Goal: Task Accomplishment & Management: Use online tool/utility

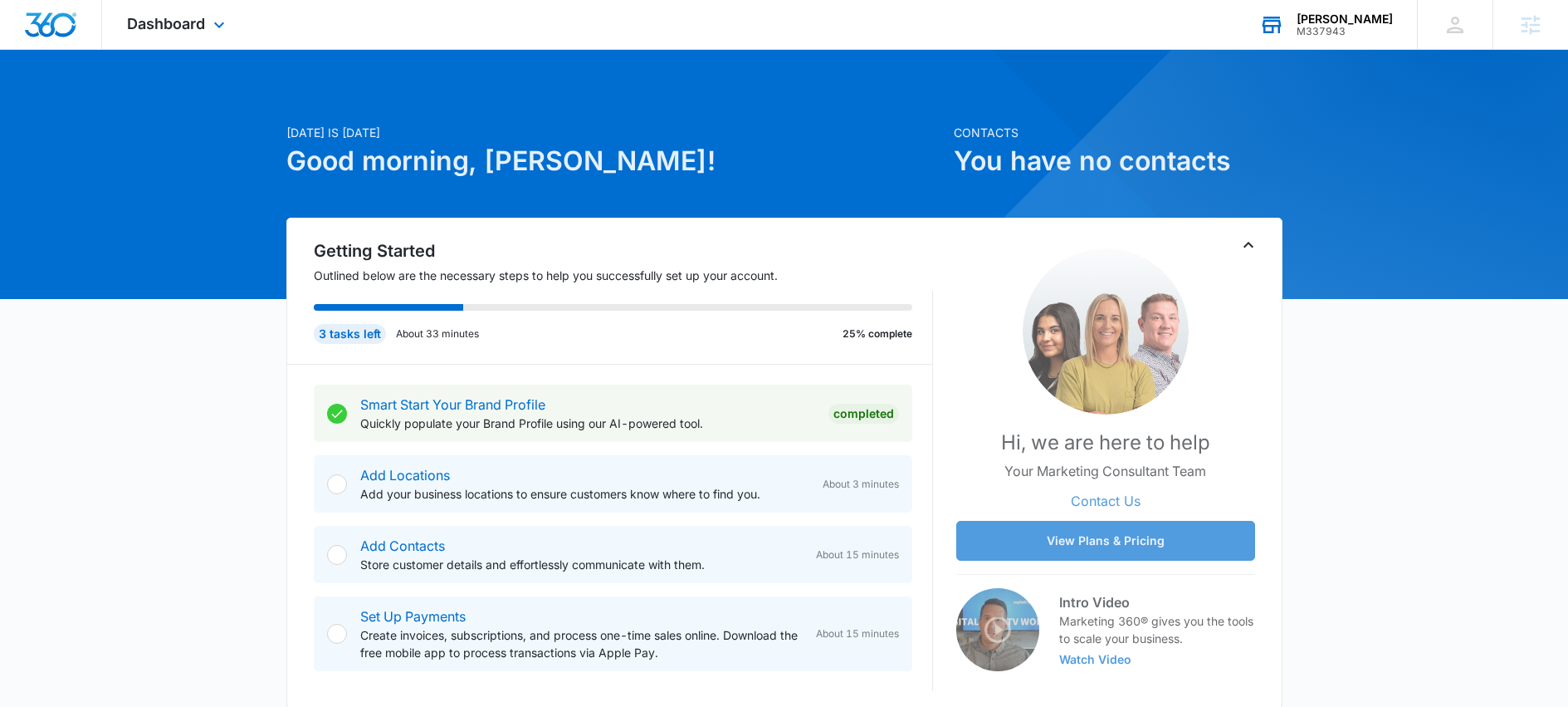
click at [1323, 27] on div "Garret Durie M337943 Your Accounts View All" at bounding box center [1325, 25] width 183 height 49
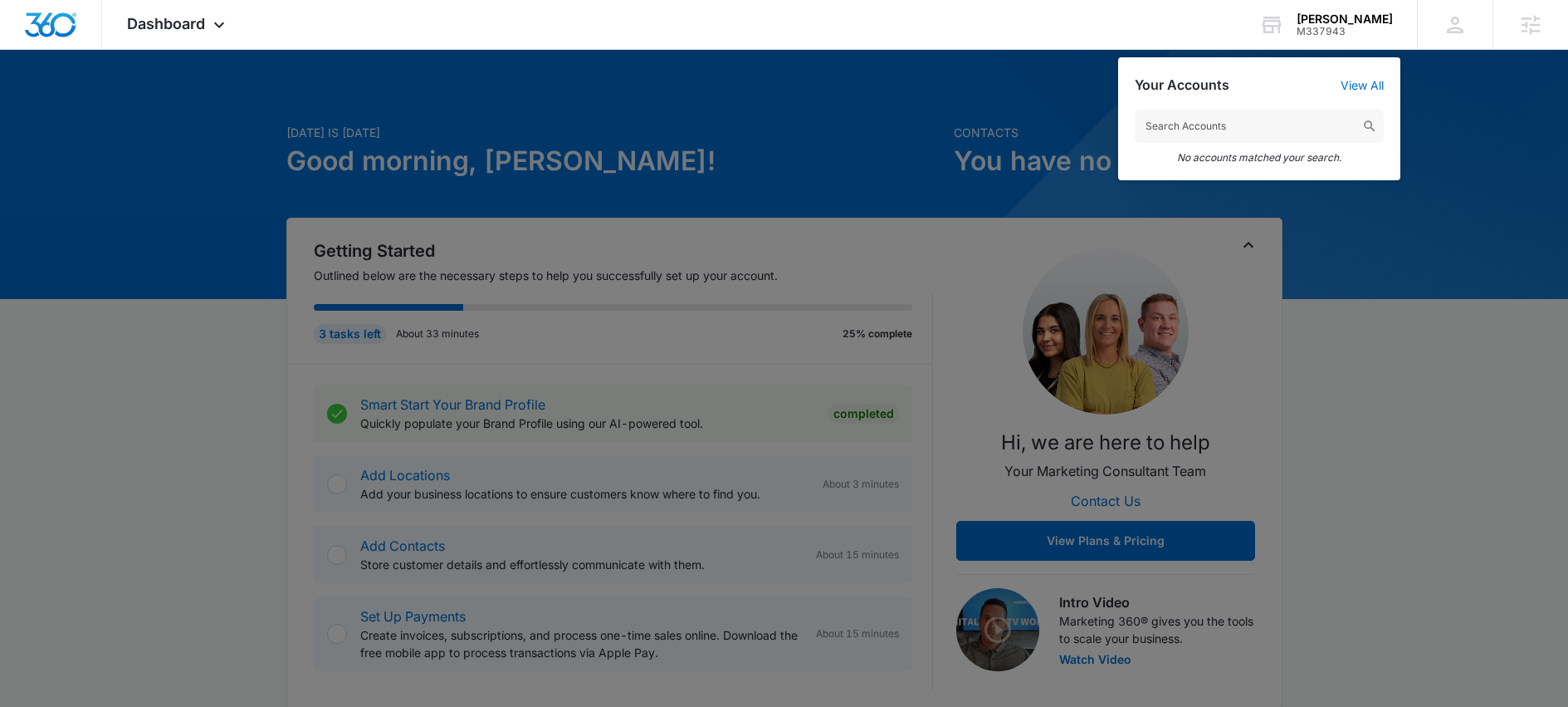
click at [1000, 100] on div at bounding box center [784, 354] width 1568 height 707
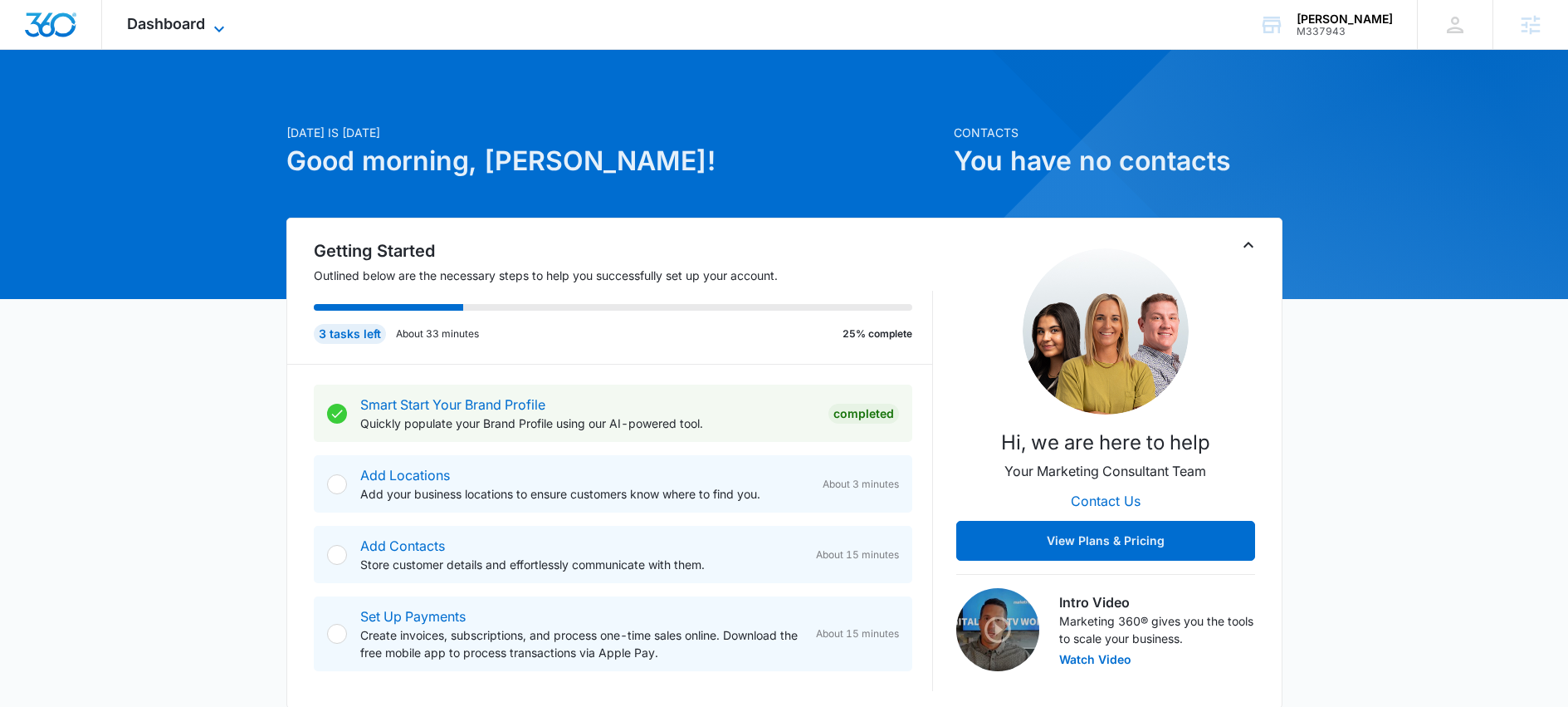
click at [192, 29] on span "Dashboard" at bounding box center [166, 24] width 78 height 18
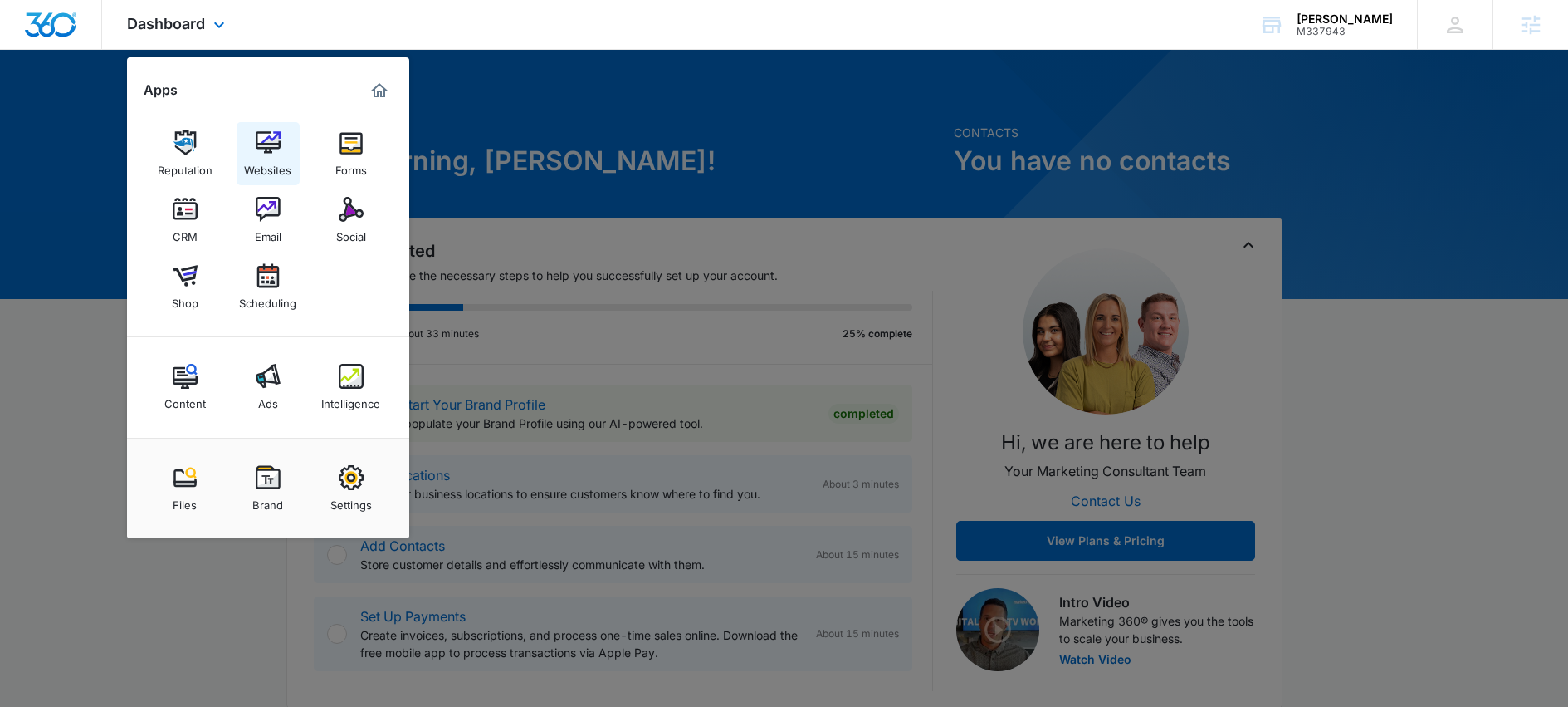
click at [262, 149] on img at bounding box center [268, 142] width 25 height 25
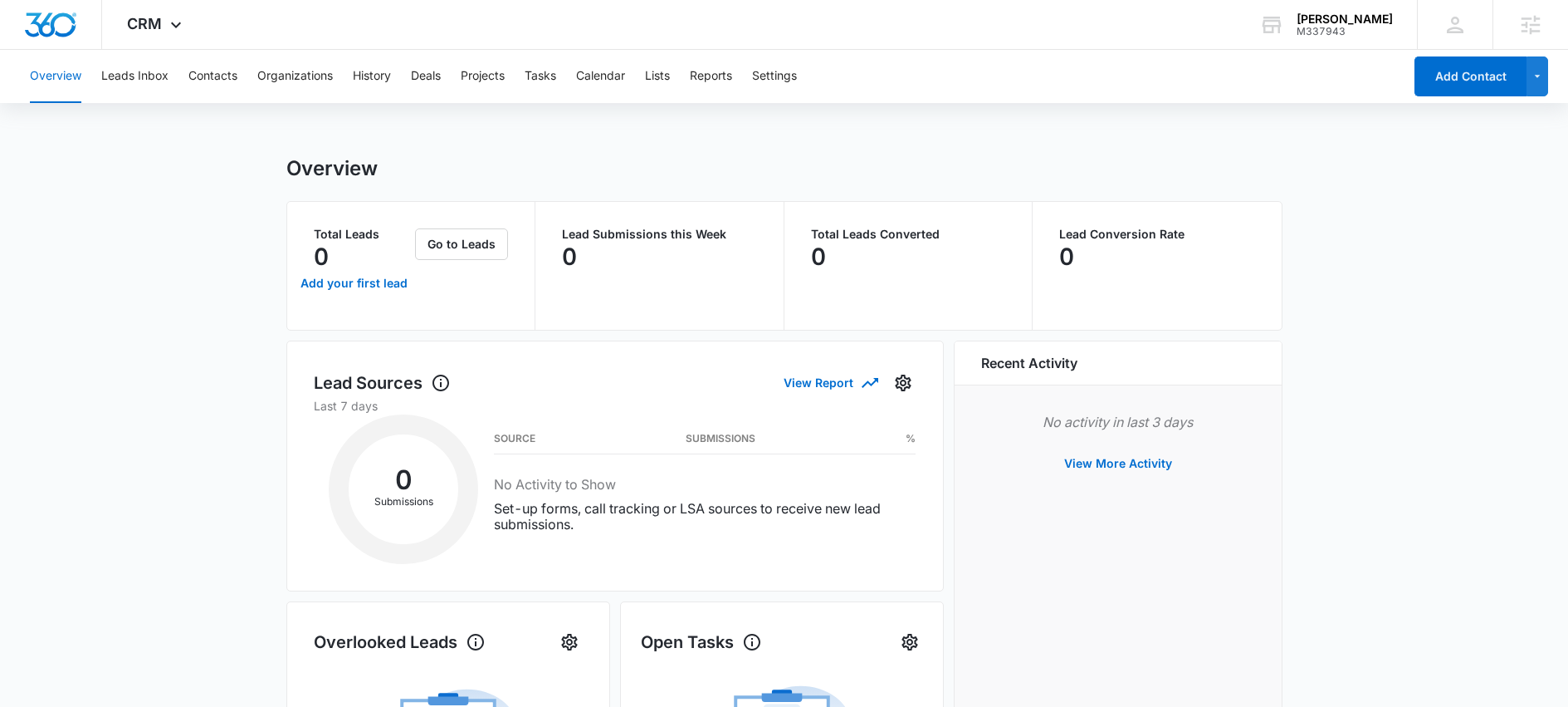
scroll to position [22, 0]
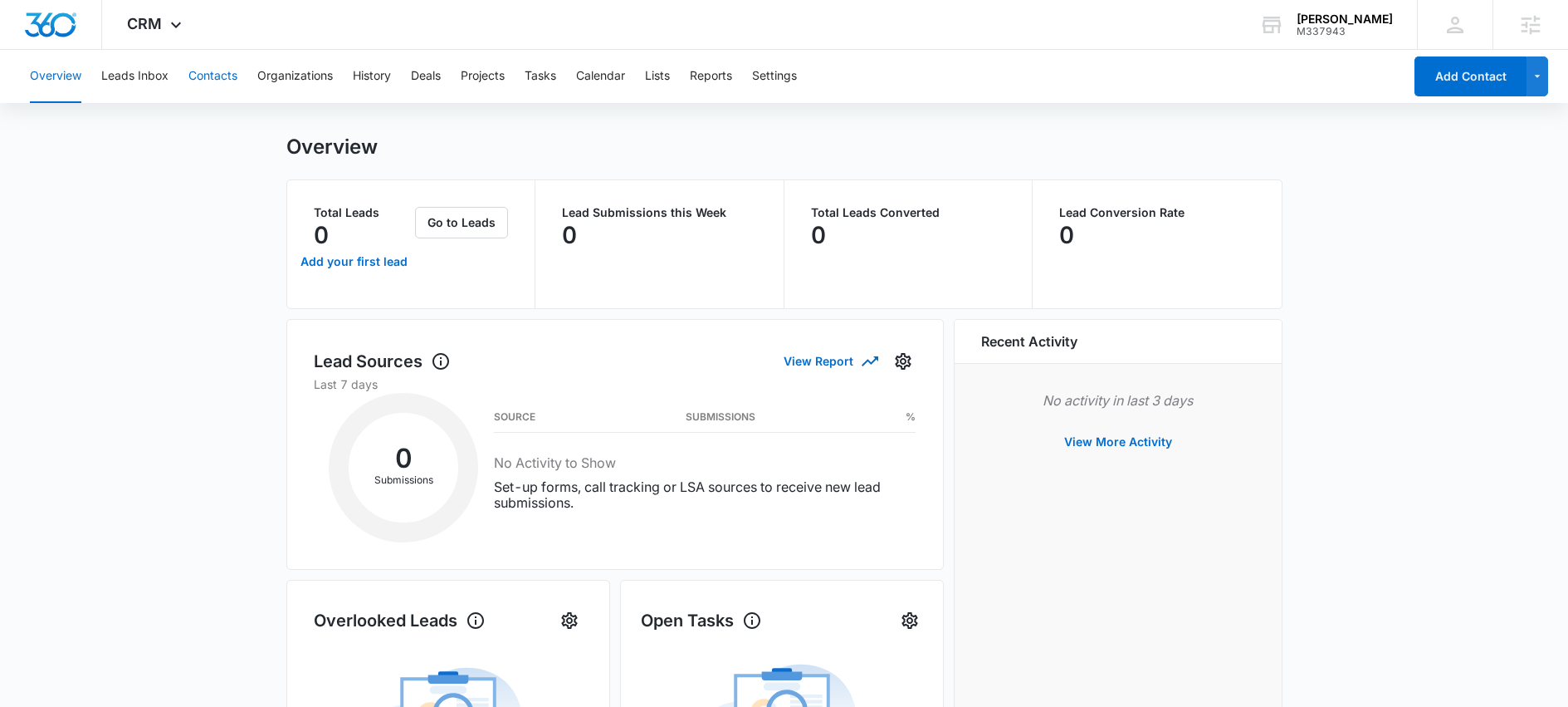
click at [195, 74] on button "Contacts" at bounding box center [213, 77] width 49 height 53
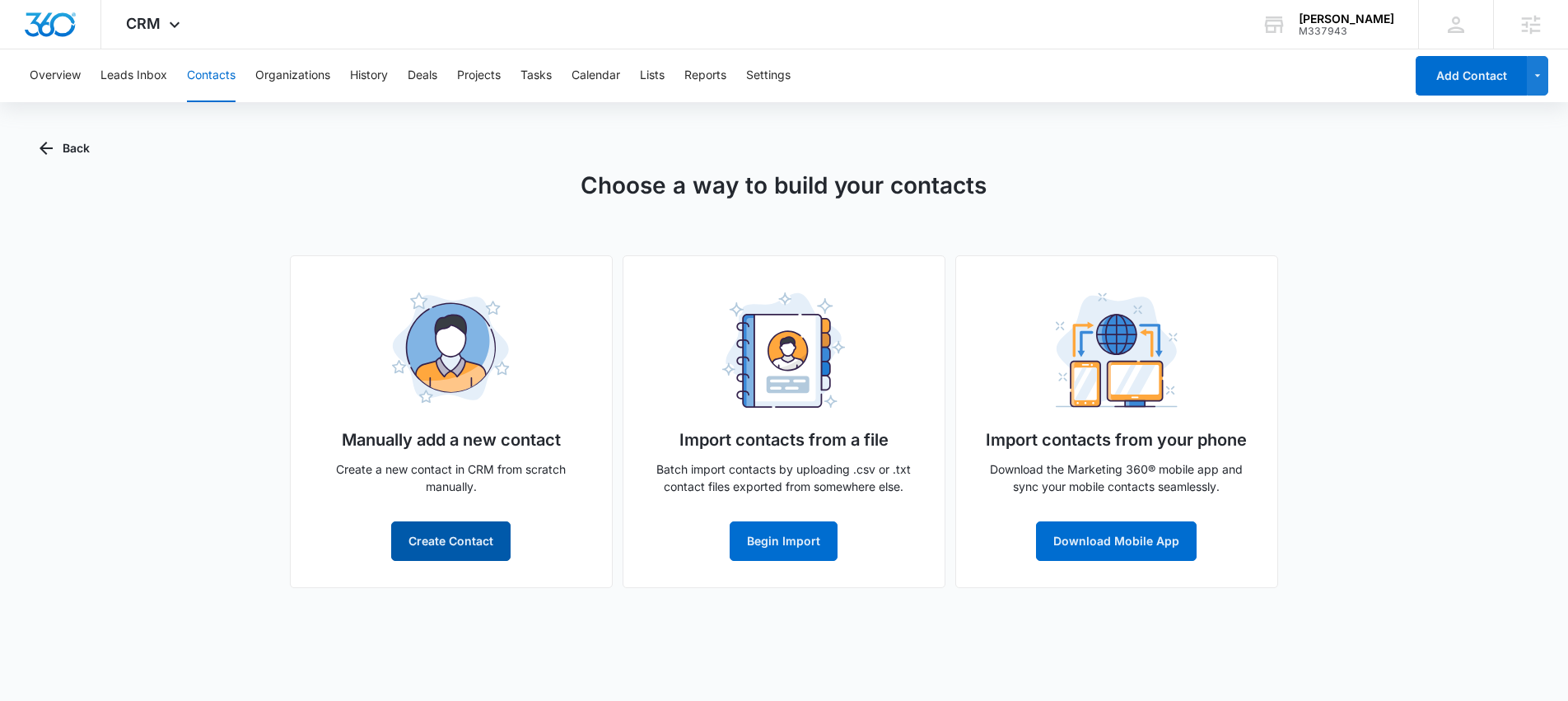
click at [497, 549] on button "Create Contact" at bounding box center [451, 541] width 119 height 39
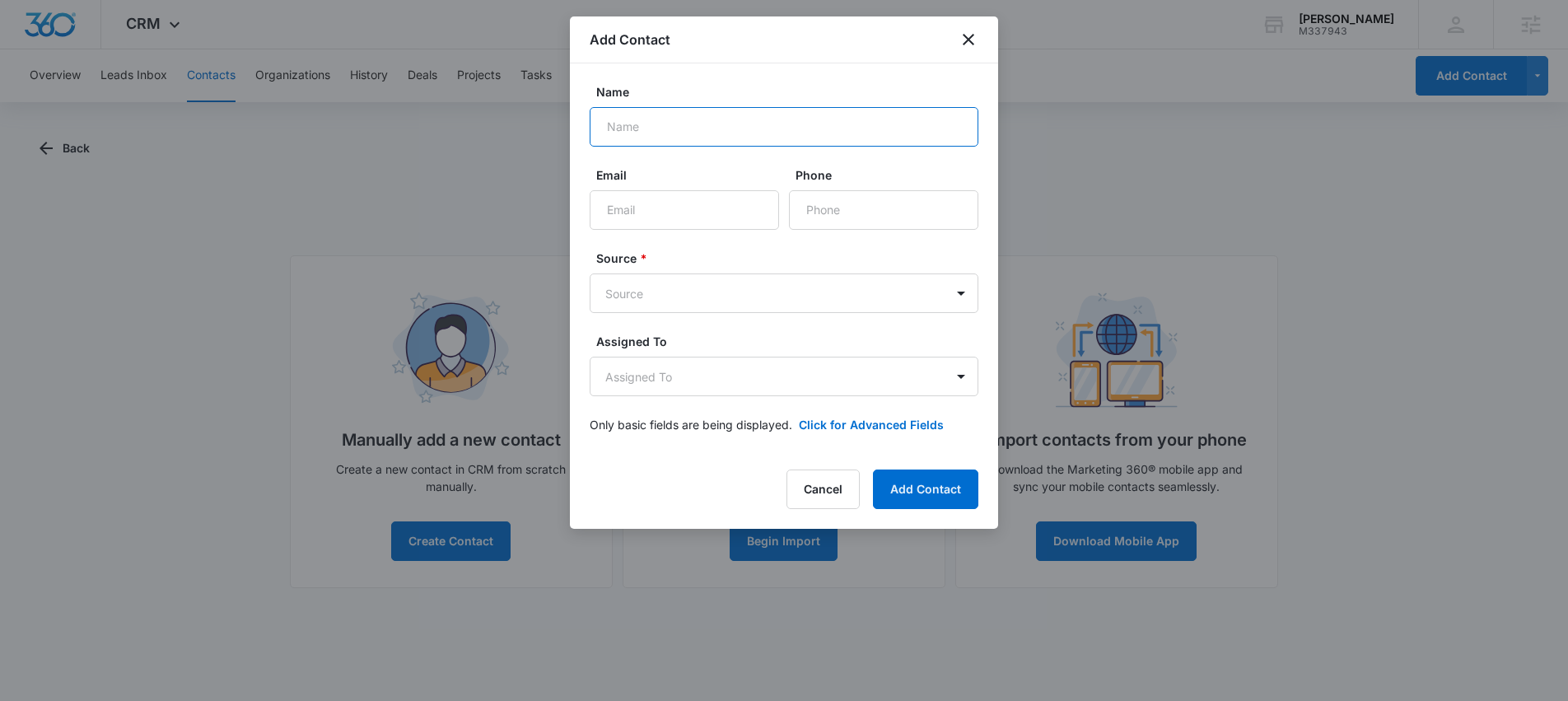
click at [726, 141] on input "Name" at bounding box center [784, 126] width 389 height 39
type input "Test Test"
click at [680, 208] on input "Email" at bounding box center [684, 209] width 189 height 39
type input "test@test.com"
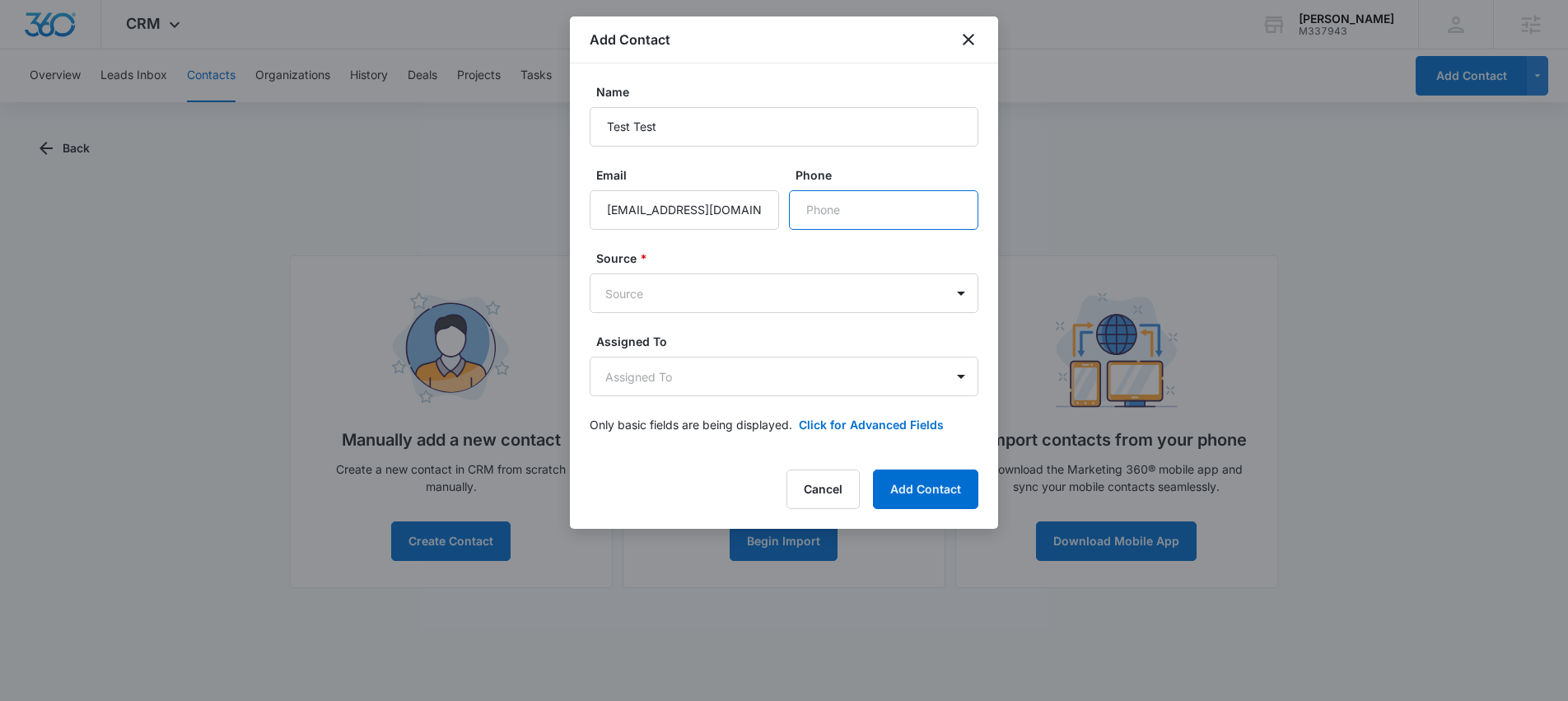
click at [908, 206] on input "Phone" at bounding box center [883, 209] width 189 height 39
type input "0000000000"
click at [797, 286] on body "CRM Apps Reputation Websites Forms CRM Email Social Shop Scheduling Content Ads…" at bounding box center [784, 350] width 1568 height 701
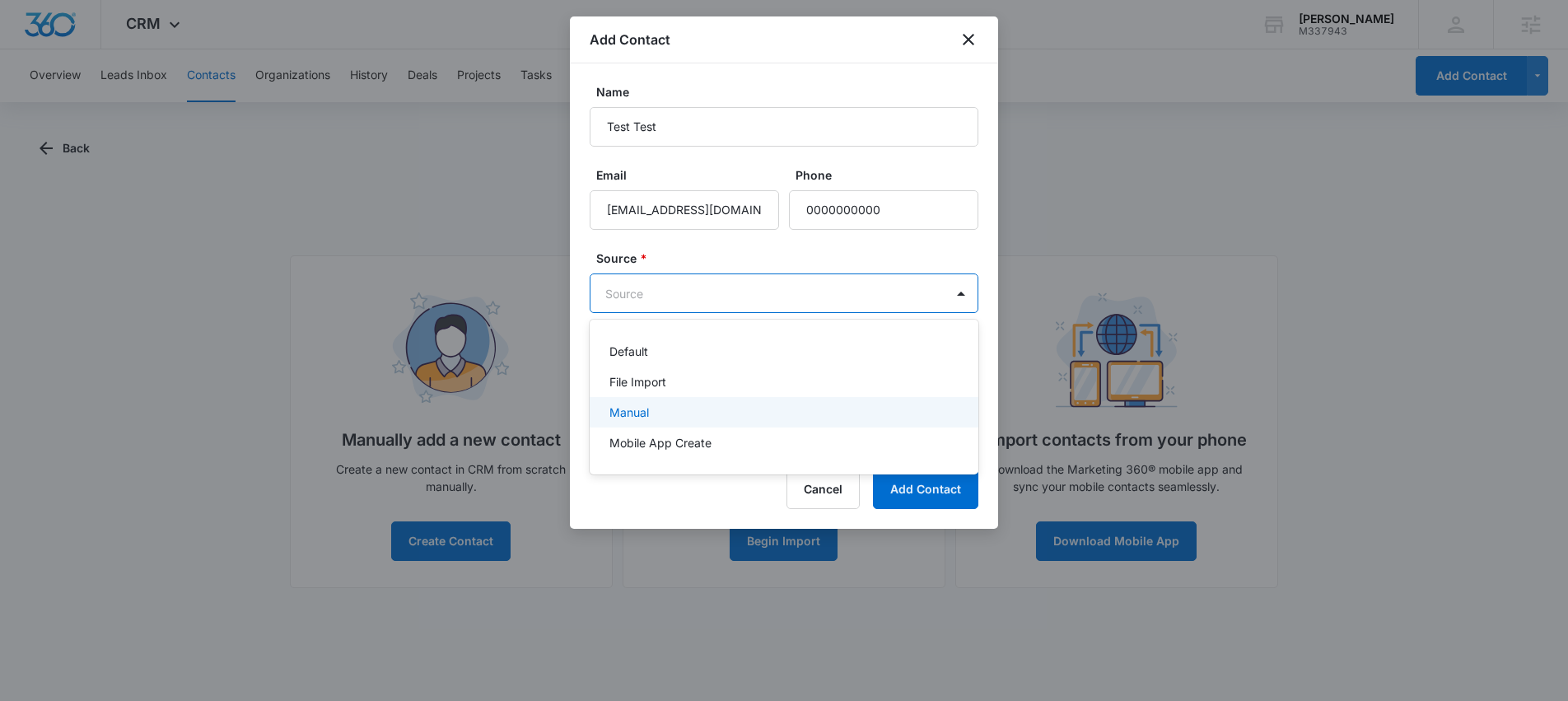
click at [637, 414] on p "Manual" at bounding box center [629, 412] width 39 height 17
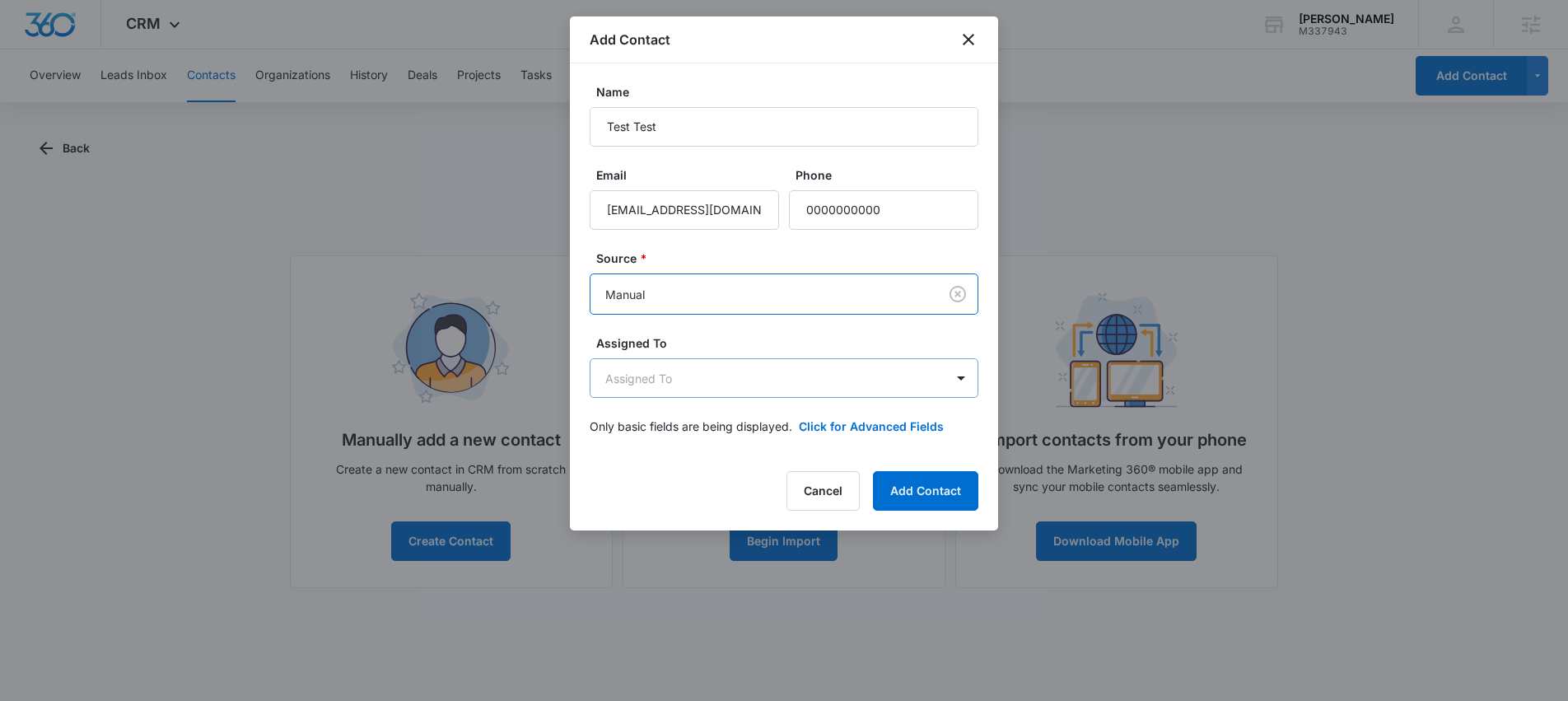
click at [672, 372] on body "CRM Apps Reputation Websites Forms CRM Email Social Shop Scheduling Content Ads…" at bounding box center [784, 350] width 1568 height 701
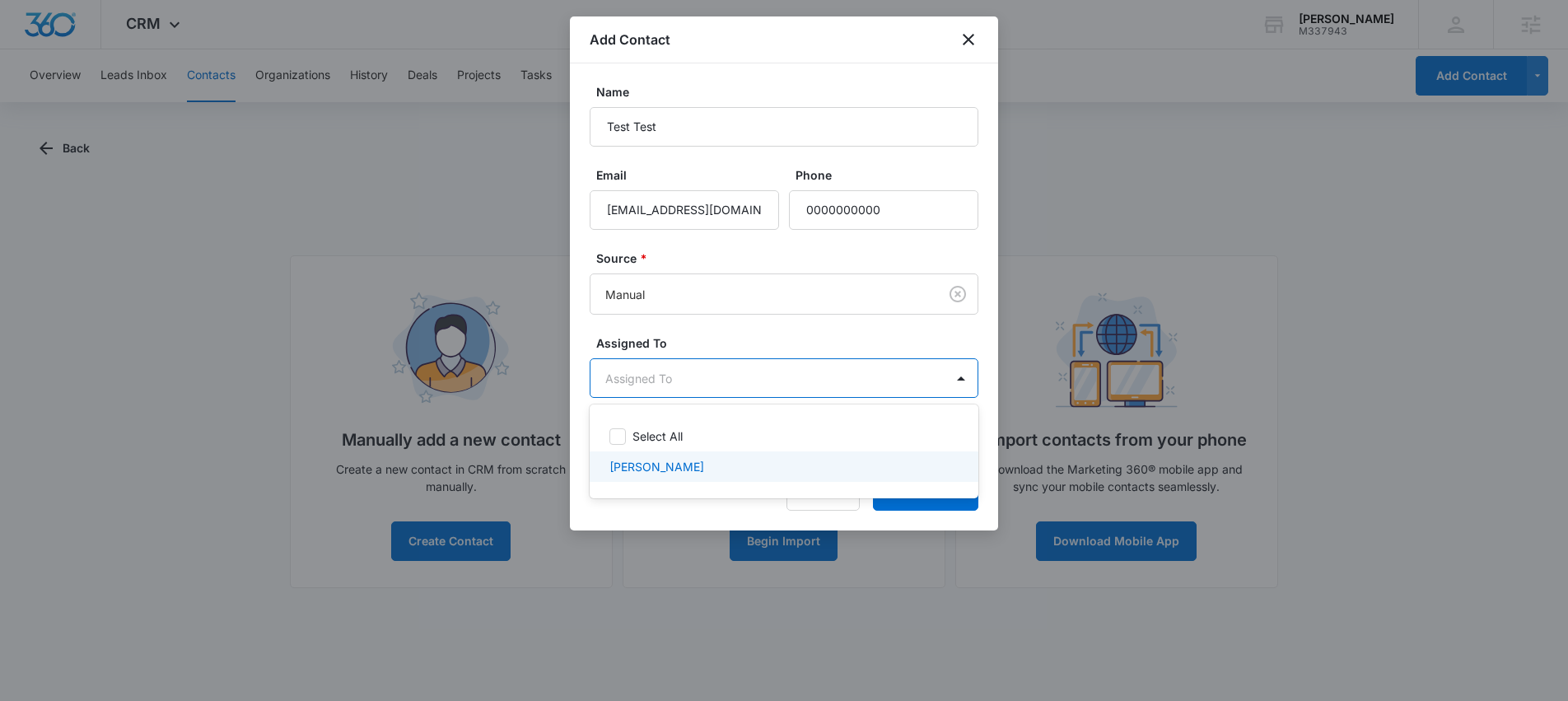
click at [663, 470] on p "[PERSON_NAME]" at bounding box center [657, 466] width 95 height 17
click at [967, 512] on div at bounding box center [784, 350] width 1568 height 701
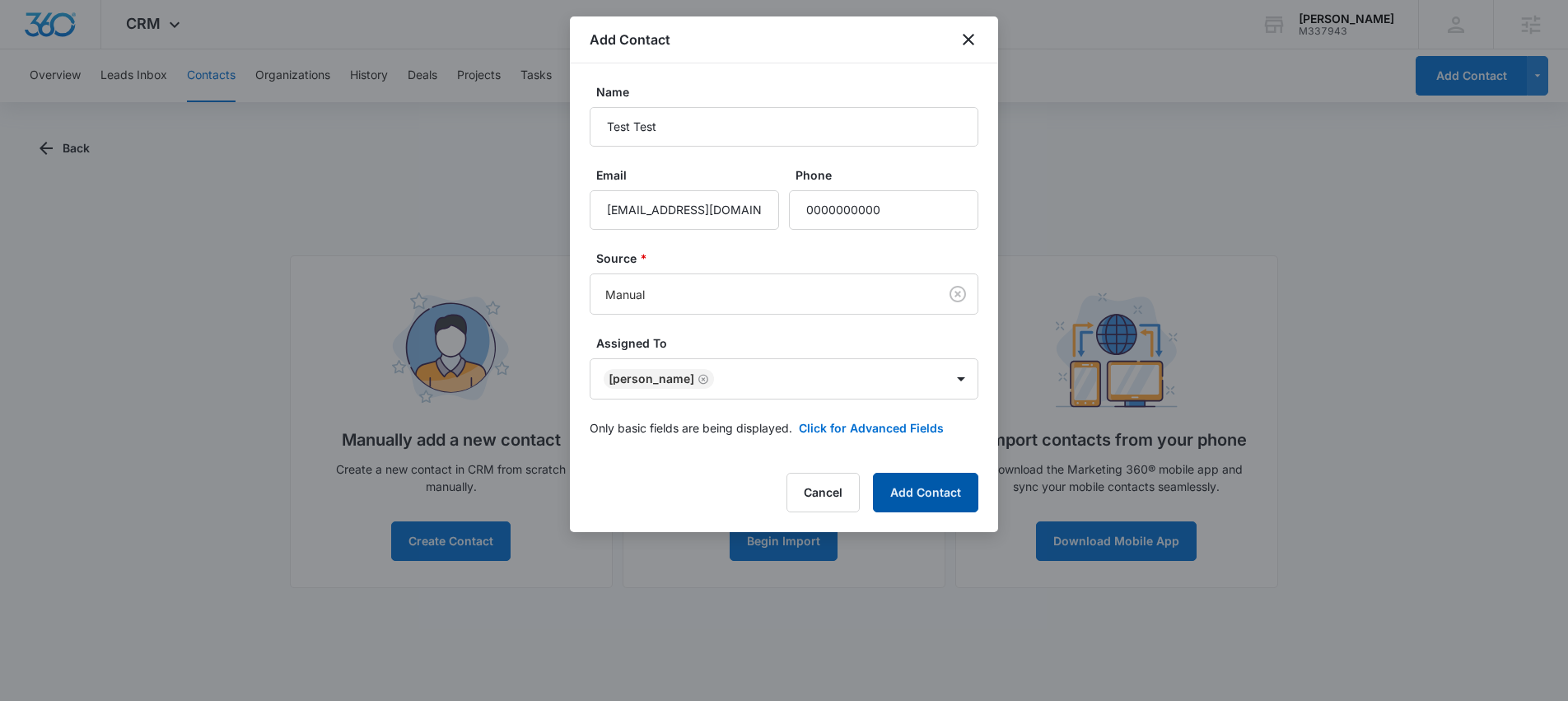
click at [943, 494] on button "Add Contact" at bounding box center [925, 492] width 106 height 39
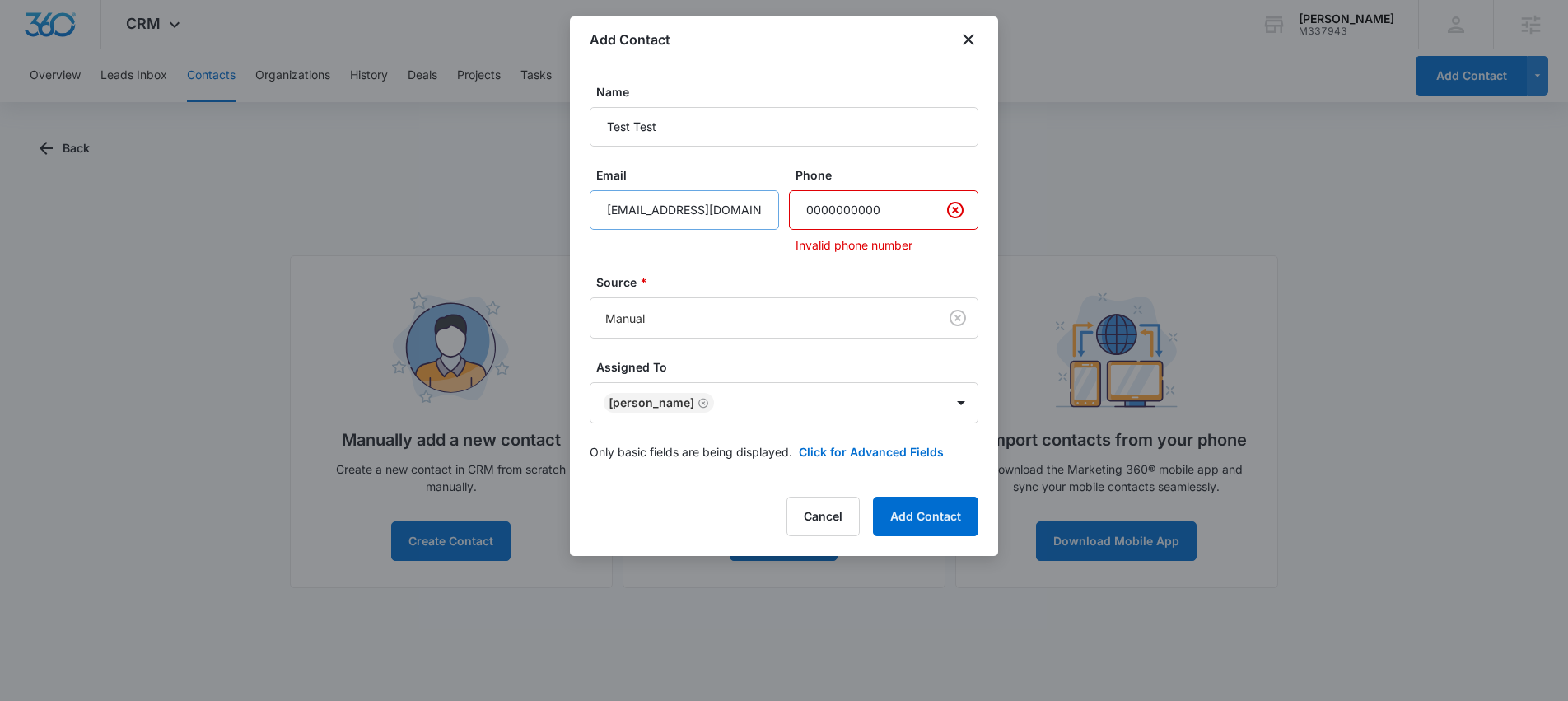
drag, startPoint x: 896, startPoint y: 214, endPoint x: 718, endPoint y: 214, distance: 178.0
click at [718, 214] on div "Email test@test.com Phone Invalid phone number" at bounding box center [784, 210] width 389 height 87
click at [959, 211] on icon "Clear" at bounding box center [955, 210] width 20 height 20
click at [922, 524] on button "Add Contact" at bounding box center [925, 516] width 106 height 39
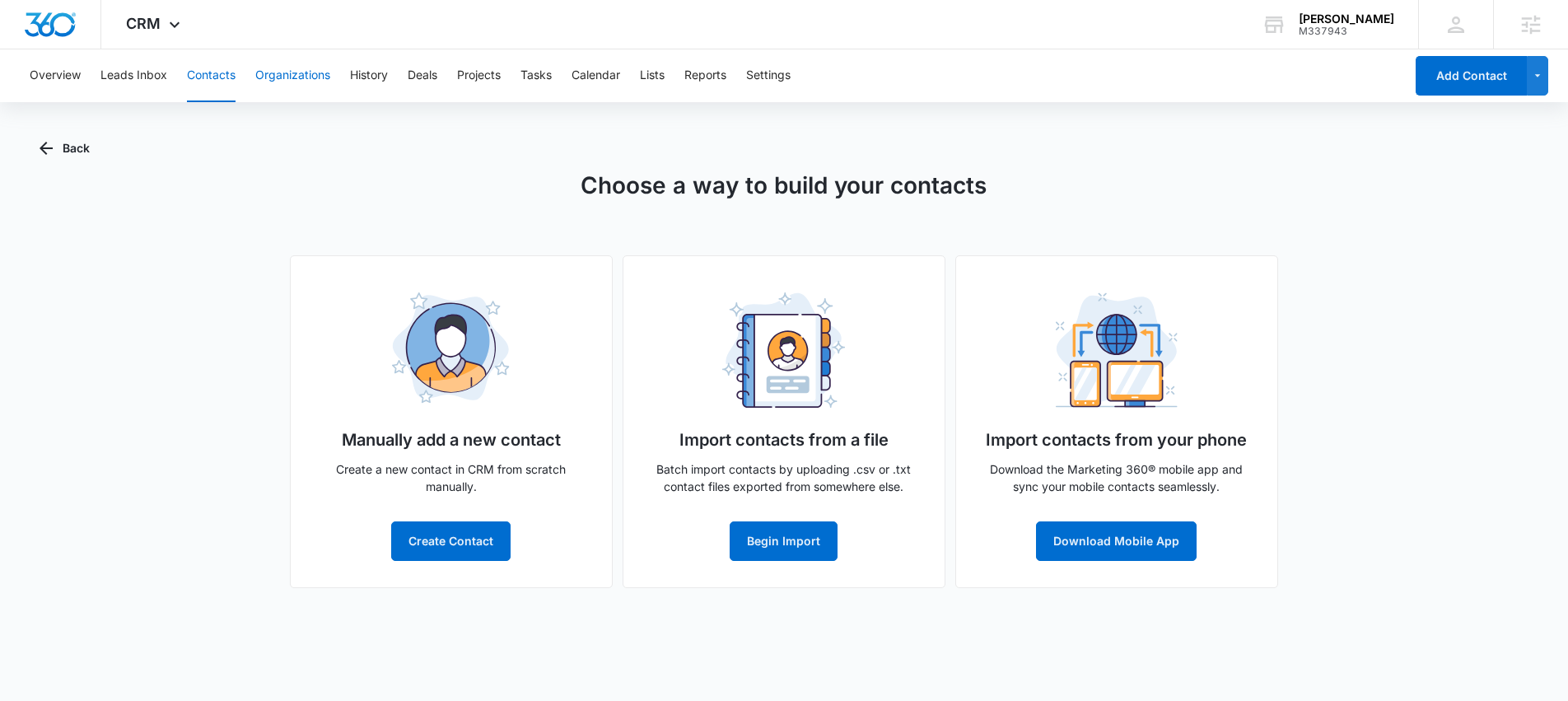
click at [297, 75] on button "Organizations" at bounding box center [293, 76] width 75 height 52
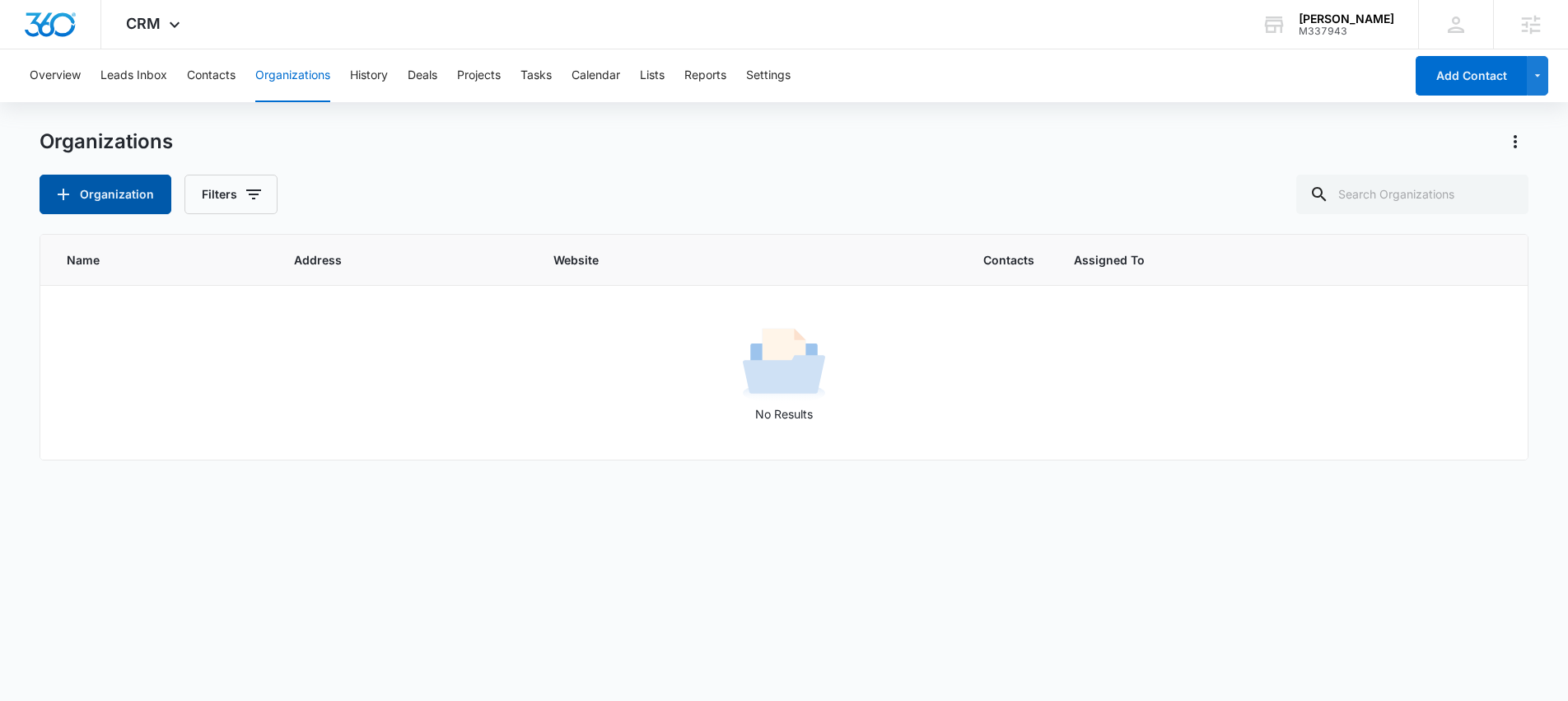
click at [100, 193] on button "Organization" at bounding box center [105, 194] width 132 height 39
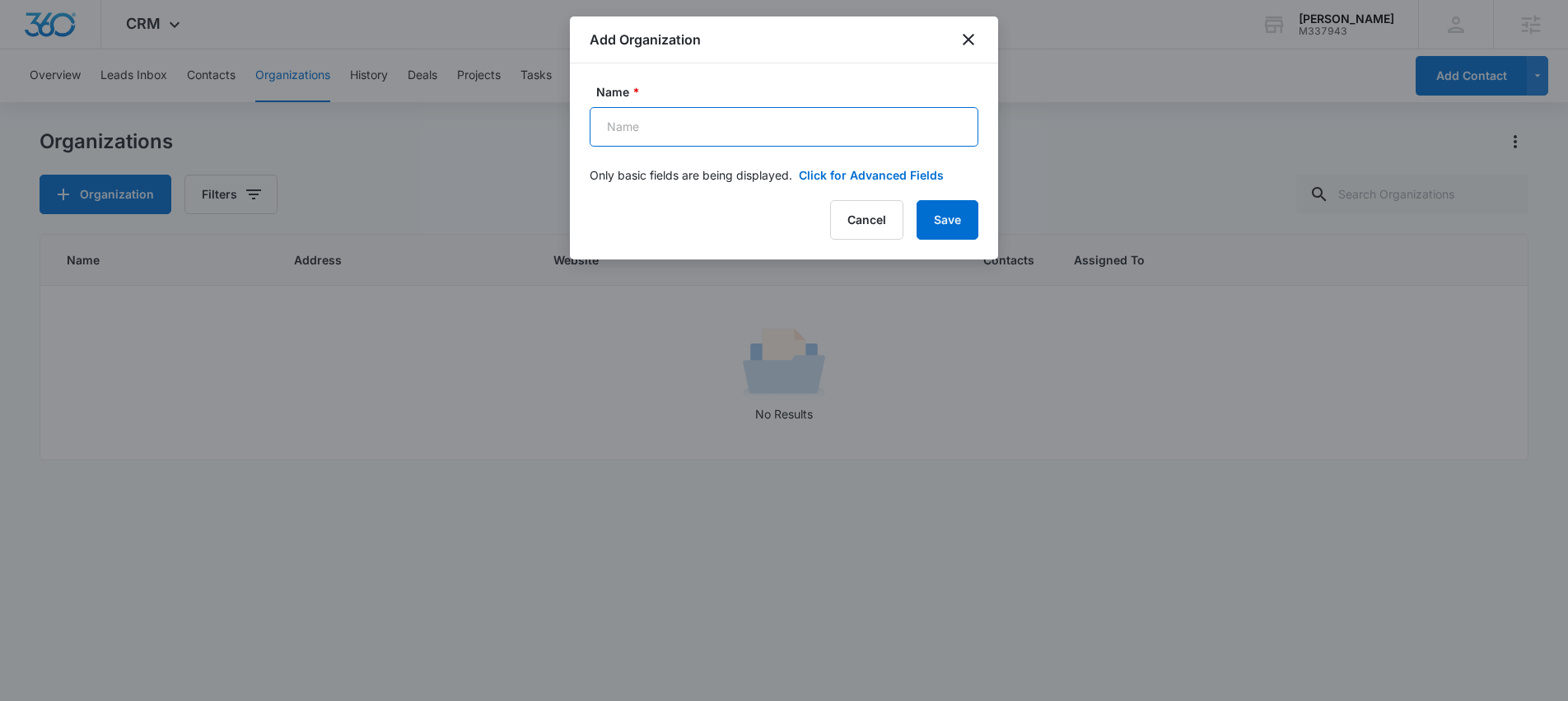
click at [736, 129] on input "Name *" at bounding box center [784, 126] width 389 height 39
type input "Madwire"
click at [947, 218] on button "Save" at bounding box center [947, 220] width 62 height 39
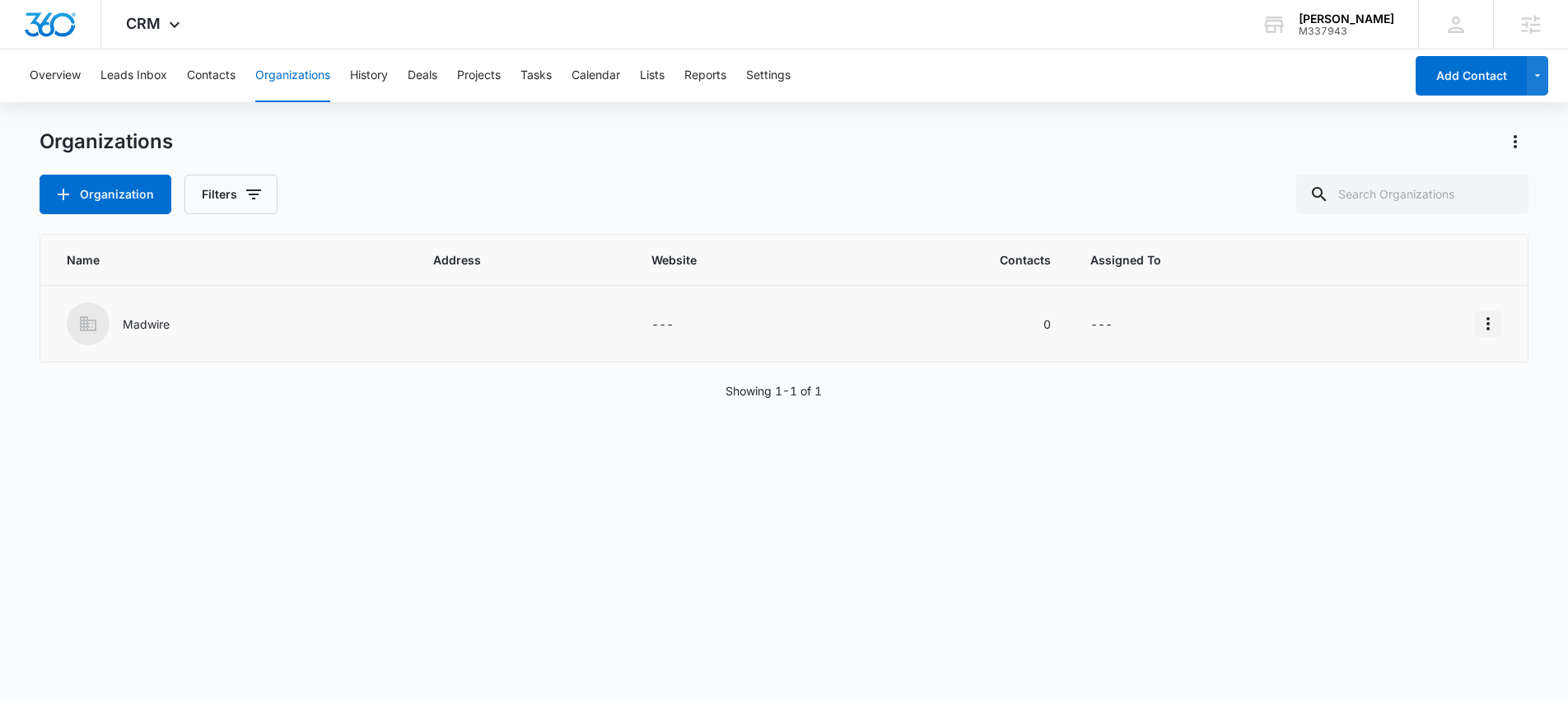
click at [1478, 322] on icon "Actions" at bounding box center [1488, 323] width 20 height 20
click at [824, 303] on td "---" at bounding box center [738, 324] width 213 height 77
click at [132, 328] on p "Madwire" at bounding box center [147, 324] width 47 height 17
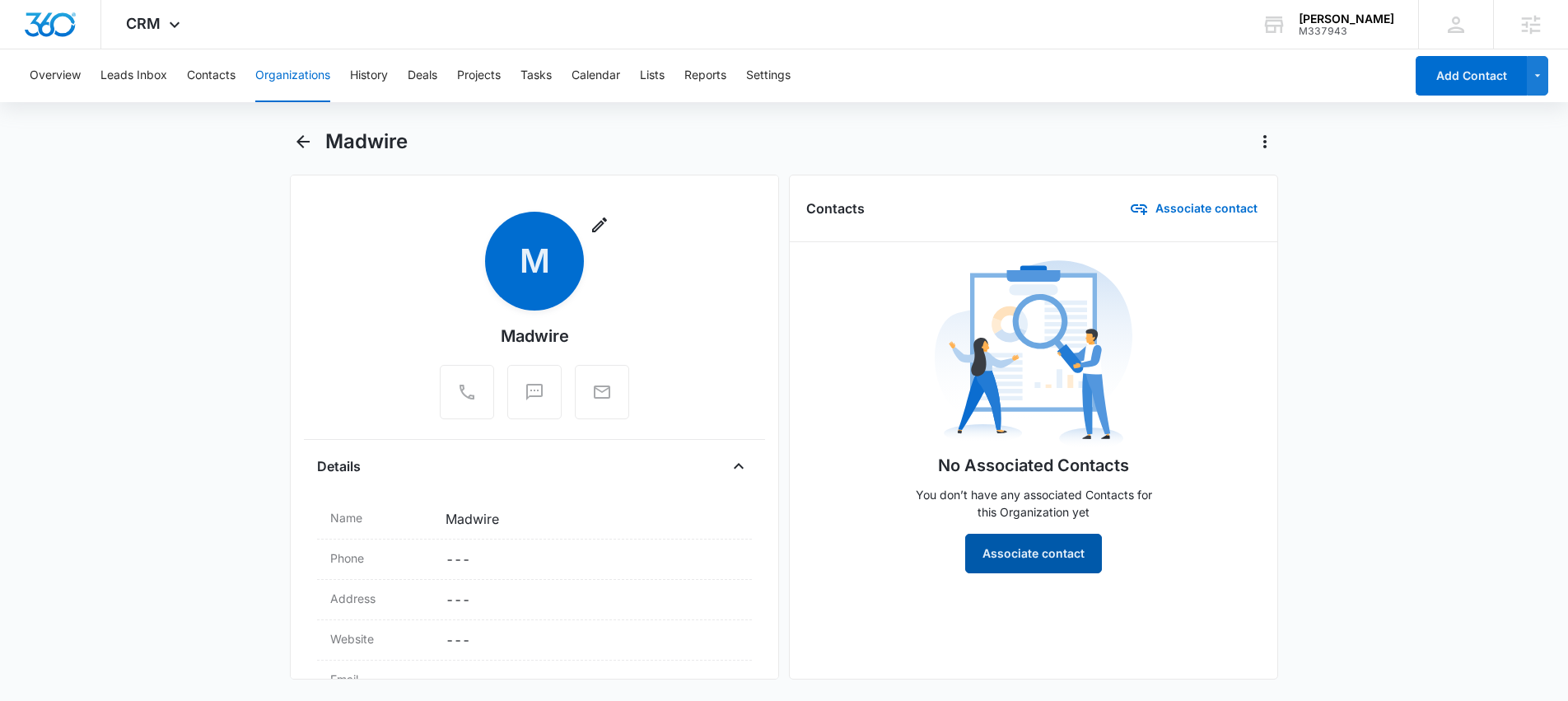
click at [1058, 553] on button "Associate contact" at bounding box center [1033, 553] width 137 height 39
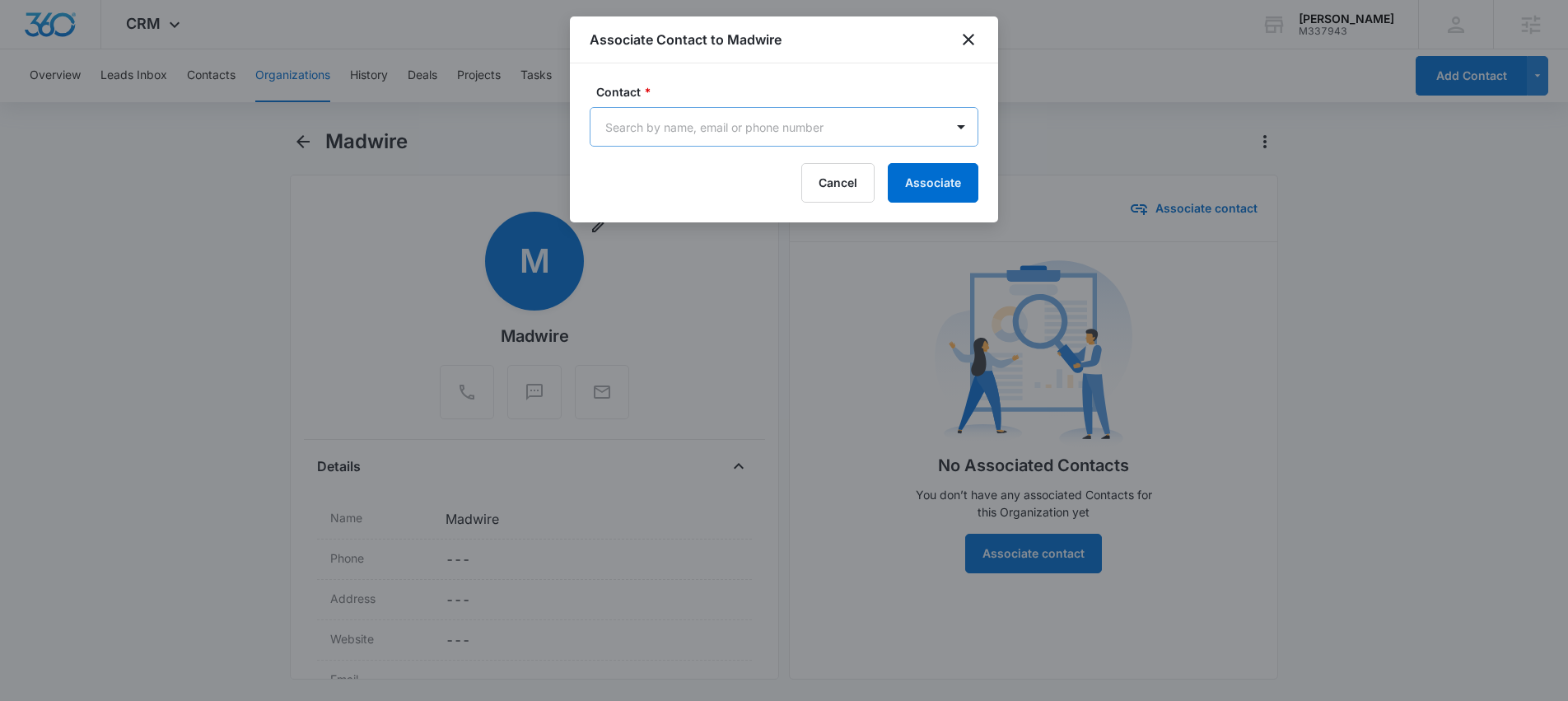
click at [808, 130] on body "CRM Apps Reputation Websites Forms CRM Email Social Shop Scheduling Content Ads…" at bounding box center [784, 350] width 1568 height 701
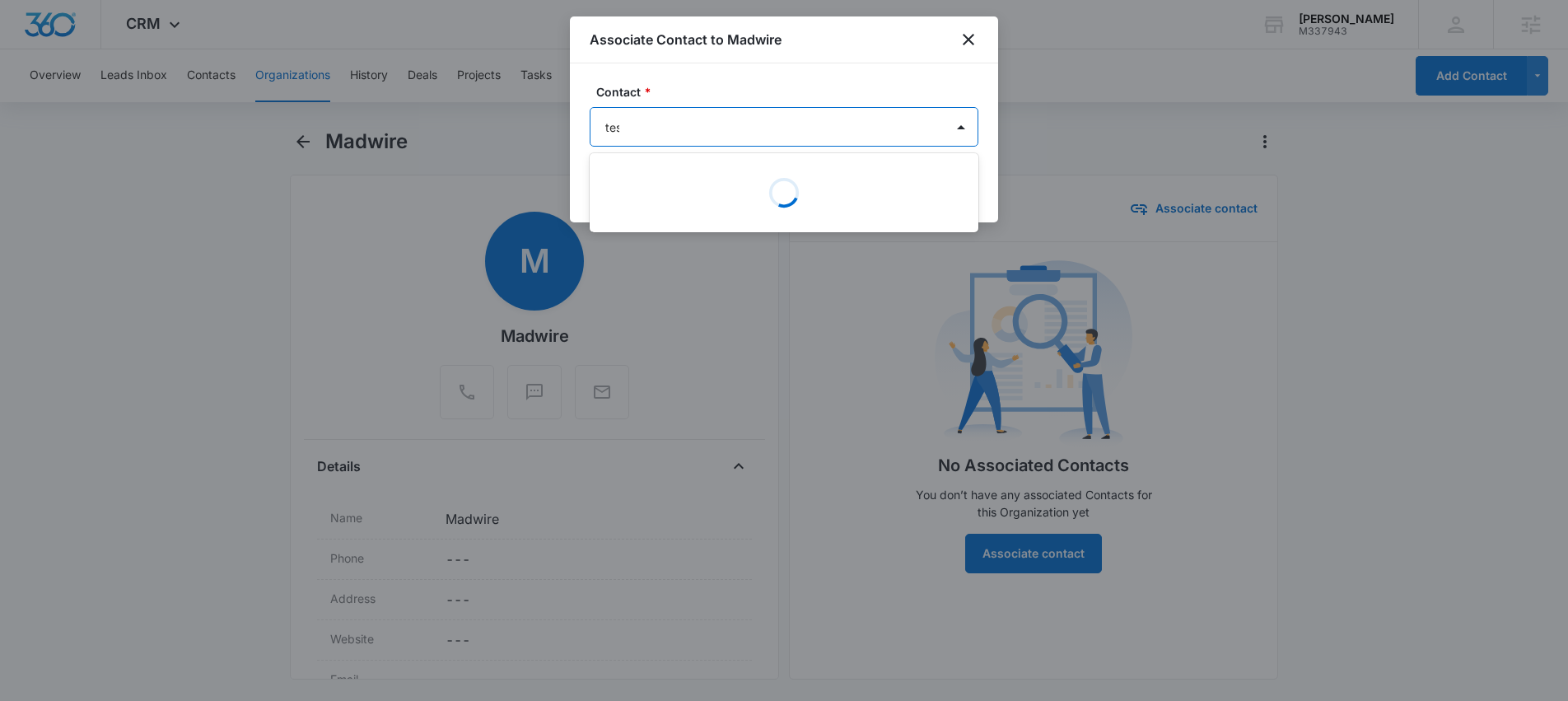
type input "test"
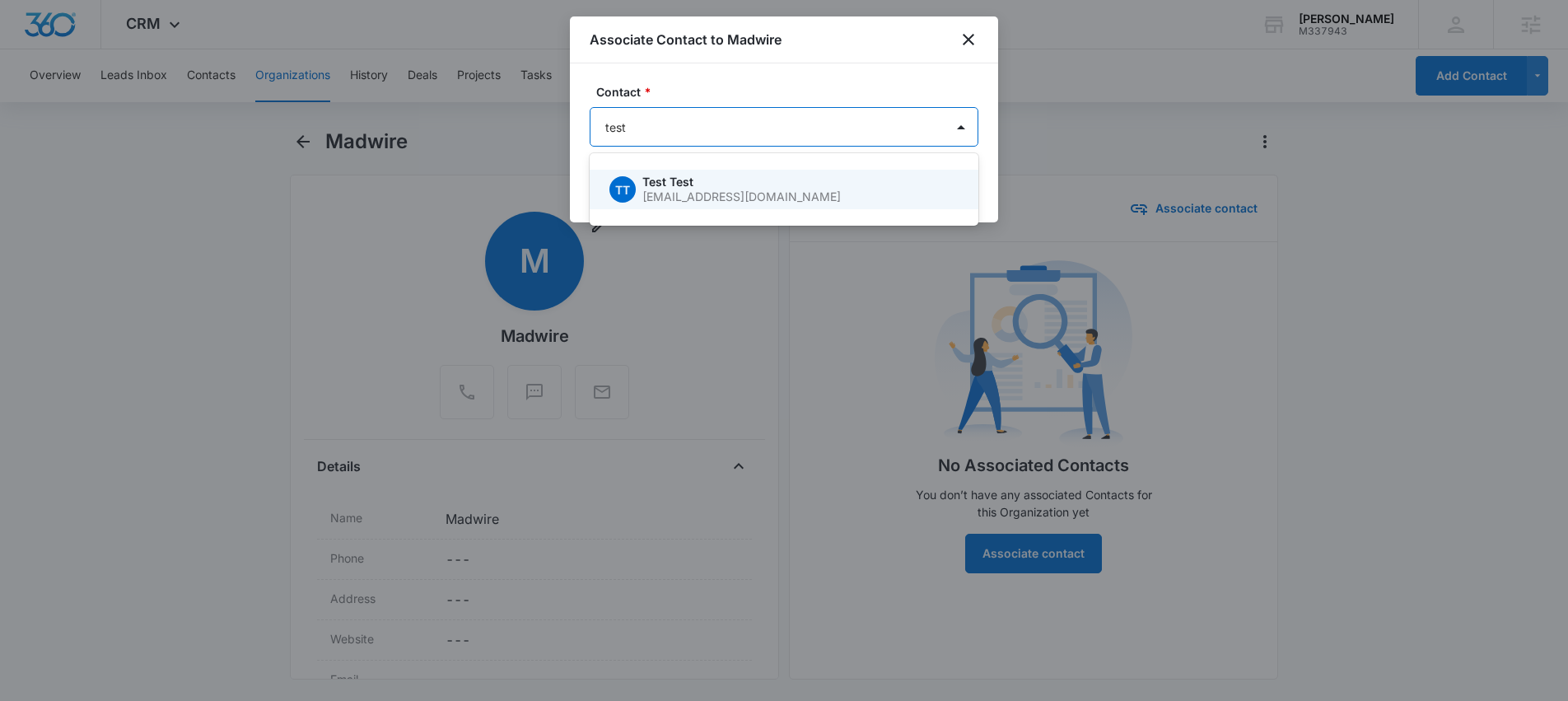
click at [752, 181] on p "Test Test" at bounding box center [799, 181] width 313 height 11
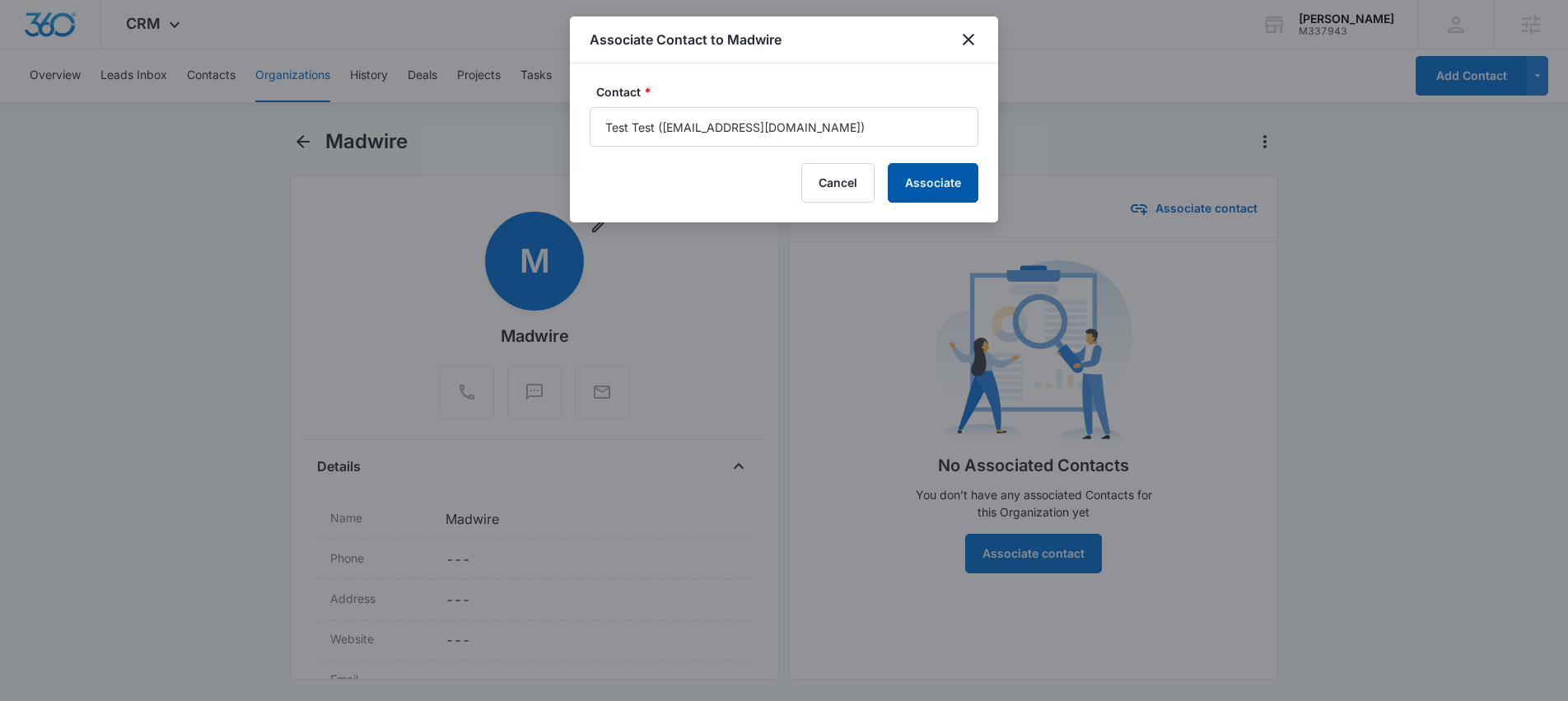
click at [942, 185] on button "Associate" at bounding box center [933, 182] width 91 height 39
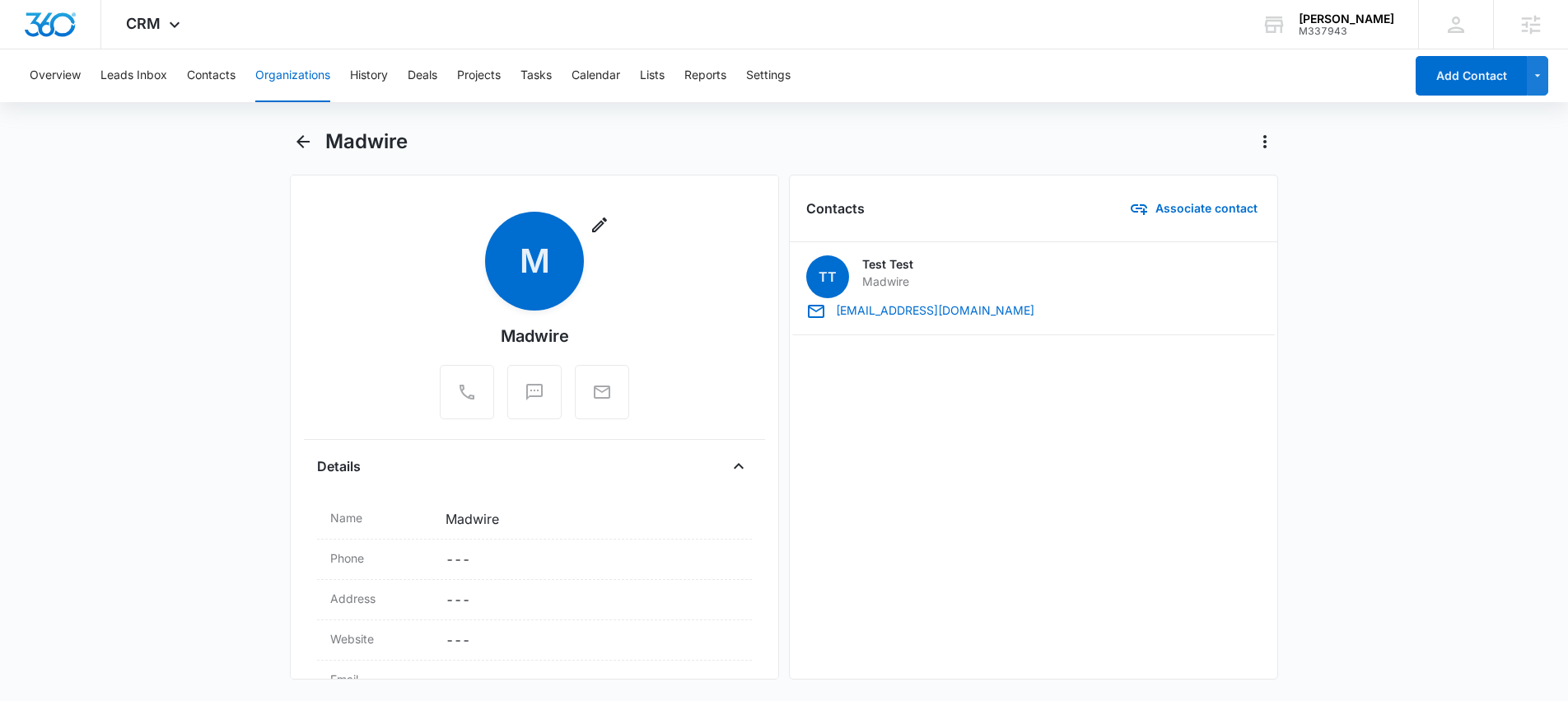
click at [309, 76] on button "Organizations" at bounding box center [293, 76] width 75 height 52
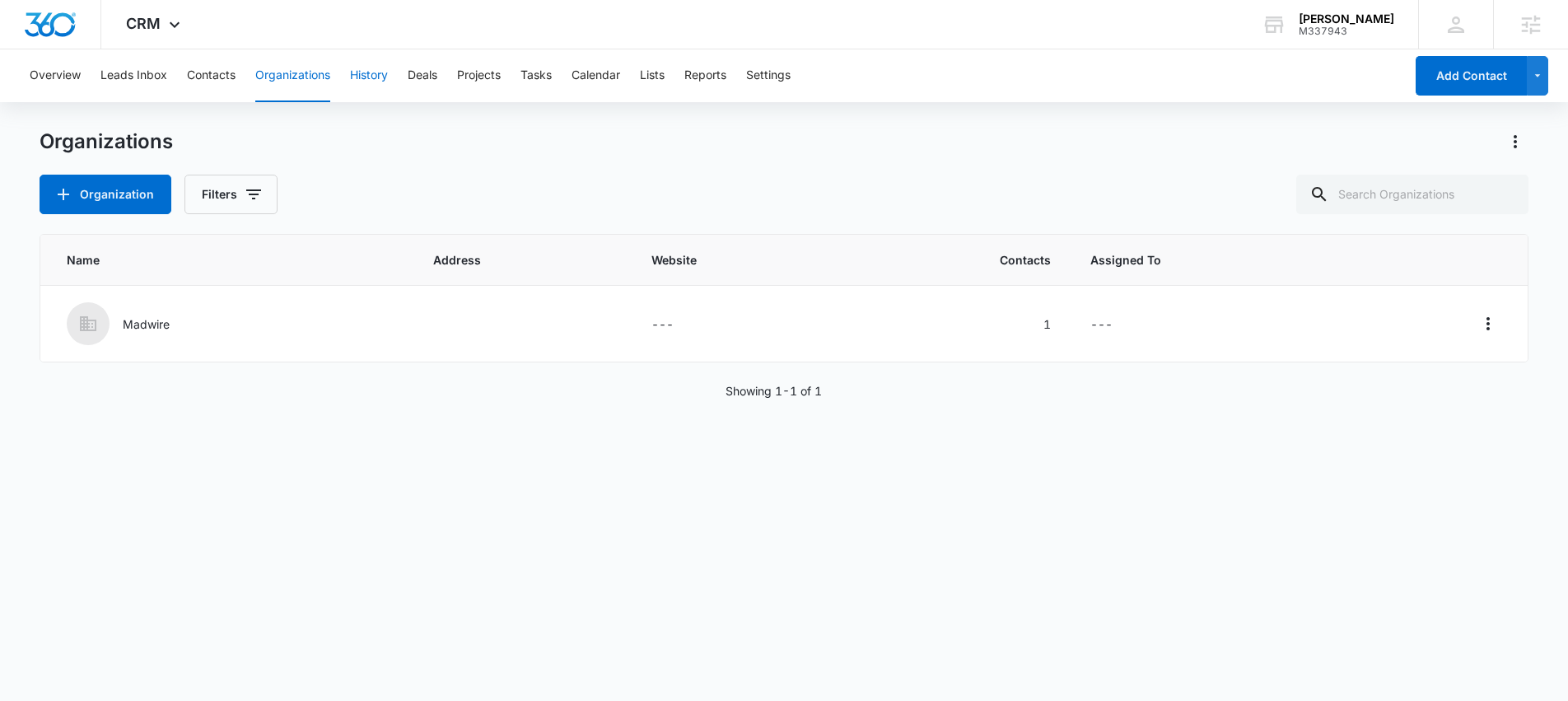
click at [370, 72] on button "History" at bounding box center [368, 76] width 37 height 52
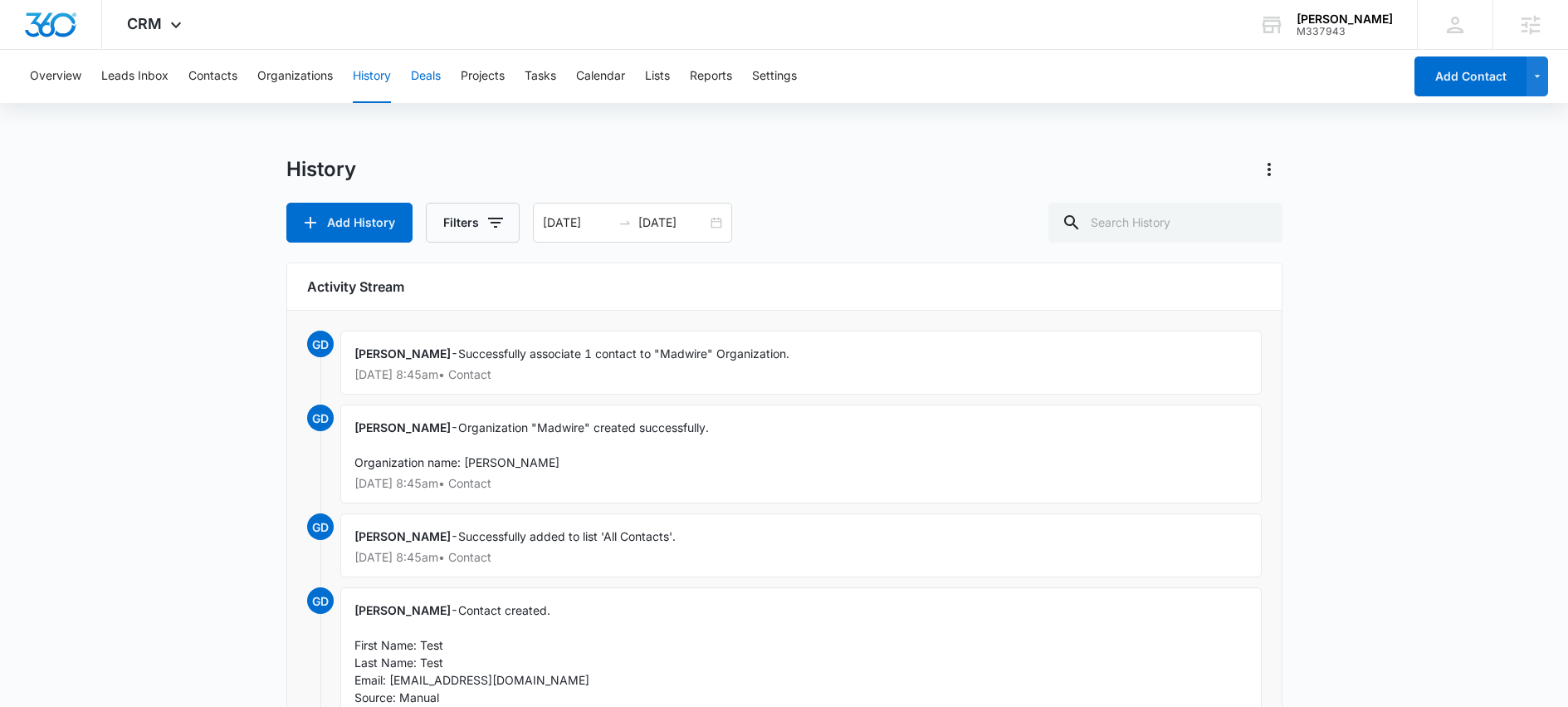
click at [429, 81] on button "Deals" at bounding box center [426, 77] width 30 height 53
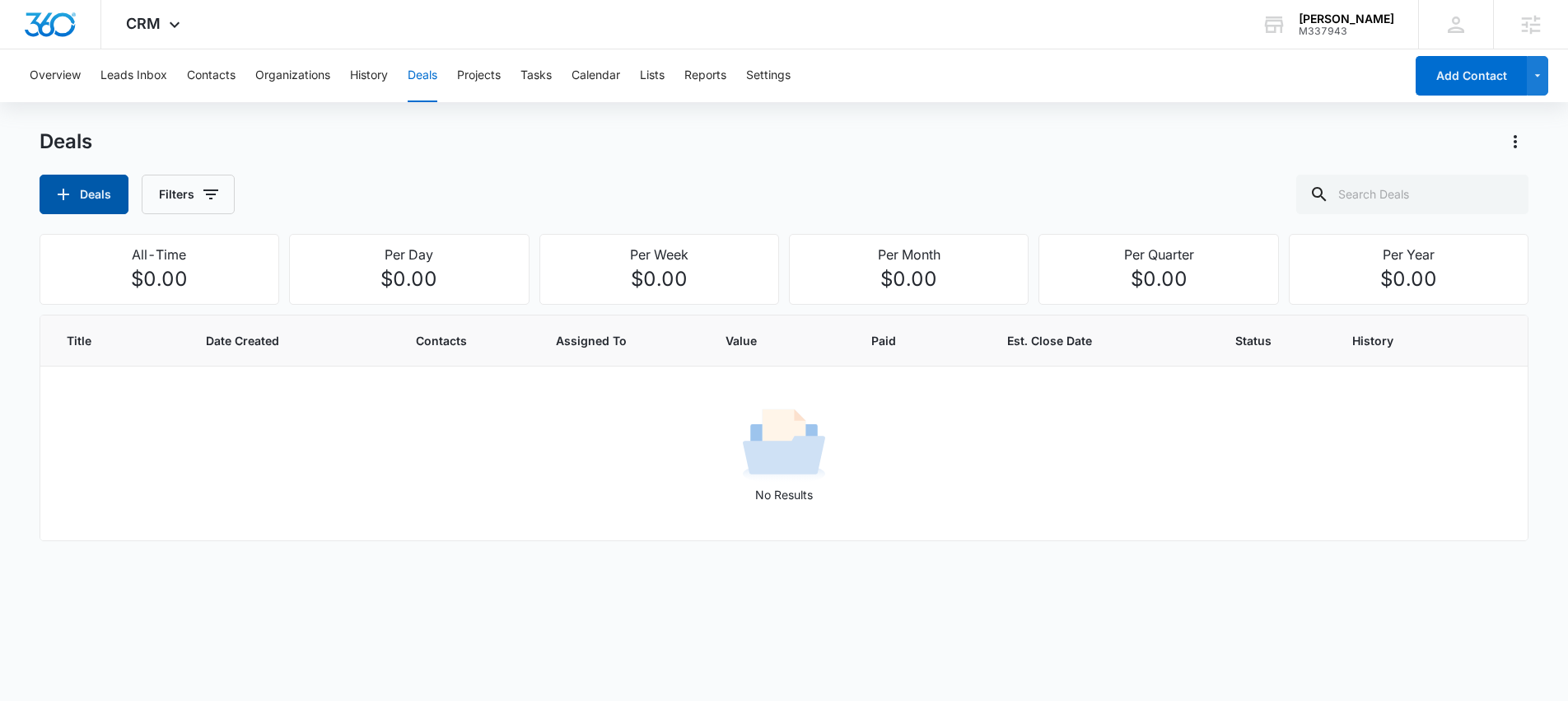
click at [78, 202] on button "Deals" at bounding box center [84, 194] width 89 height 39
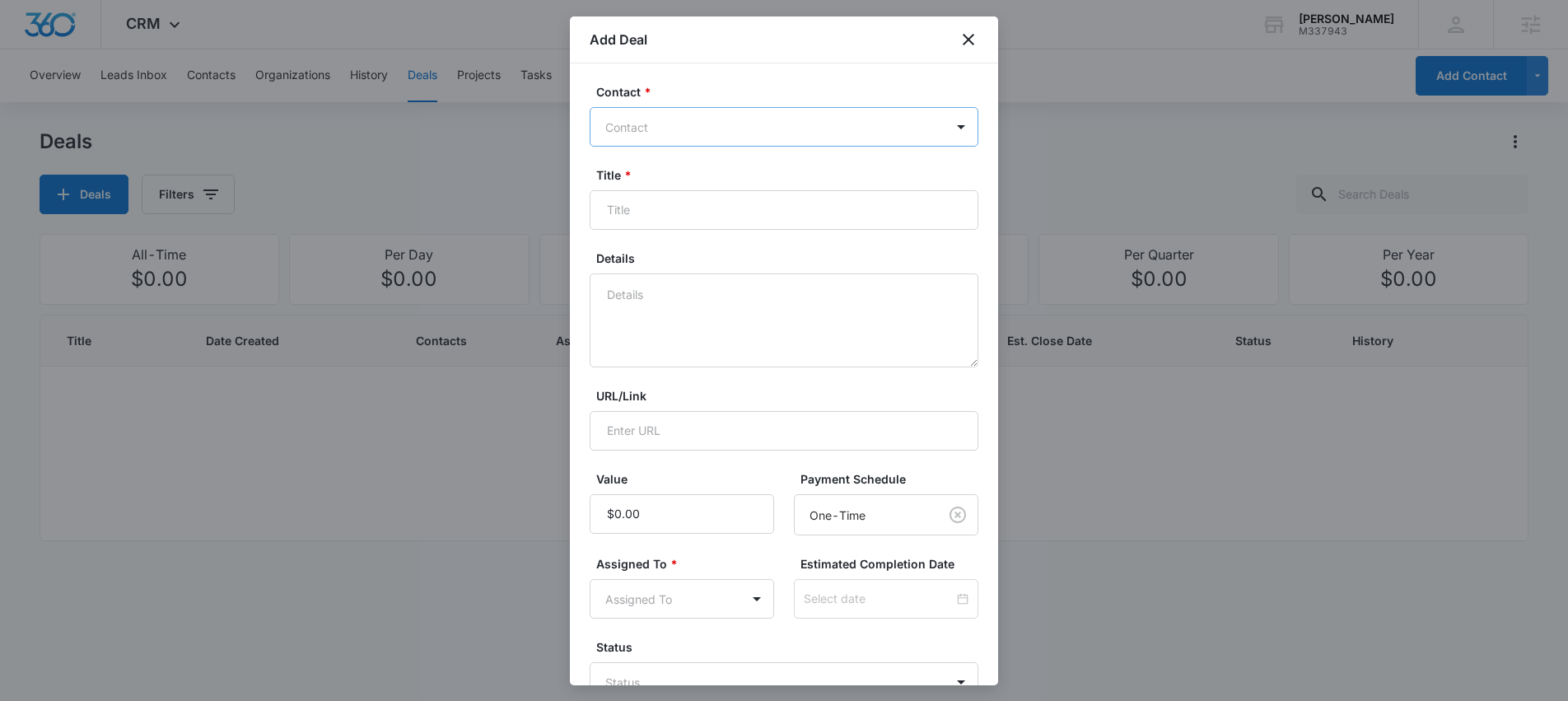
click at [746, 126] on div at bounding box center [774, 127] width 337 height 21
type input "mad"
click at [690, 185] on p "Test Test (ID:1; test@test.com)" at bounding box center [753, 185] width 289 height 17
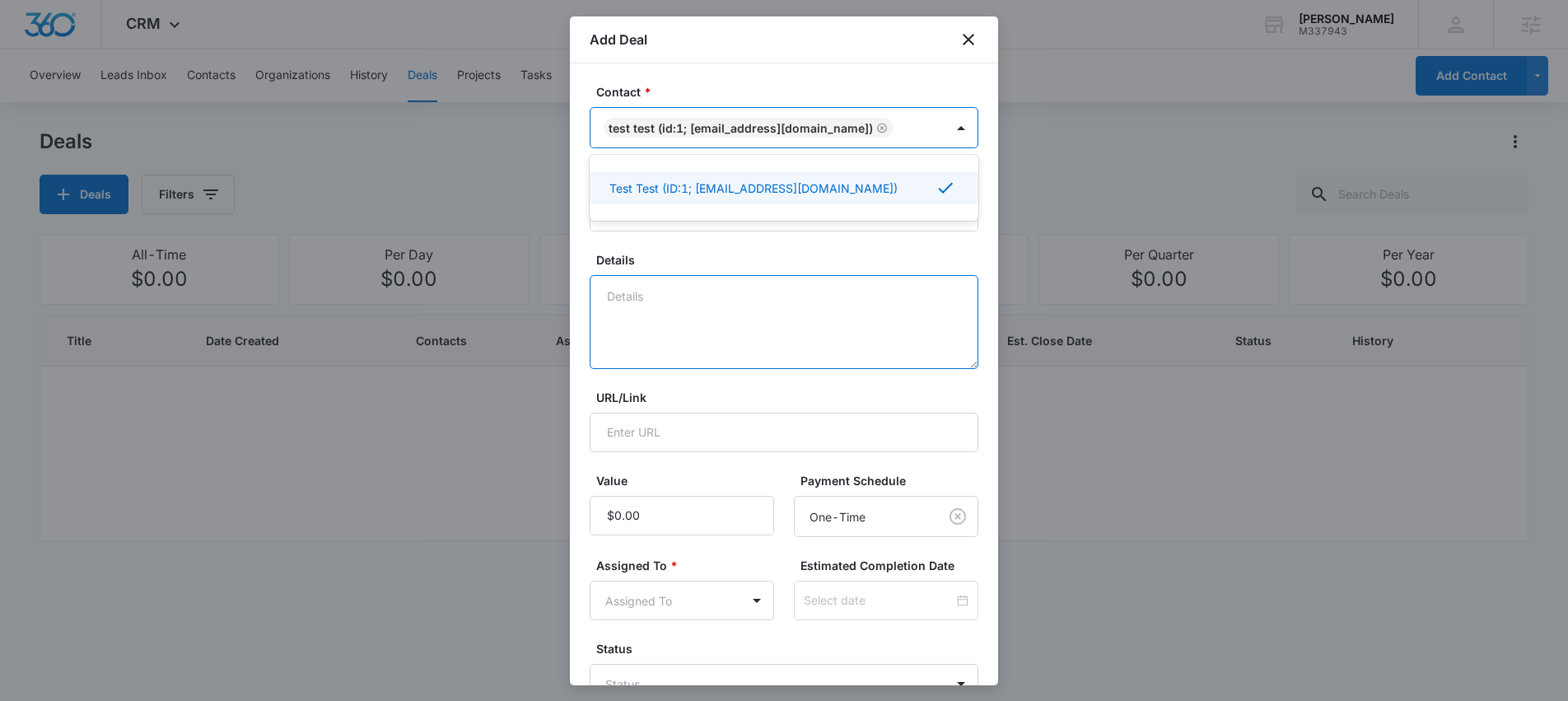
click at [665, 311] on textarea "Details" at bounding box center [784, 322] width 389 height 94
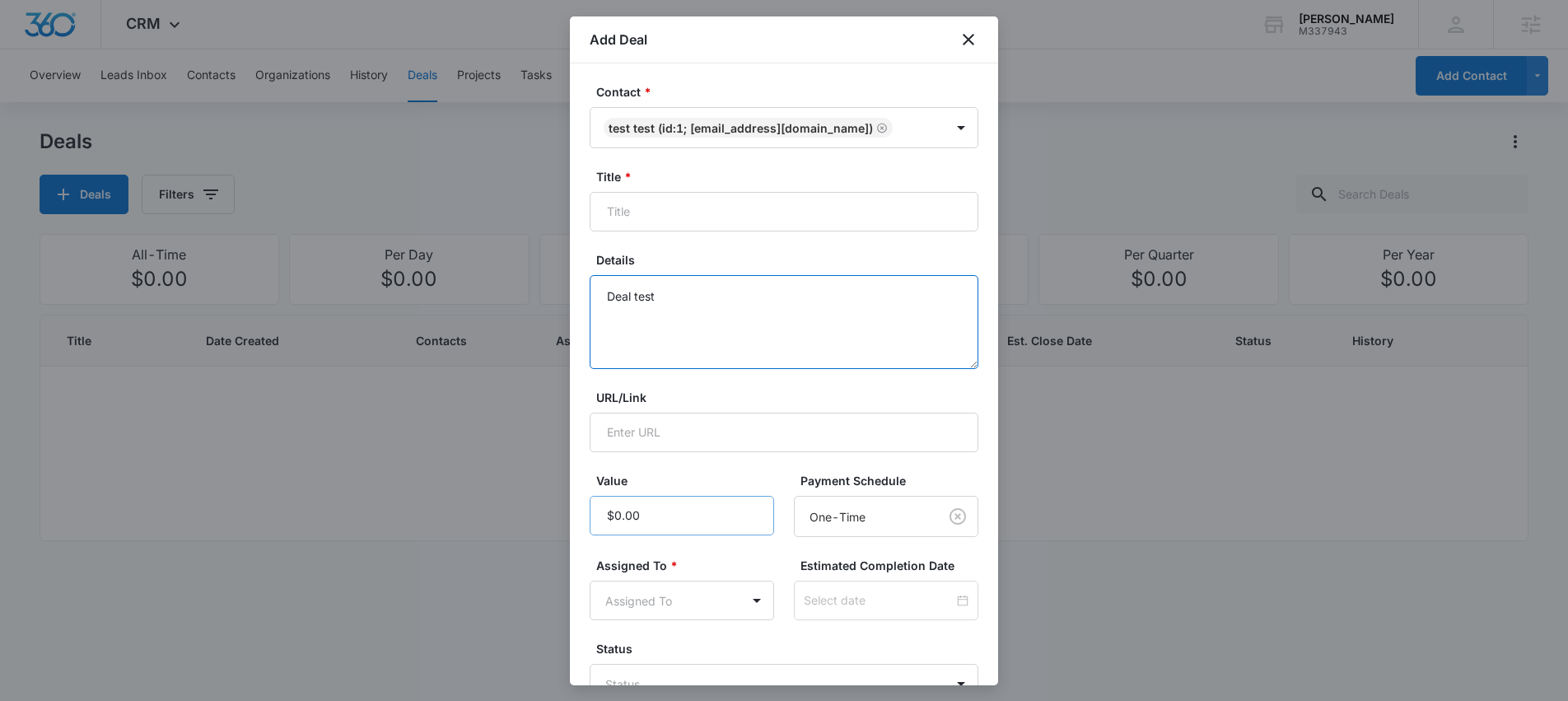
type textarea "Deal test"
click at [722, 515] on input "Value" at bounding box center [682, 515] width 185 height 39
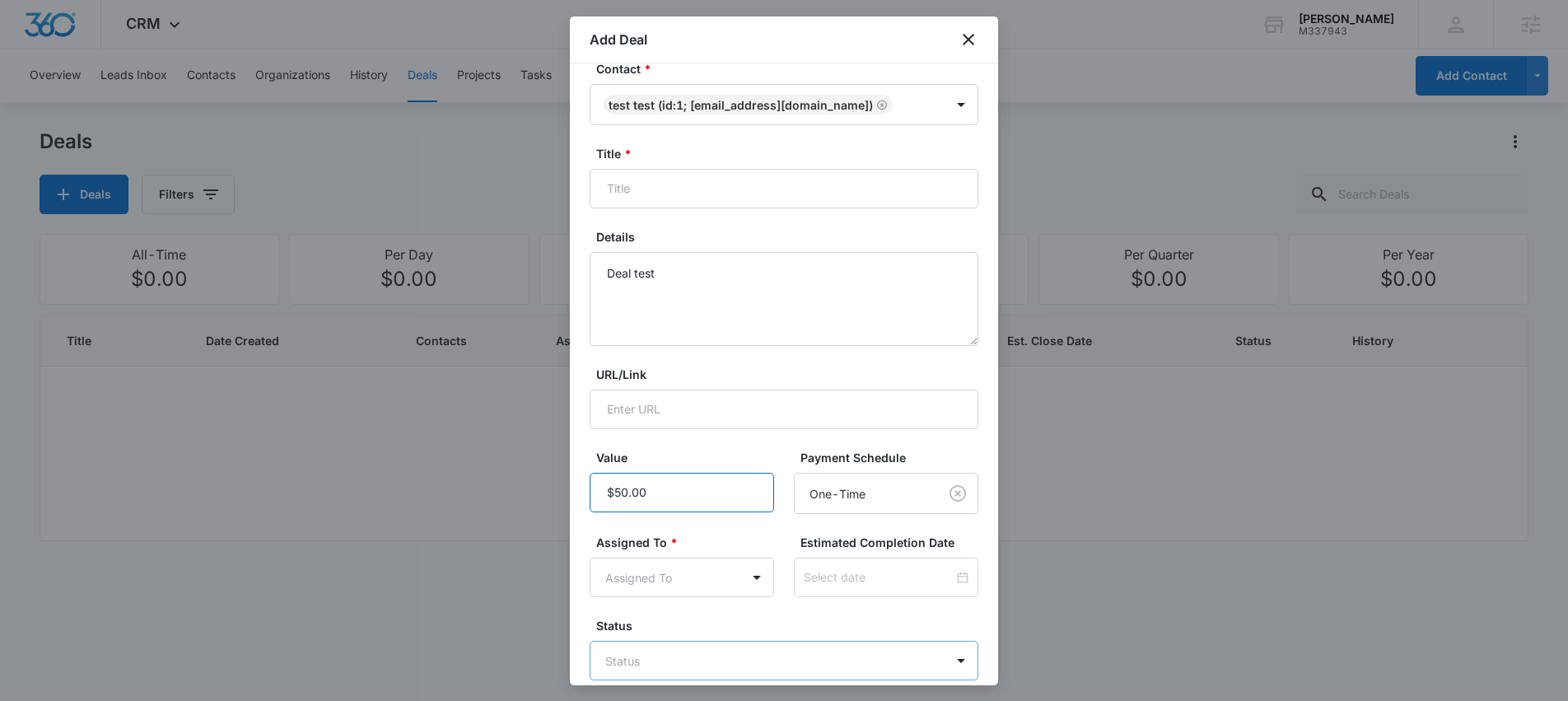
scroll to position [113, 0]
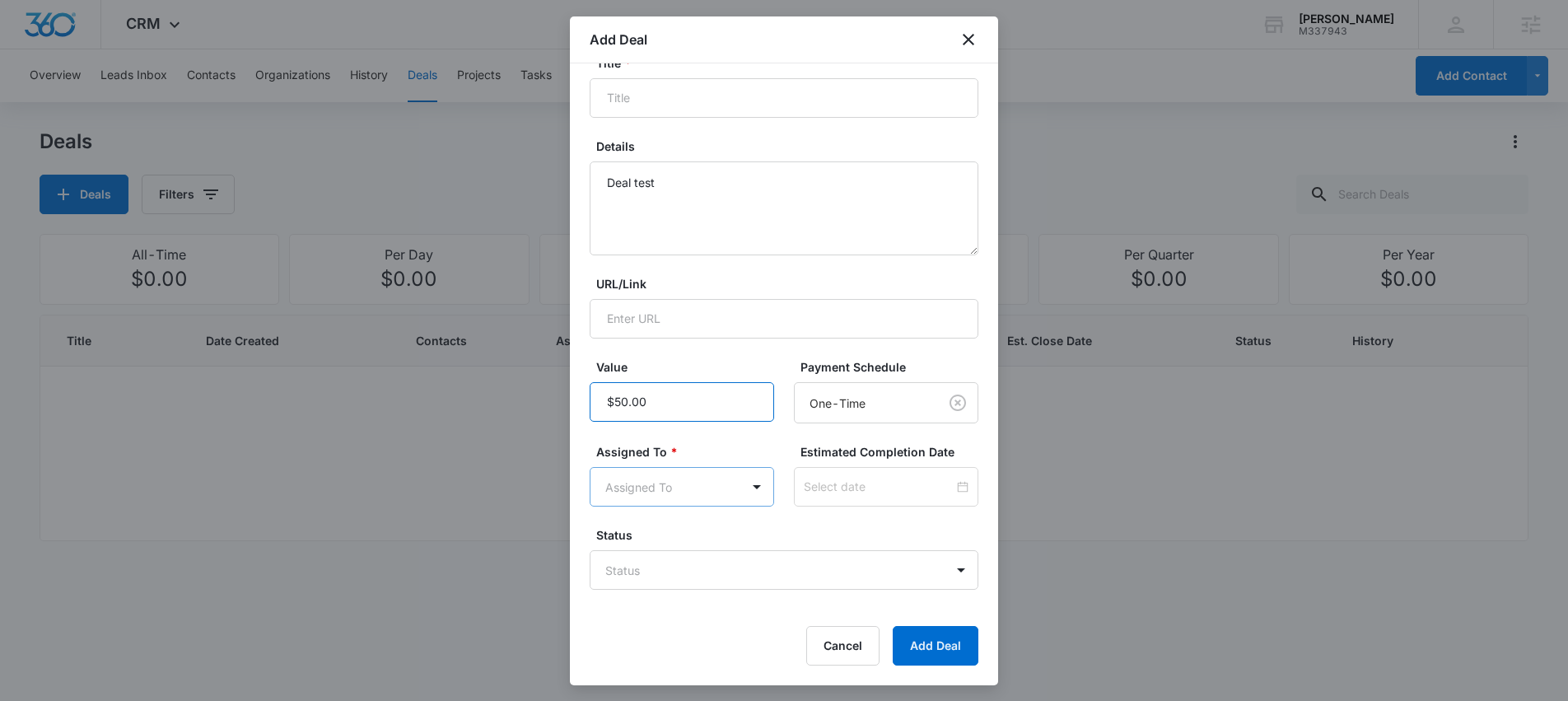
type input "$50.00"
click at [729, 483] on body "CRM Apps Reputation Websites Forms CRM Email Social Shop Scheduling Content Ads…" at bounding box center [784, 350] width 1568 height 701
click at [668, 579] on p "[PERSON_NAME]" at bounding box center [657, 575] width 95 height 17
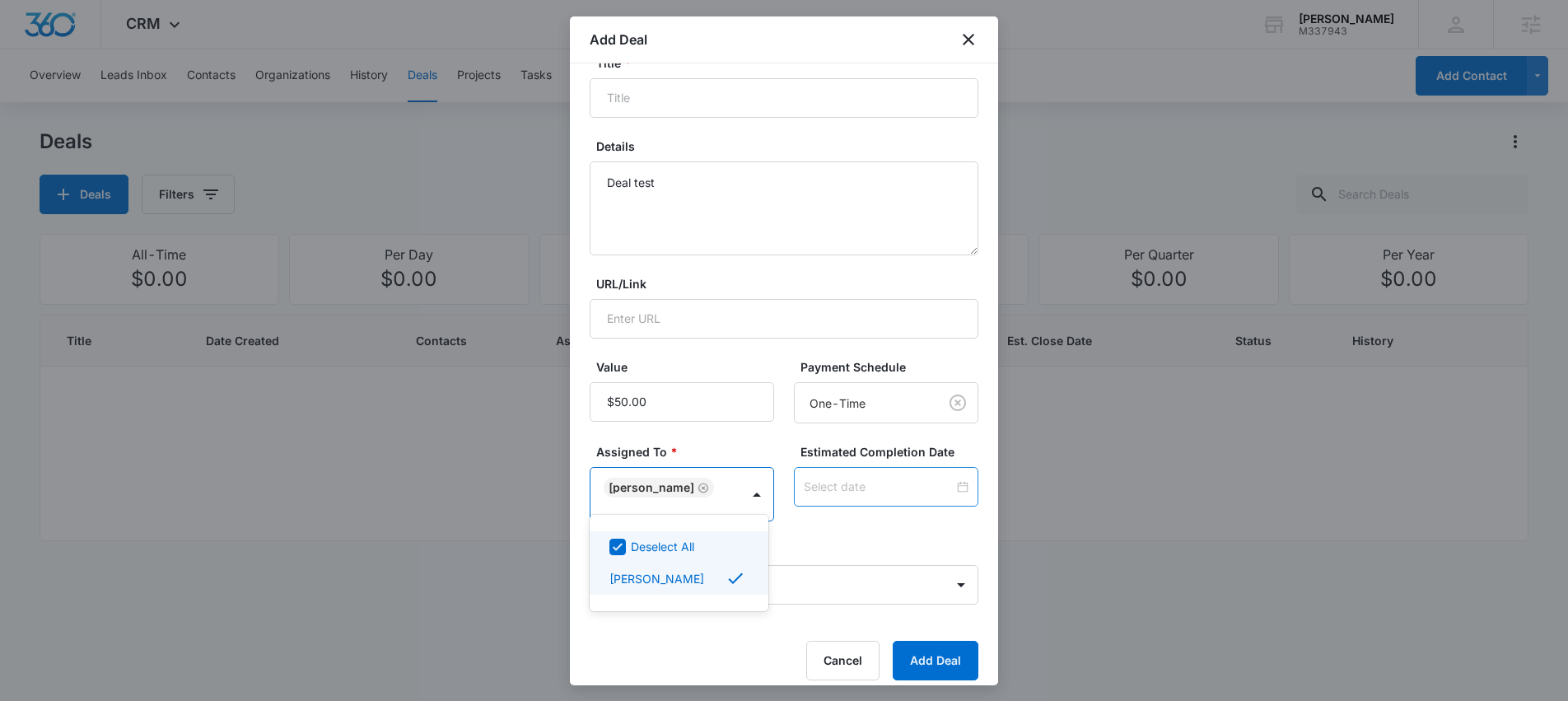
click at [883, 493] on div at bounding box center [784, 350] width 1568 height 701
click at [754, 569] on body "CRM Apps Reputation Websites Forms CRM Email Social Shop Scheduling Content Ads…" at bounding box center [784, 350] width 1568 height 701
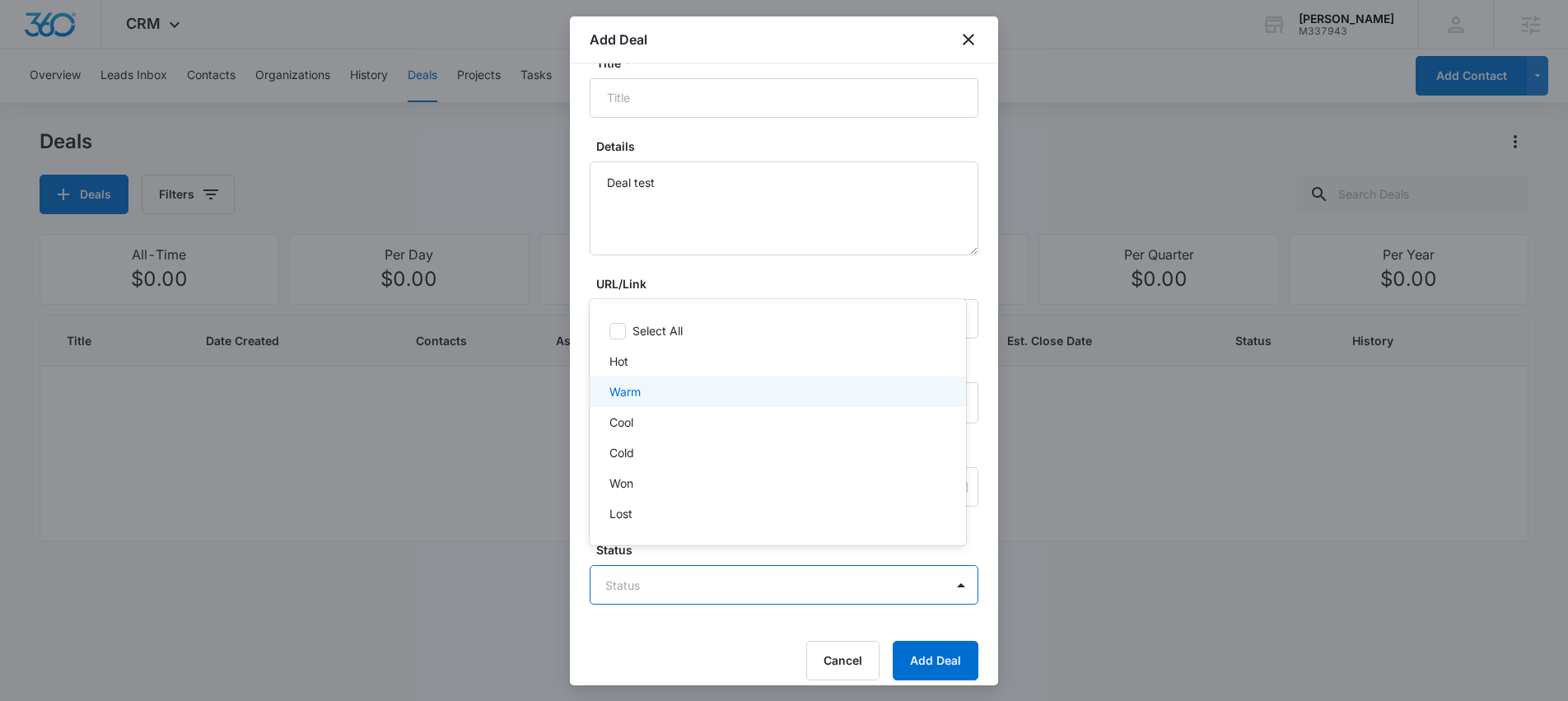
click at [625, 393] on p "Warm" at bounding box center [625, 391] width 31 height 17
click at [941, 650] on div at bounding box center [784, 350] width 1568 height 701
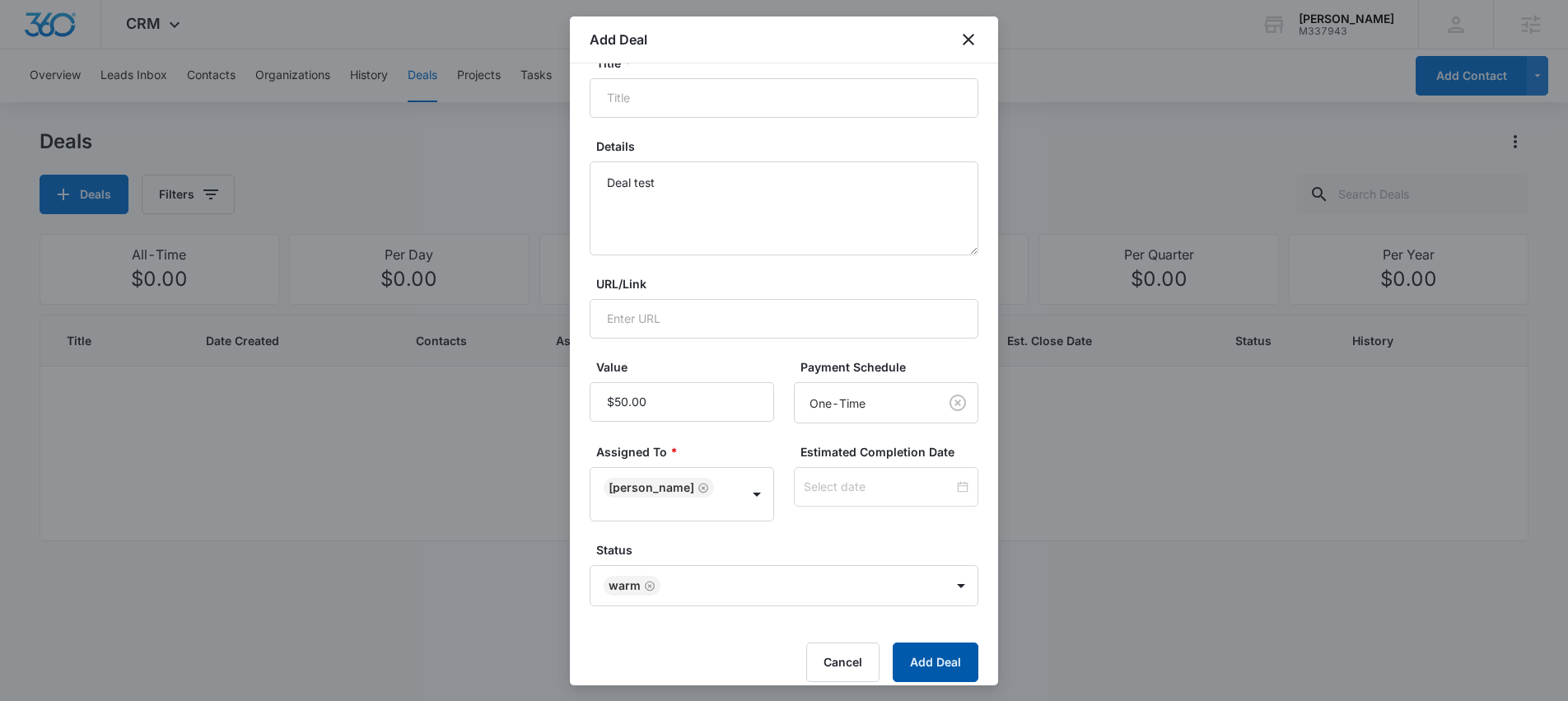
click at [939, 650] on button "Add Deal" at bounding box center [936, 662] width 85 height 39
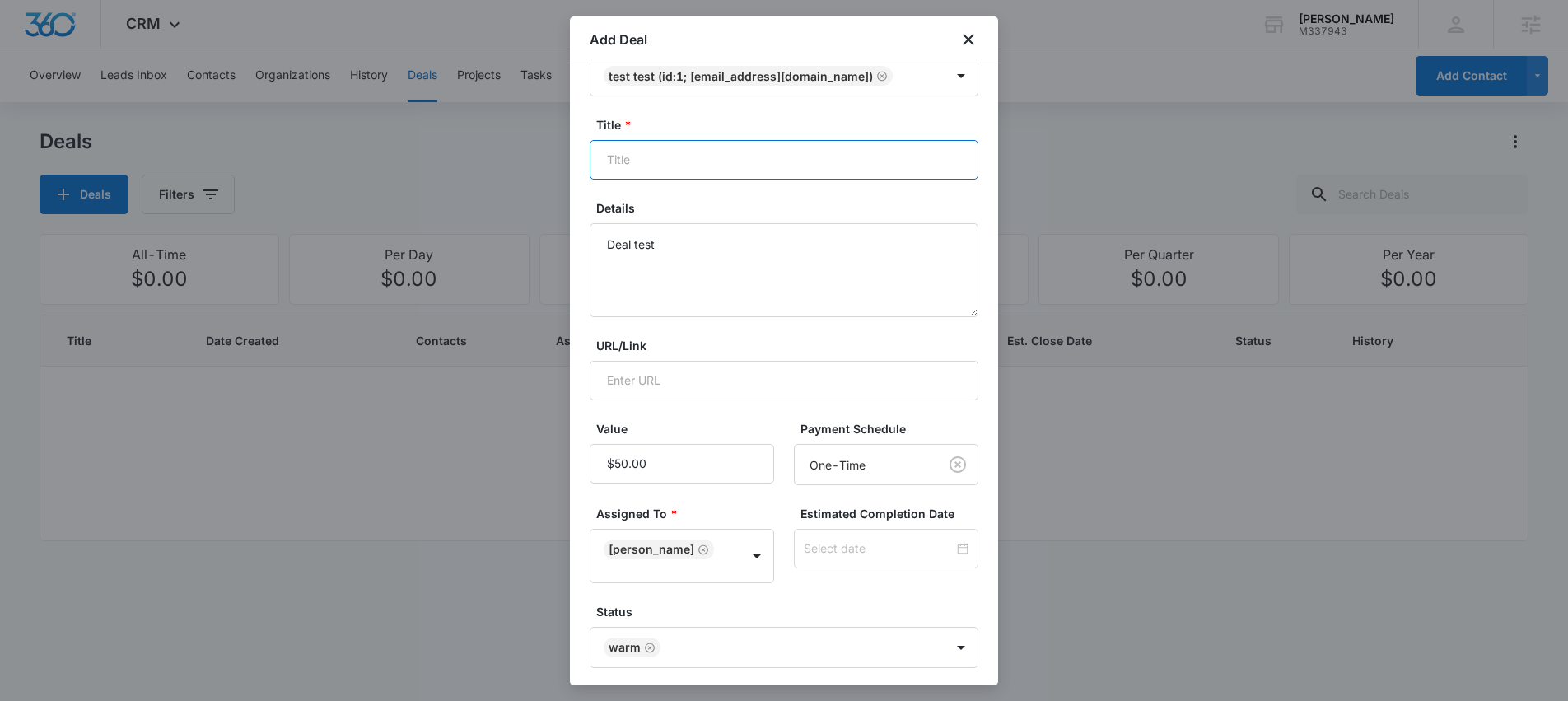
scroll to position [0, 0]
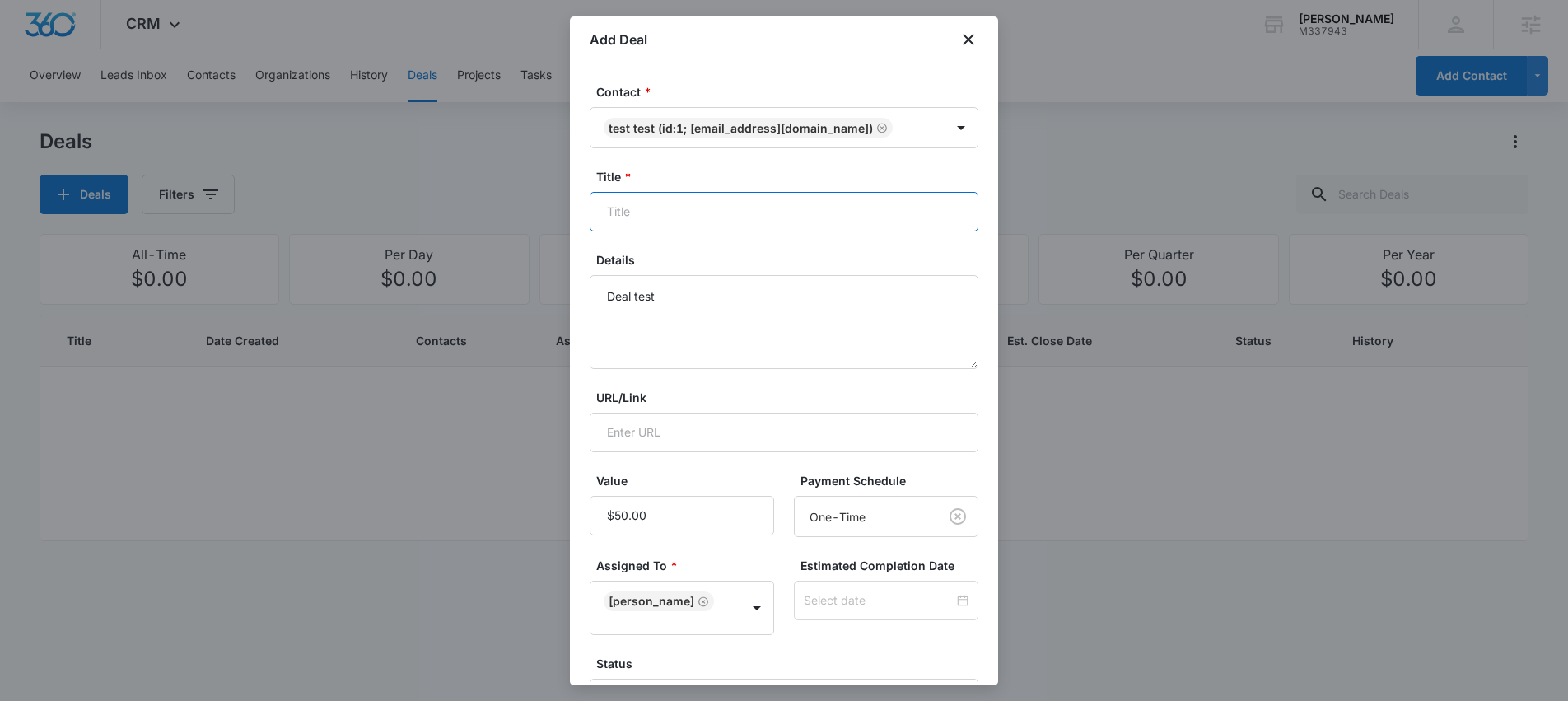
click at [718, 220] on input "Title *" at bounding box center [784, 211] width 389 height 39
drag, startPoint x: 699, startPoint y: 215, endPoint x: 570, endPoint y: 210, distance: 129.1
click at [570, 210] on div "Contact * Test Test (ID:1; test@test.com) Title * Test Deal for Details Deal te…" at bounding box center [784, 374] width 428 height 622
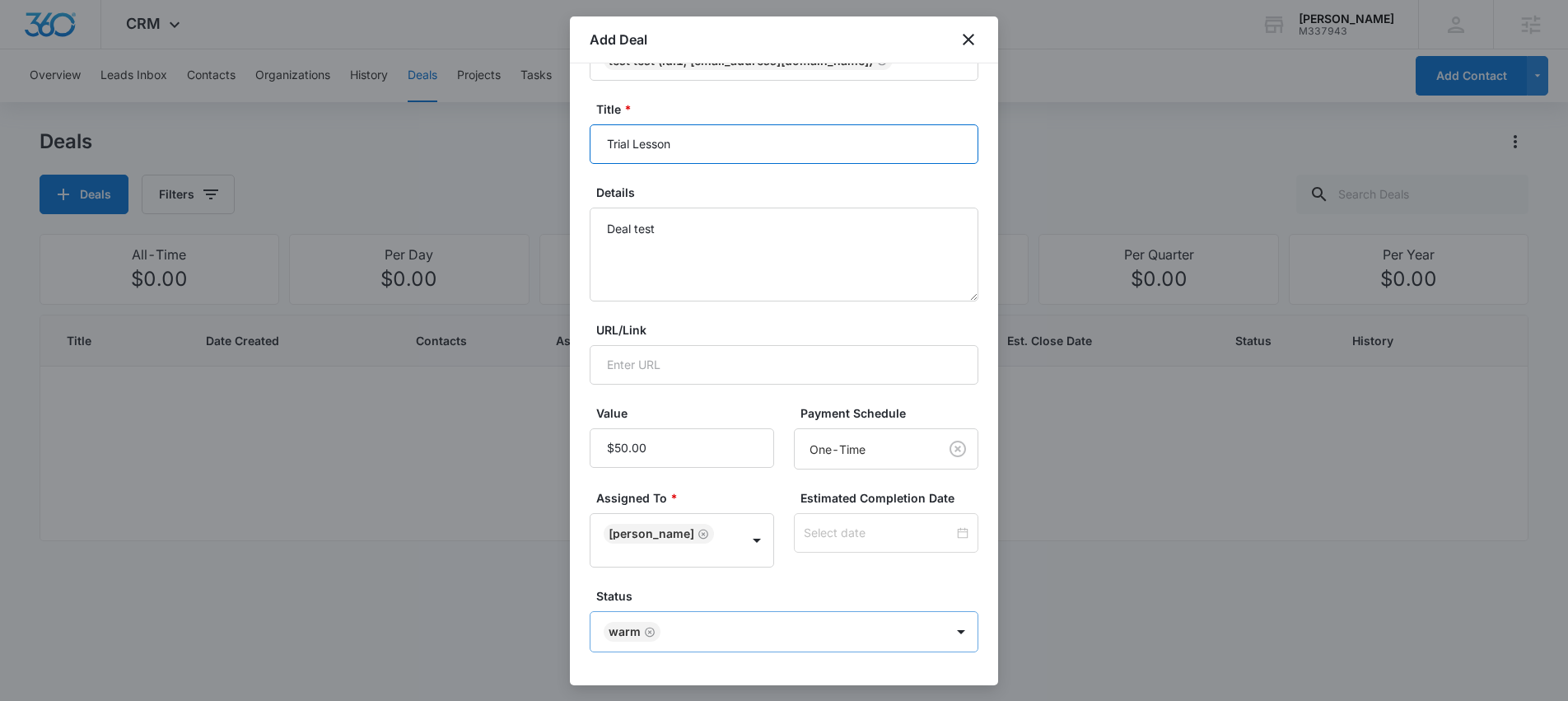
scroll to position [117, 0]
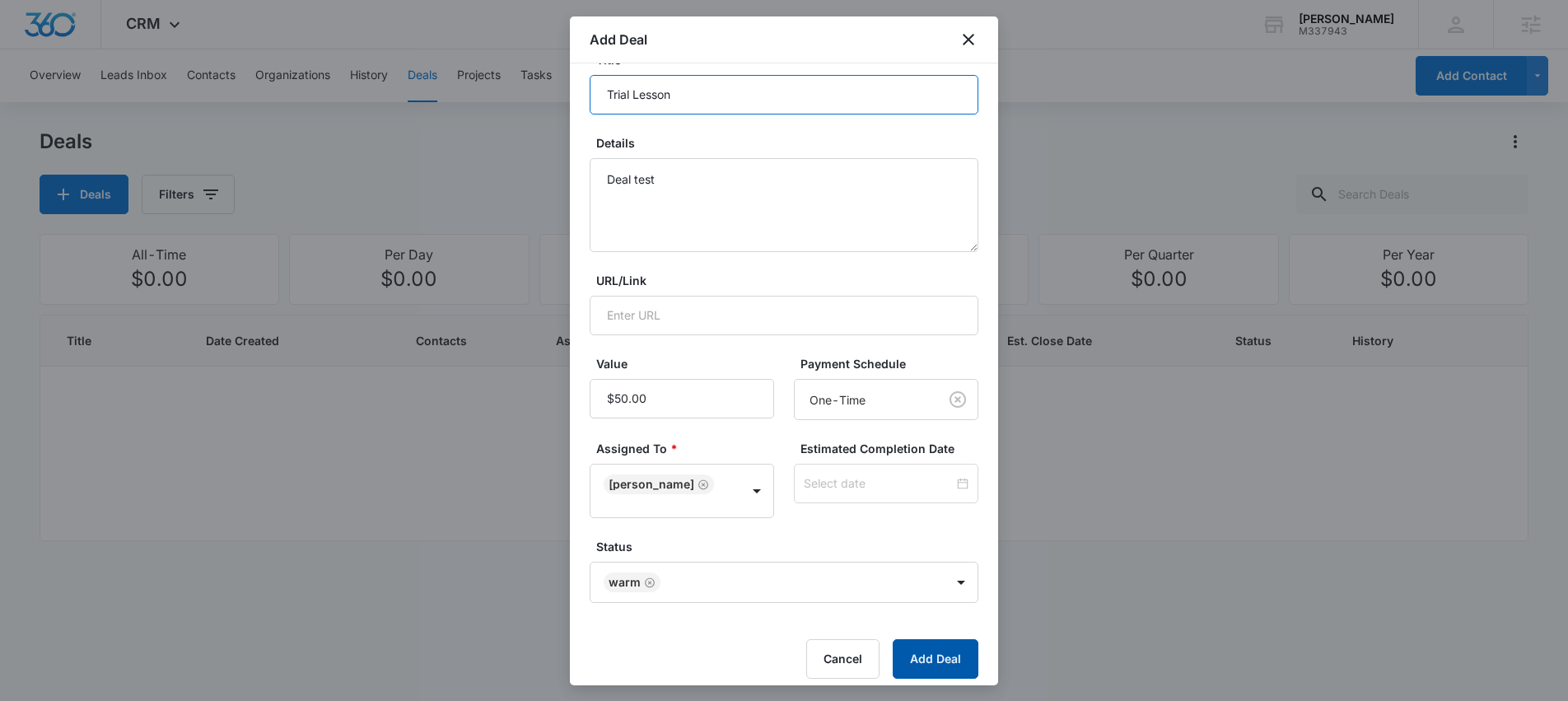
type input "Trial Lesson"
click at [910, 642] on button "Add Deal" at bounding box center [936, 658] width 85 height 39
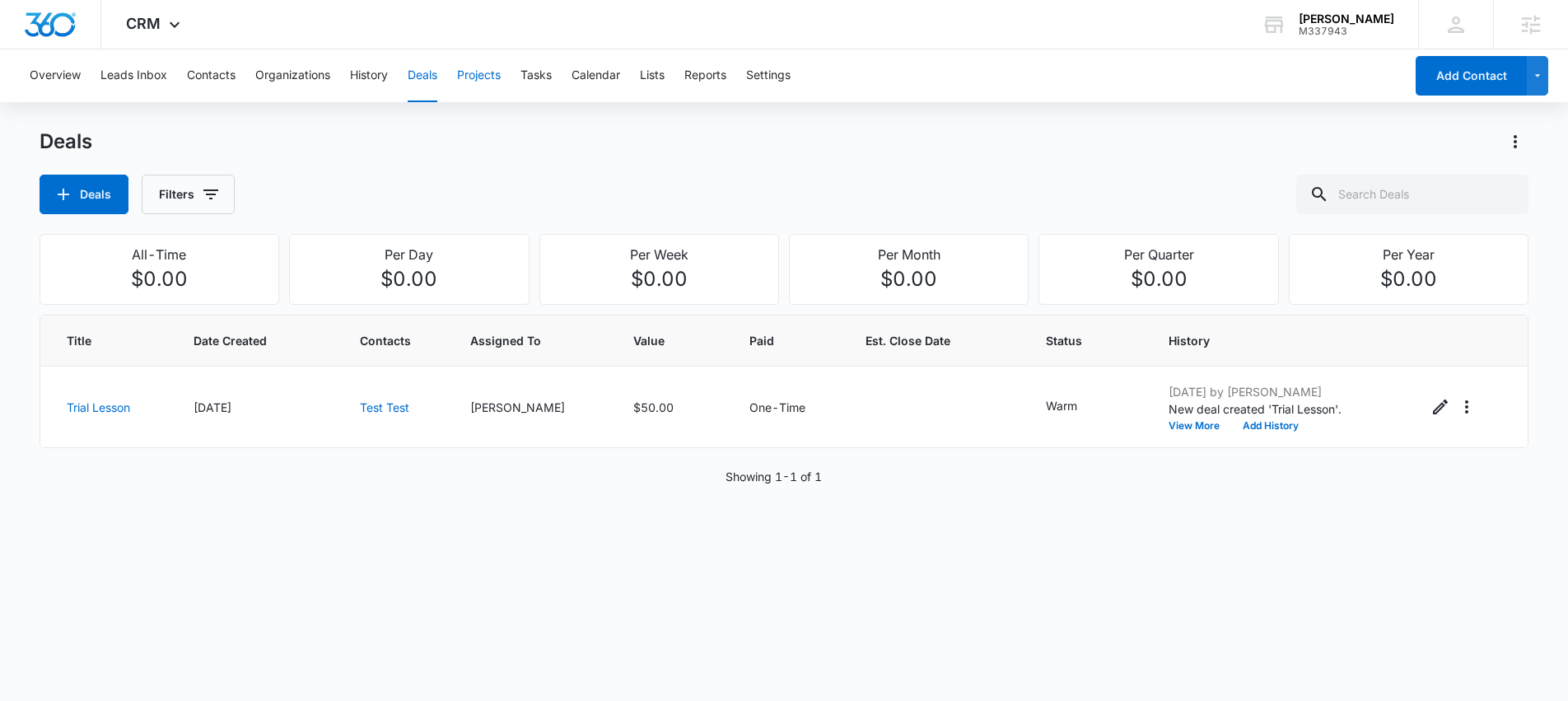
click at [491, 83] on button "Projects" at bounding box center [479, 76] width 44 height 52
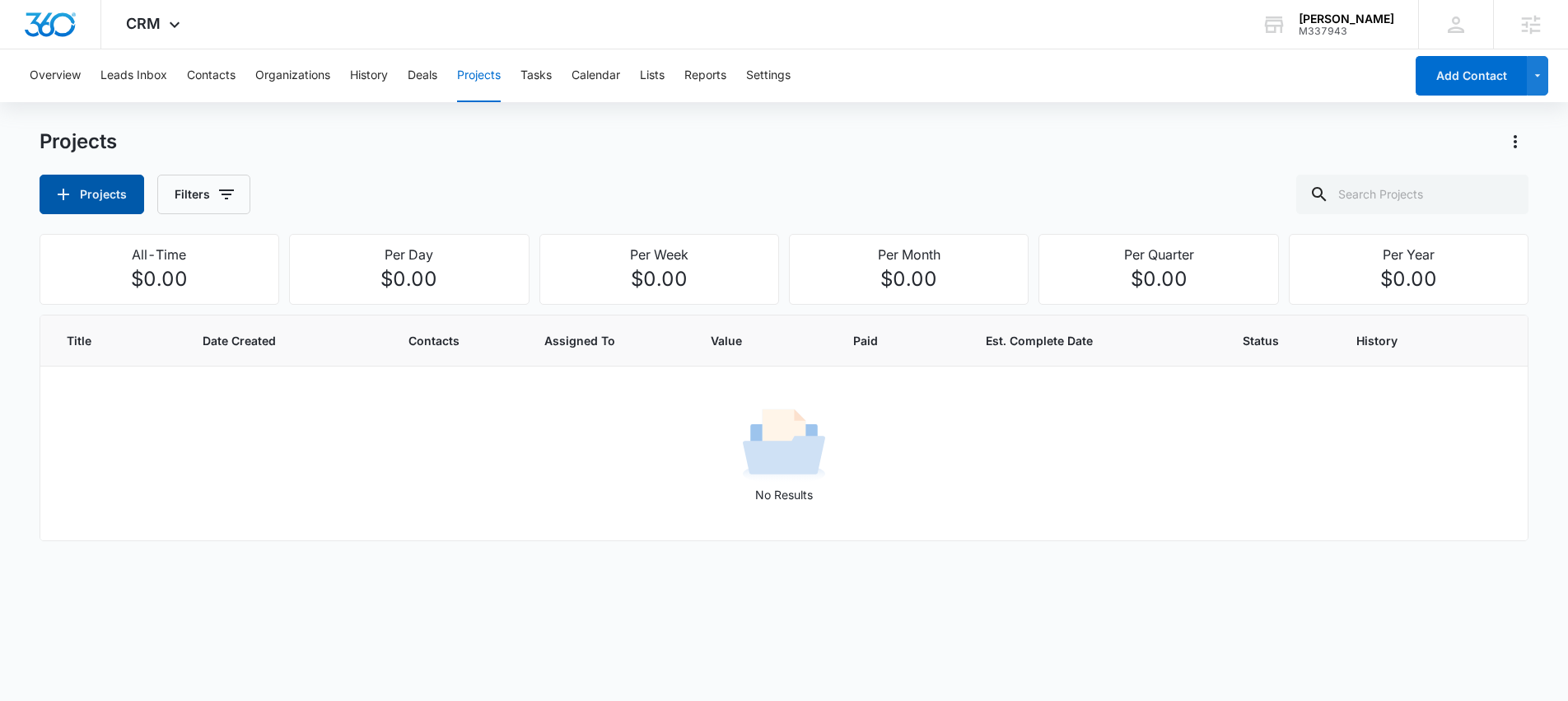
click at [110, 204] on button "Projects" at bounding box center [92, 194] width 105 height 39
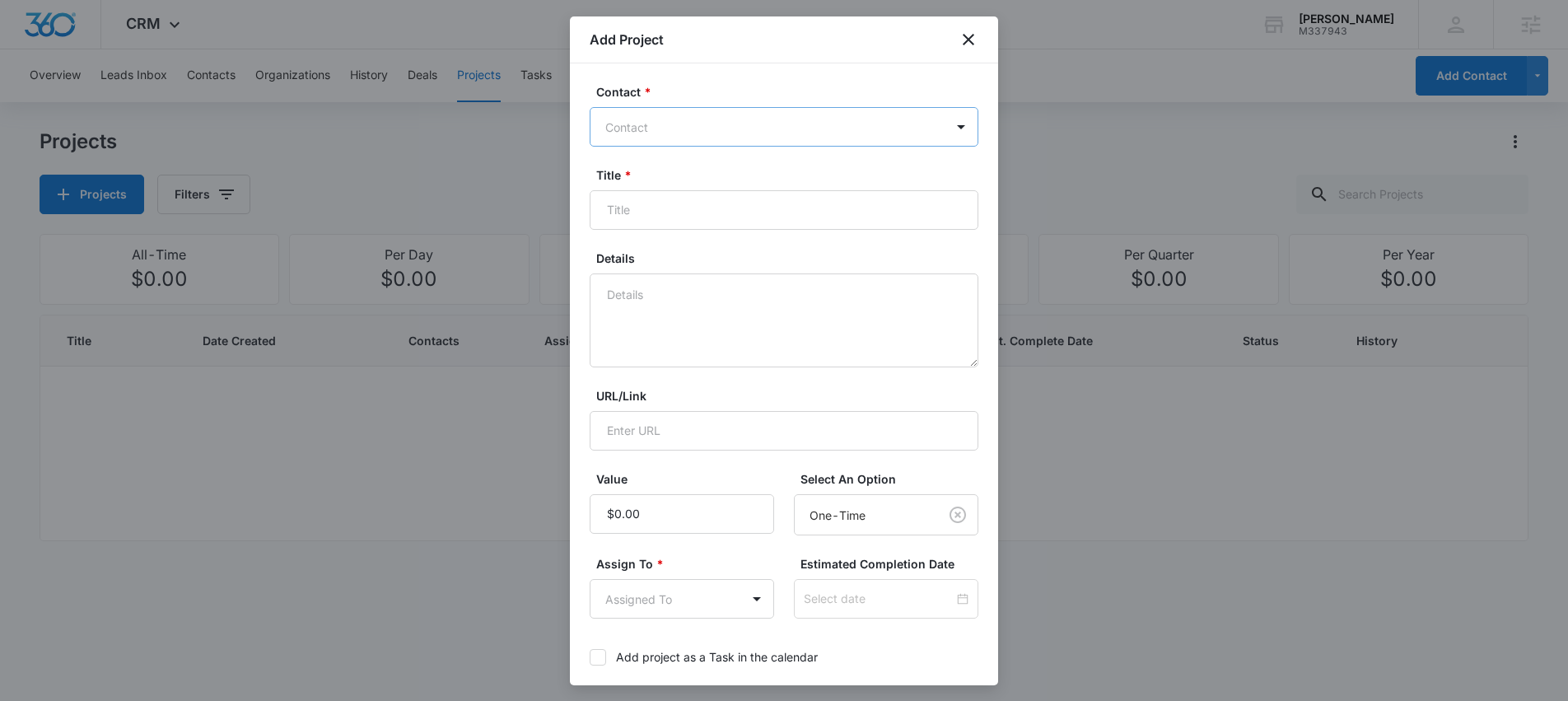
click at [697, 119] on div at bounding box center [774, 127] width 337 height 21
click at [948, 131] on div at bounding box center [961, 126] width 26 height 26
click at [952, 126] on div at bounding box center [961, 126] width 26 height 26
type input "test"
click at [722, 186] on p "Test Test (ID:1; test@test.com)" at bounding box center [753, 185] width 289 height 17
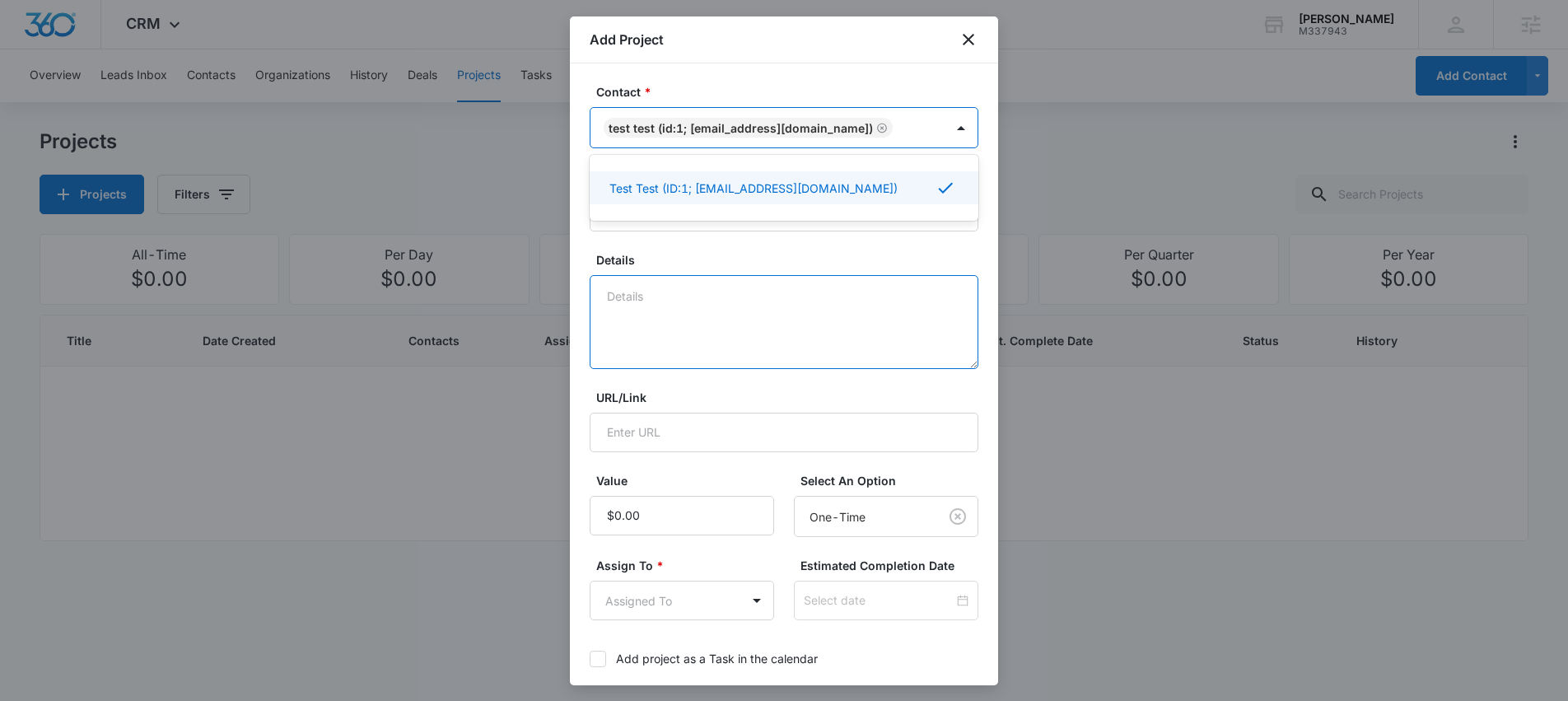
click at [701, 296] on textarea "Details" at bounding box center [784, 322] width 389 height 94
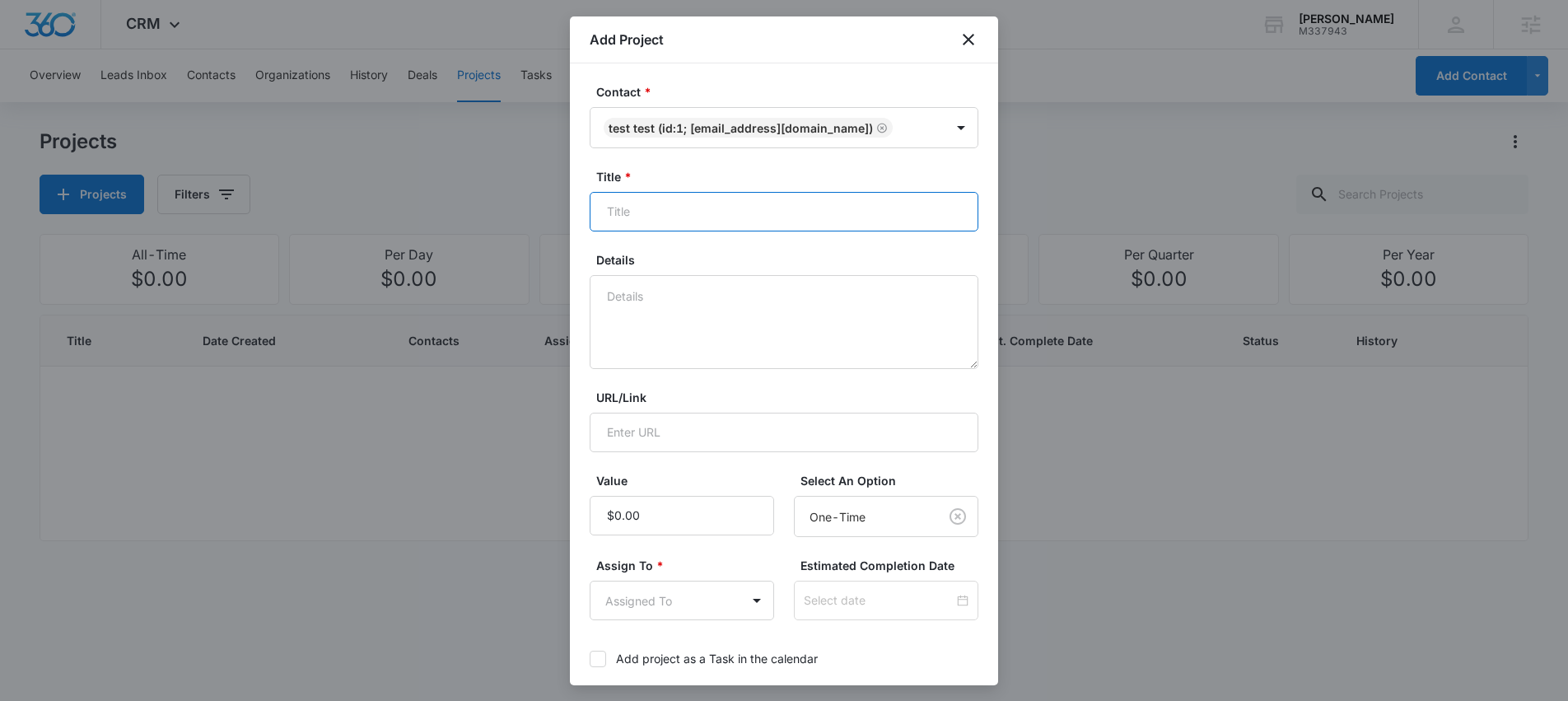
click at [719, 205] on input "Title *" at bounding box center [784, 211] width 389 height 39
type input "Trial lesson"
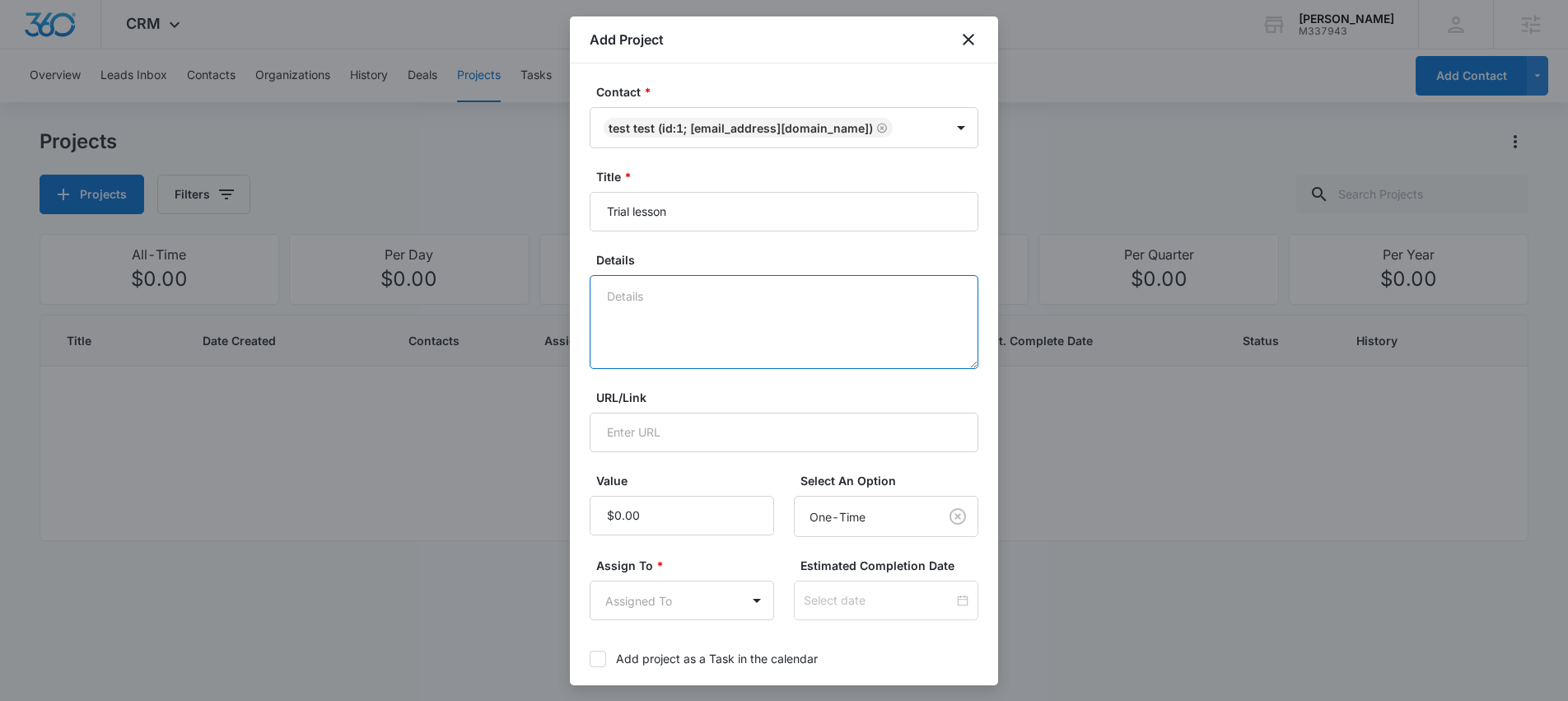
click at [821, 302] on textarea "Details" at bounding box center [784, 322] width 389 height 94
type textarea "Trial for lesson to gain full time student"
click at [719, 589] on body "CRM Apps Reputation Websites Forms CRM Email Social Shop Scheduling Content Ads…" at bounding box center [784, 350] width 1568 height 701
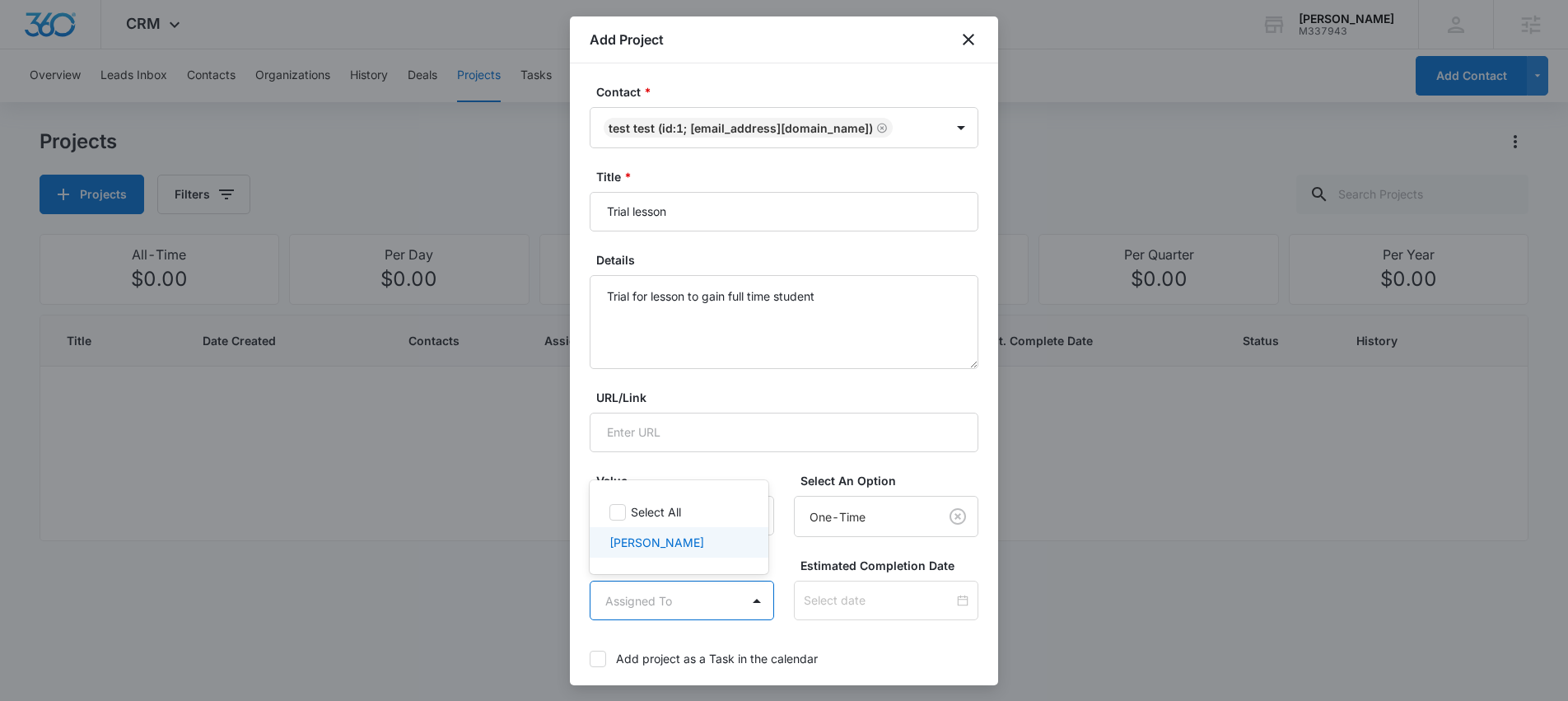
click at [648, 543] on p "[PERSON_NAME]" at bounding box center [657, 542] width 95 height 17
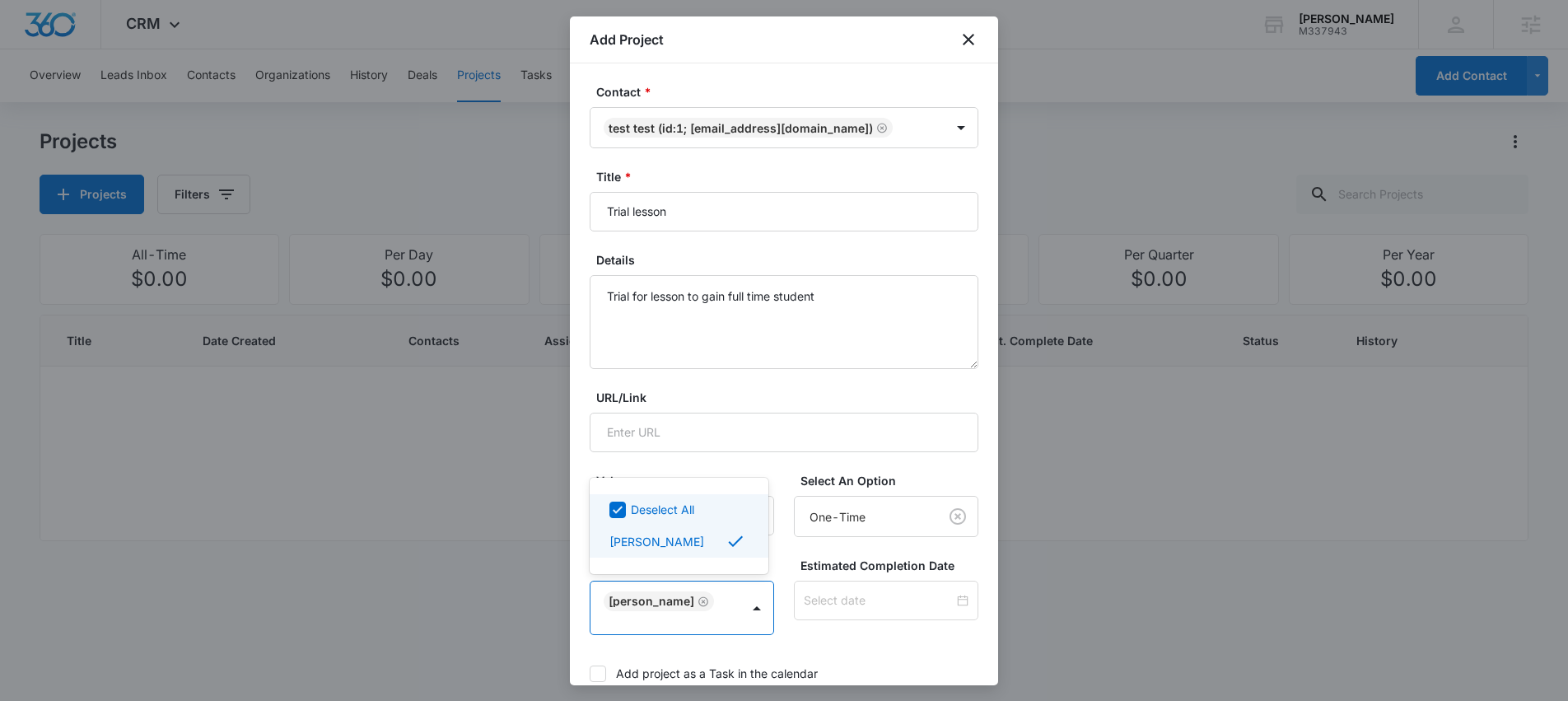
click at [791, 466] on div at bounding box center [784, 350] width 1568 height 701
click at [878, 519] on body "CRM Apps Reputation Websites Forms CRM Email Social Shop Scheduling Content Ads…" at bounding box center [784, 350] width 1568 height 701
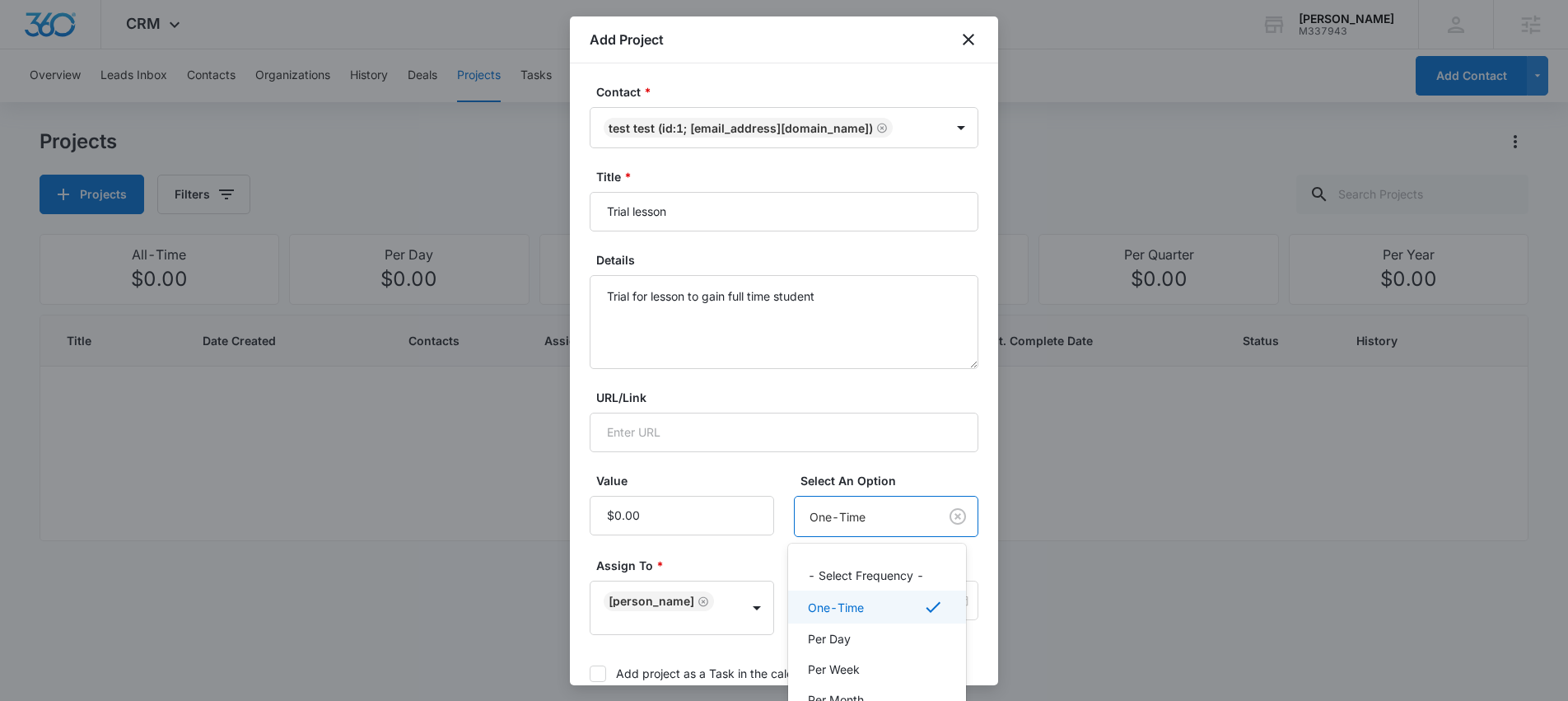
scroll to position [71, 0]
click at [870, 601] on div "Per Week" at bounding box center [876, 597] width 136 height 17
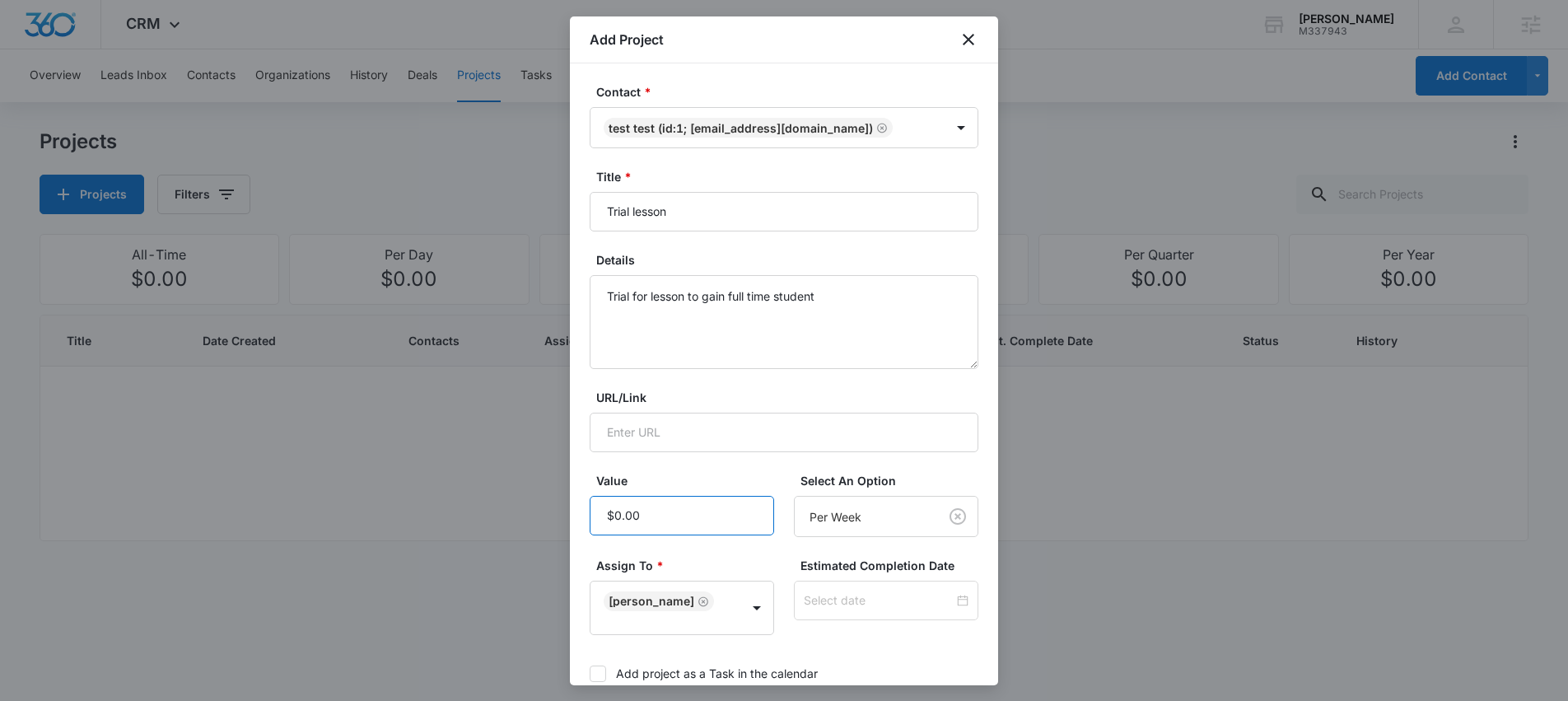
click at [664, 512] on input "Value" at bounding box center [682, 515] width 185 height 39
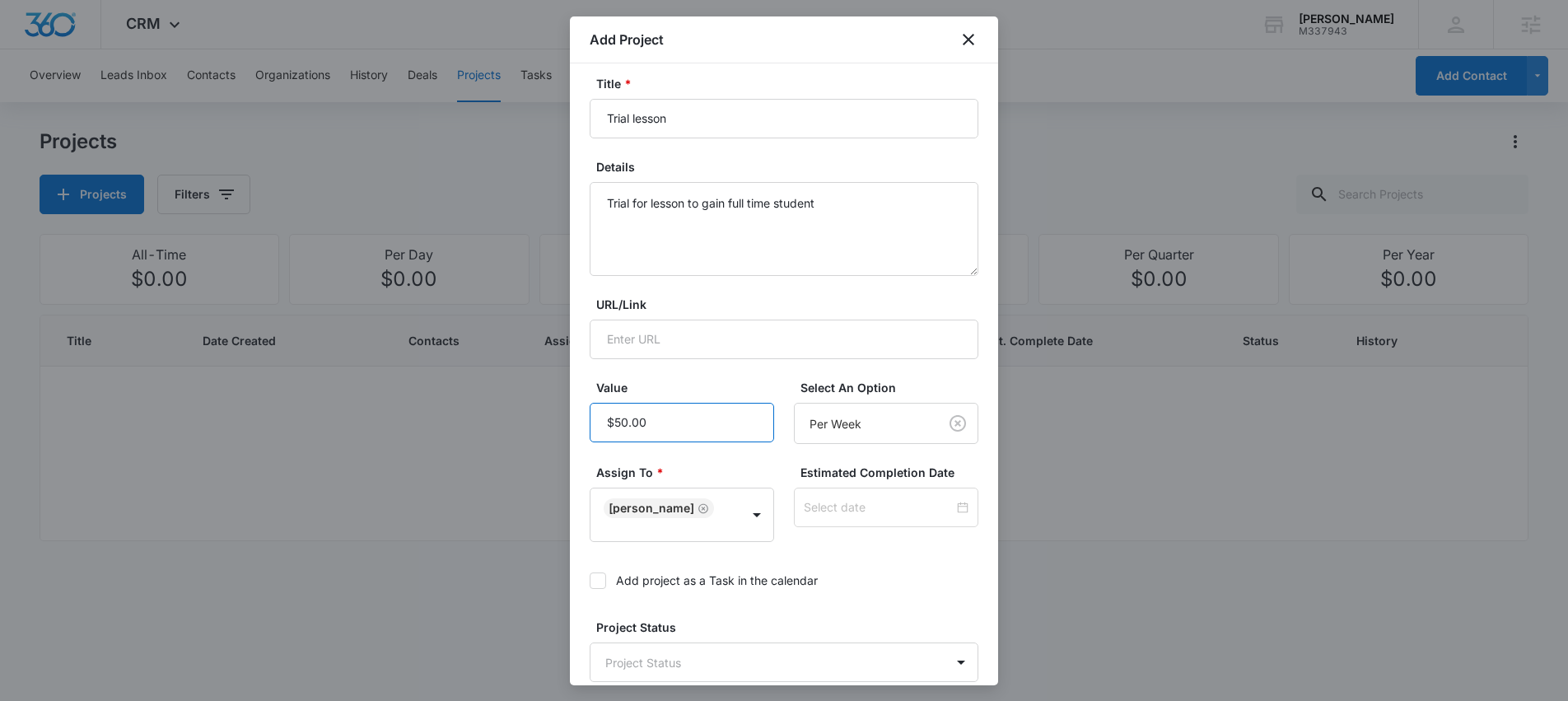
scroll to position [255, 0]
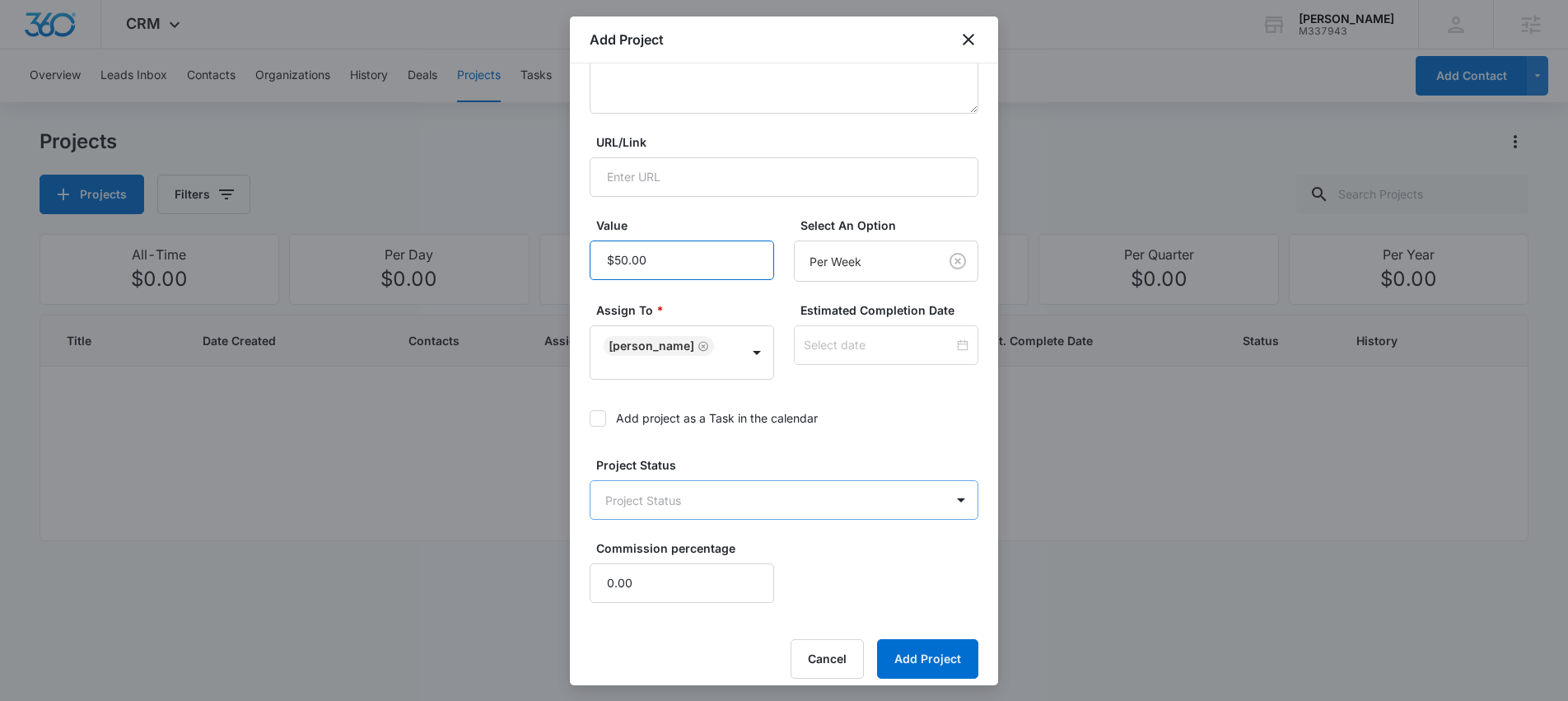
type input "$50.00"
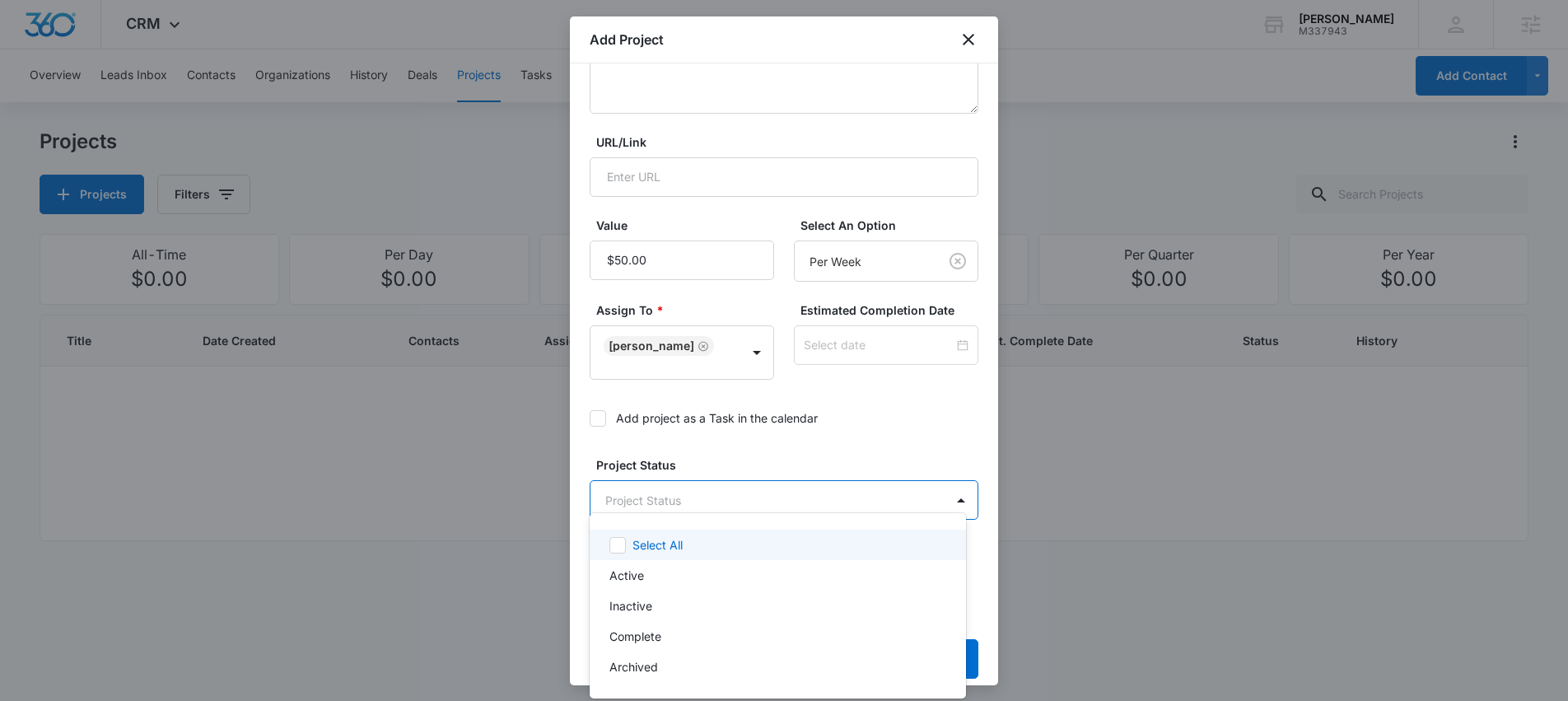
click at [734, 479] on body "CRM Apps Reputation Websites Forms CRM Email Social Shop Scheduling Content Ads…" at bounding box center [784, 350] width 1568 height 701
click at [630, 579] on p "Active" at bounding box center [627, 575] width 35 height 17
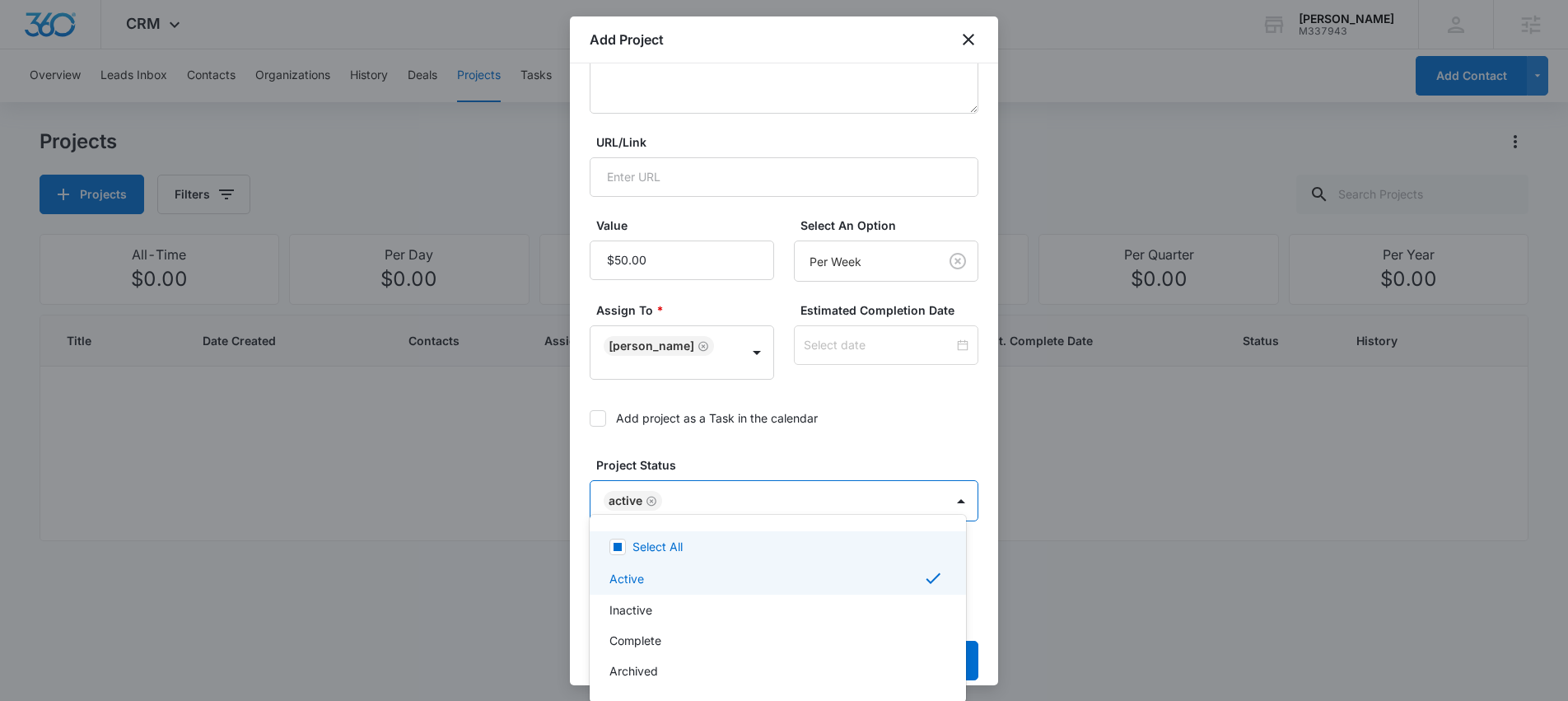
click at [597, 405] on div at bounding box center [784, 350] width 1568 height 701
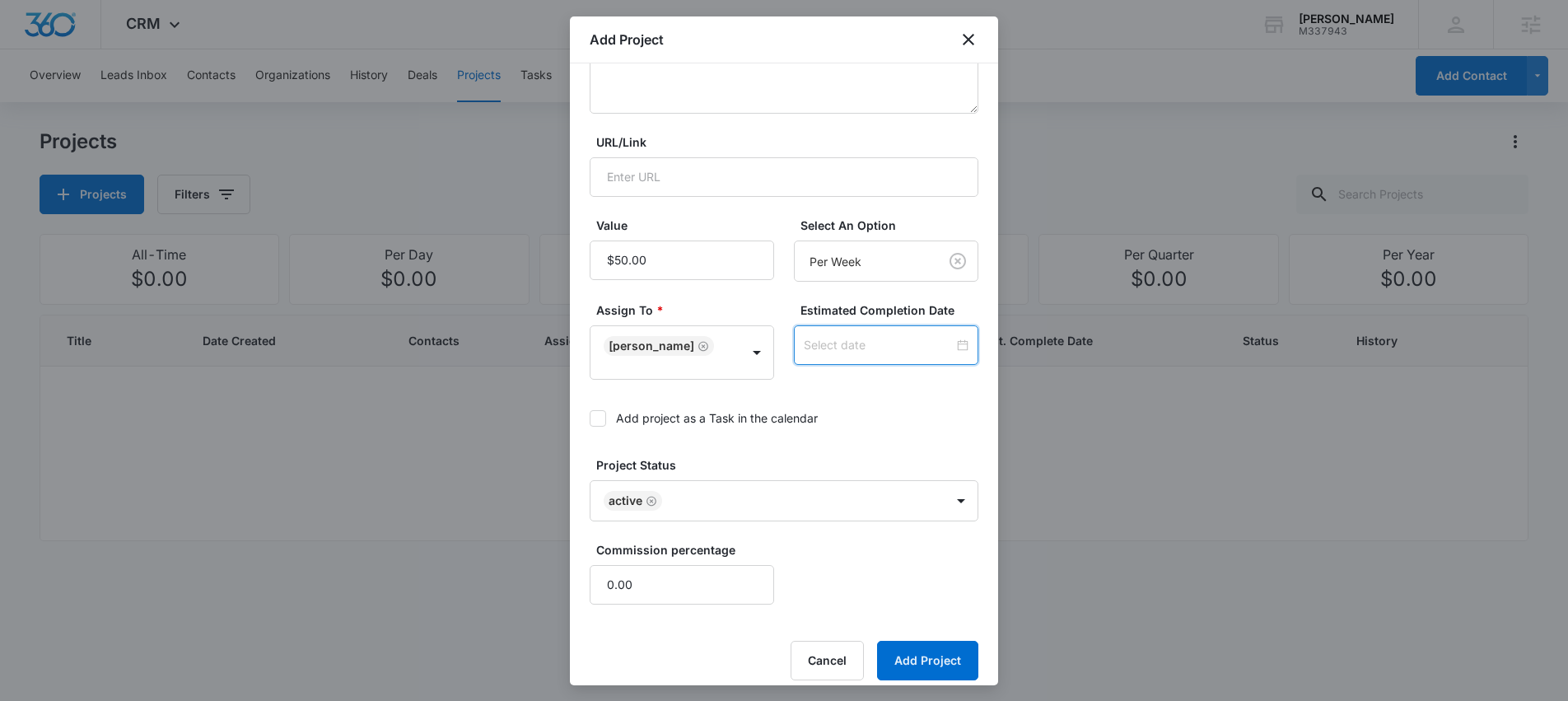
click at [839, 337] on input at bounding box center [879, 344] width 150 height 18
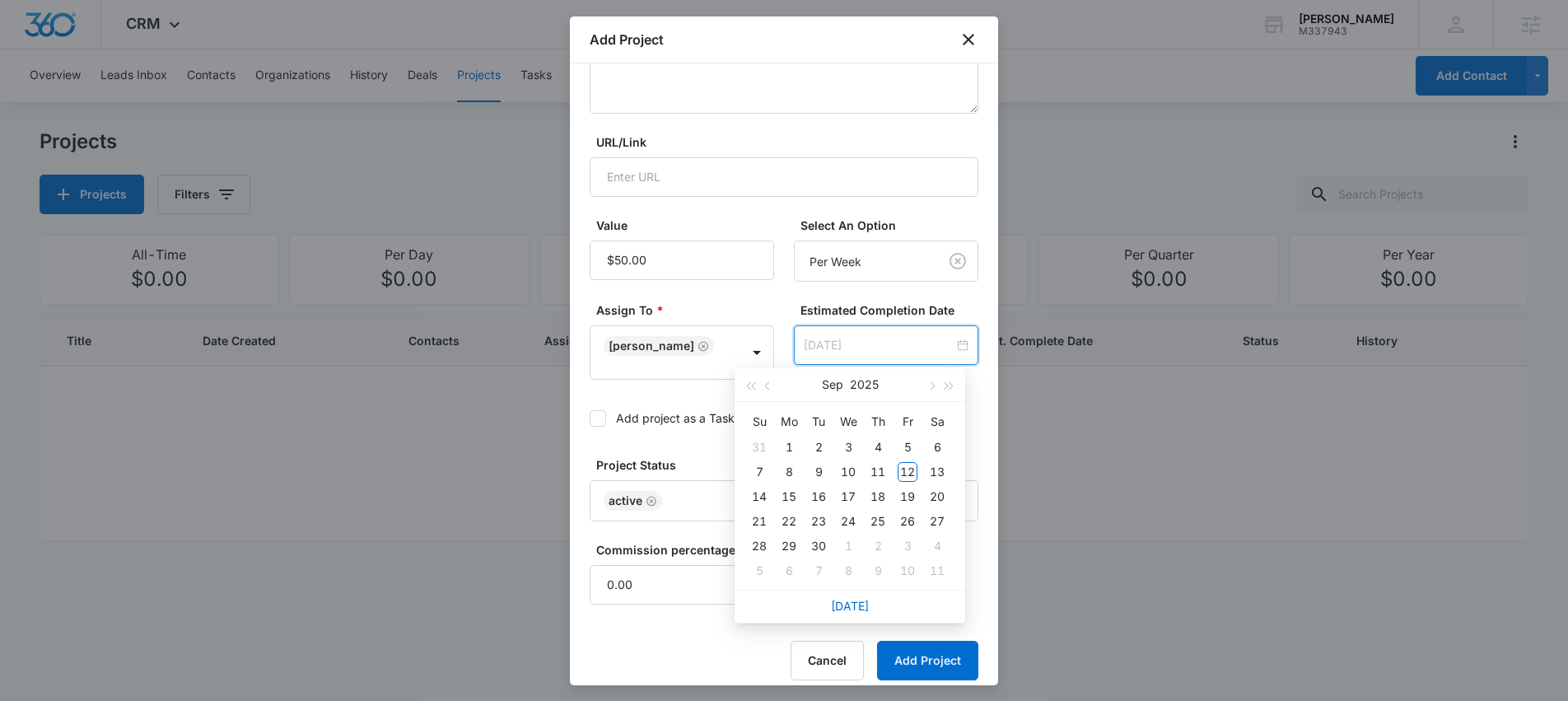
type input "Sep 6, 2025"
click at [897, 377] on div "Sep 2025" at bounding box center [850, 385] width 143 height 33
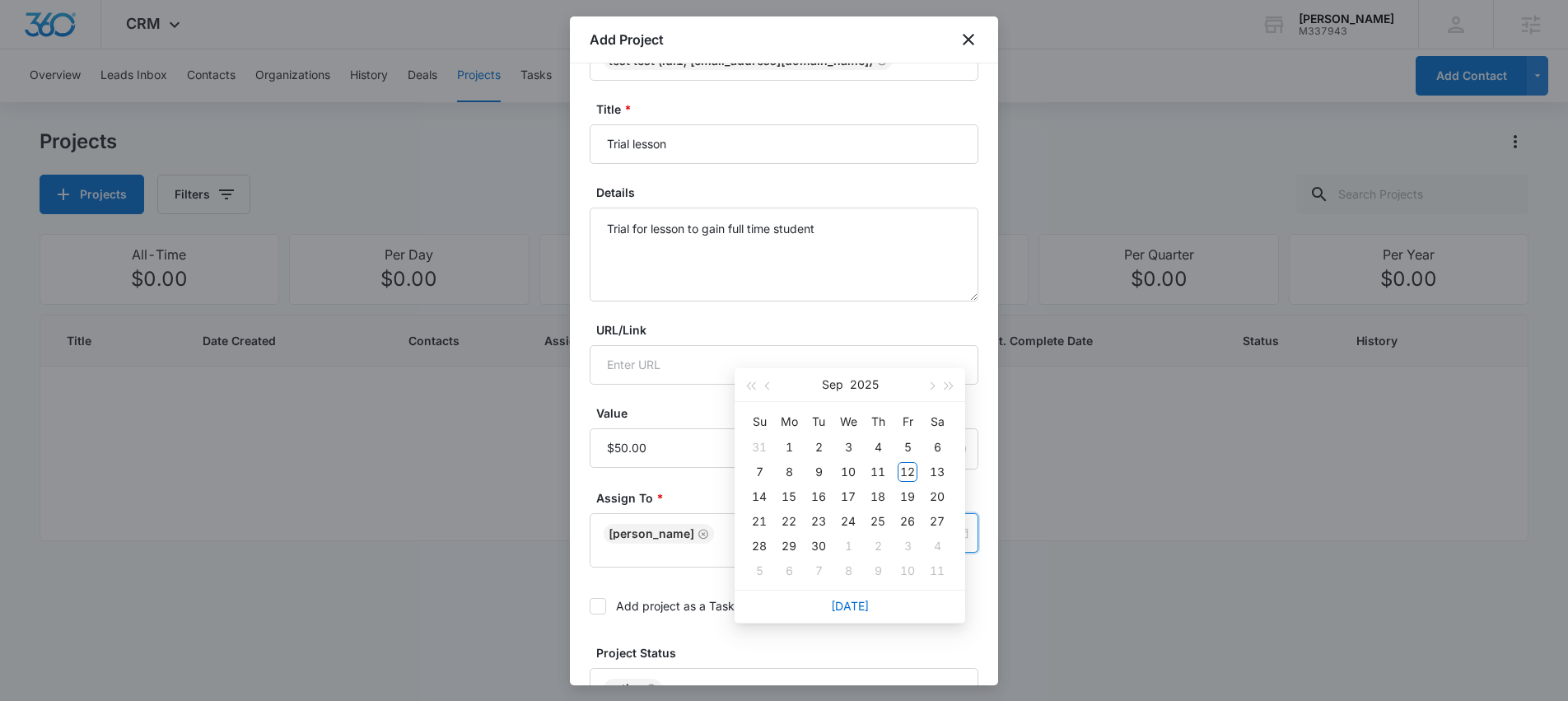
scroll to position [0, 0]
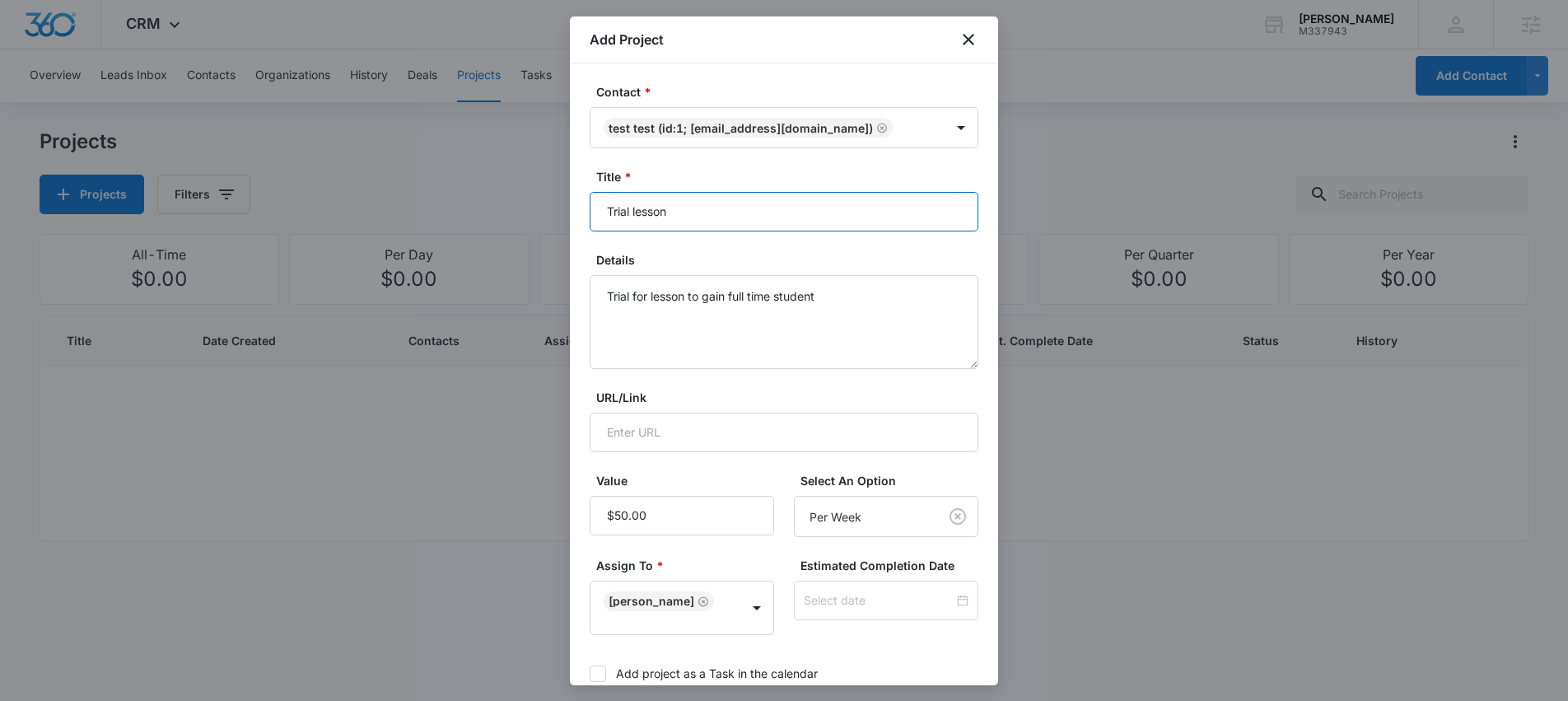
click at [687, 208] on input "Trial lesson" at bounding box center [784, 211] width 389 height 39
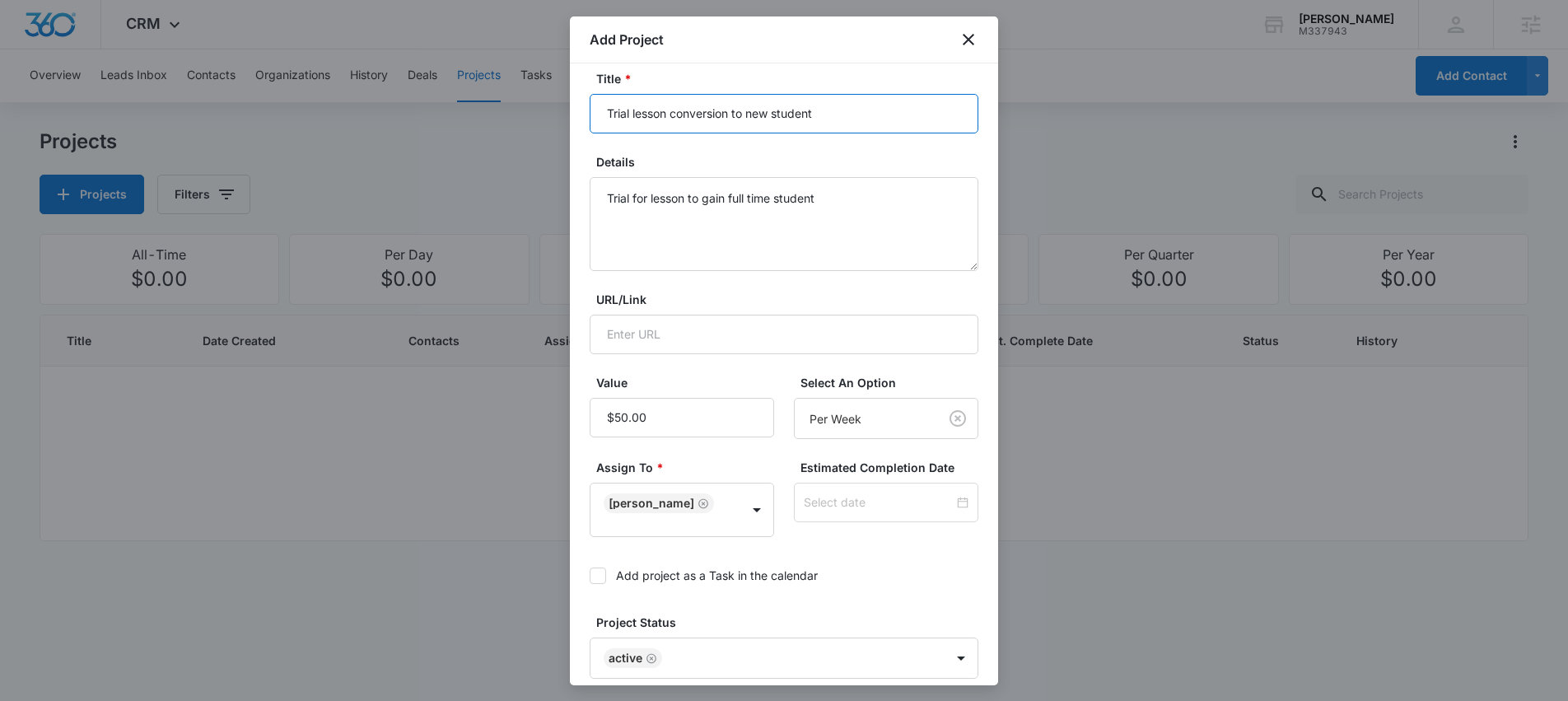
scroll to position [257, 0]
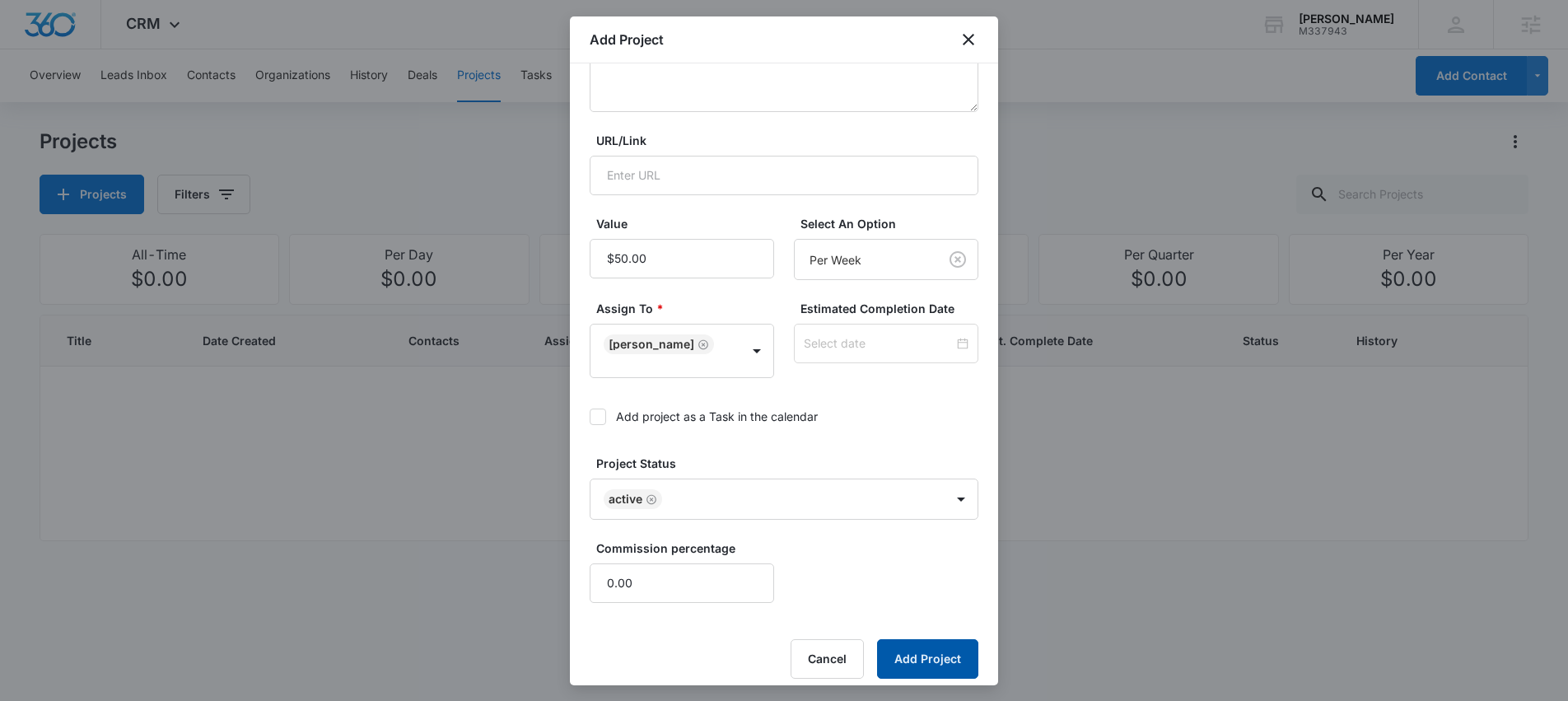
type input "Trial lesson conversion to new student"
click at [927, 643] on button "Add Project" at bounding box center [928, 658] width 101 height 39
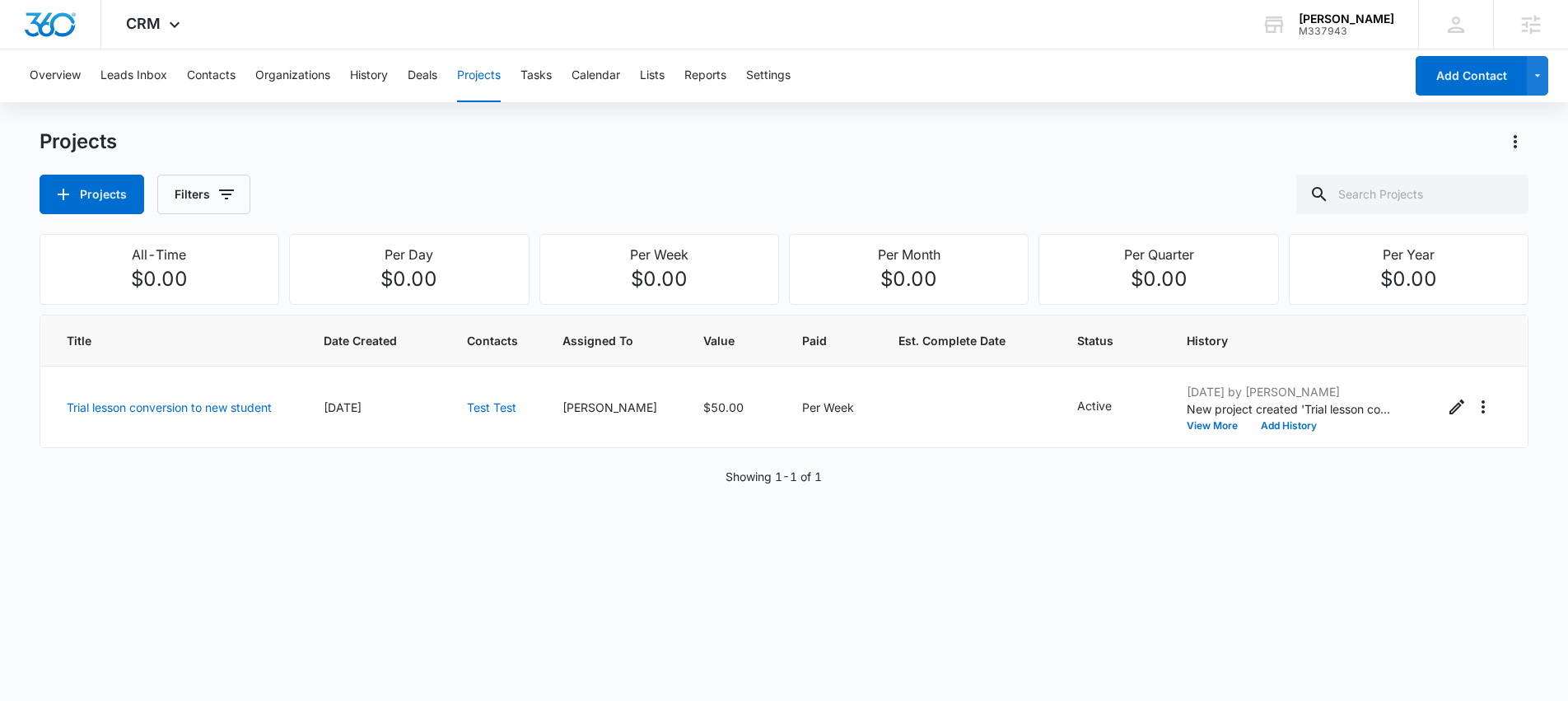
click at [749, 527] on div "Title Date Created Contacts Assigned To Value Paid Est. Complete Date Status Hi…" at bounding box center [784, 492] width 1490 height 355
click at [532, 75] on button "Tasks" at bounding box center [536, 76] width 31 height 52
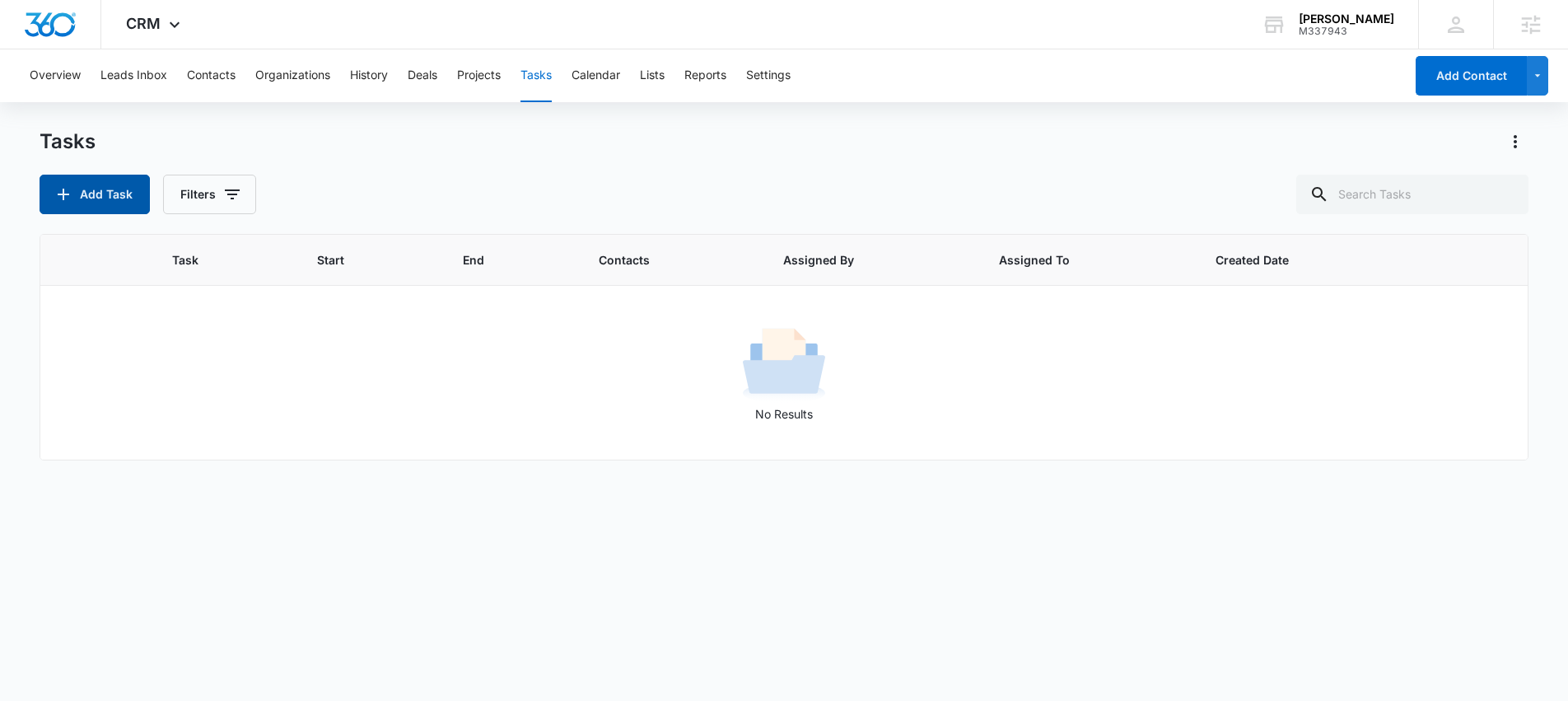
click at [96, 204] on button "Add Task" at bounding box center [94, 194] width 111 height 39
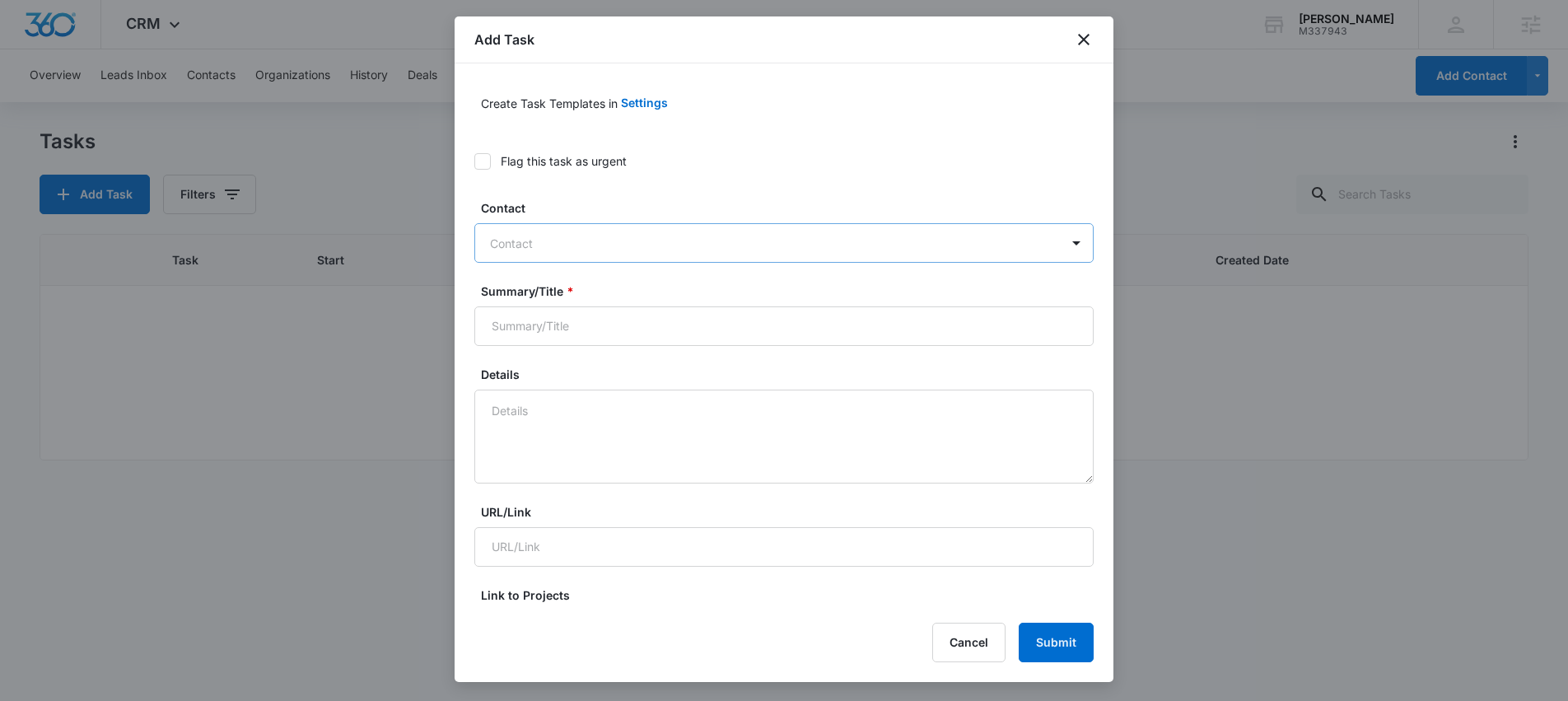
click at [642, 242] on div at bounding box center [774, 243] width 569 height 21
type input "test"
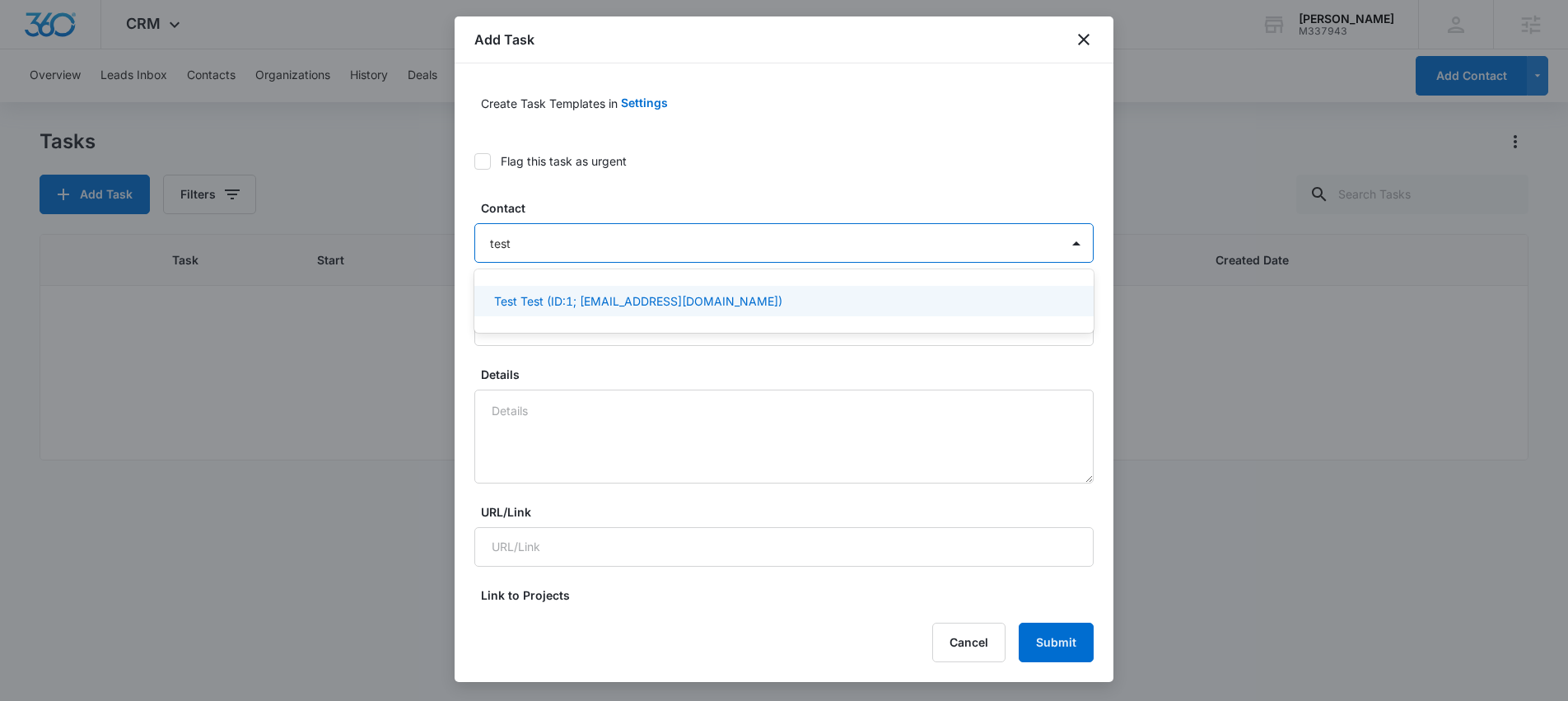
click at [621, 310] on div "Test Test (ID:1; test@test.com)" at bounding box center [784, 301] width 619 height 31
click at [597, 385] on div "Details" at bounding box center [784, 425] width 619 height 118
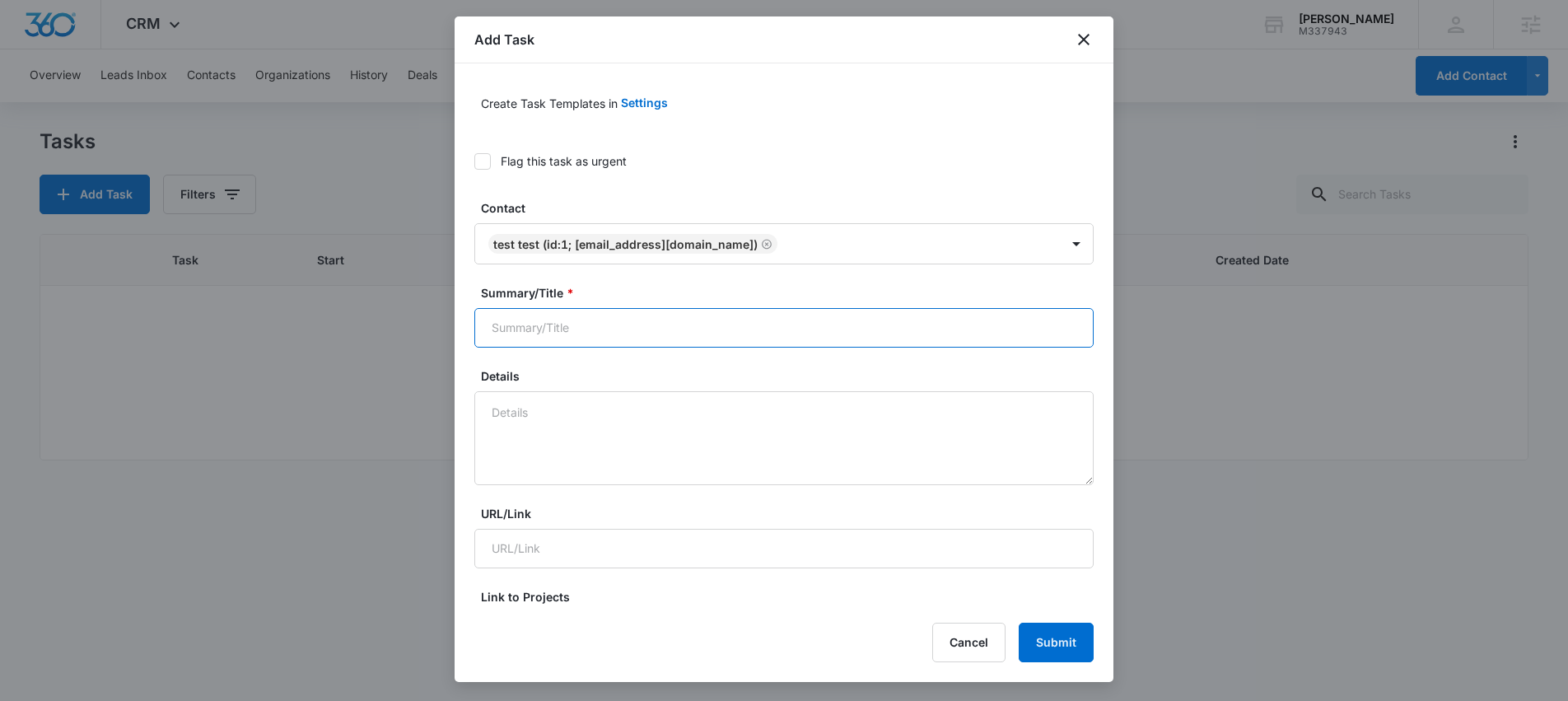
click at [557, 328] on input "Summary/Title *" at bounding box center [784, 327] width 619 height 39
click at [778, 426] on textarea "Details" at bounding box center [784, 439] width 619 height 94
click at [619, 328] on input "Schedule trial lesson" at bounding box center [784, 327] width 619 height 39
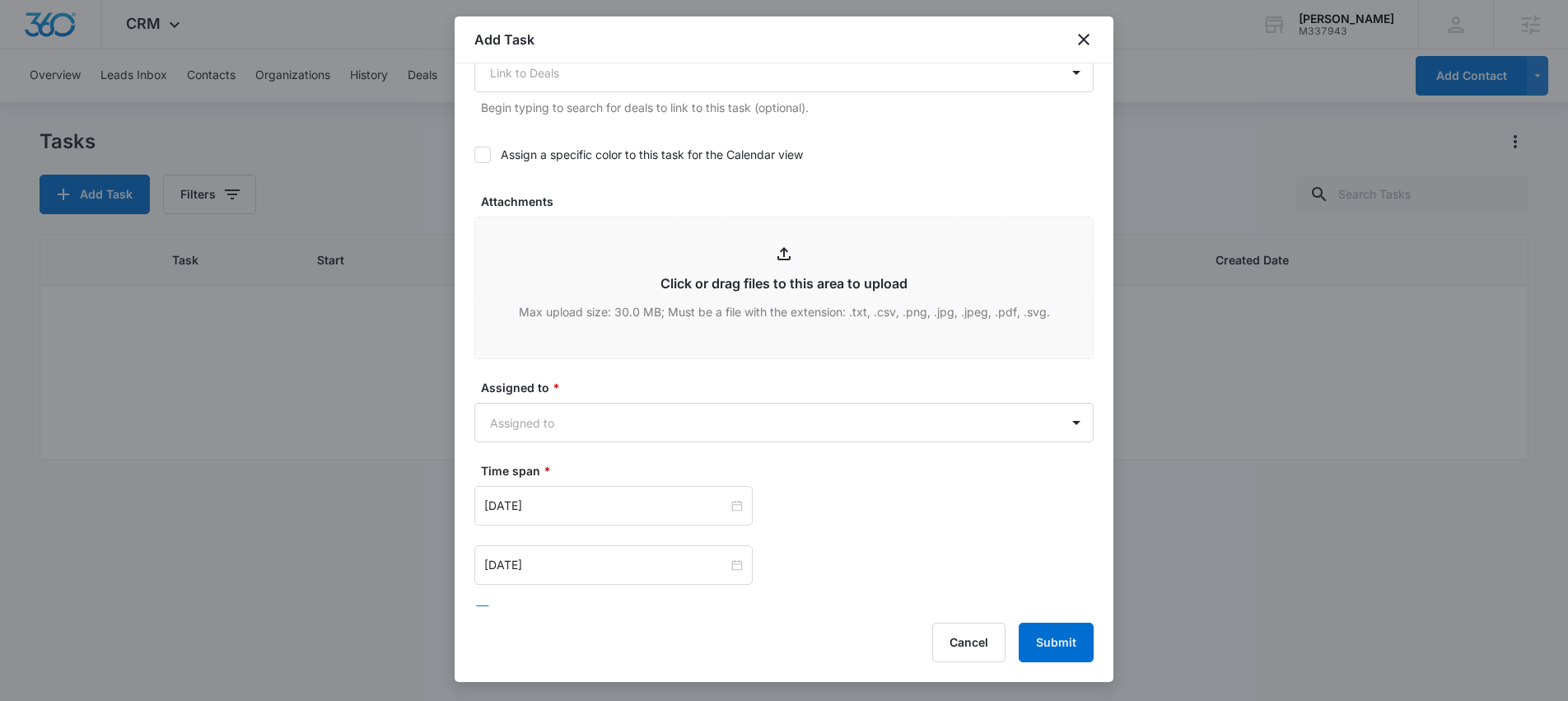
scroll to position [670, 0]
type input "Schedule trial lesson"
click at [718, 418] on body "CRM Apps Reputation Websites Forms CRM Email Social Shop Scheduling Content Ads…" at bounding box center [784, 350] width 1568 height 701
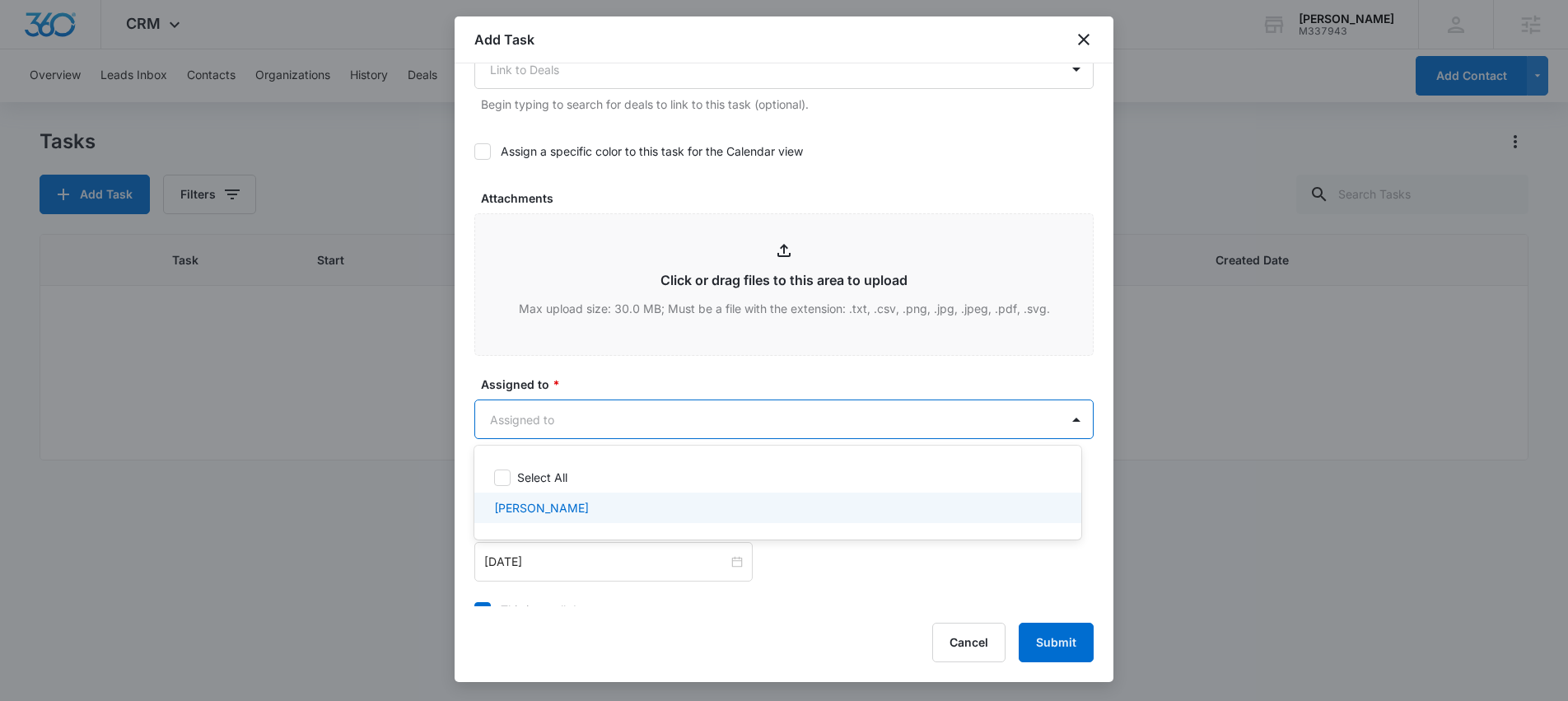
click at [519, 511] on p "[PERSON_NAME]" at bounding box center [542, 507] width 95 height 17
checkbox input "true"
click at [801, 581] on div at bounding box center [784, 350] width 1568 height 701
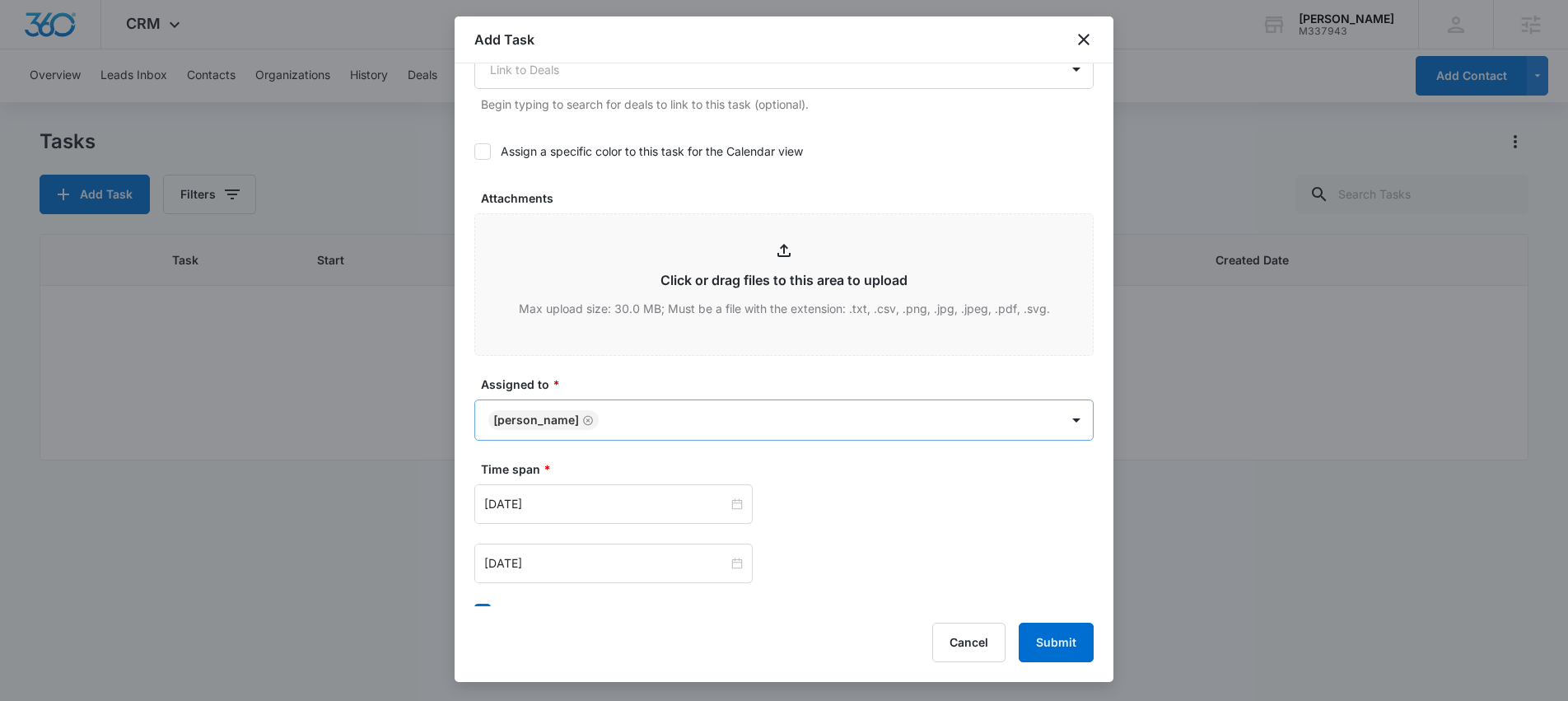
click at [672, 421] on body "CRM Apps Reputation Websites Forms CRM Email Social Shop Scheduling Content Ads…" at bounding box center [784, 350] width 1568 height 701
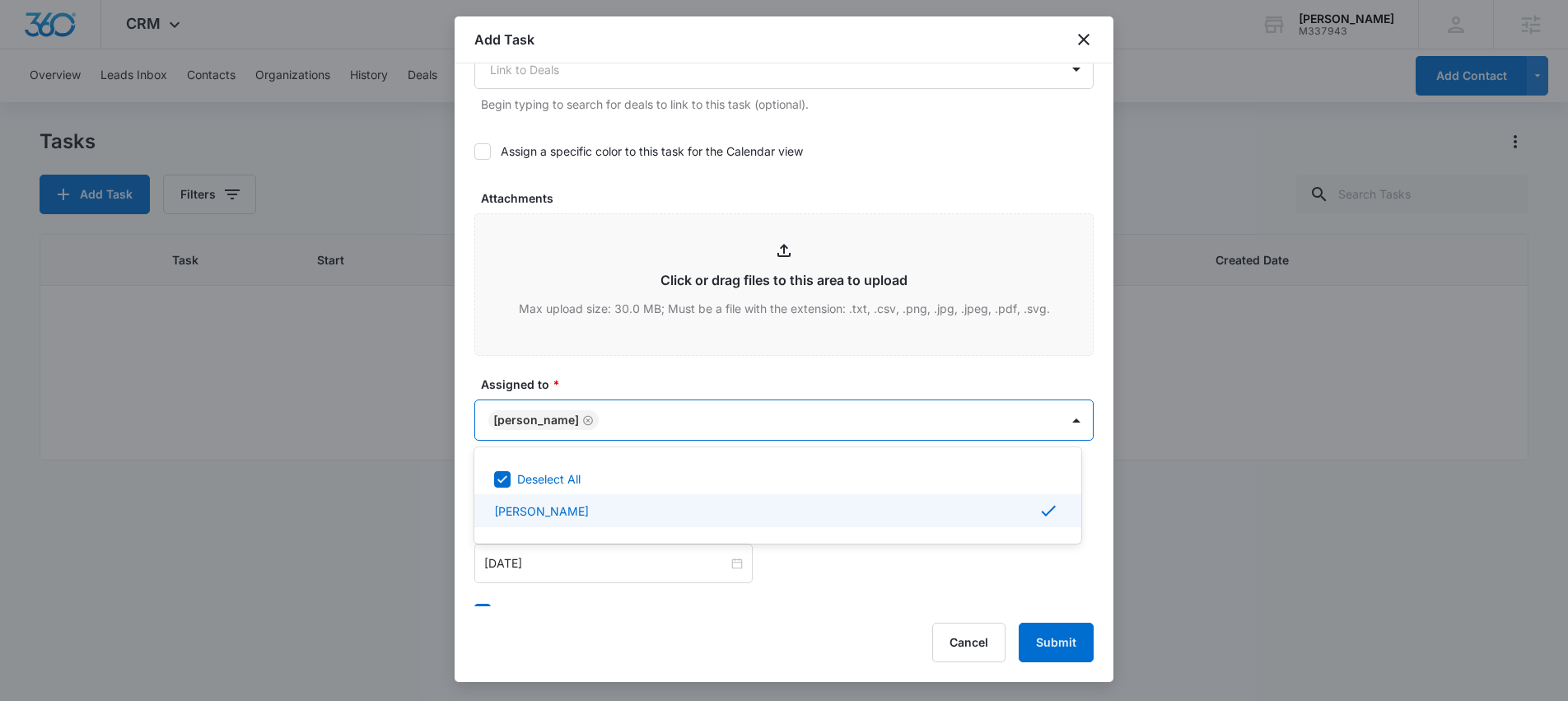
click at [781, 586] on div at bounding box center [784, 350] width 1568 height 701
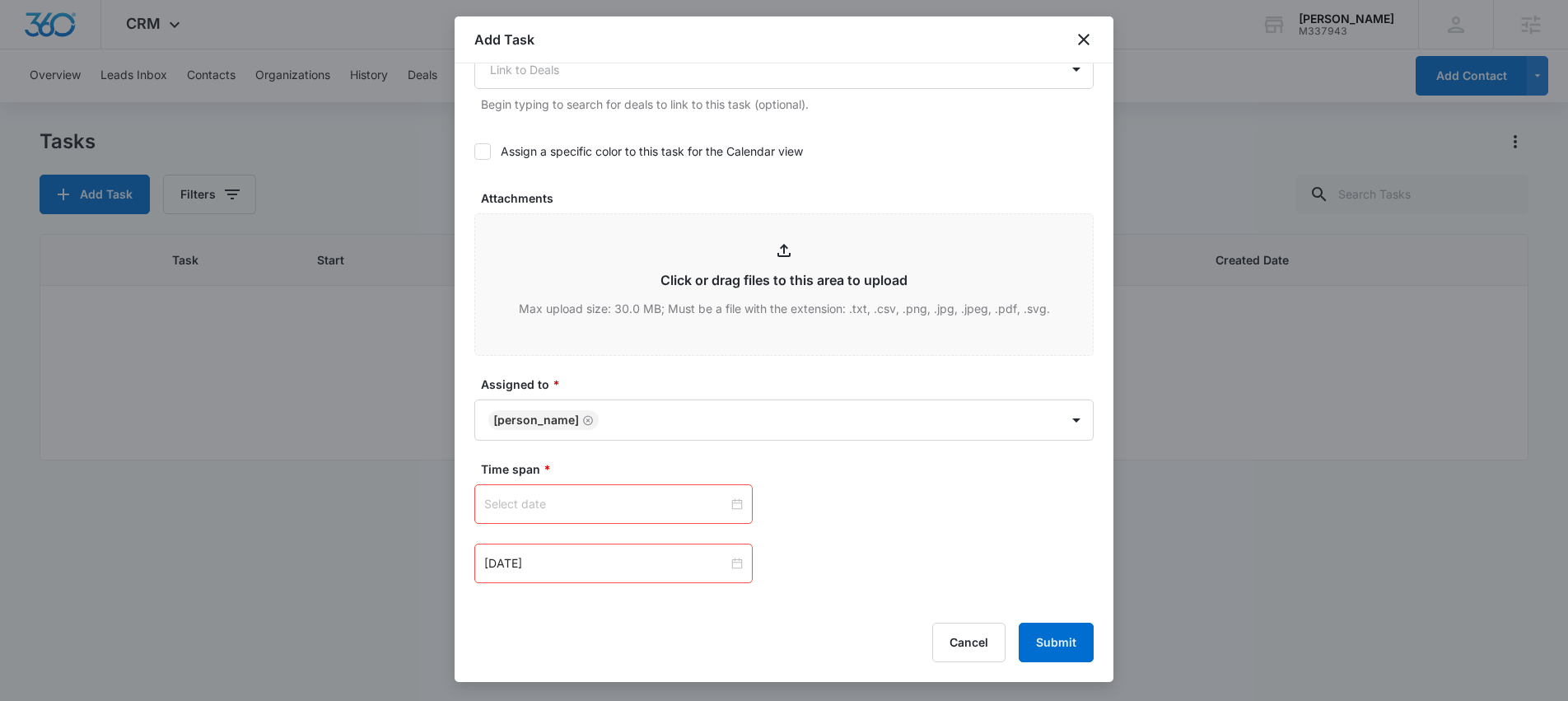
click at [732, 501] on div at bounding box center [613, 504] width 259 height 18
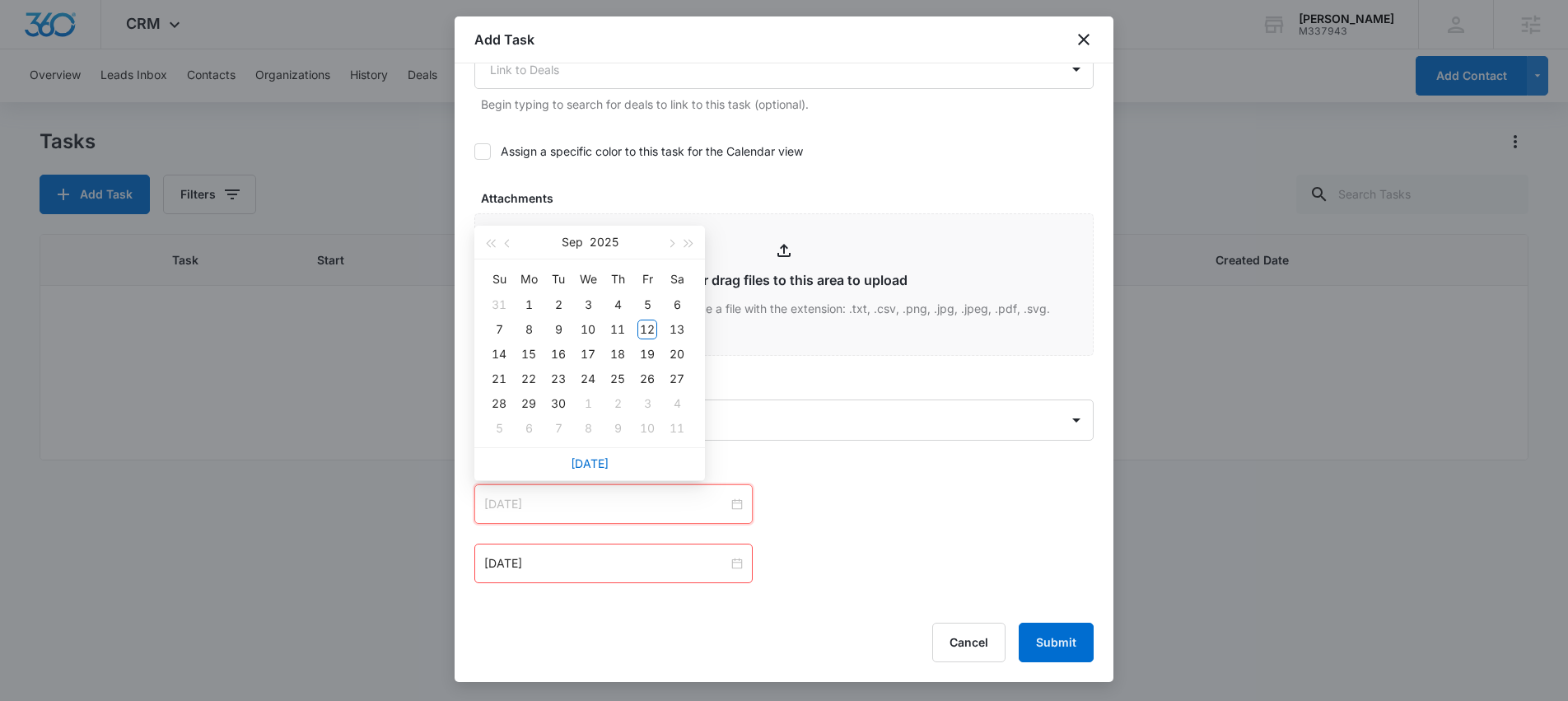
type input "Sep 13, 2025"
type input "Sep 15, 2025"
click at [528, 356] on div "15" at bounding box center [528, 354] width 20 height 20
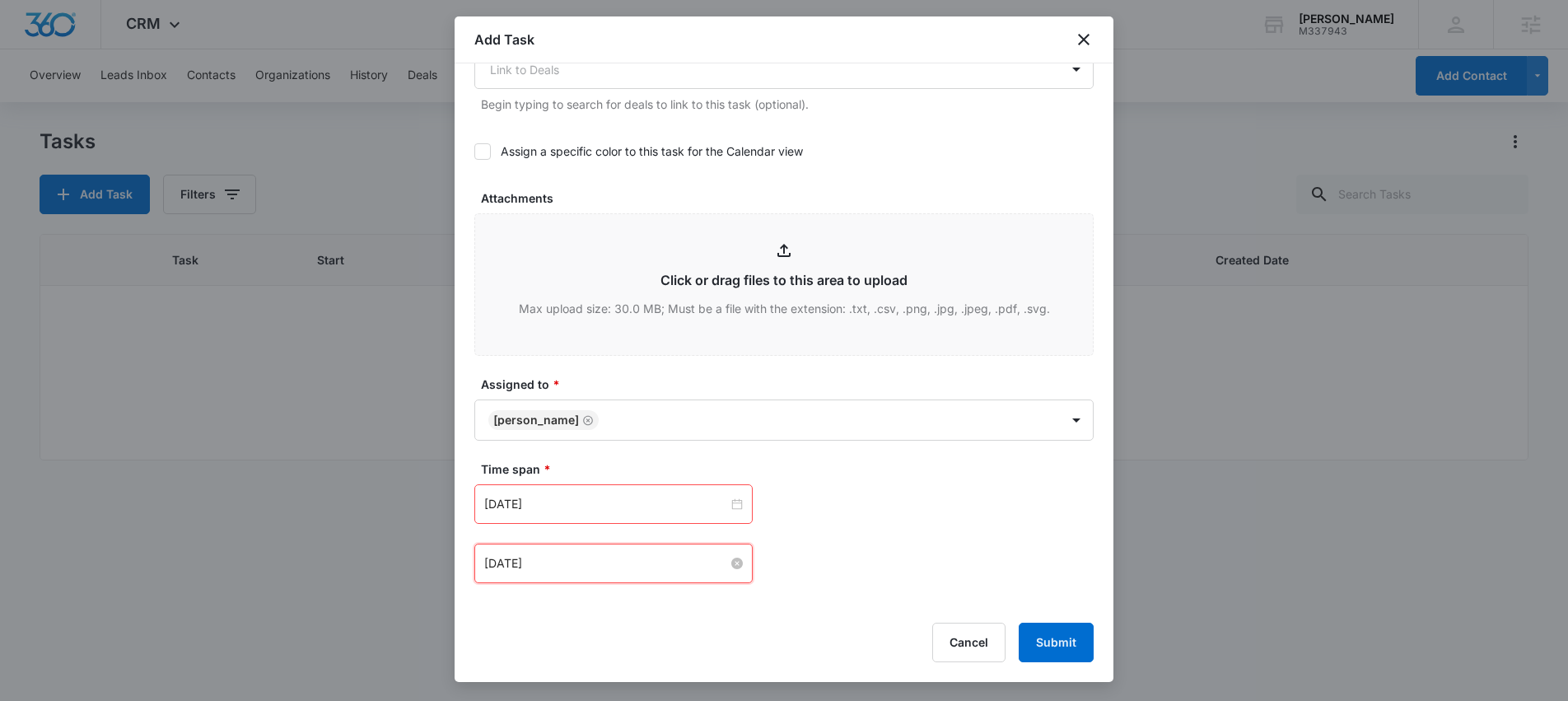
click at [665, 562] on input "Sep 12, 2025" at bounding box center [606, 563] width 244 height 18
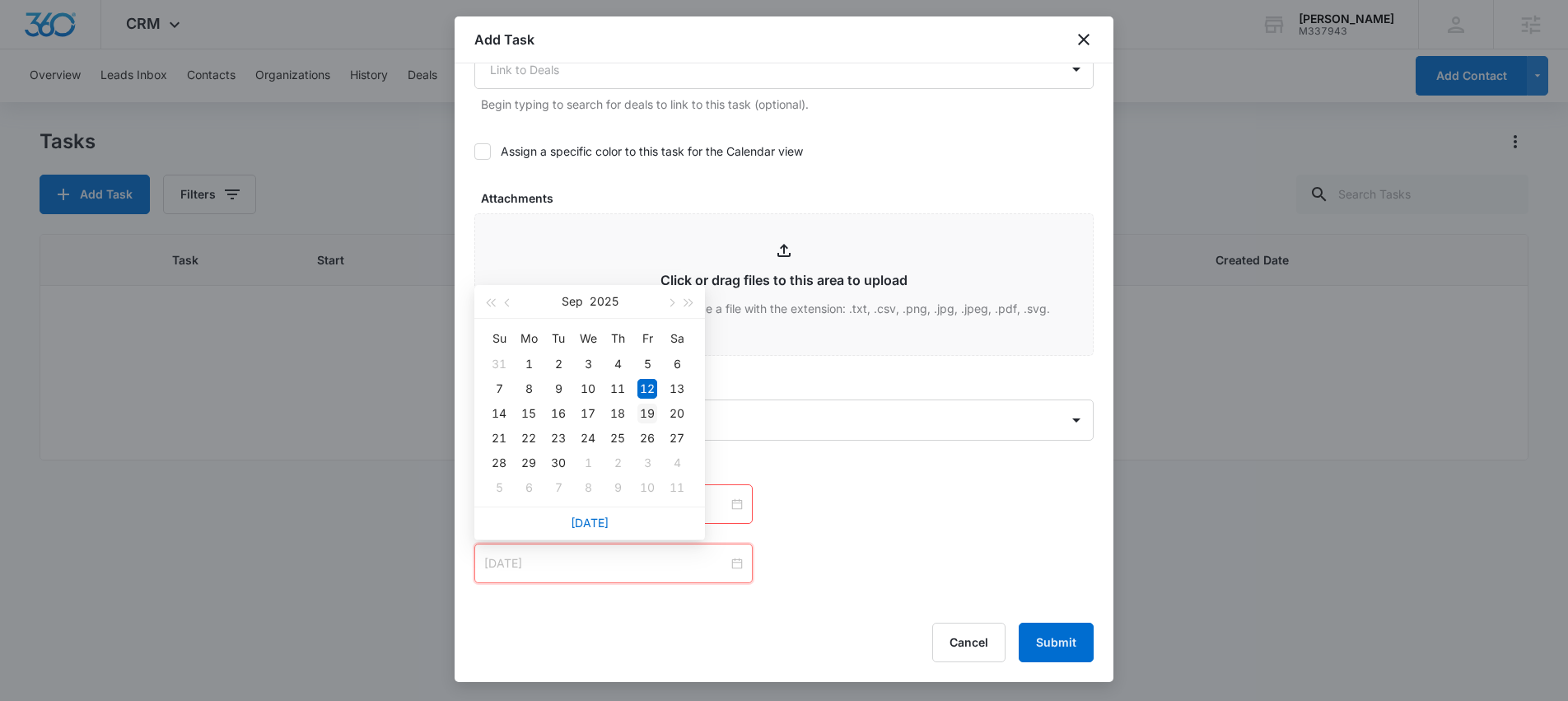
type input "Sep 19, 2025"
click at [651, 415] on div "19" at bounding box center [647, 413] width 20 height 20
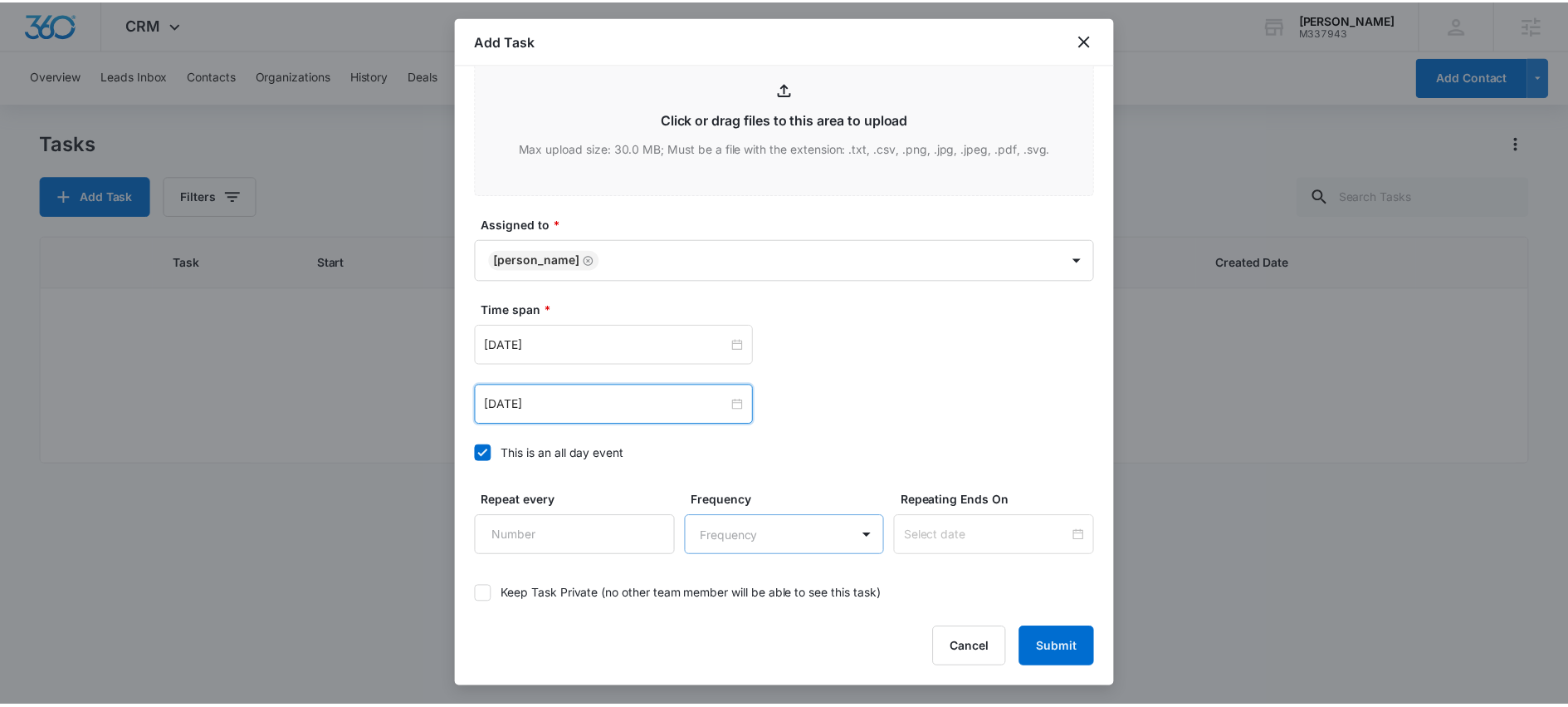
scroll to position [924, 0]
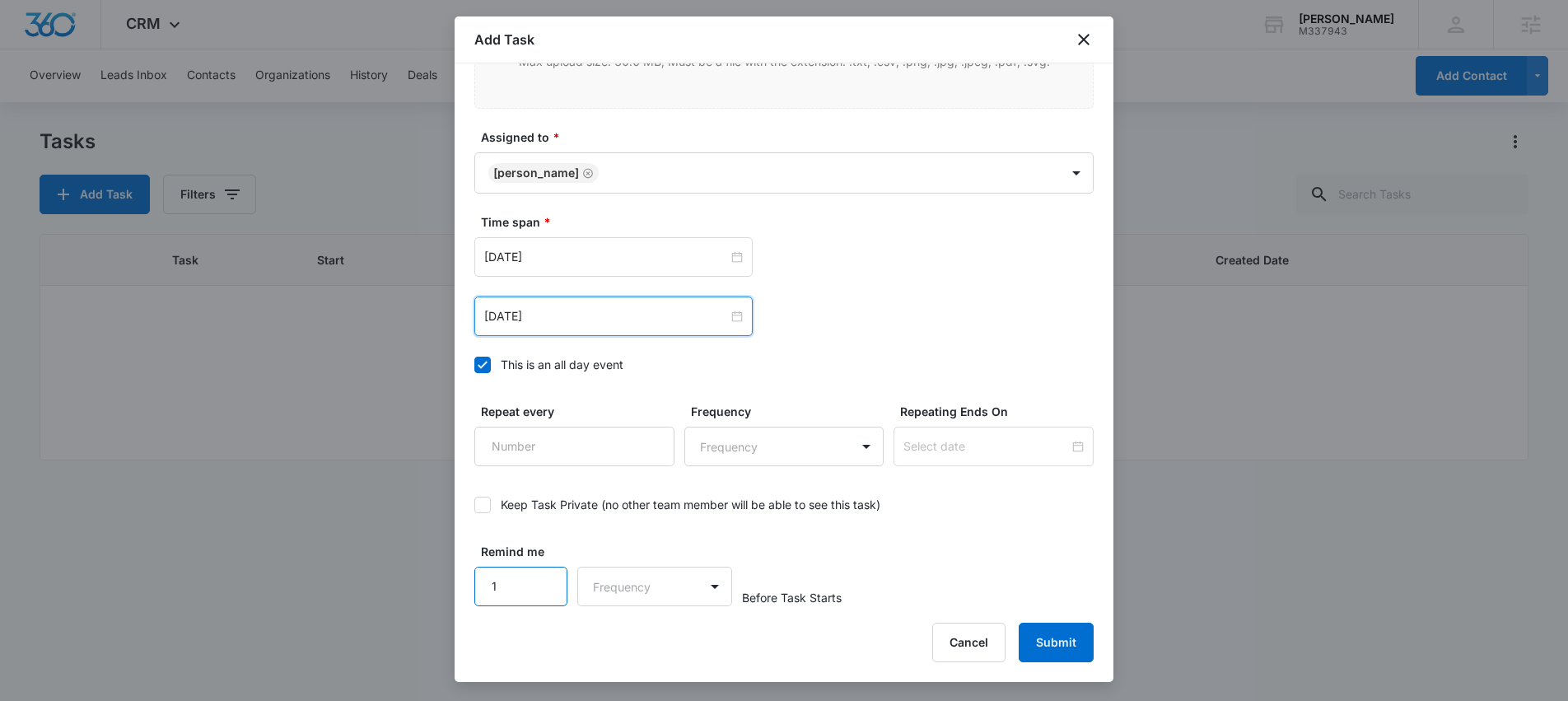
type input "1"
click at [543, 577] on input "1" at bounding box center [521, 586] width 93 height 39
click at [700, 584] on body "CRM Apps Reputation Websites Forms CRM Email Social Shop Scheduling Content Ads…" at bounding box center [784, 350] width 1568 height 701
click at [648, 645] on div "Days" at bounding box center [650, 644] width 109 height 17
click at [1067, 640] on button "Submit" at bounding box center [1056, 642] width 75 height 39
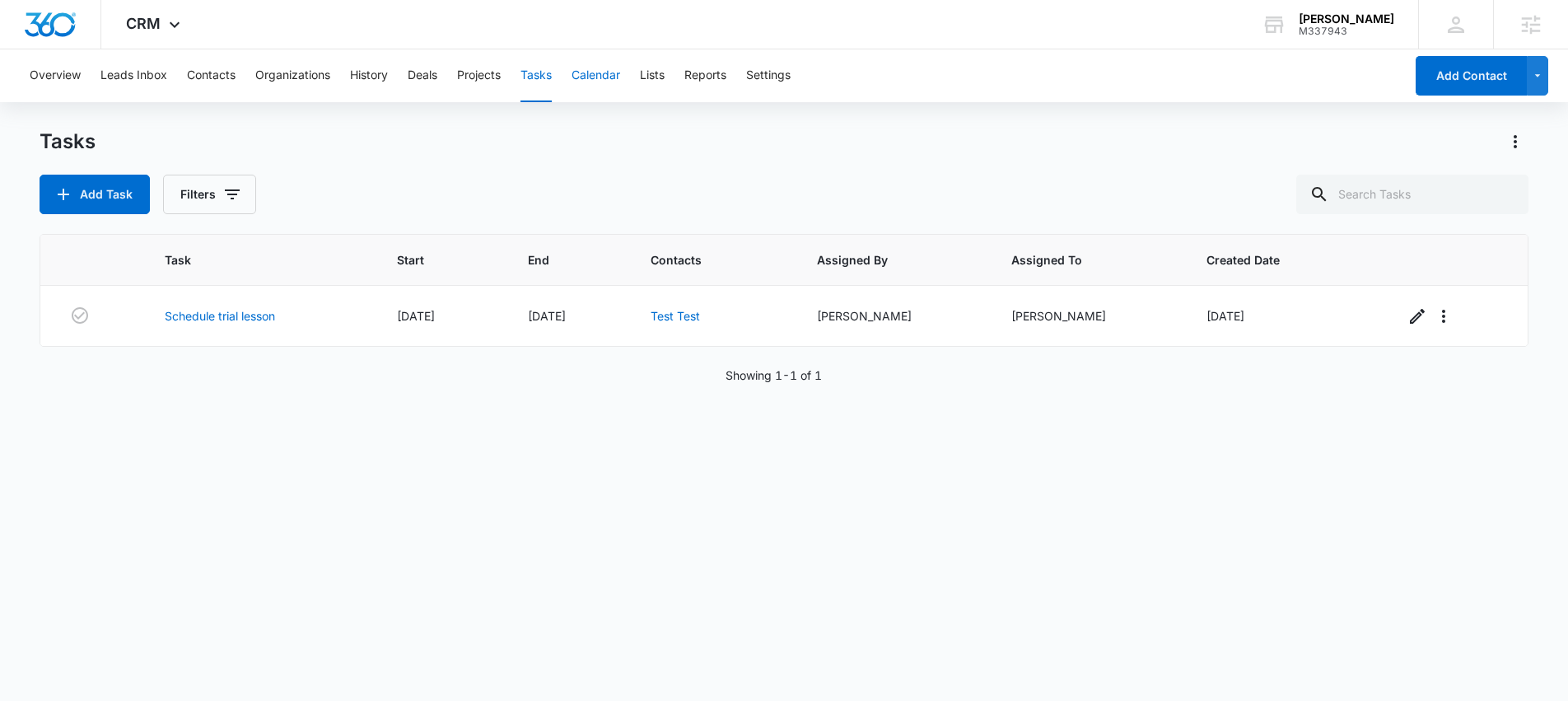
click at [595, 80] on button "Calendar" at bounding box center [596, 76] width 49 height 52
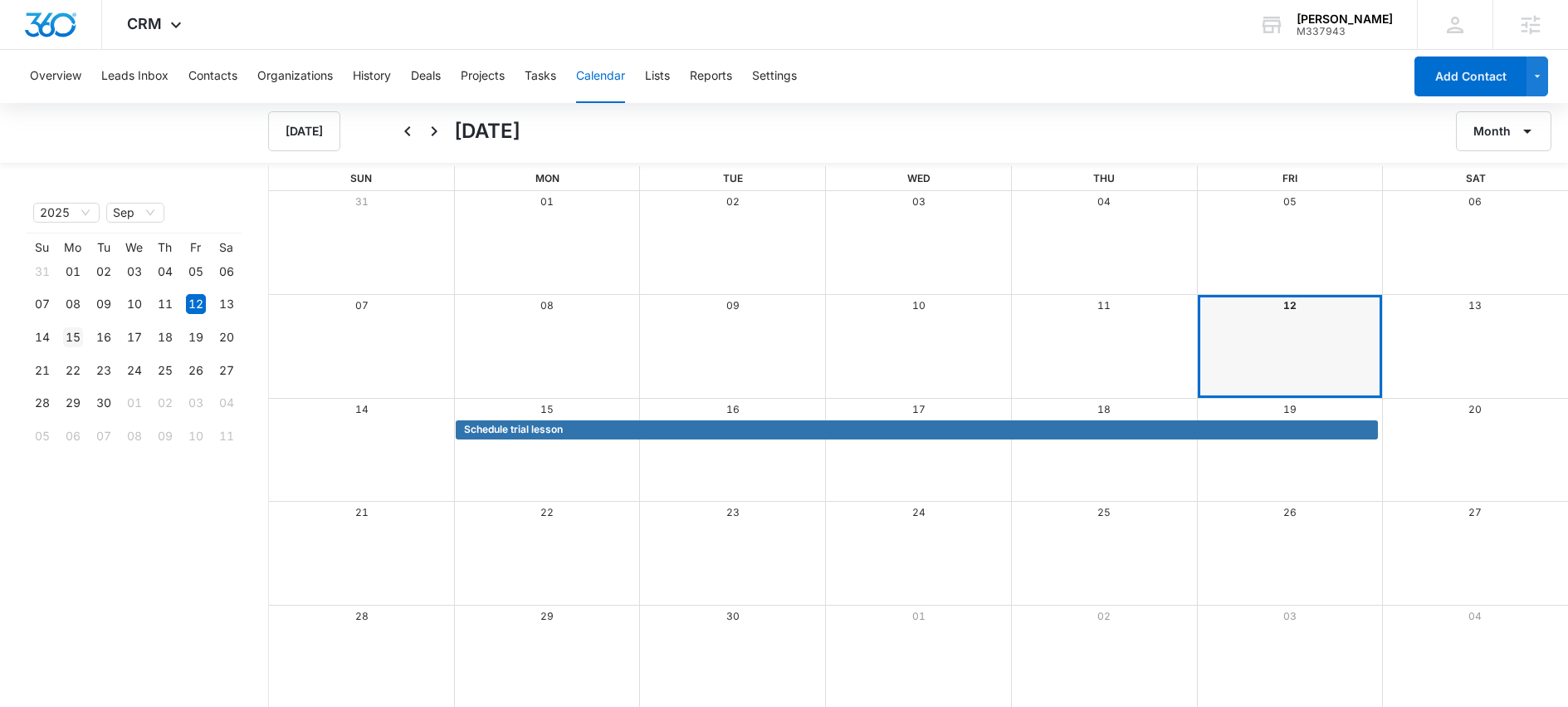
click at [76, 337] on div "15" at bounding box center [73, 337] width 20 height 20
click at [623, 470] on div "Month View" at bounding box center [548, 449] width 186 height 103
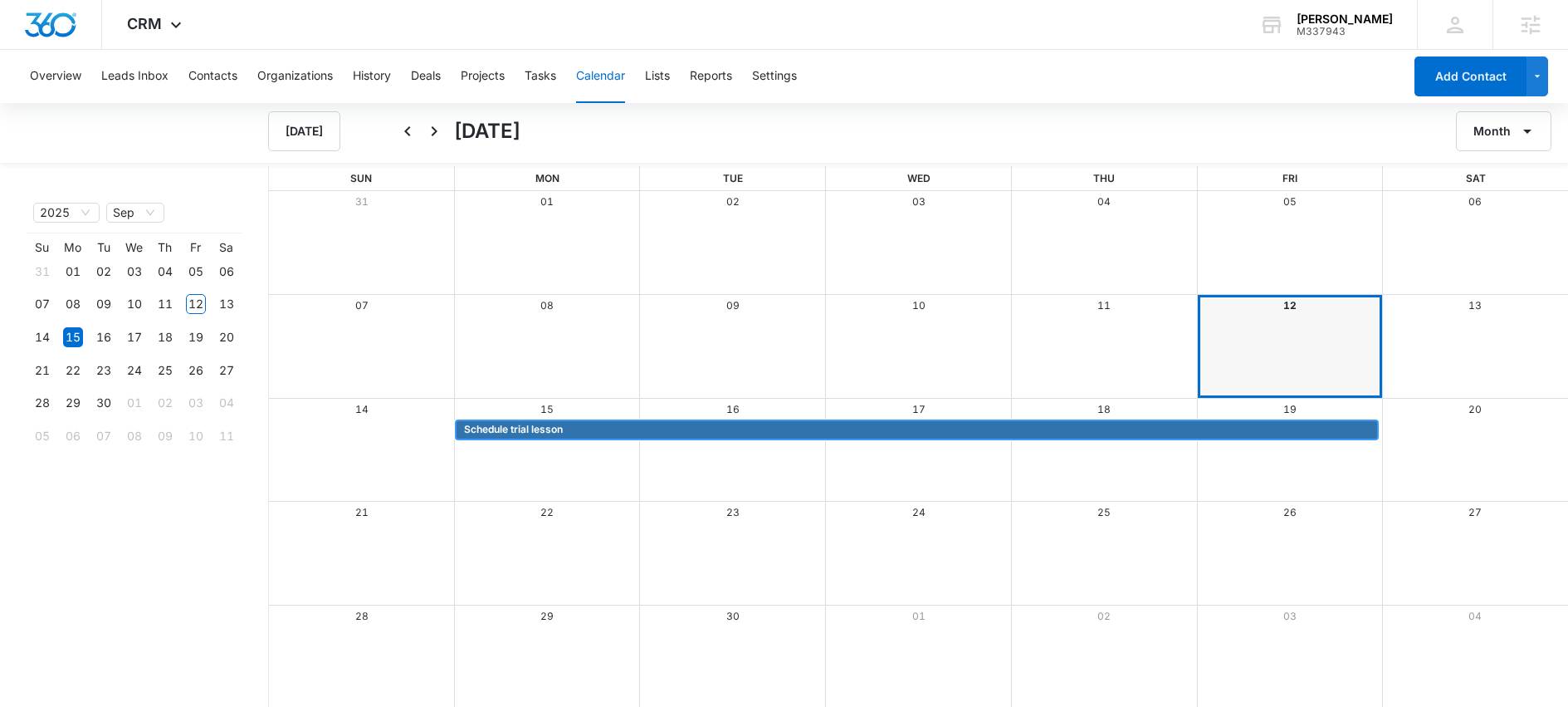
click at [557, 434] on span "Schedule trial lesson" at bounding box center [513, 429] width 98 height 15
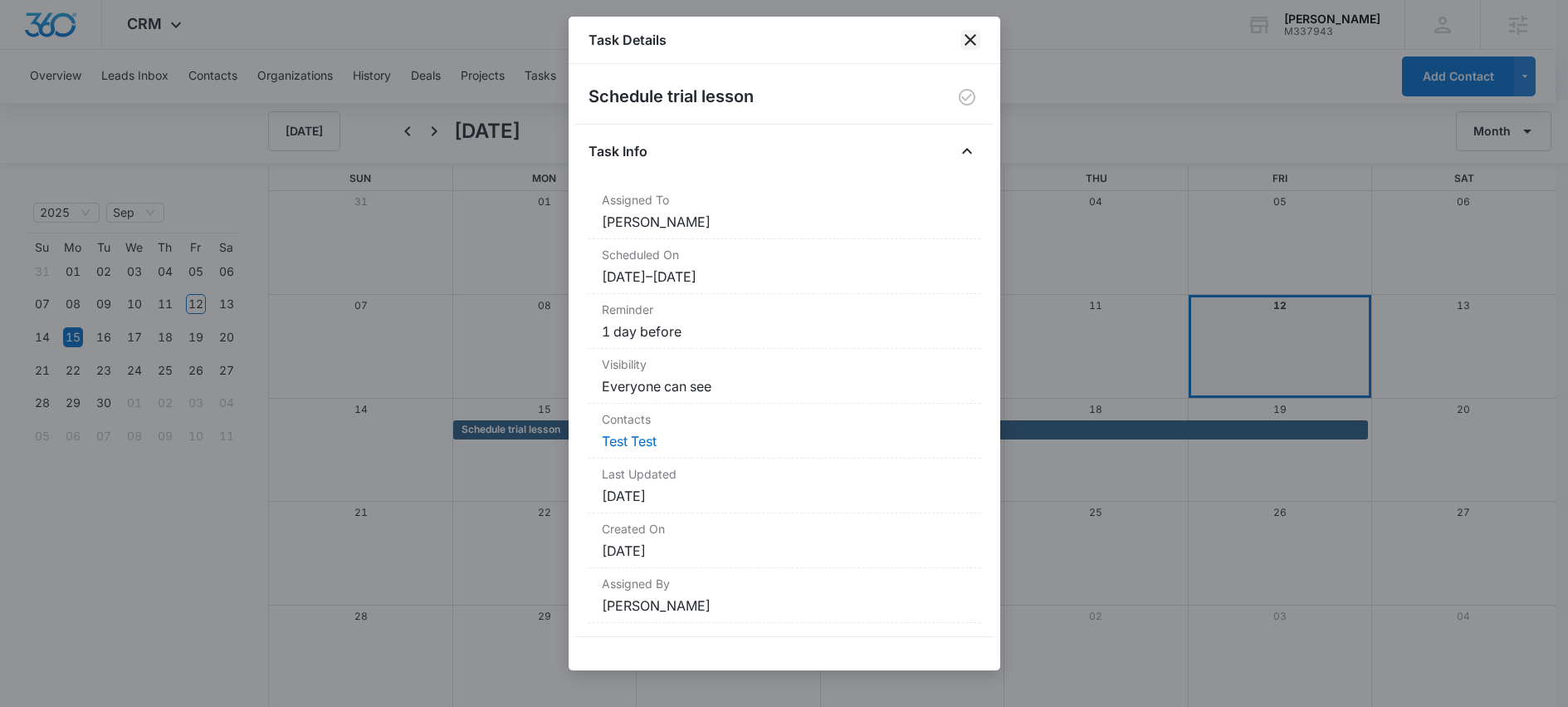
click at [967, 41] on icon "close" at bounding box center [969, 40] width 11 height 11
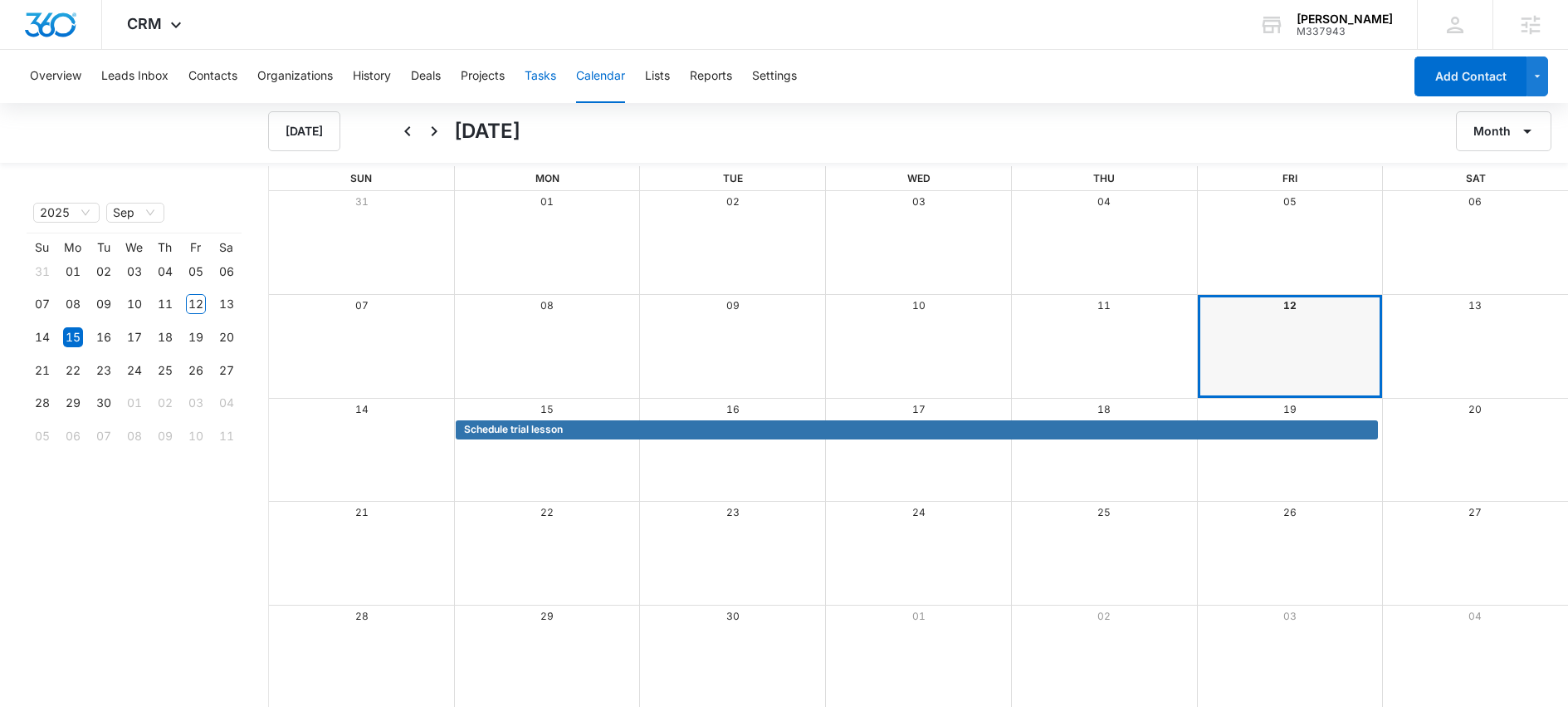
click at [547, 80] on button "Tasks" at bounding box center [541, 77] width 32 height 53
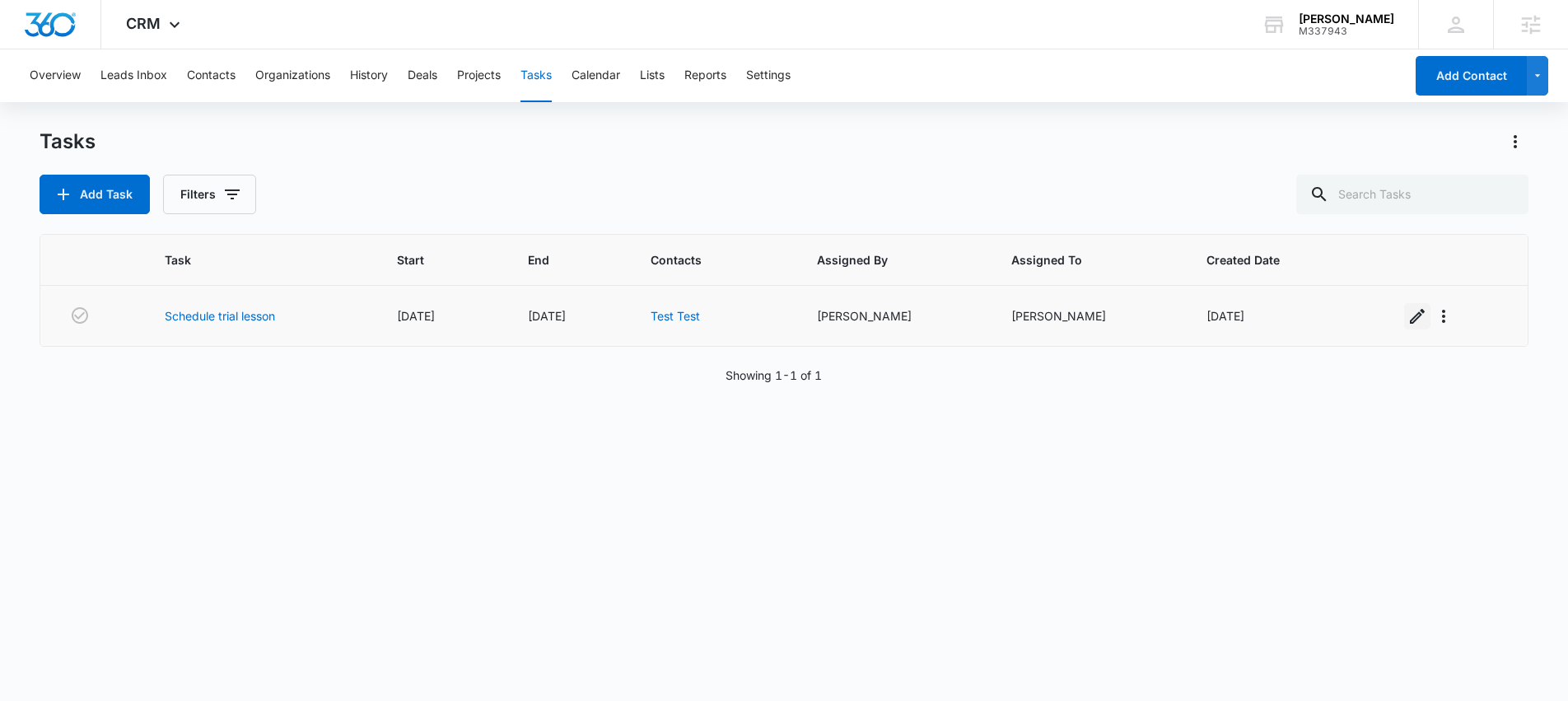
click at [1408, 325] on icon "button" at bounding box center [1417, 316] width 20 height 20
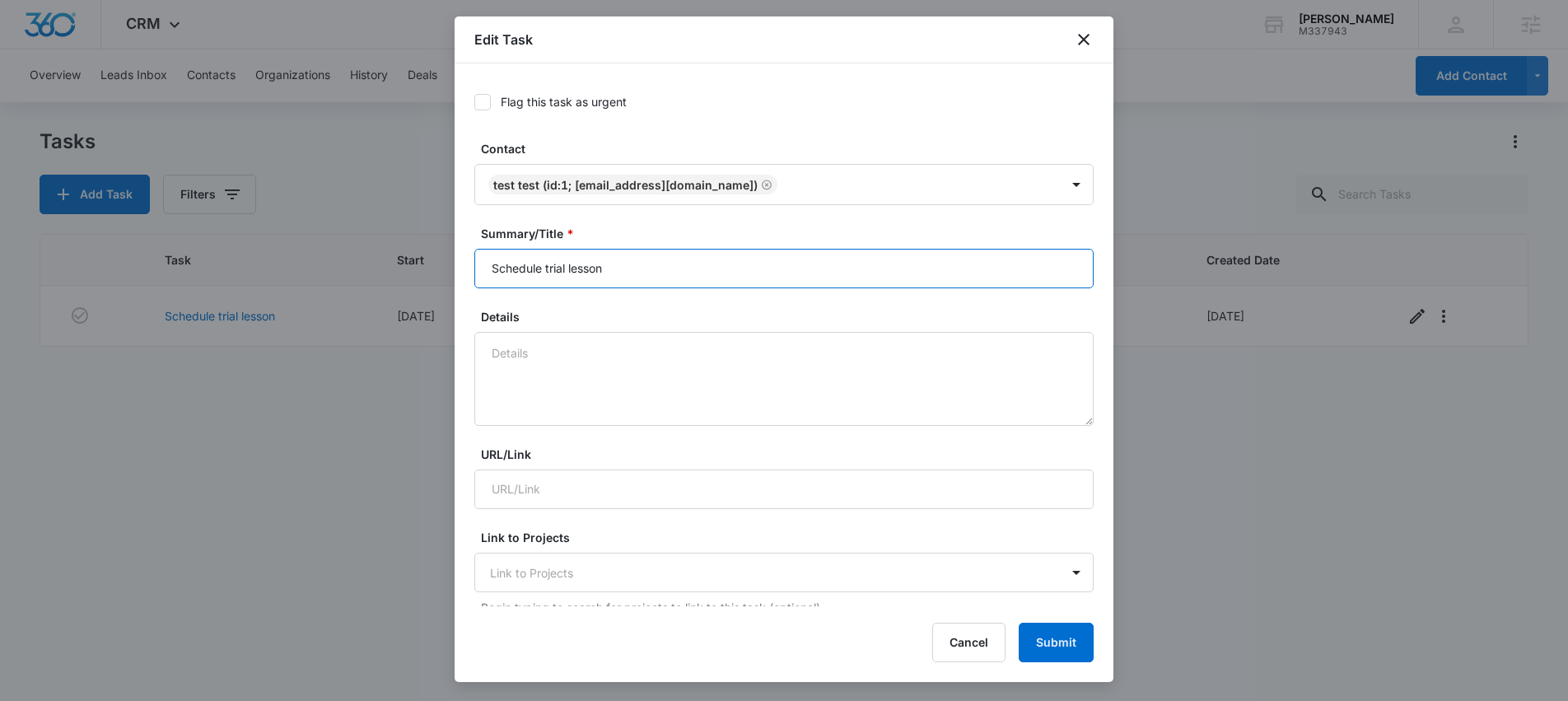
click at [643, 271] on input "Schedule trial lesson" at bounding box center [784, 268] width 619 height 39
type input "Schedule trial lesson for Test Test"
click at [1043, 651] on button "Submit" at bounding box center [1056, 642] width 75 height 39
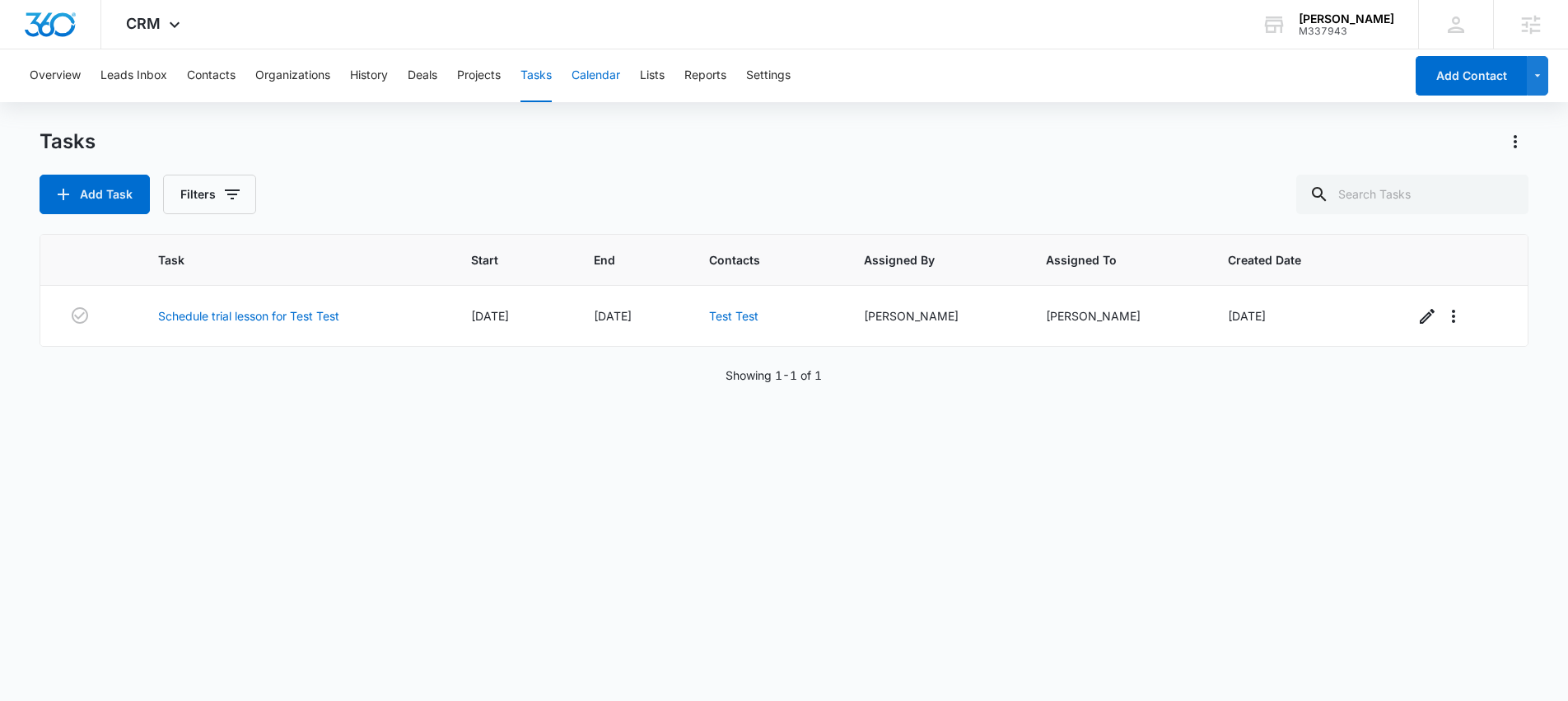
click at [617, 69] on button "Calendar" at bounding box center [596, 76] width 49 height 52
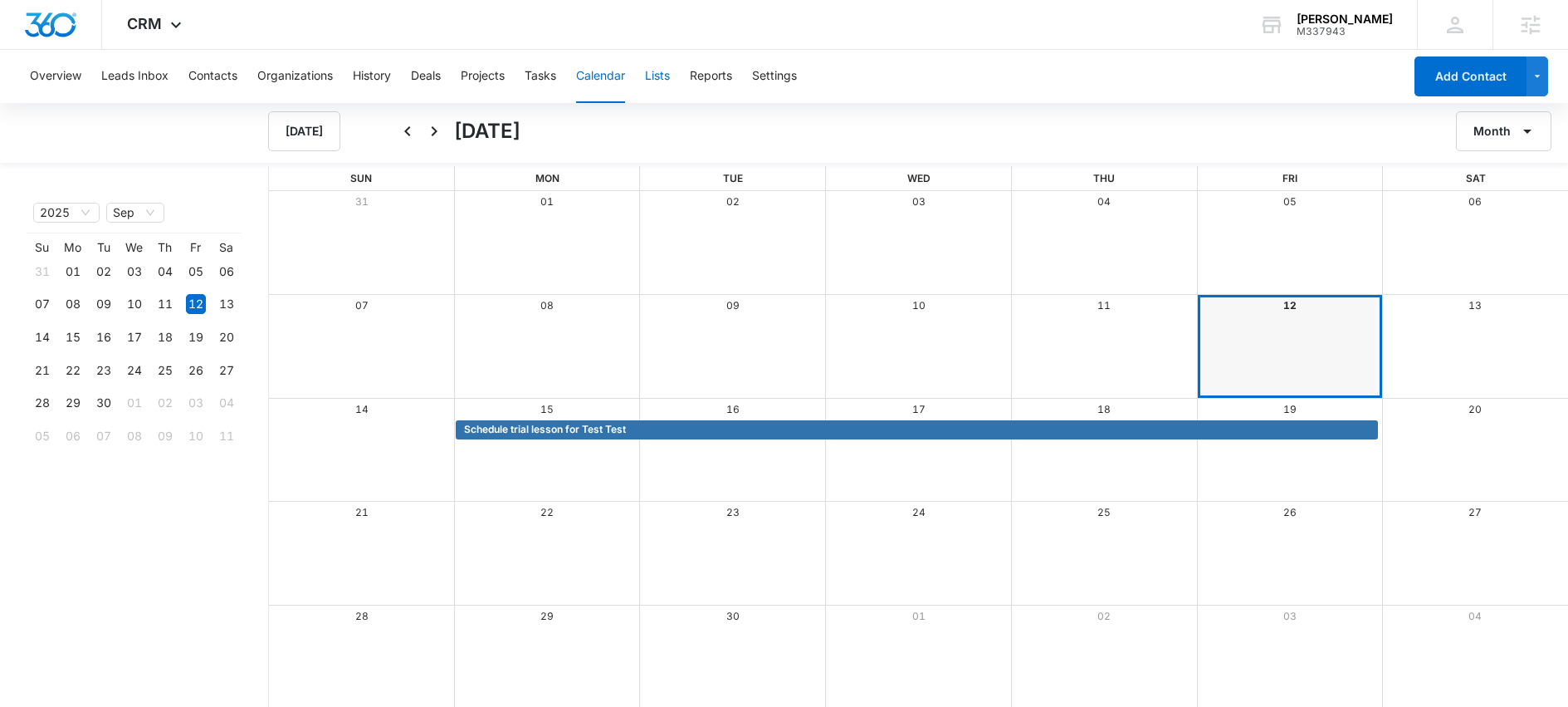
click at [667, 76] on button "Lists" at bounding box center [657, 77] width 25 height 53
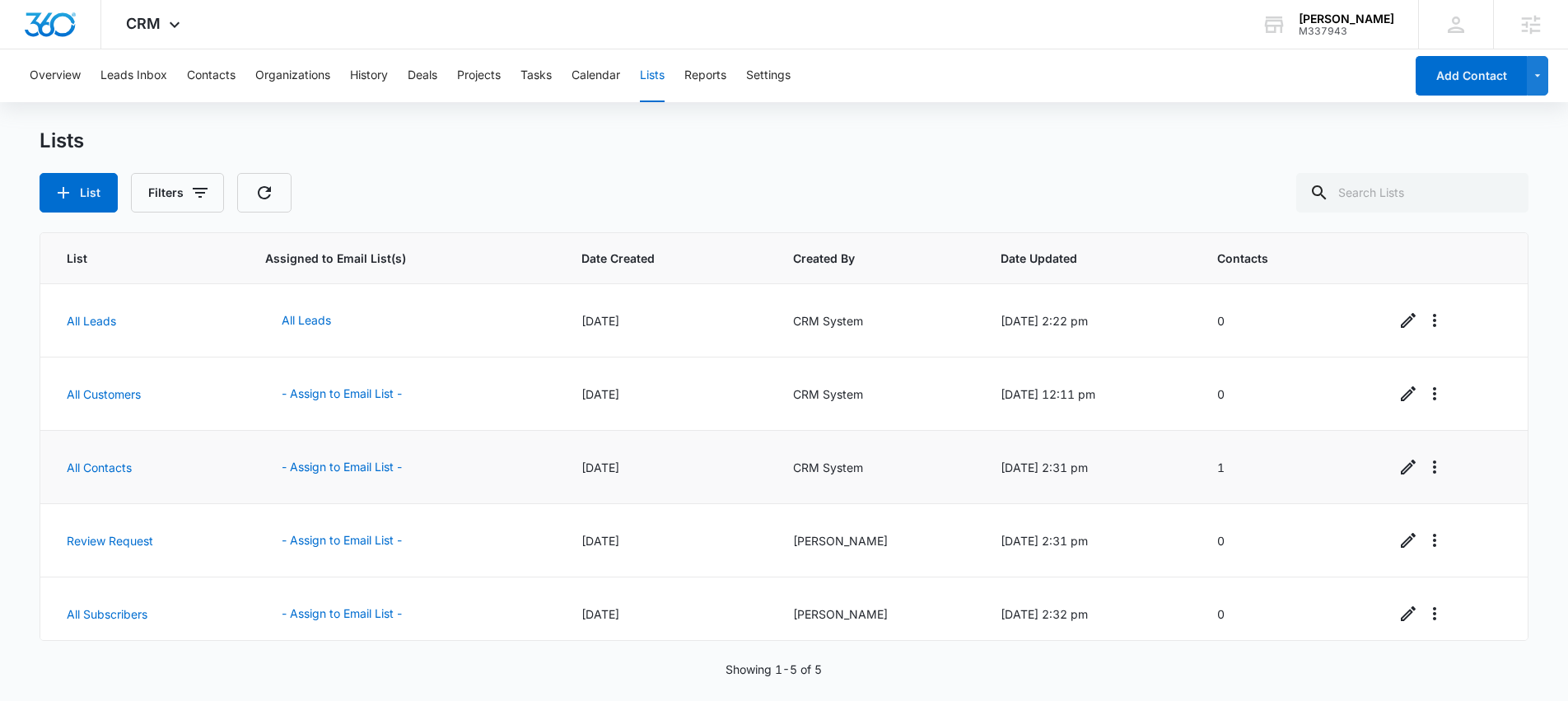
scroll to position [10, 0]
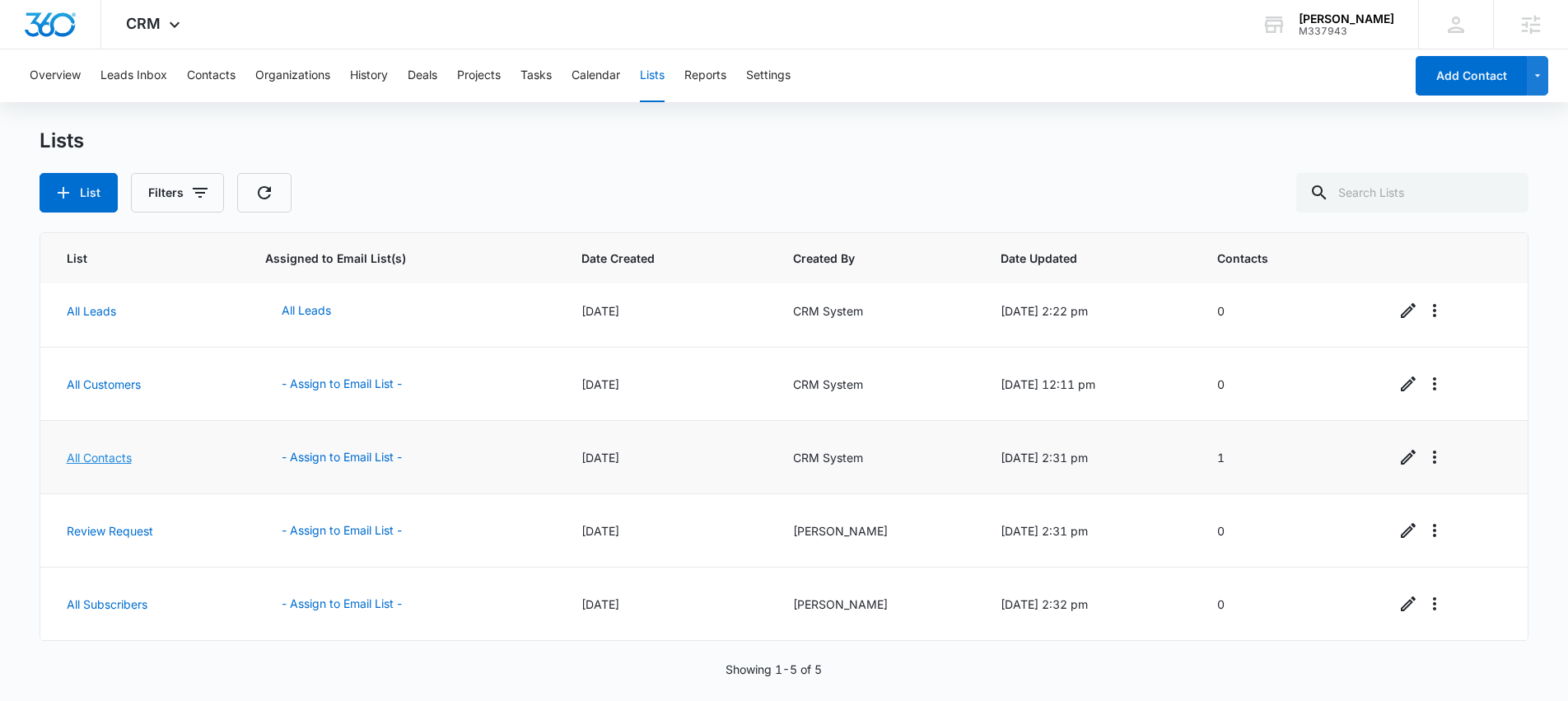
click at [108, 462] on link "All Contacts" at bounding box center [99, 458] width 65 height 14
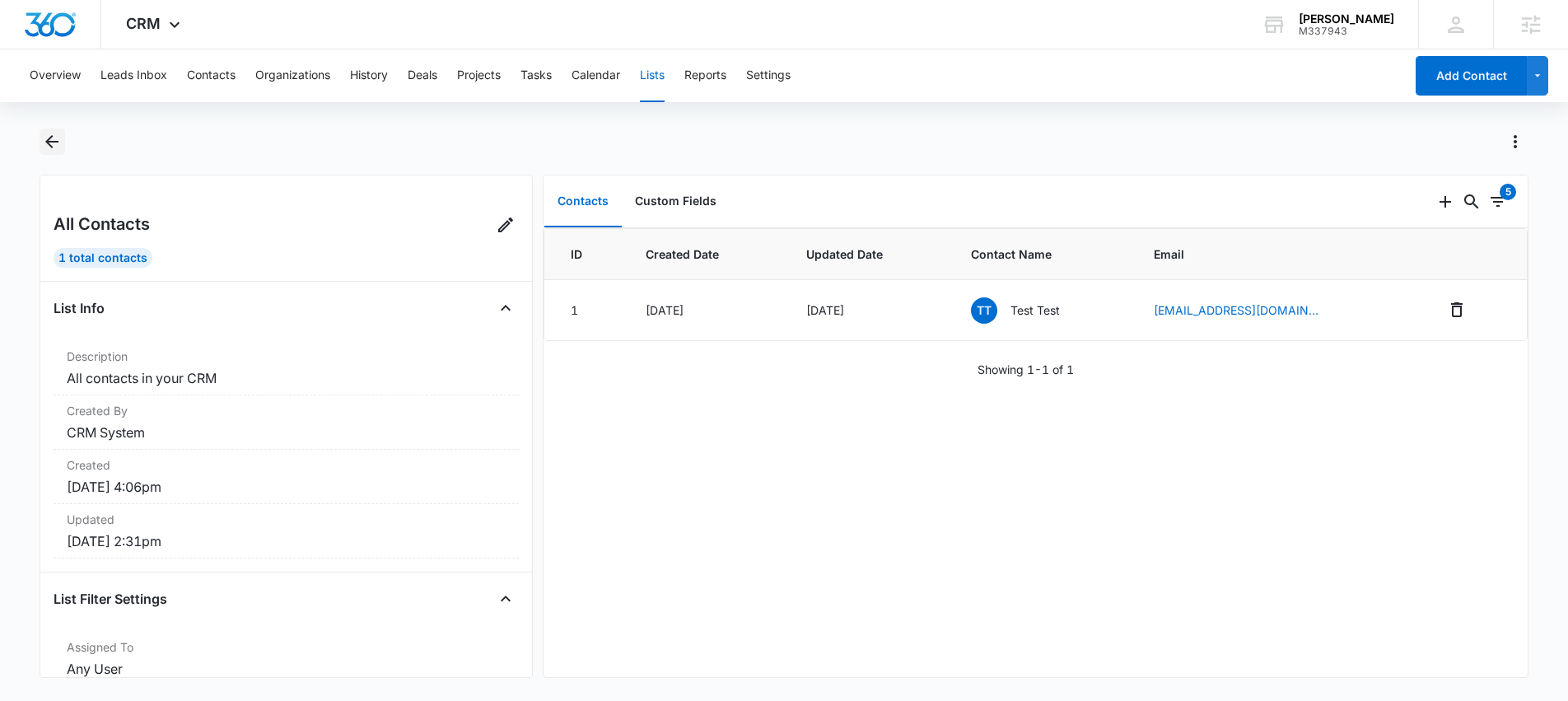
click at [46, 141] on icon "Back" at bounding box center [51, 141] width 13 height 13
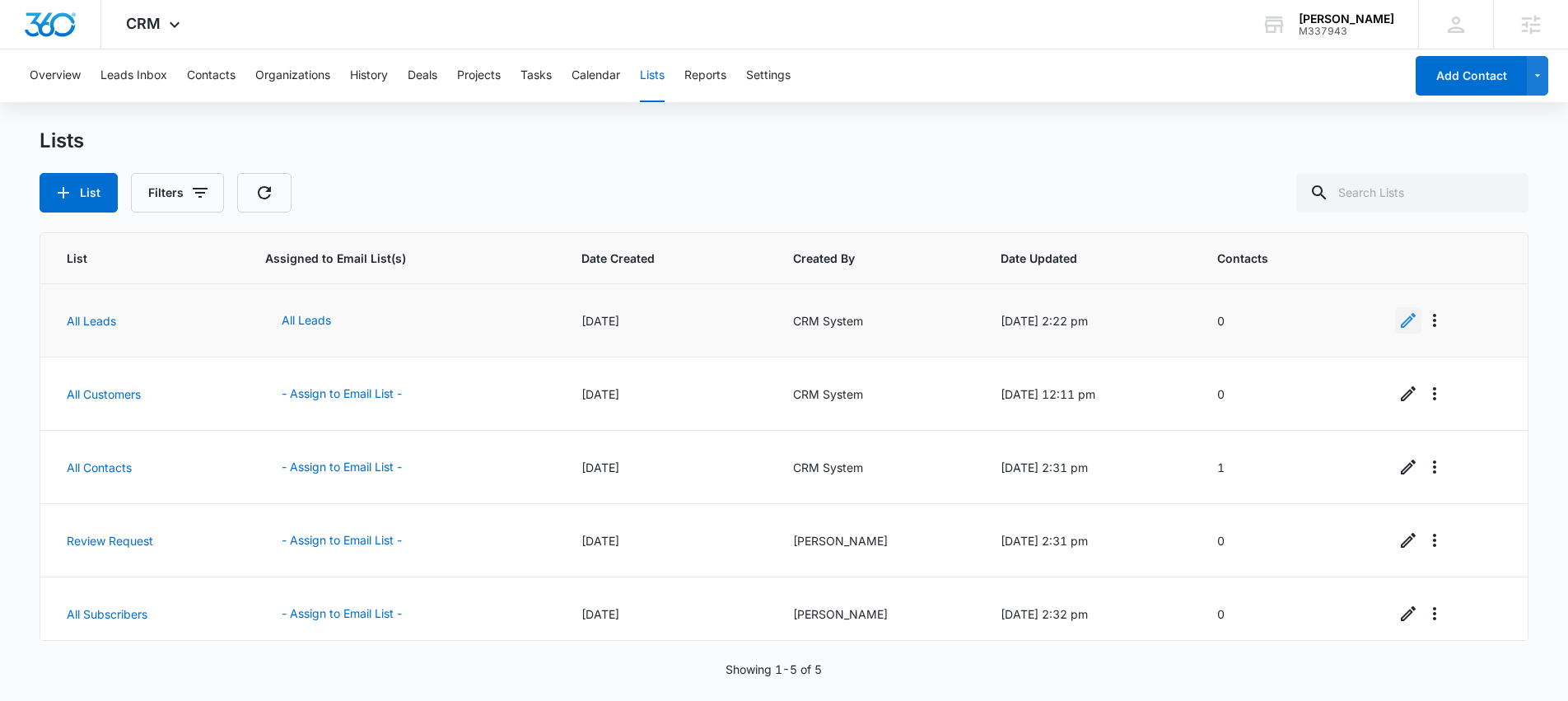
click at [1401, 320] on icon "Edit" at bounding box center [1408, 320] width 15 height 15
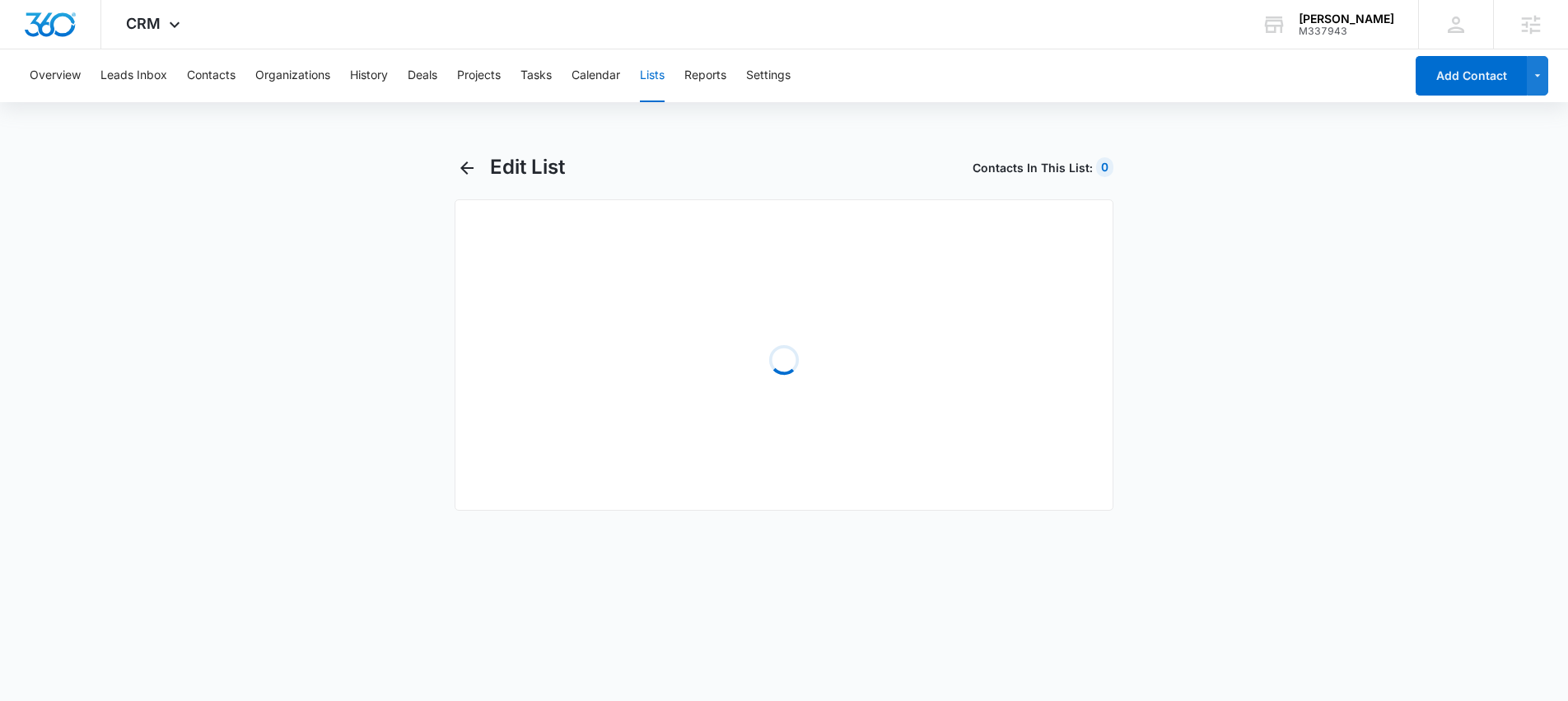
select select "31"
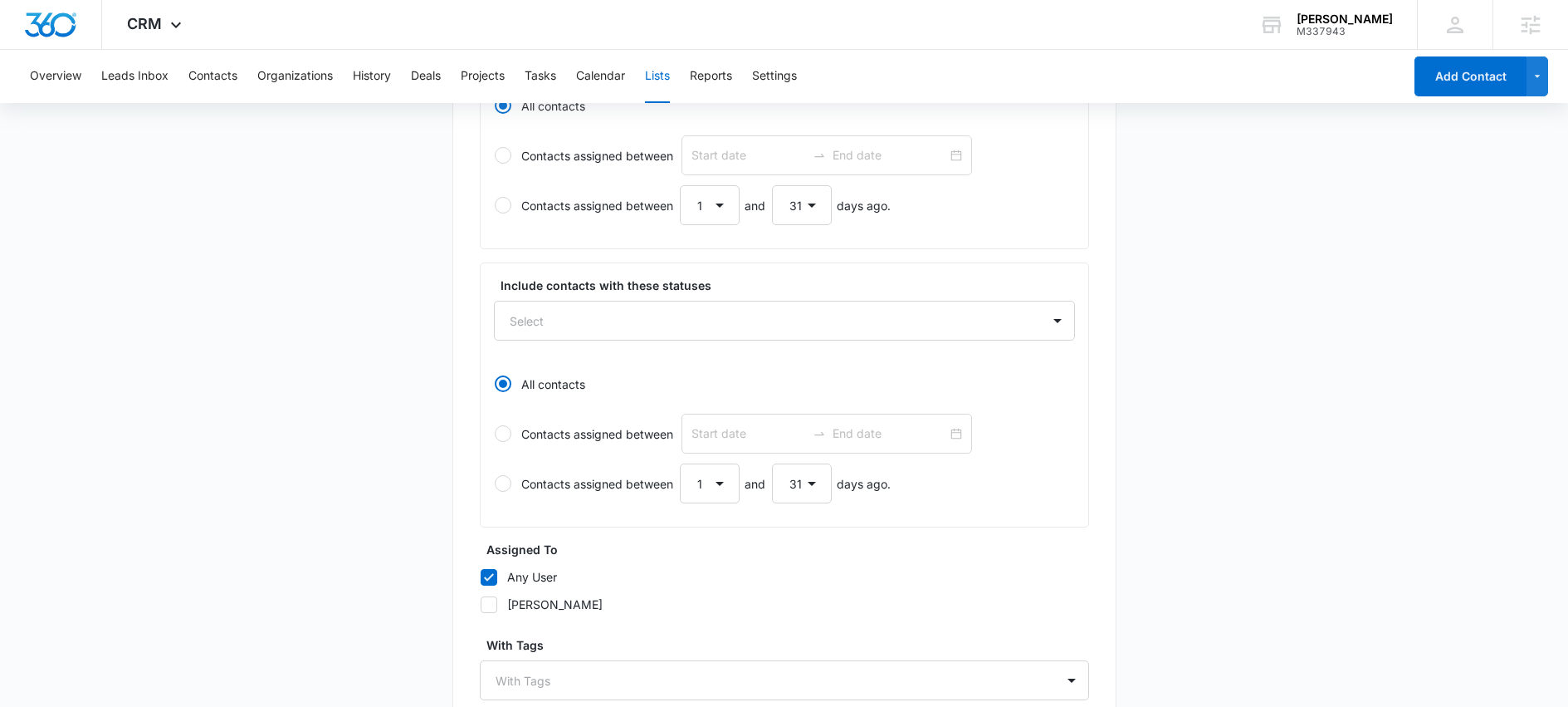
scroll to position [460, 0]
click at [507, 208] on div at bounding box center [503, 210] width 17 height 17
click at [495, 210] on input "Contacts assigned between 1 2 3 4 5 6 7 8 9 10 11 12 13 14 15 16 17 18 19 20 21…" at bounding box center [494, 210] width 1 height 1
radio input "false"
radio input "true"
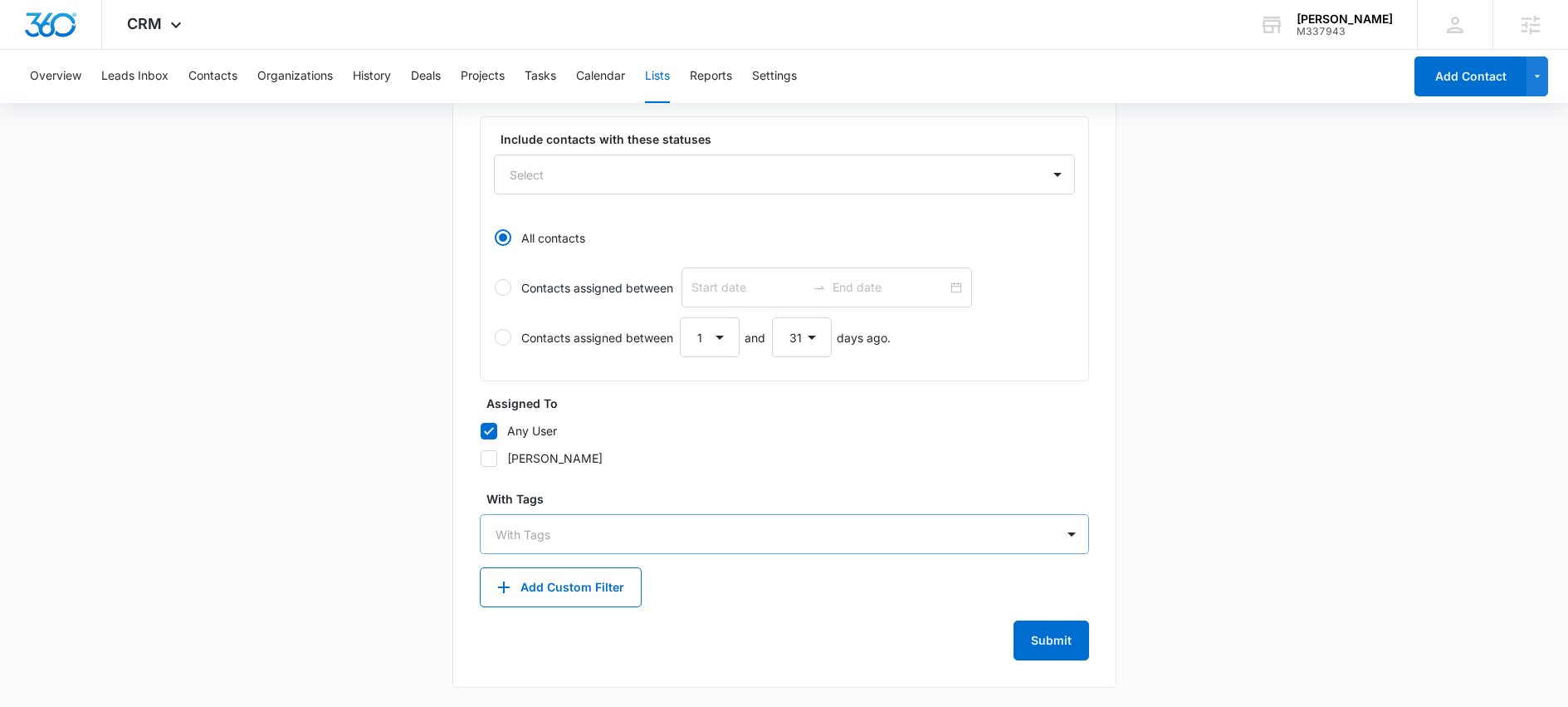
scroll to position [612, 0]
click at [1076, 649] on button "Submit" at bounding box center [1051, 639] width 76 height 40
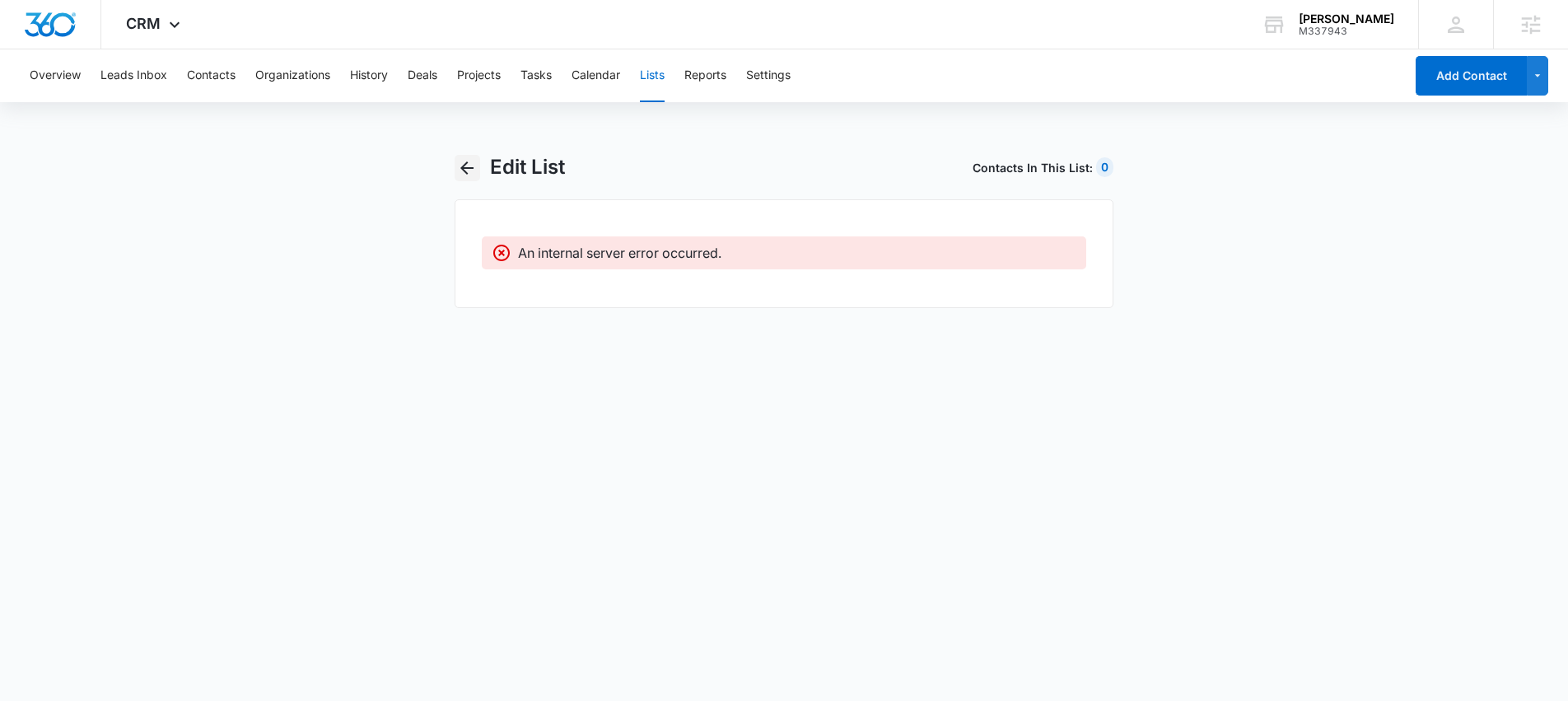
click at [473, 172] on icon "button" at bounding box center [467, 167] width 20 height 20
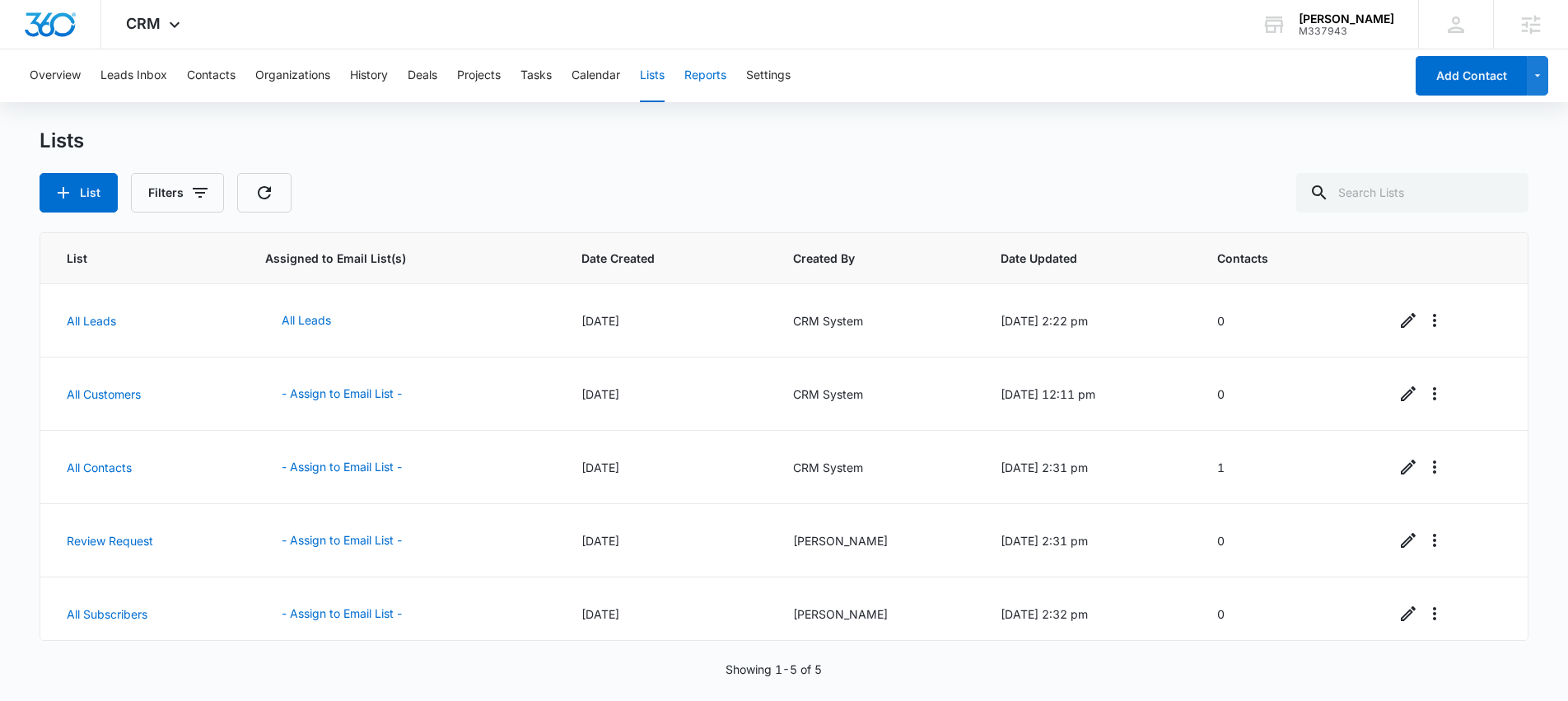
click at [711, 67] on button "Reports" at bounding box center [706, 76] width 42 height 52
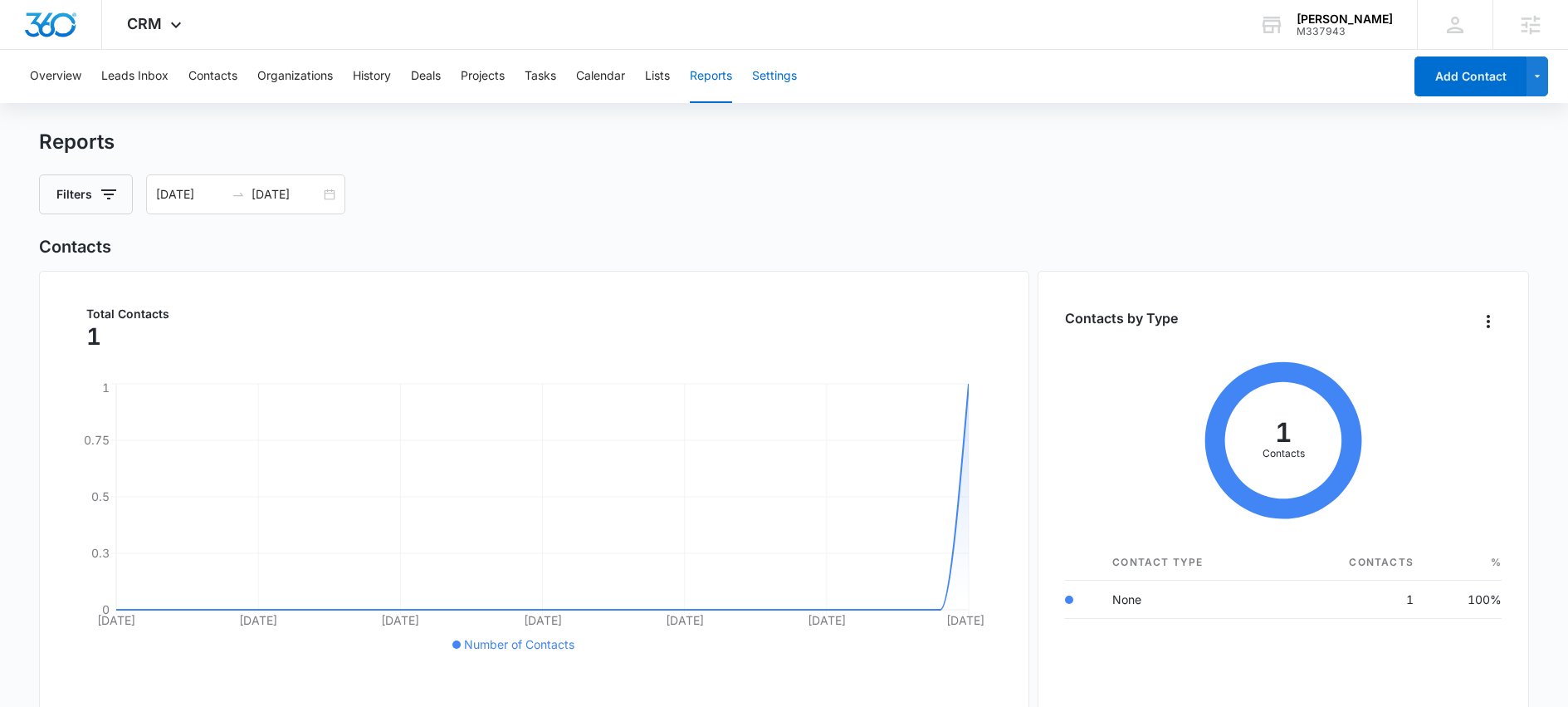
click at [784, 77] on button "Settings" at bounding box center [774, 77] width 45 height 53
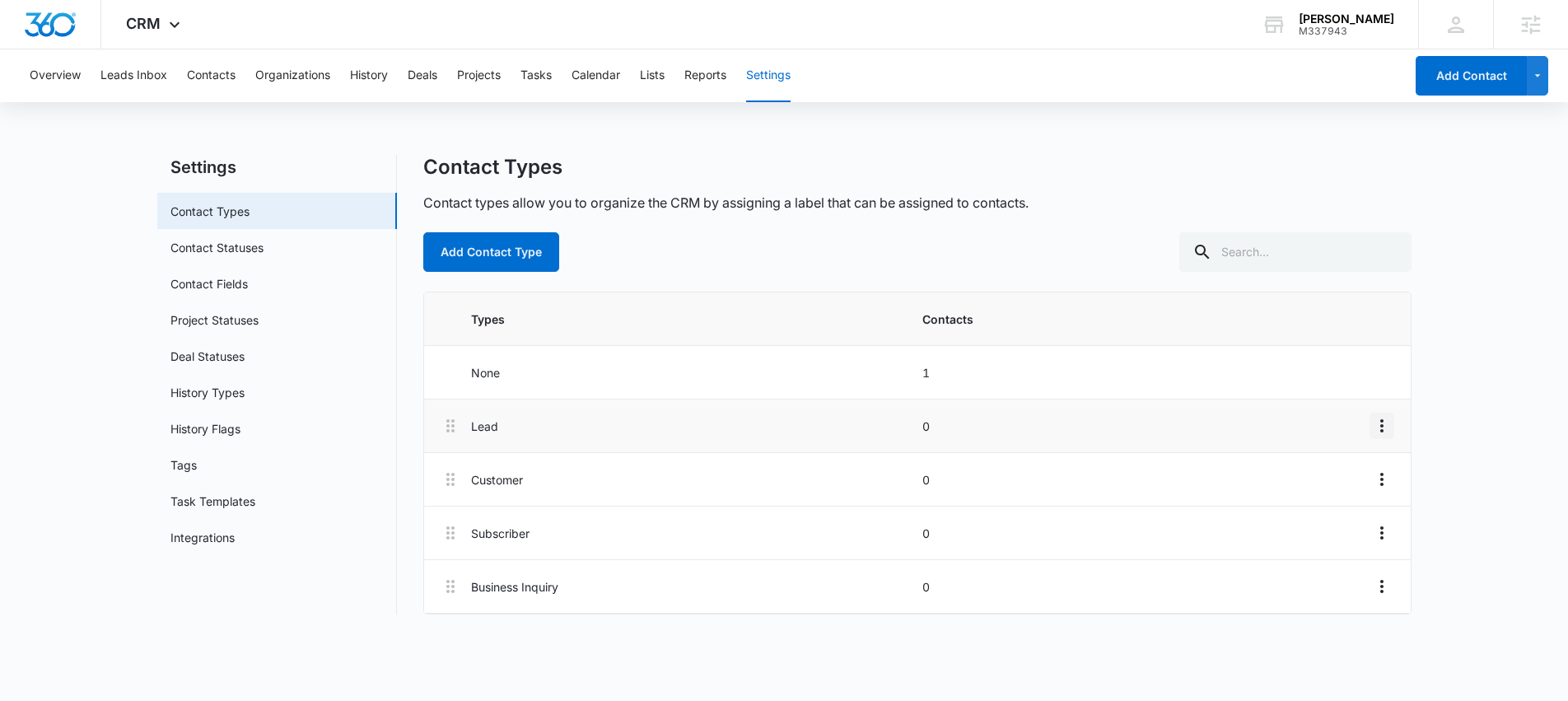
click at [1387, 426] on icon "Overflow Menu" at bounding box center [1381, 425] width 20 height 20
click at [1347, 475] on div "Edit" at bounding box center [1337, 472] width 35 height 11
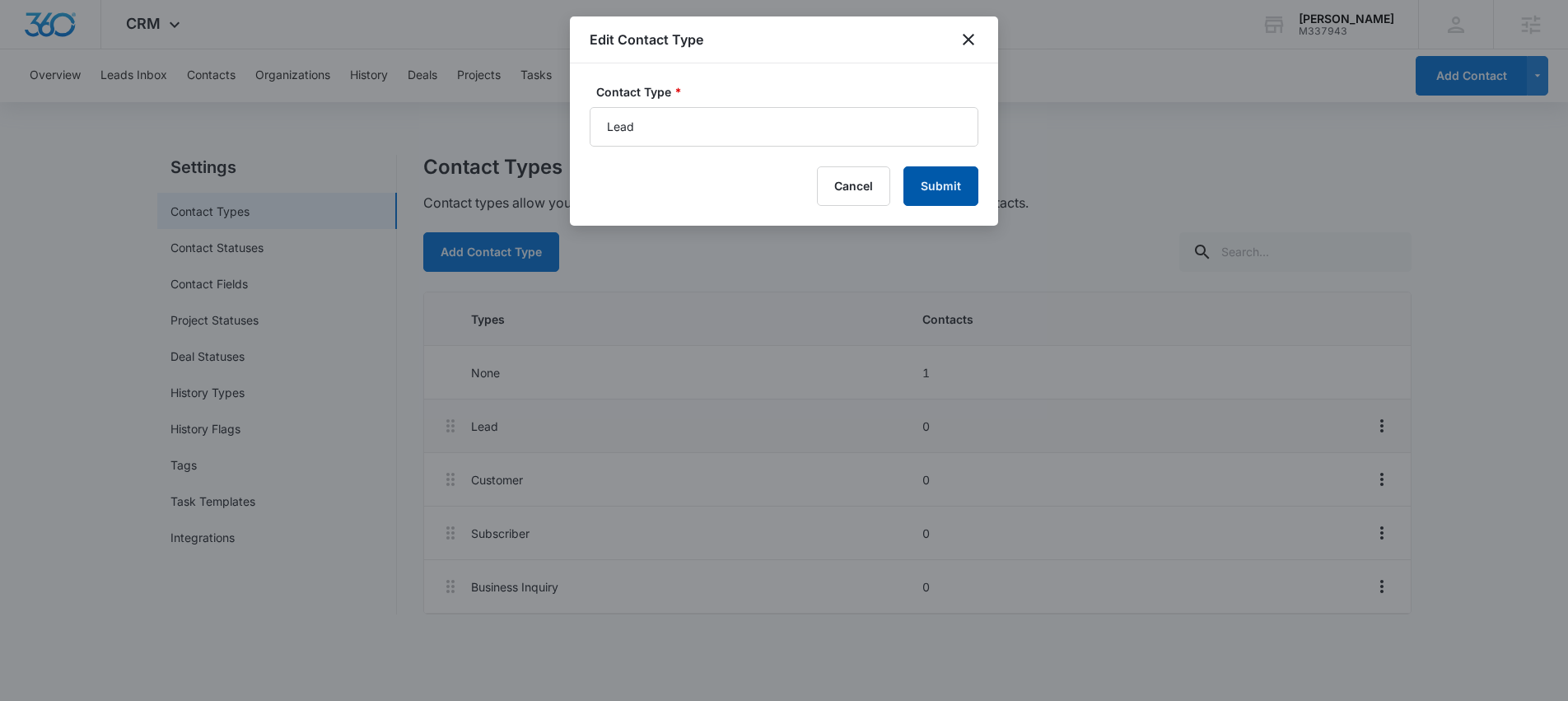
click at [958, 180] on button "Submit" at bounding box center [941, 186] width 75 height 39
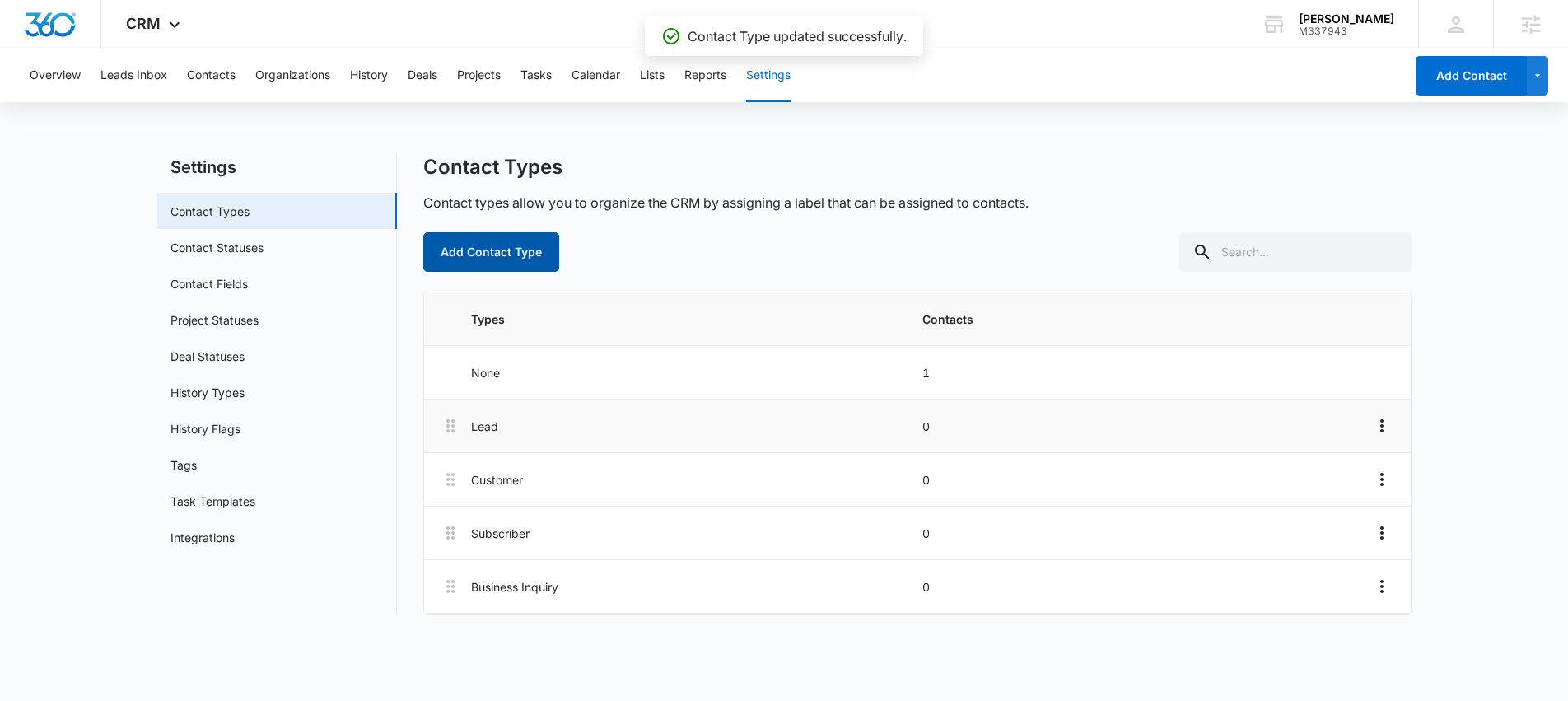
click at [508, 253] on button "Add Contact Type" at bounding box center [491, 251] width 136 height 39
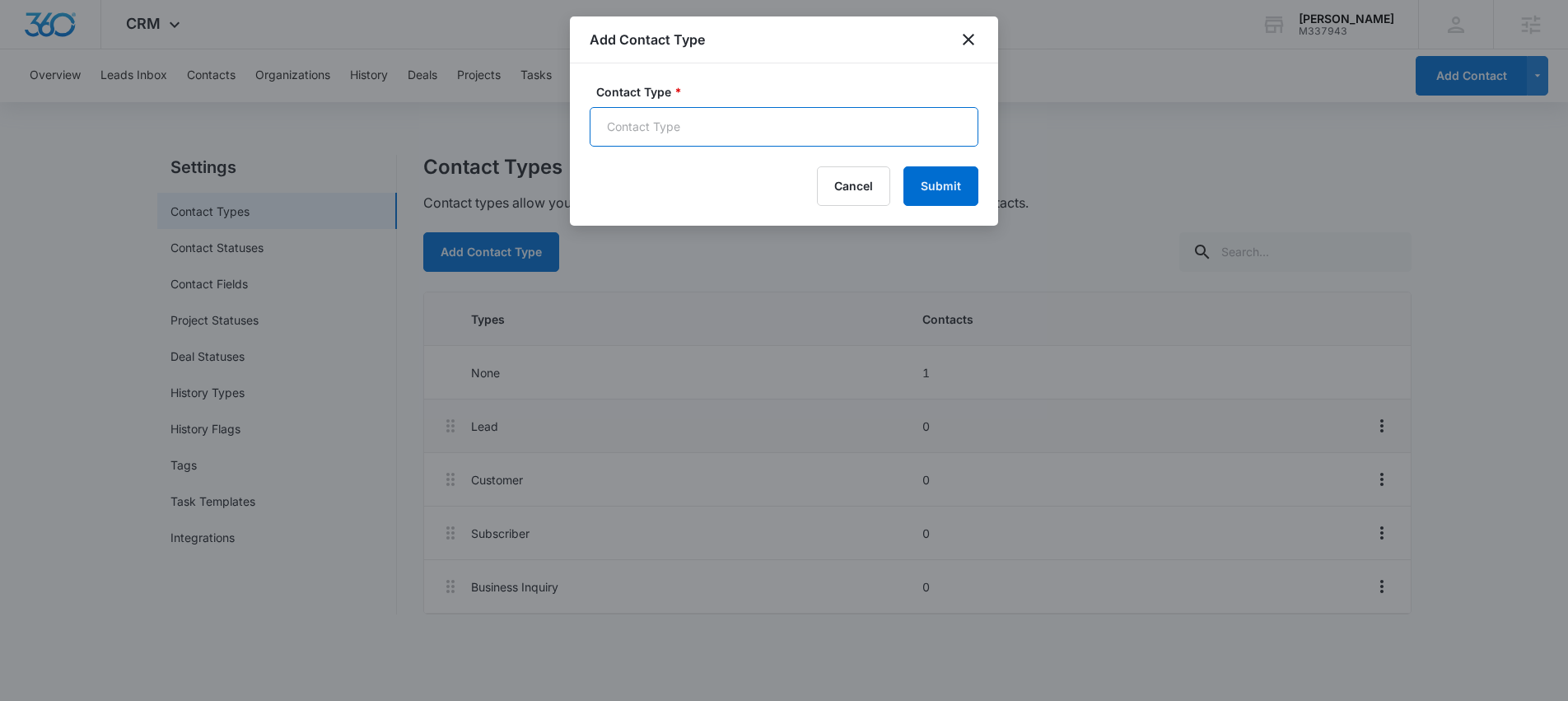
click at [662, 131] on input "Contact Type *" at bounding box center [784, 126] width 389 height 39
type input "Trial Leads (Hot)"
click at [939, 185] on button "Submit" at bounding box center [941, 186] width 75 height 39
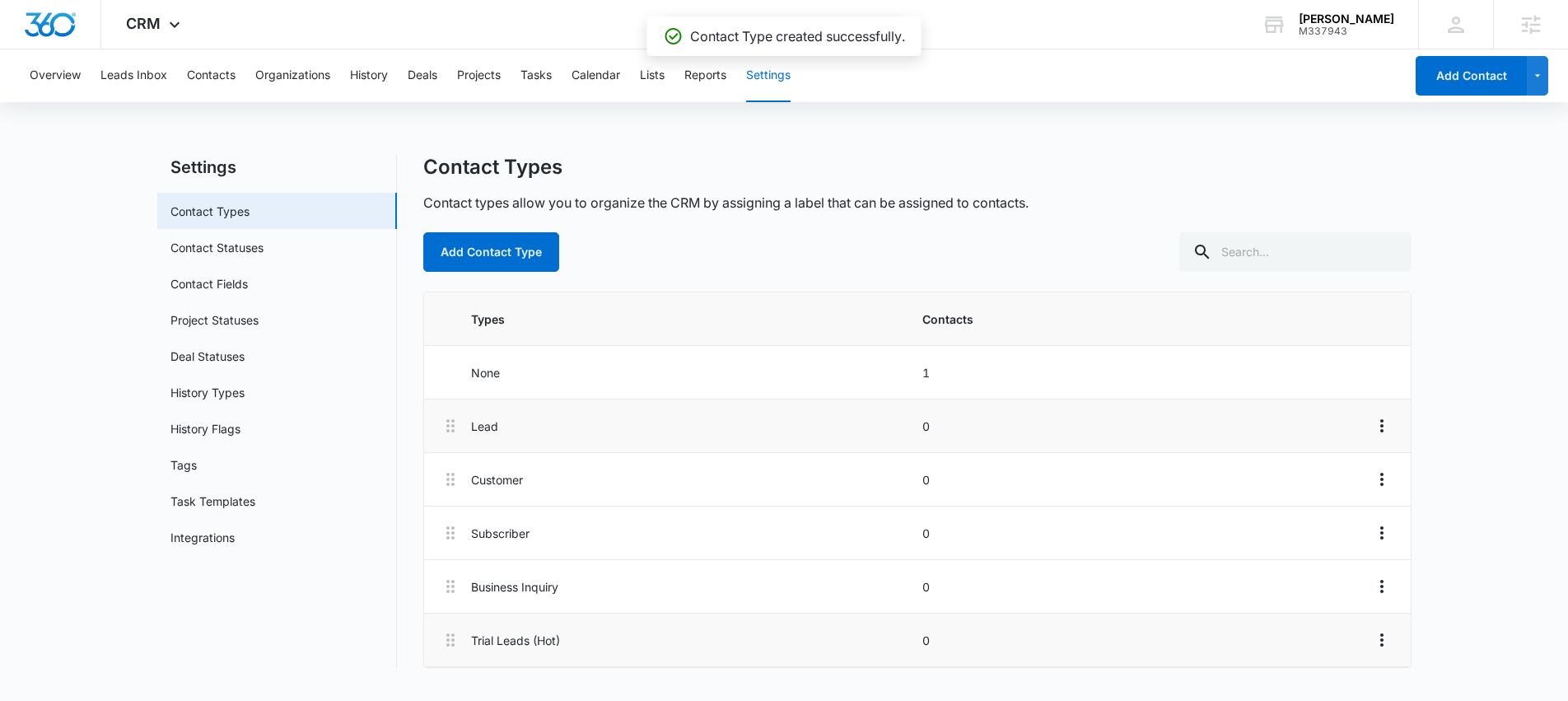
click at [531, 640] on p "Trial Leads (Hot)" at bounding box center [691, 640] width 440 height 17
click at [229, 80] on button "Contacts" at bounding box center [211, 76] width 49 height 52
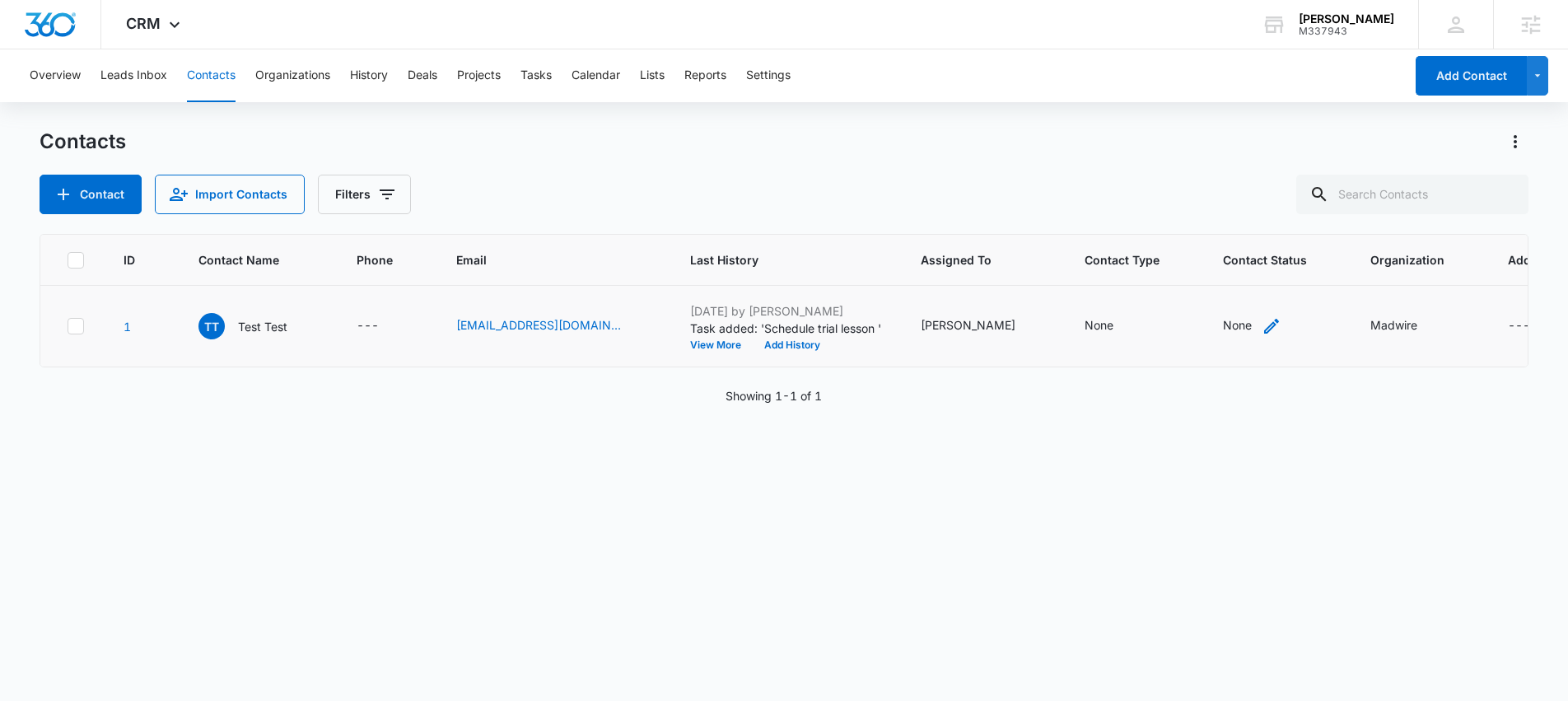
click at [1262, 325] on icon "Contact Status - None - Select to Edit Field" at bounding box center [1271, 326] width 20 height 20
click at [1183, 231] on div "Contact Status" at bounding box center [1143, 221] width 117 height 37
click at [1128, 313] on p "Lead" at bounding box center [1117, 310] width 27 height 17
click at [1268, 411] on div "ID Contact Name Phone Email Last History Assigned To Contact Type Contact Statu…" at bounding box center [784, 456] width 1490 height 446
click at [1262, 323] on icon "Contact Status - None - Select to Edit Field" at bounding box center [1271, 326] width 20 height 20
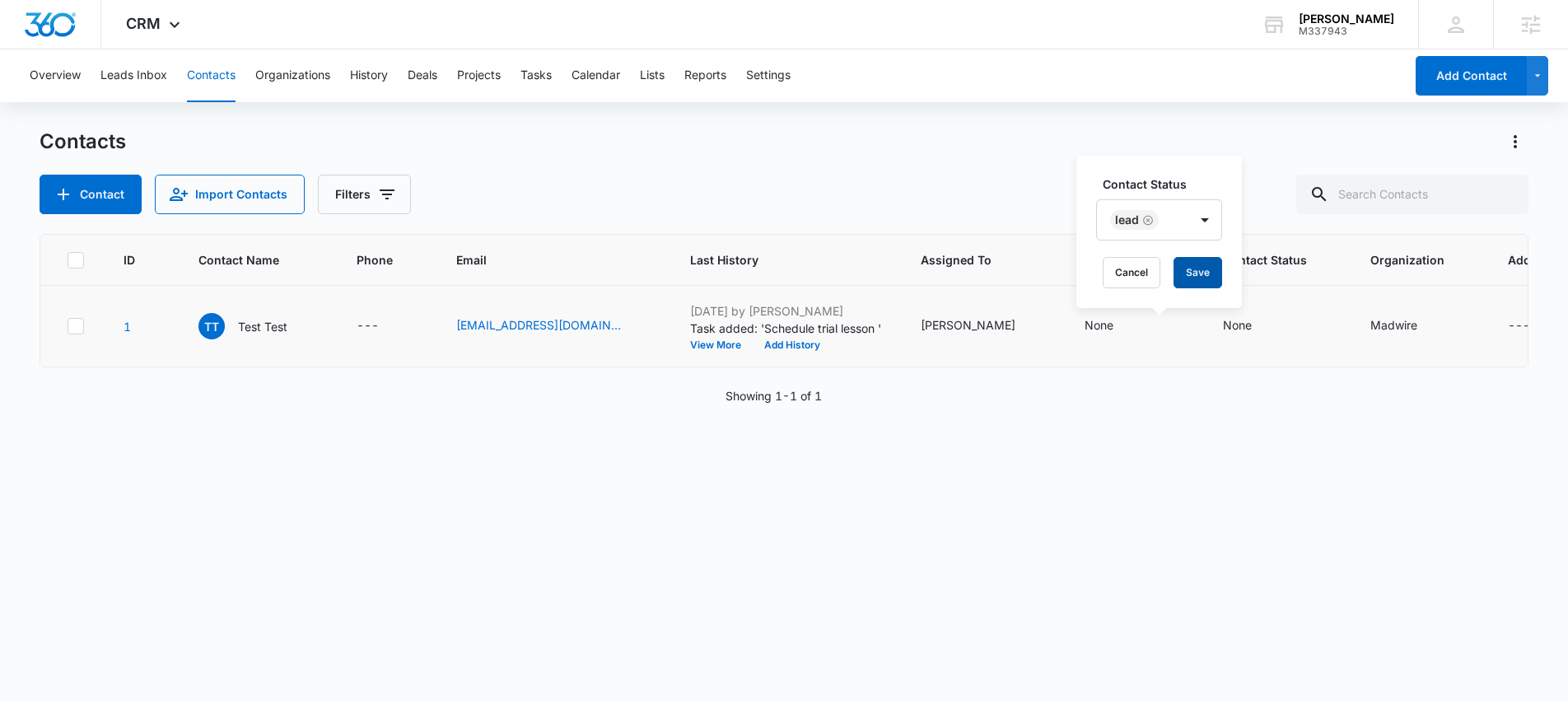
click at [1196, 277] on button "Save" at bounding box center [1198, 273] width 49 height 31
click at [1126, 324] on icon "Contact Type - None - Select to Edit Field" at bounding box center [1133, 326] width 15 height 15
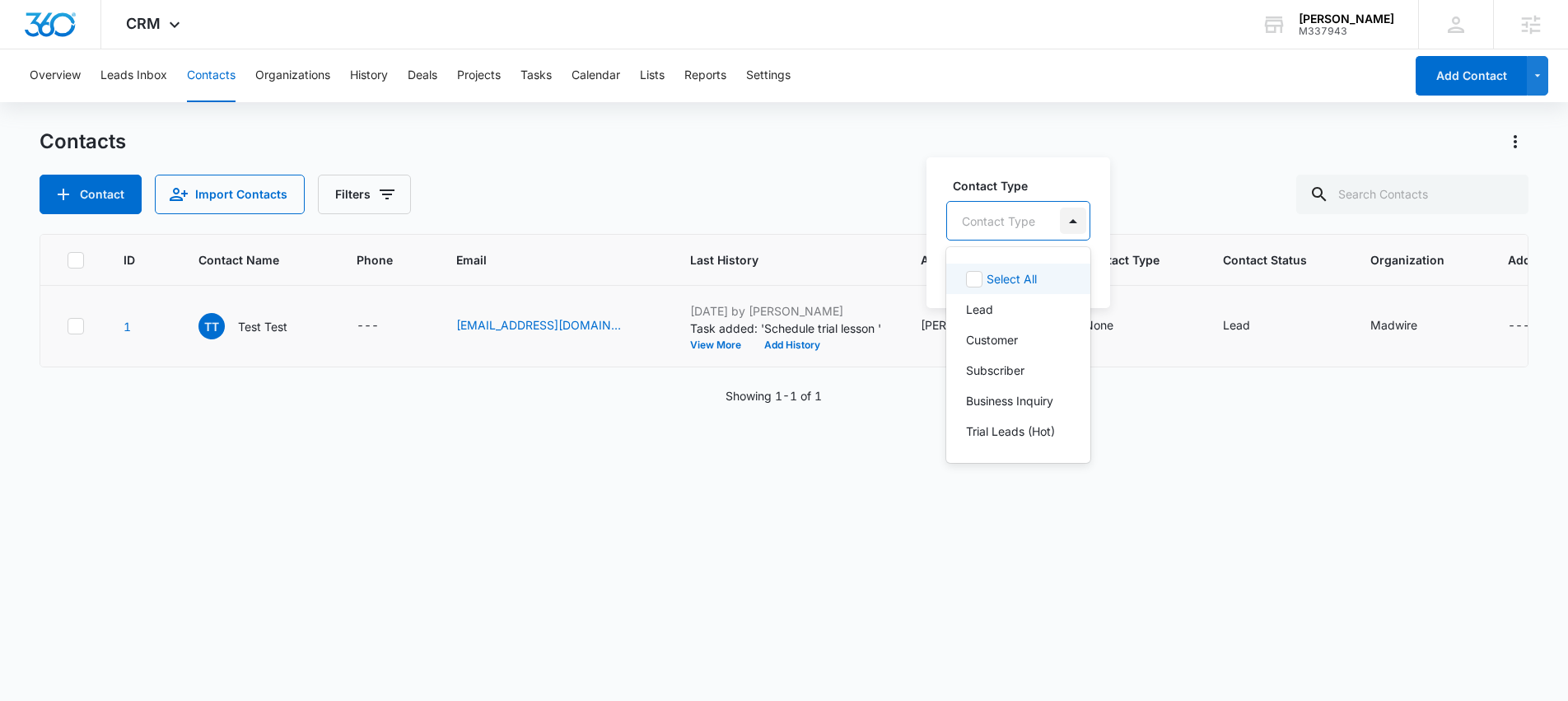
click at [1061, 214] on div at bounding box center [1074, 221] width 26 height 26
click at [1037, 437] on p "Trial Leads (Hot)" at bounding box center [1011, 432] width 89 height 17
click at [1186, 399] on div "Showing 1-1 of 1" at bounding box center [784, 396] width 1490 height 17
click at [1085, 329] on div "None" at bounding box center [1099, 325] width 29 height 17
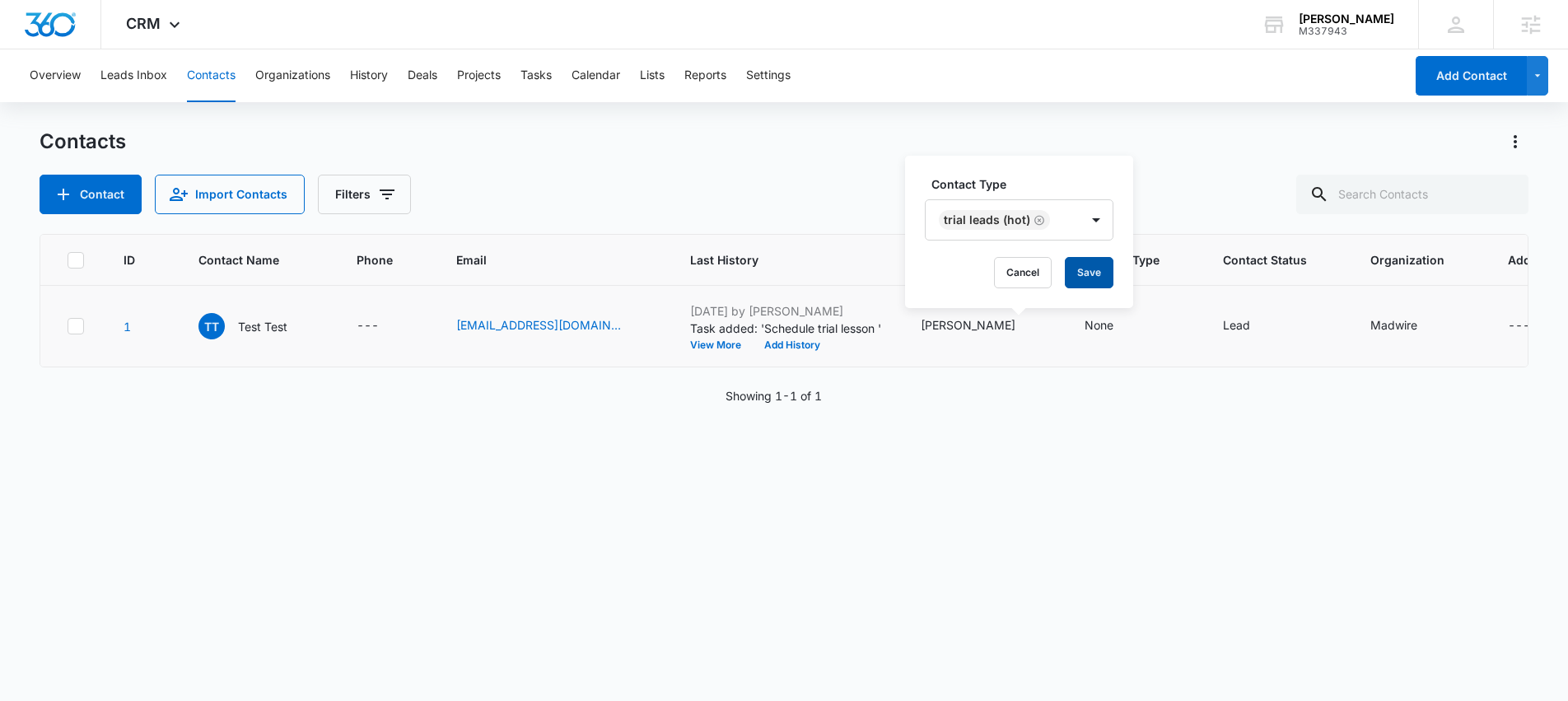
click at [1087, 273] on button "Save" at bounding box center [1089, 273] width 49 height 31
click at [1074, 431] on div "ID Contact Name Phone Email Last History Assigned To Contact Type Contact Statu…" at bounding box center [784, 456] width 1490 height 446
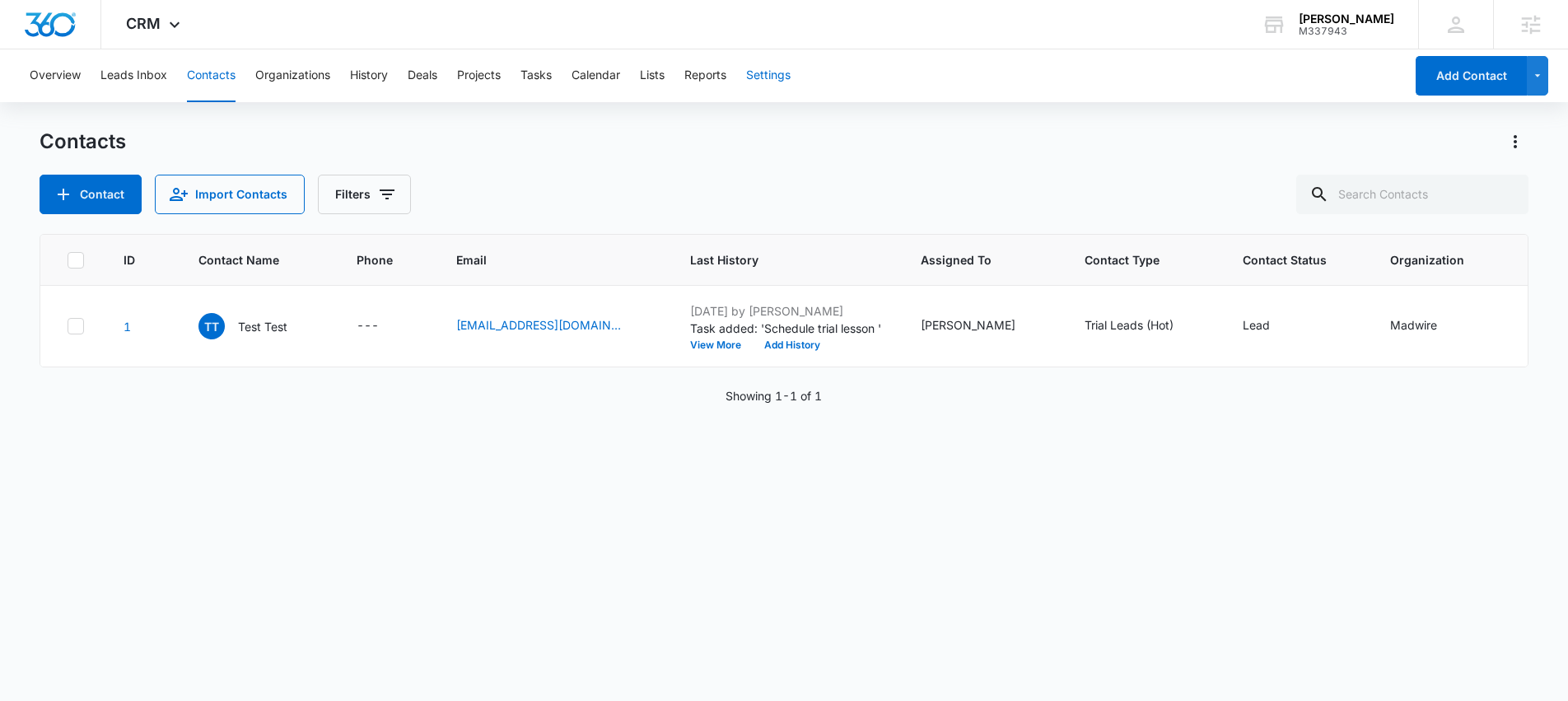
click at [782, 77] on button "Settings" at bounding box center [768, 76] width 44 height 52
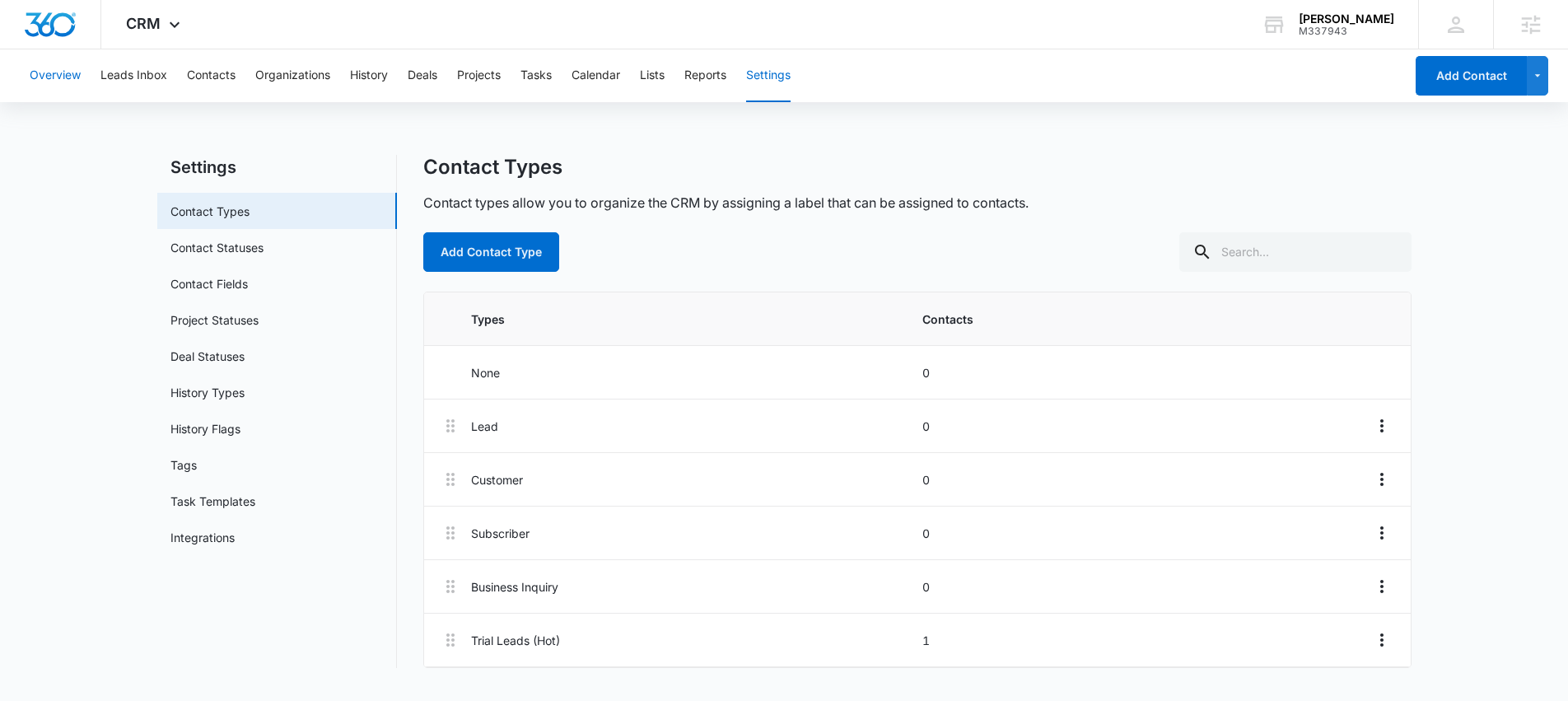
click at [47, 68] on button "Overview" at bounding box center [55, 76] width 51 height 52
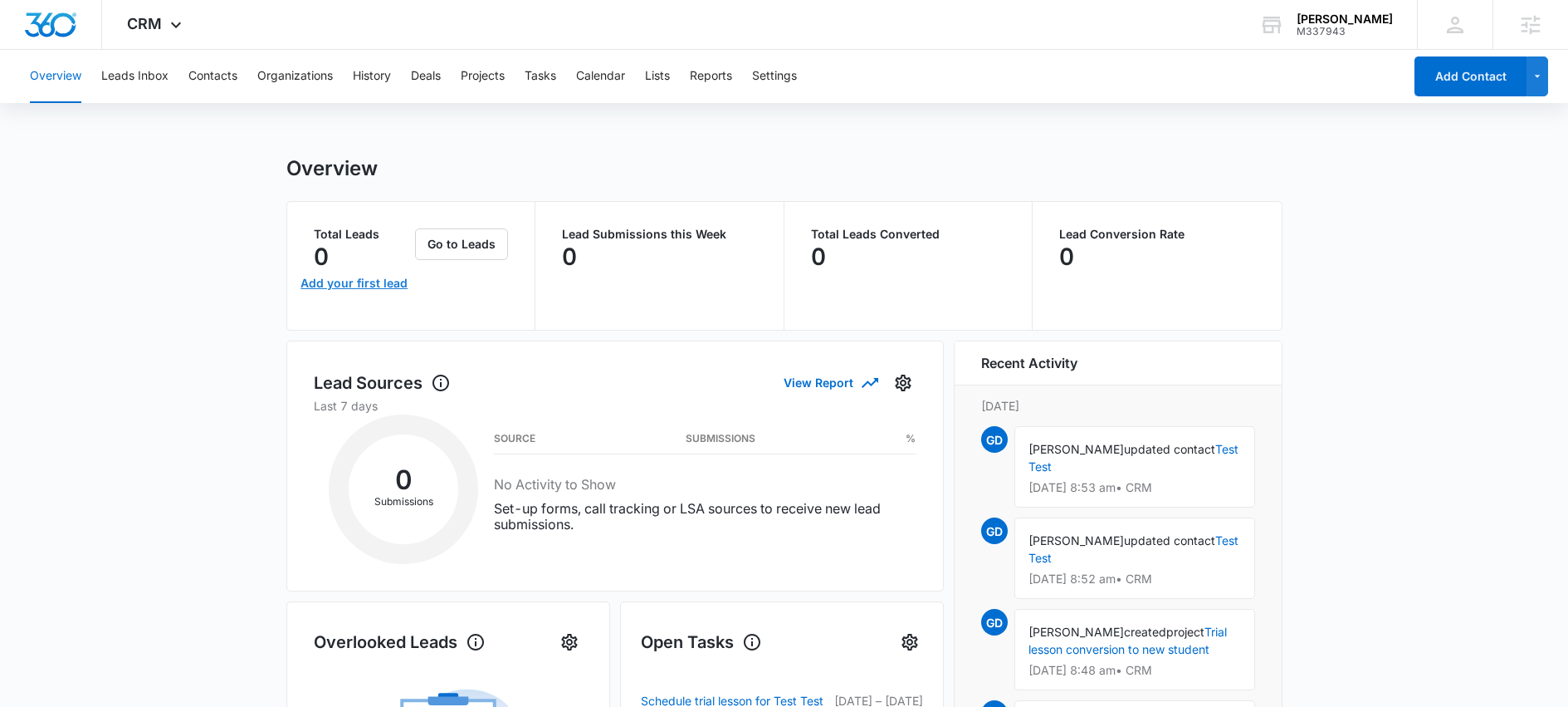
click at [355, 281] on link "Add your first lead" at bounding box center [354, 282] width 115 height 40
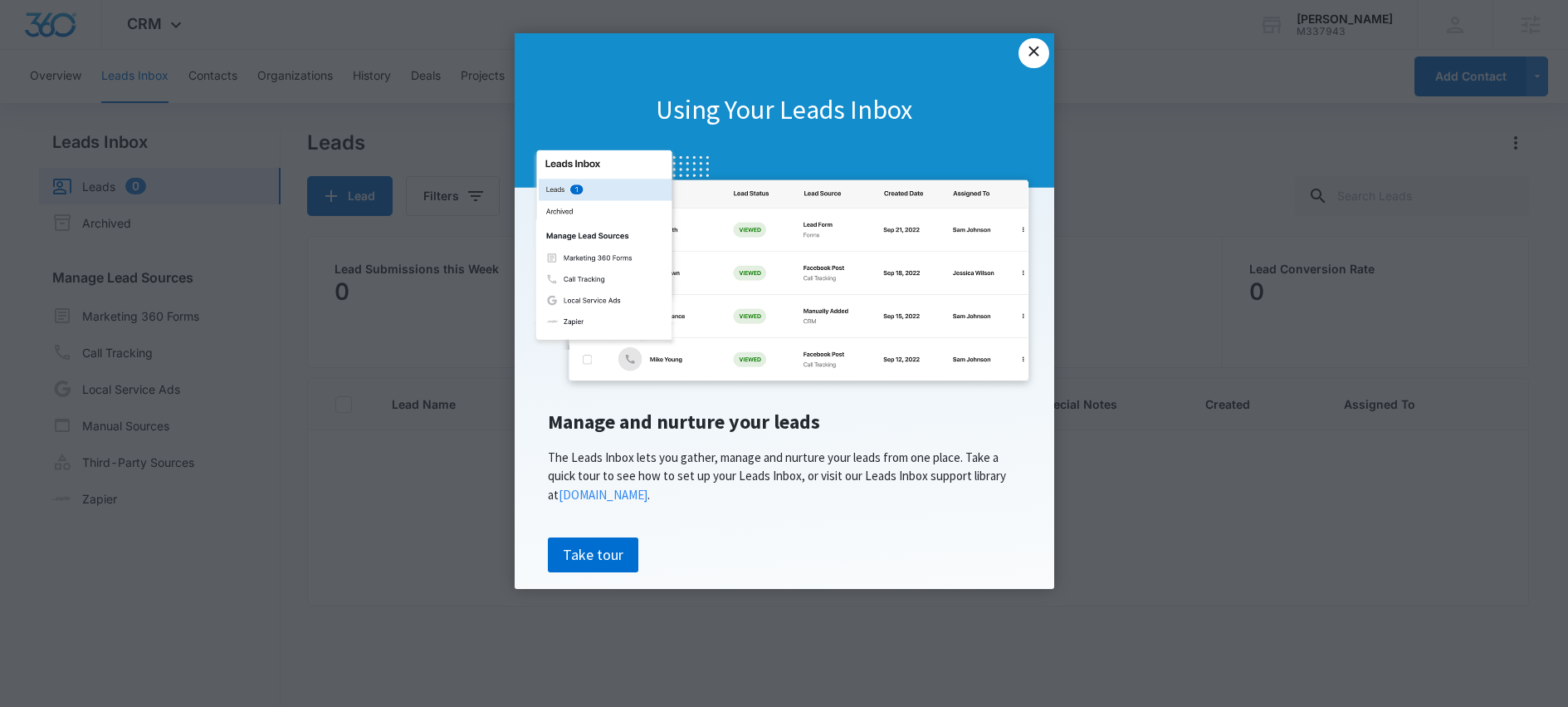
click at [1038, 41] on link "×" at bounding box center [1034, 53] width 30 height 30
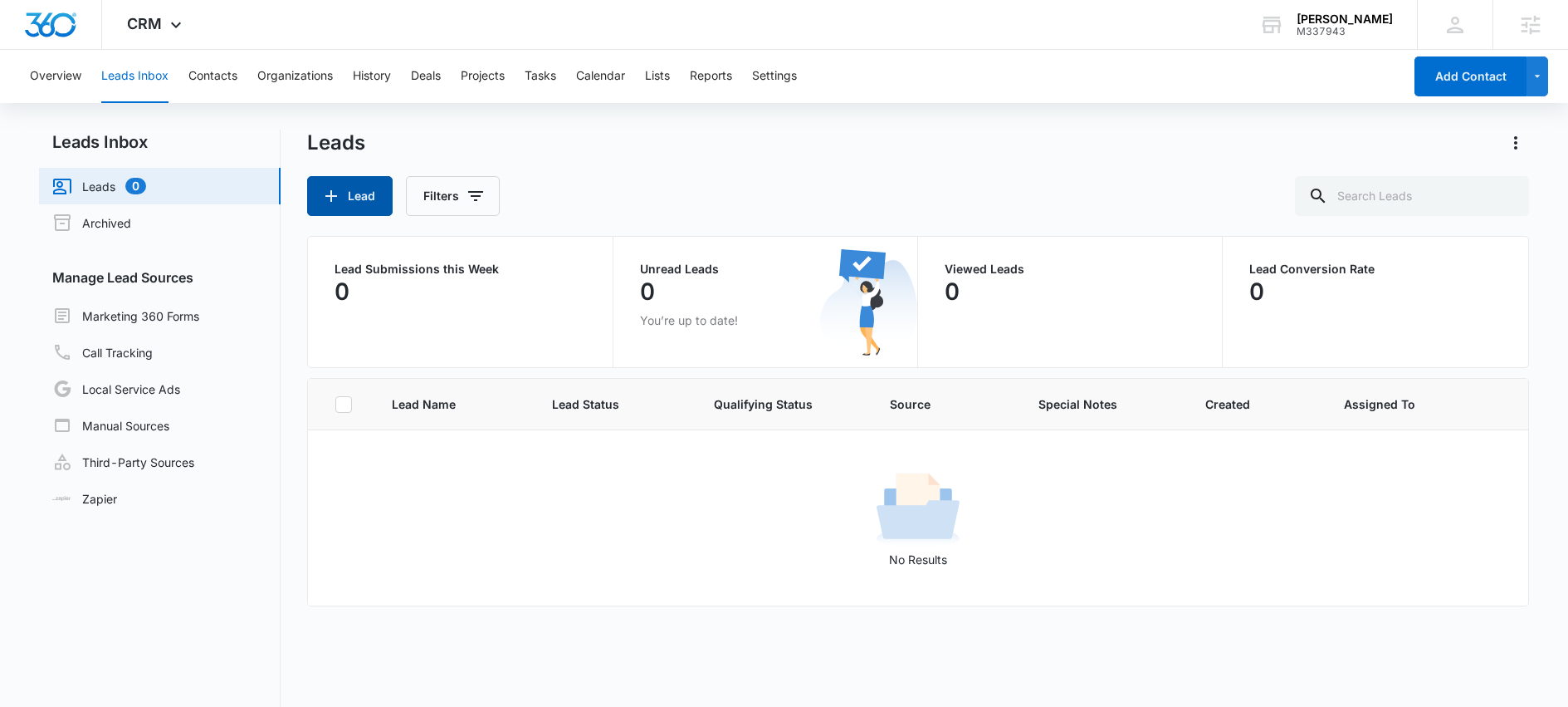
click at [368, 193] on button "Lead" at bounding box center [349, 195] width 85 height 40
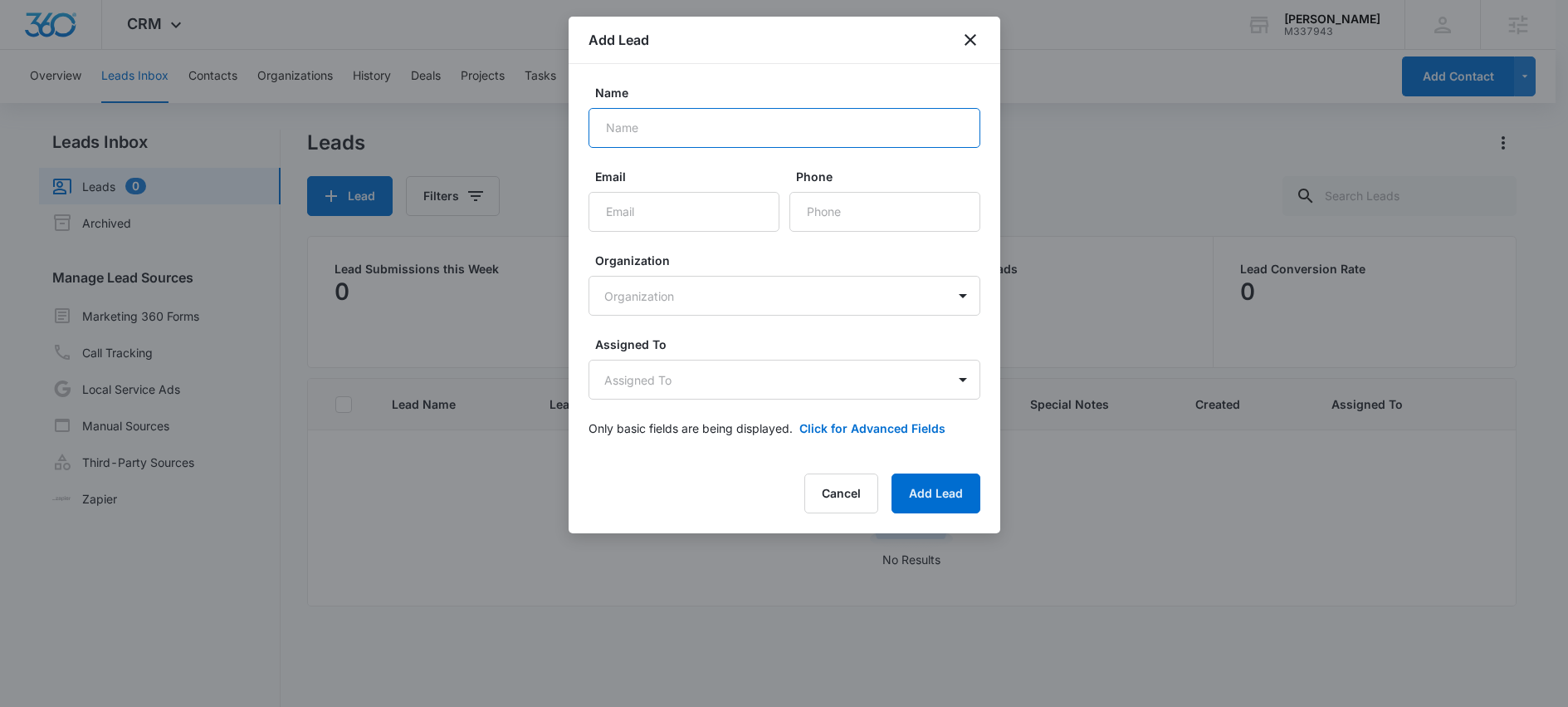
click at [686, 130] on input "Name" at bounding box center [785, 128] width 392 height 40
type input "Trail for Test Test"
click at [701, 200] on input "Email" at bounding box center [684, 211] width 191 height 40
type input "test@test.com"
click at [714, 292] on body "CRM Apps Reputation Websites Forms CRM Email Social Shop Scheduling Content Ads…" at bounding box center [784, 423] width 1568 height 847
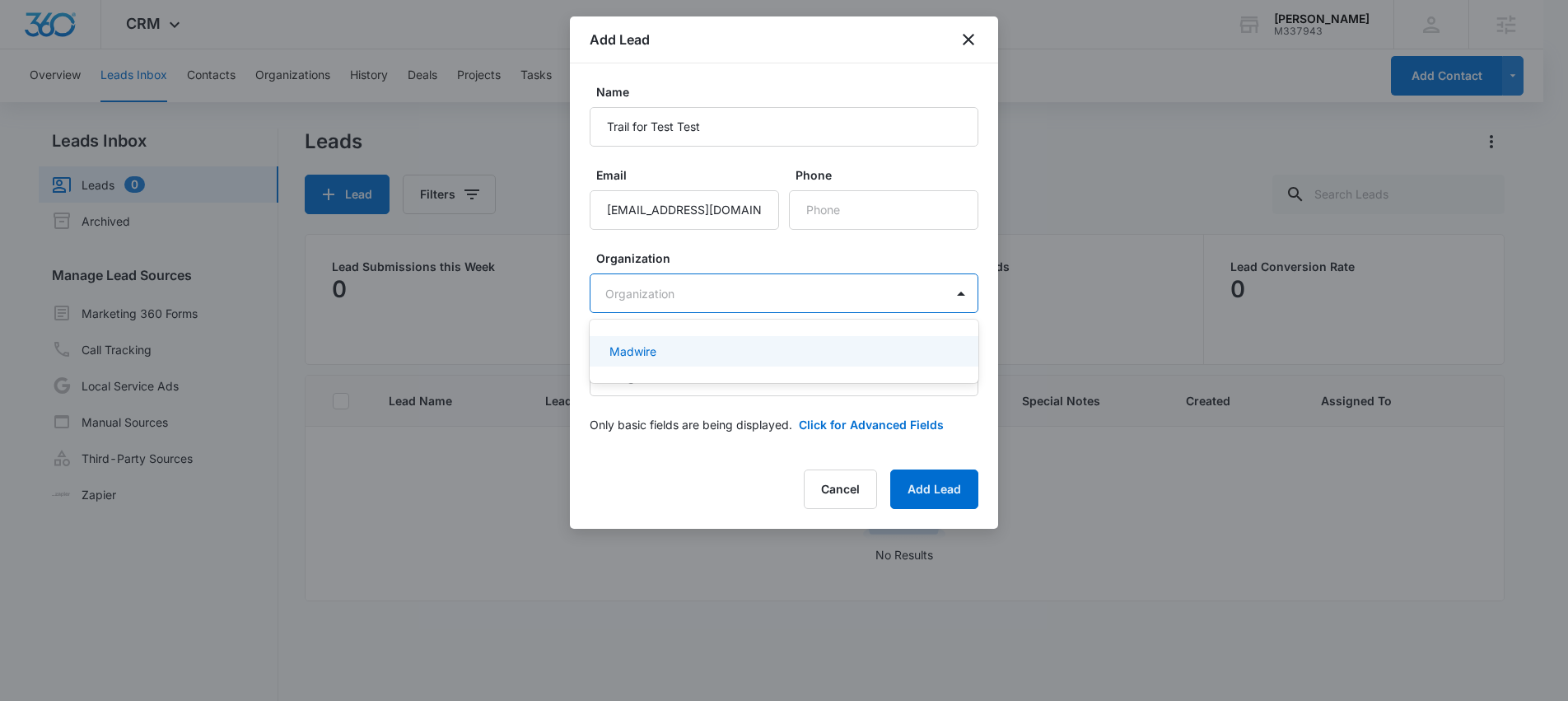
click at [703, 338] on div "Madwire" at bounding box center [784, 350] width 389 height 31
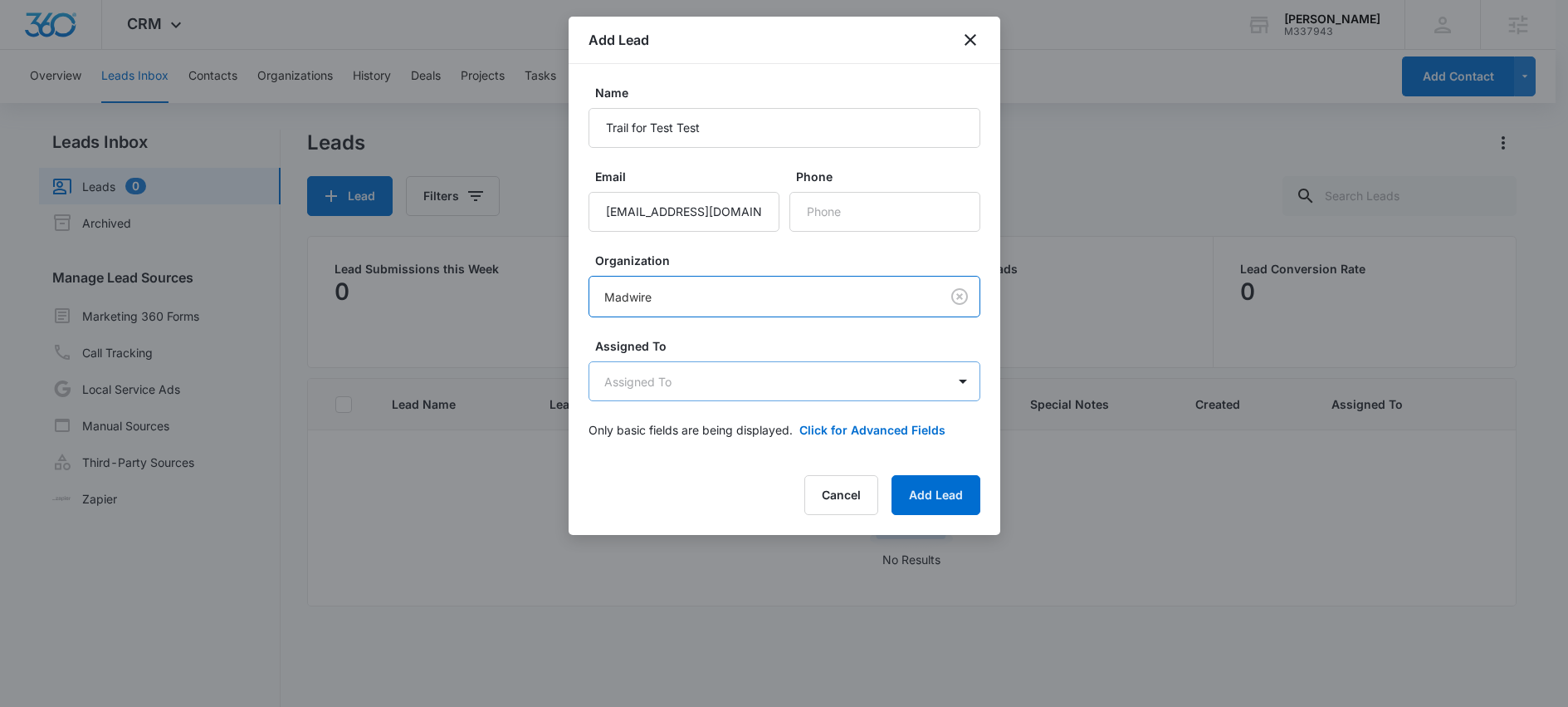
click at [688, 387] on body "CRM Apps Reputation Websites Forms CRM Email Social Shop Scheduling Content Ads…" at bounding box center [784, 423] width 1568 height 847
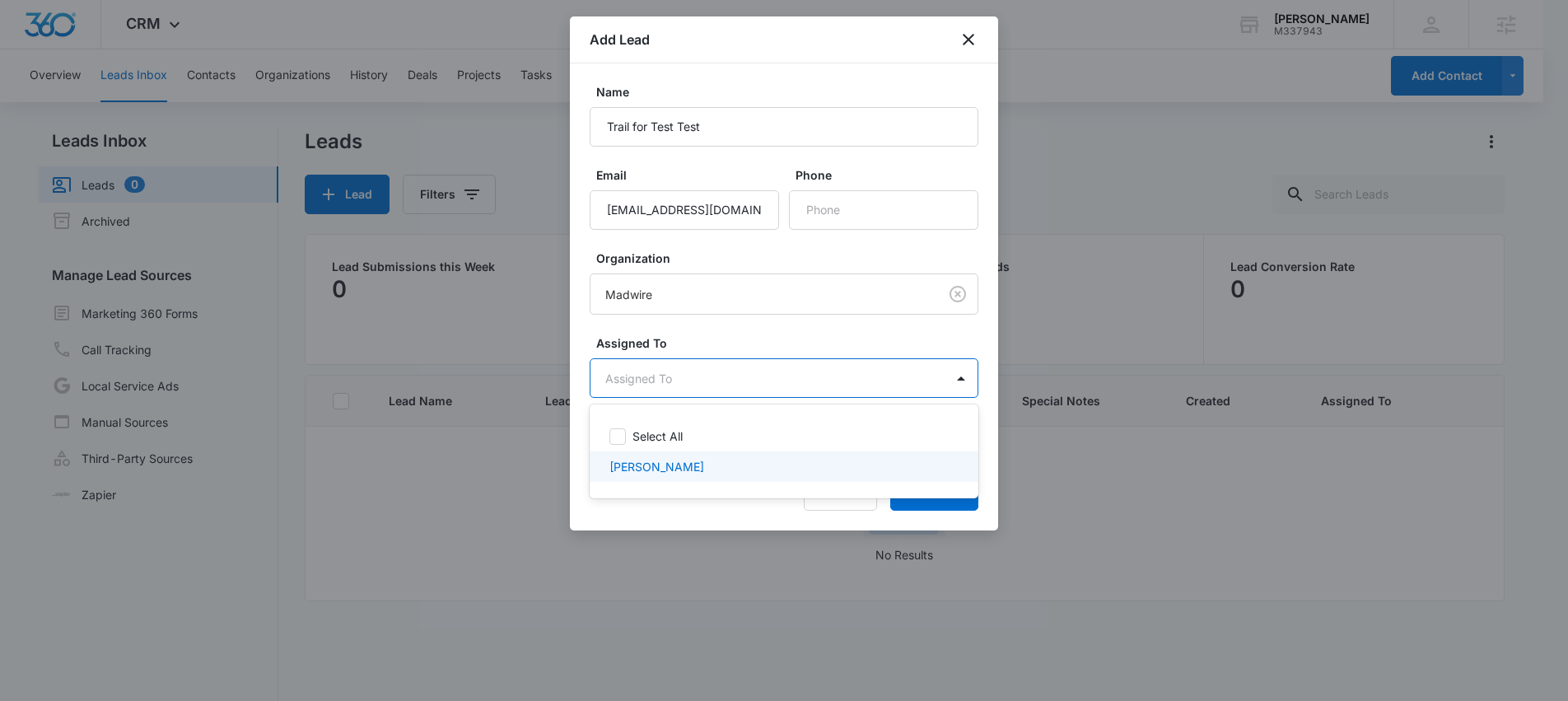
click at [646, 478] on div "[PERSON_NAME]" at bounding box center [784, 466] width 389 height 31
click at [944, 519] on div at bounding box center [784, 350] width 1568 height 701
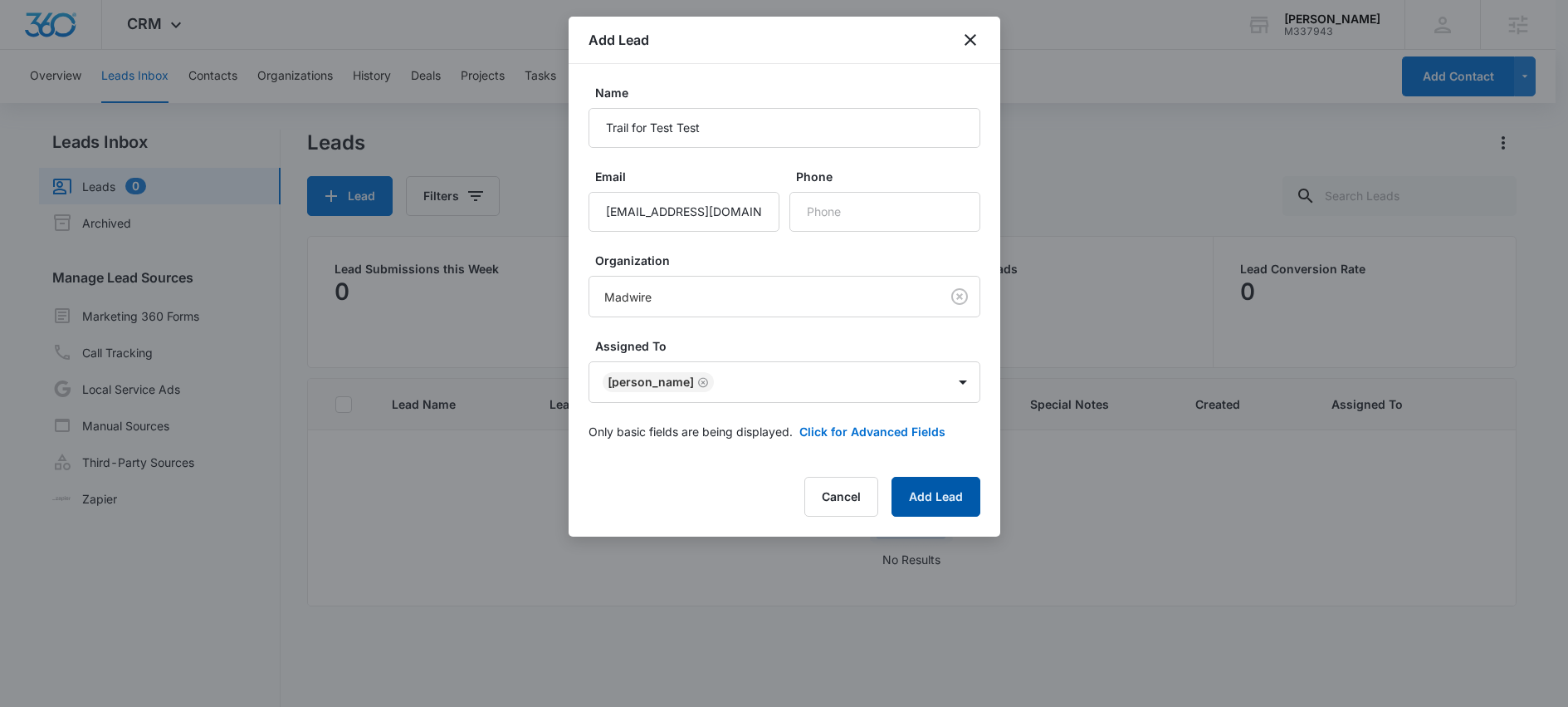
click at [946, 495] on button "Add Lead" at bounding box center [935, 496] width 89 height 40
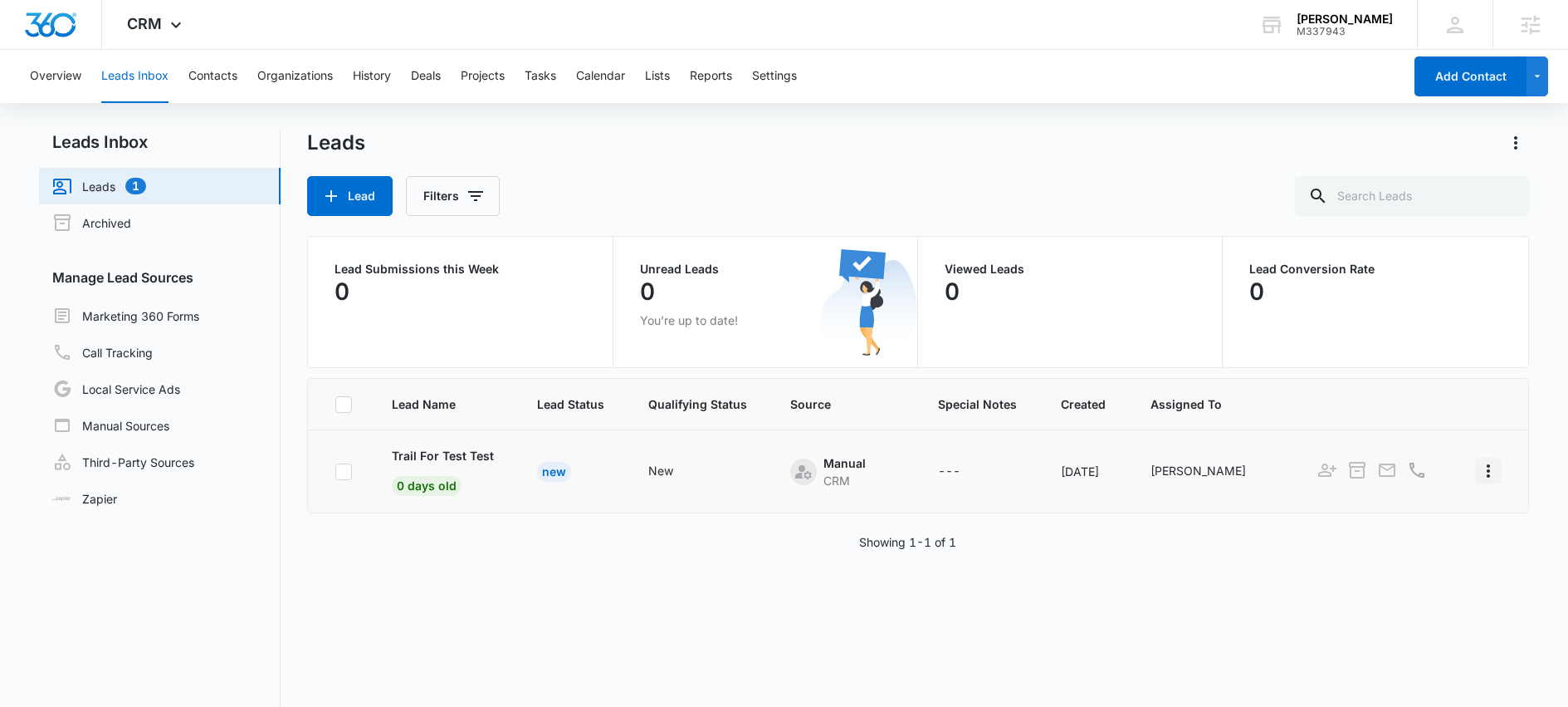
click at [1478, 470] on icon "Actions" at bounding box center [1488, 470] width 20 height 20
click at [422, 455] on p "Trail For Test Test" at bounding box center [443, 456] width 102 height 18
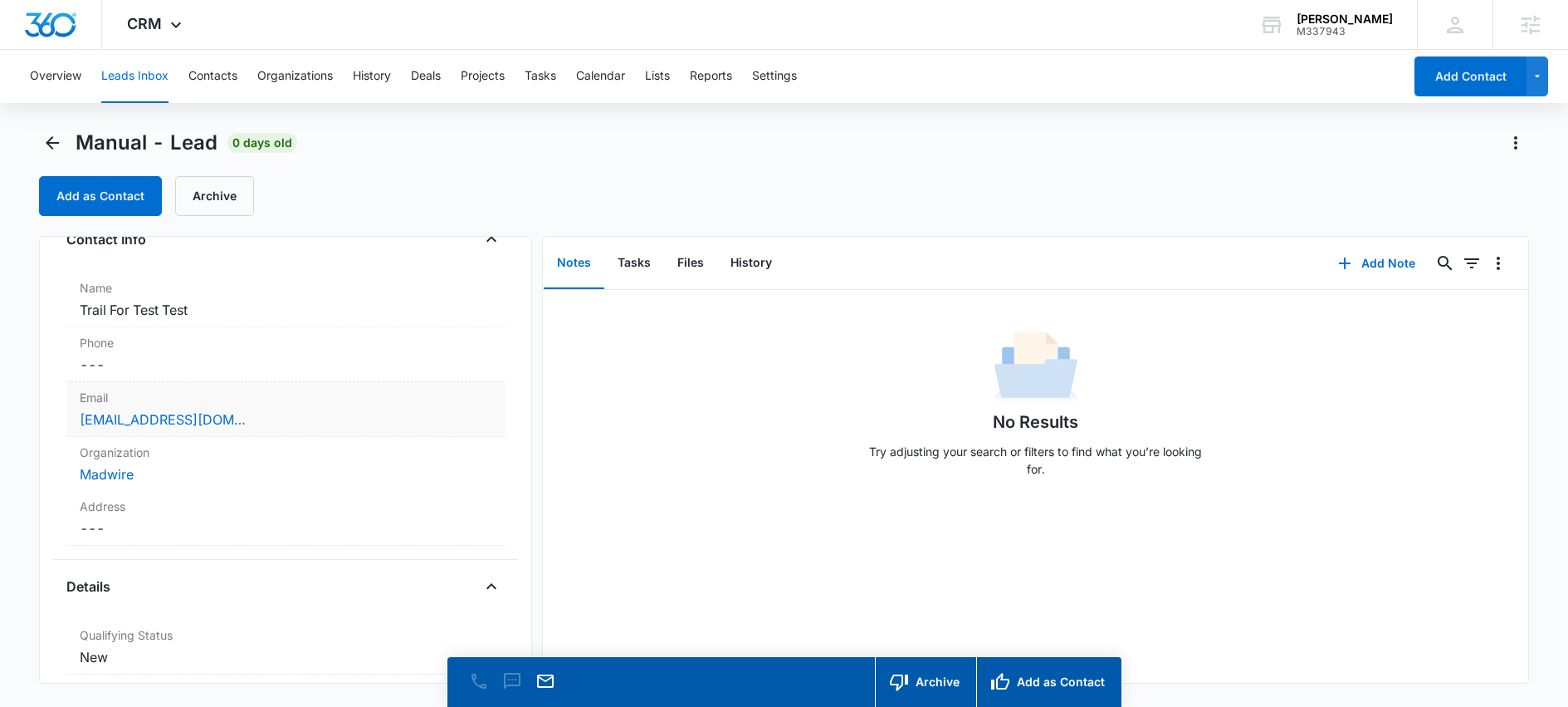
scroll to position [131, 0]
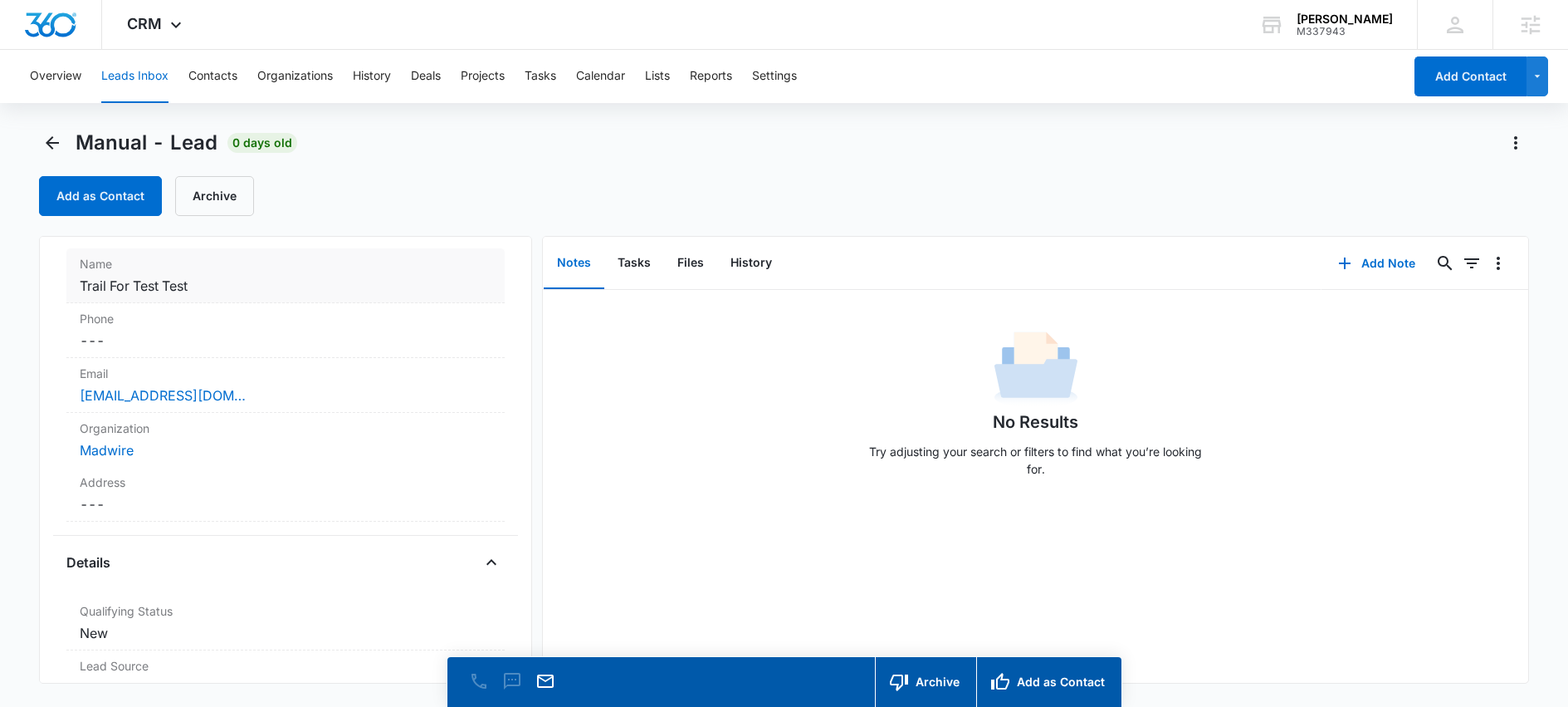
click at [186, 288] on dd "Cancel Save Changes Trail For Test Test" at bounding box center [286, 286] width 411 height 20
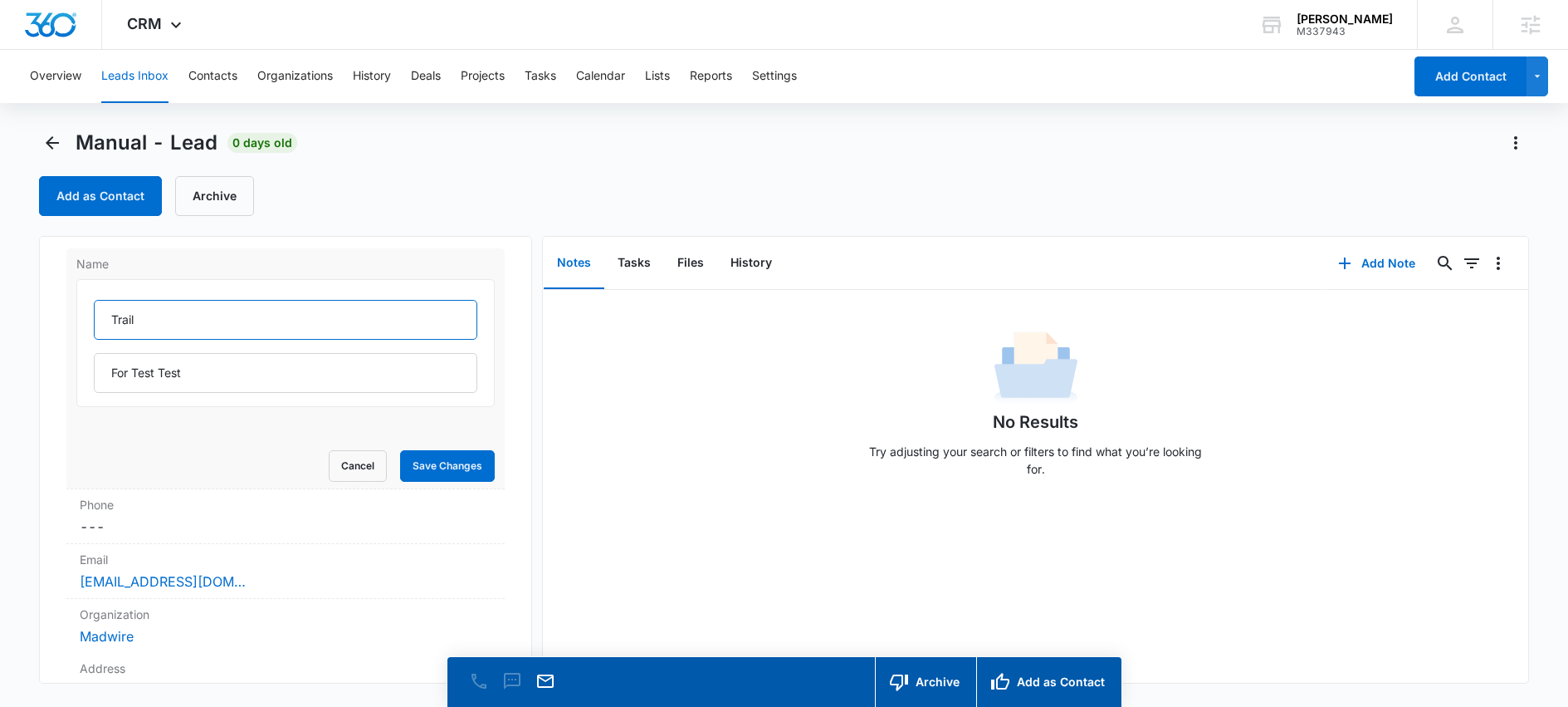
drag, startPoint x: 145, startPoint y: 318, endPoint x: 91, endPoint y: 318, distance: 54.0
click at [91, 318] on div "Trail For Test Test" at bounding box center [286, 342] width 418 height 128
type input "Trial"
click at [426, 468] on button "Save Changes" at bounding box center [447, 466] width 95 height 32
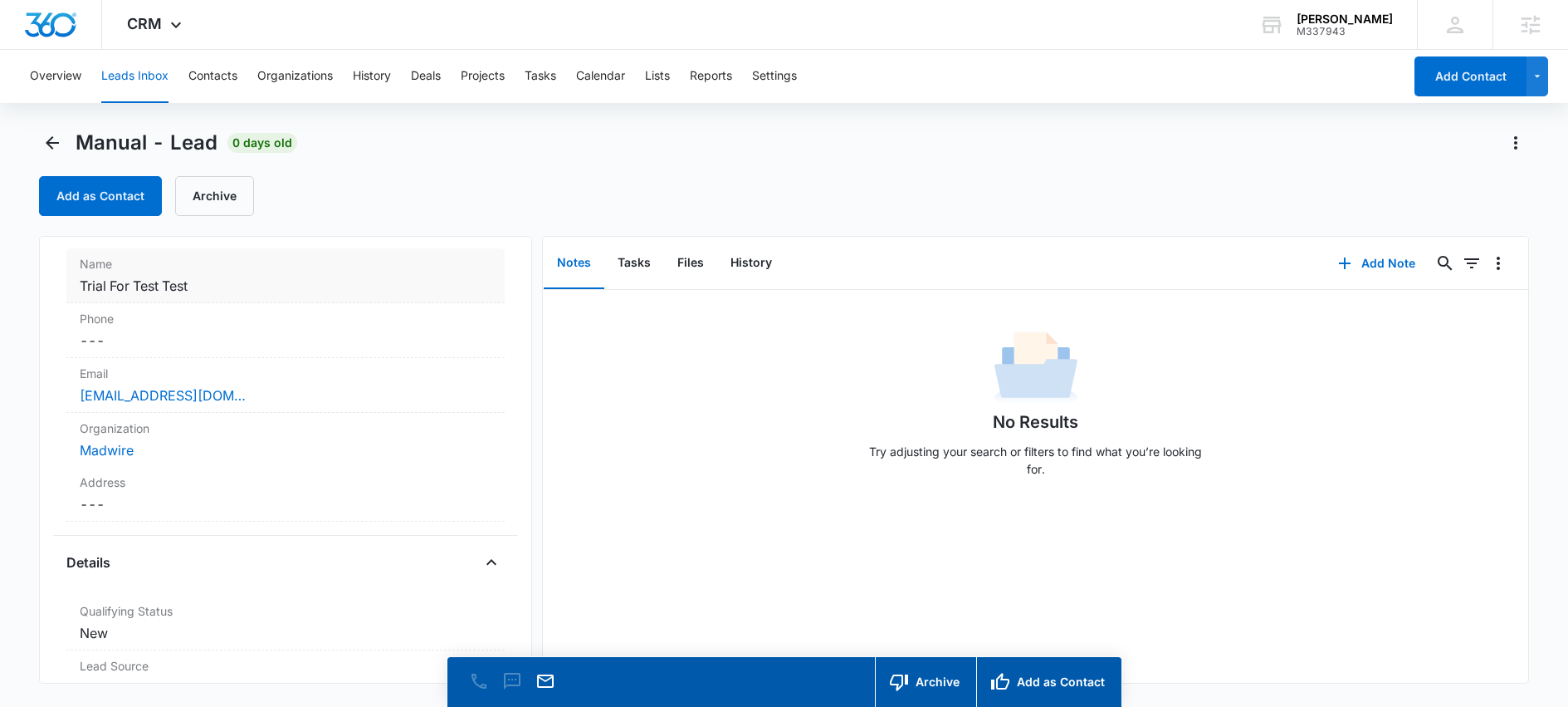
click at [250, 294] on dd "Cancel Save Changes Trial For Test Test" at bounding box center [286, 286] width 411 height 20
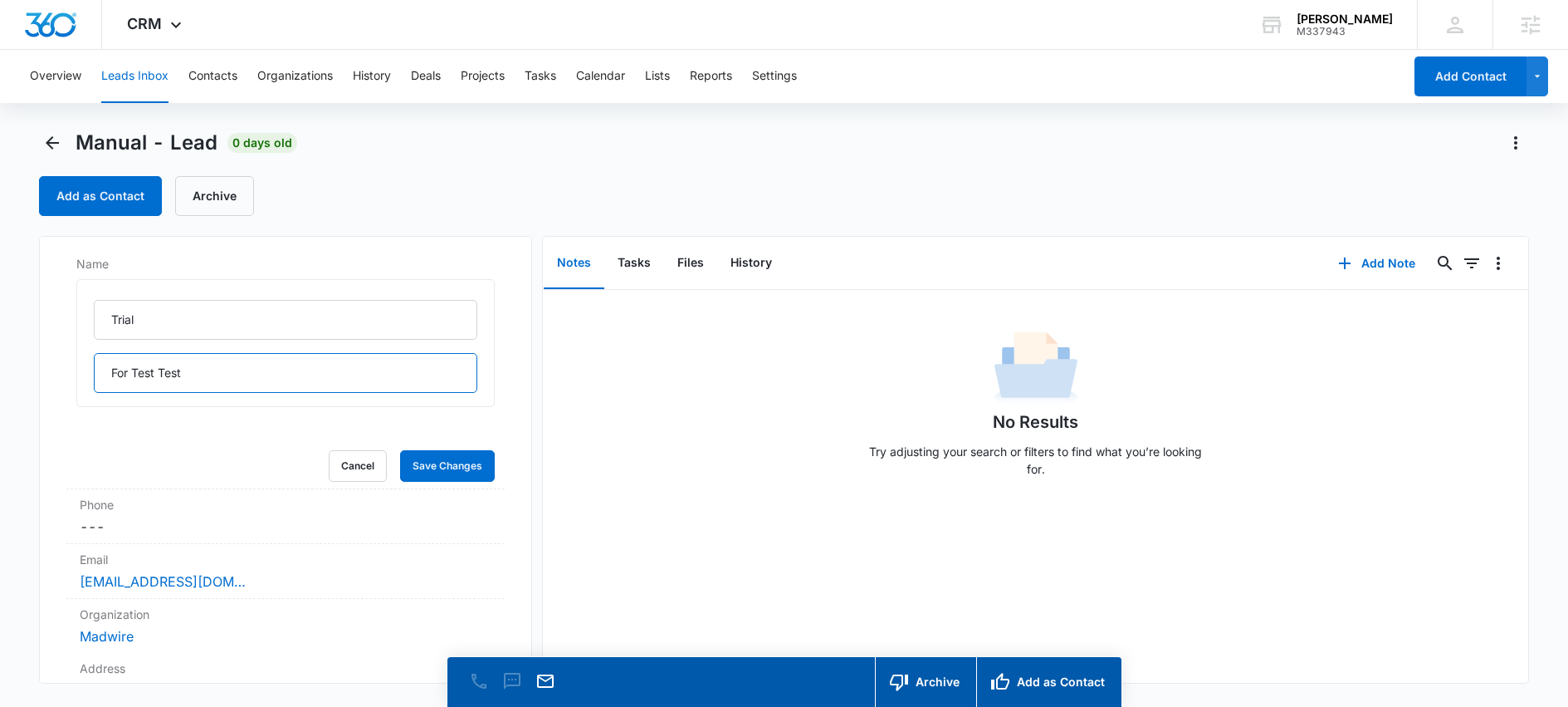
drag, startPoint x: 194, startPoint y: 373, endPoint x: 34, endPoint y: 365, distance: 160.2
click at [34, 365] on main "Manual - Lead 0 days old Add as Contact Archive Manual Contact Info Name Trial …" at bounding box center [784, 441] width 1568 height 624
drag, startPoint x: 172, startPoint y: 313, endPoint x: -25, endPoint y: 291, distance: 198.2
click at [0, 291] on html "CRM Apps Reputation Websites Forms CRM Email Social Shop Scheduling Content Ads…" at bounding box center [784, 354] width 1568 height 707
type input "Test"
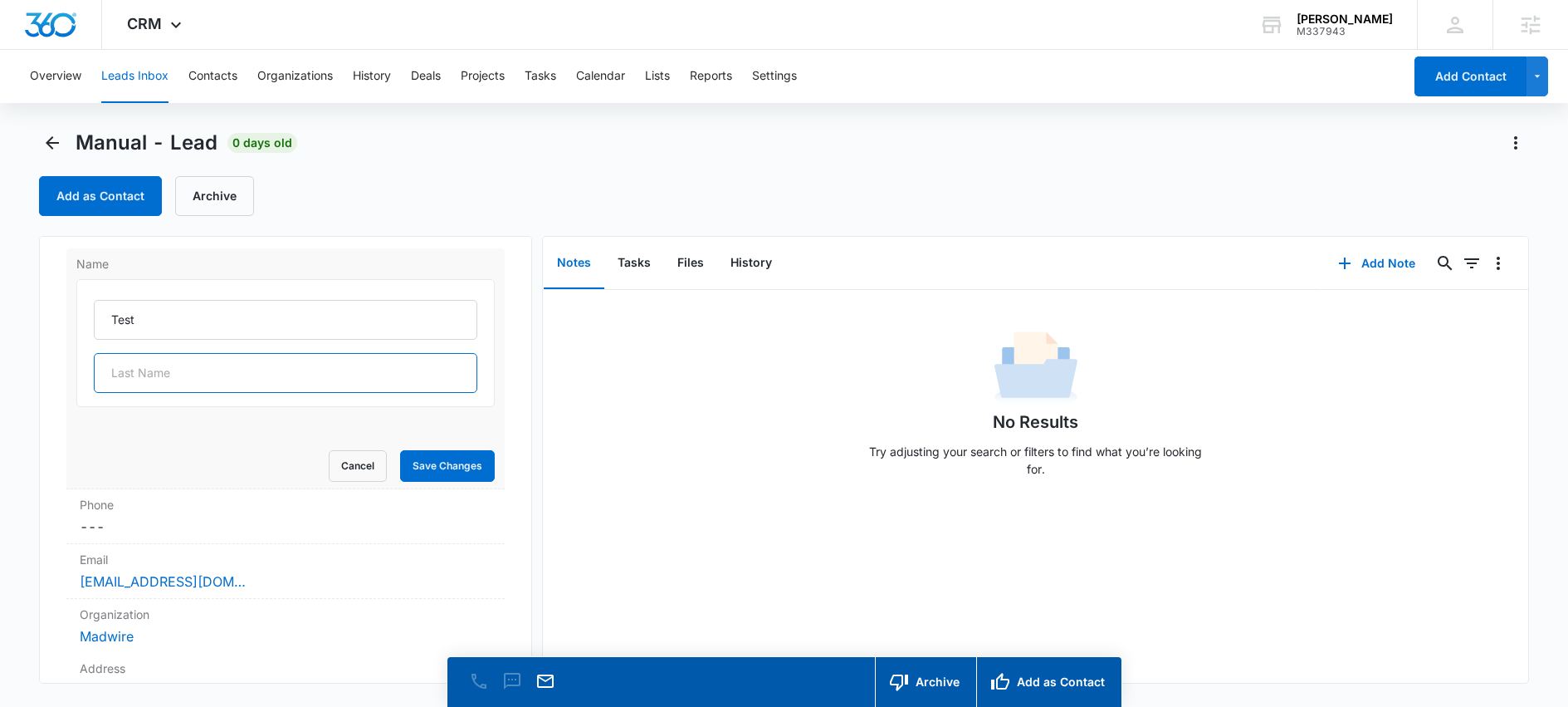
click at [408, 380] on input "text" at bounding box center [286, 372] width 383 height 40
type input "Test"
click at [439, 469] on button "Save Changes" at bounding box center [447, 466] width 95 height 32
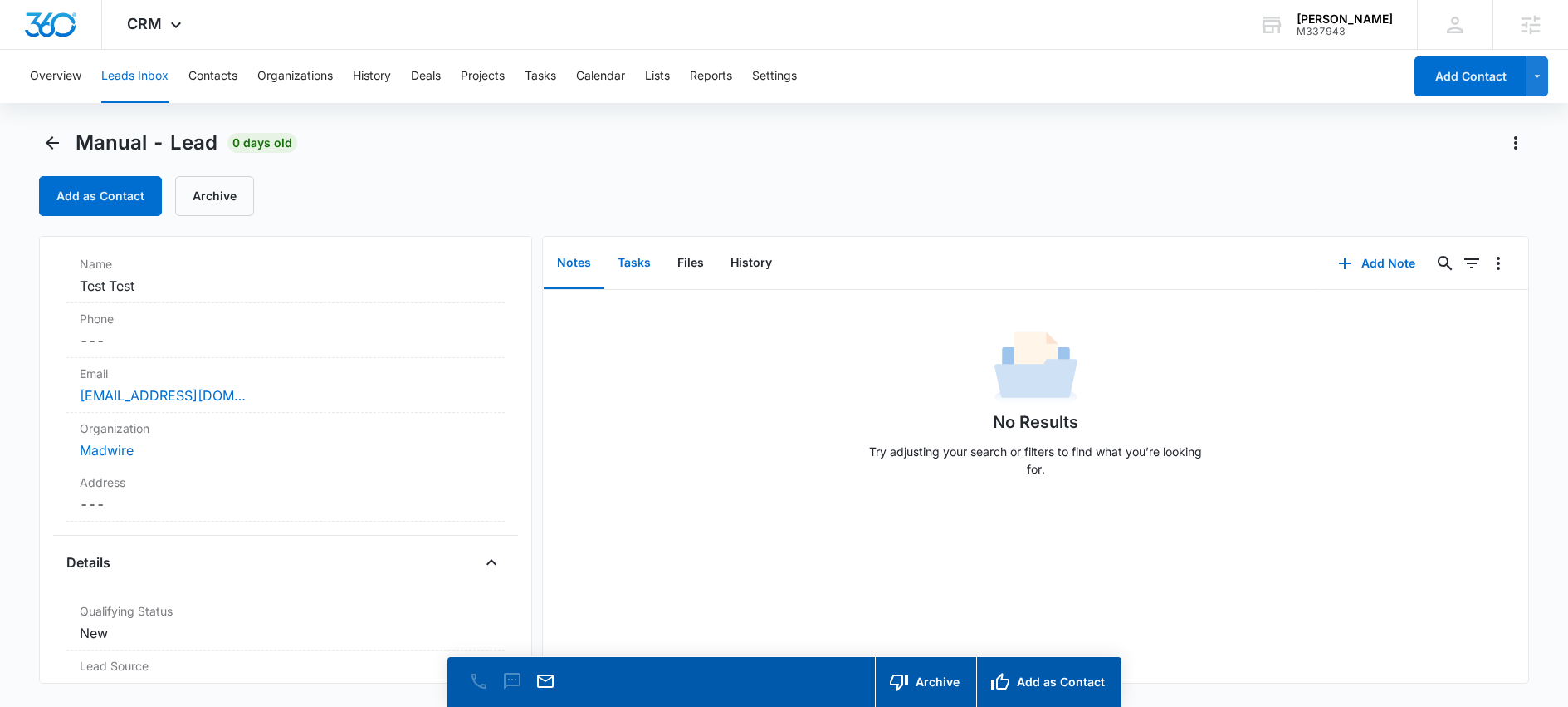
click at [632, 259] on button "Tasks" at bounding box center [635, 263] width 60 height 52
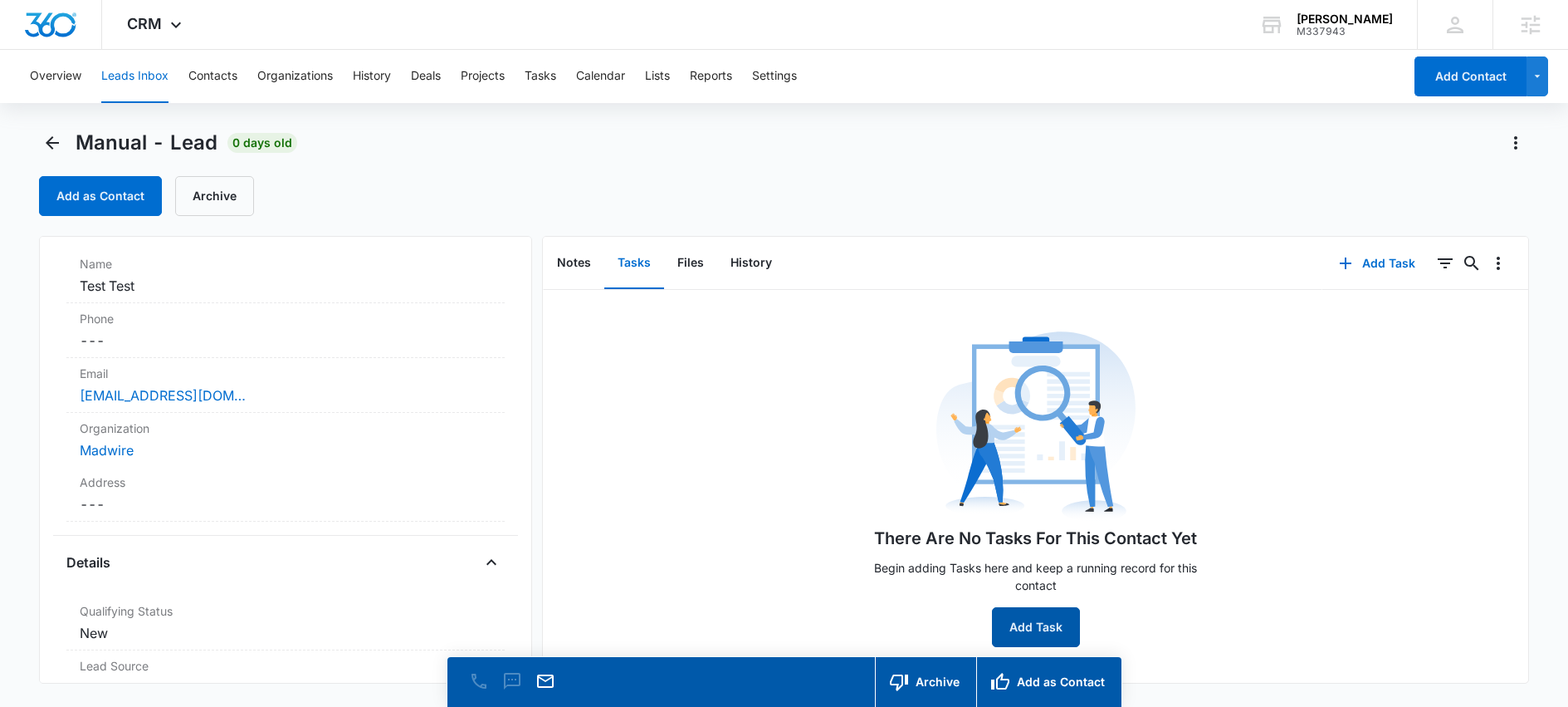
click at [1039, 631] on button "Add Task" at bounding box center [1036, 626] width 88 height 40
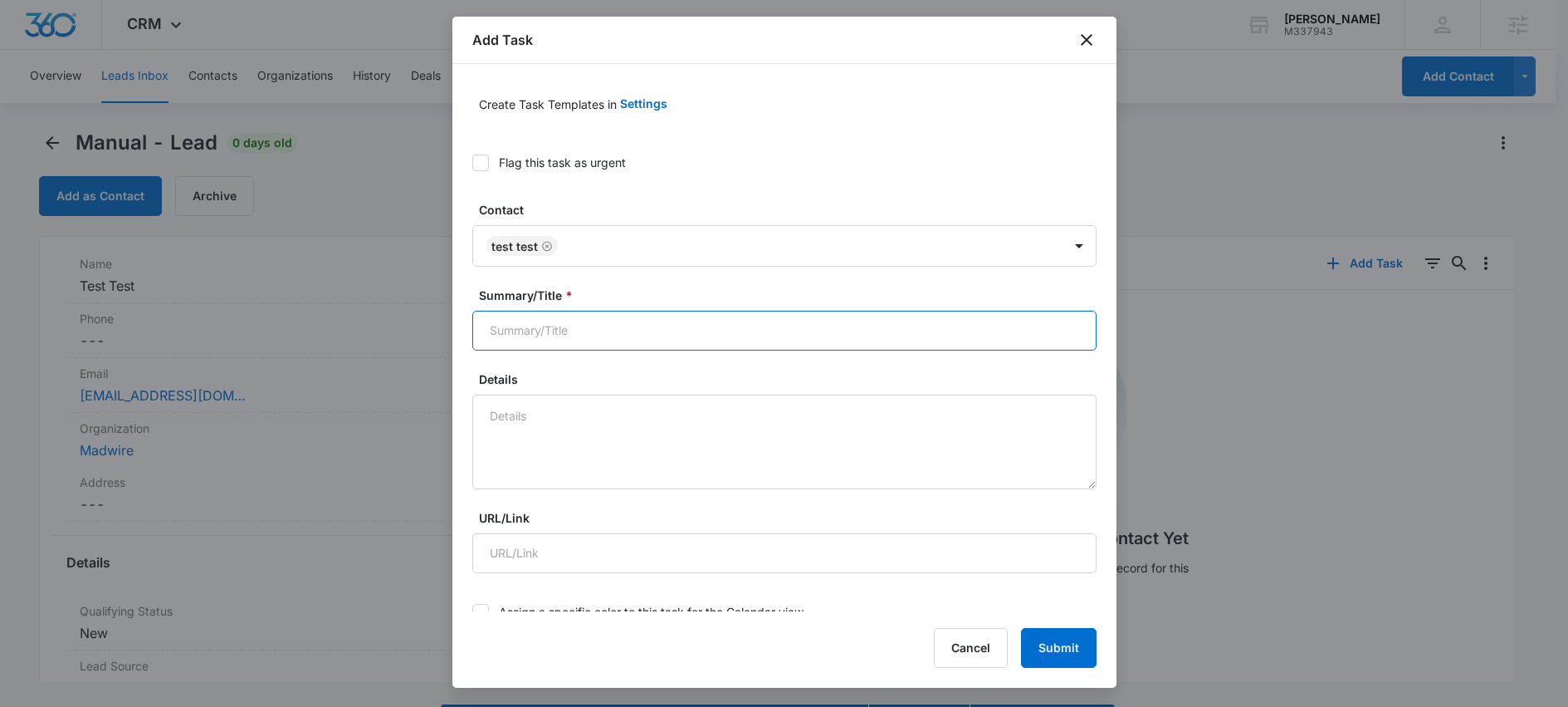
click at [623, 332] on input "Summary/Title *" at bounding box center [784, 330] width 624 height 40
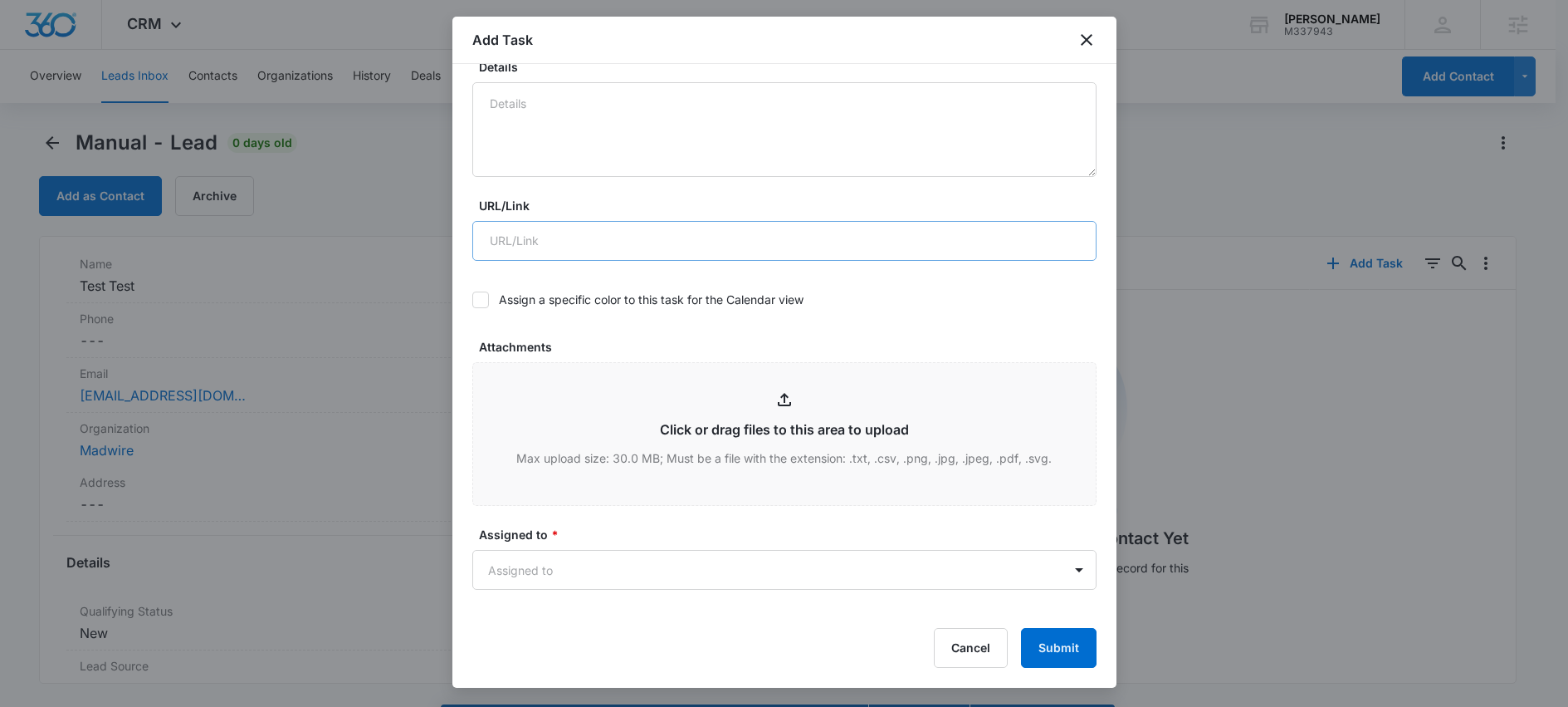
scroll to position [24, 0]
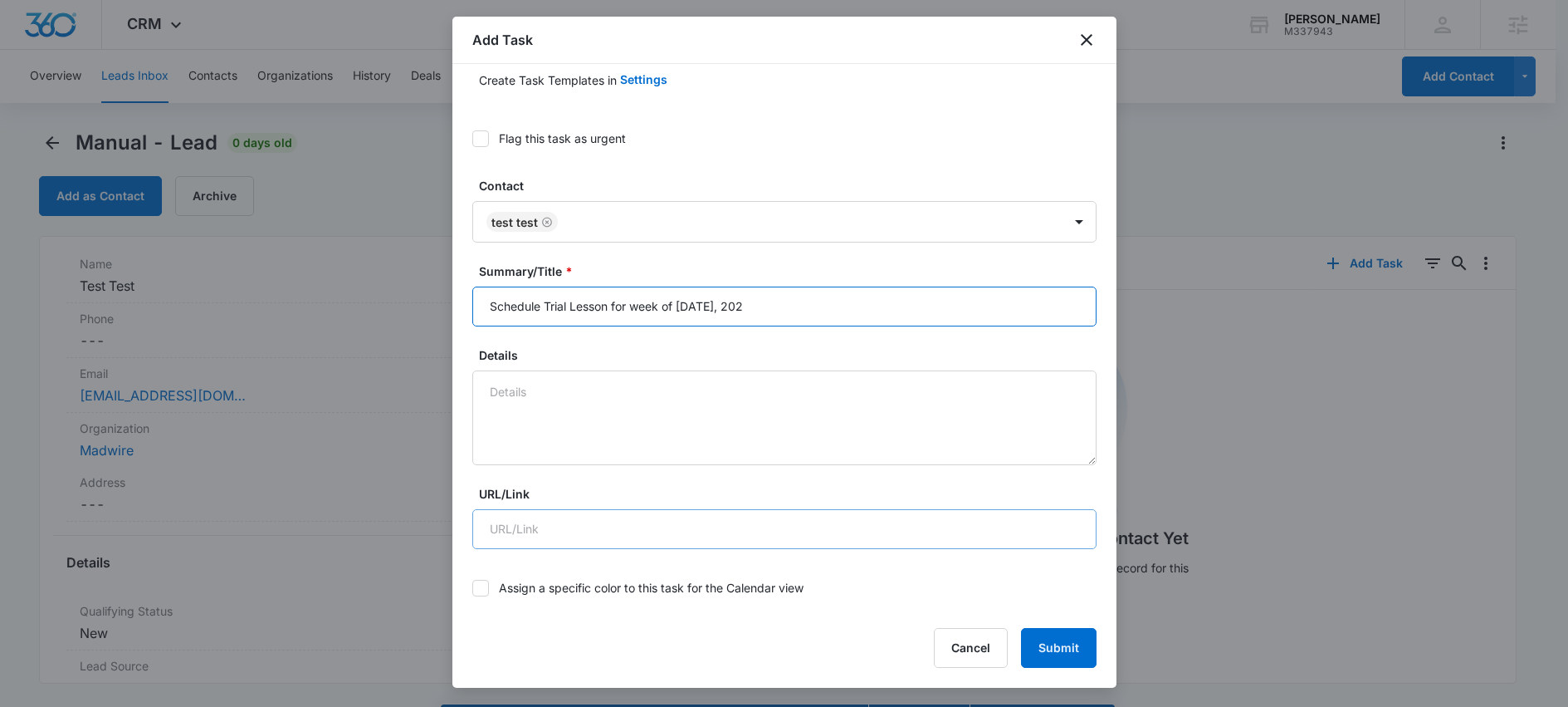
type input "Schedule Trial Lesson for week of September 14th, 2025"
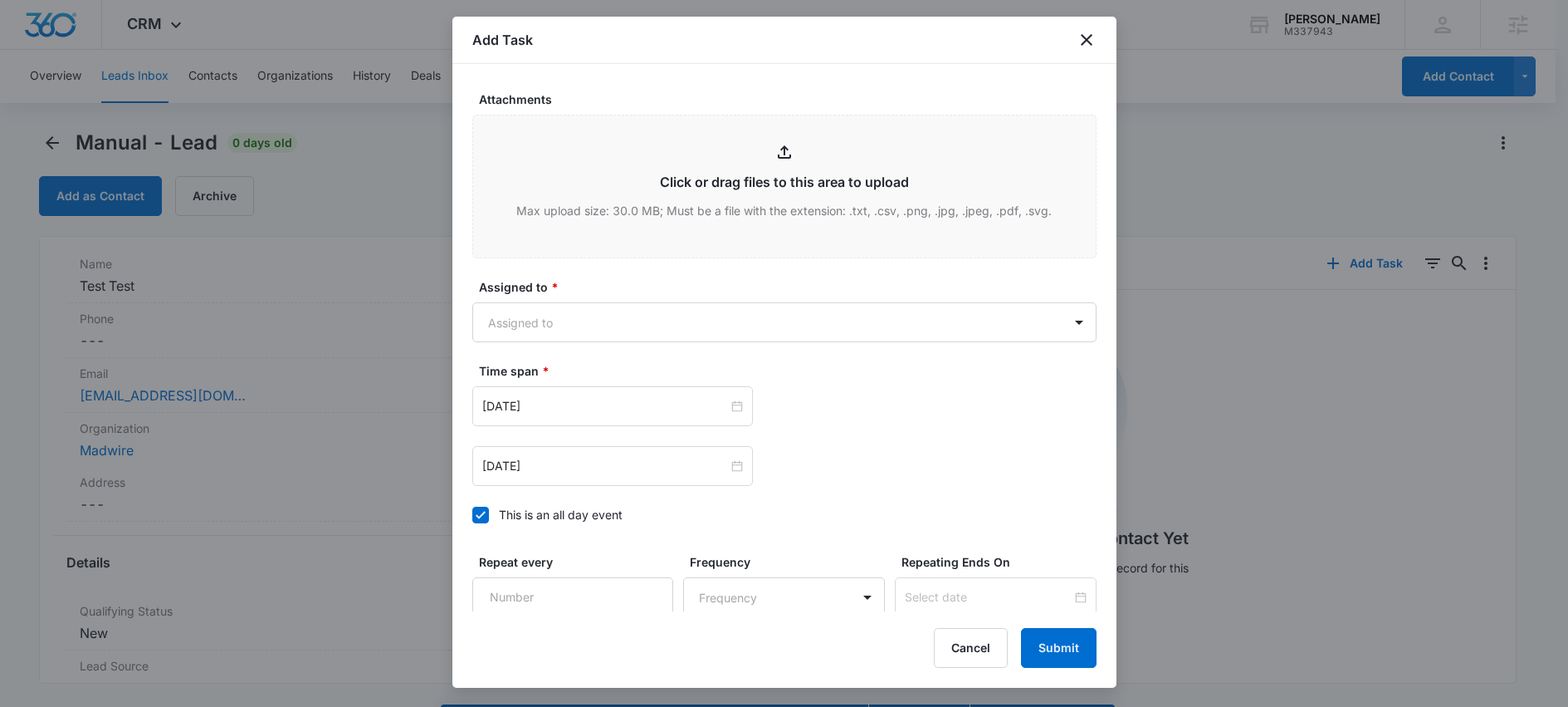
scroll to position [566, 0]
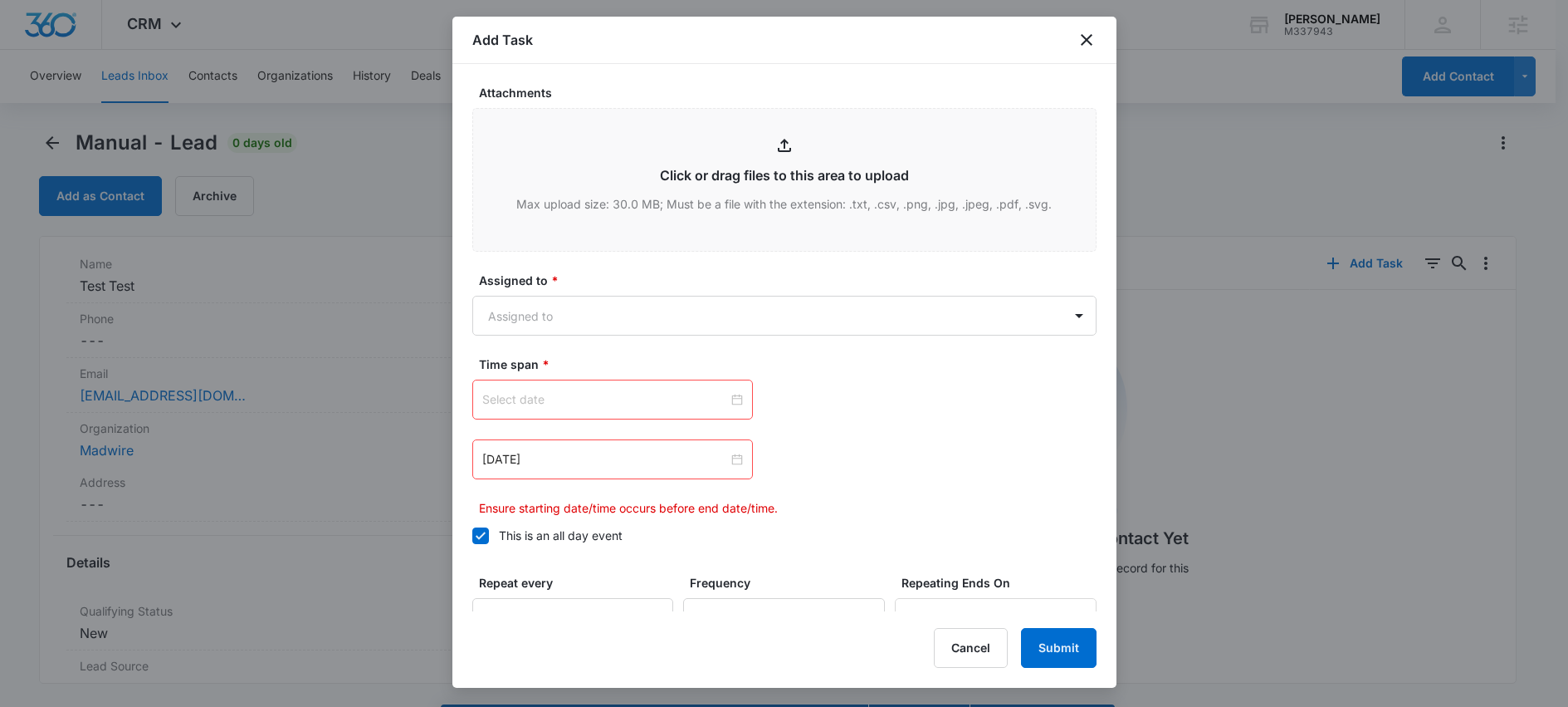
type input "Schedule Trial Lesson for week of September 14th, 2025"
click at [621, 407] on input at bounding box center [606, 399] width 246 height 18
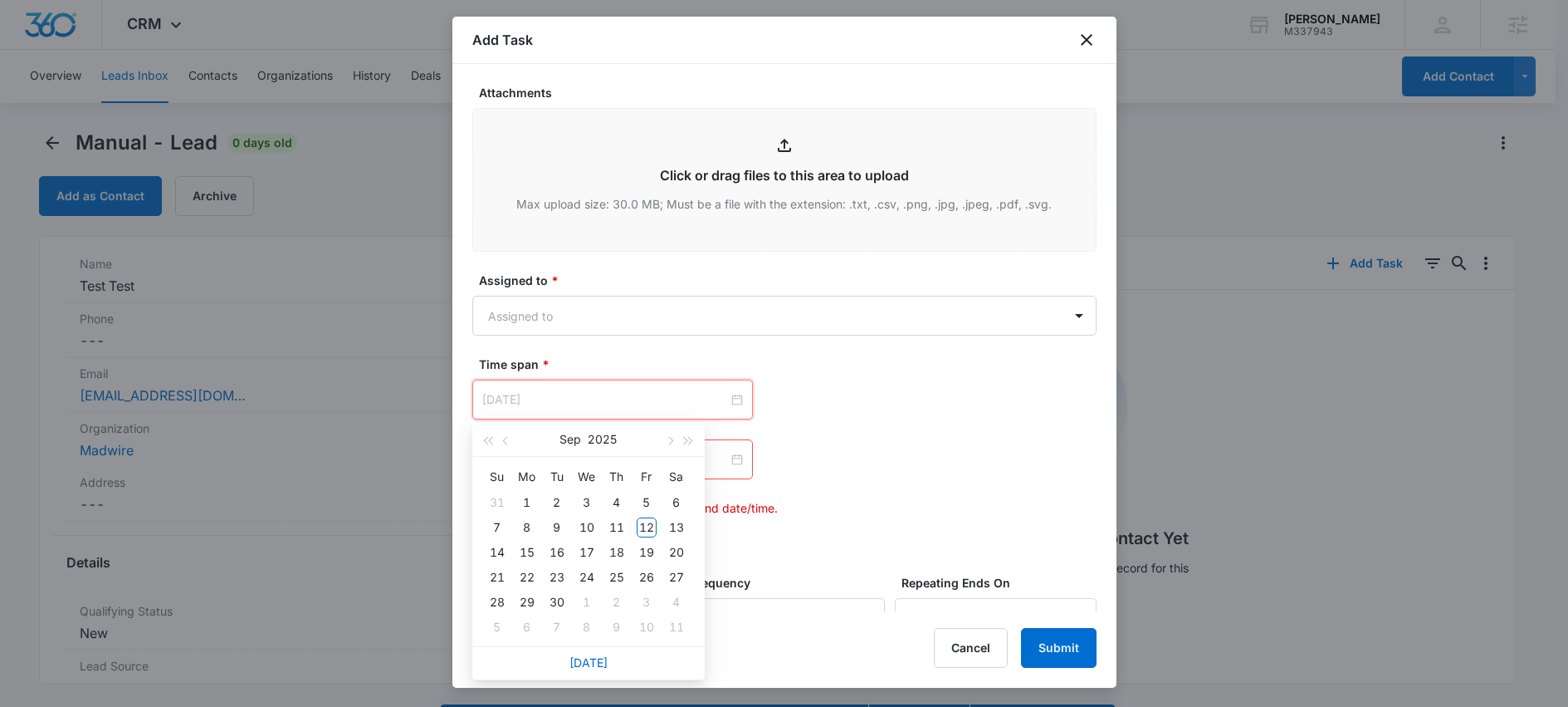
type input "Sep 14, 2025"
click at [501, 554] on div "14" at bounding box center [497, 552] width 20 height 20
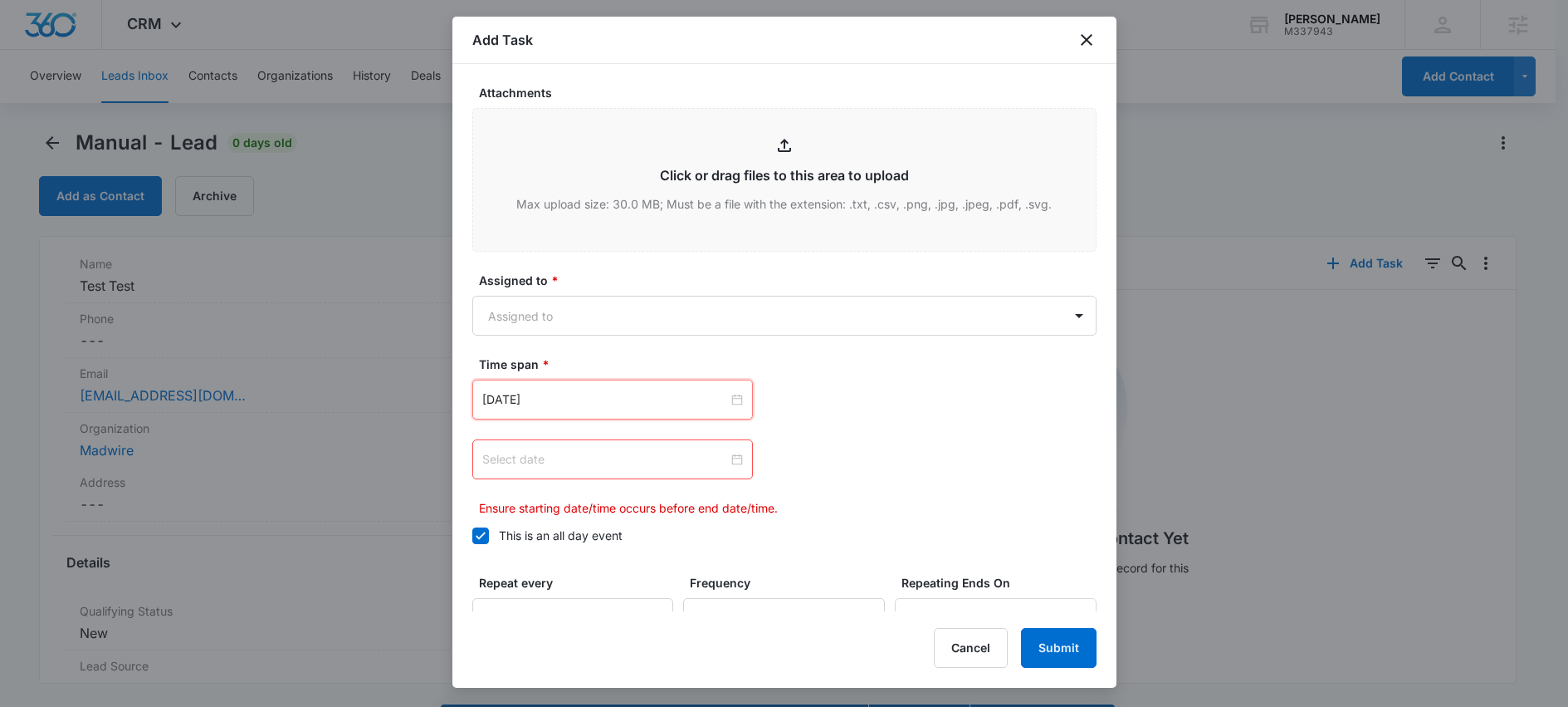
click at [734, 460] on div at bounding box center [613, 459] width 261 height 18
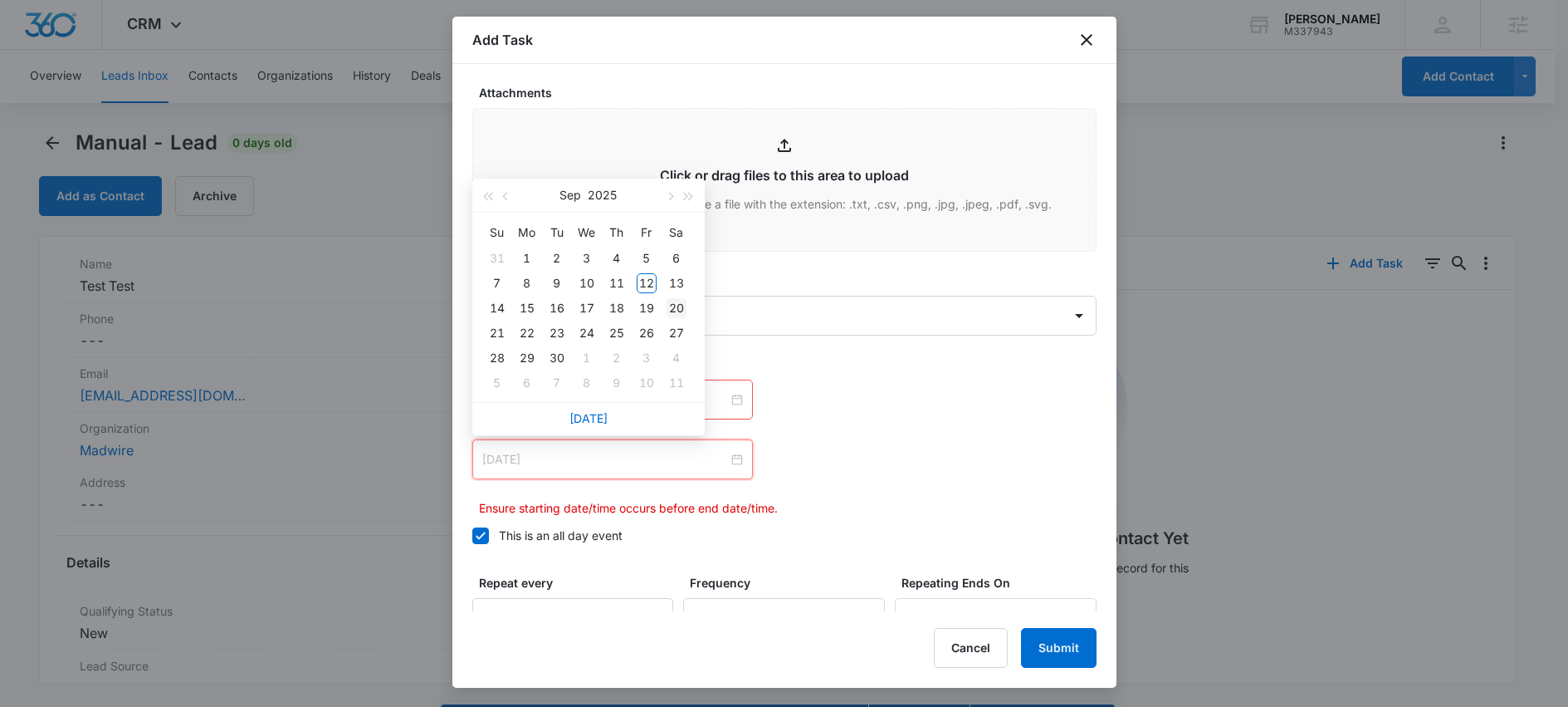
type input "Sep 20, 2025"
click at [676, 307] on div "20" at bounding box center [676, 308] width 20 height 20
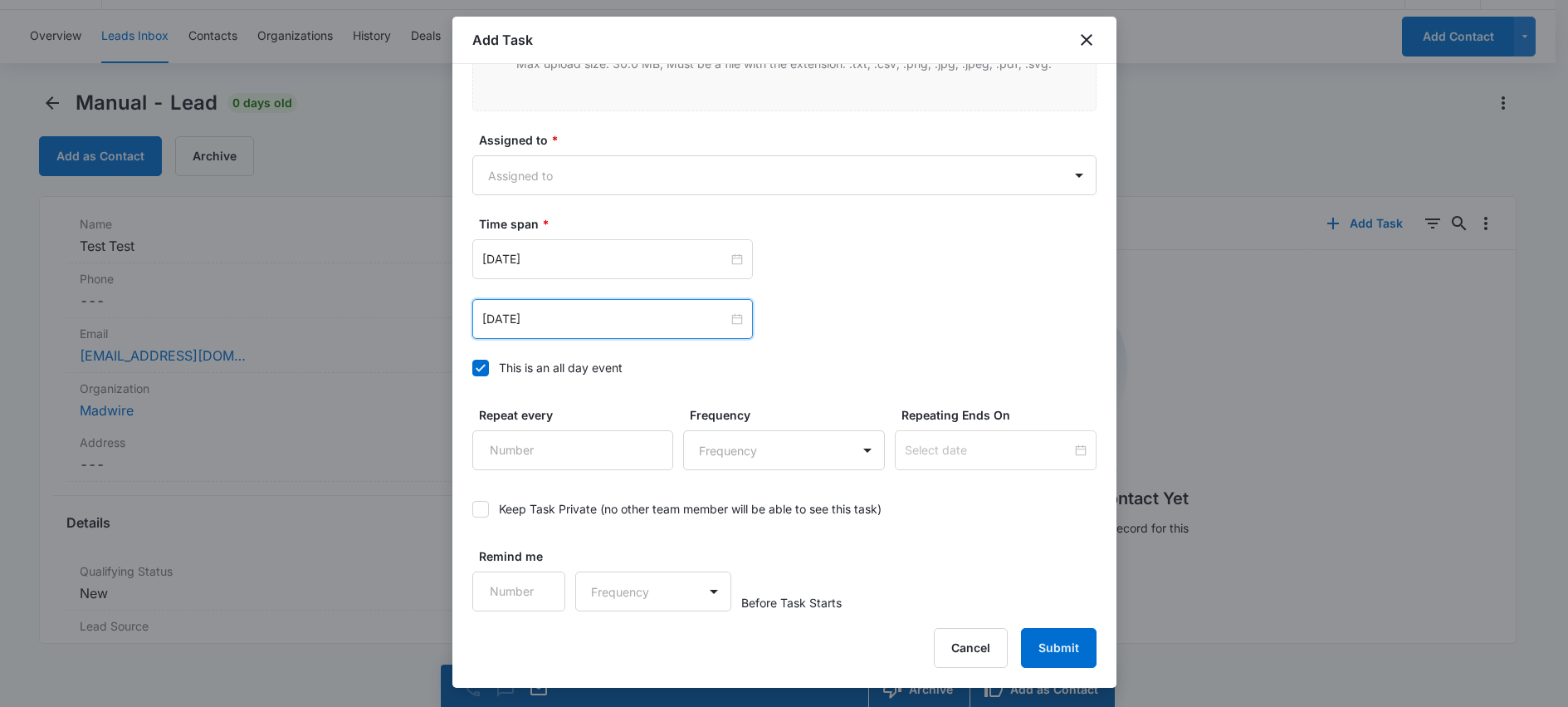
scroll to position [47, 0]
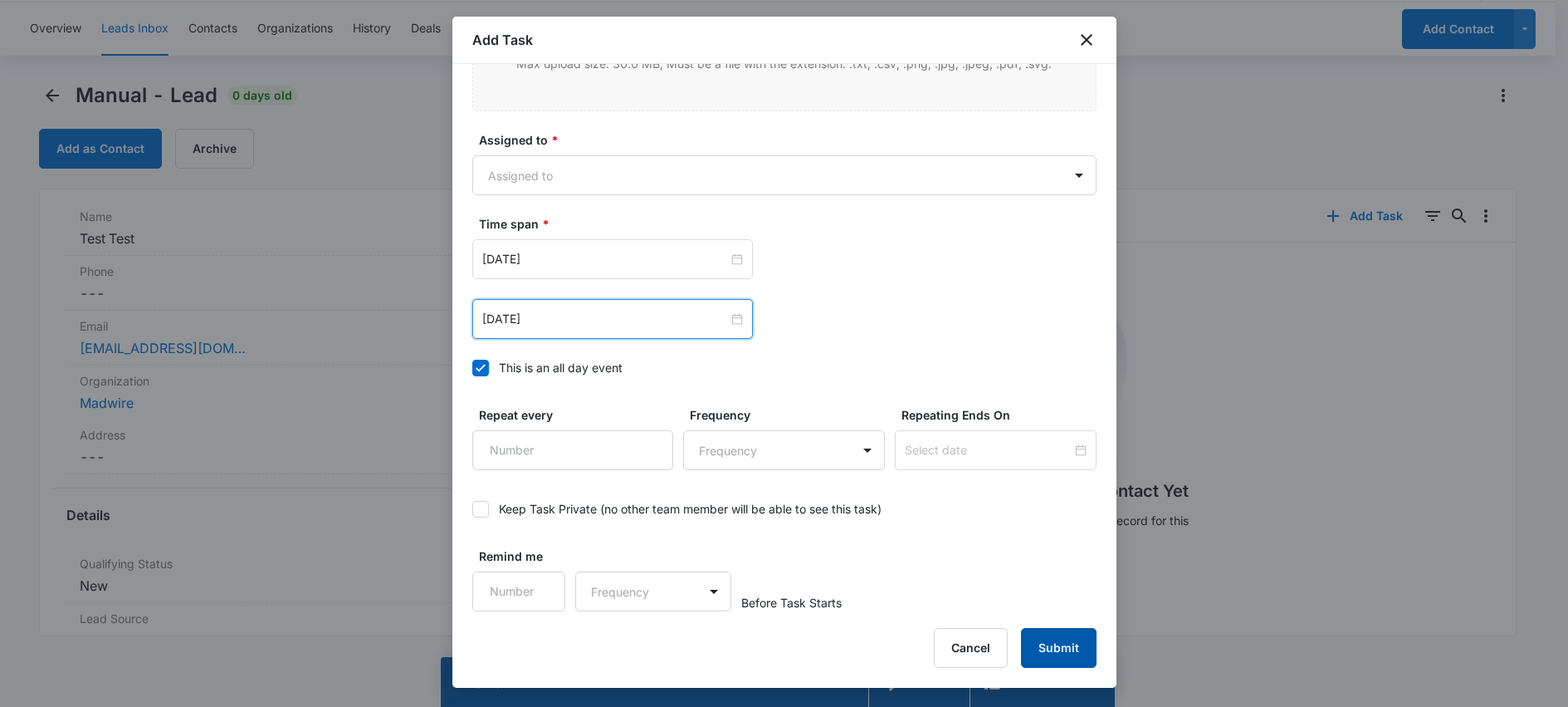
click at [1055, 645] on button "Submit" at bounding box center [1059, 647] width 76 height 40
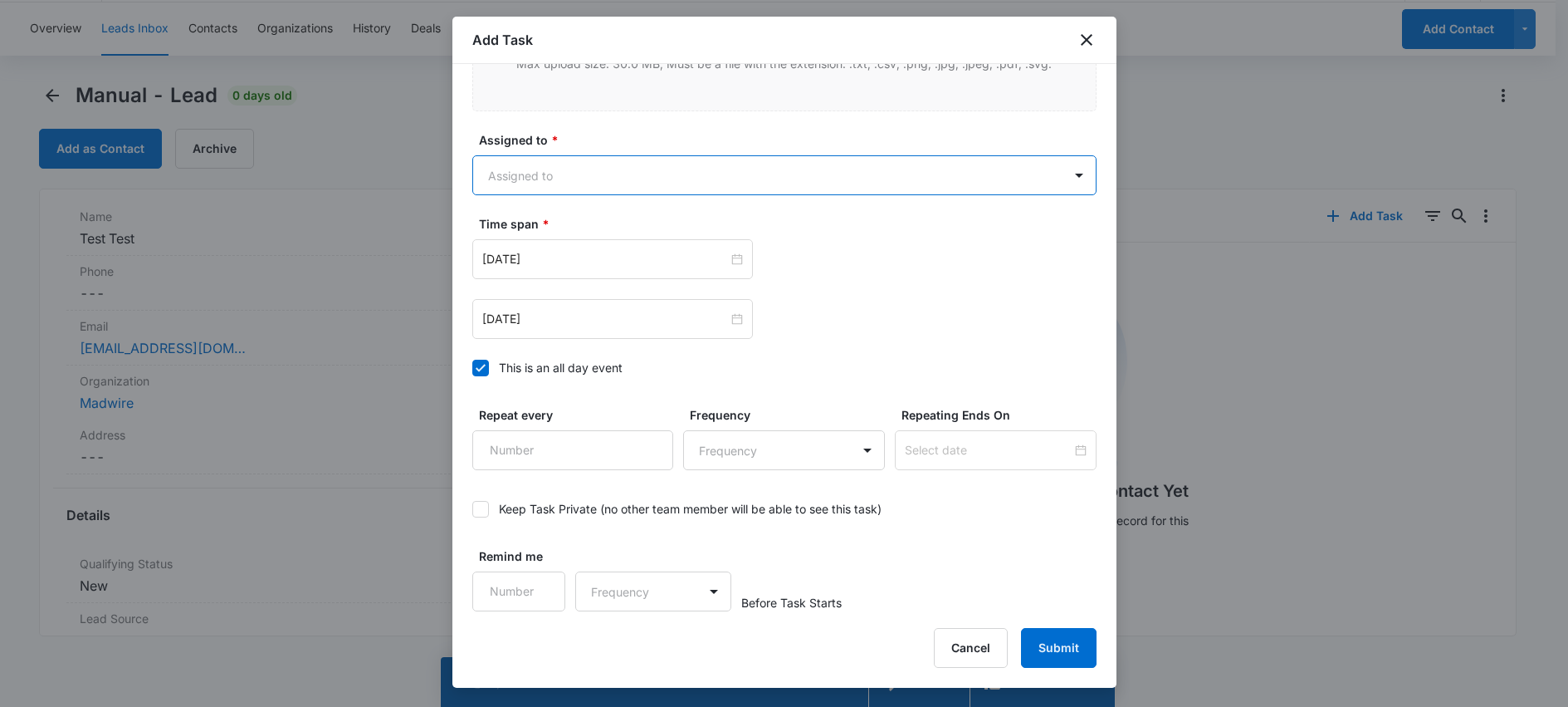
click at [709, 168] on body "CRM Apps Reputation Websites Forms CRM Email Social Shop Scheduling Content Ads…" at bounding box center [784, 330] width 1568 height 754
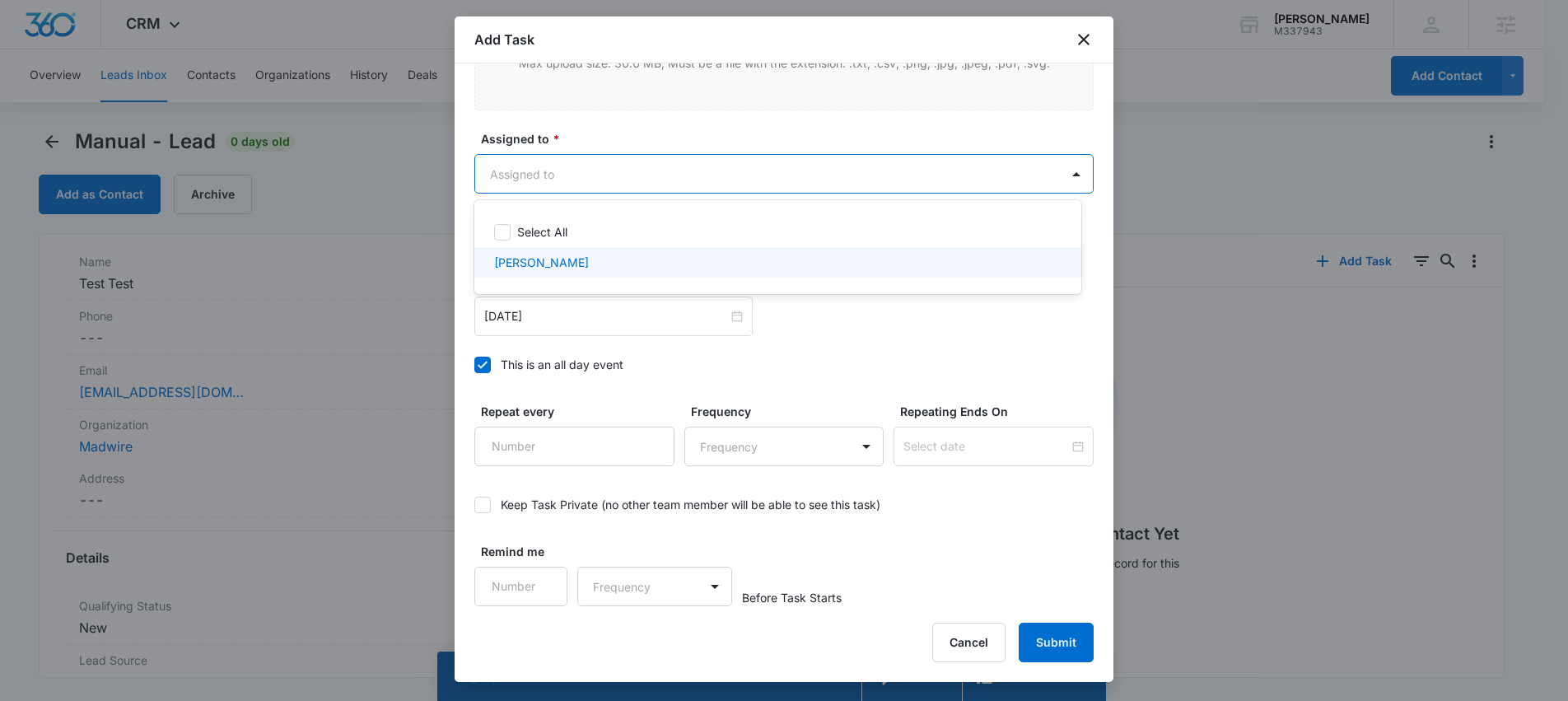
click at [523, 269] on p "[PERSON_NAME]" at bounding box center [542, 262] width 95 height 17
checkbox input "true"
click at [1055, 641] on div at bounding box center [784, 350] width 1568 height 701
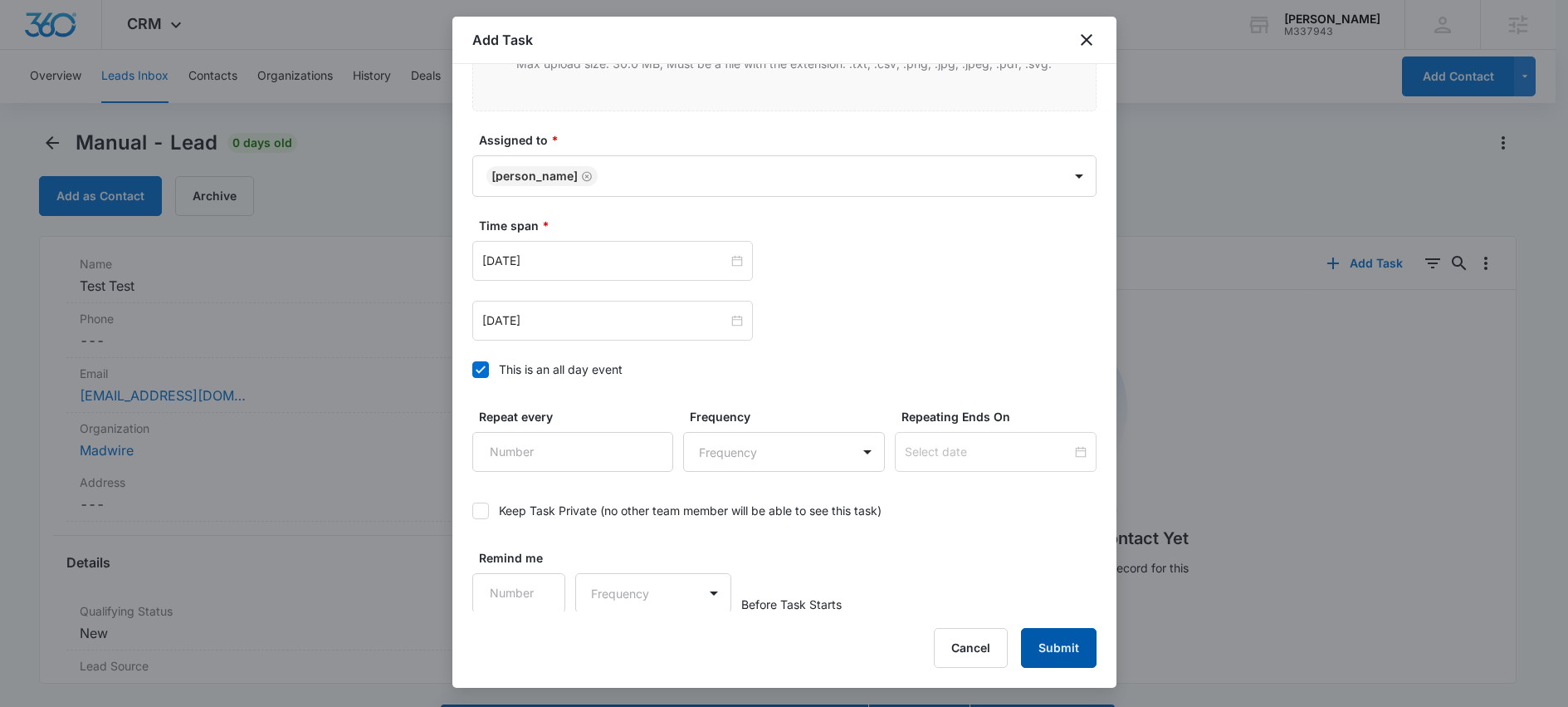
click at [1069, 652] on button "Submit" at bounding box center [1059, 647] width 76 height 40
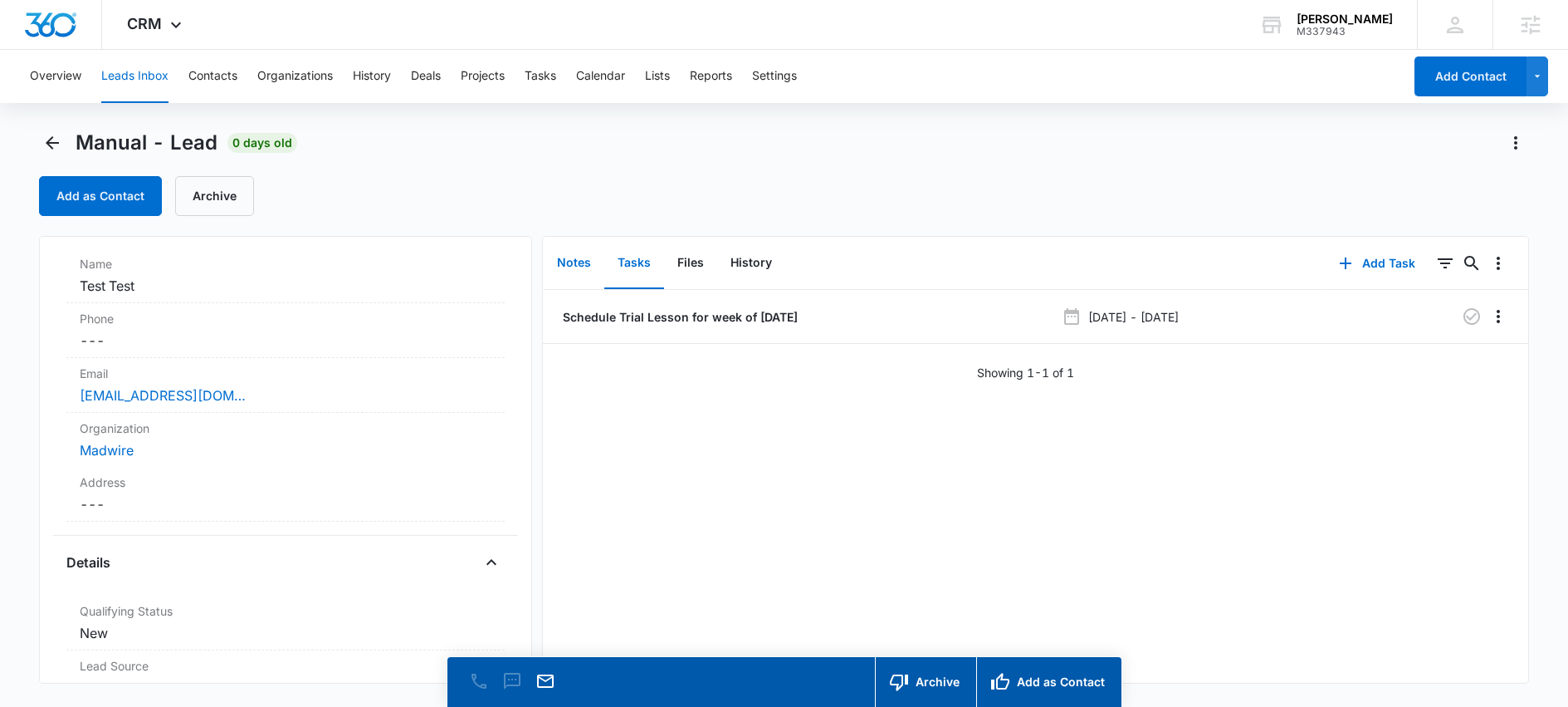
click at [564, 253] on button "Notes" at bounding box center [574, 263] width 61 height 52
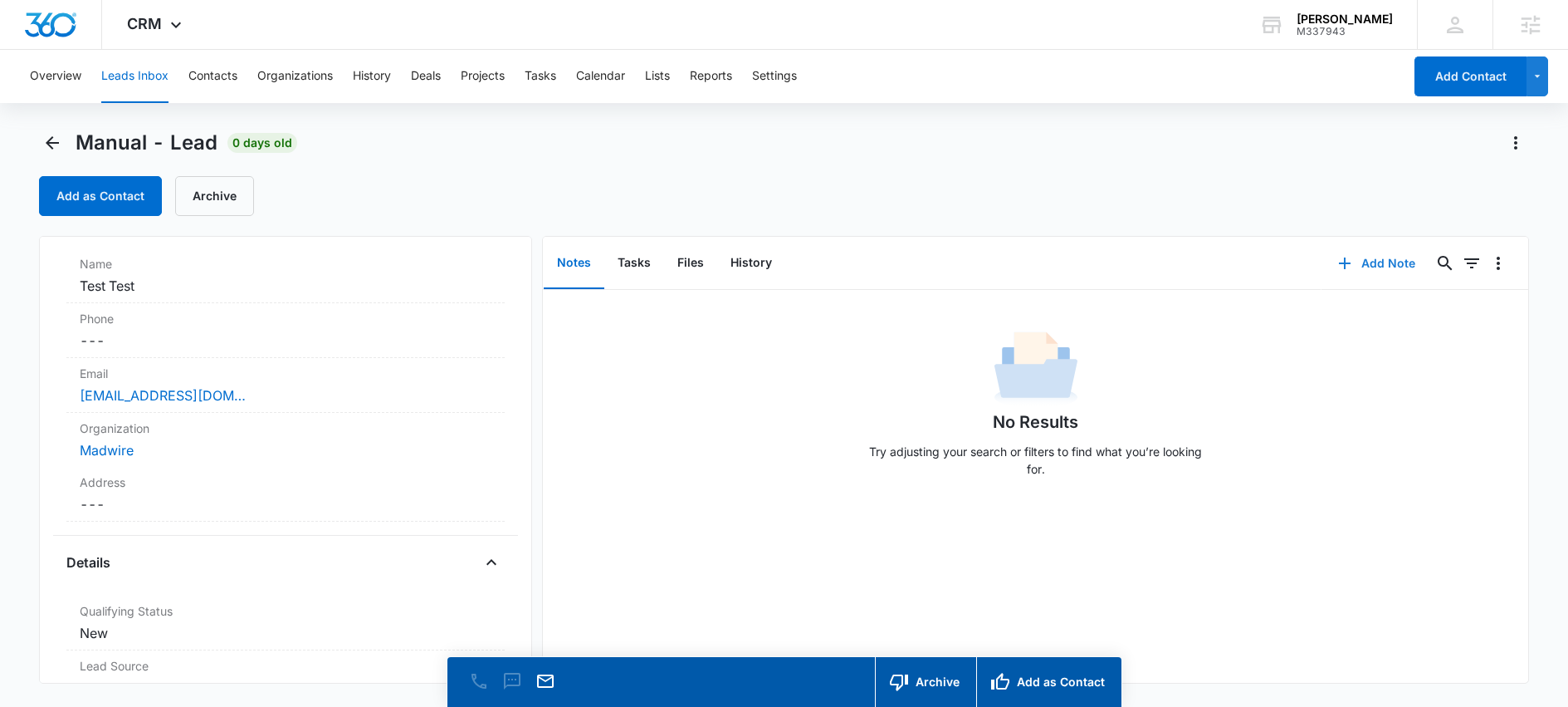
click at [1353, 257] on button "Add Note" at bounding box center [1377, 263] width 111 height 40
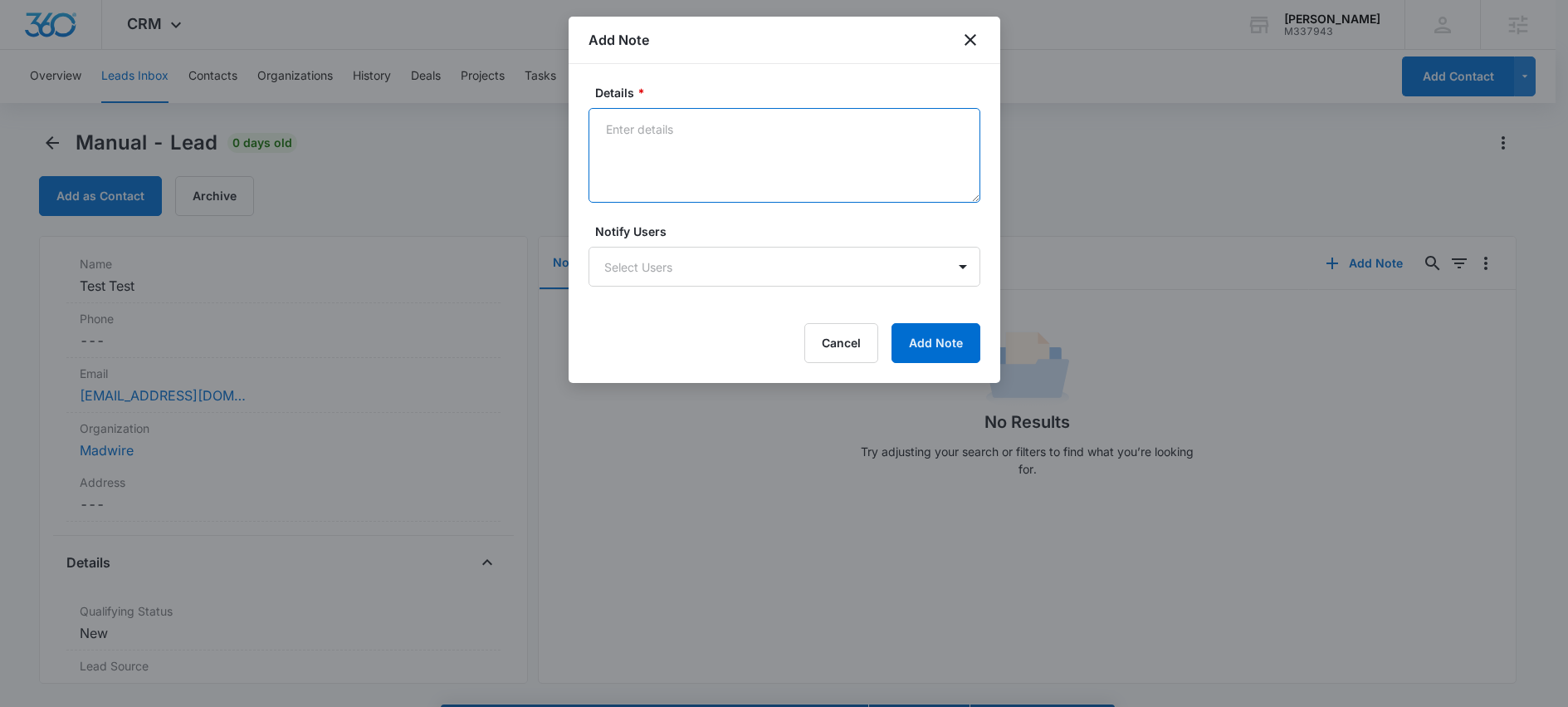
click at [723, 142] on textarea "Details *" at bounding box center [785, 156] width 392 height 95
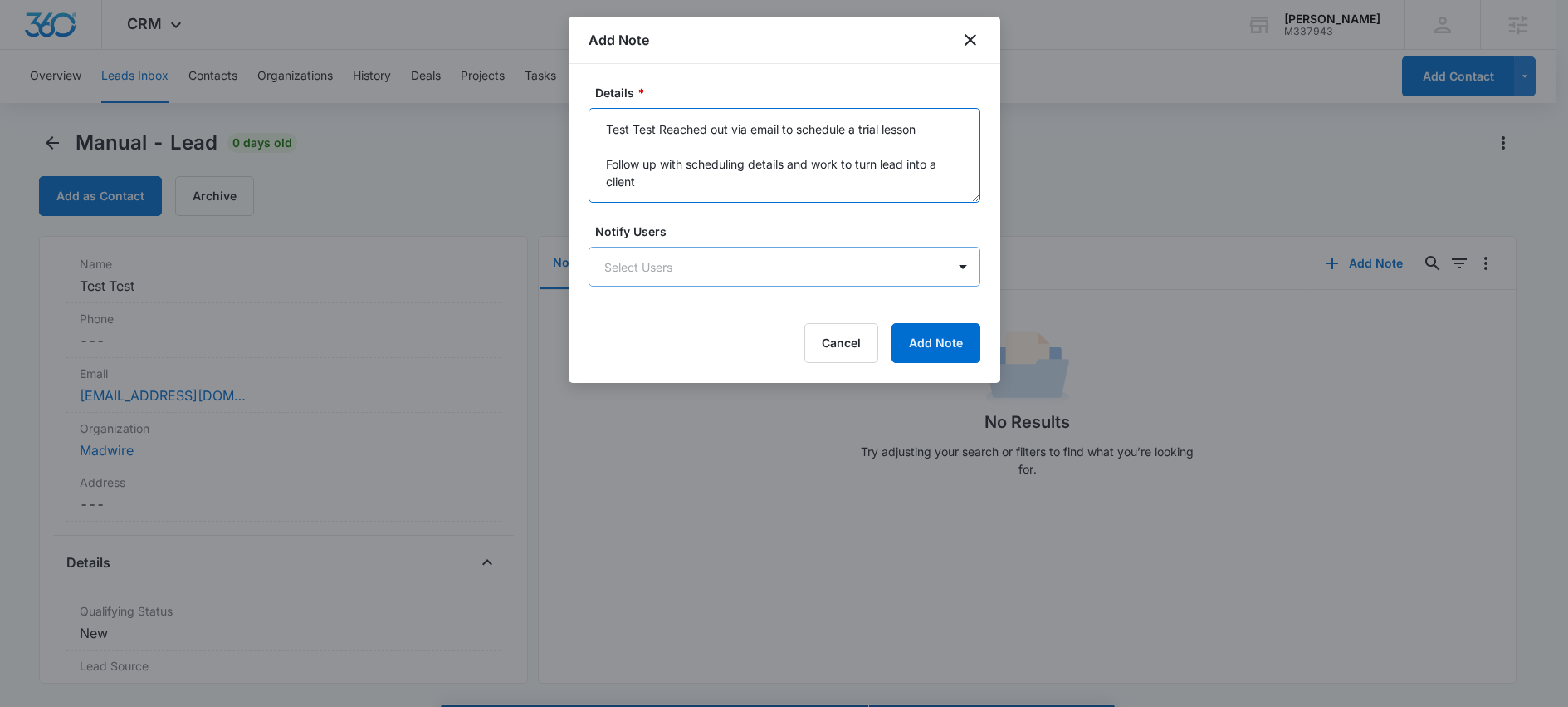
type textarea "Test Test Reached out via email to schedule a trial lesson Follow up with sched…"
click at [822, 271] on body "CRM Apps Reputation Websites Forms CRM Email Social Shop Scheduling Content Ads…" at bounding box center [784, 377] width 1568 height 754
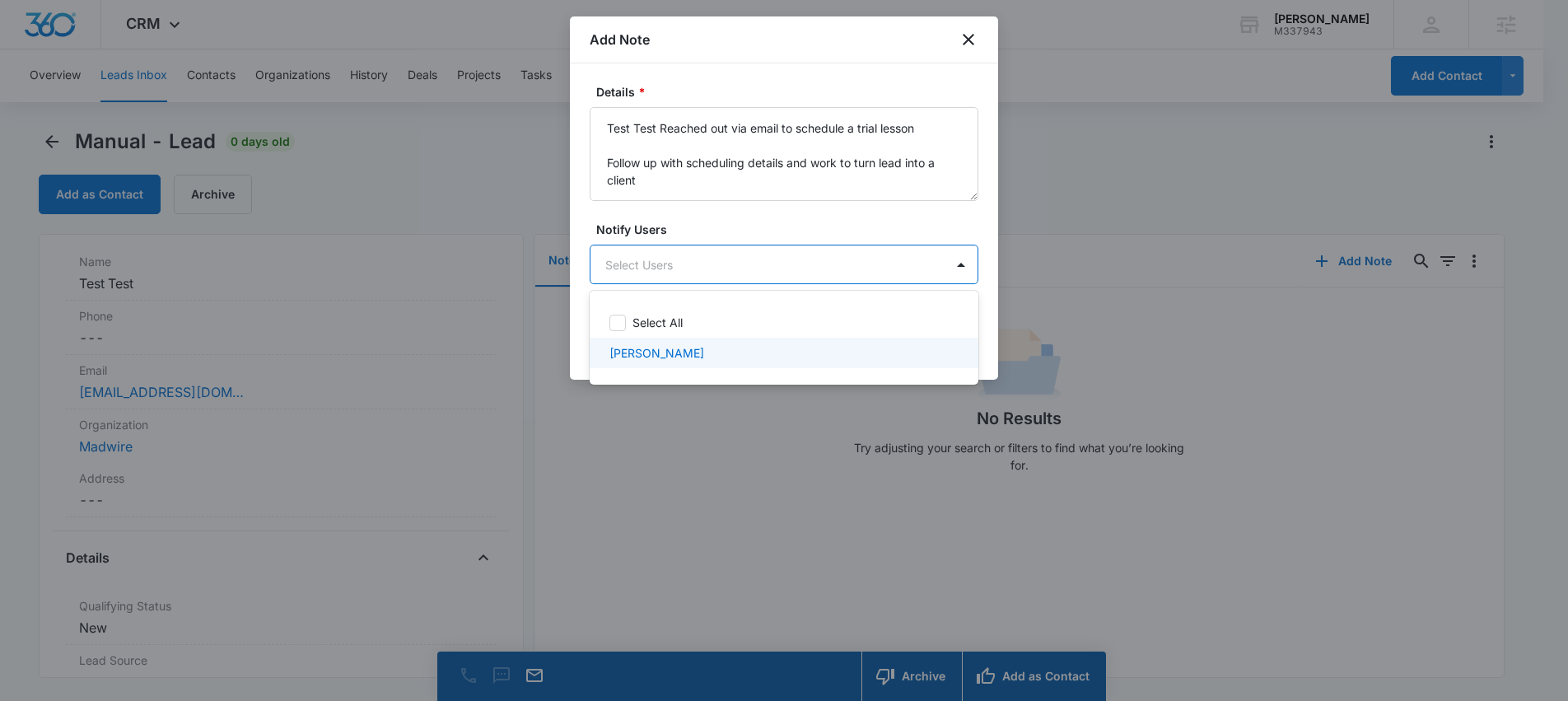
drag, startPoint x: 678, startPoint y: 348, endPoint x: 703, endPoint y: 349, distance: 25.0
click at [678, 348] on div "[PERSON_NAME]" at bounding box center [782, 353] width 346 height 17
click at [992, 356] on div at bounding box center [784, 350] width 1568 height 701
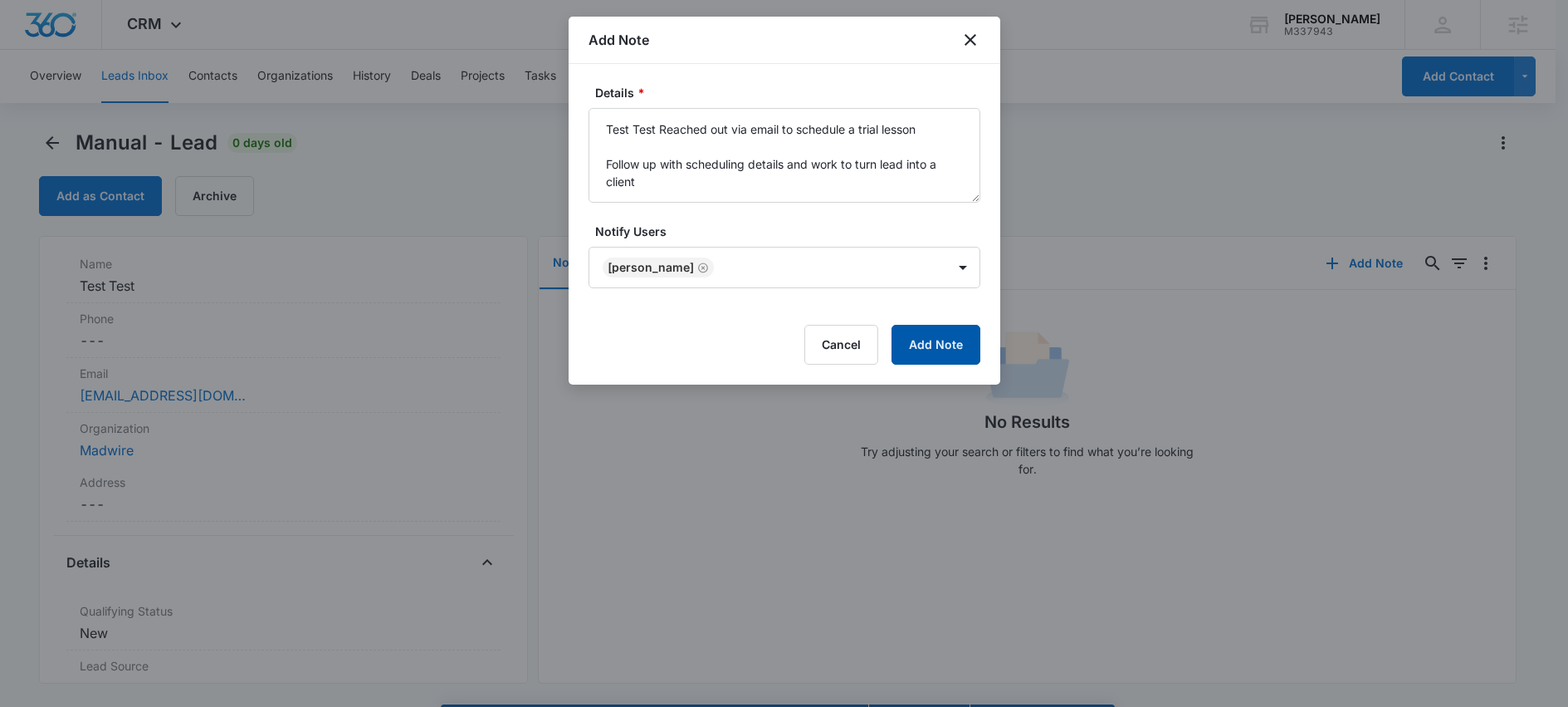
click at [941, 343] on button "Add Note" at bounding box center [935, 344] width 89 height 40
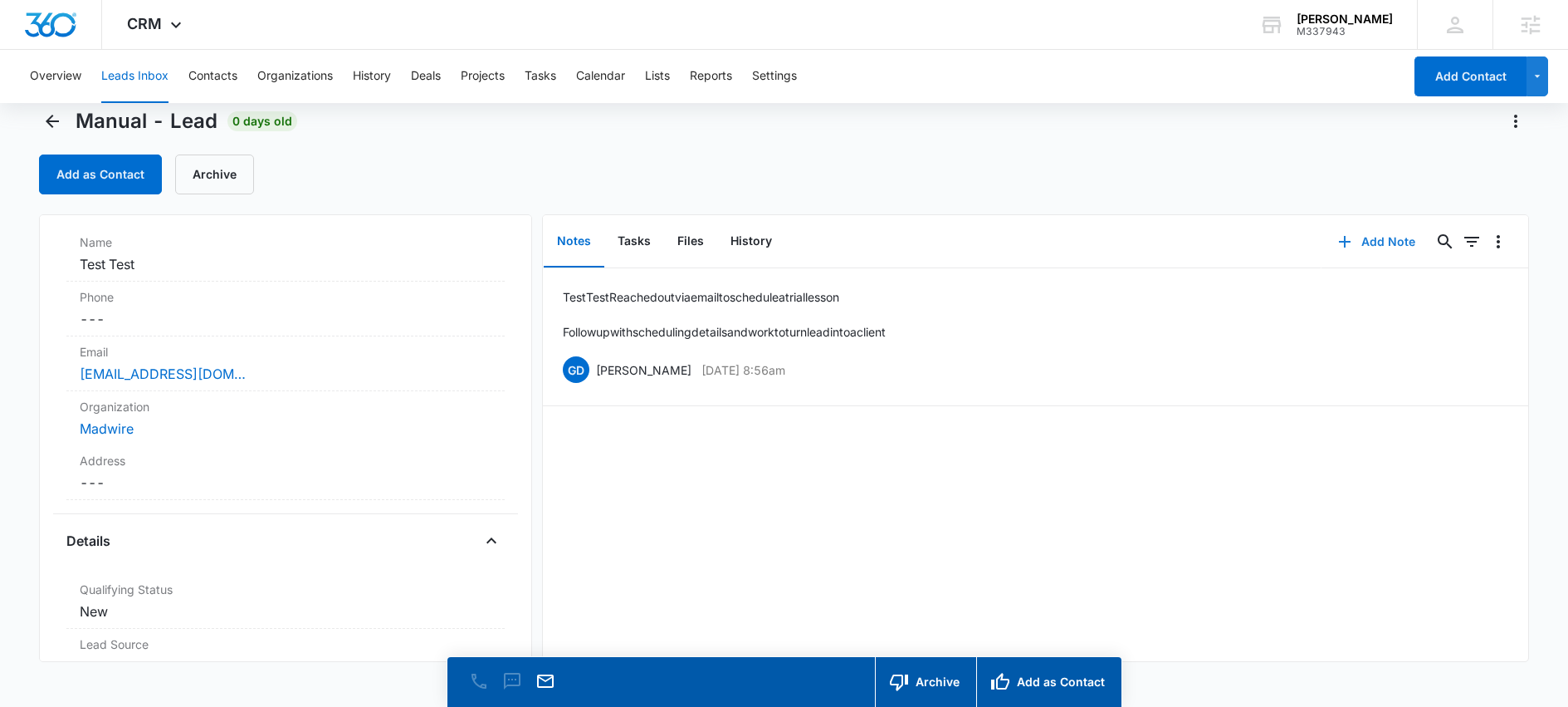
scroll to position [47, 0]
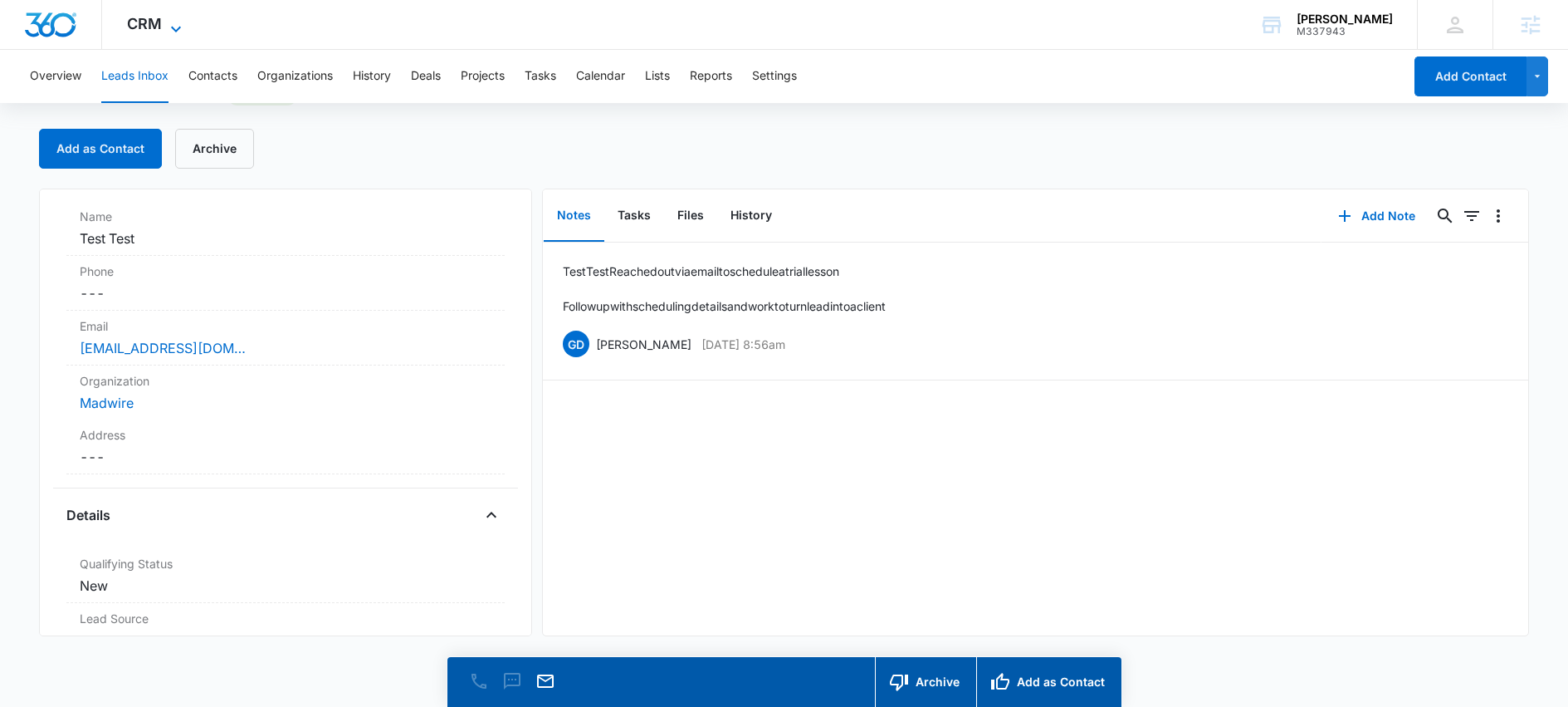
click at [156, 25] on span "CRM" at bounding box center [145, 24] width 35 height 18
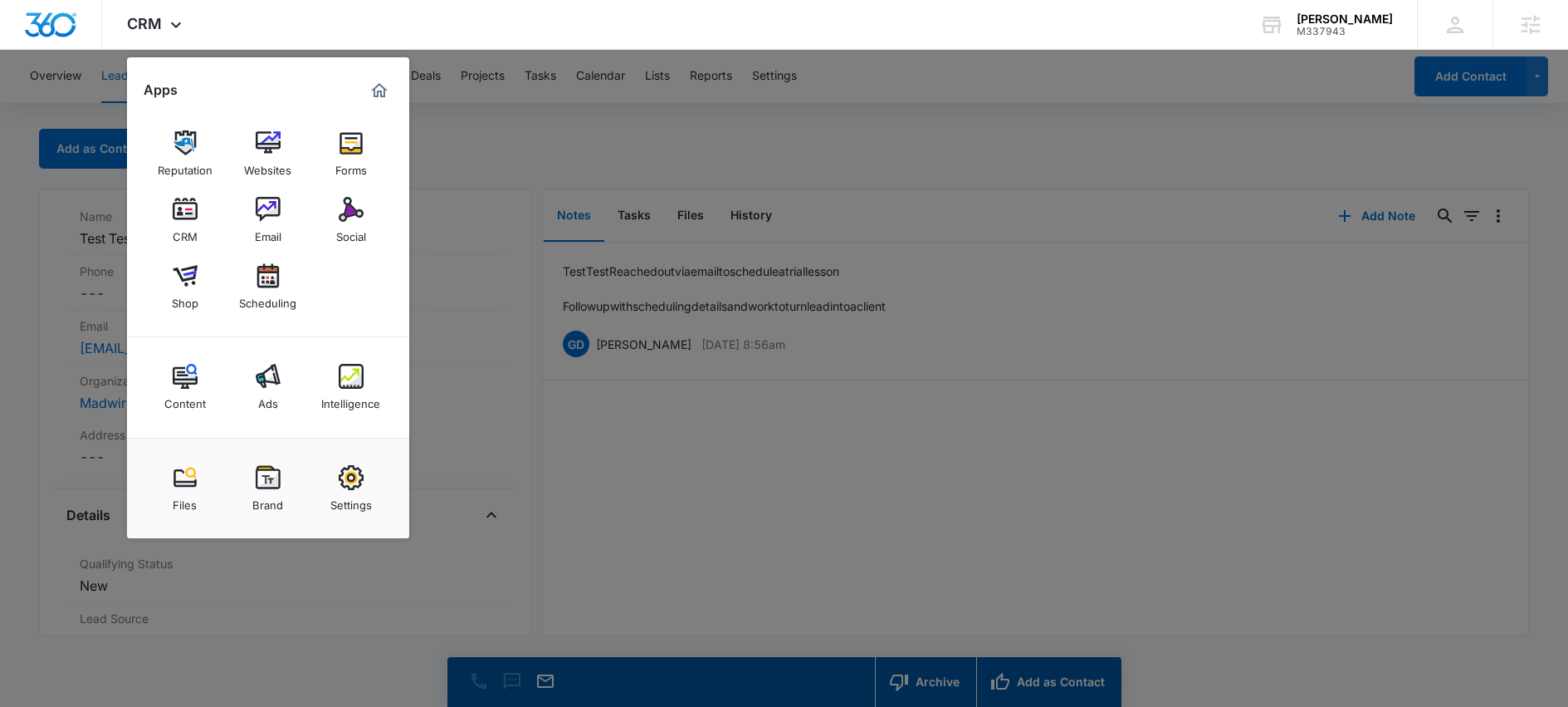
click at [352, 147] on img at bounding box center [351, 142] width 25 height 25
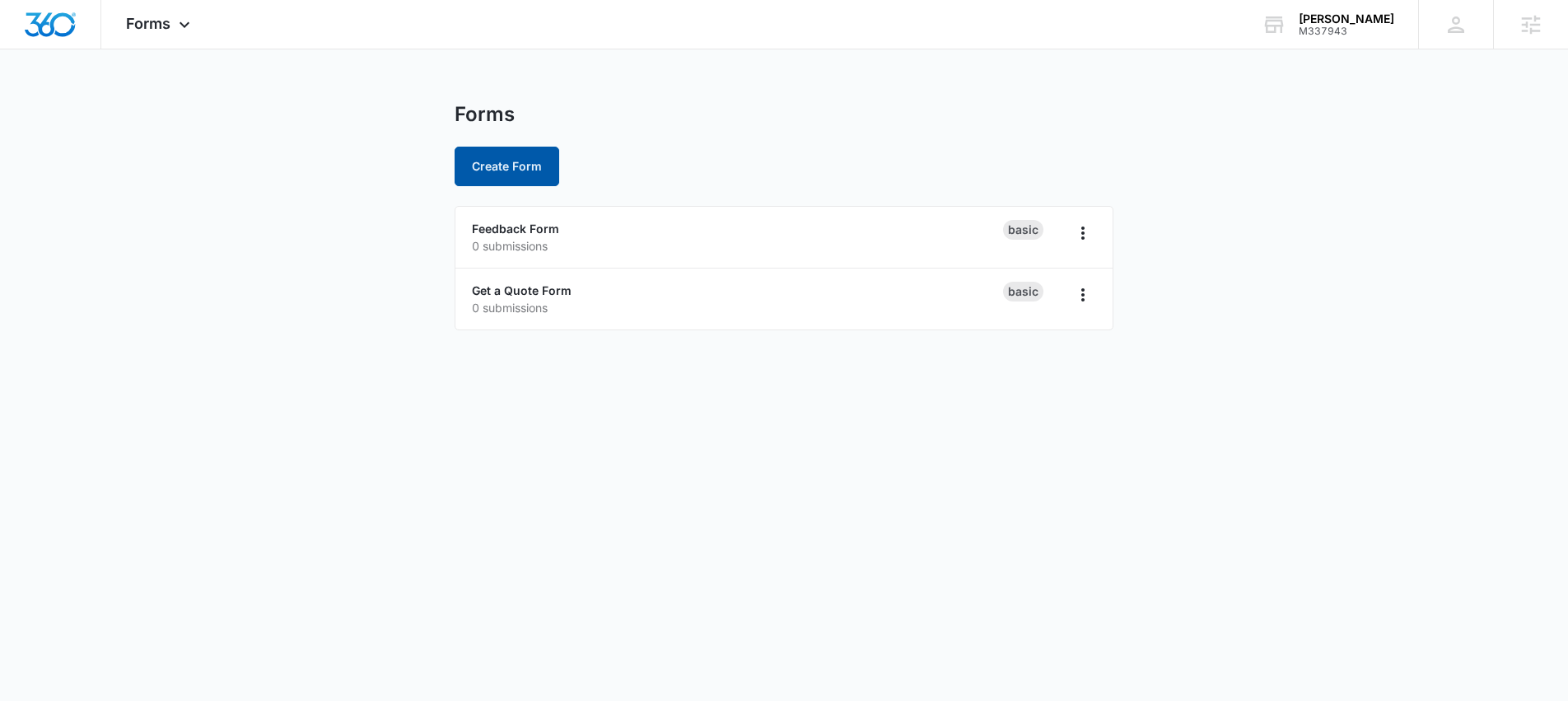
click at [516, 171] on button "Create Form" at bounding box center [507, 166] width 105 height 39
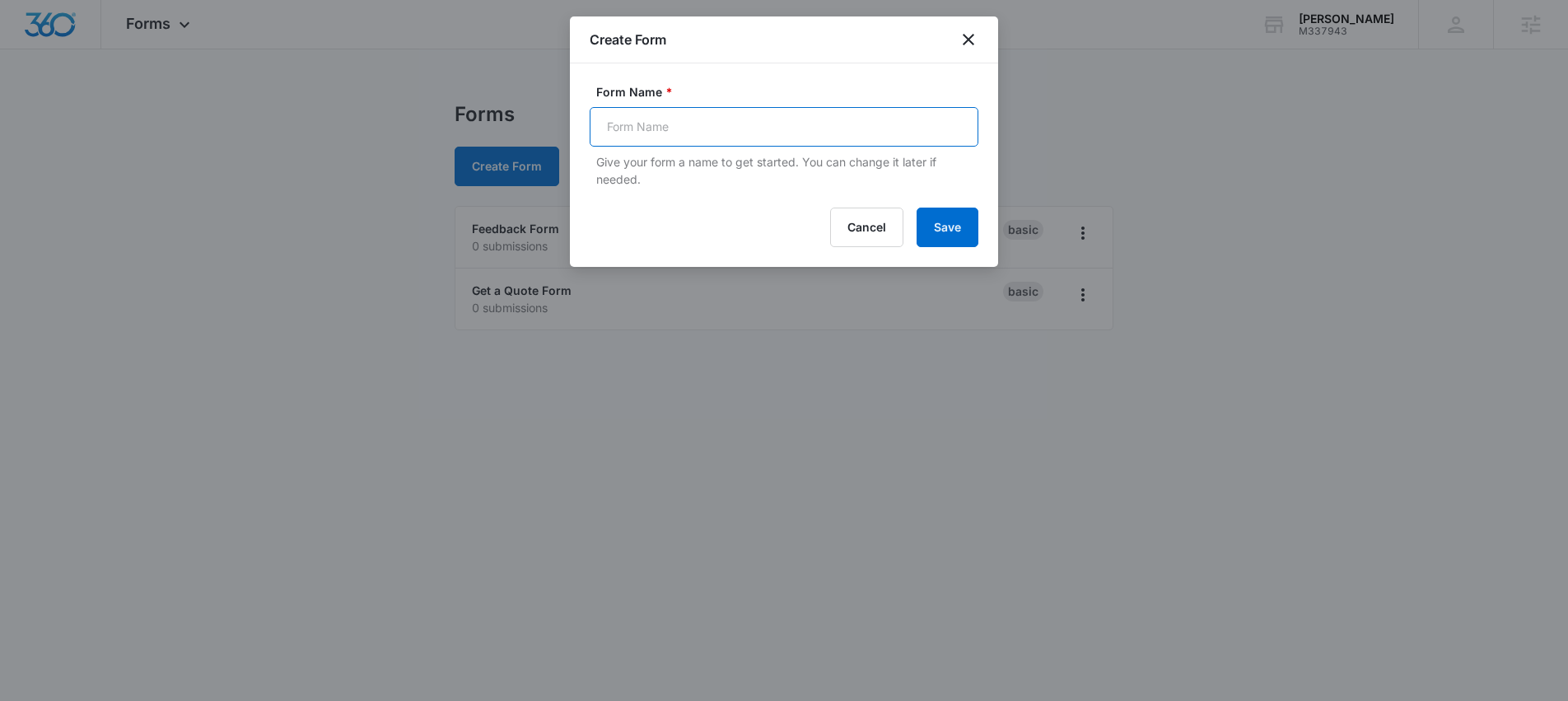
click at [727, 138] on input "Form Name *" at bounding box center [784, 126] width 389 height 39
click at [673, 123] on input "Schedule a Trial Lesson" at bounding box center [784, 126] width 389 height 39
type input "Schedule a Free Trial Lesson"
click at [957, 223] on button "Save" at bounding box center [947, 227] width 62 height 39
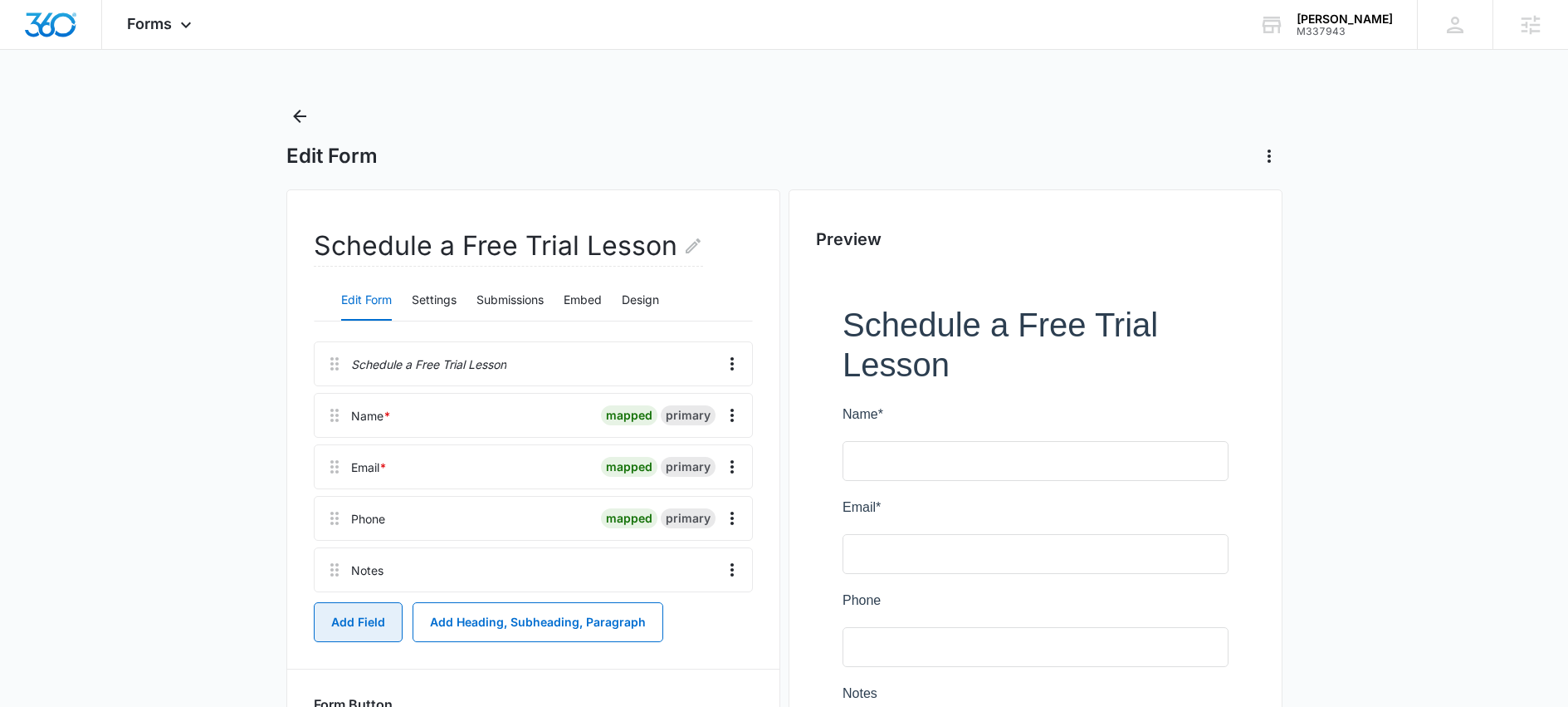
click at [378, 612] on button "Add Field" at bounding box center [358, 622] width 89 height 40
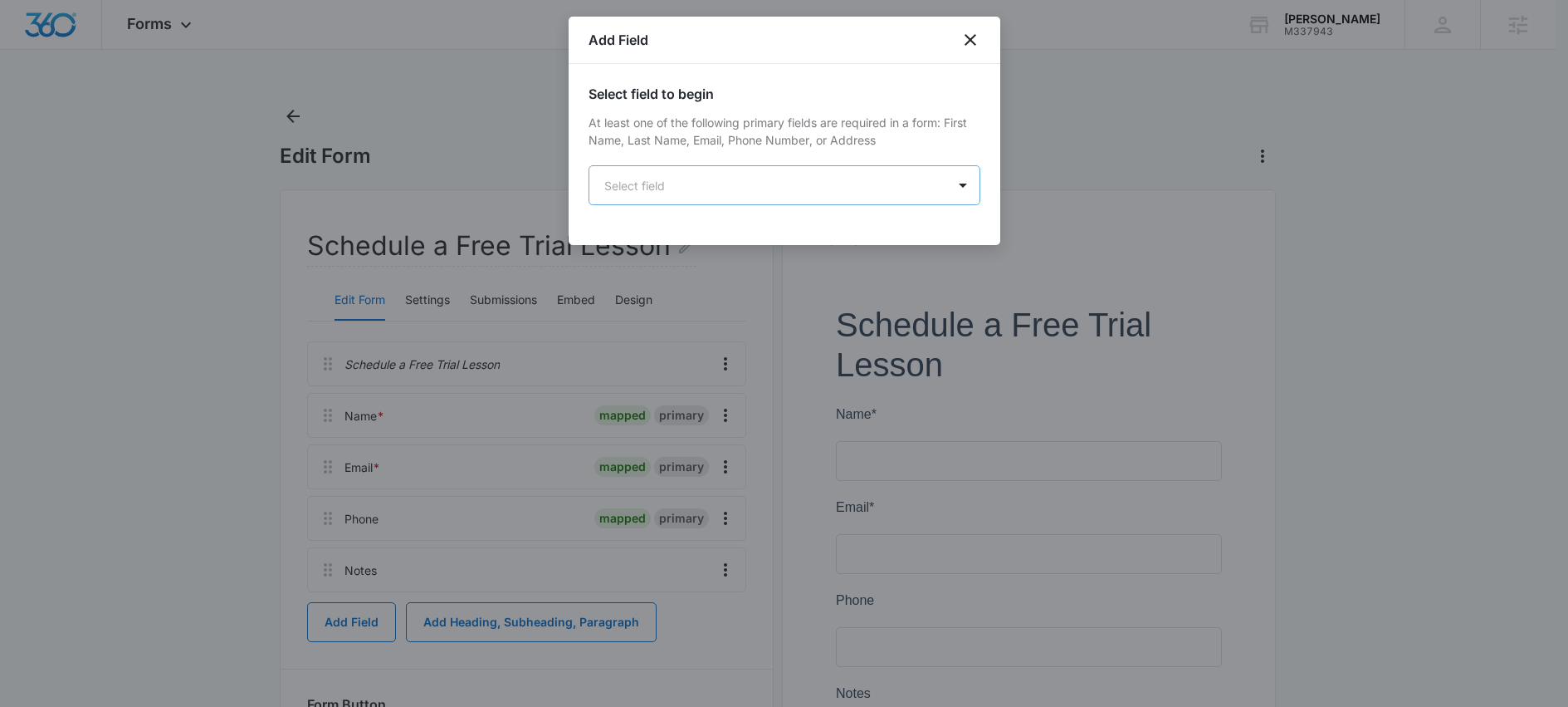
click at [780, 196] on body "Forms Apps Reputation Websites Forms CRM Email Social Shop Scheduling Content A…" at bounding box center [784, 460] width 1568 height 920
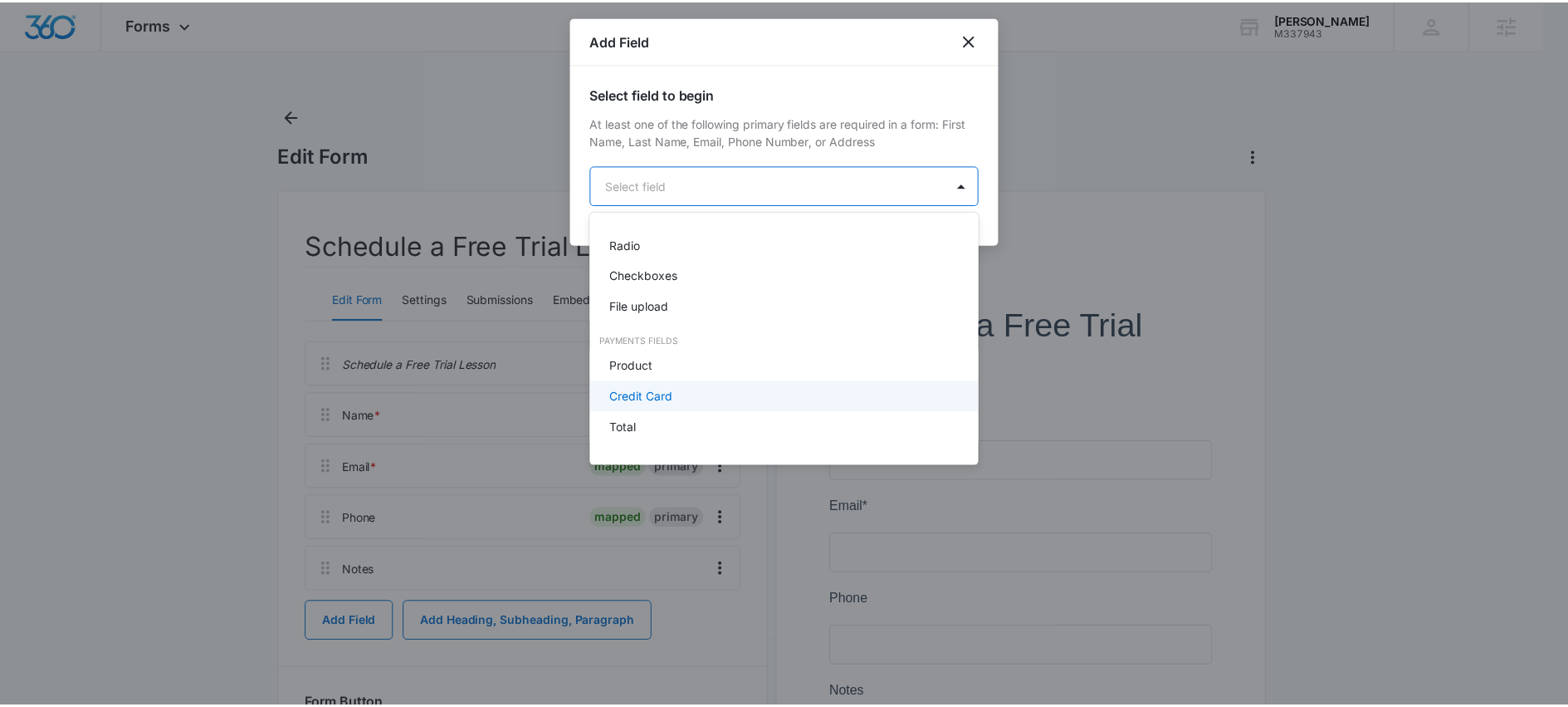
scroll to position [417, 0]
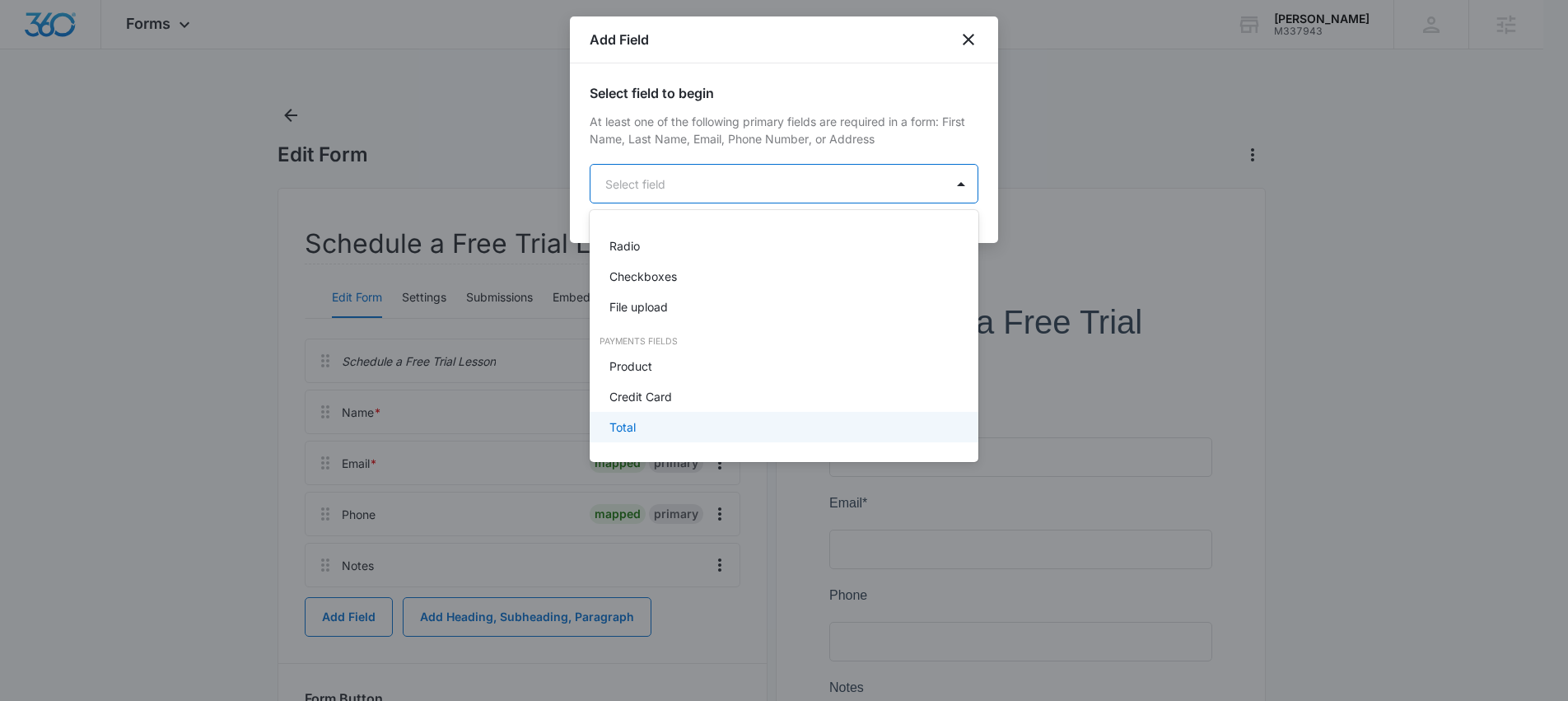
click at [160, 405] on div at bounding box center [784, 350] width 1568 height 701
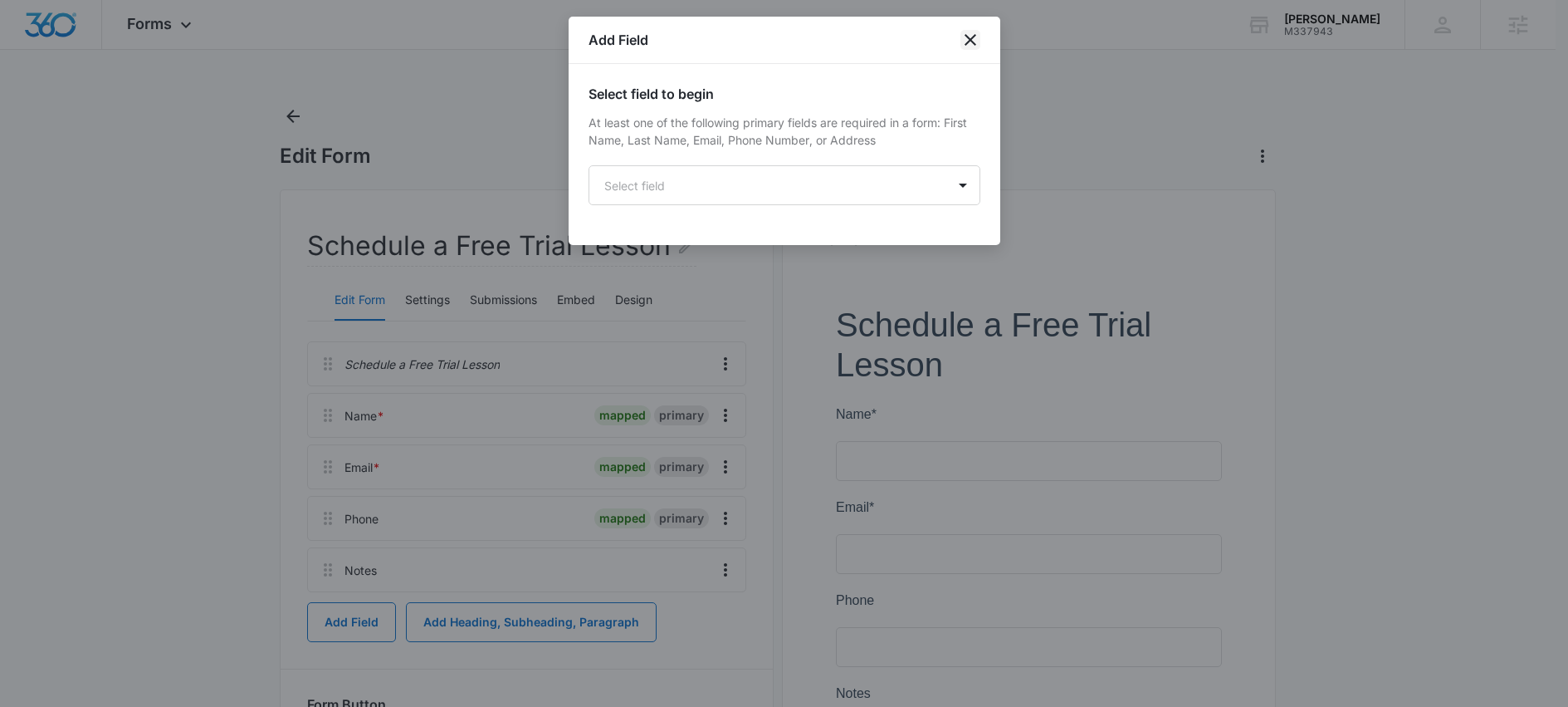
click at [972, 42] on icon "close" at bounding box center [969, 40] width 11 height 11
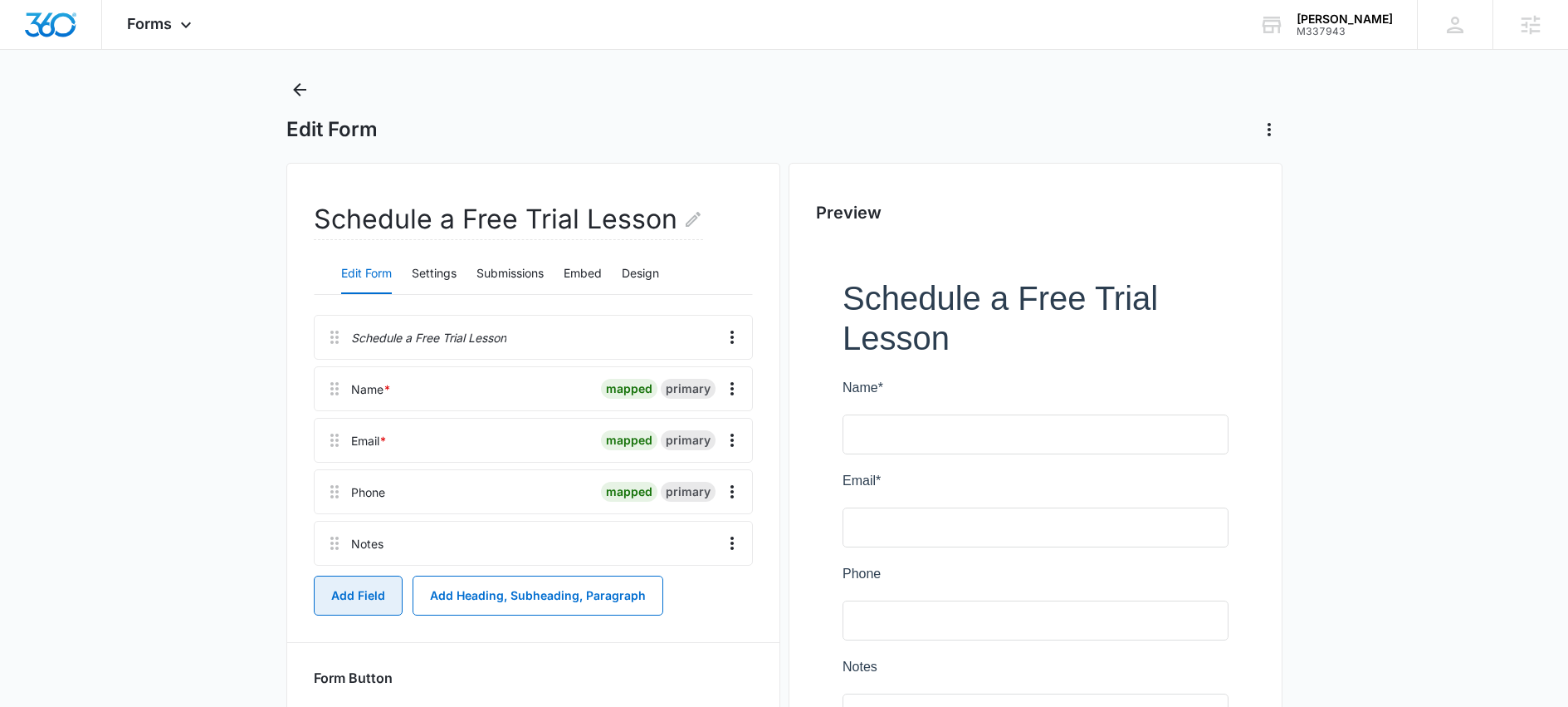
scroll to position [214, 0]
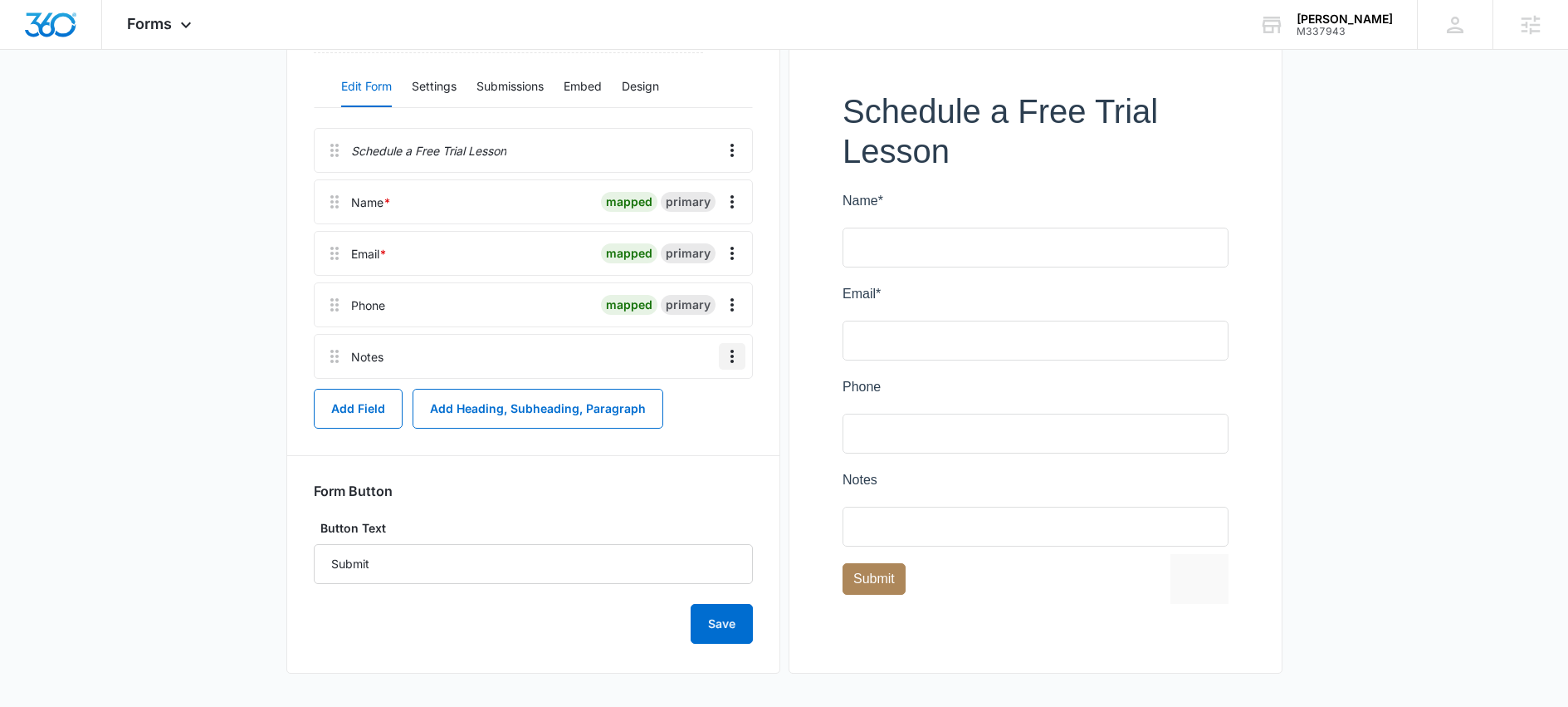
click at [739, 358] on icon "Overflow Menu" at bounding box center [732, 356] width 20 height 20
click at [690, 400] on div "Edit" at bounding box center [687, 402] width 35 height 11
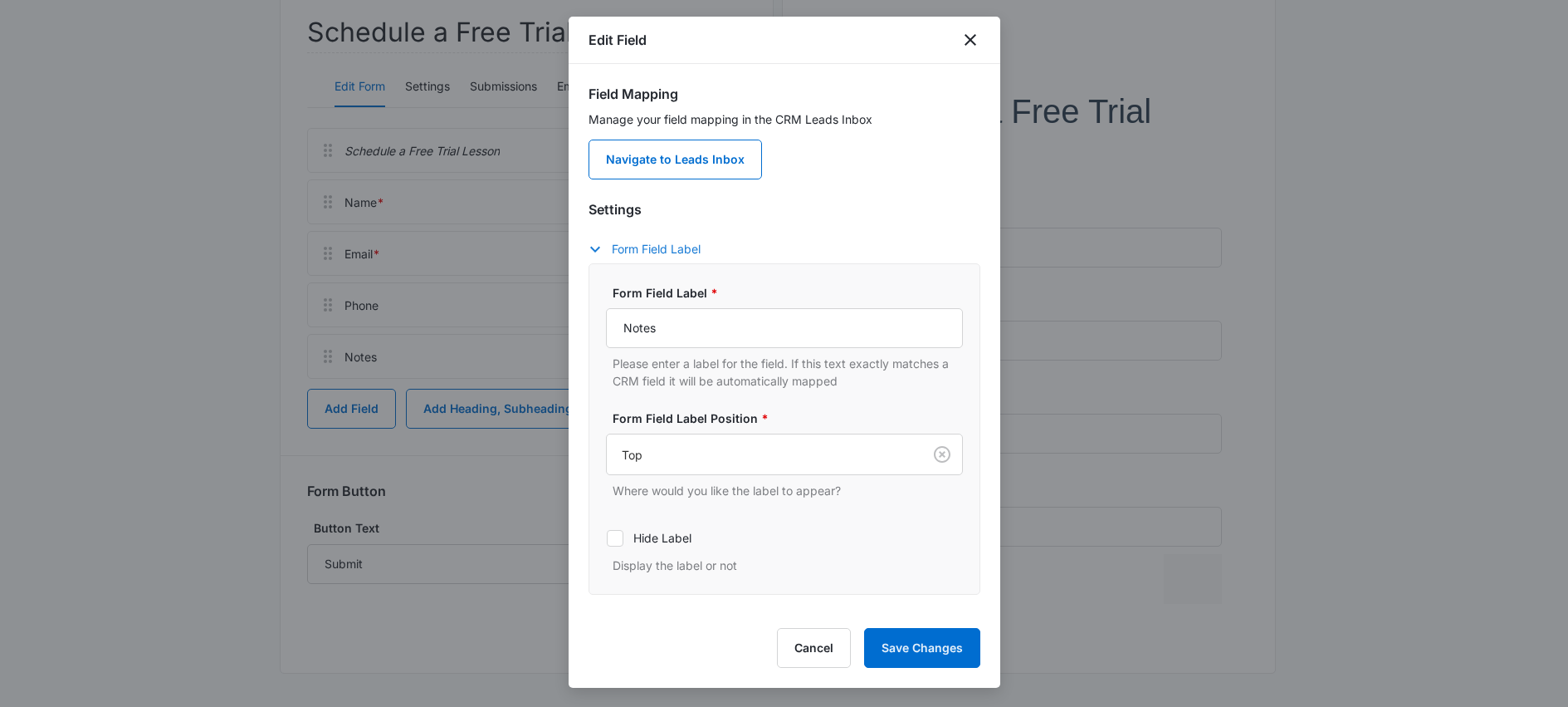
click at [662, 249] on button "Form Field Label" at bounding box center [653, 249] width 128 height 20
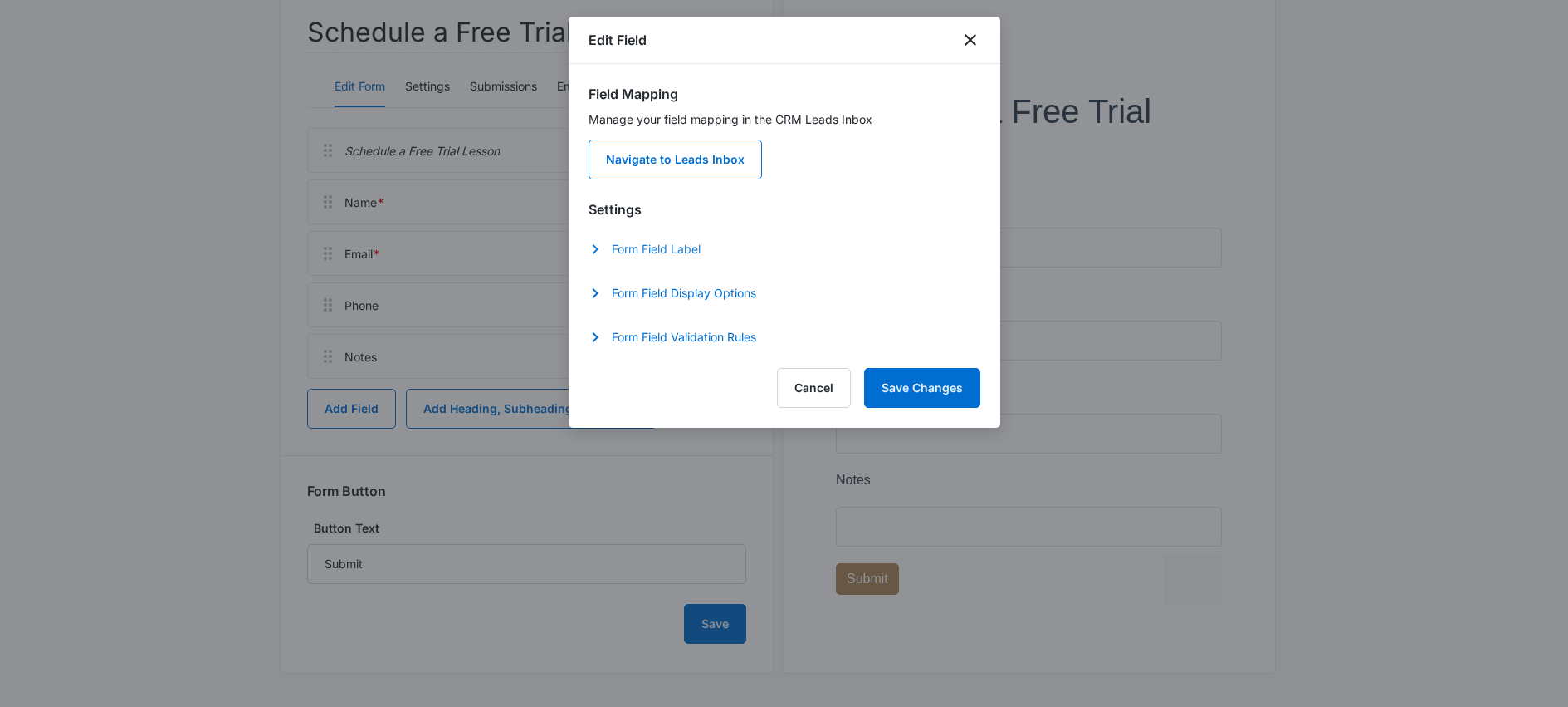
click at [662, 248] on button "Form Field Label" at bounding box center [653, 249] width 128 height 20
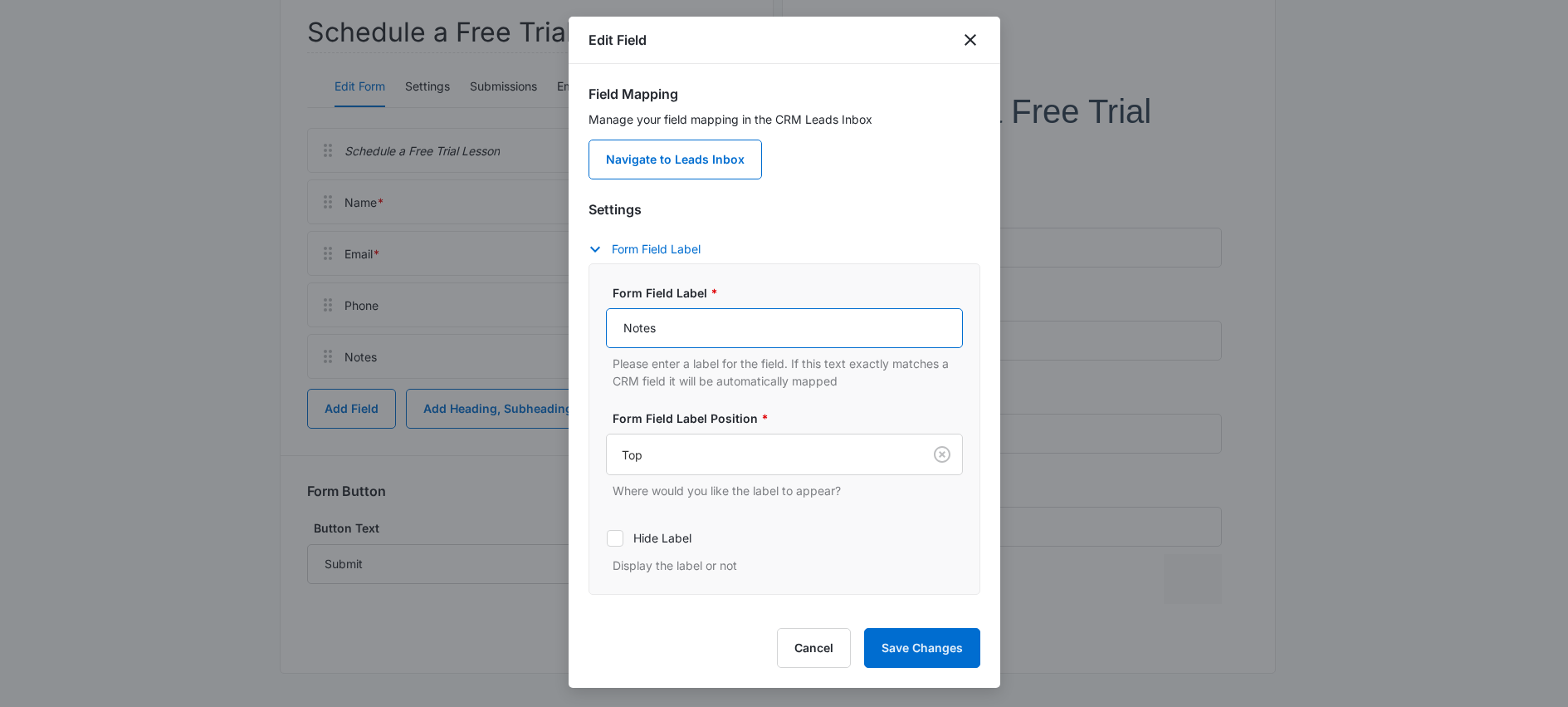
drag, startPoint x: 686, startPoint y: 336, endPoint x: 563, endPoint y: 341, distance: 123.1
click at [563, 341] on body "Forms Apps Reputation Websites Forms CRM Email Social Shop Scheduling Content A…" at bounding box center [784, 246] width 1568 height 920
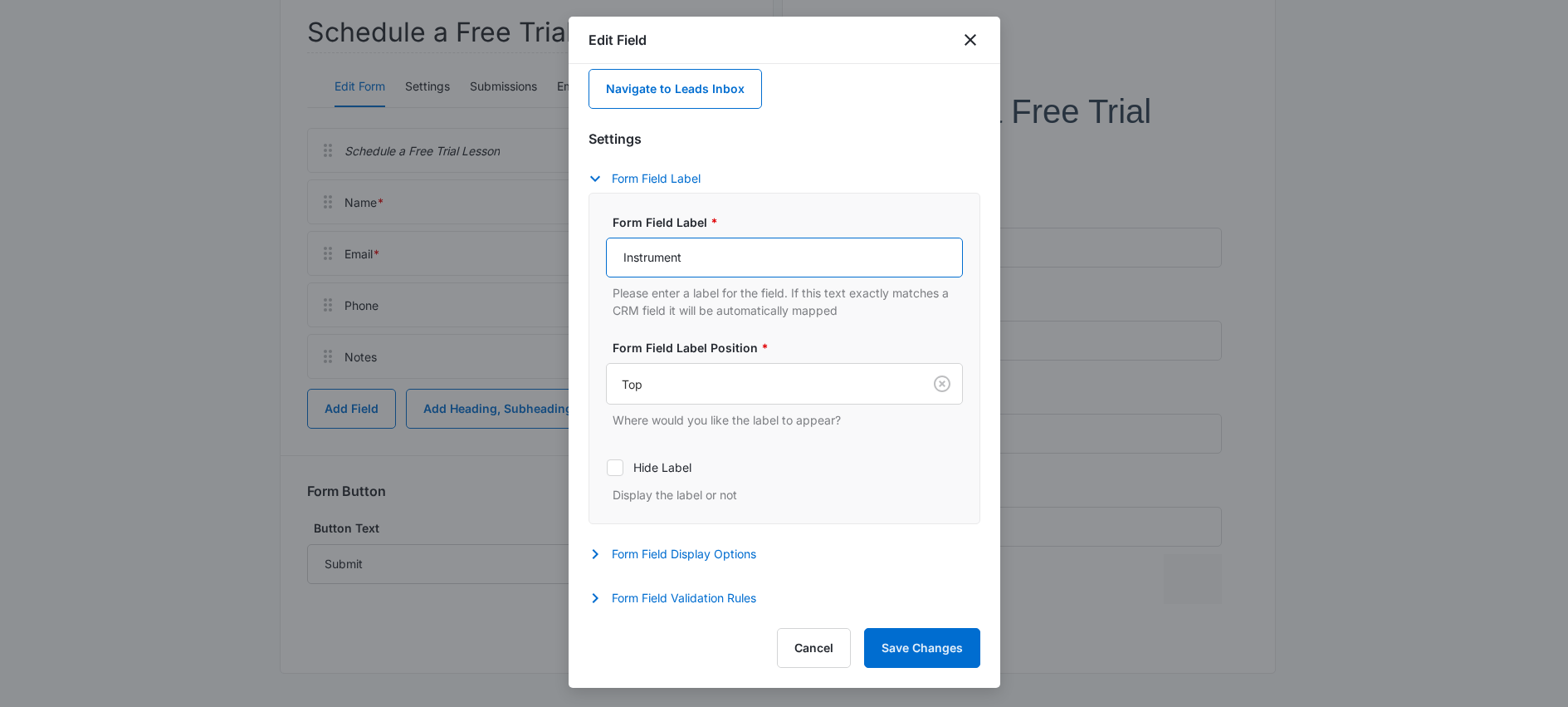
scroll to position [71, 0]
type input "Instrument"
click at [722, 553] on button "Form Field Display Options" at bounding box center [681, 553] width 185 height 20
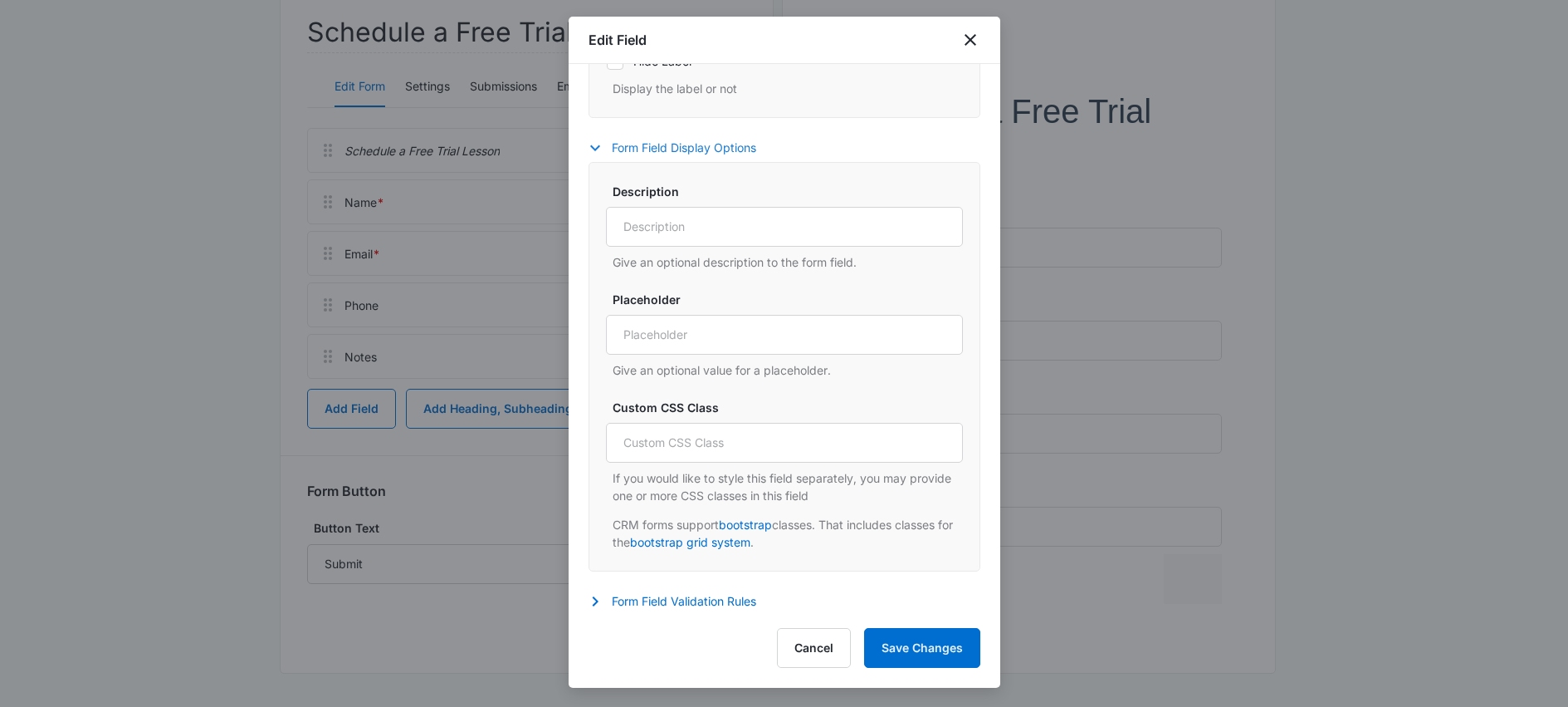
scroll to position [481, 0]
click at [673, 590] on button "Form Field Validation Rules" at bounding box center [681, 597] width 185 height 20
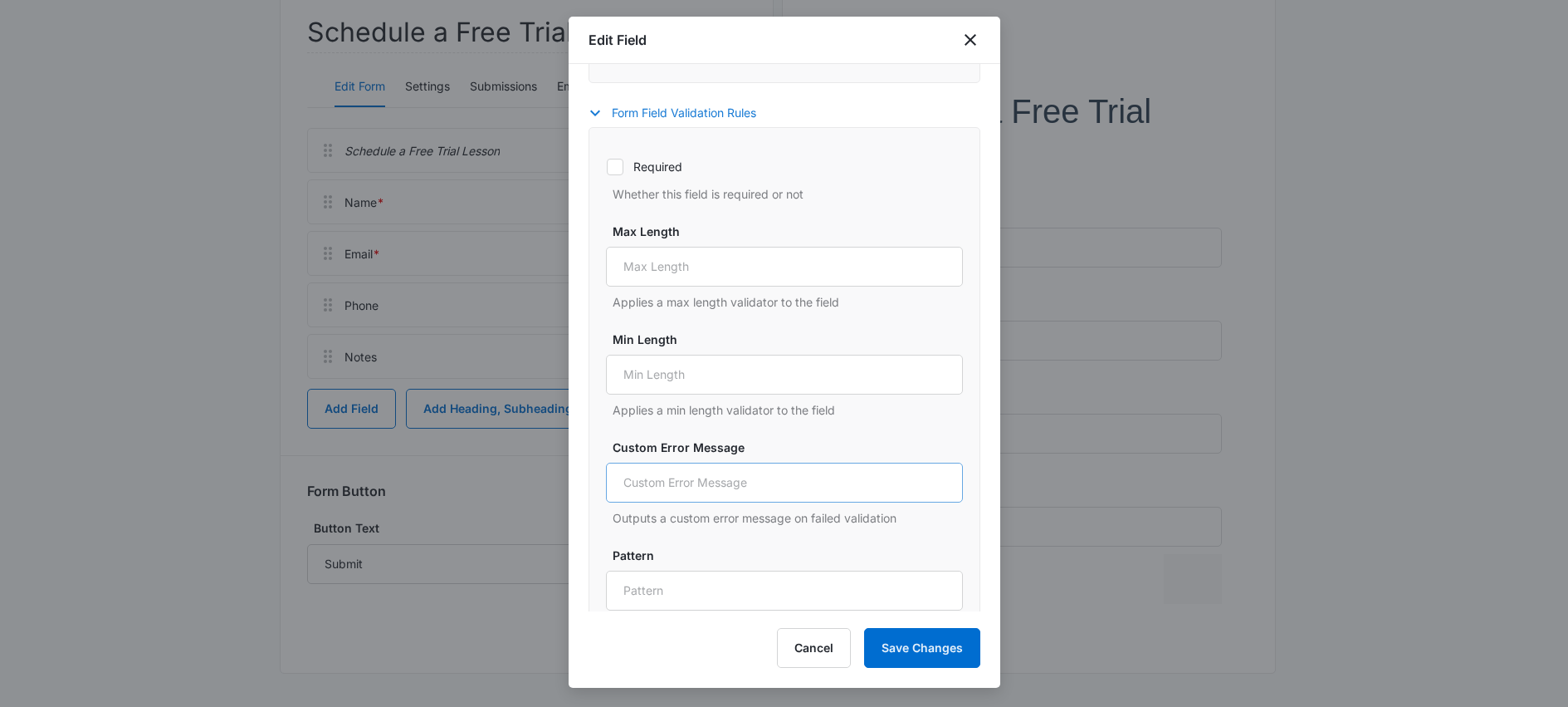
scroll to position [1026, 0]
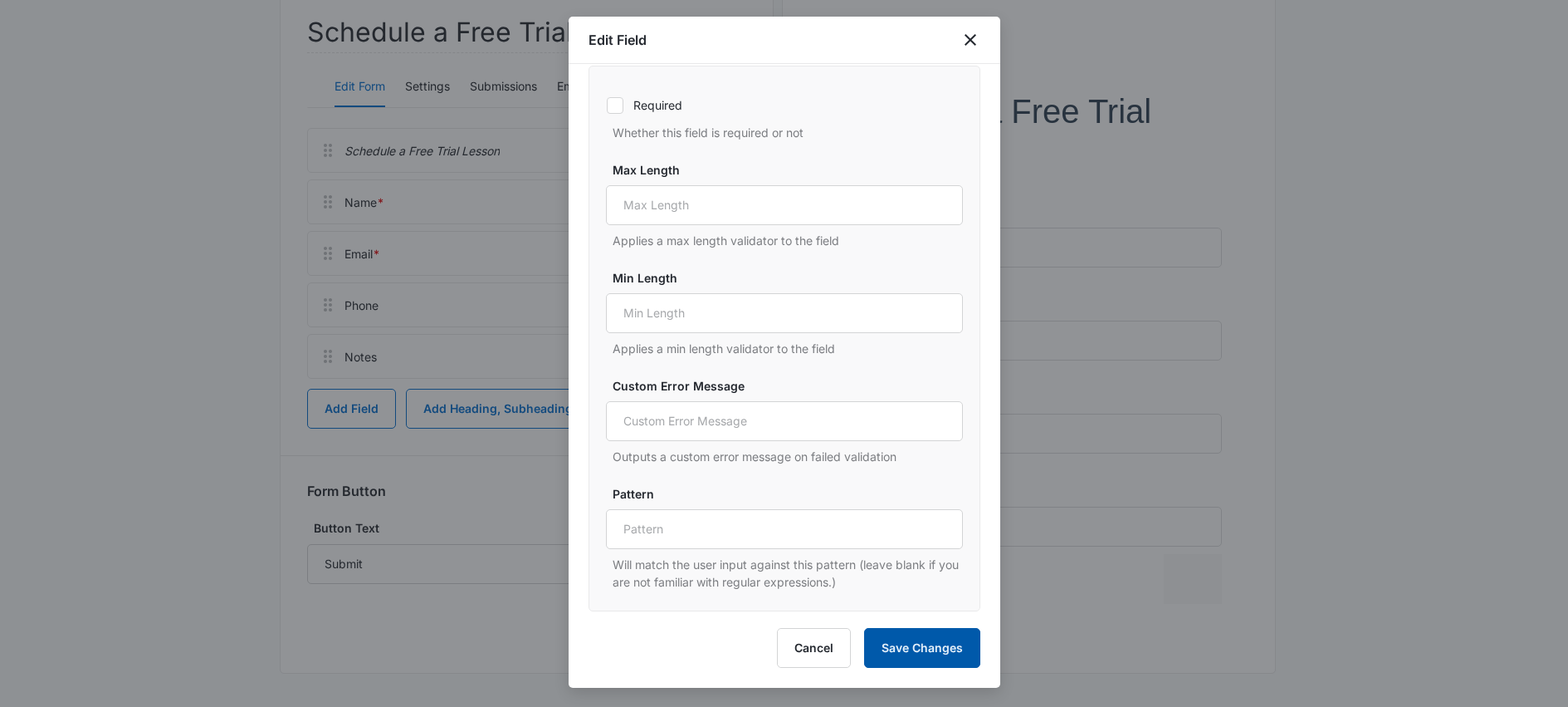
click at [926, 645] on button "Save Changes" at bounding box center [922, 647] width 116 height 40
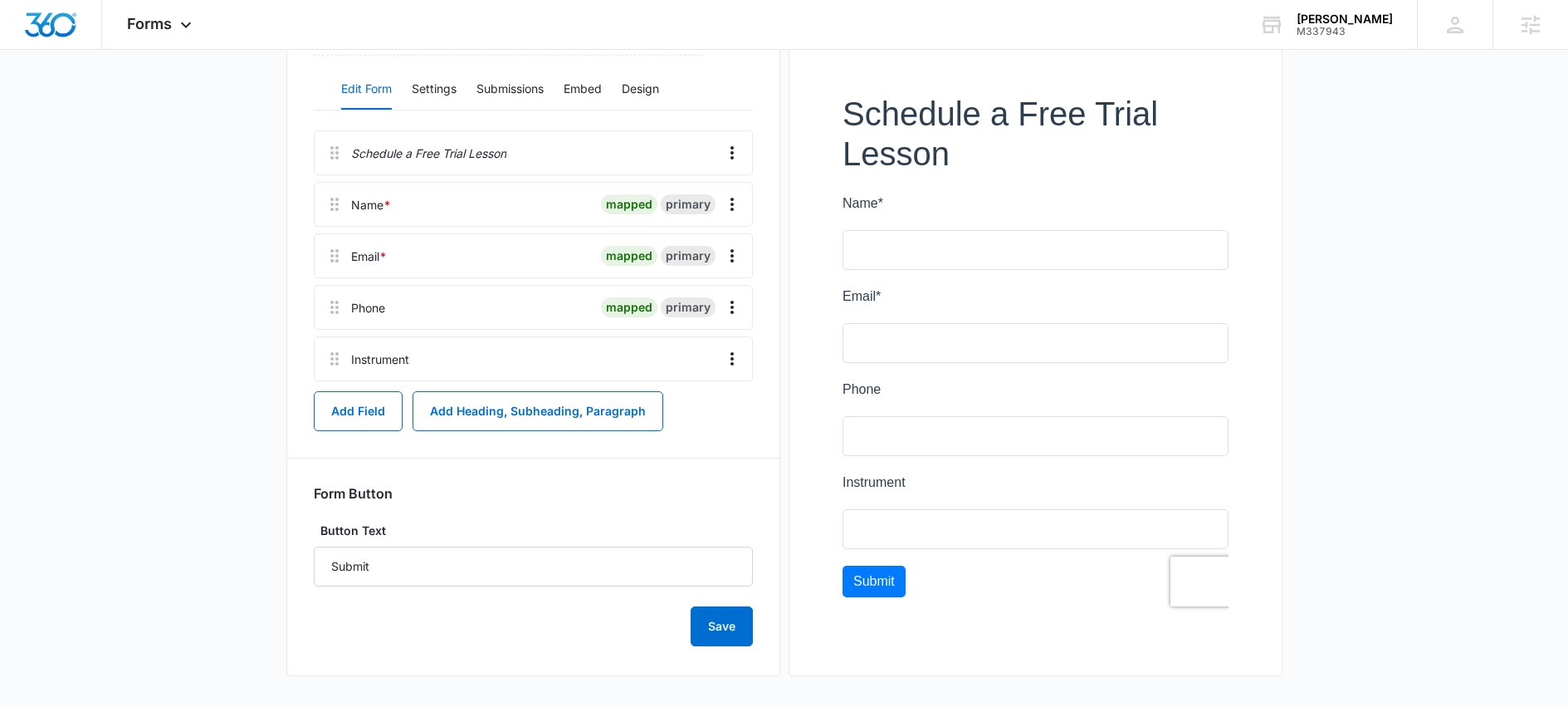
scroll to position [214, 0]
click at [737, 309] on icon "Overflow Menu" at bounding box center [732, 304] width 20 height 20
click at [700, 352] on div "Edit" at bounding box center [687, 351] width 35 height 11
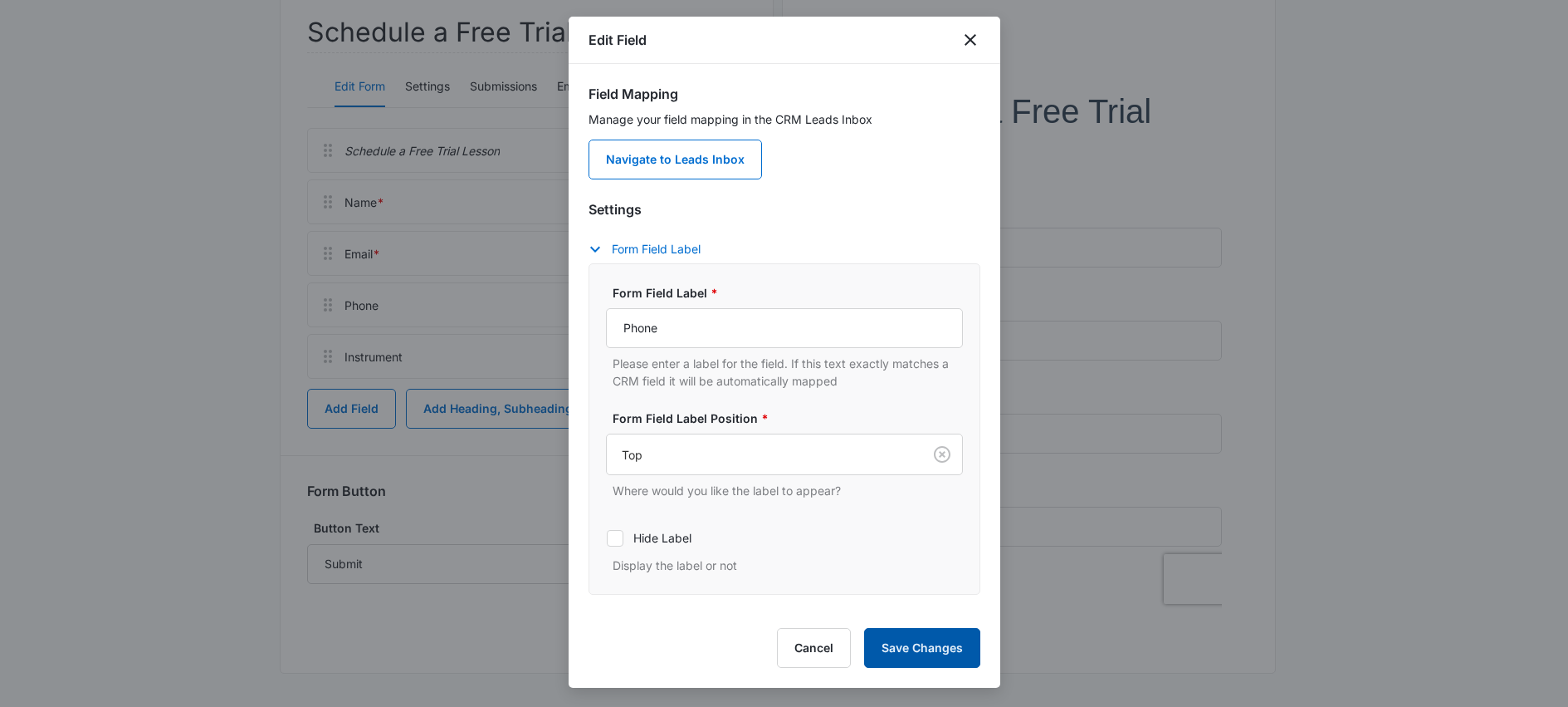
click at [942, 652] on button "Save Changes" at bounding box center [922, 647] width 116 height 40
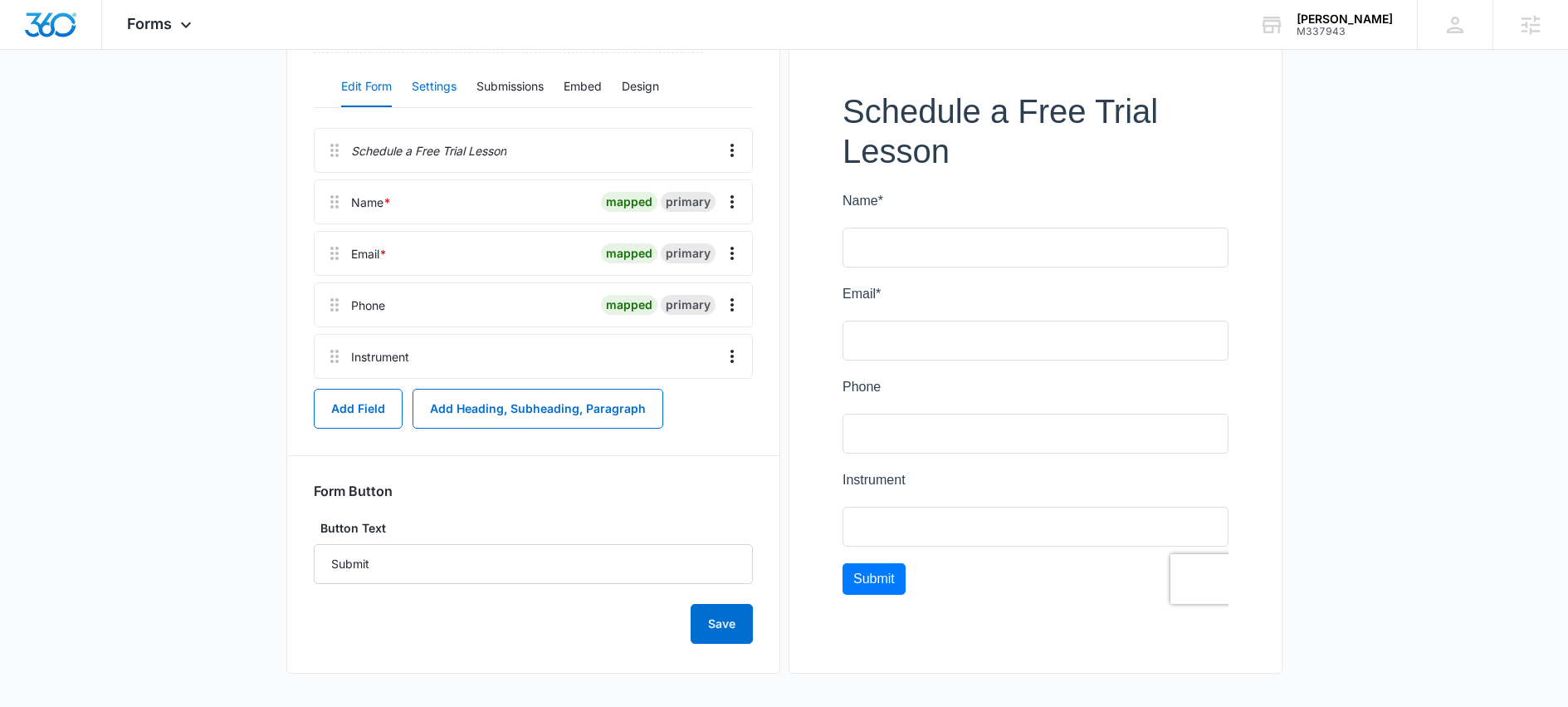
click at [437, 83] on button "Settings" at bounding box center [433, 87] width 45 height 40
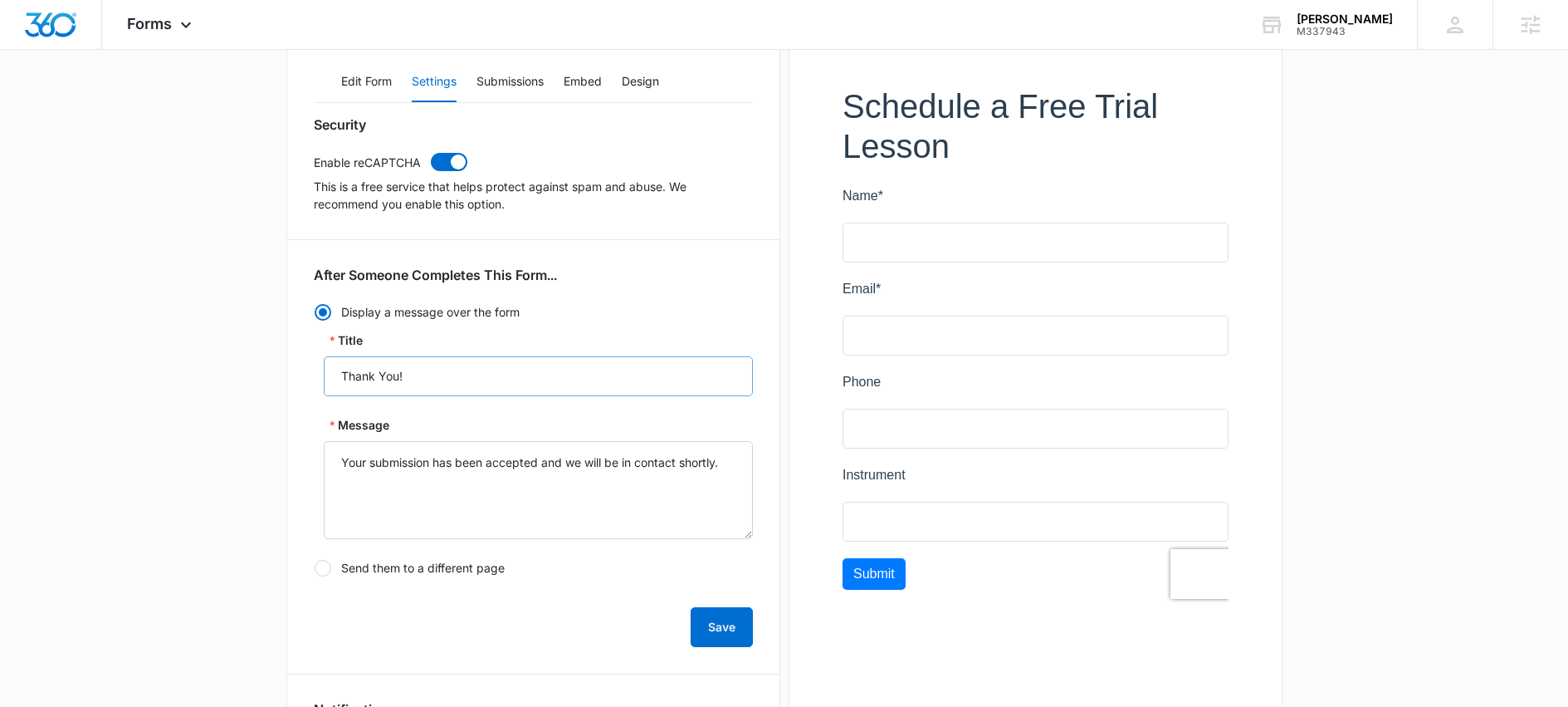
scroll to position [220, 0]
click at [474, 371] on input "Thank You!" at bounding box center [538, 374] width 429 height 40
type input "Thank You!"
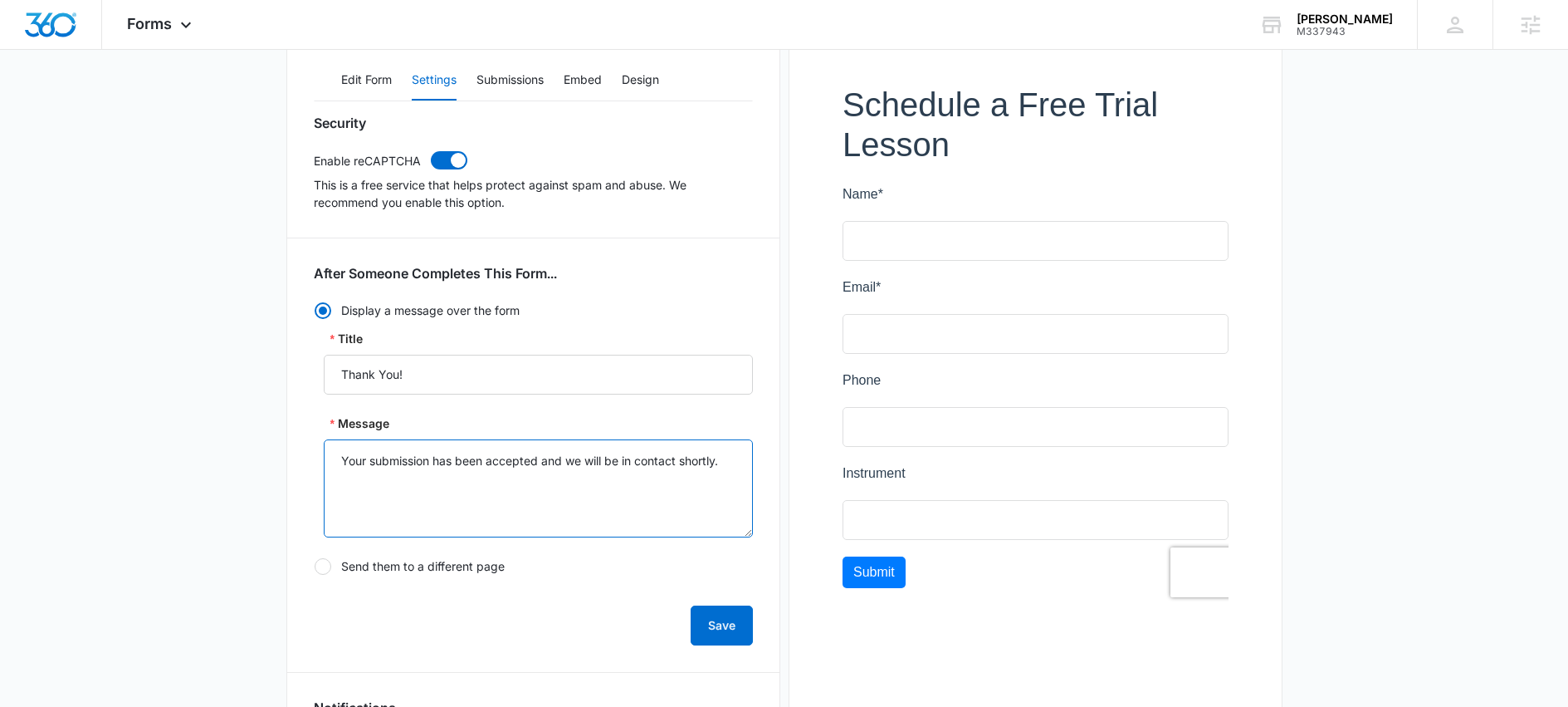
click at [466, 459] on textarea "Your submission has been accepted and we will be in contact shortly." at bounding box center [538, 488] width 429 height 98
click at [580, 463] on textarea "Your submission has been accepted and we will be in contact shortly." at bounding box center [538, 488] width 429 height 98
click at [576, 460] on textarea "Your submission has been accepted and we will be in contact shortly." at bounding box center [538, 488] width 429 height 98
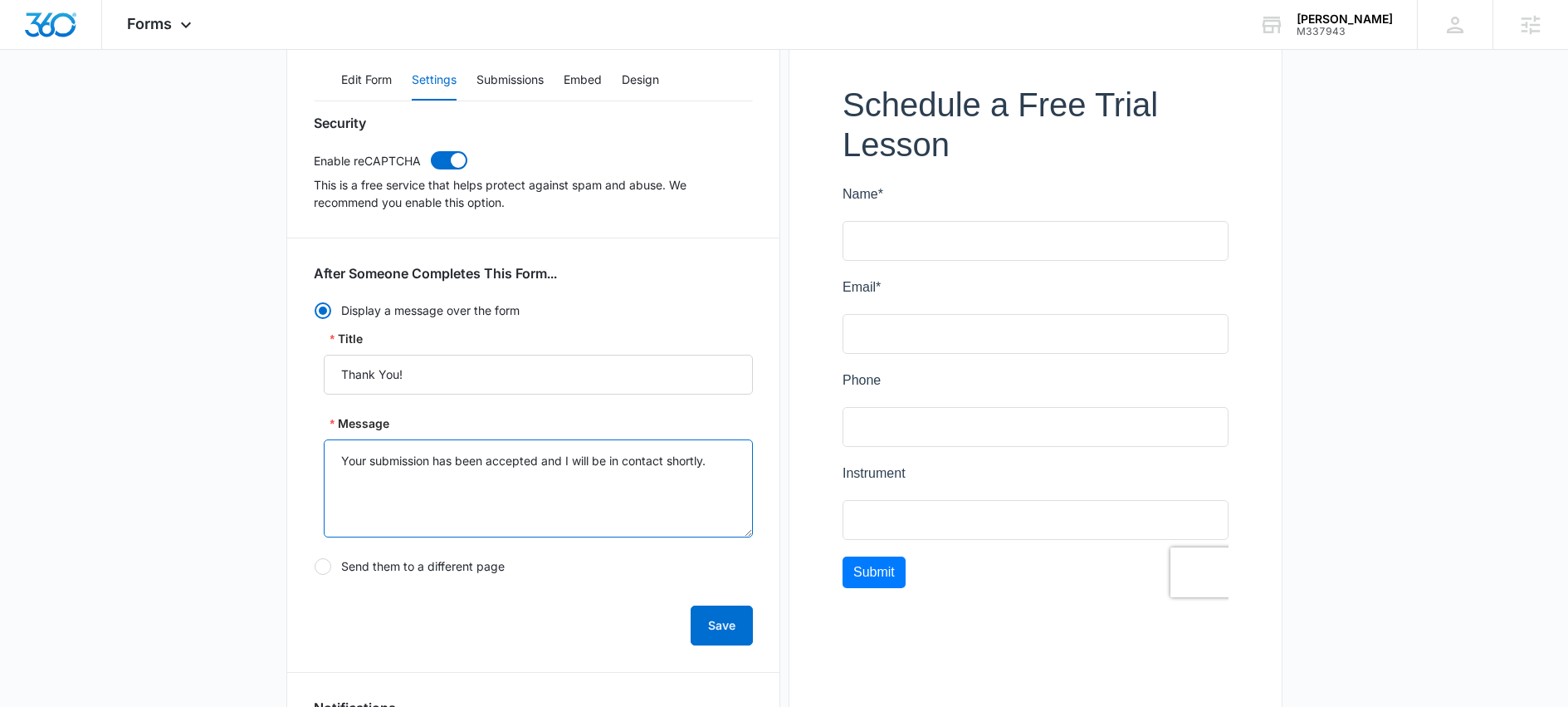
click at [705, 460] on textarea "Your submission has been accepted and I will be in contact shortly." at bounding box center [538, 488] width 429 height 98
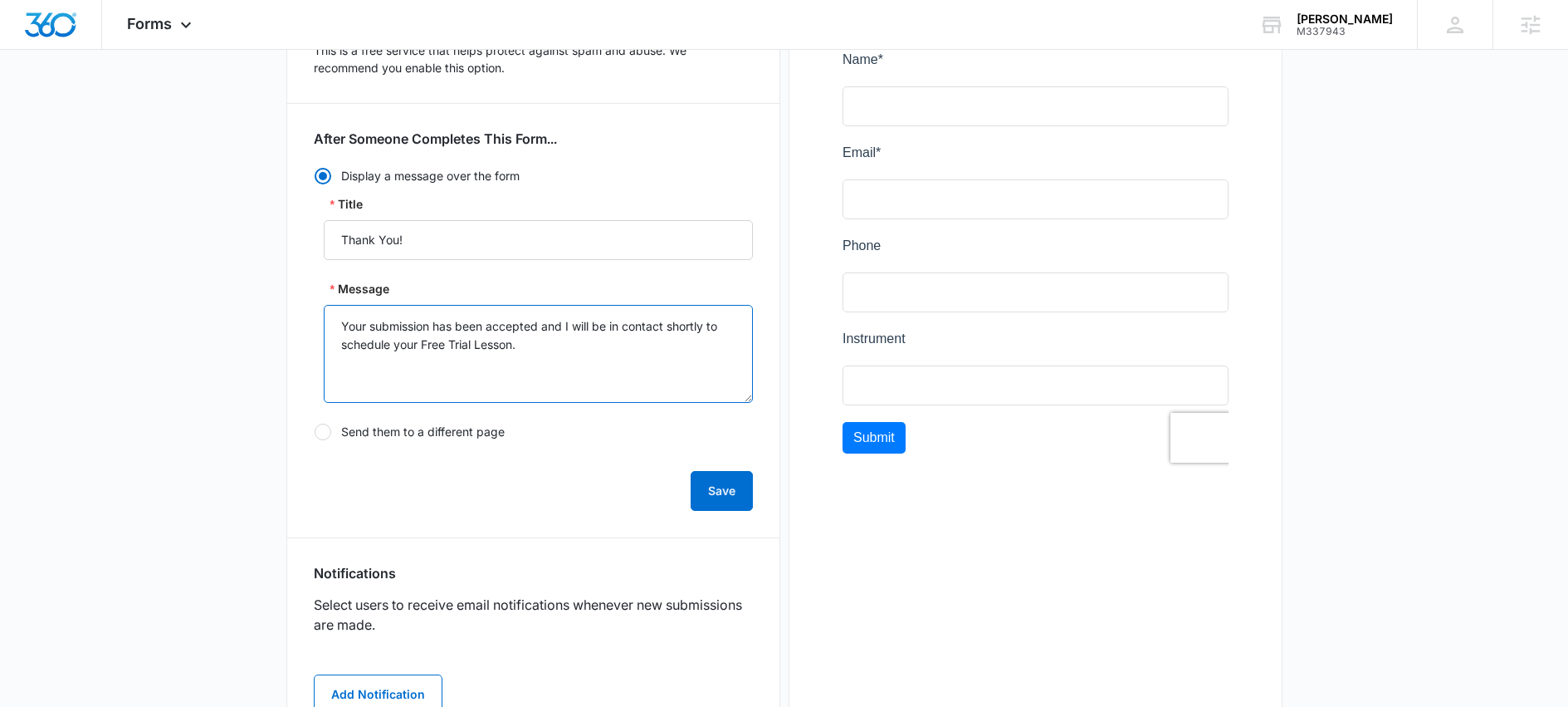
scroll to position [357, 0]
type textarea "Your submission has been accepted and I will be in contact shortly to schedule …"
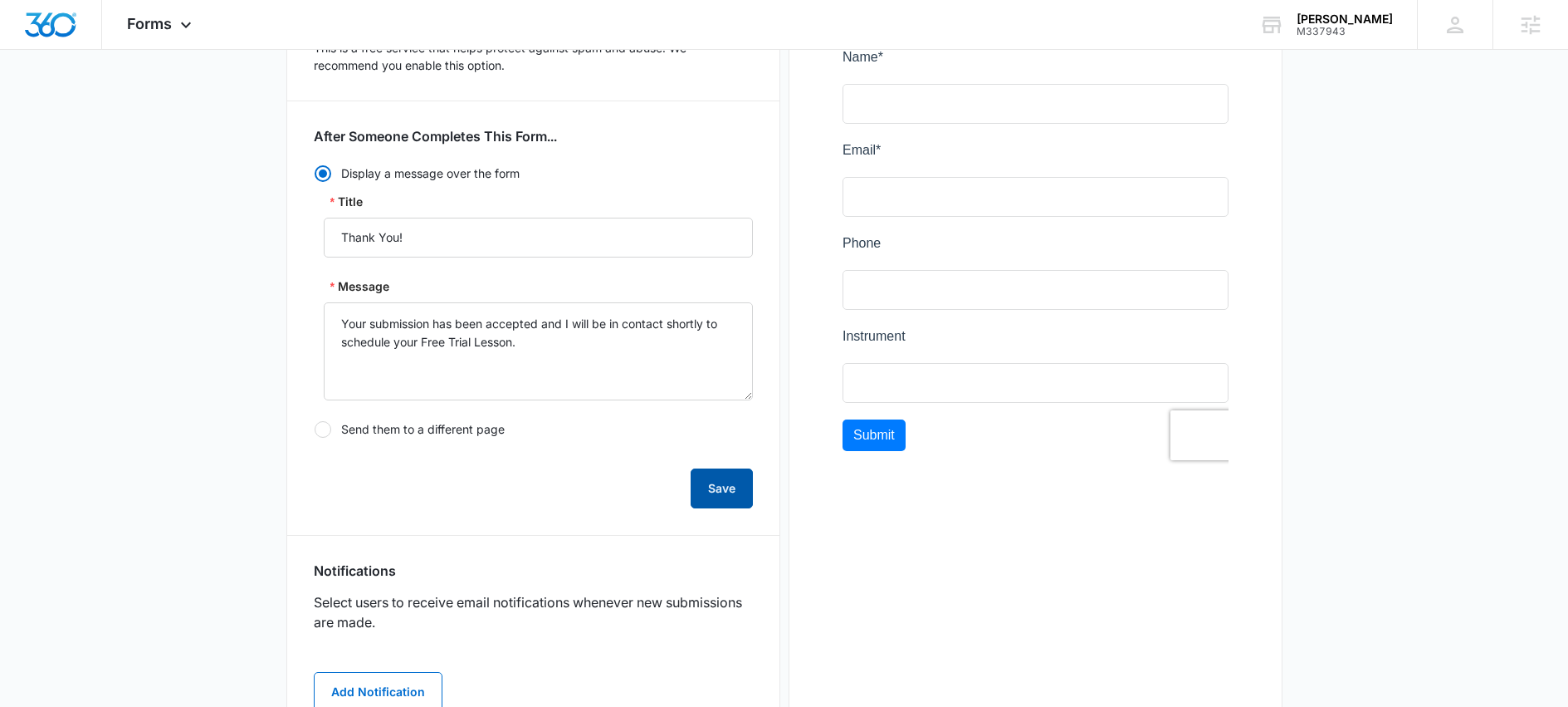
click at [715, 491] on button "Save" at bounding box center [722, 488] width 62 height 40
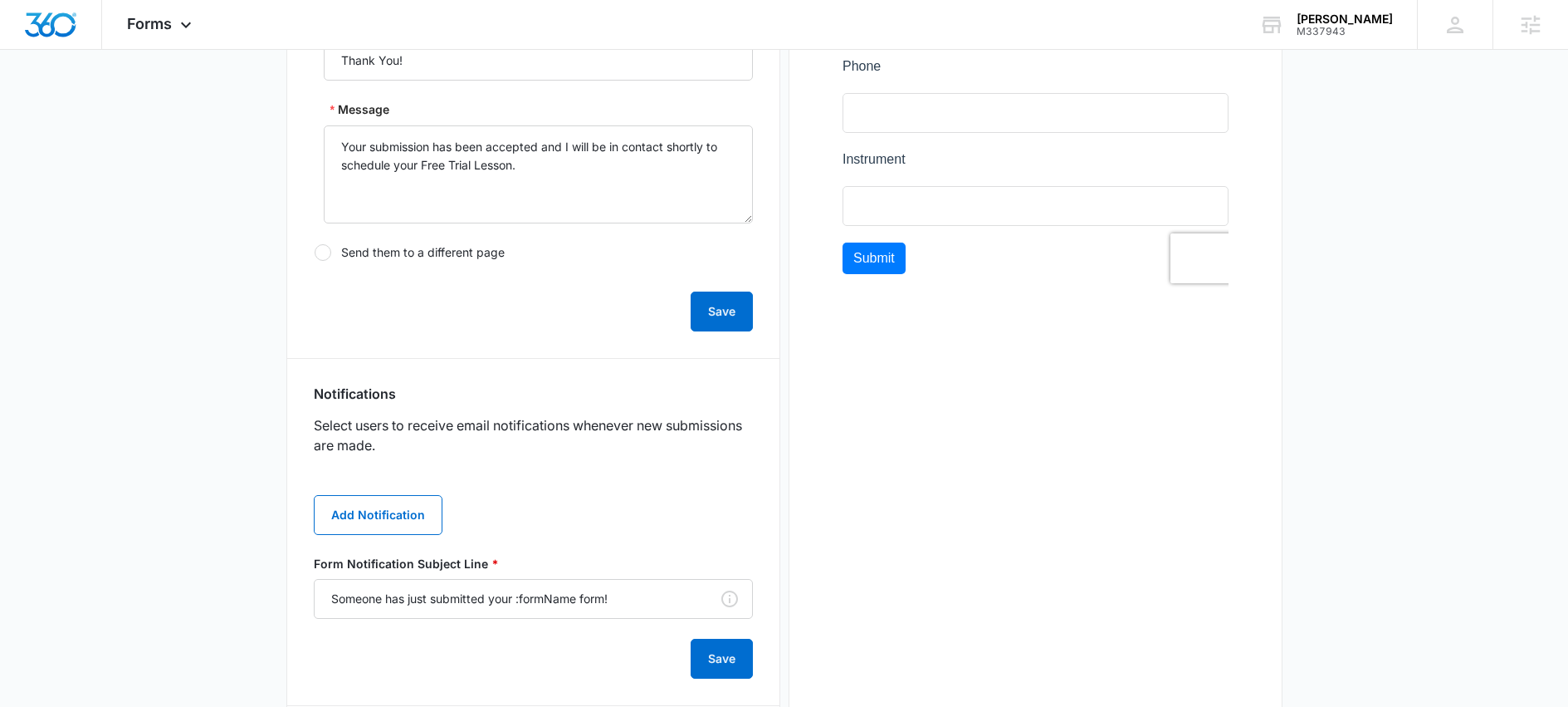
scroll to position [168, 0]
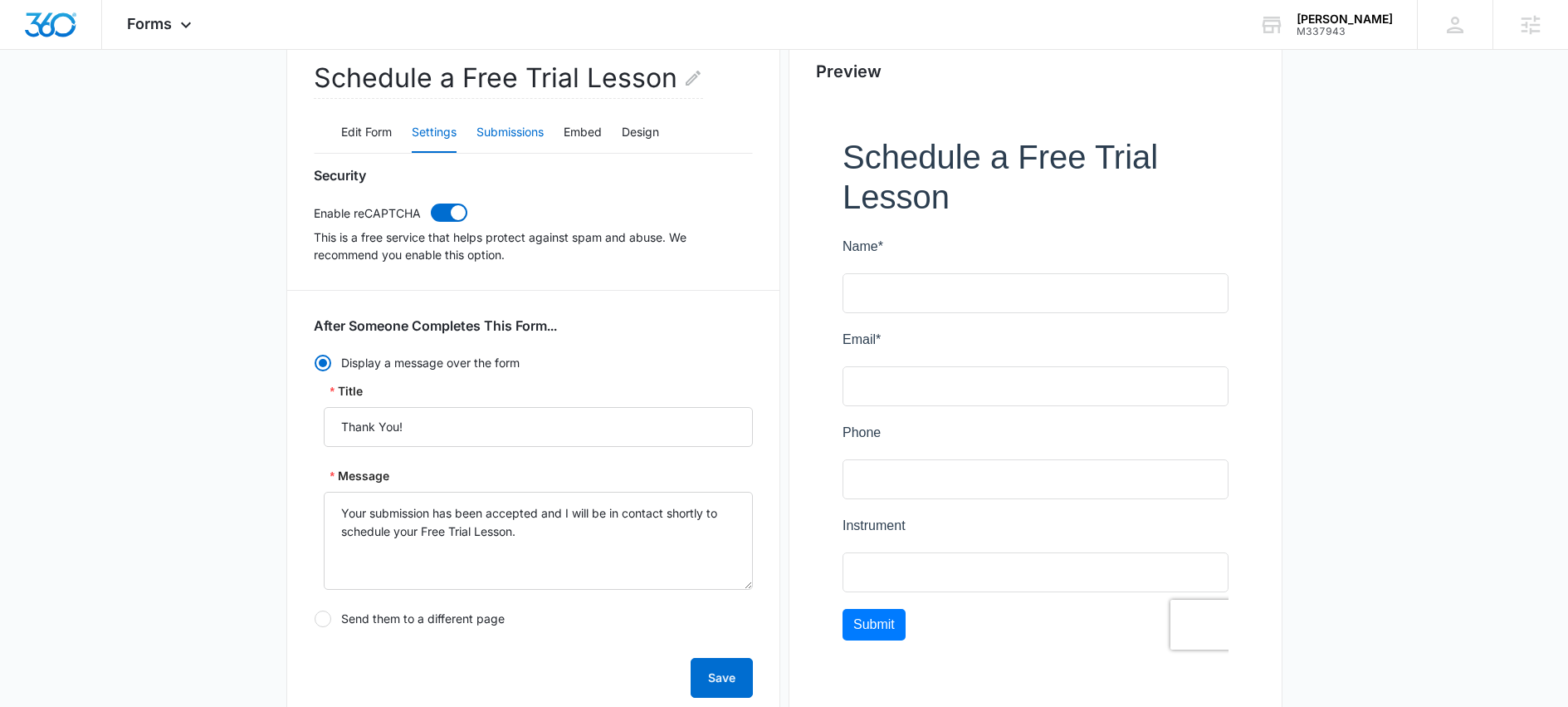
click at [514, 130] on button "Submissions" at bounding box center [510, 132] width 68 height 40
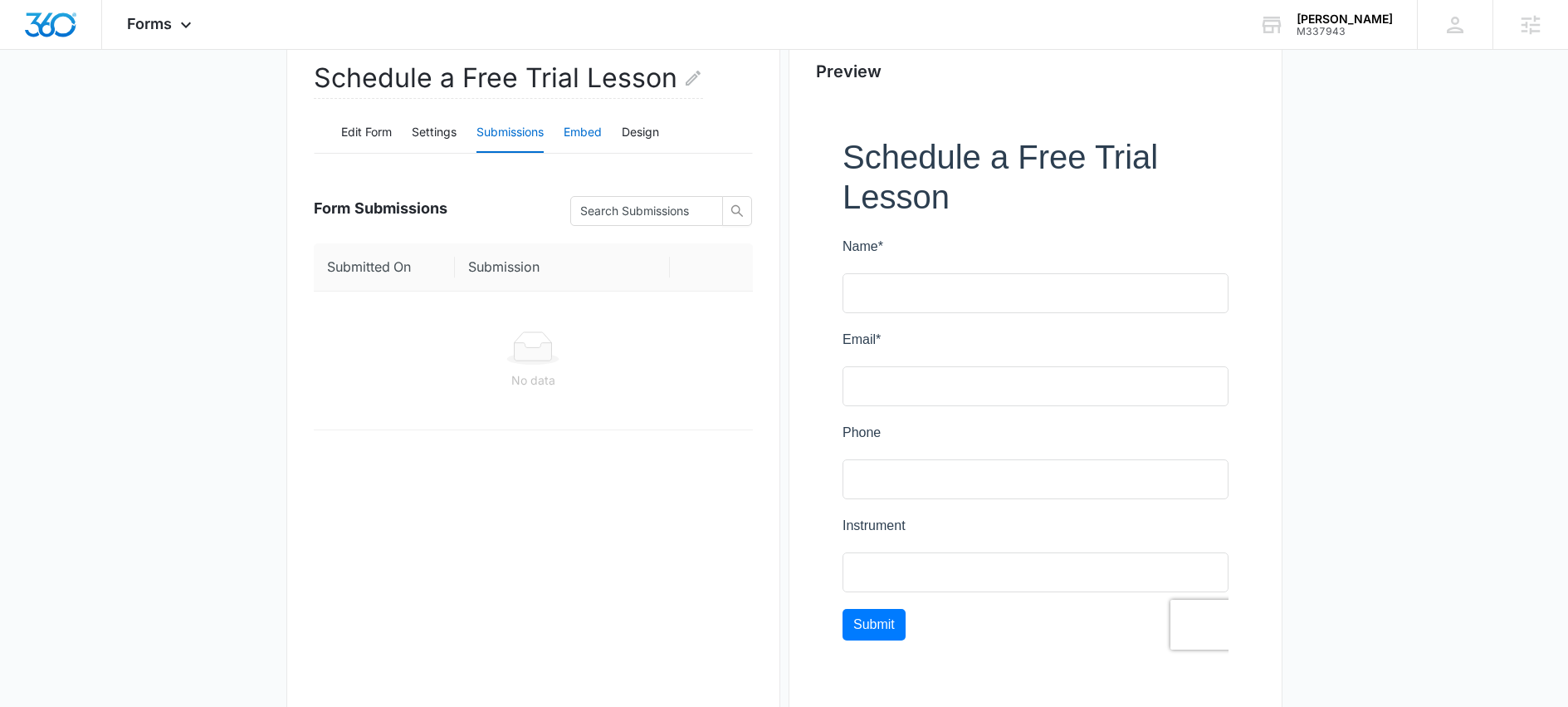
click at [591, 137] on button "Embed" at bounding box center [582, 132] width 38 height 40
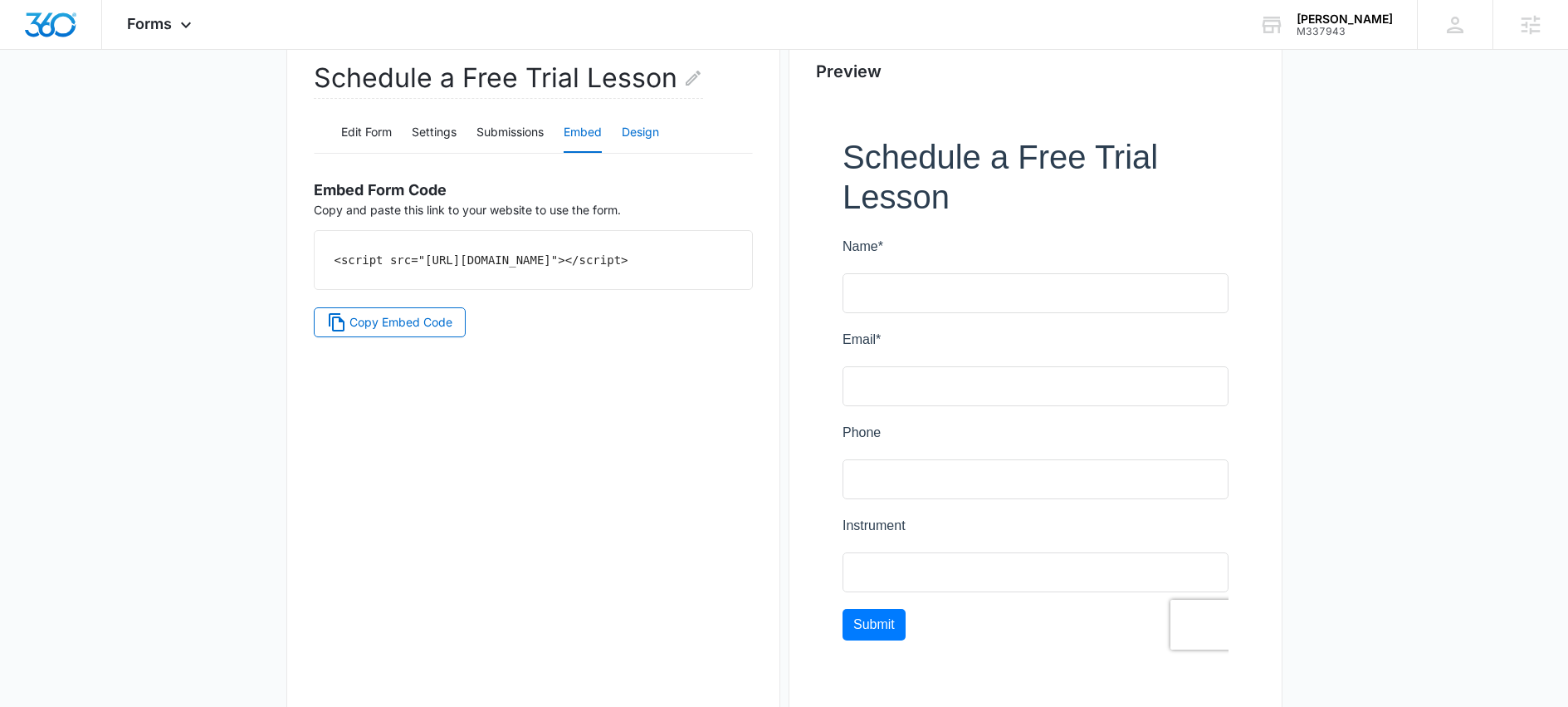
click at [656, 132] on button "Design" at bounding box center [640, 132] width 38 height 40
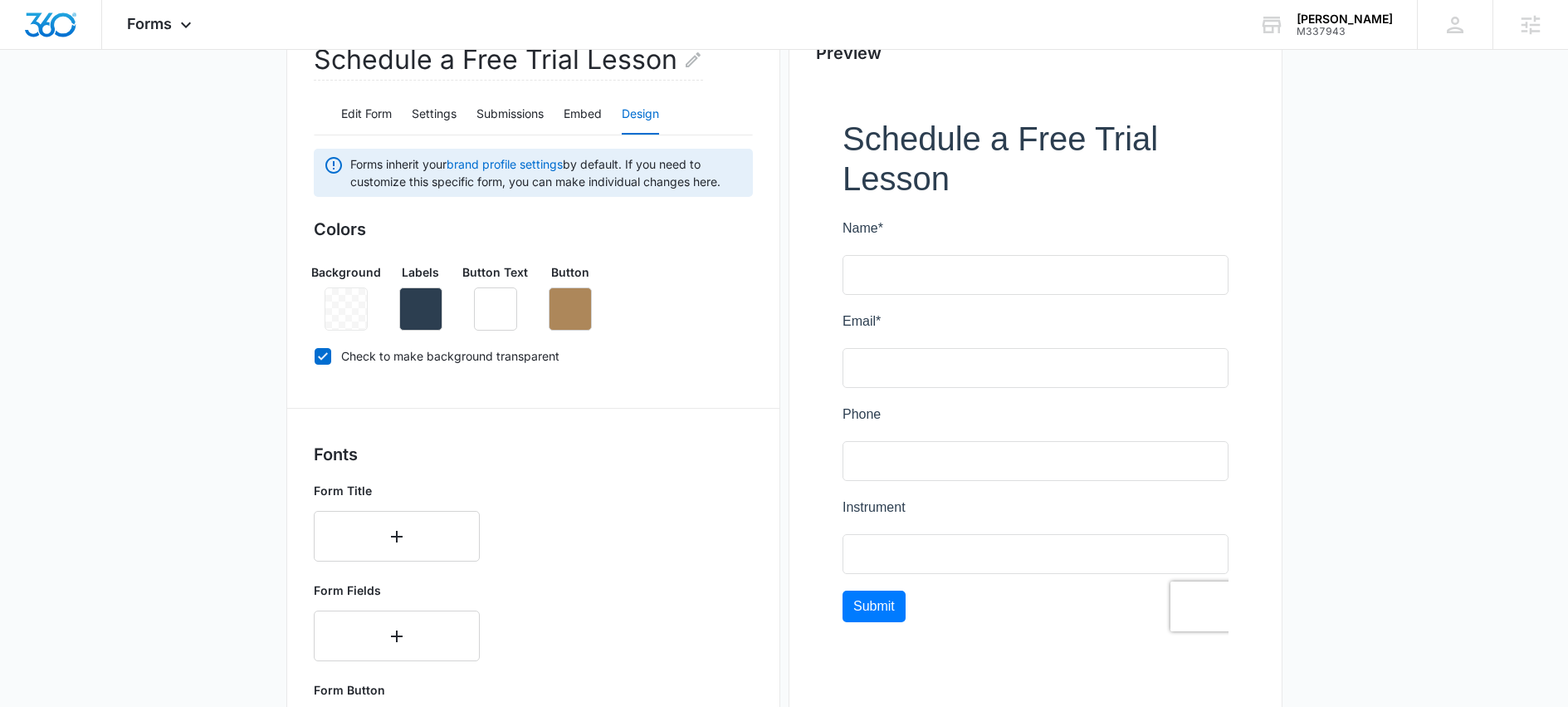
scroll to position [0, 0]
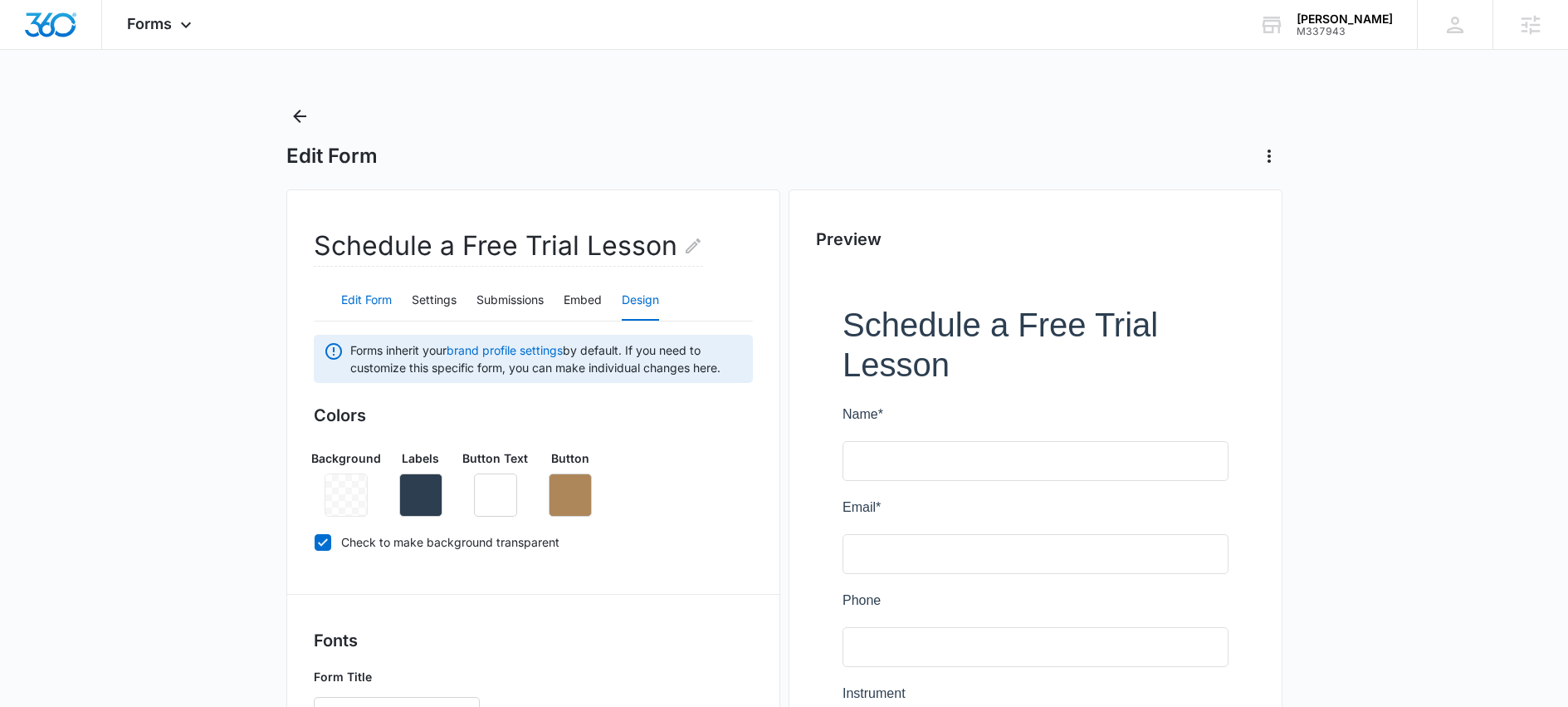
click at [359, 295] on button "Edit Form" at bounding box center [367, 300] width 51 height 40
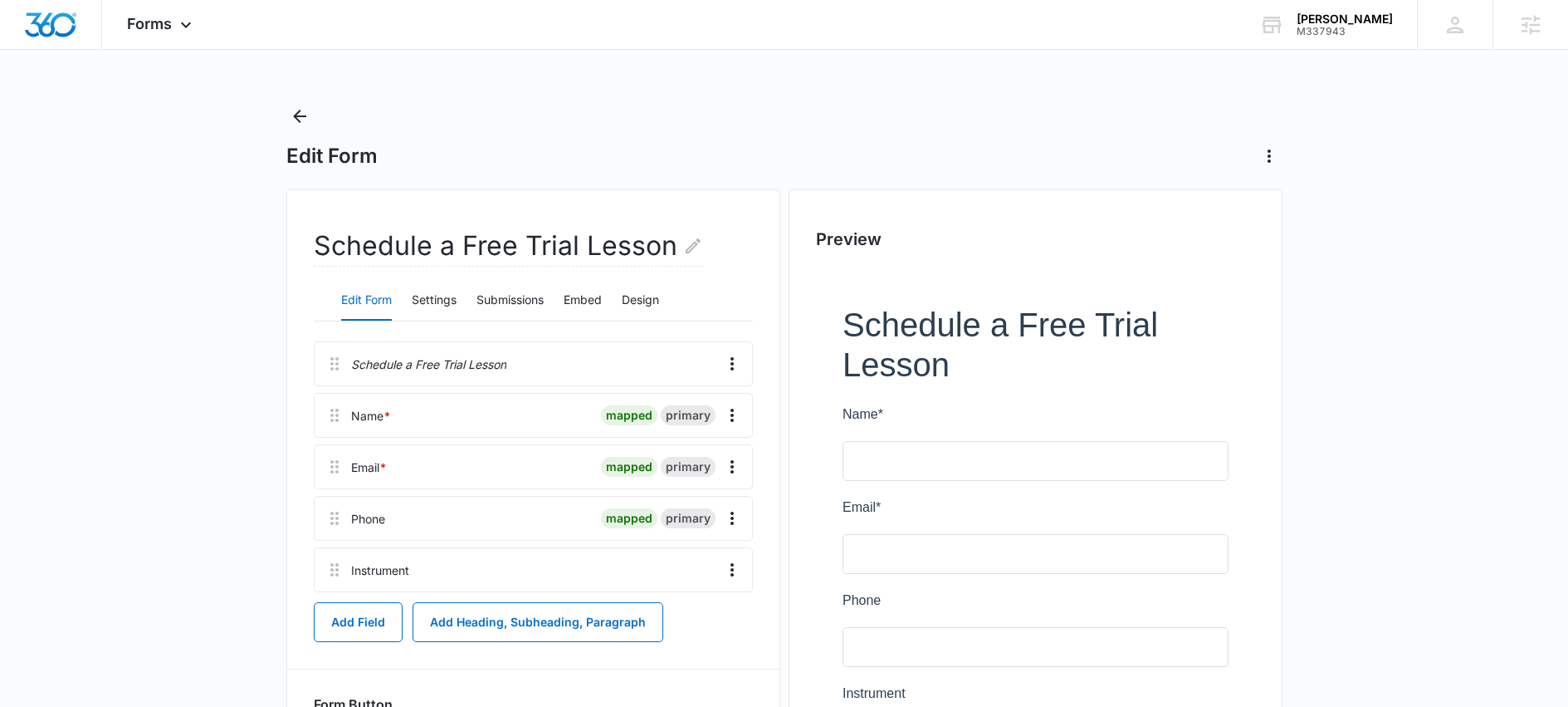
click at [603, 587] on div at bounding box center [563, 569] width 296 height 43
click at [725, 572] on icon "Overflow Menu" at bounding box center [732, 570] width 20 height 20
click at [670, 618] on div "Edit" at bounding box center [687, 616] width 35 height 11
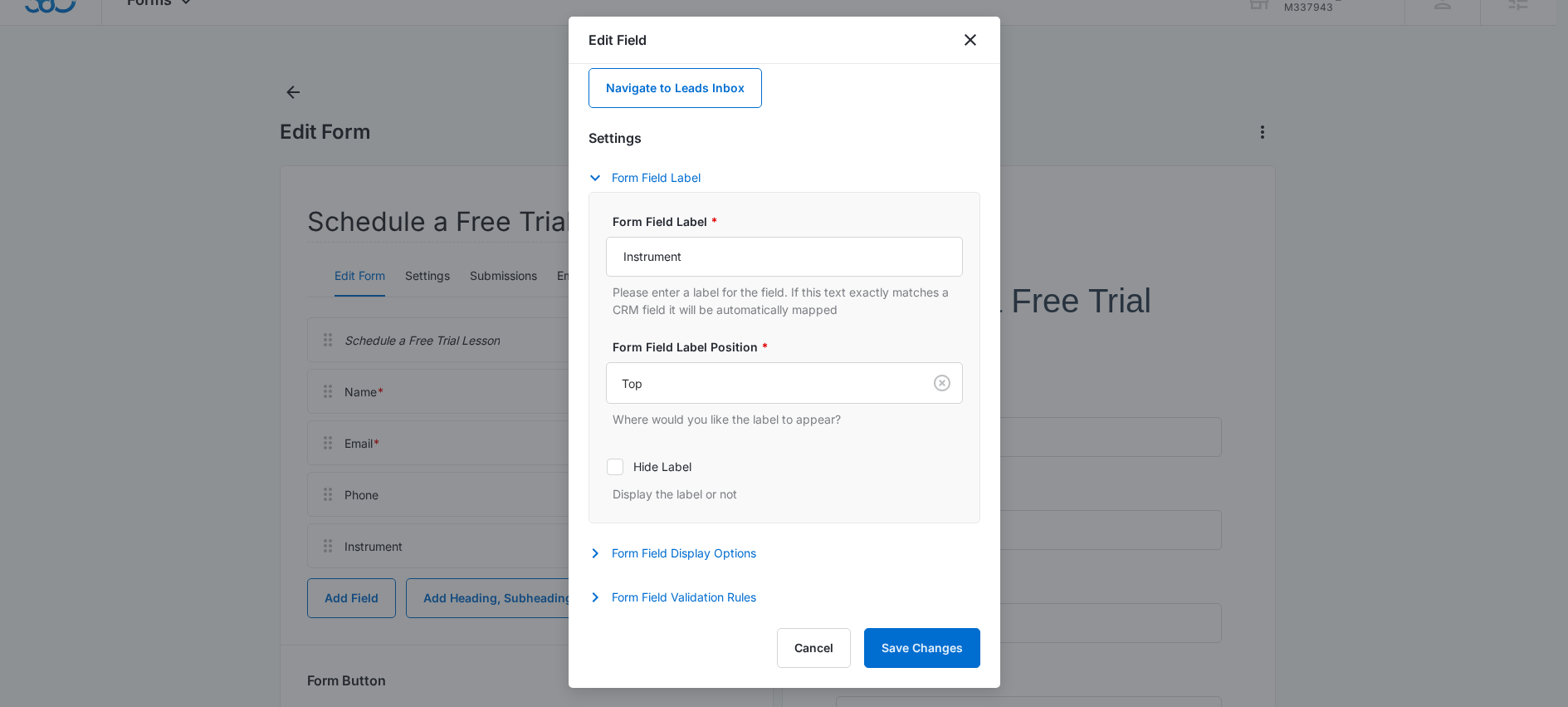
scroll to position [122, 0]
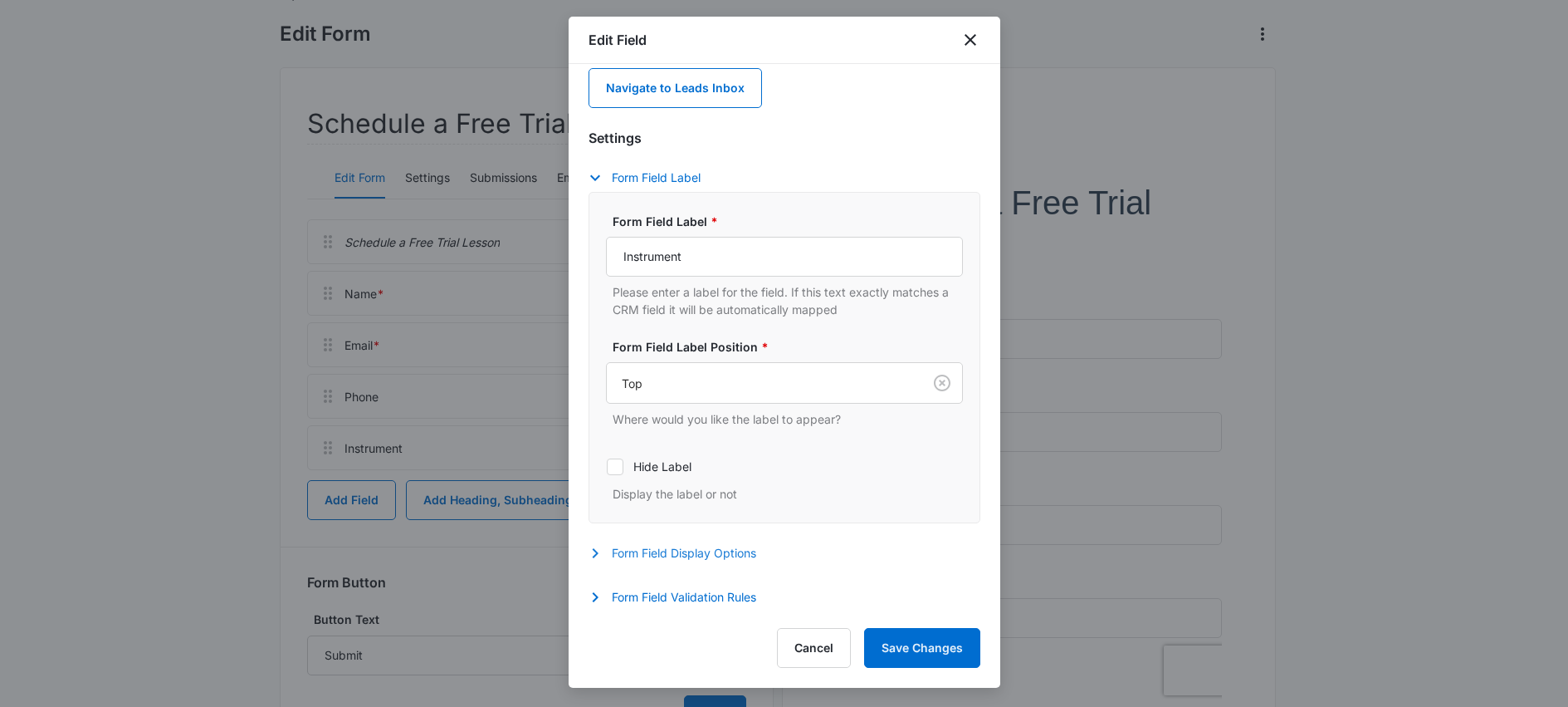
click at [693, 555] on button "Form Field Display Options" at bounding box center [681, 553] width 185 height 20
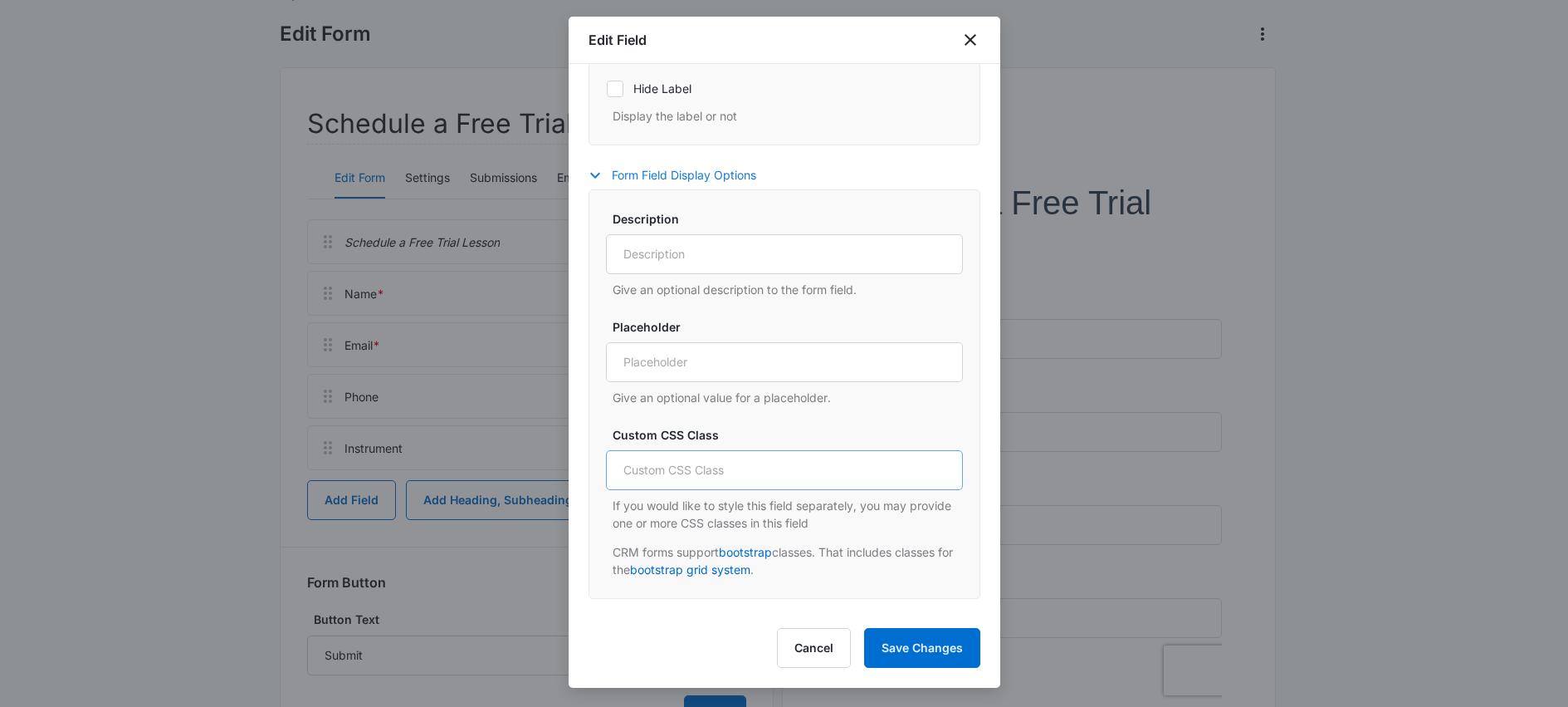
scroll to position [481, 0]
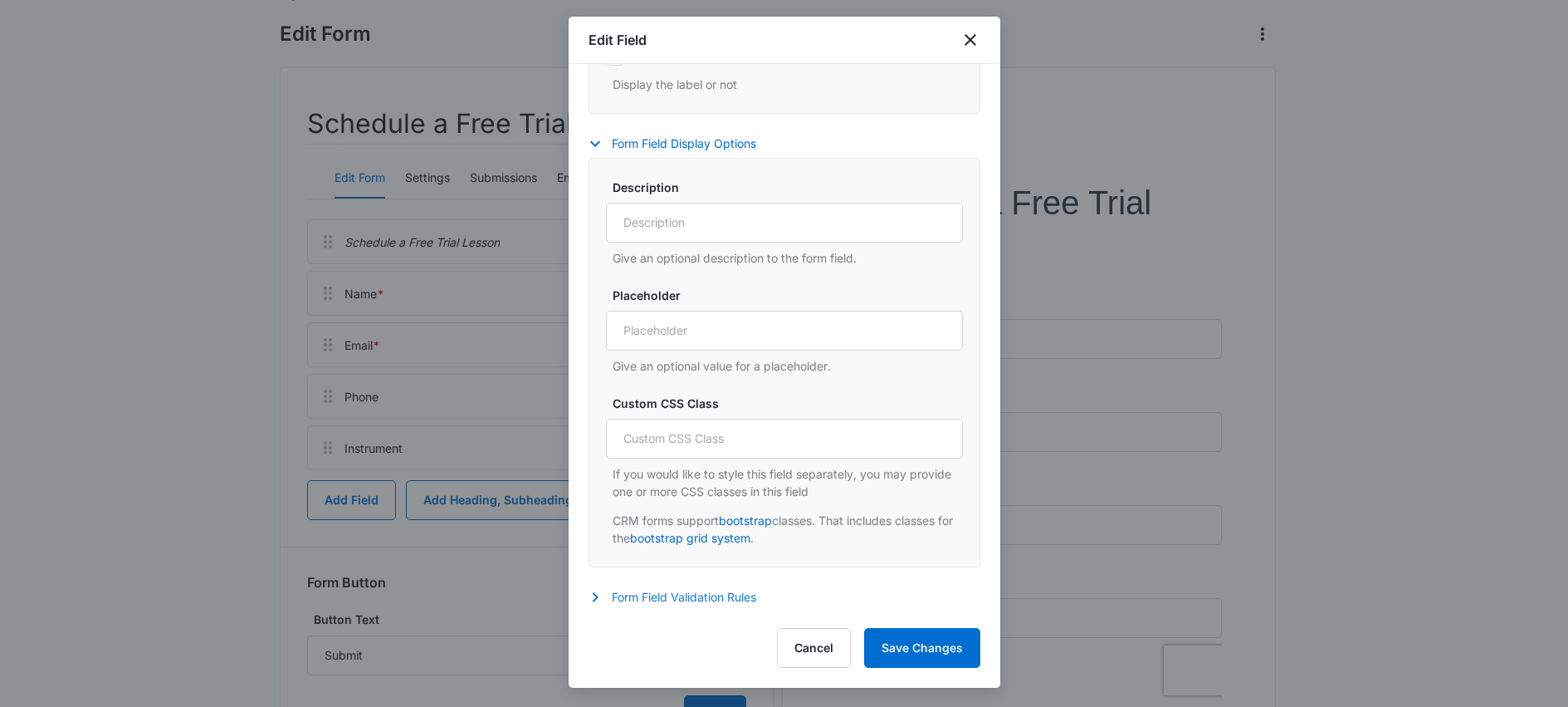
click at [713, 600] on button "Form Field Validation Rules" at bounding box center [681, 597] width 185 height 20
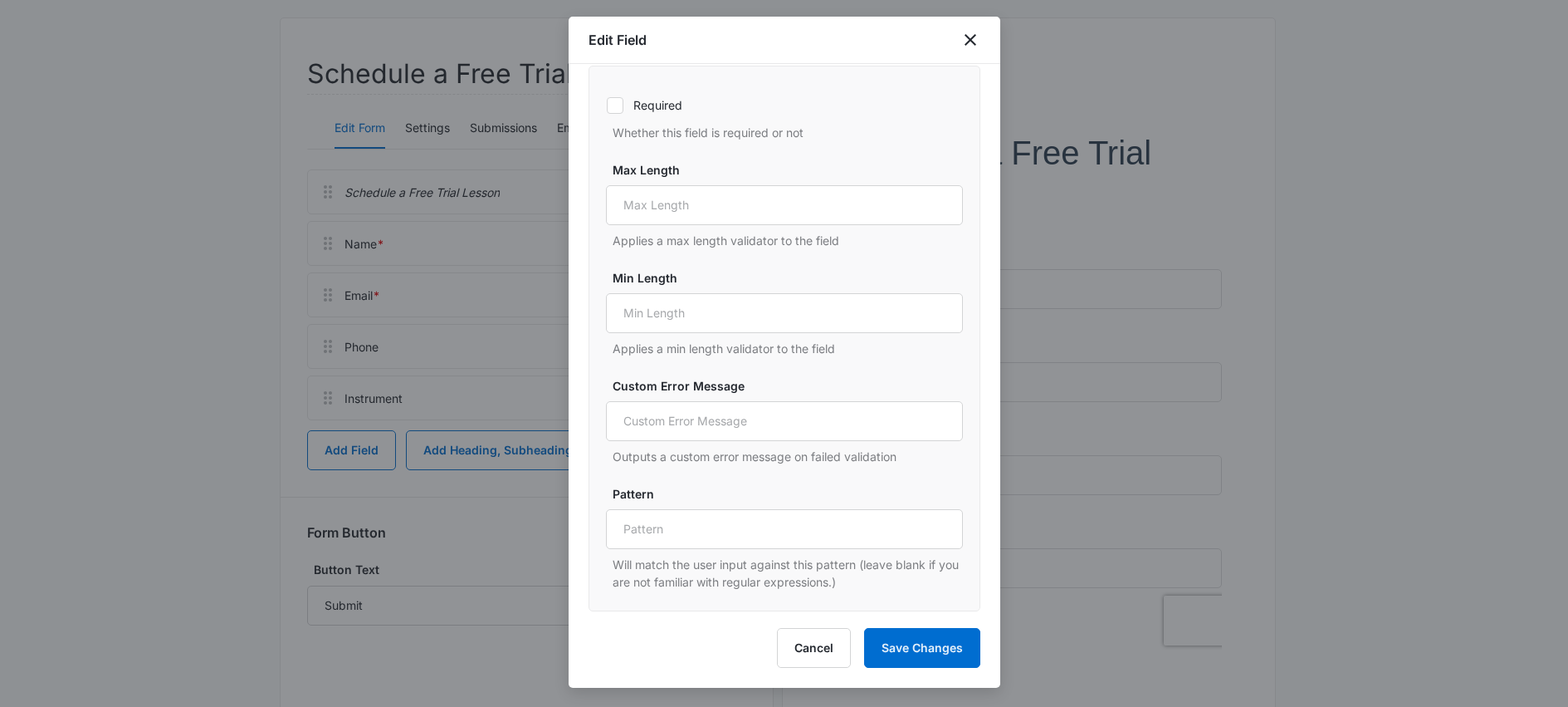
scroll to position [214, 0]
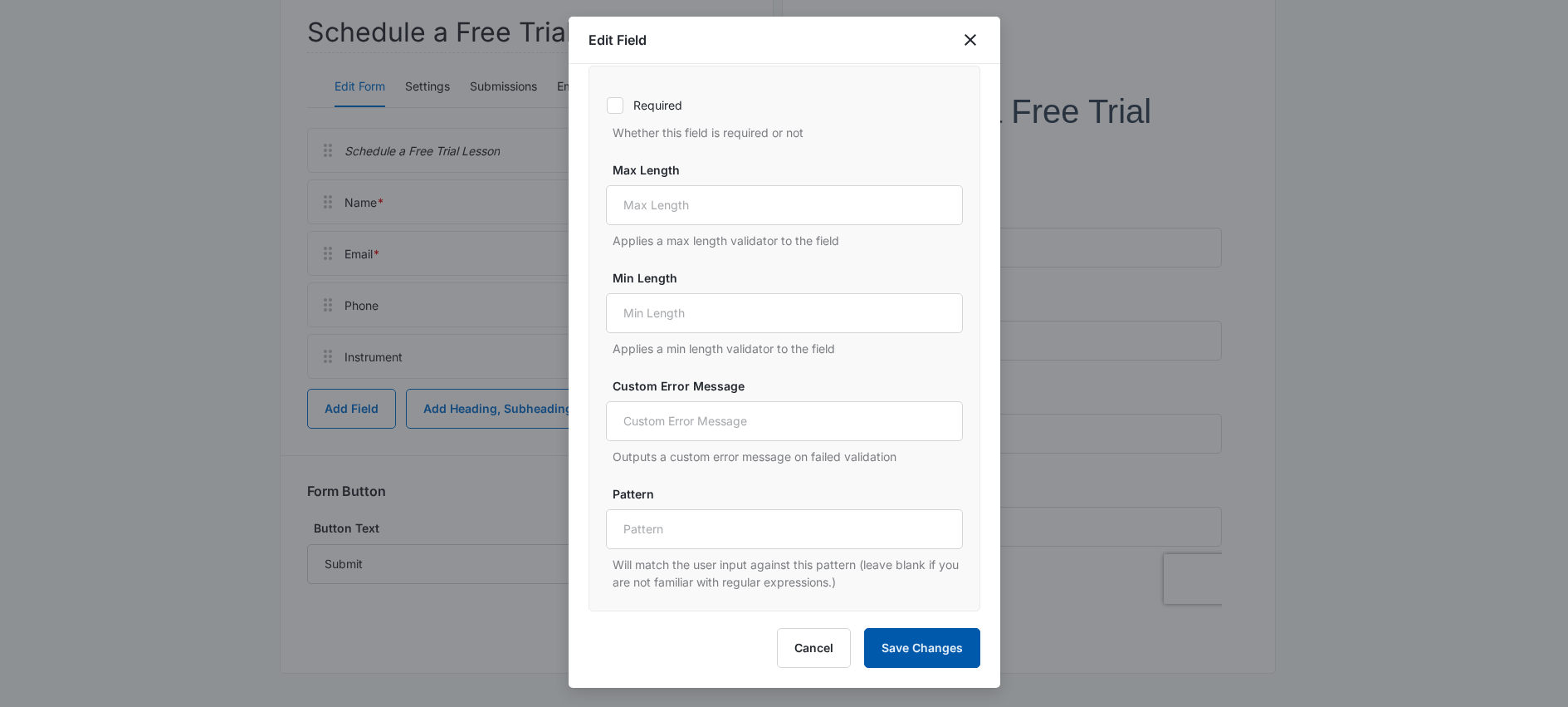
click at [916, 644] on button "Save Changes" at bounding box center [922, 647] width 116 height 40
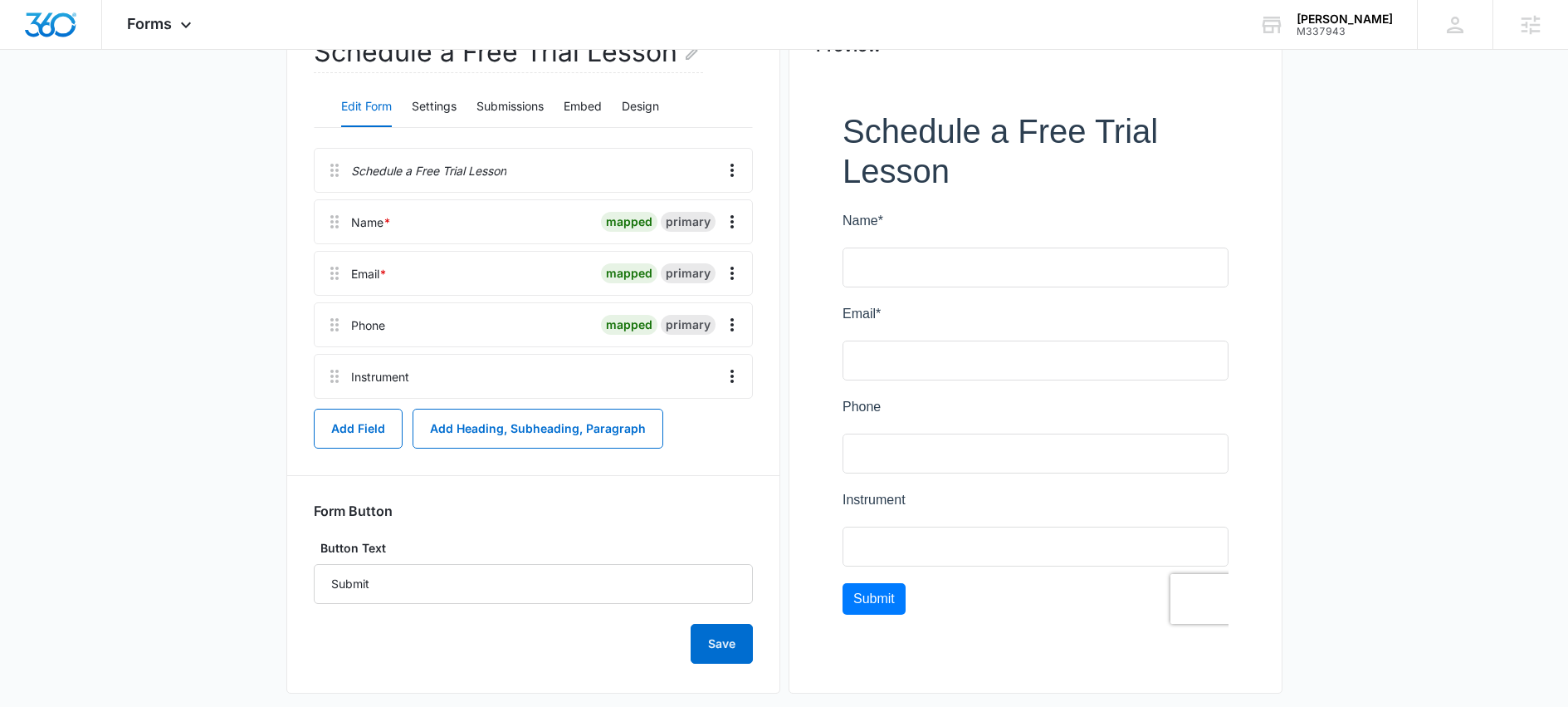
scroll to position [178, 0]
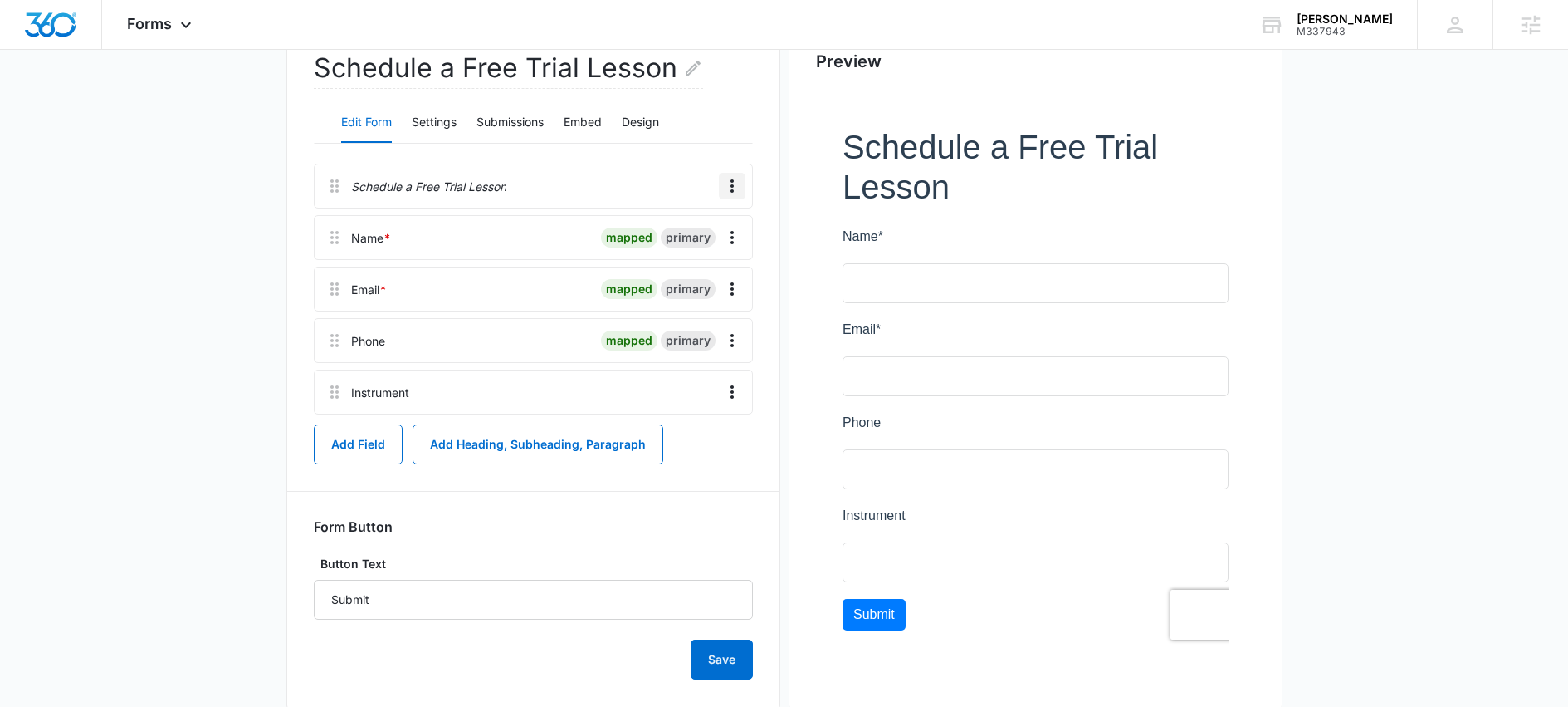
click at [733, 182] on icon "Overflow Menu" at bounding box center [732, 186] width 20 height 20
click at [657, 162] on div "Schedule a Free Trial Lesson Edit Form Settings Submissions Embed Design Schedu…" at bounding box center [534, 364] width 439 height 630
click at [730, 344] on icon "Overflow Menu" at bounding box center [732, 340] width 4 height 13
click at [681, 383] on div "Edit" at bounding box center [687, 387] width 35 height 11
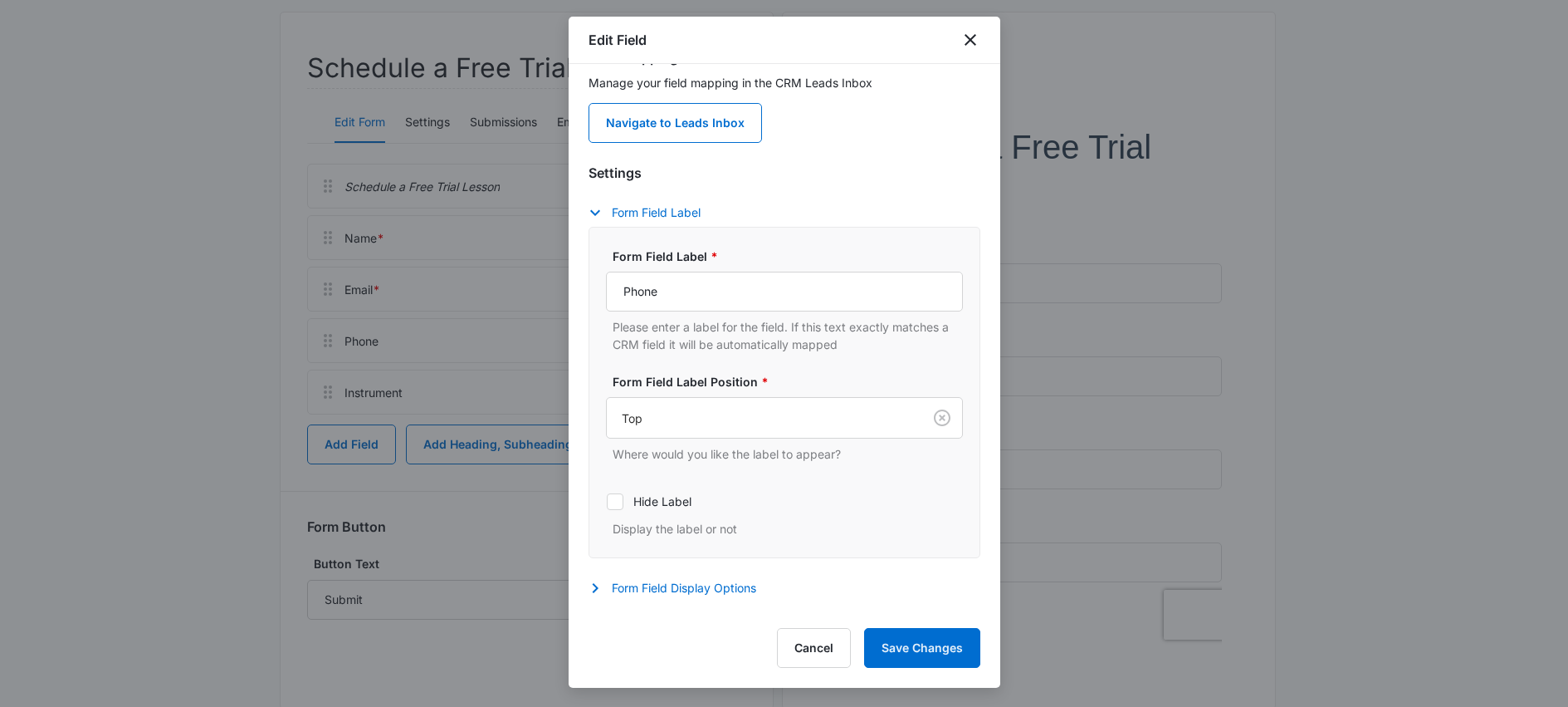
scroll to position [71, 0]
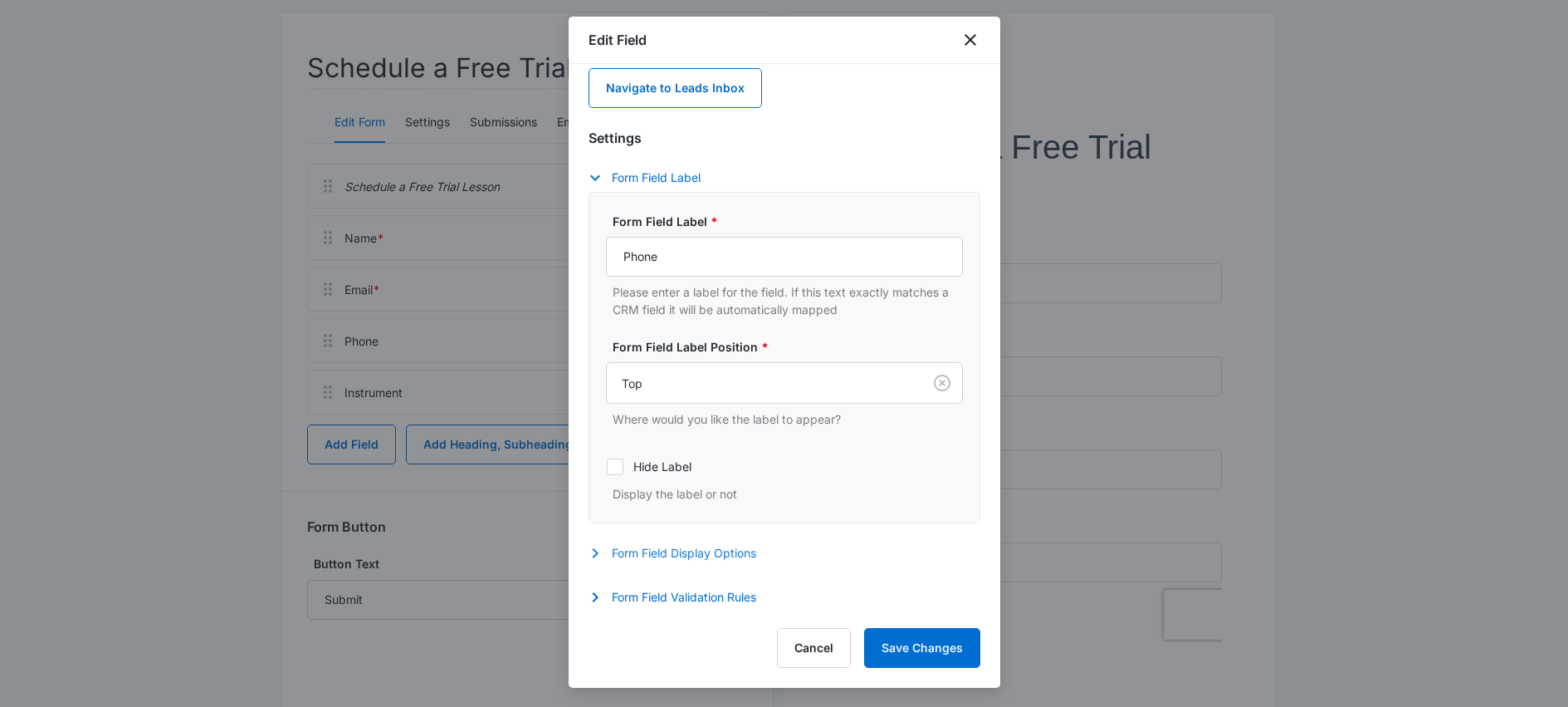
click at [714, 557] on button "Form Field Display Options" at bounding box center [681, 553] width 185 height 20
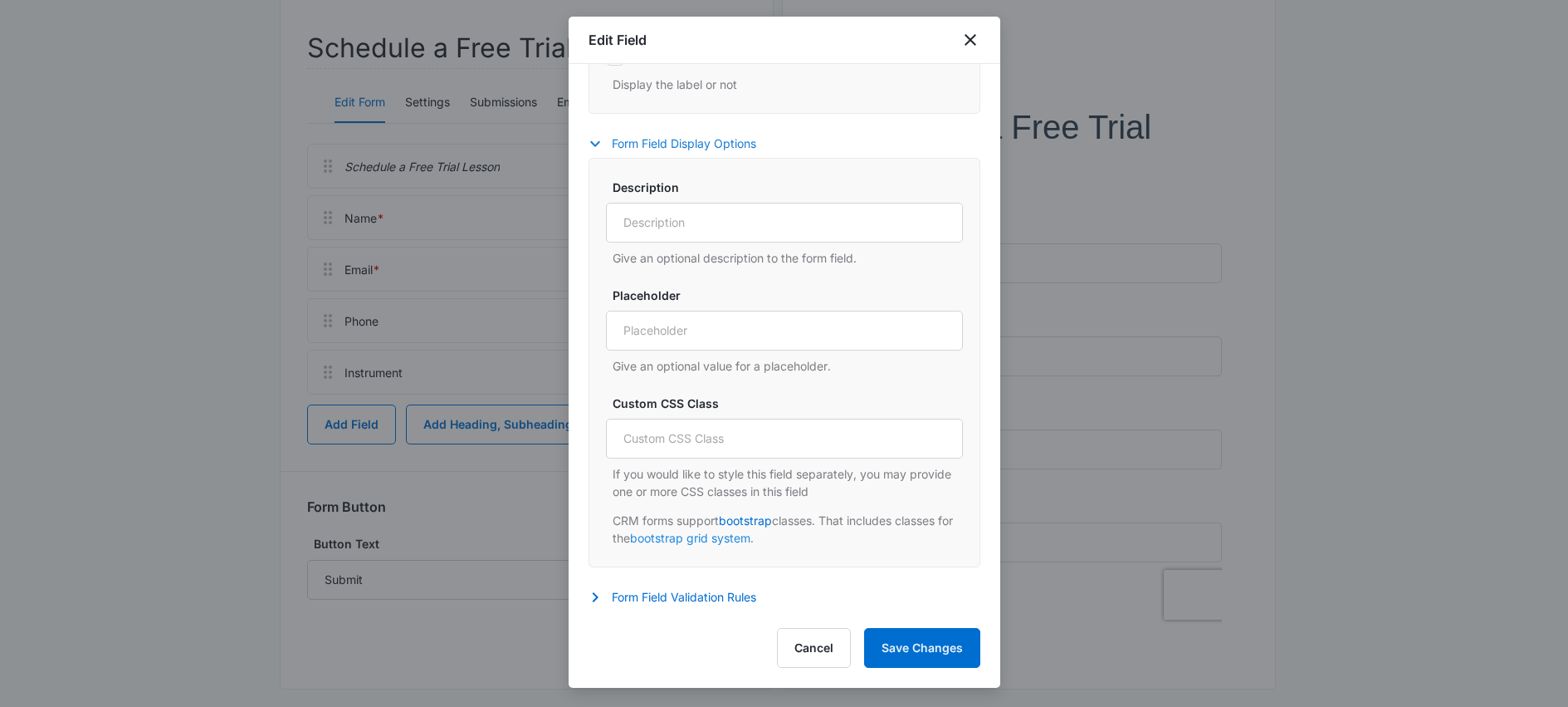
scroll to position [214, 0]
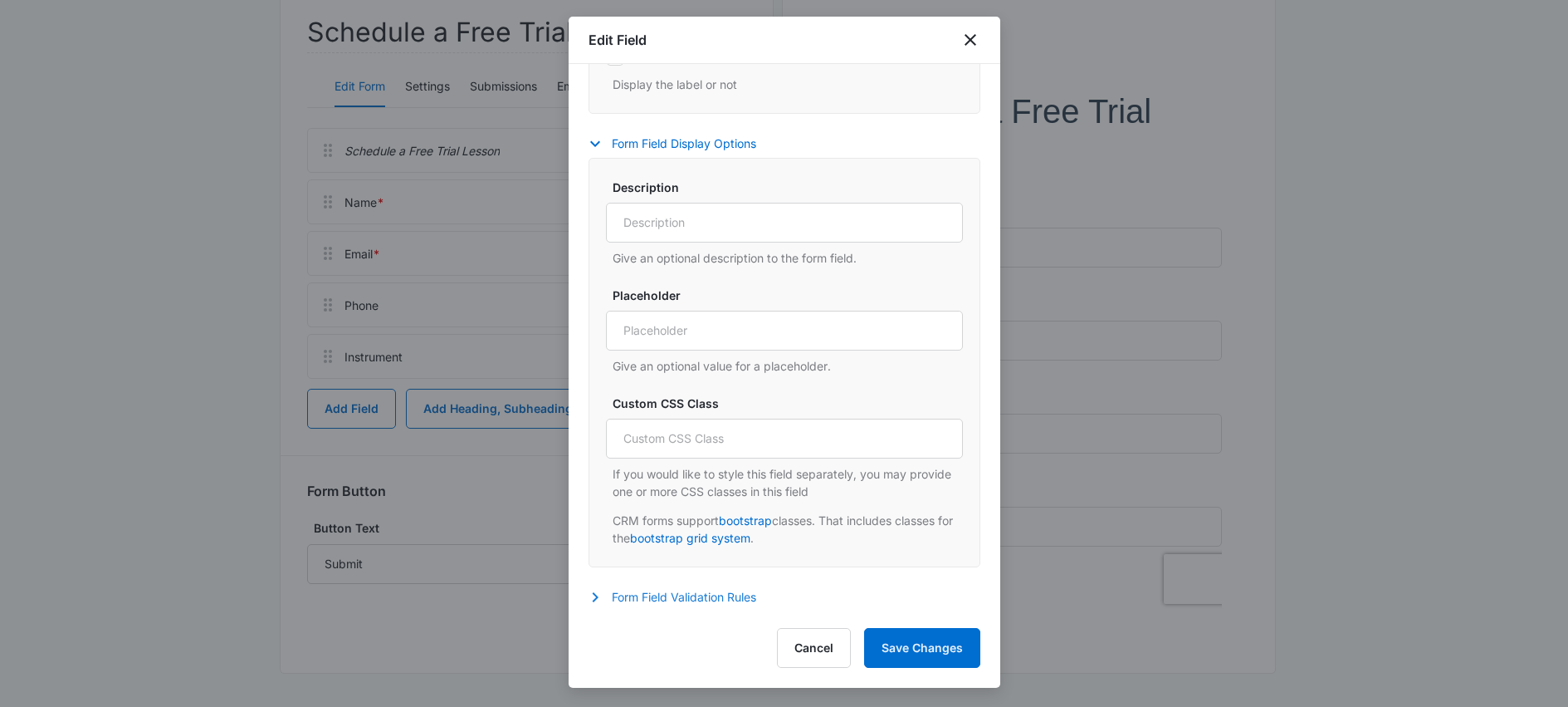
click at [709, 594] on button "Form Field Validation Rules" at bounding box center [681, 597] width 185 height 20
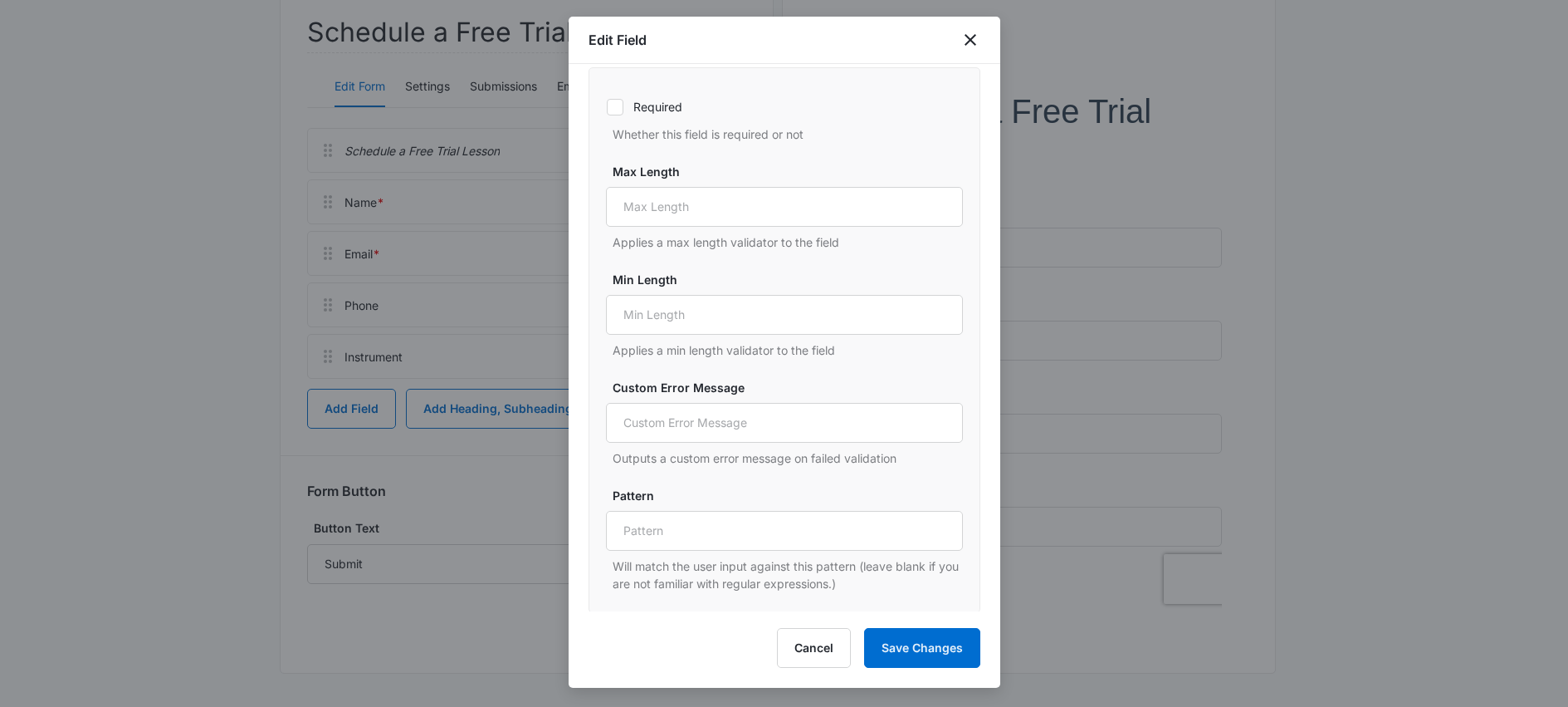
scroll to position [1026, 0]
click at [838, 663] on button "Cancel" at bounding box center [814, 647] width 74 height 40
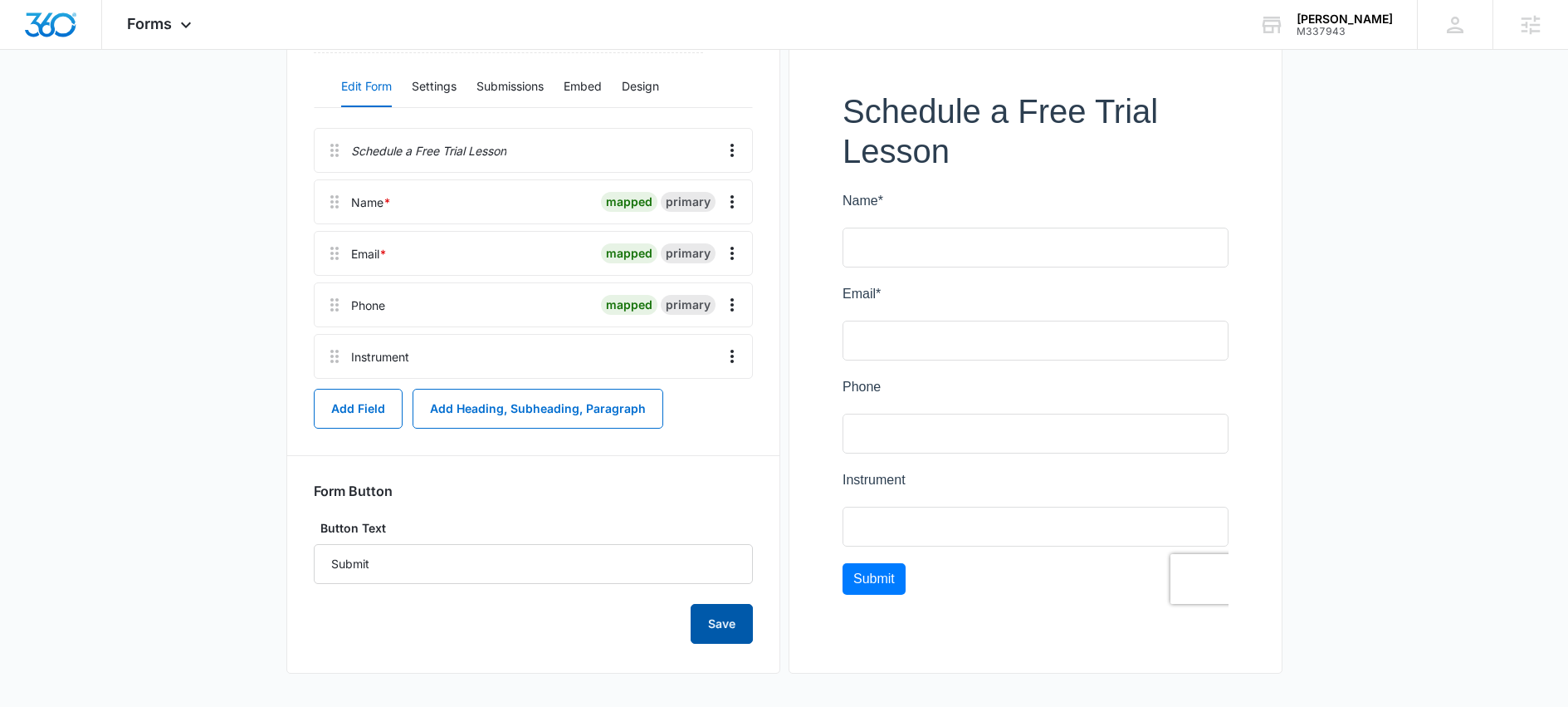
click at [725, 628] on button "Save" at bounding box center [722, 623] width 62 height 40
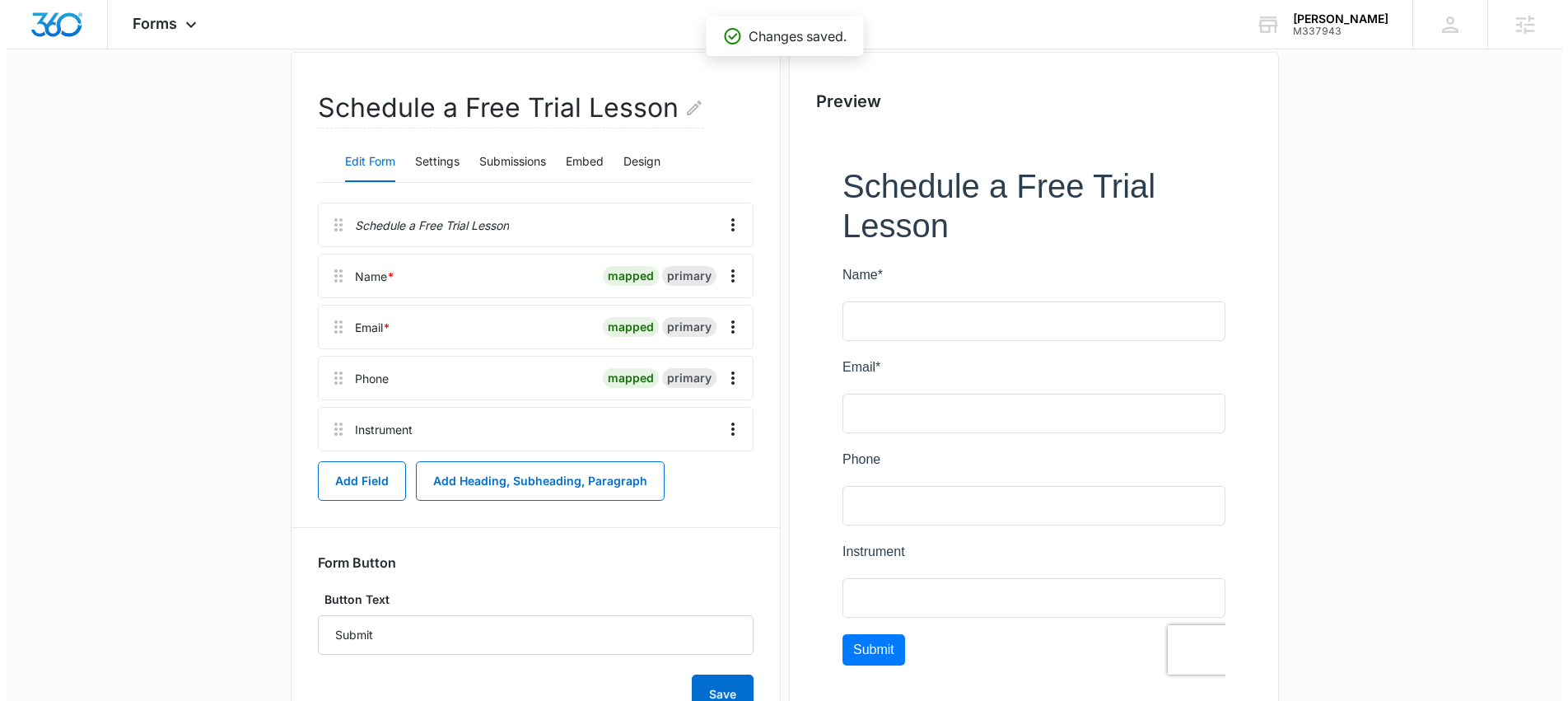
scroll to position [0, 0]
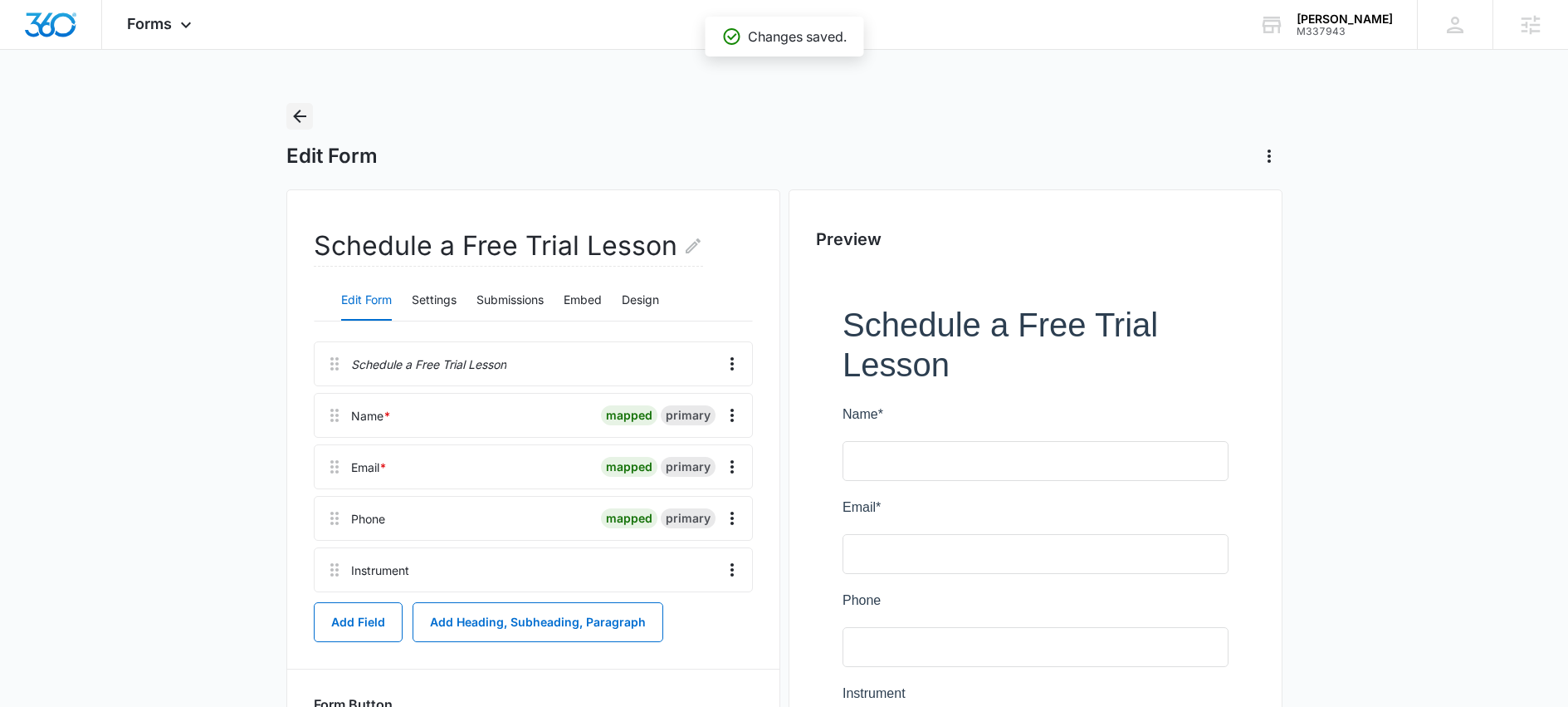
click at [302, 113] on icon "Back" at bounding box center [300, 116] width 20 height 20
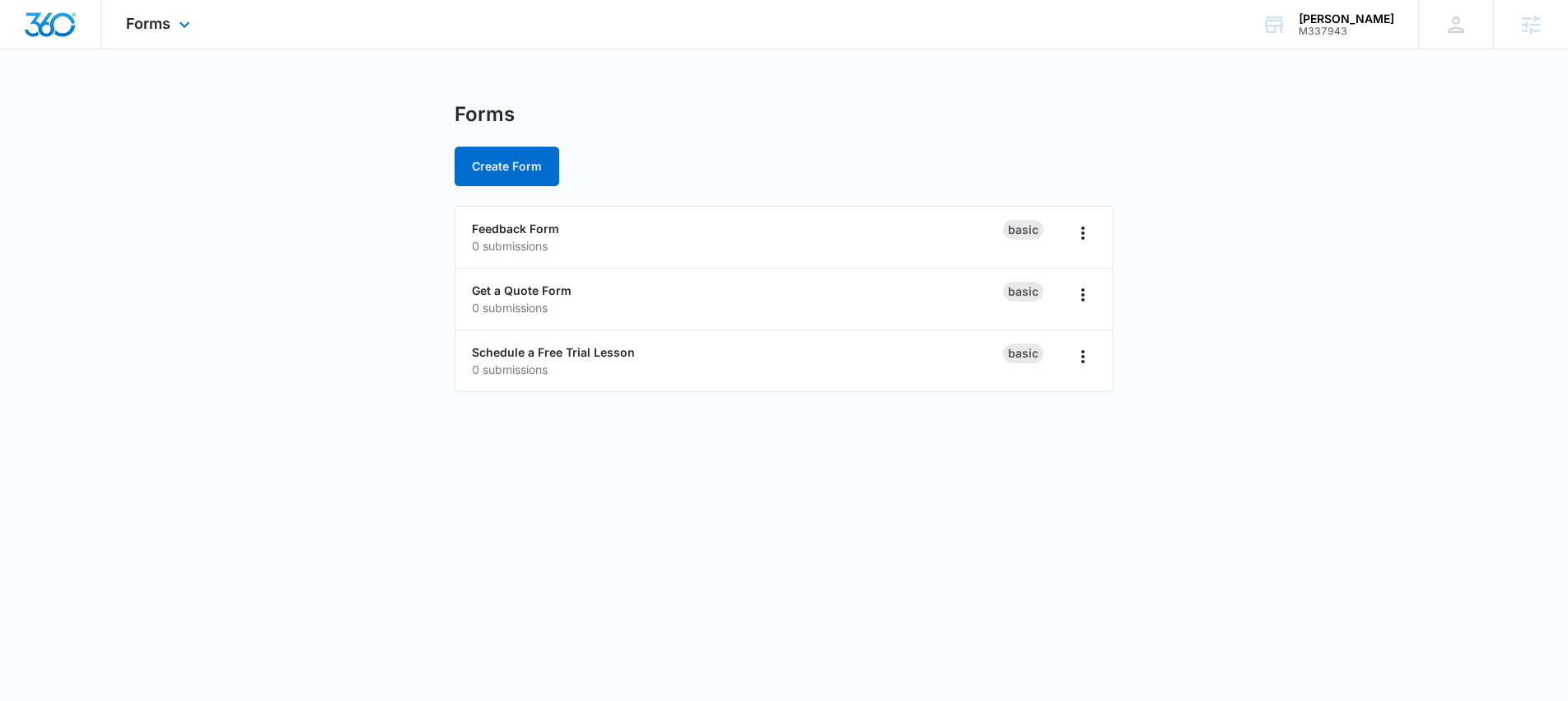
click at [143, 34] on div "Forms Apps Reputation Websites Forms CRM Email Social Shop Scheduling Content A…" at bounding box center [160, 24] width 118 height 49
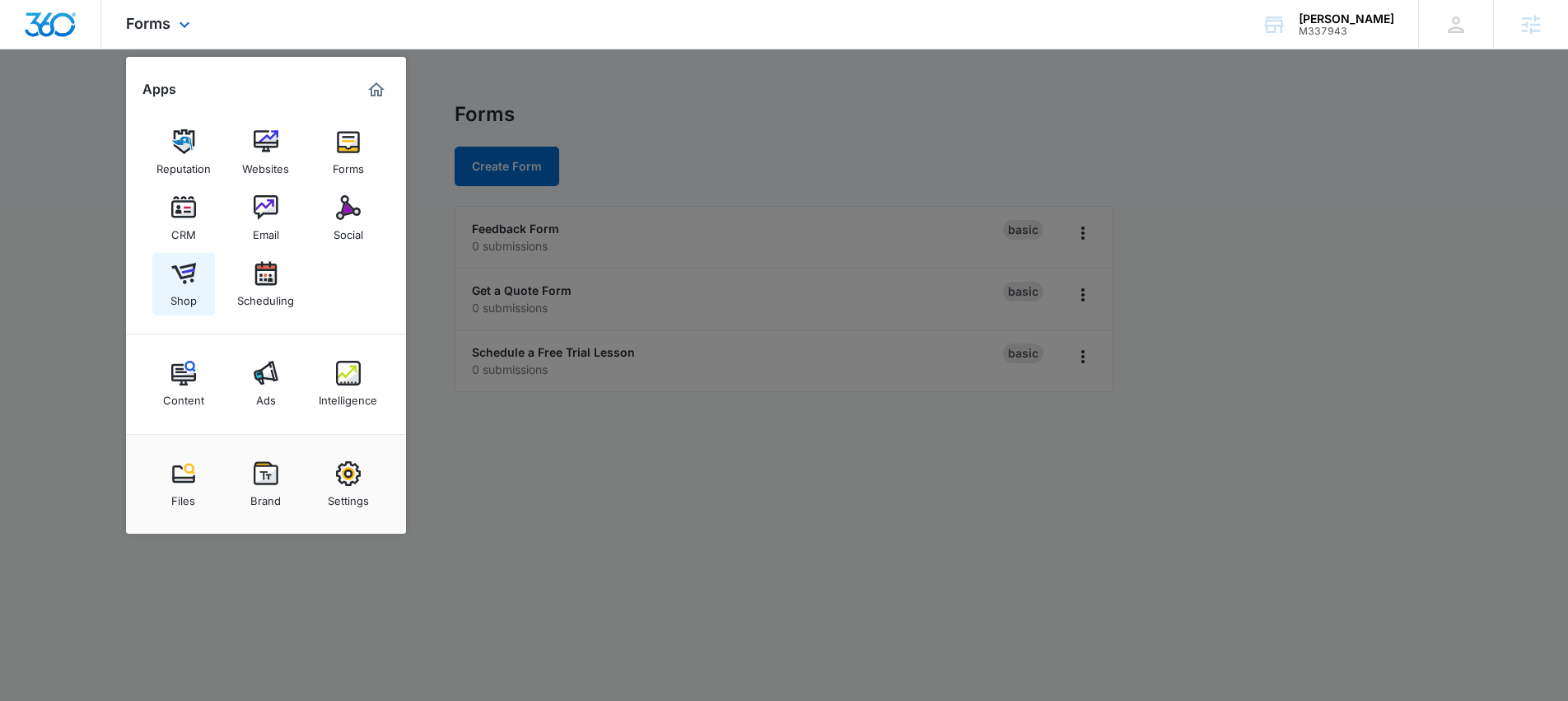
click at [189, 283] on img at bounding box center [183, 273] width 24 height 24
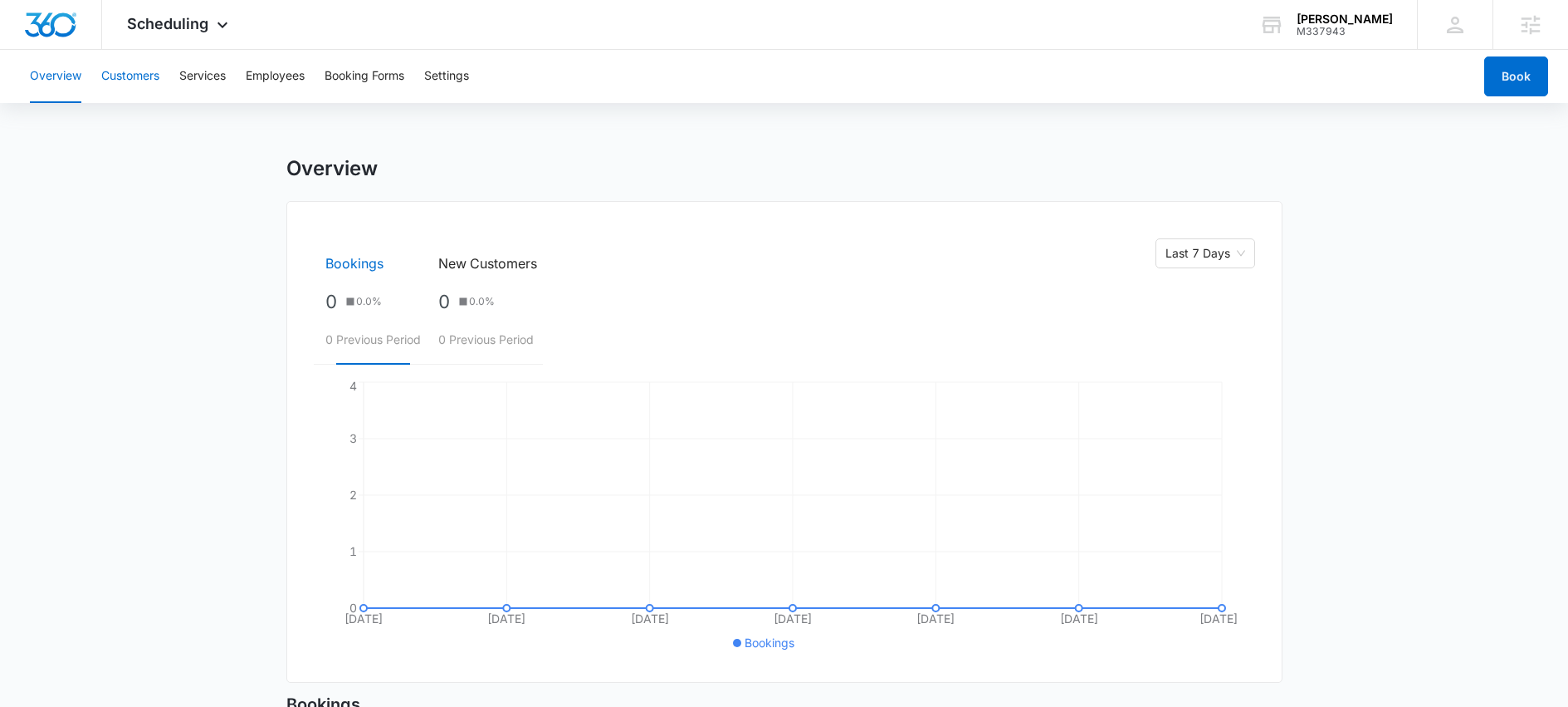
click at [128, 79] on button "Customers" at bounding box center [130, 77] width 58 height 53
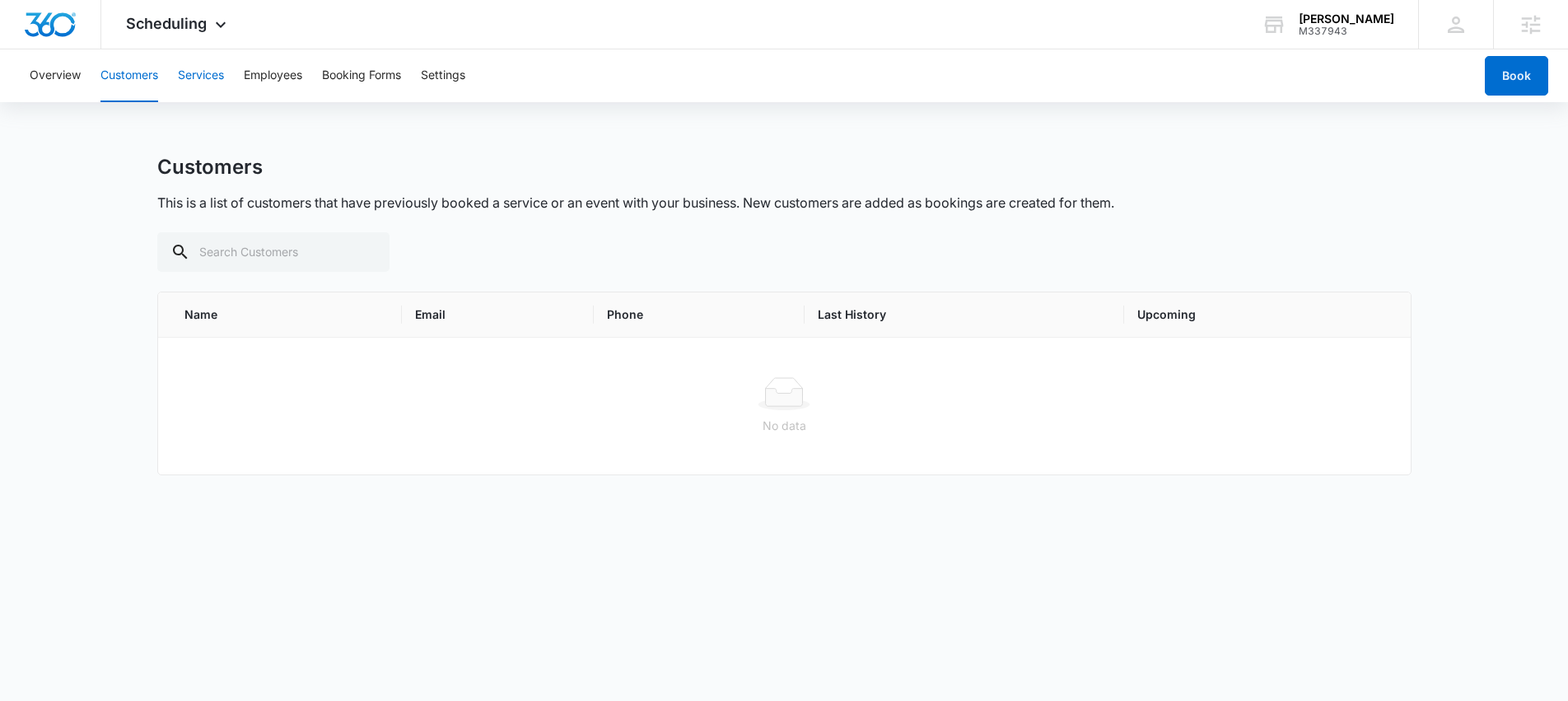
click at [200, 76] on button "Services" at bounding box center [201, 76] width 46 height 52
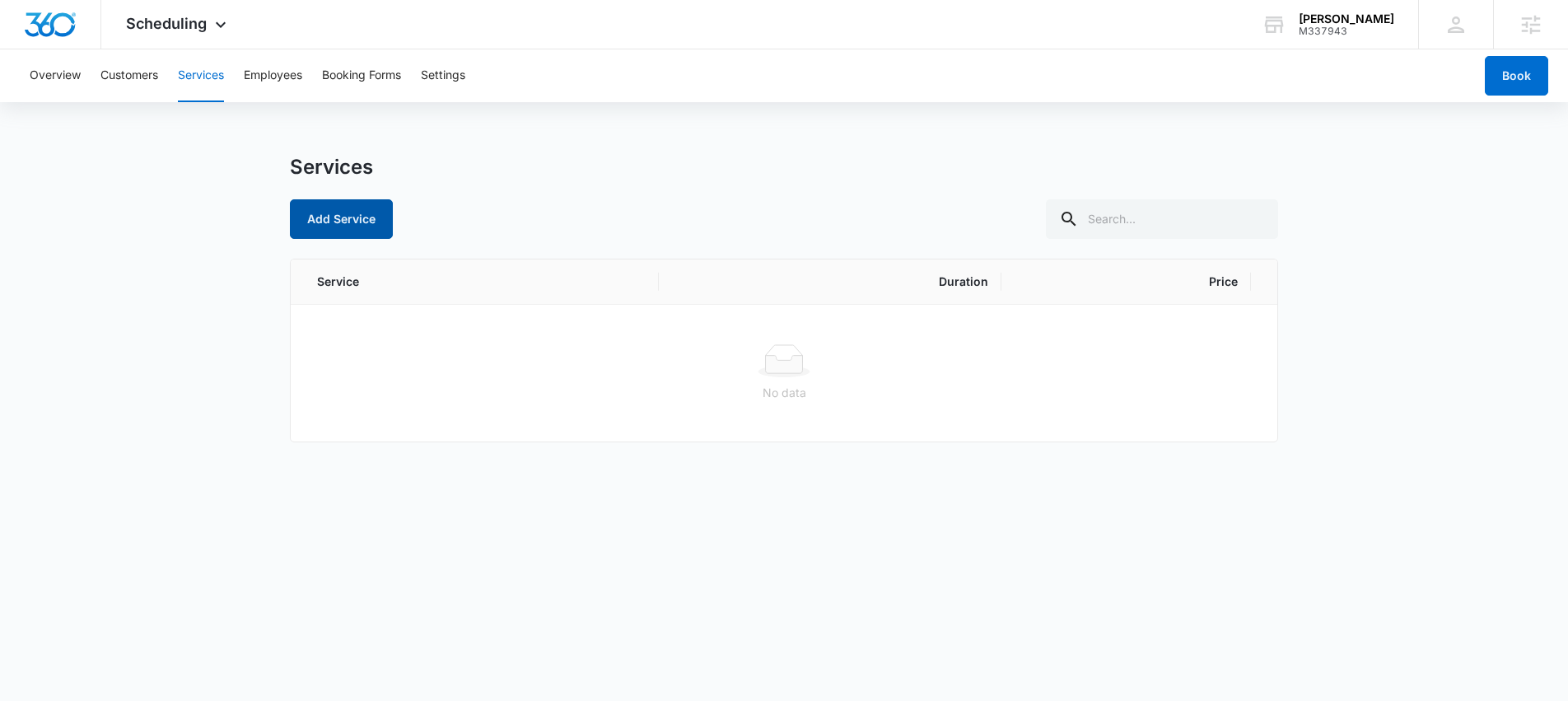
click at [337, 216] on button "Add Service" at bounding box center [341, 219] width 103 height 39
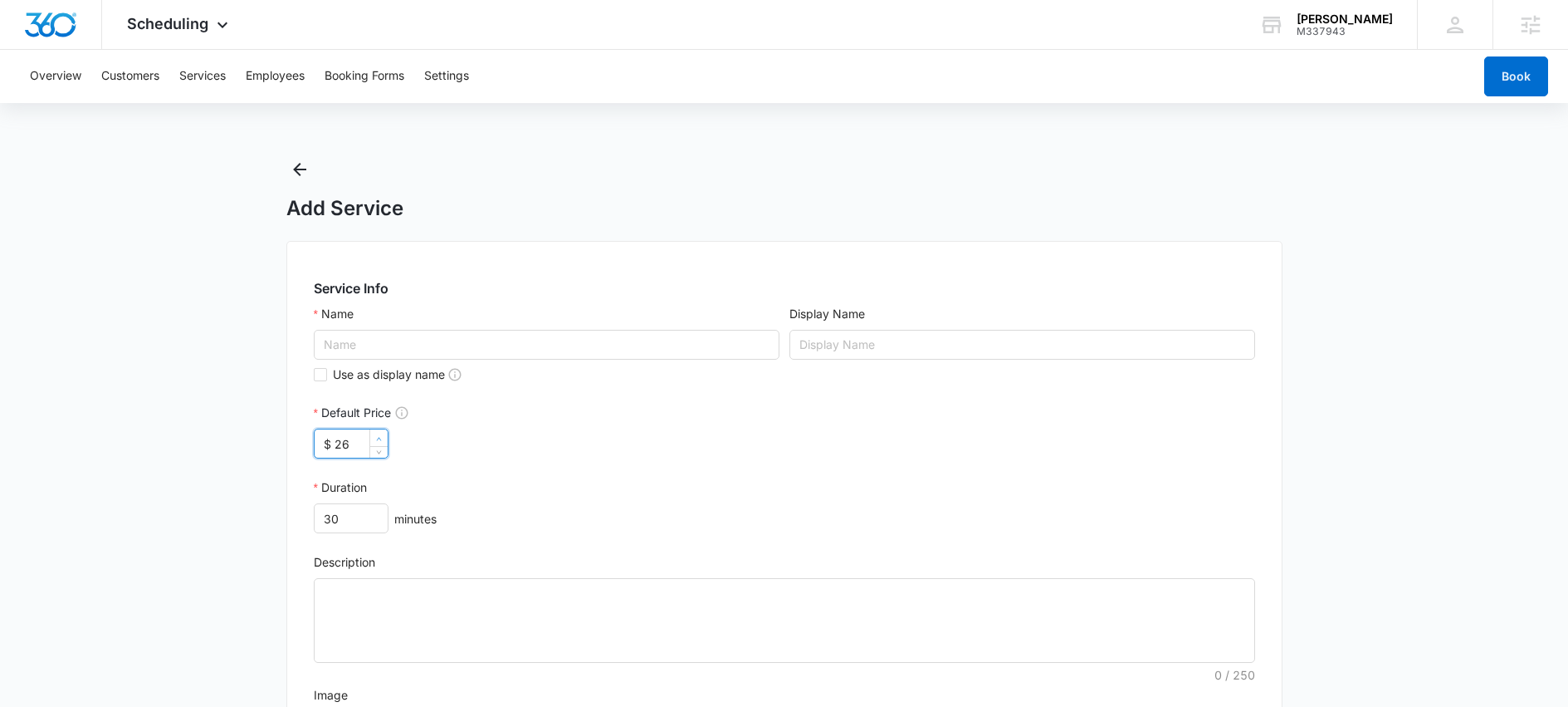
click at [369, 438] on span "Increase Value" at bounding box center [378, 437] width 18 height 17
drag, startPoint x: 354, startPoint y: 441, endPoint x: 297, endPoint y: 441, distance: 57.0
type input "$ 0"
click at [614, 493] on div "Duration" at bounding box center [784, 491] width 941 height 25
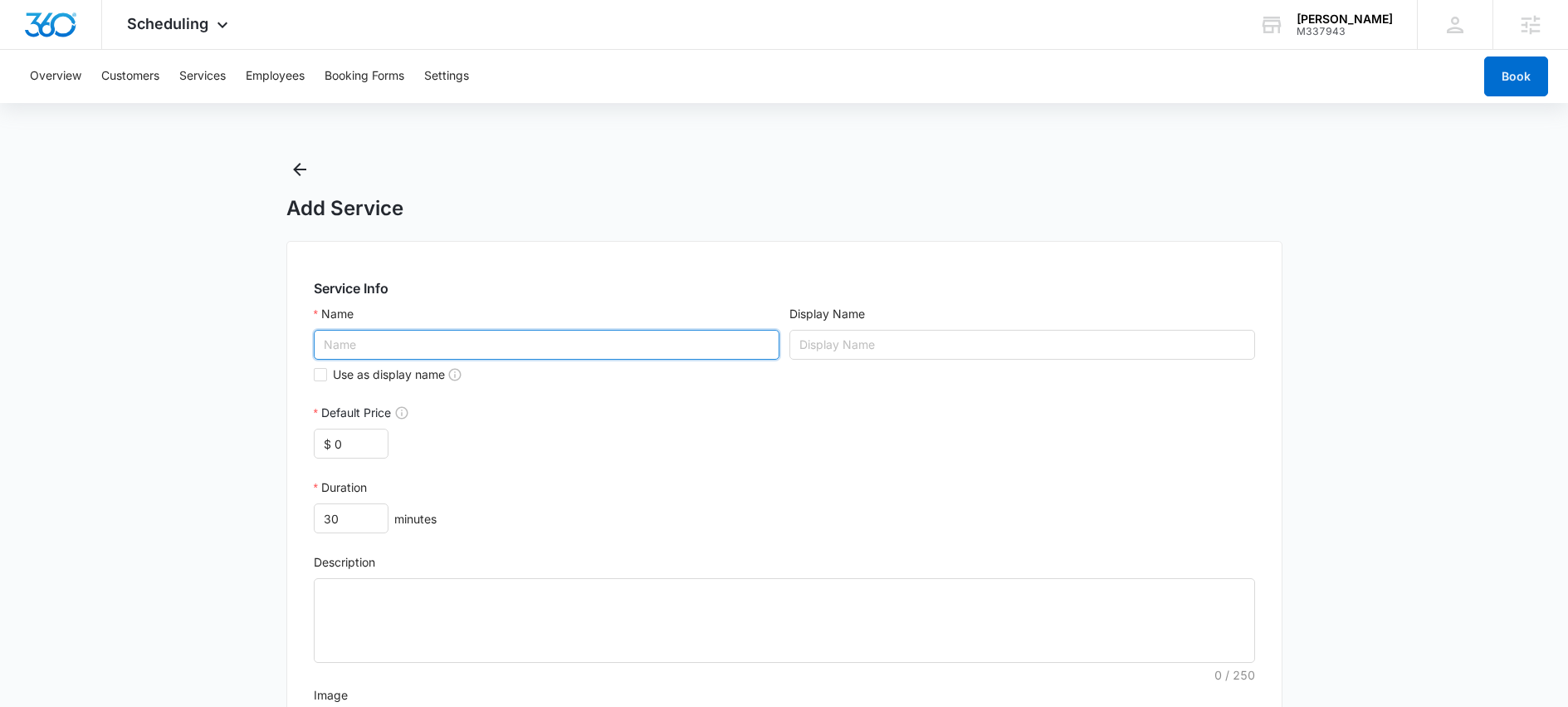
click at [440, 346] on input "Name" at bounding box center [547, 345] width 466 height 30
type input "Trial Lesson"
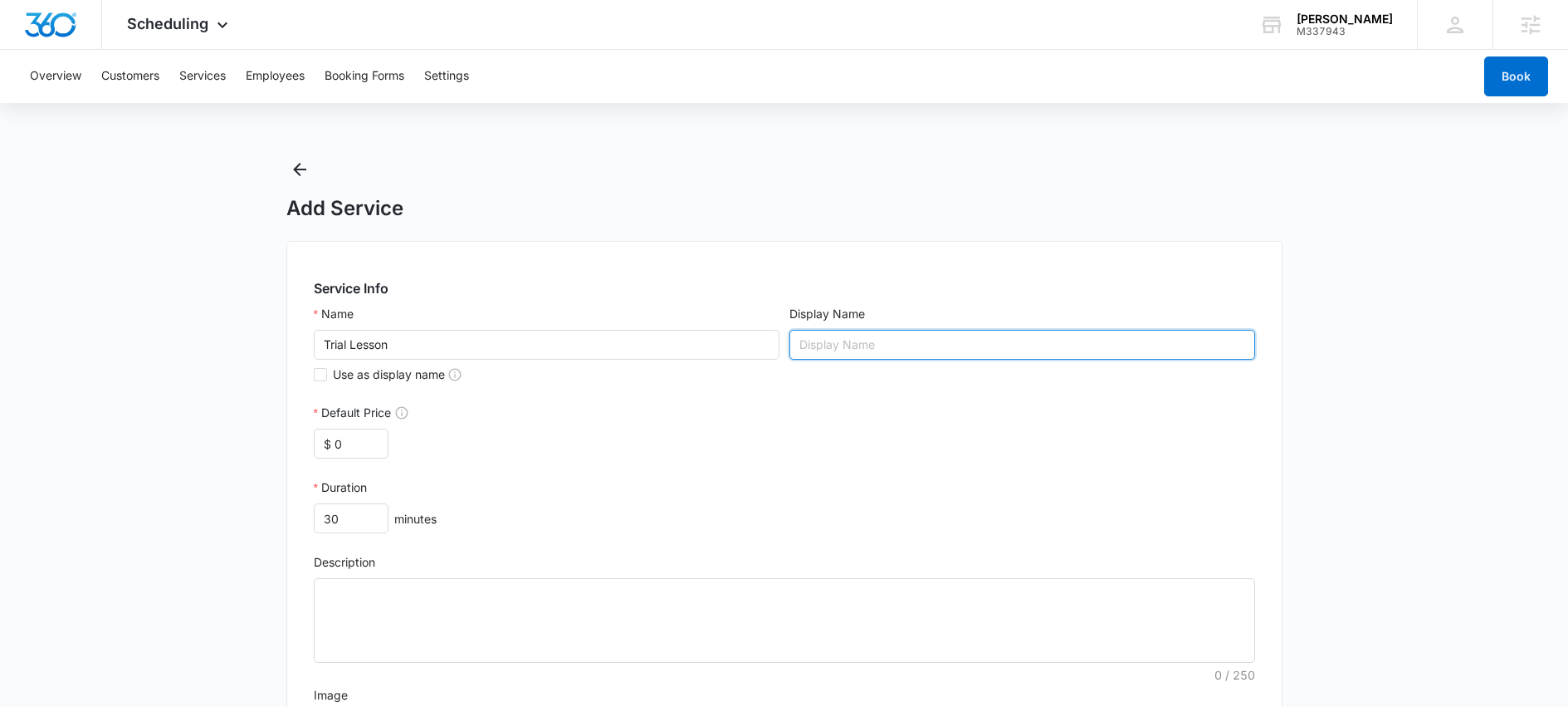
click at [939, 349] on input "Display Name" at bounding box center [1022, 345] width 466 height 30
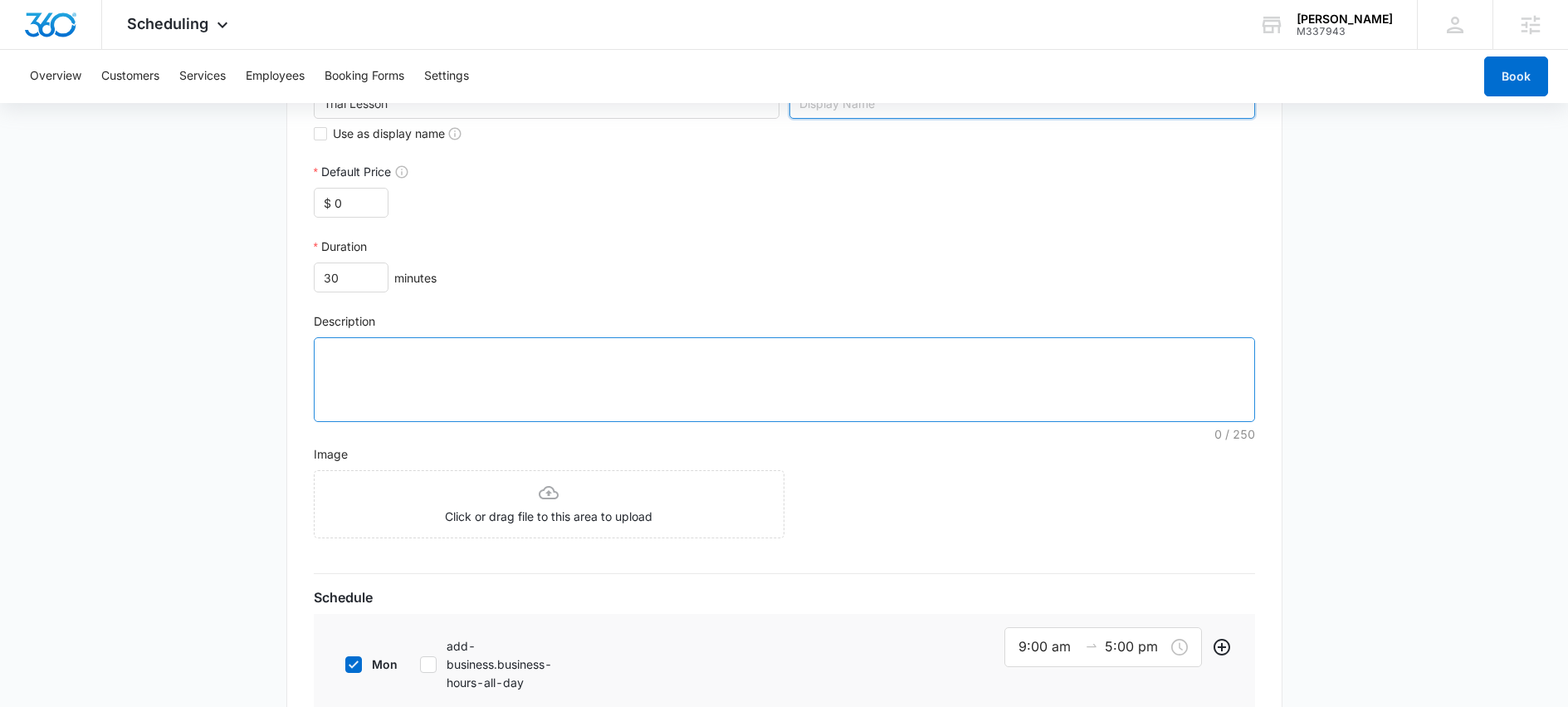
scroll to position [193, 0]
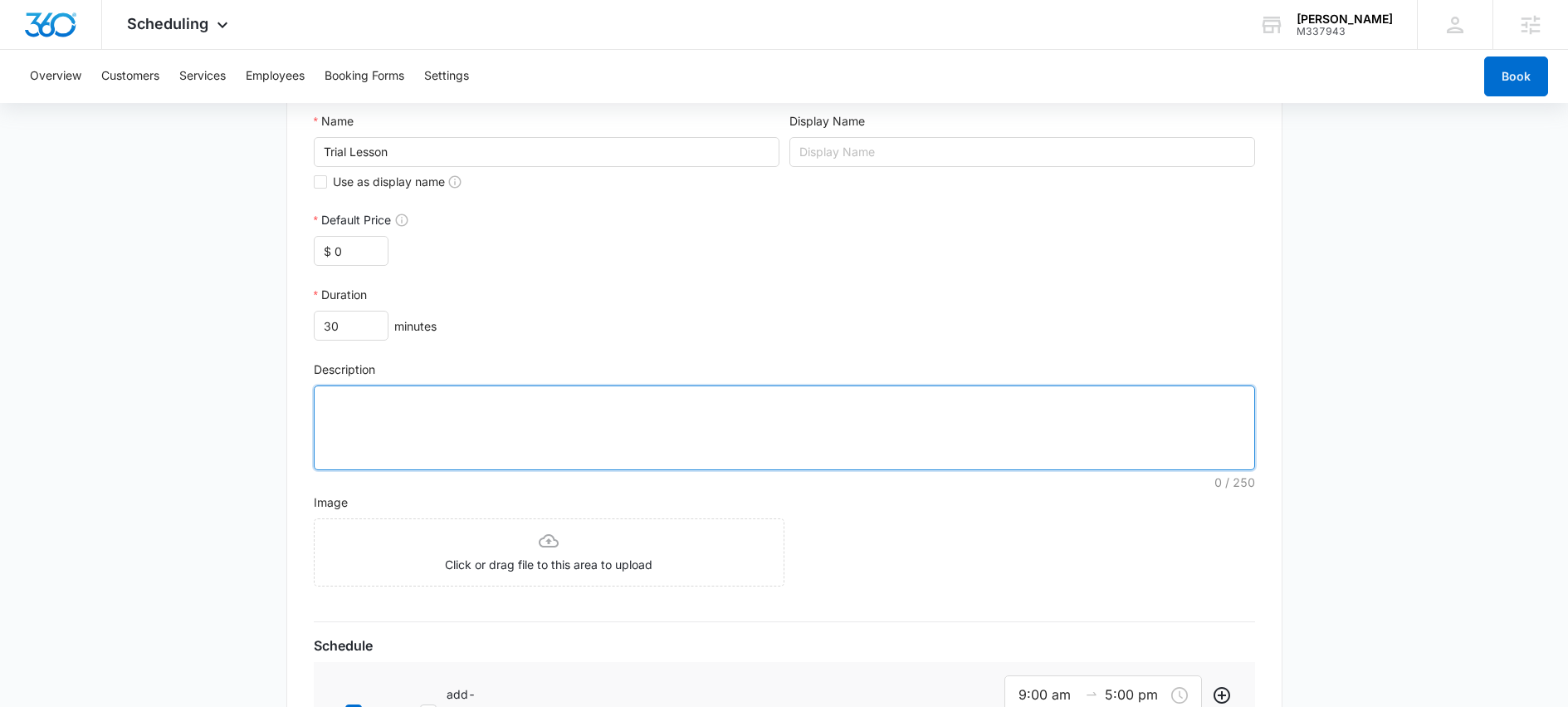
click at [720, 416] on textarea "Description" at bounding box center [784, 427] width 941 height 84
type textarea "T"
type textarea "Te"
type textarea "Tes"
type textarea "Test"
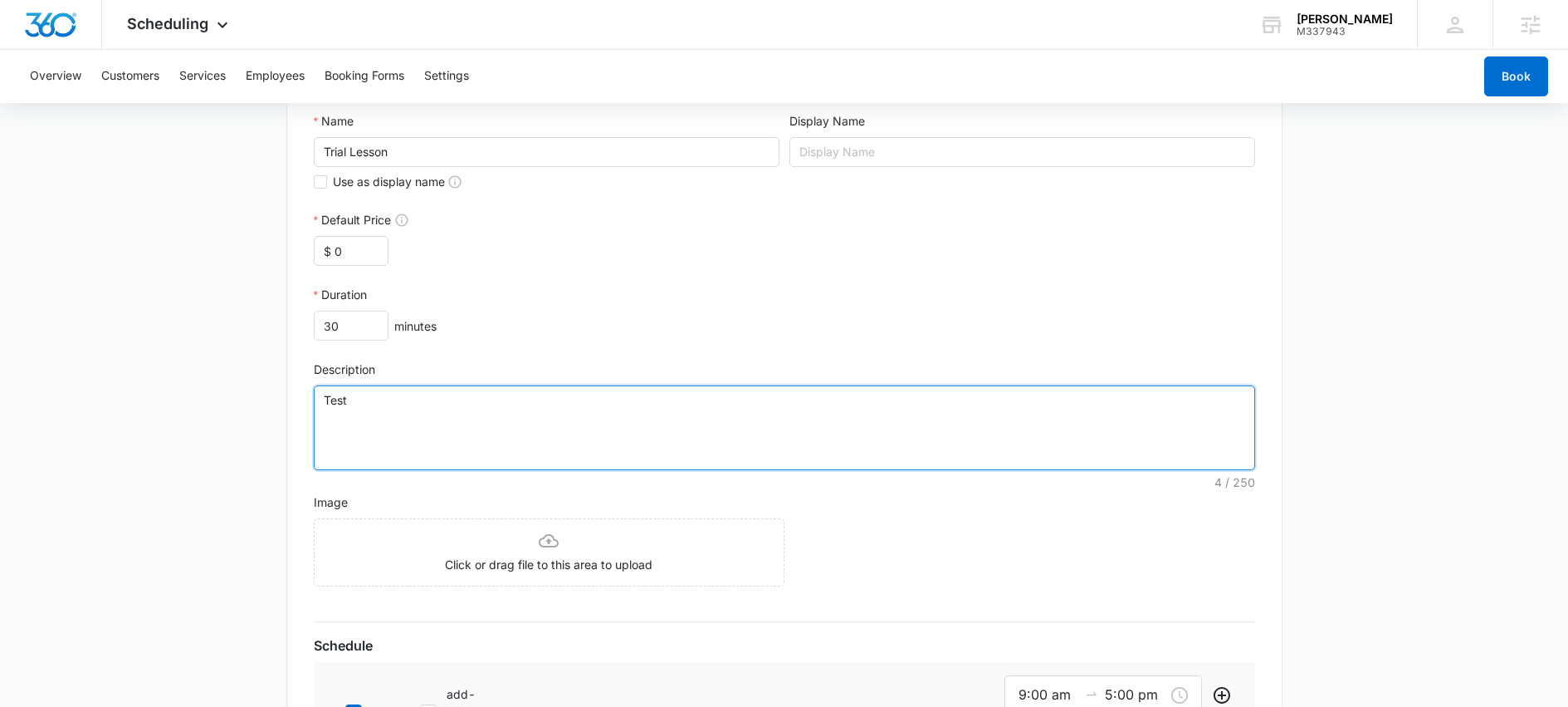
type textarea "Test"
type textarea "Test T"
type textarea "Test Te"
type textarea "Test Tes"
type textarea "Test Test"
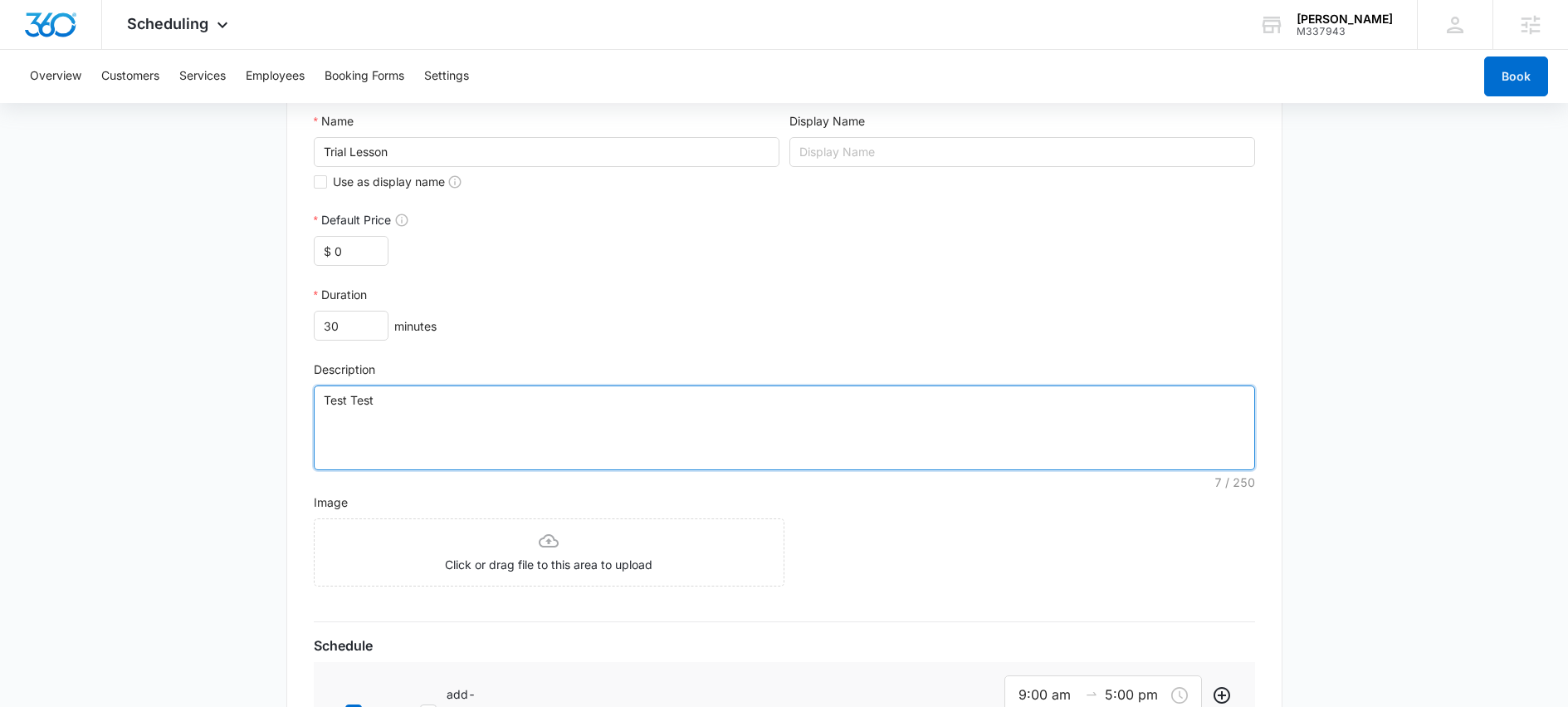
type textarea "Test Test"
type textarea "Test Test T"
type textarea "Test Test Te"
type textarea "Test Test Tes"
type textarea "Test Test Test"
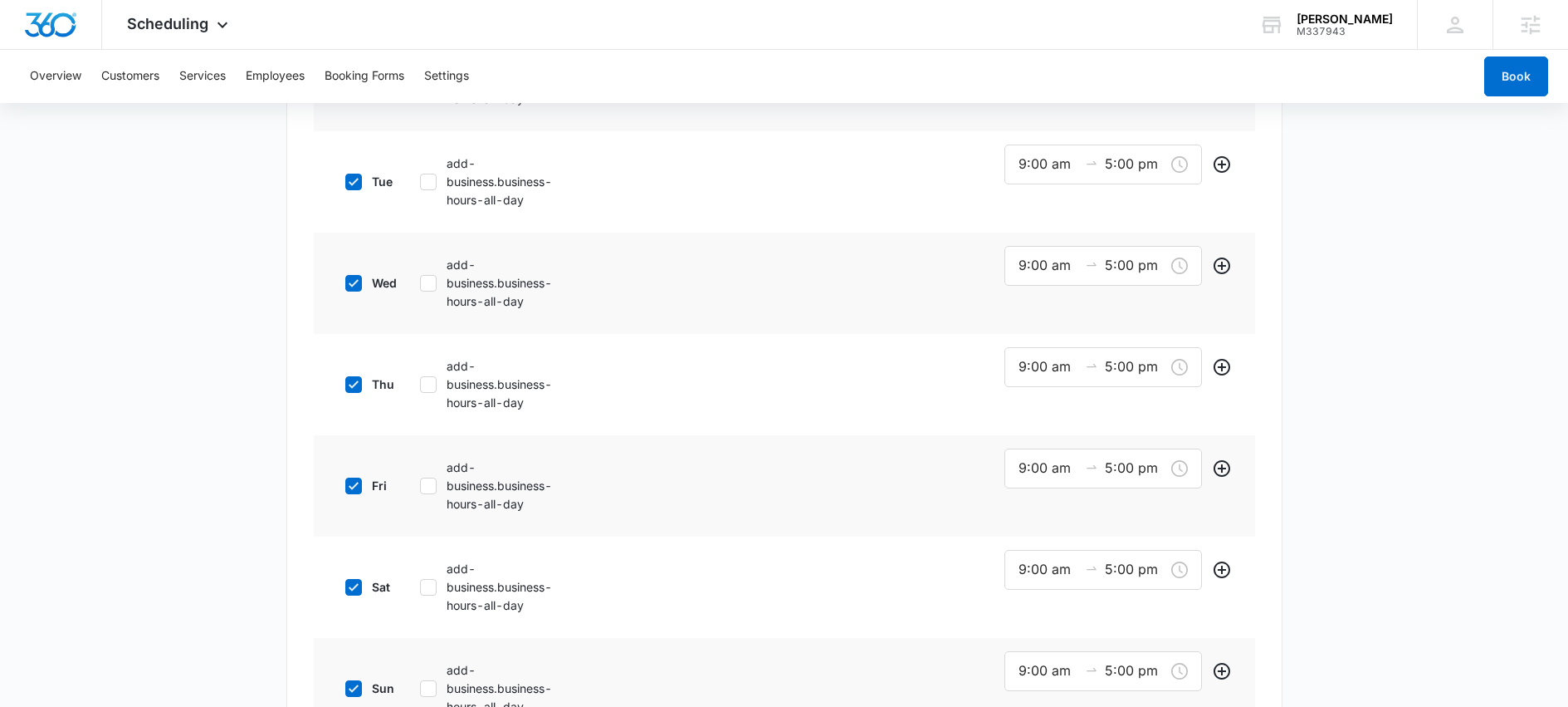
scroll to position [832, 0]
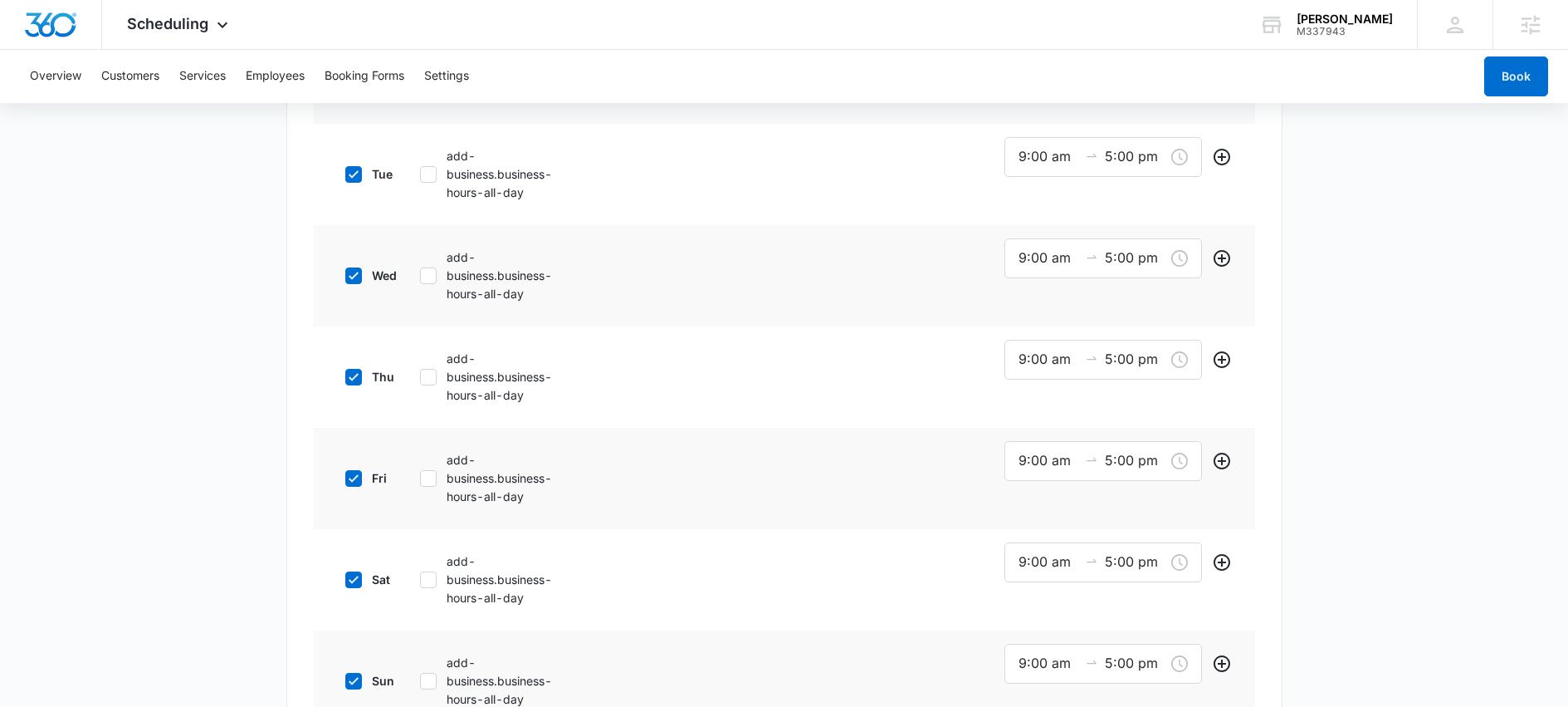
type textarea "Test Test Test"
drag, startPoint x: 353, startPoint y: 580, endPoint x: 352, endPoint y: 602, distance: 22.0
click at [352, 581] on icon at bounding box center [353, 579] width 10 height 8
click at [345, 581] on input "sat" at bounding box center [339, 579] width 11 height 11
checkbox input "false"
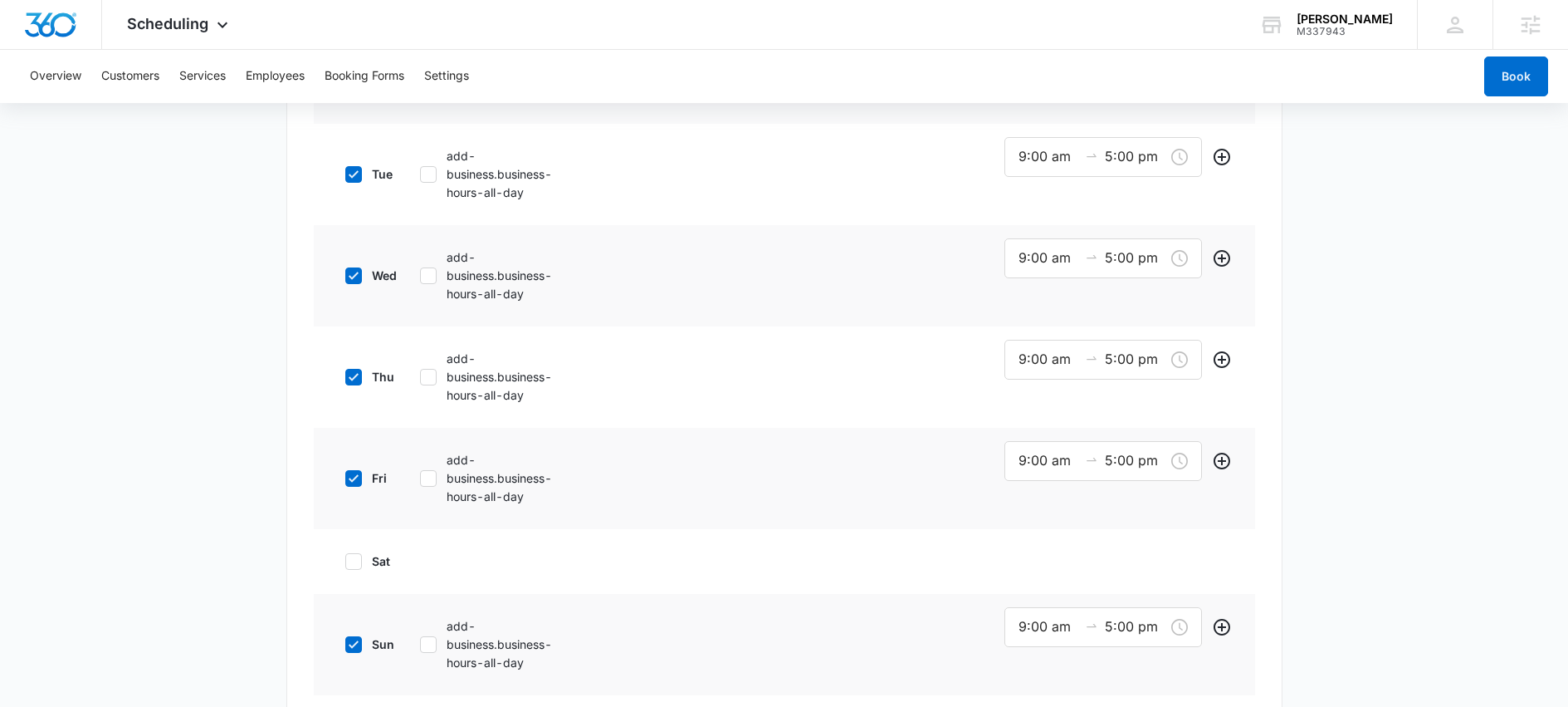
click at [353, 643] on icon at bounding box center [353, 644] width 10 height 8
click at [345, 643] on input "sun" at bounding box center [339, 644] width 11 height 11
checkbox input "false"
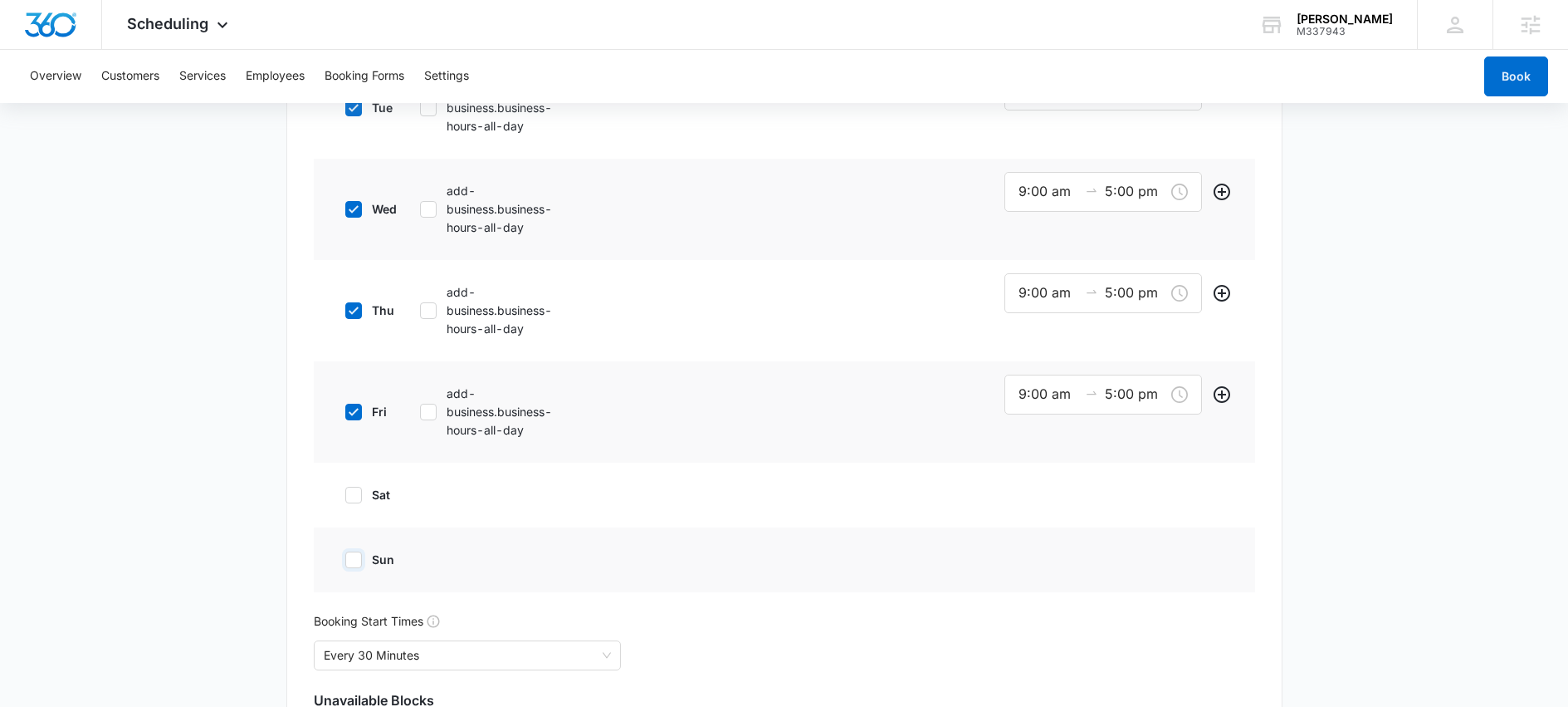
scroll to position [969, 0]
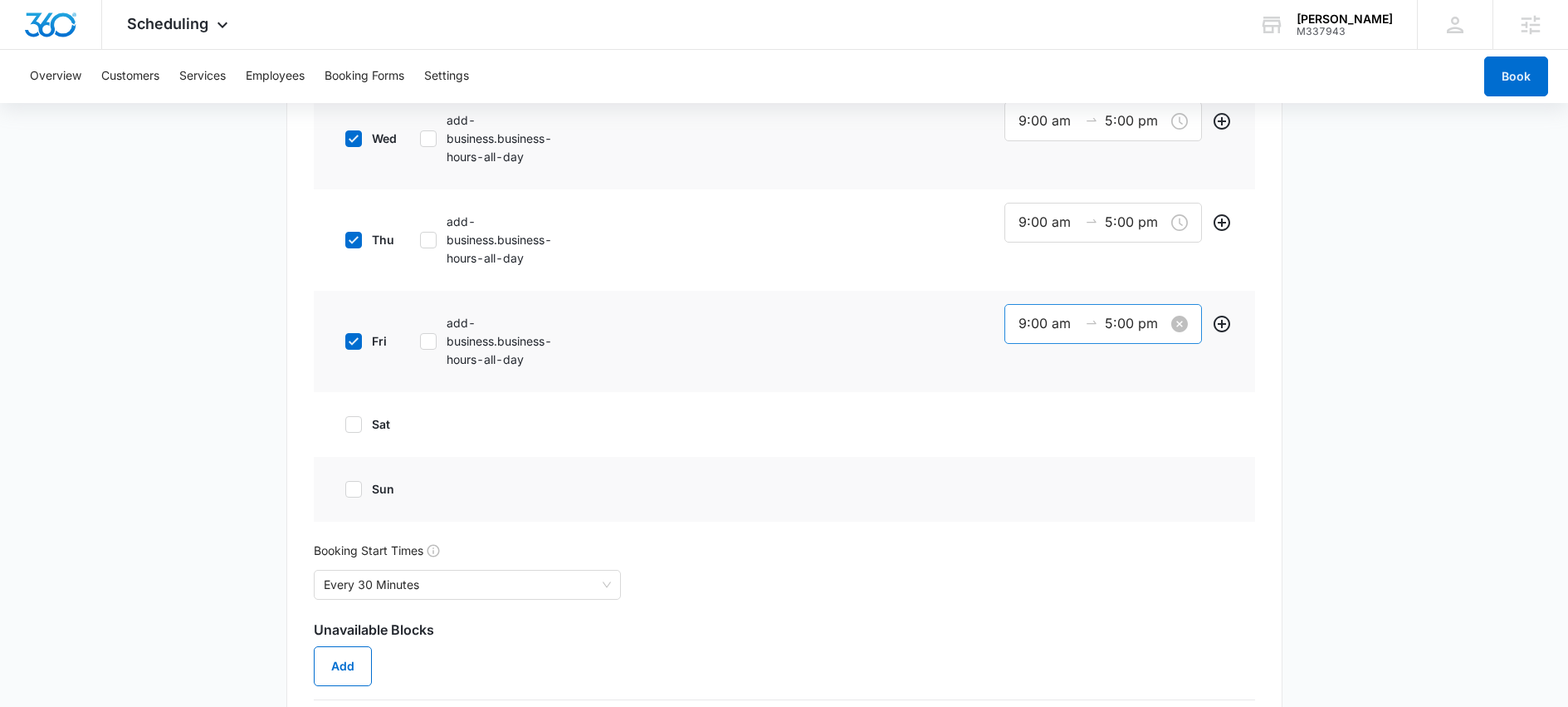
click at [1112, 324] on input "5:00 pm" at bounding box center [1135, 324] width 60 height 21
click at [1027, 413] on div "07" at bounding box center [1027, 415] width 47 height 23
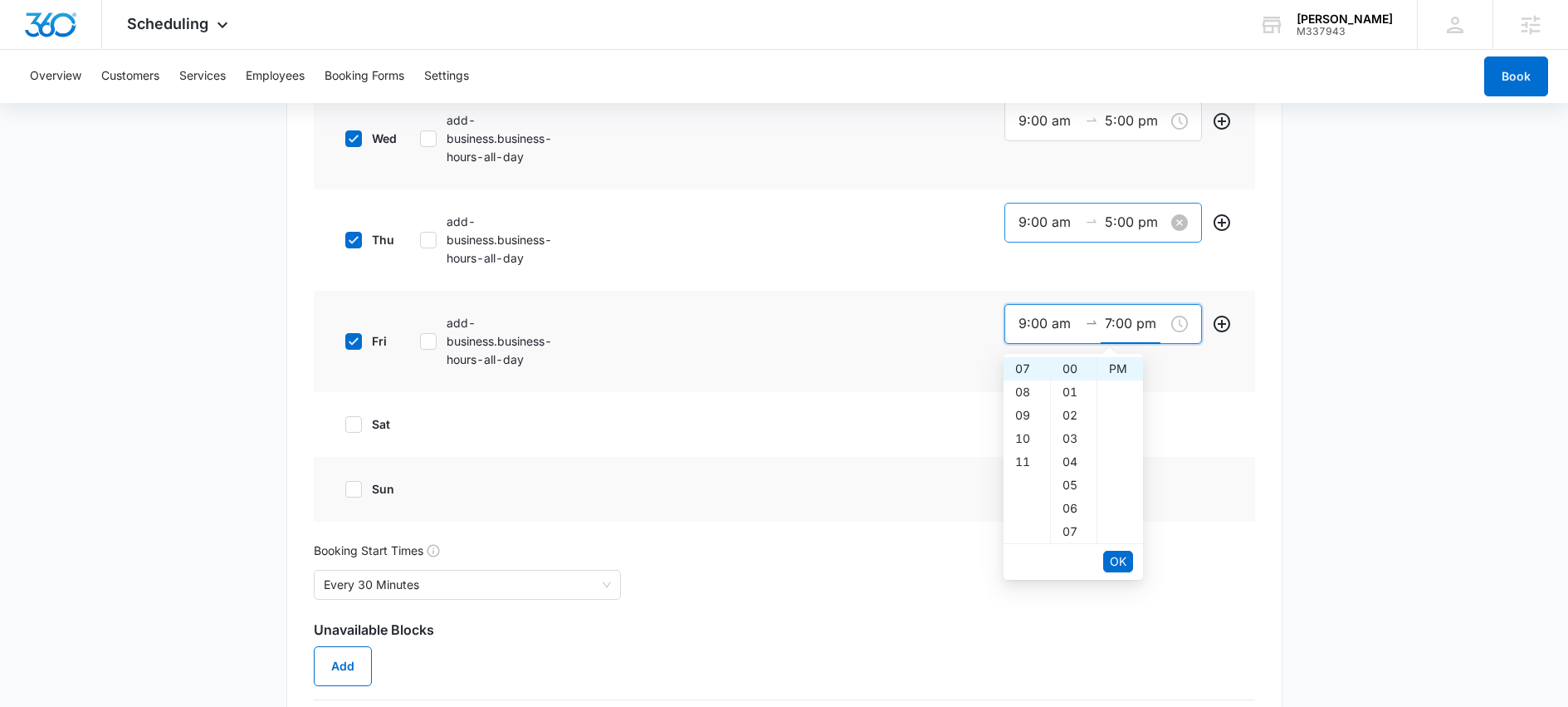
type input "5:00 pm"
click at [1114, 227] on input "5:00 pm" at bounding box center [1135, 222] width 60 height 21
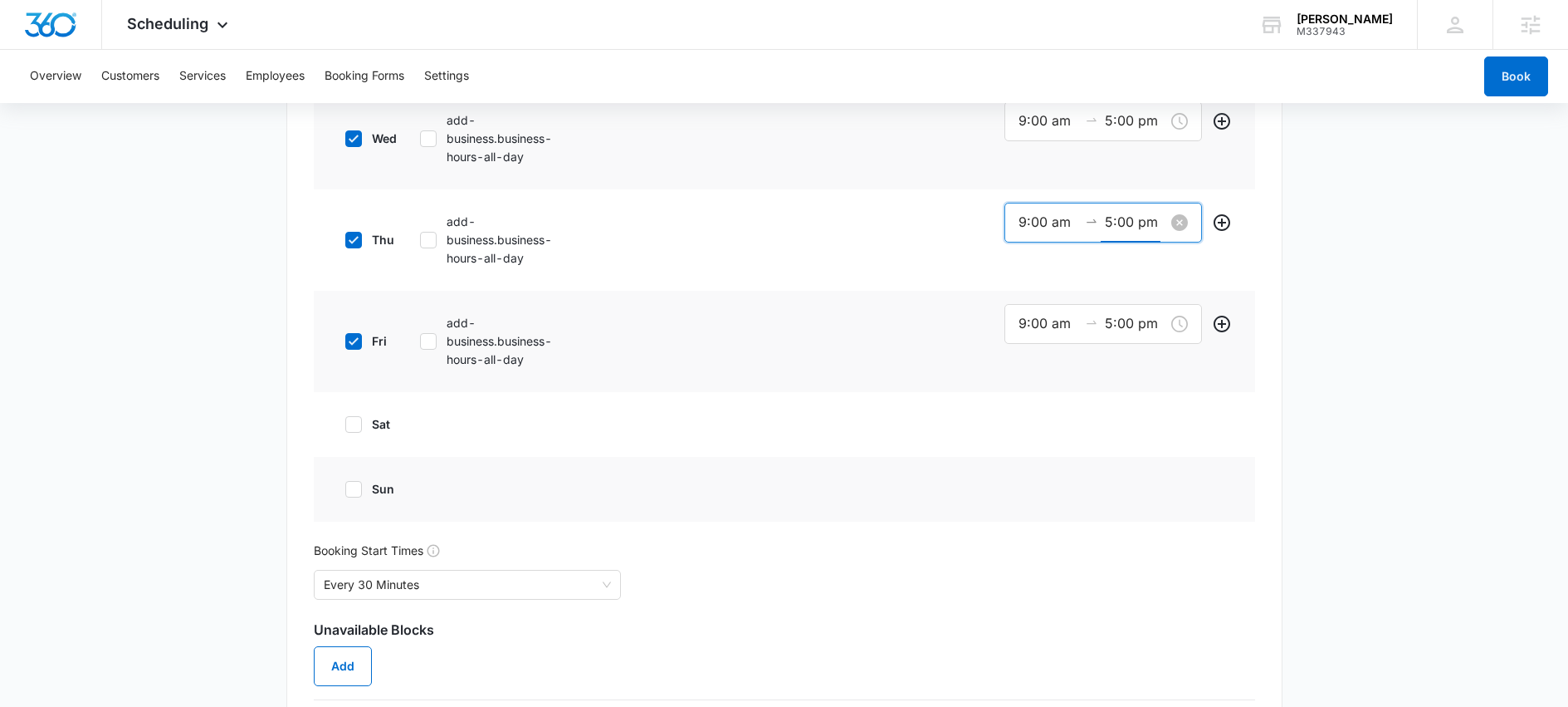
scroll to position [23, 0]
click at [1027, 314] on div "07" at bounding box center [1027, 314] width 47 height 23
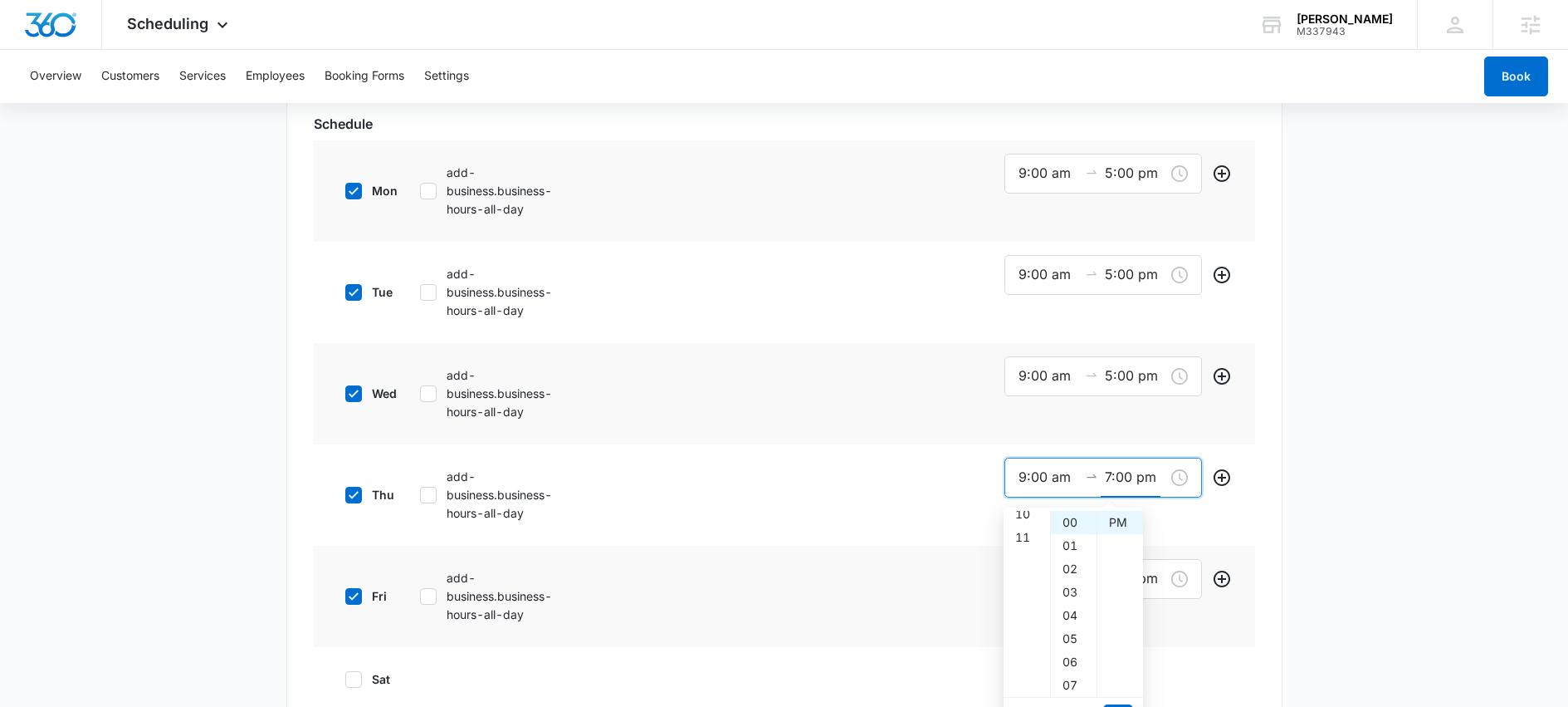
scroll to position [703, 0]
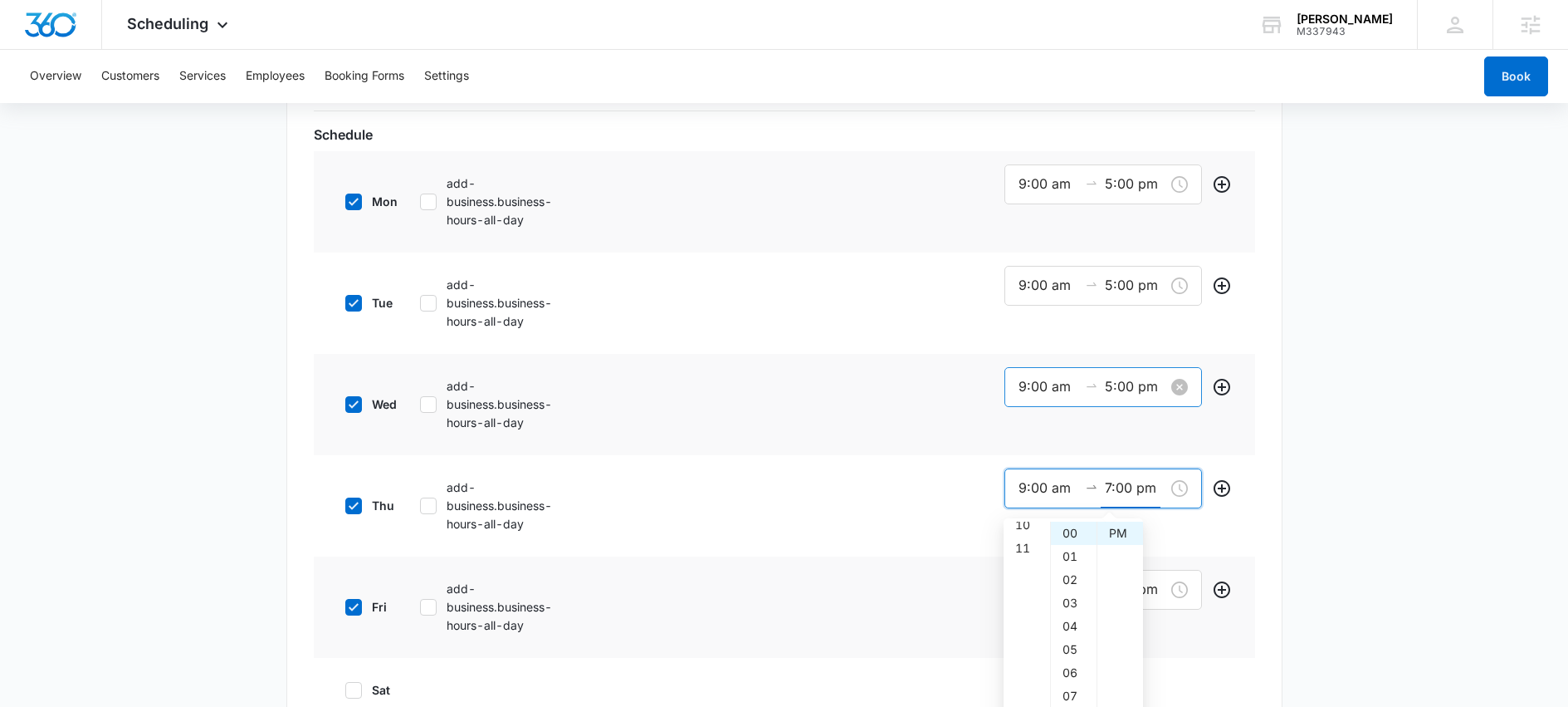
type input "5:00 pm"
click at [1123, 393] on input "5:00 pm" at bounding box center [1135, 387] width 60 height 21
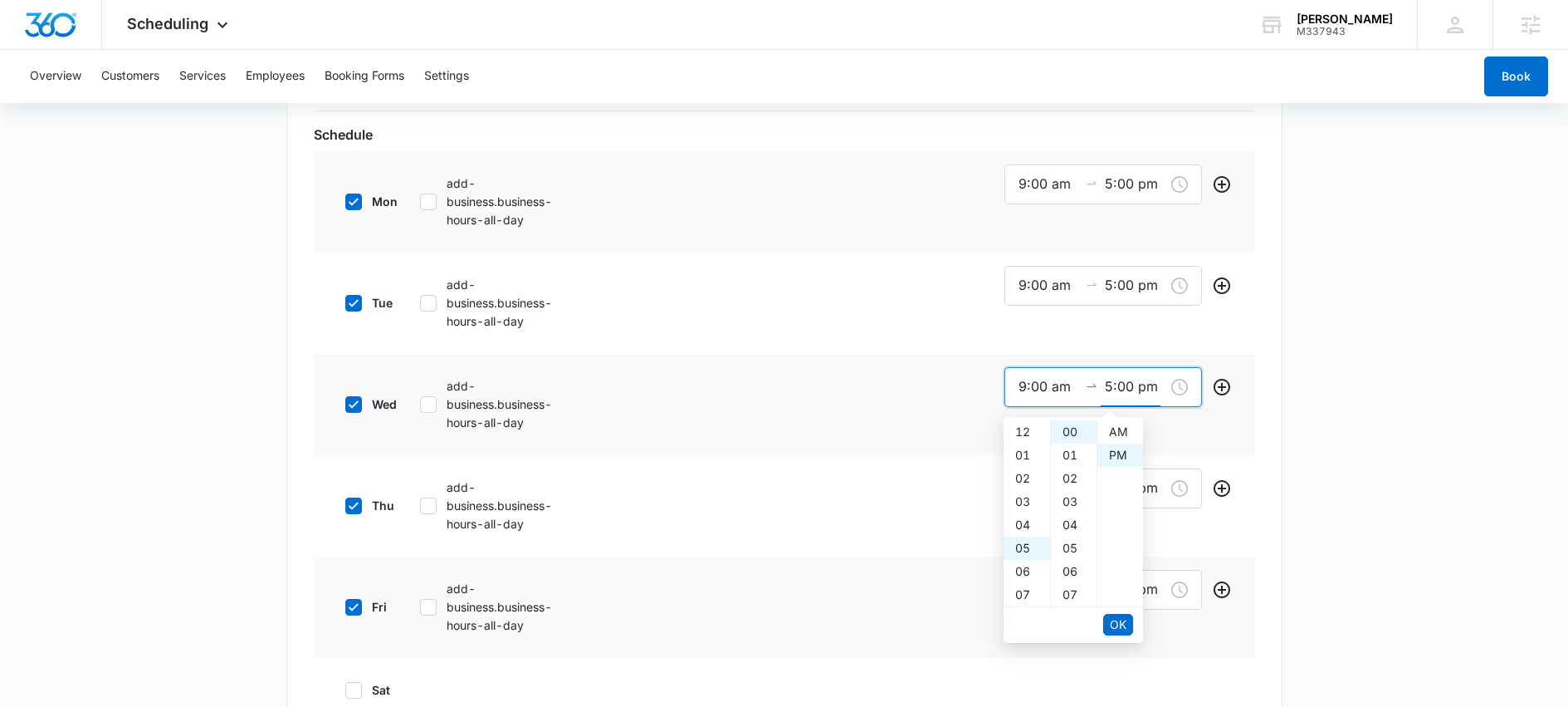
scroll to position [23, 0]
click at [1023, 475] on div "07" at bounding box center [1027, 478] width 47 height 23
type input "5:00 pm"
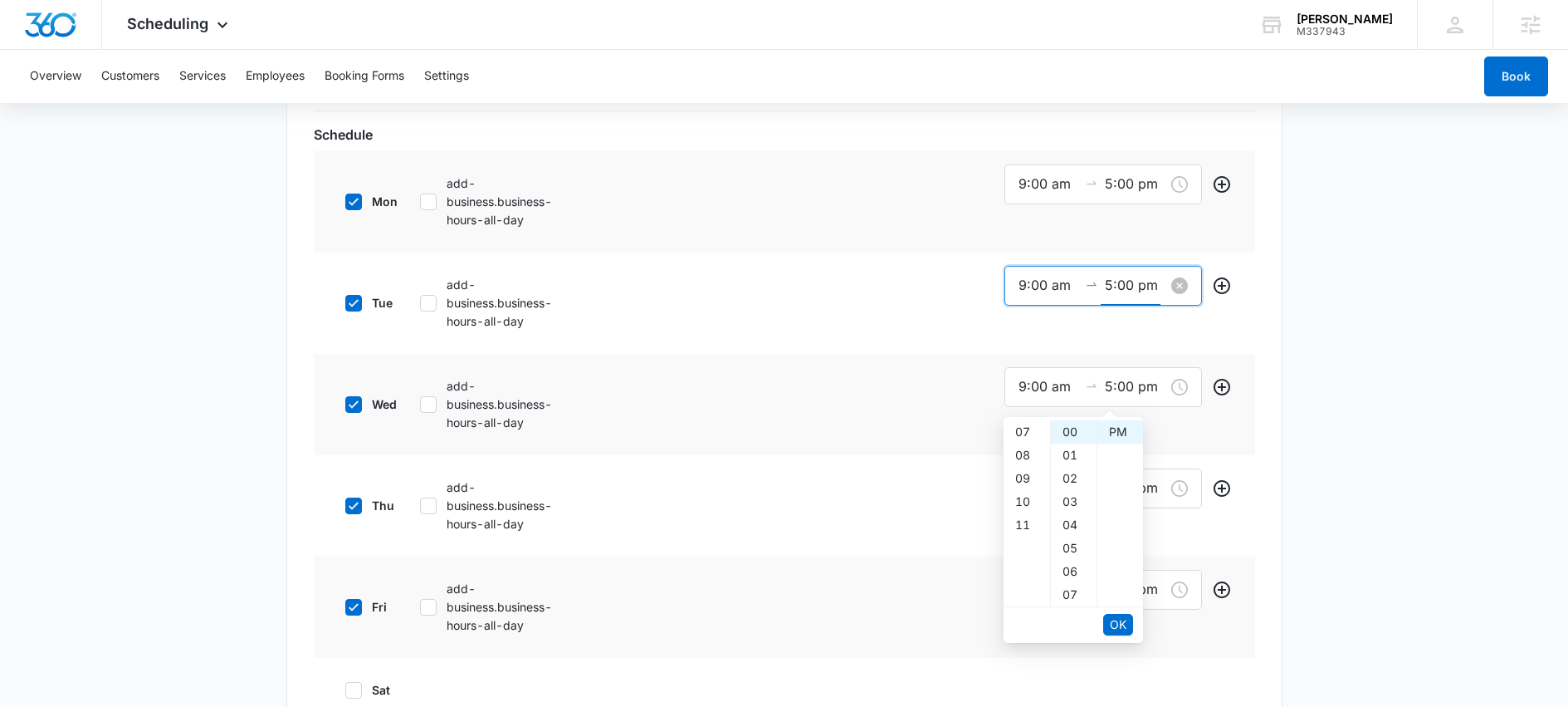
click at [1128, 281] on input "5:00 pm" at bounding box center [1135, 286] width 60 height 21
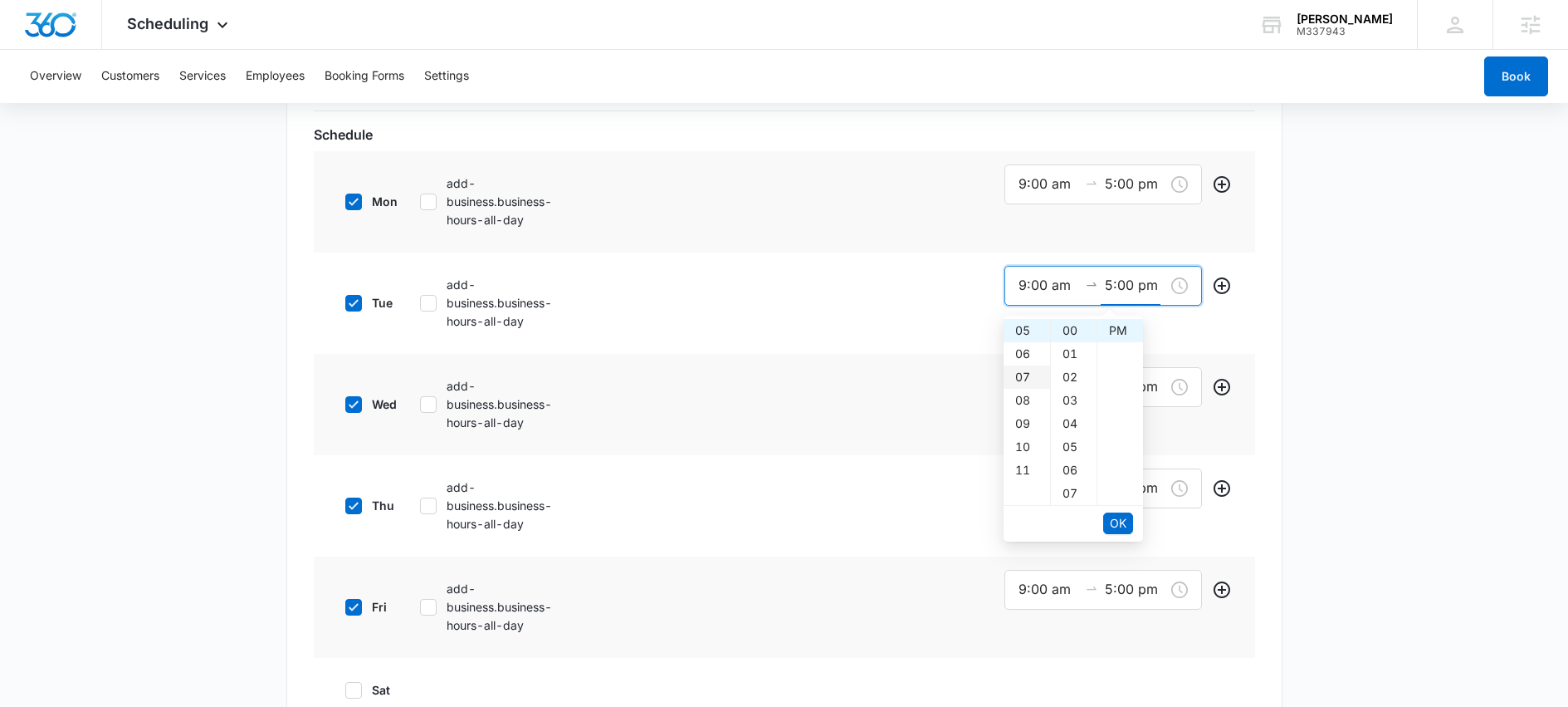
click at [1024, 376] on div "07" at bounding box center [1027, 377] width 47 height 23
type input "5:00 pm"
click at [1130, 174] on input "5:00 pm" at bounding box center [1135, 184] width 60 height 21
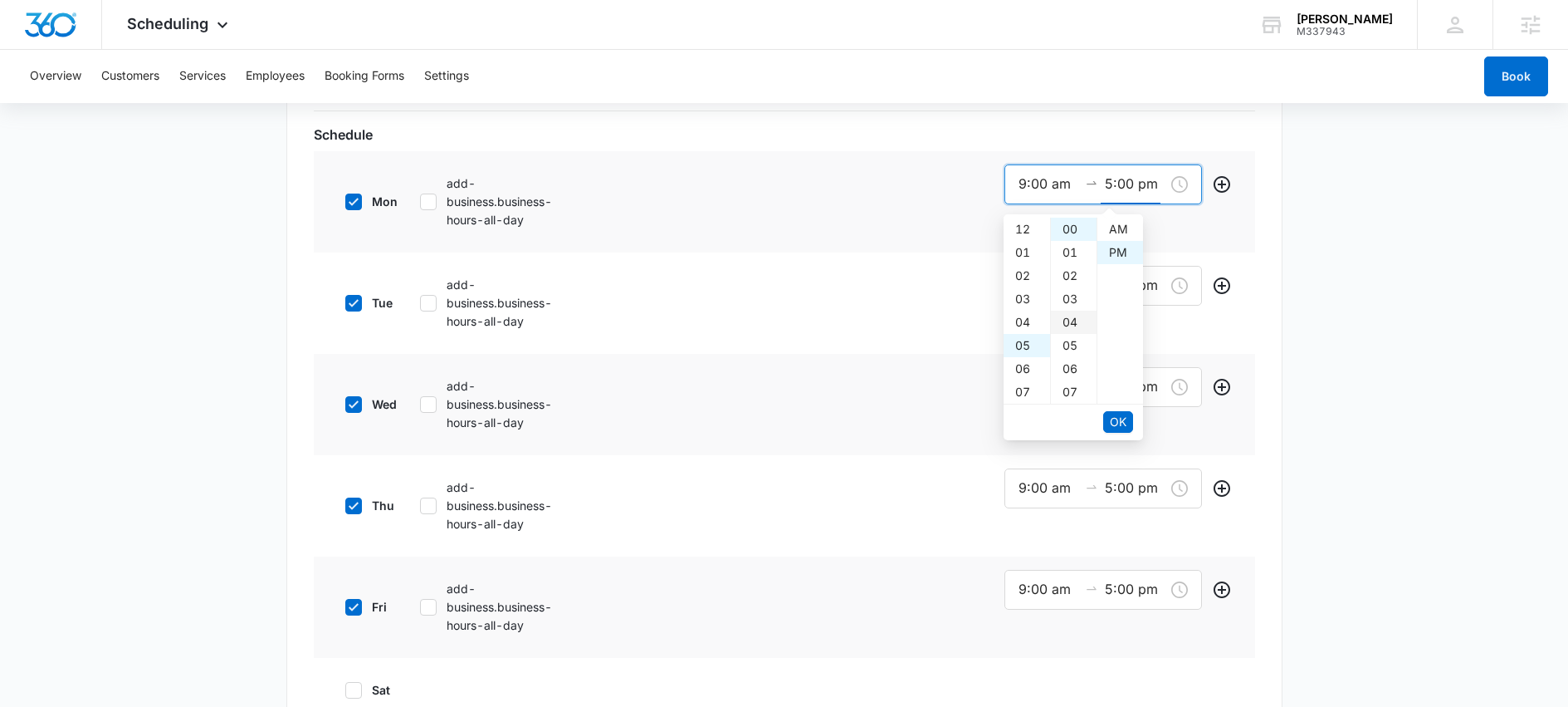
scroll to position [23, 0]
click at [1024, 277] on div "07" at bounding box center [1027, 275] width 47 height 23
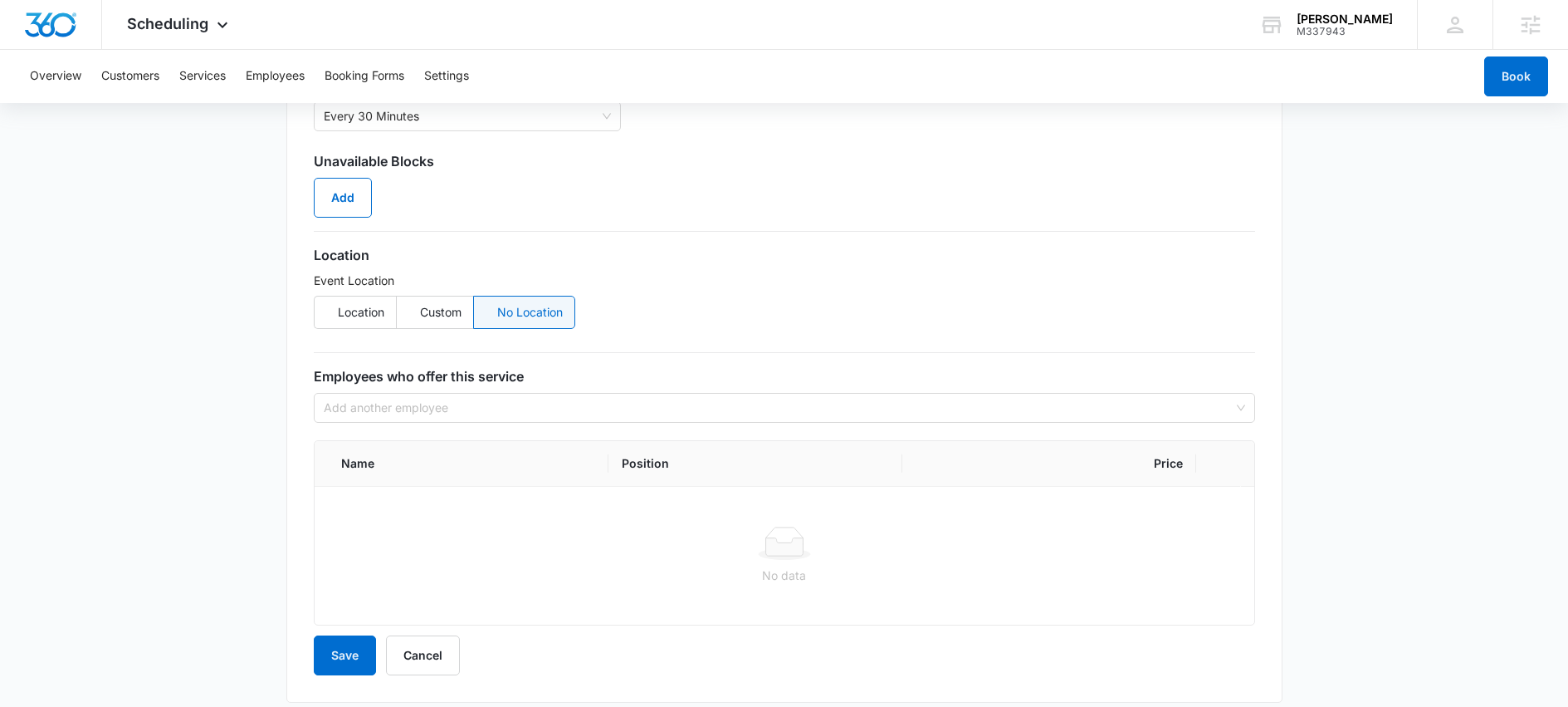
scroll to position [1454, 0]
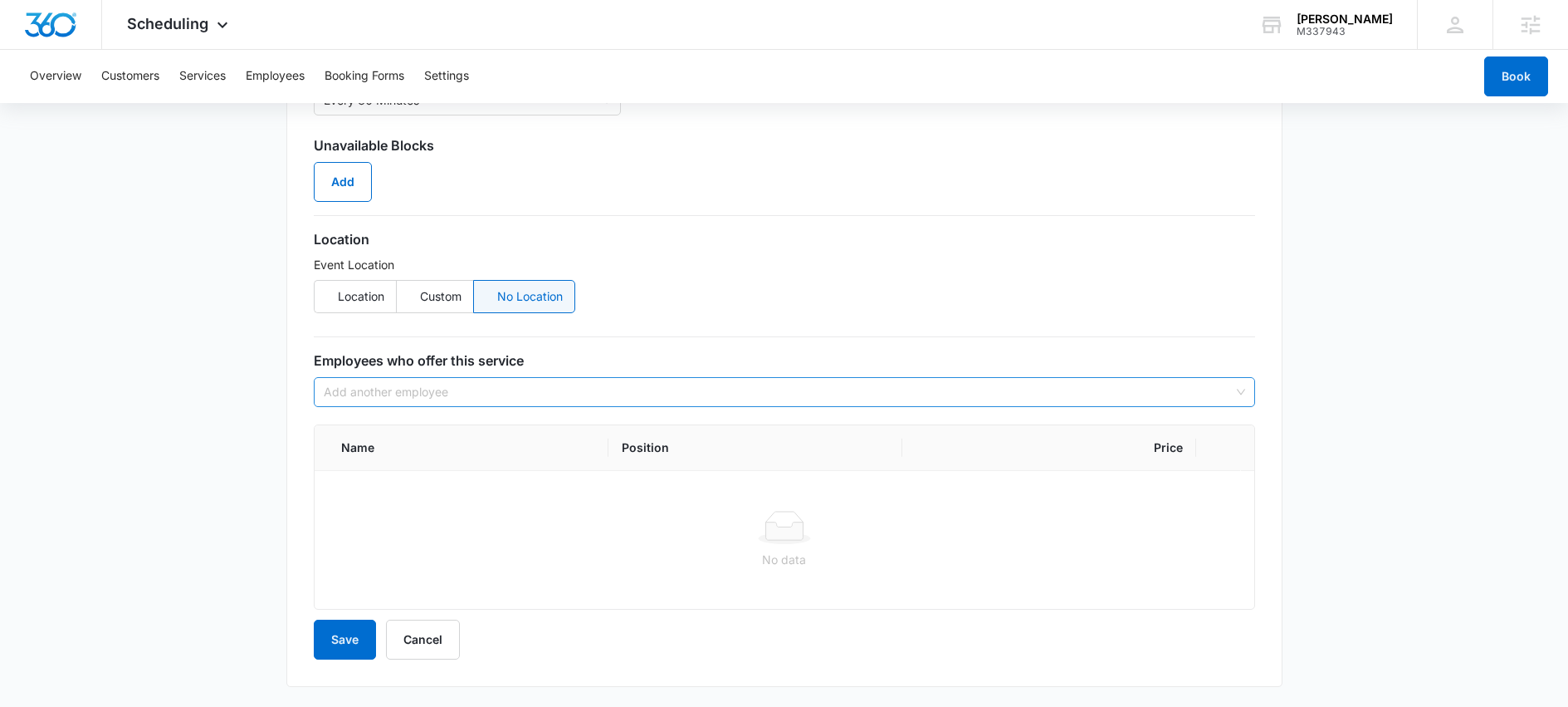
type input "5:00 pm"
click at [445, 394] on input "search" at bounding box center [778, 392] width 910 height 28
click at [356, 301] on label "Location" at bounding box center [355, 296] width 83 height 33
click at [338, 301] on input "Location" at bounding box center [331, 296] width 11 height 11
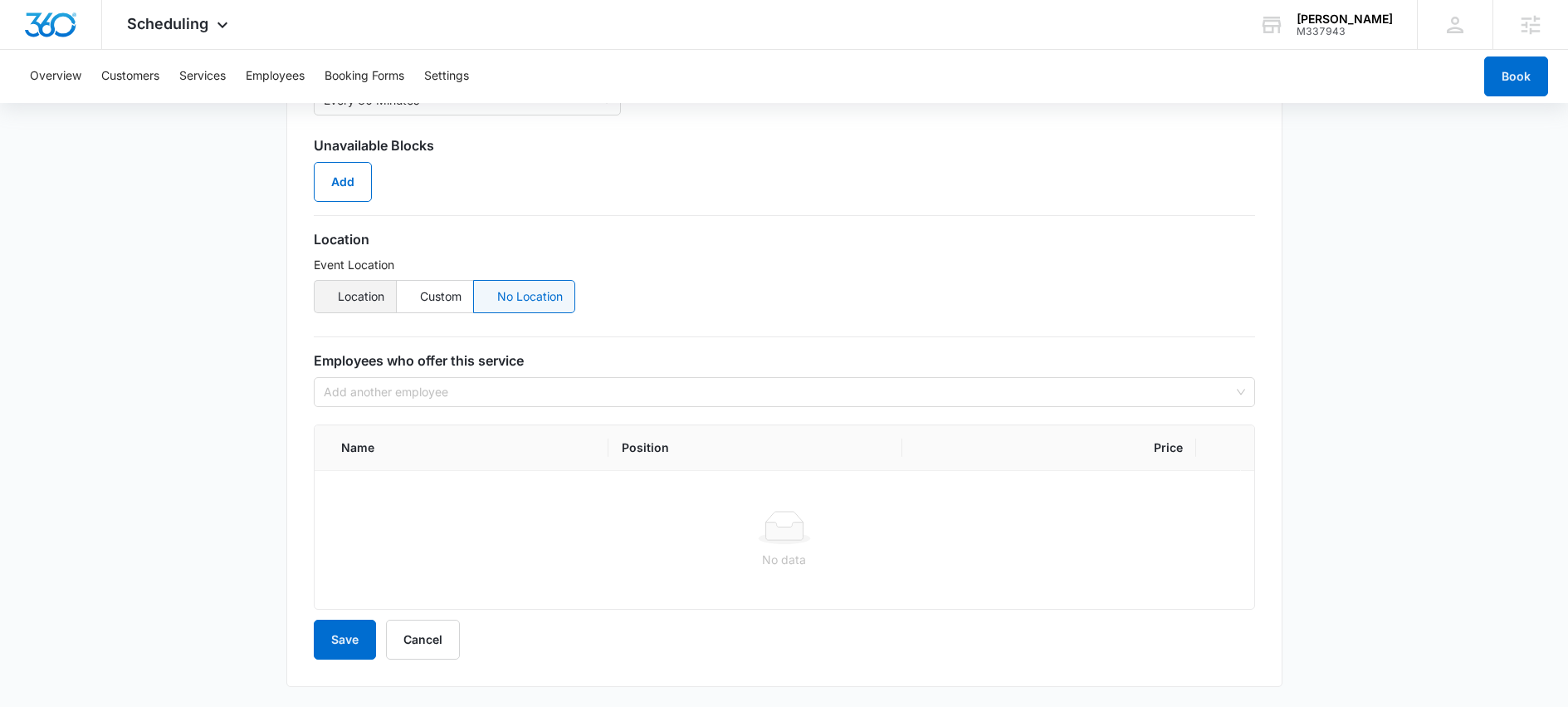
radio input "true"
radio input "false"
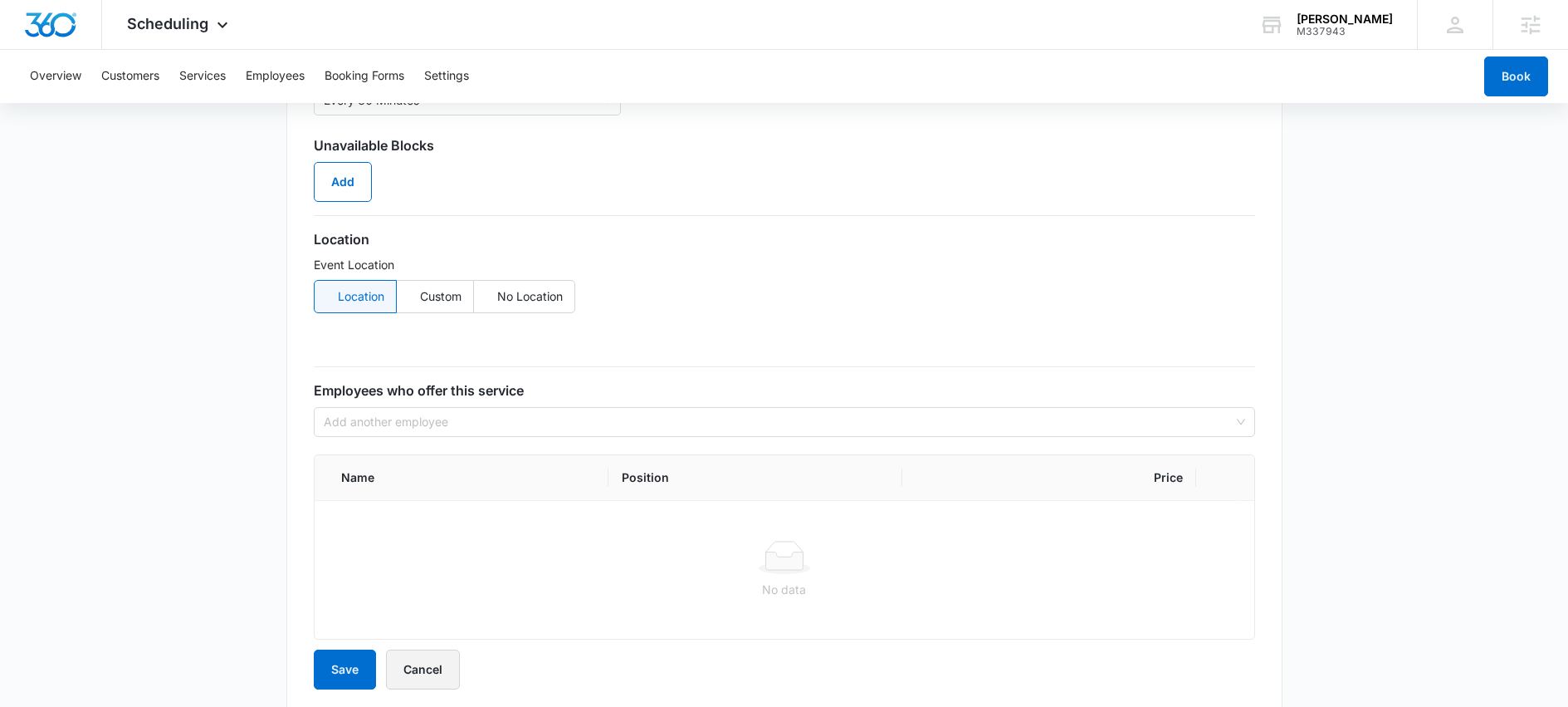
click at [425, 674] on button "Cancel" at bounding box center [423, 669] width 74 height 40
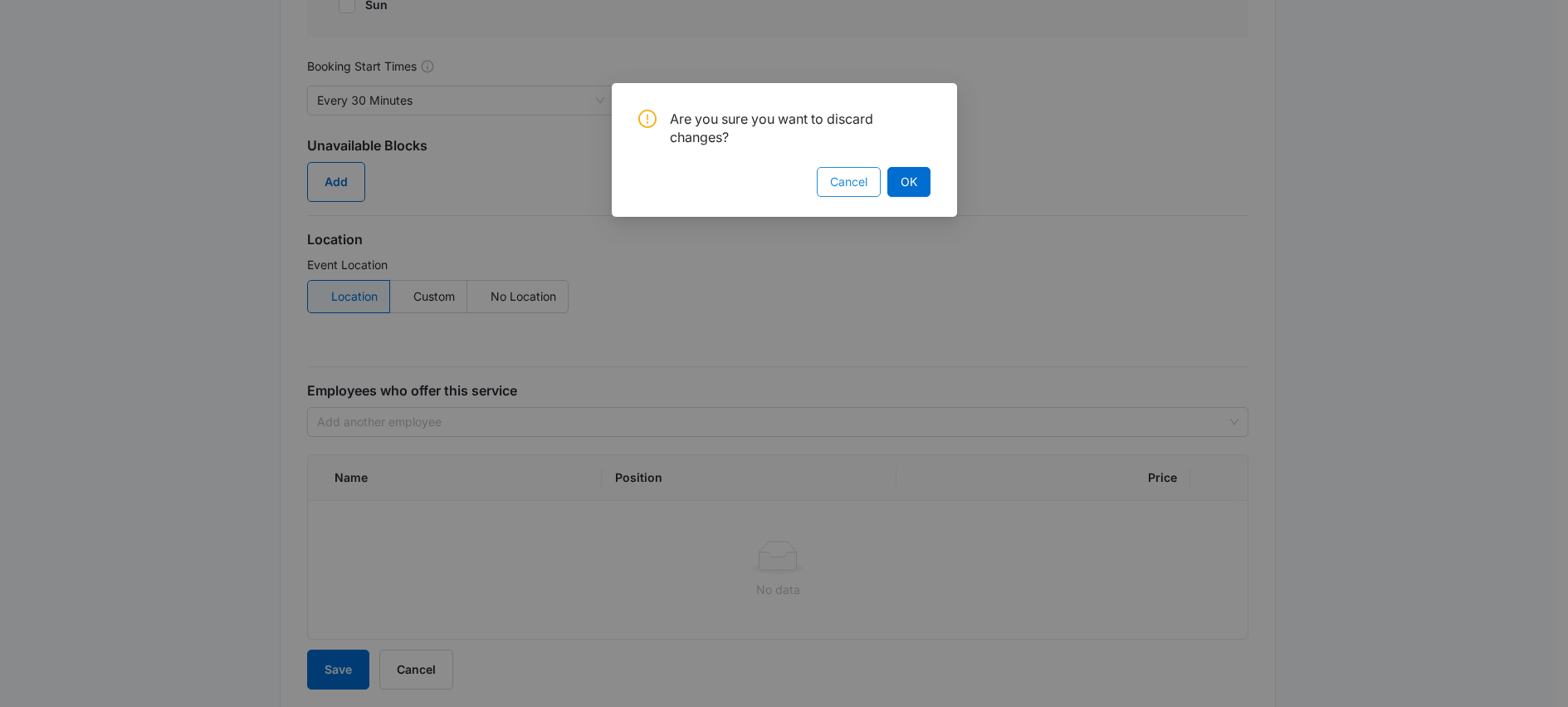
click at [868, 187] on button "Cancel" at bounding box center [848, 182] width 64 height 30
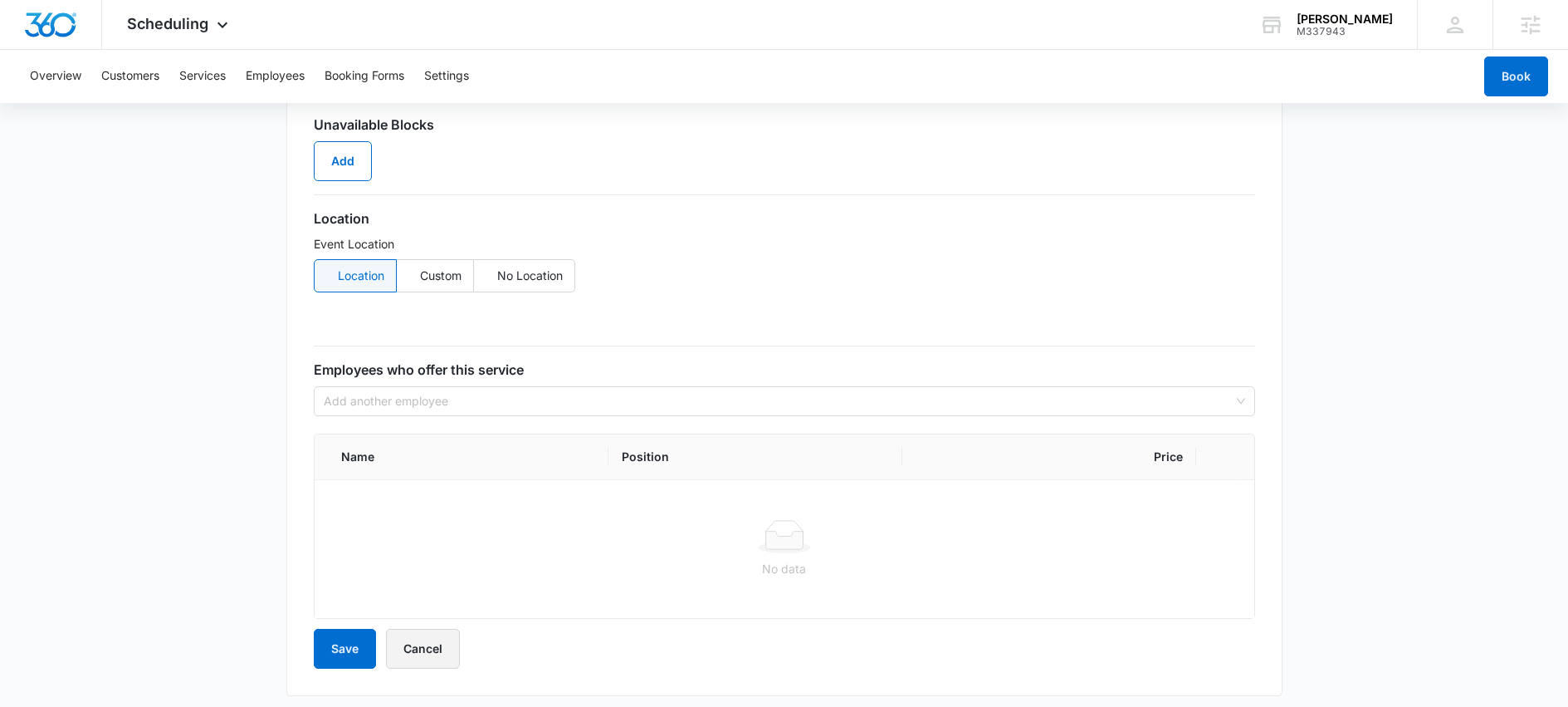
scroll to position [1483, 0]
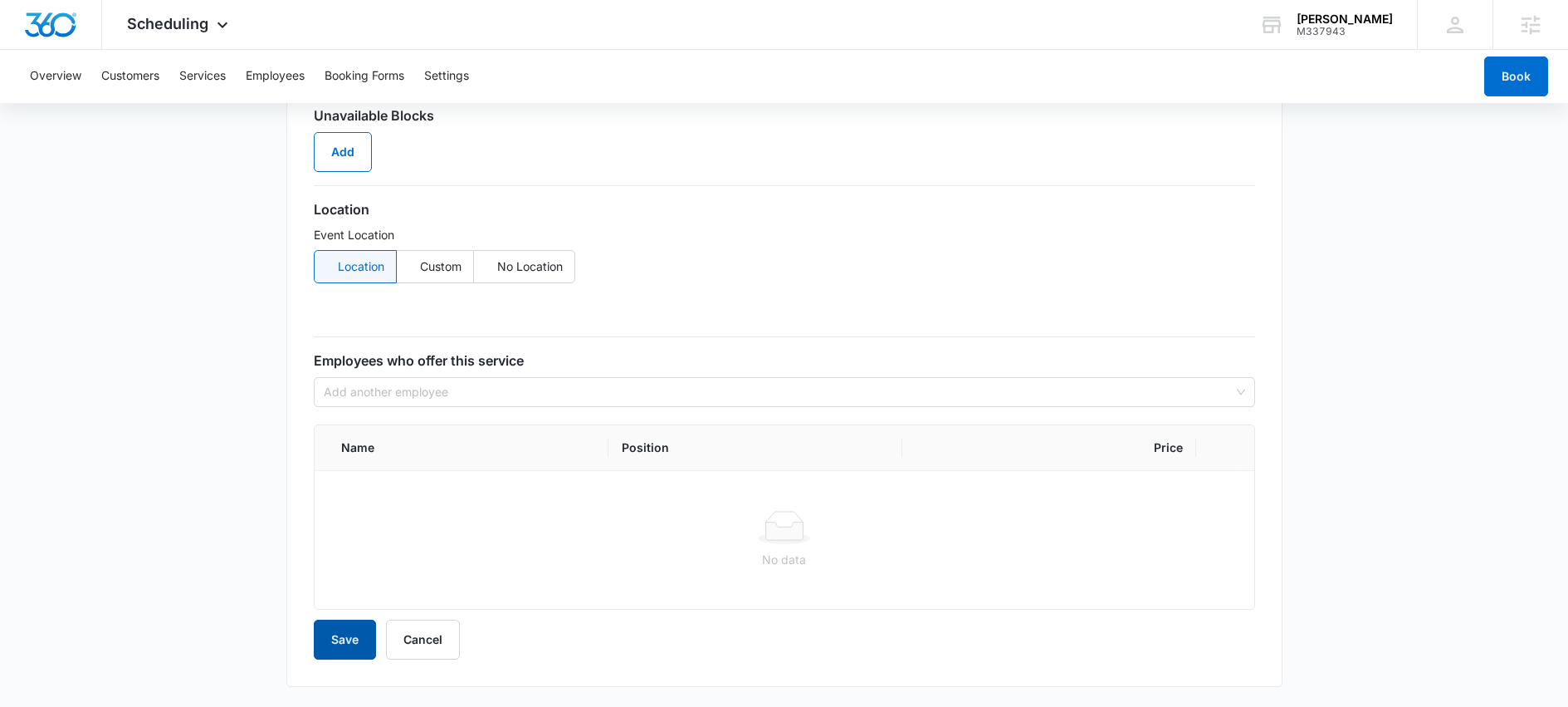
click at [336, 638] on button "Save" at bounding box center [345, 639] width 62 height 40
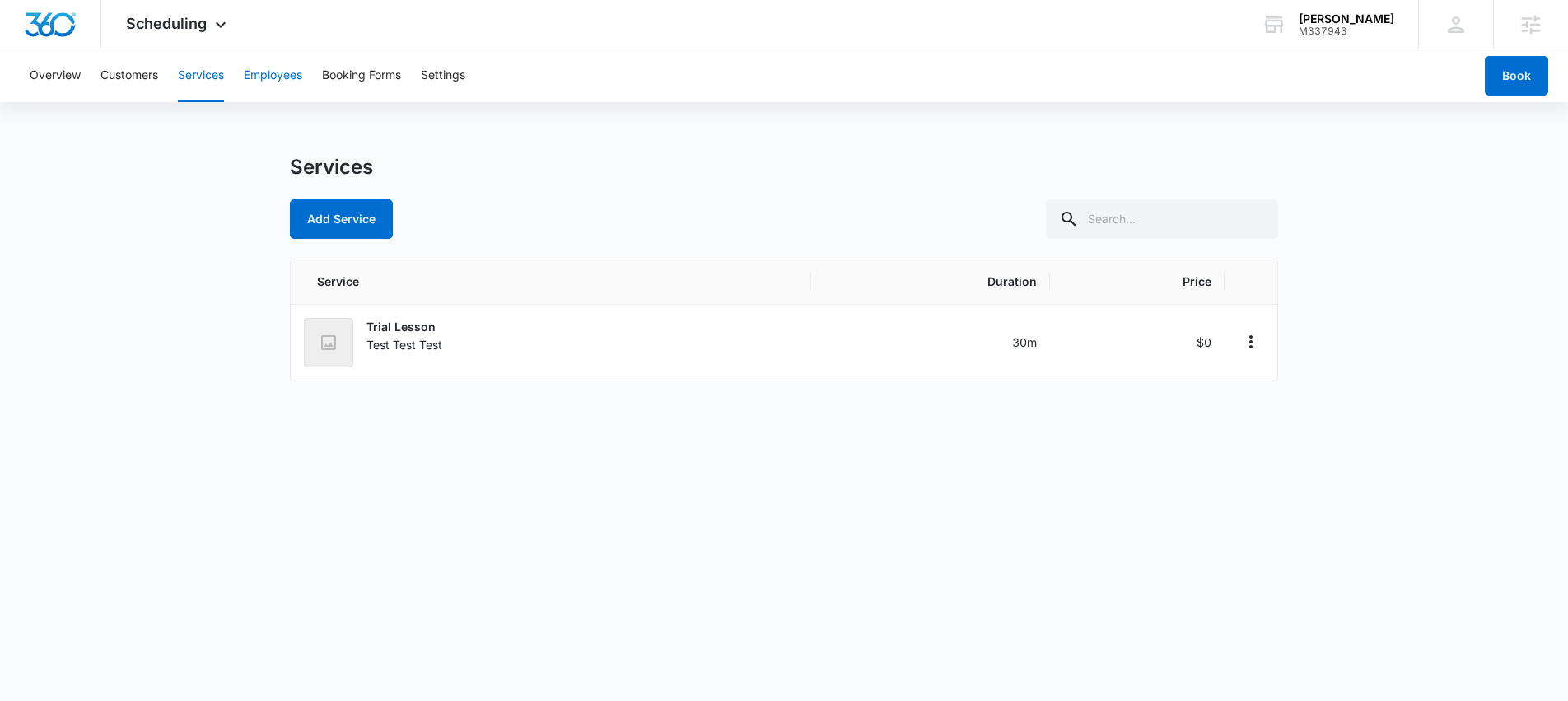
click at [292, 73] on button "Employees" at bounding box center [273, 76] width 58 height 52
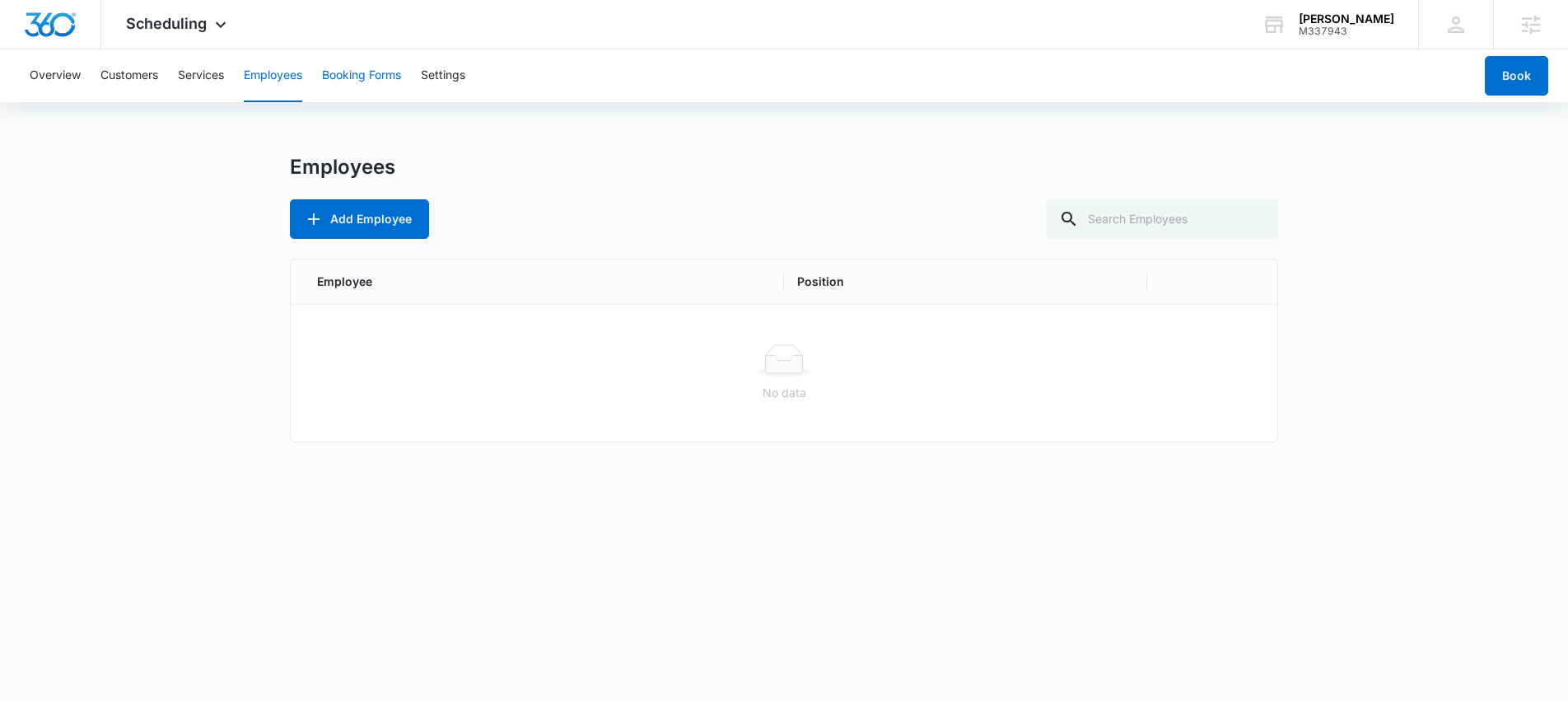
click at [374, 83] on button "Booking Forms" at bounding box center [361, 76] width 79 height 52
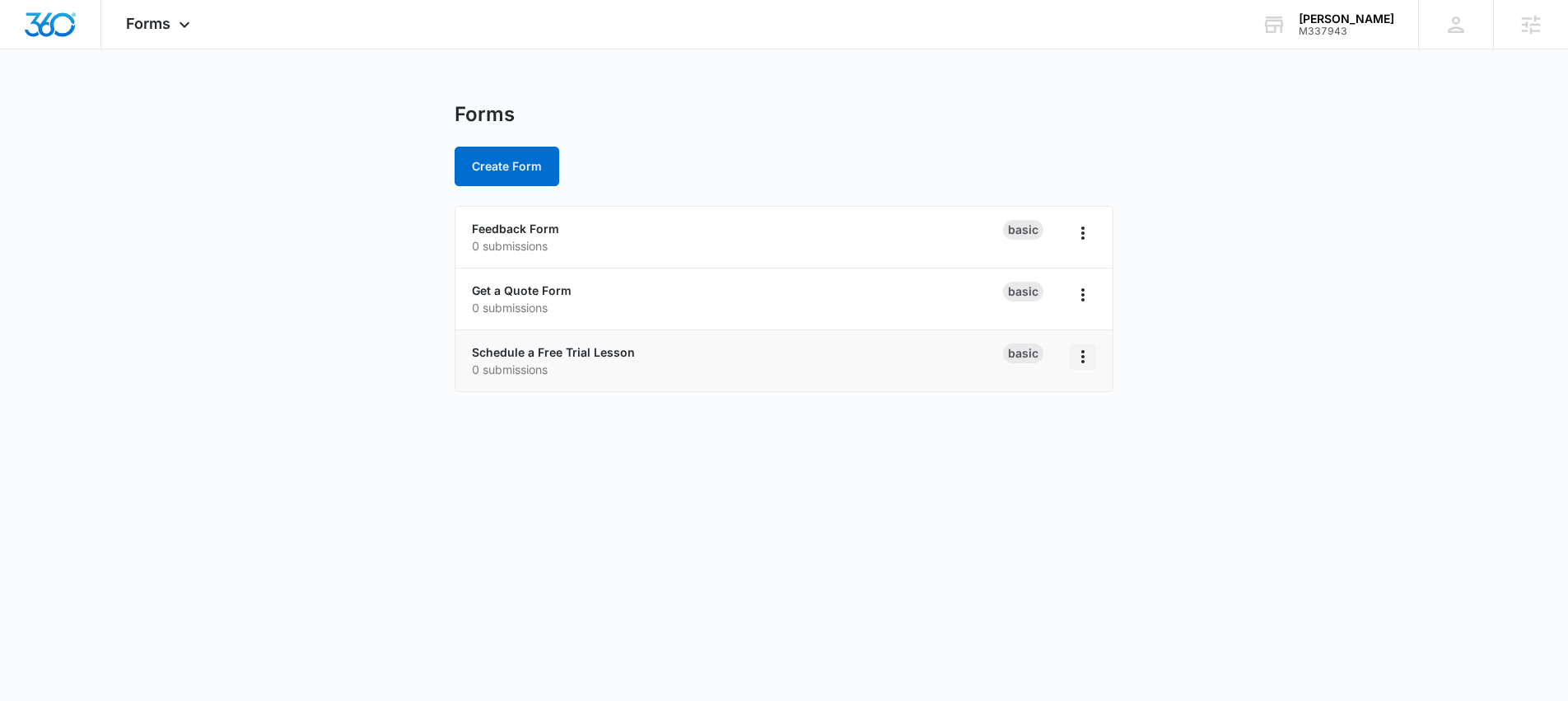
click at [1079, 363] on icon "Overflow Menu" at bounding box center [1083, 357] width 20 height 20
click at [869, 451] on body "Forms Apps Reputation Websites Forms CRM Email Social Shop Scheduling Content A…" at bounding box center [784, 350] width 1568 height 701
click at [168, 27] on span "Forms" at bounding box center [148, 24] width 44 height 17
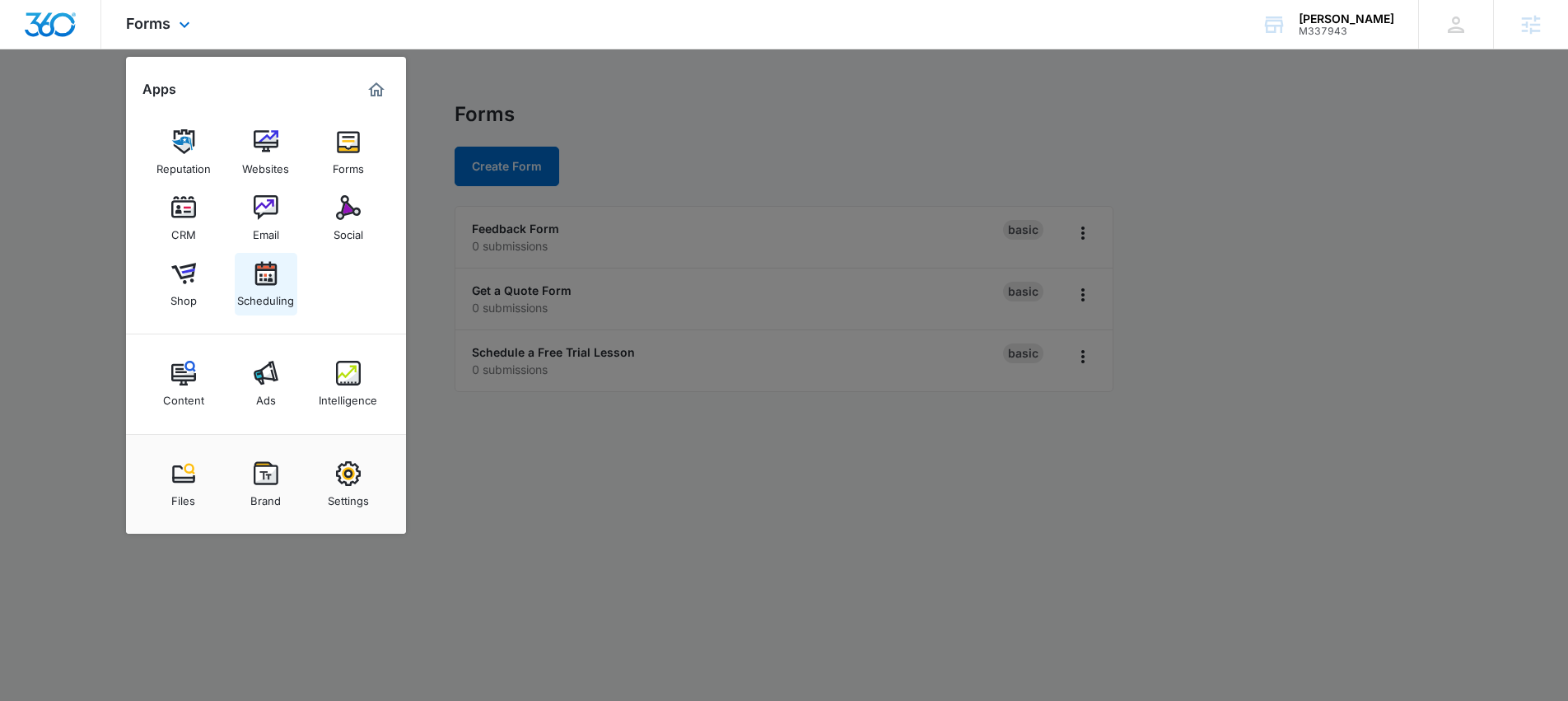
click at [273, 285] on img at bounding box center [266, 273] width 24 height 24
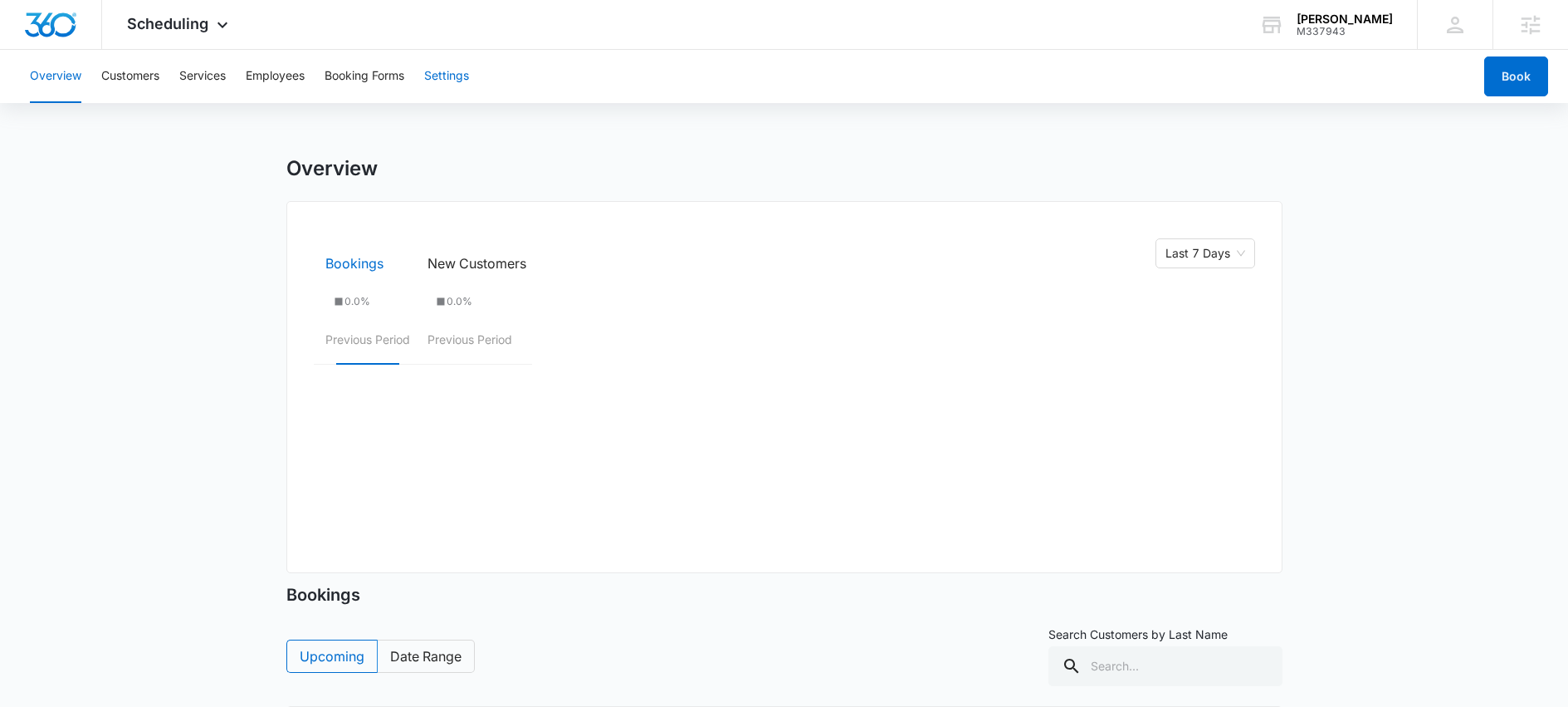
click at [440, 74] on button "Settings" at bounding box center [446, 77] width 45 height 53
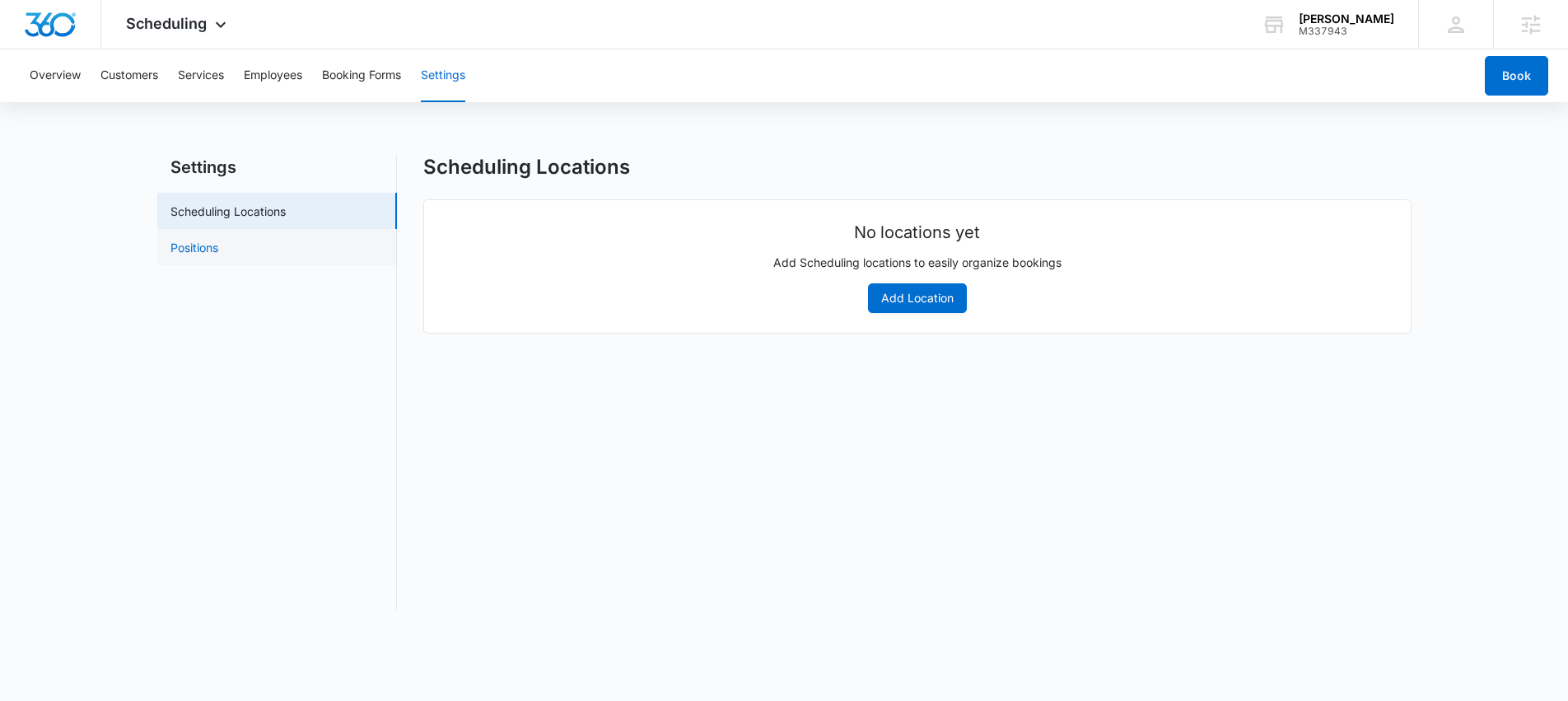
click at [218, 254] on link "Positions" at bounding box center [194, 248] width 48 height 17
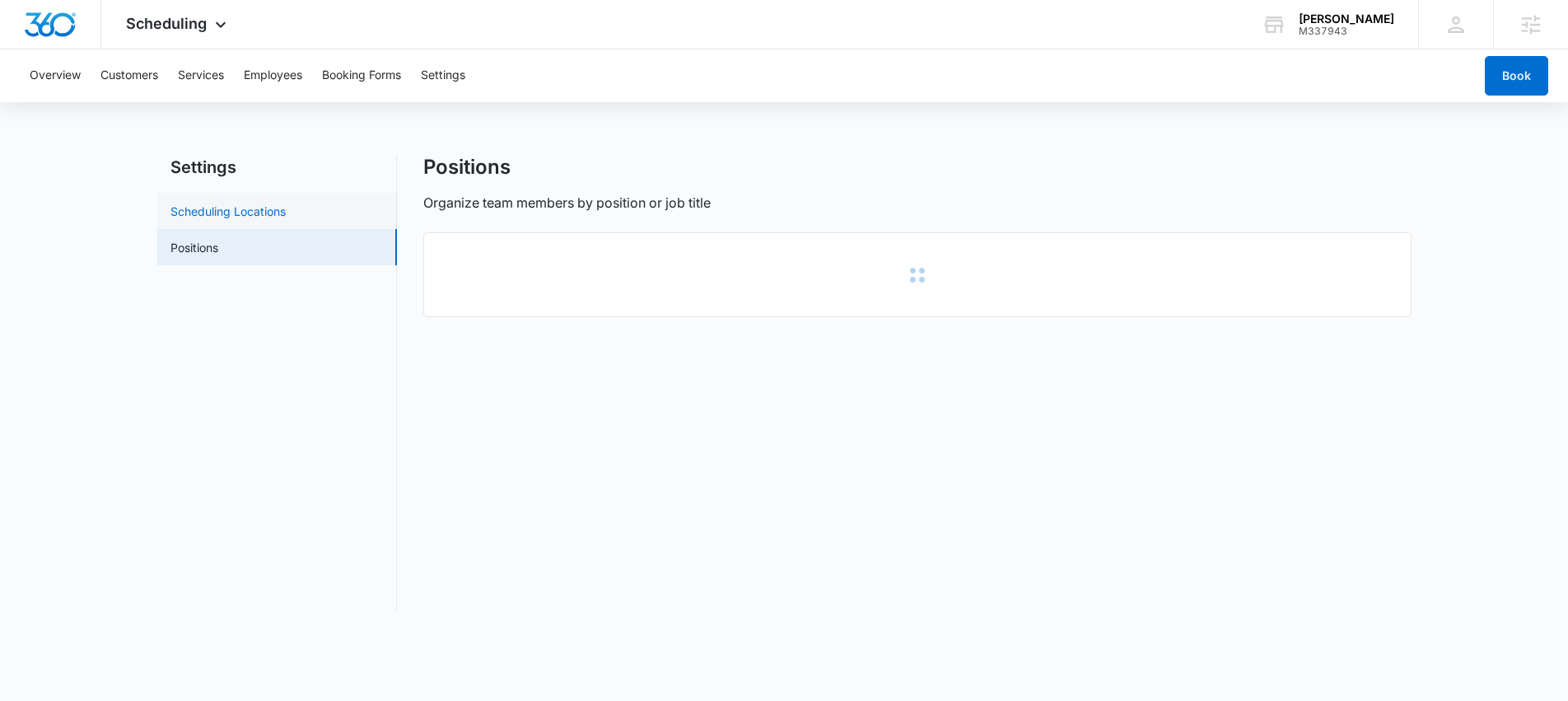
click at [240, 209] on link "Scheduling Locations" at bounding box center [228, 211] width 115 height 17
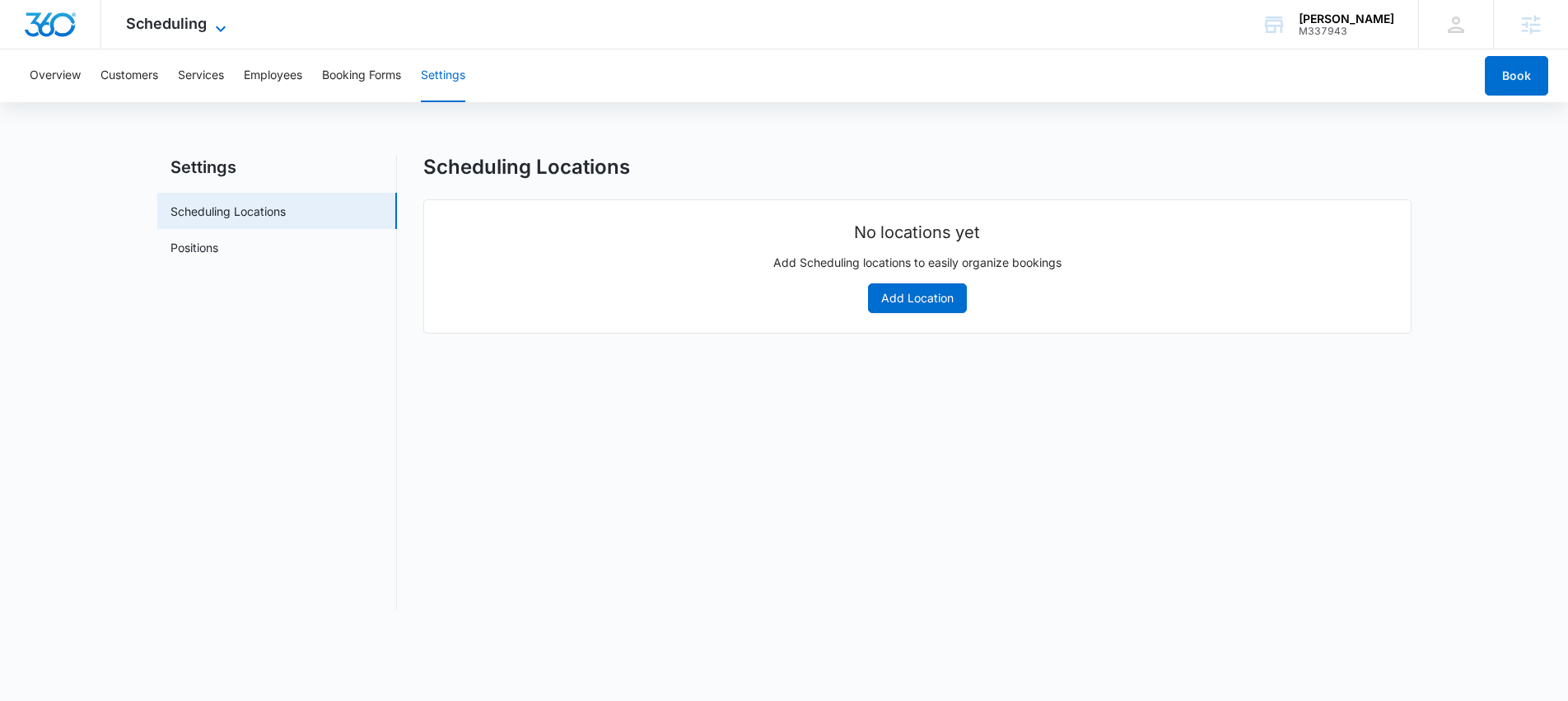
click at [199, 27] on span "Scheduling" at bounding box center [167, 24] width 81 height 17
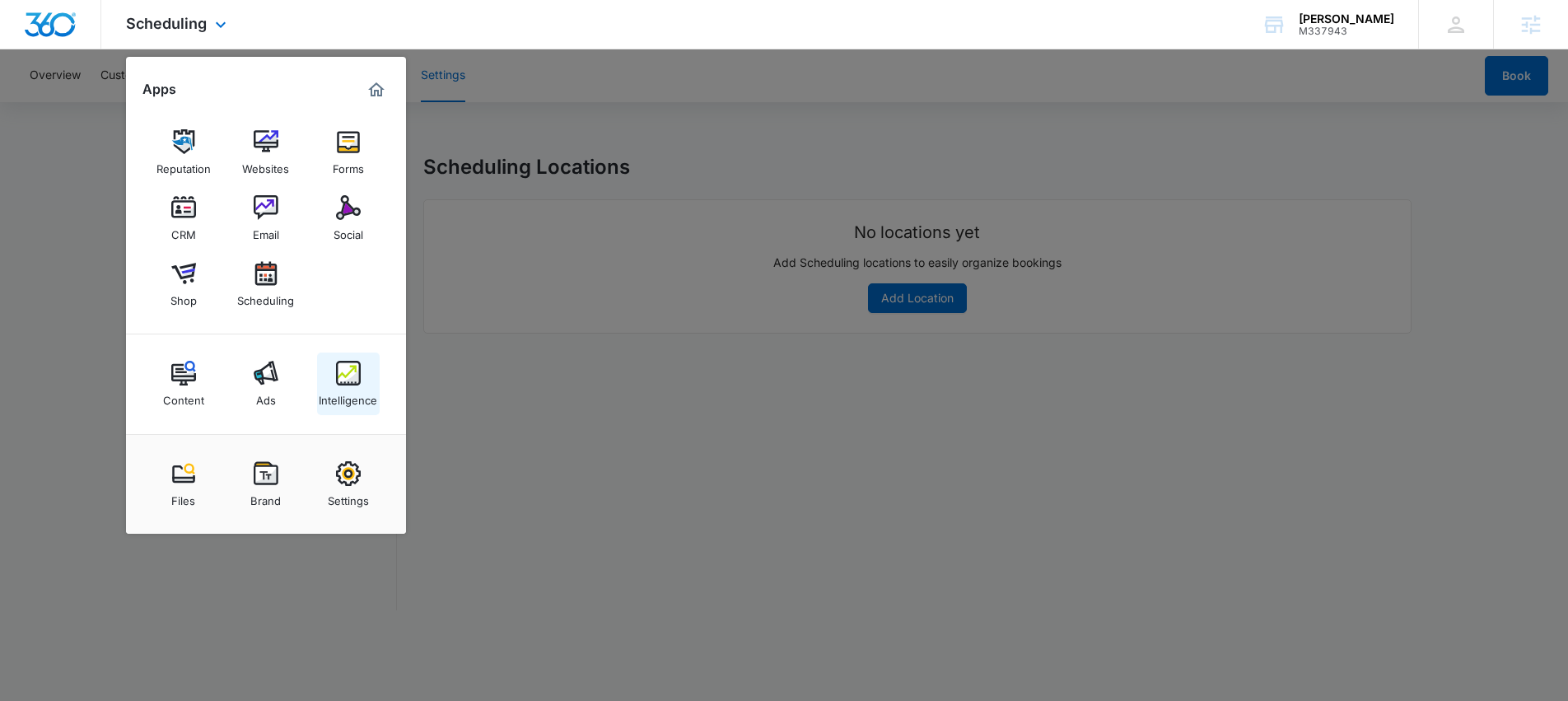
click at [348, 391] on div "Intelligence" at bounding box center [348, 396] width 58 height 22
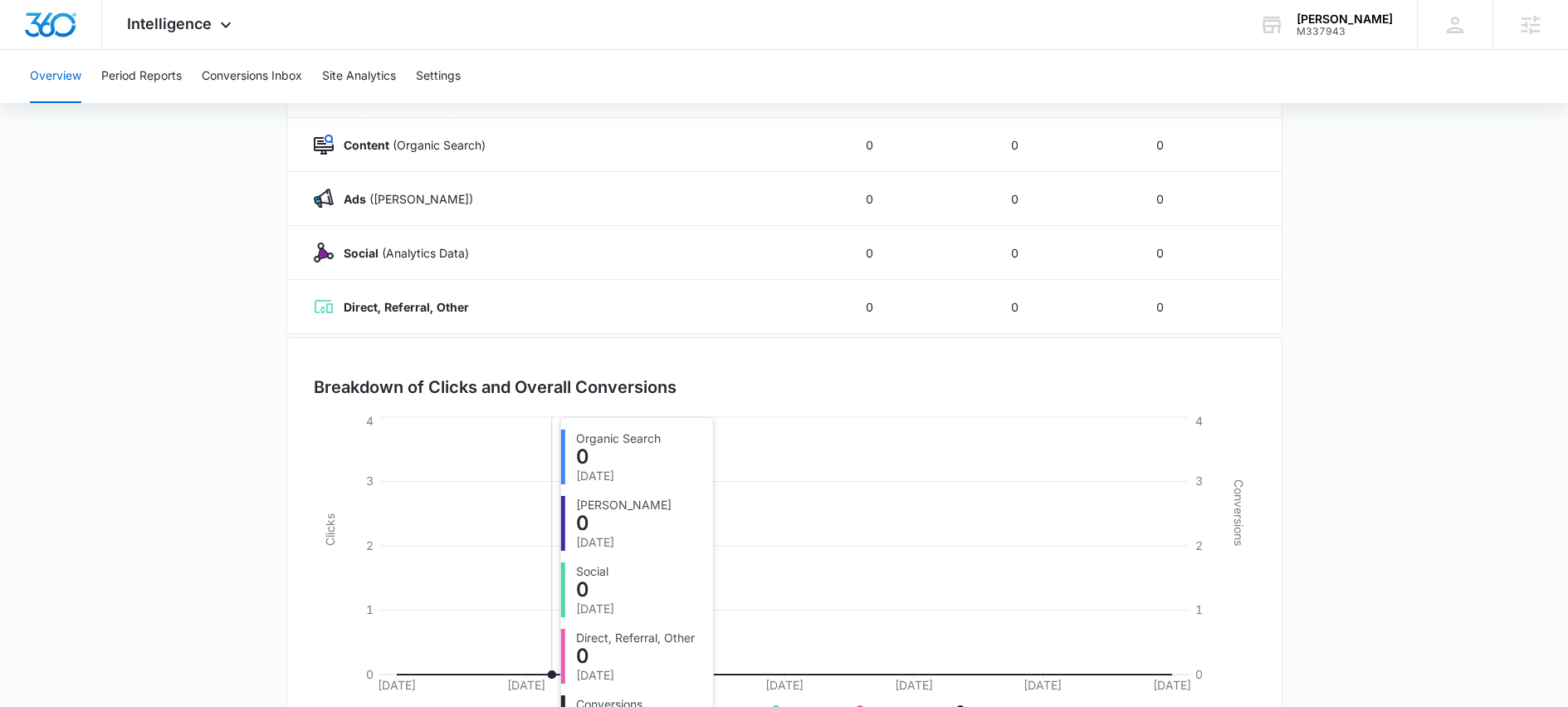
scroll to position [322, 0]
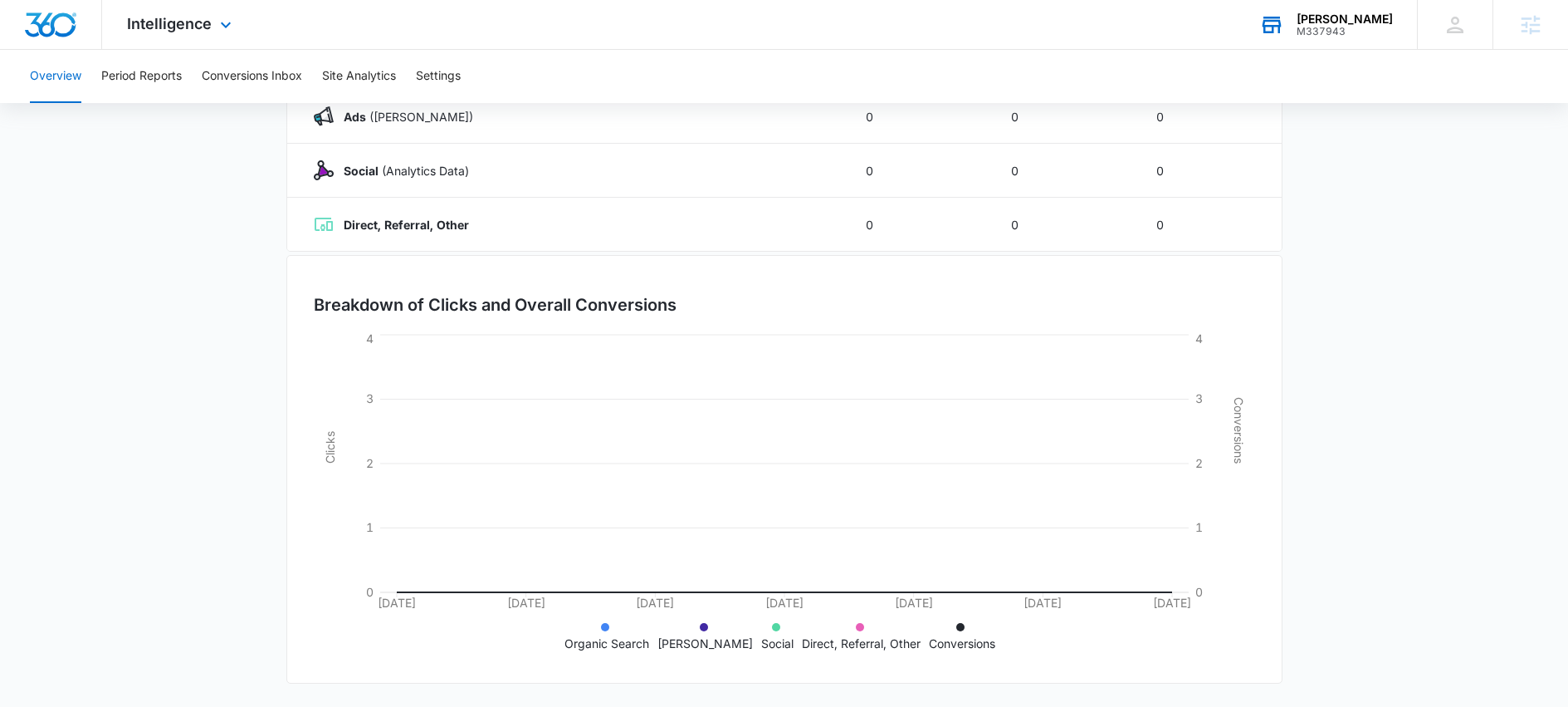
click at [1373, 23] on div "[PERSON_NAME]" at bounding box center [1345, 18] width 97 height 13
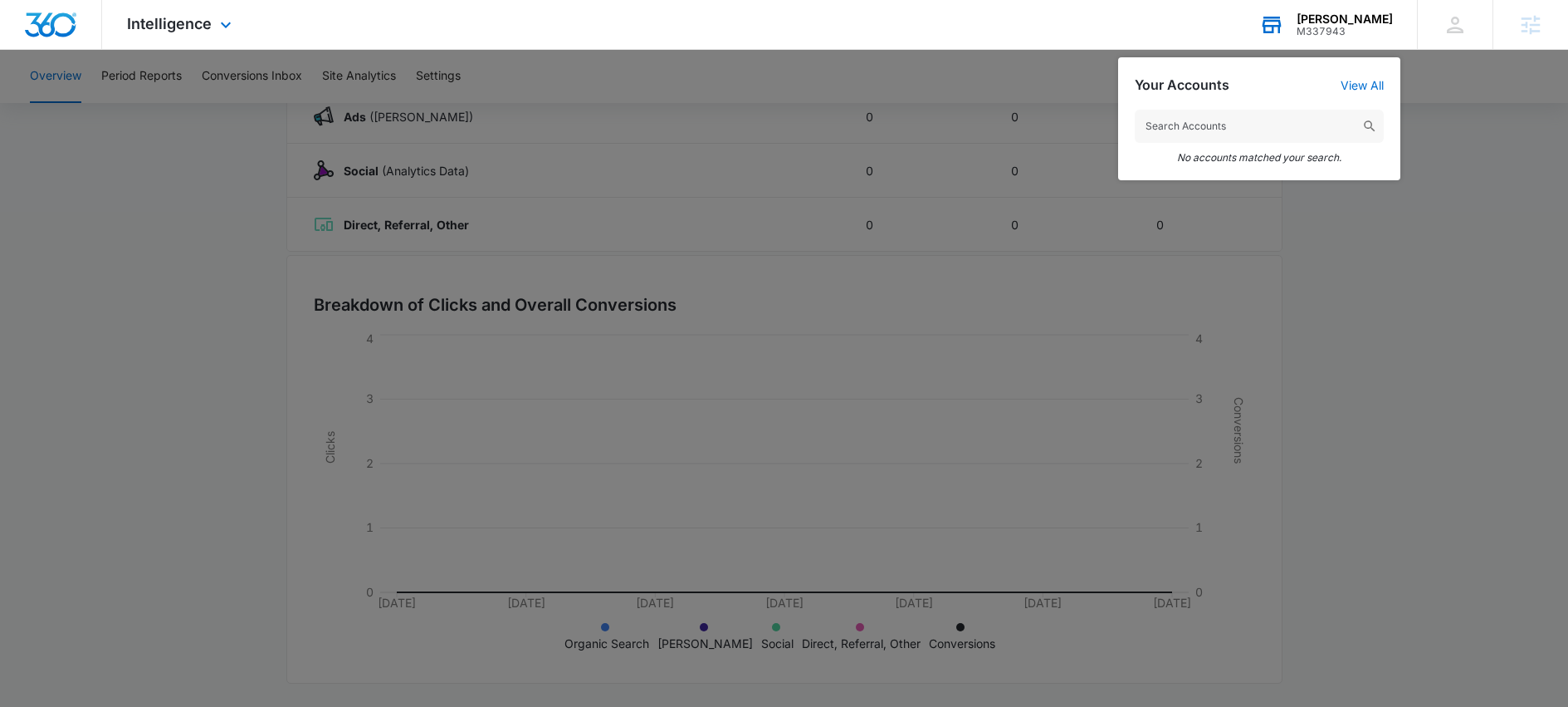
click at [1231, 128] on input "text" at bounding box center [1259, 127] width 249 height 33
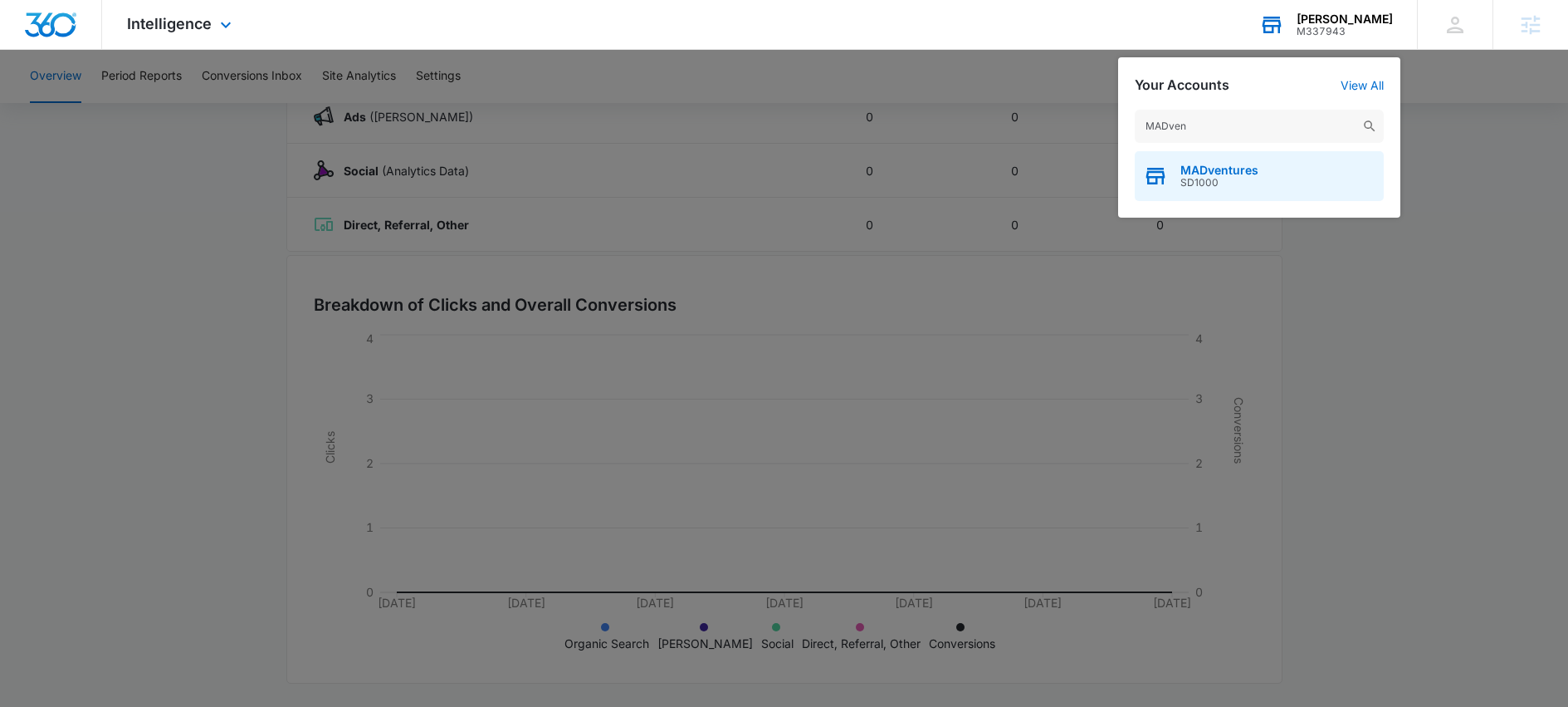
type input "MADven"
click at [1242, 171] on span "MADventures" at bounding box center [1219, 170] width 78 height 13
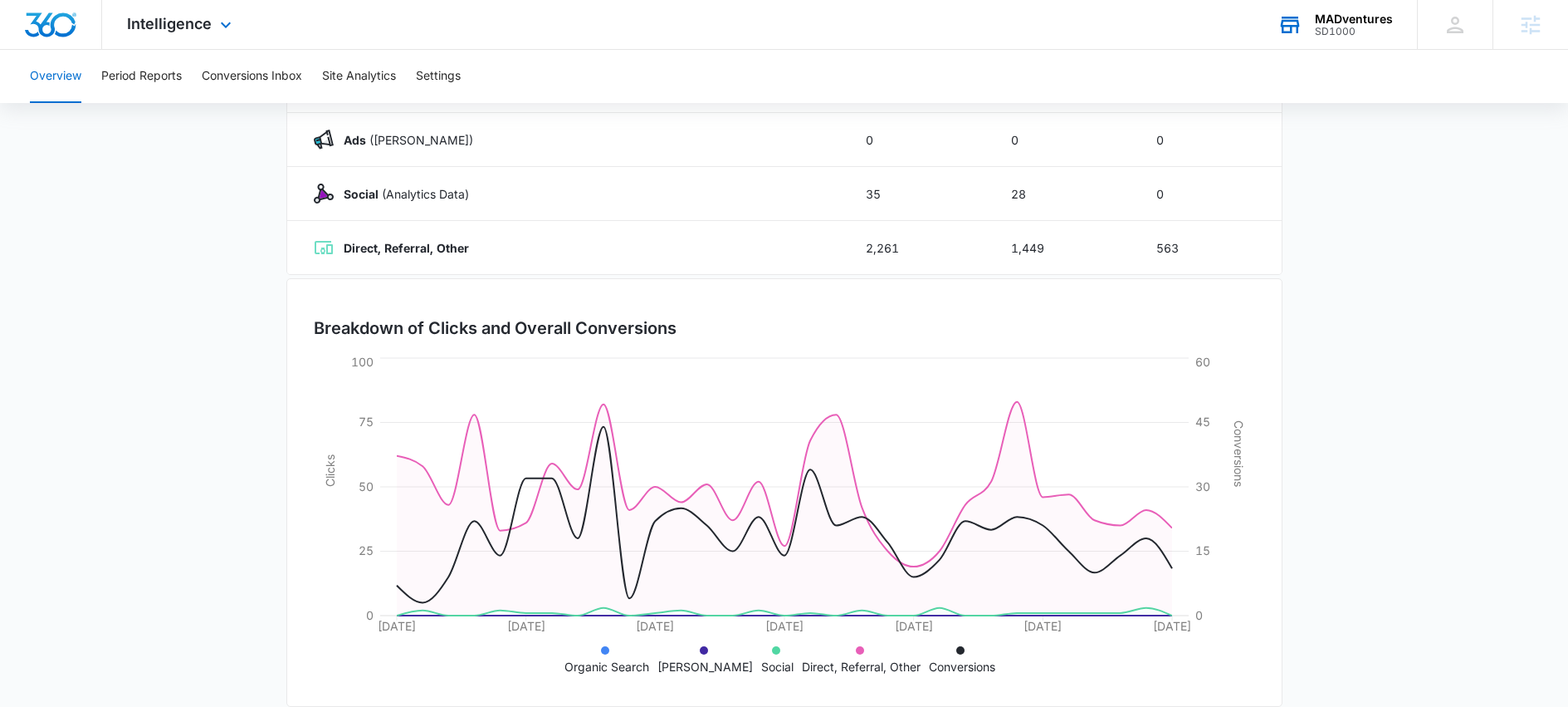
scroll to position [0, 0]
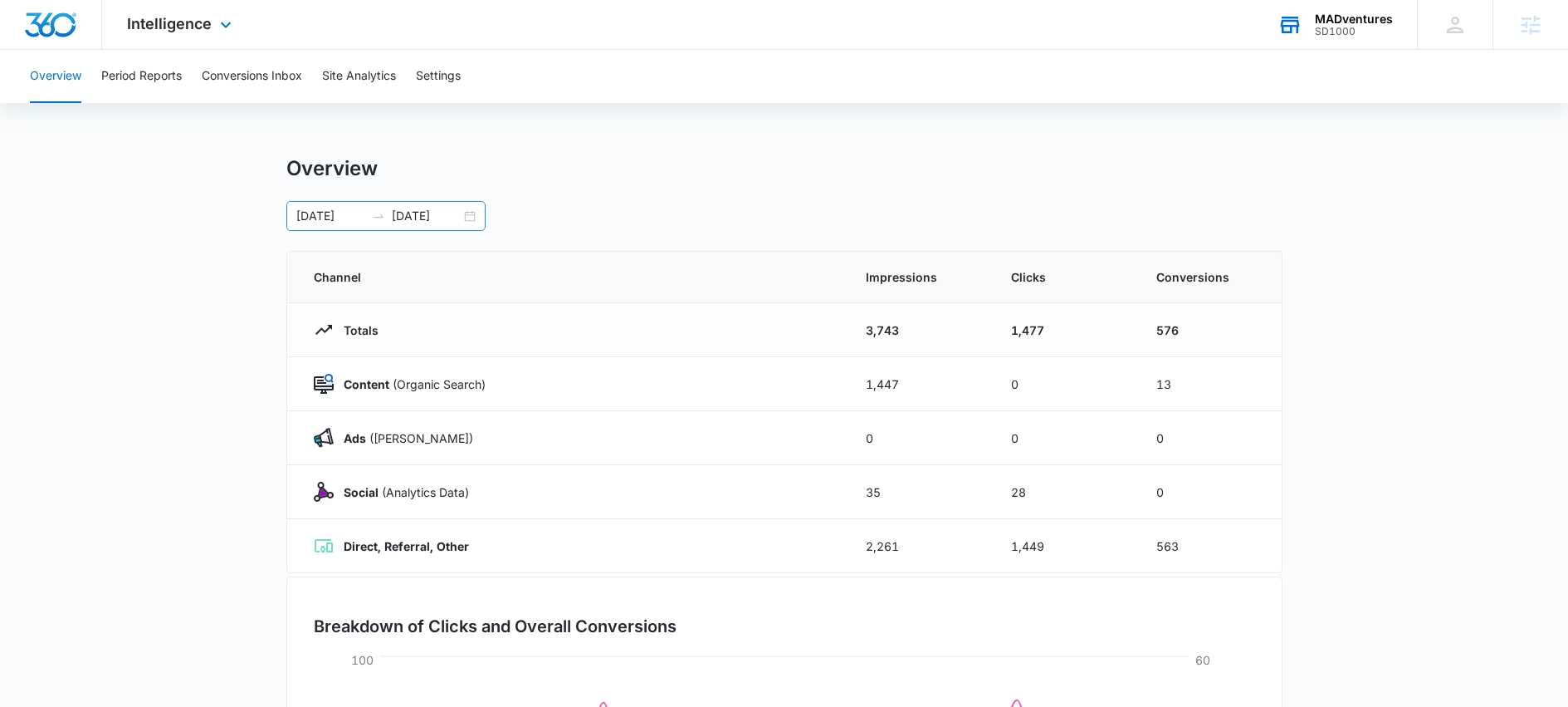
click at [469, 212] on div "[DATE] [DATE]" at bounding box center [386, 216] width 200 height 30
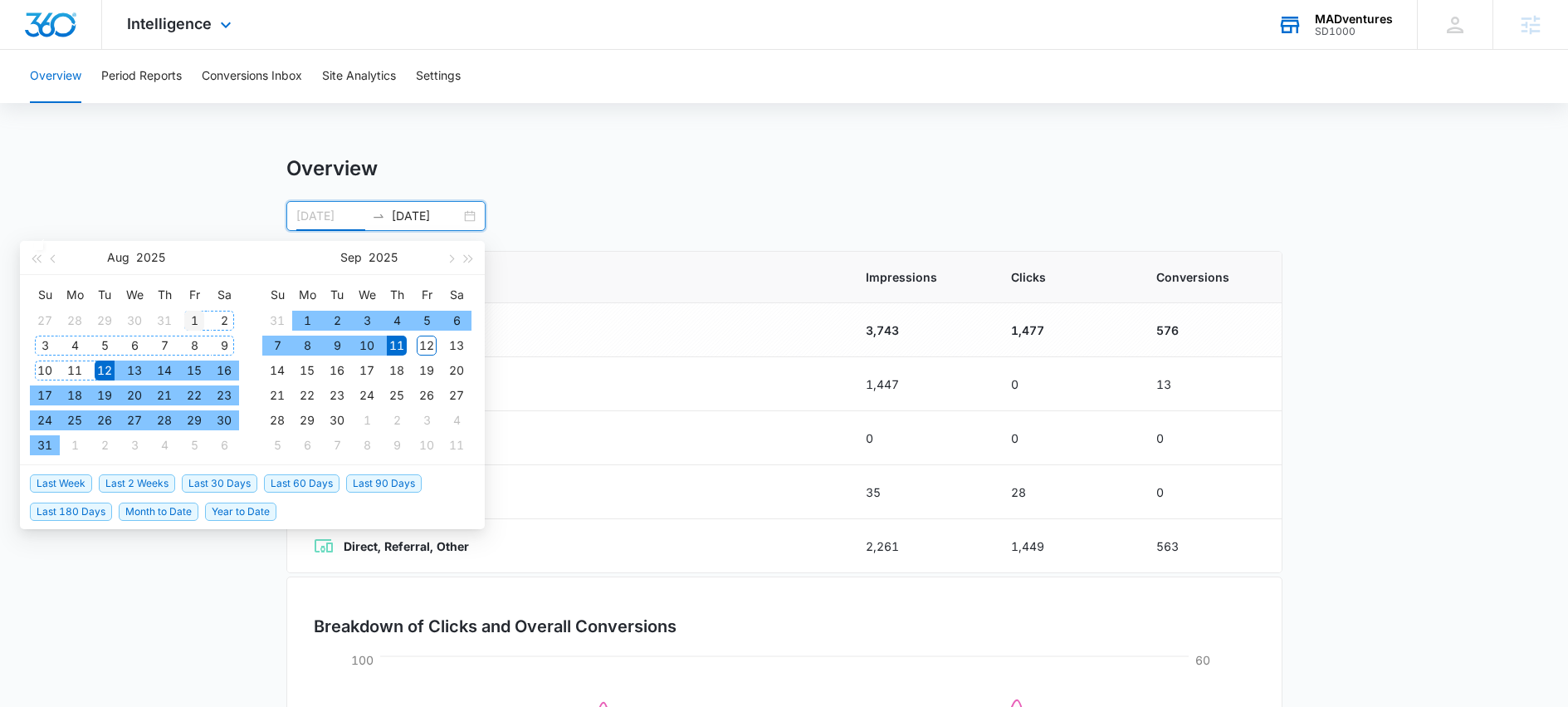
type input "[DATE]"
click at [192, 323] on div "1" at bounding box center [194, 320] width 20 height 20
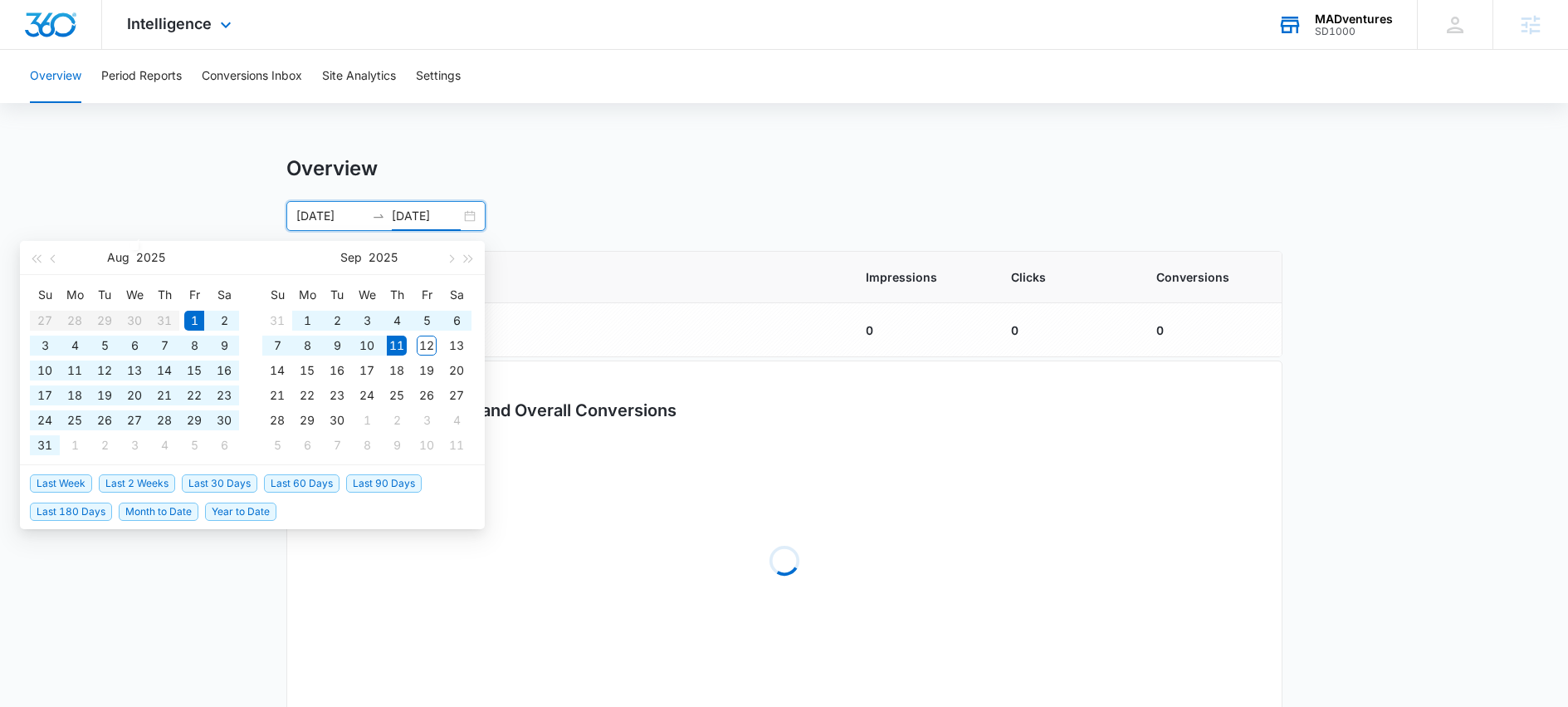
type input "[DATE]"
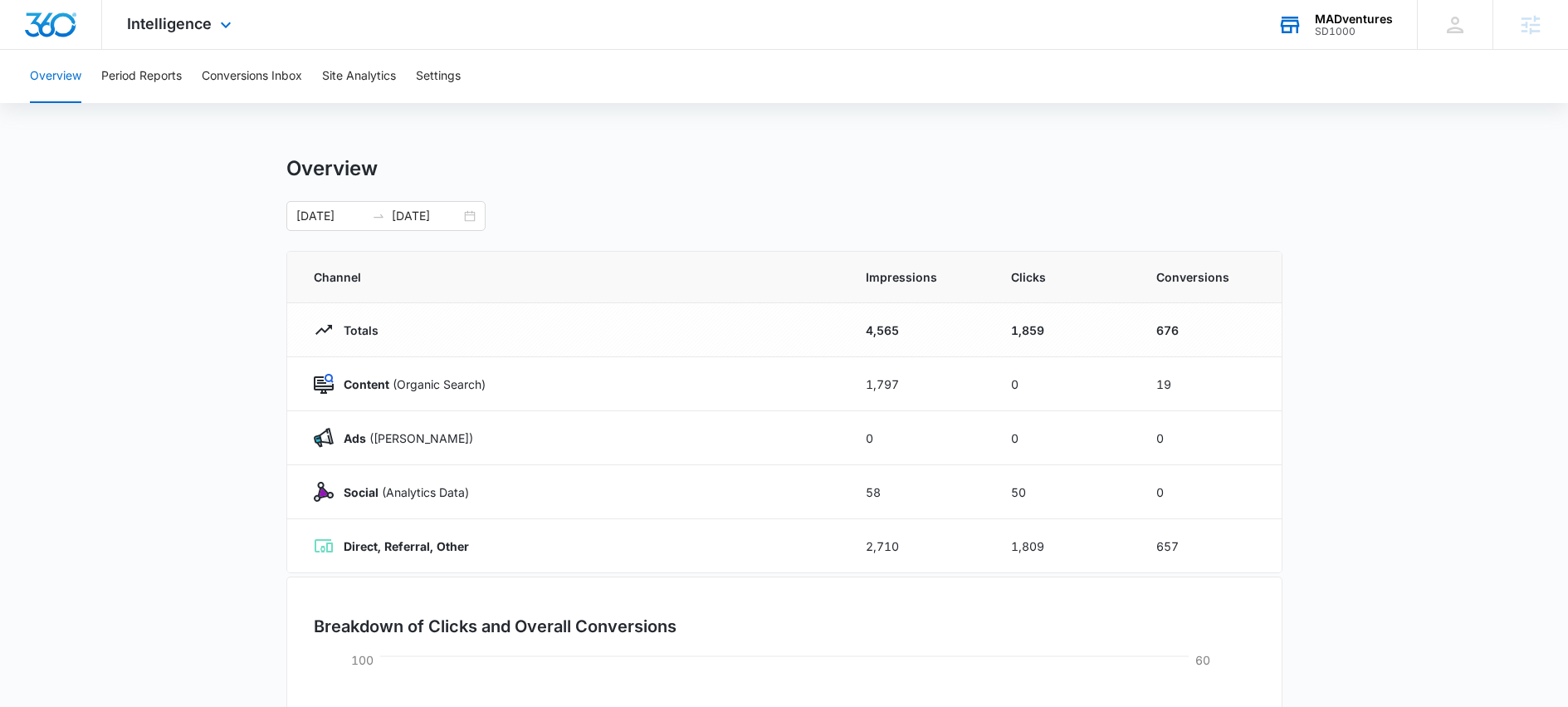
click at [640, 194] on div "Overview [DATE] [DATE] [DATE] Su Mo Tu We Th Fr Sa 27 28 29 30 31 1 2 3 4 5 6 7…" at bounding box center [784, 193] width 996 height 75
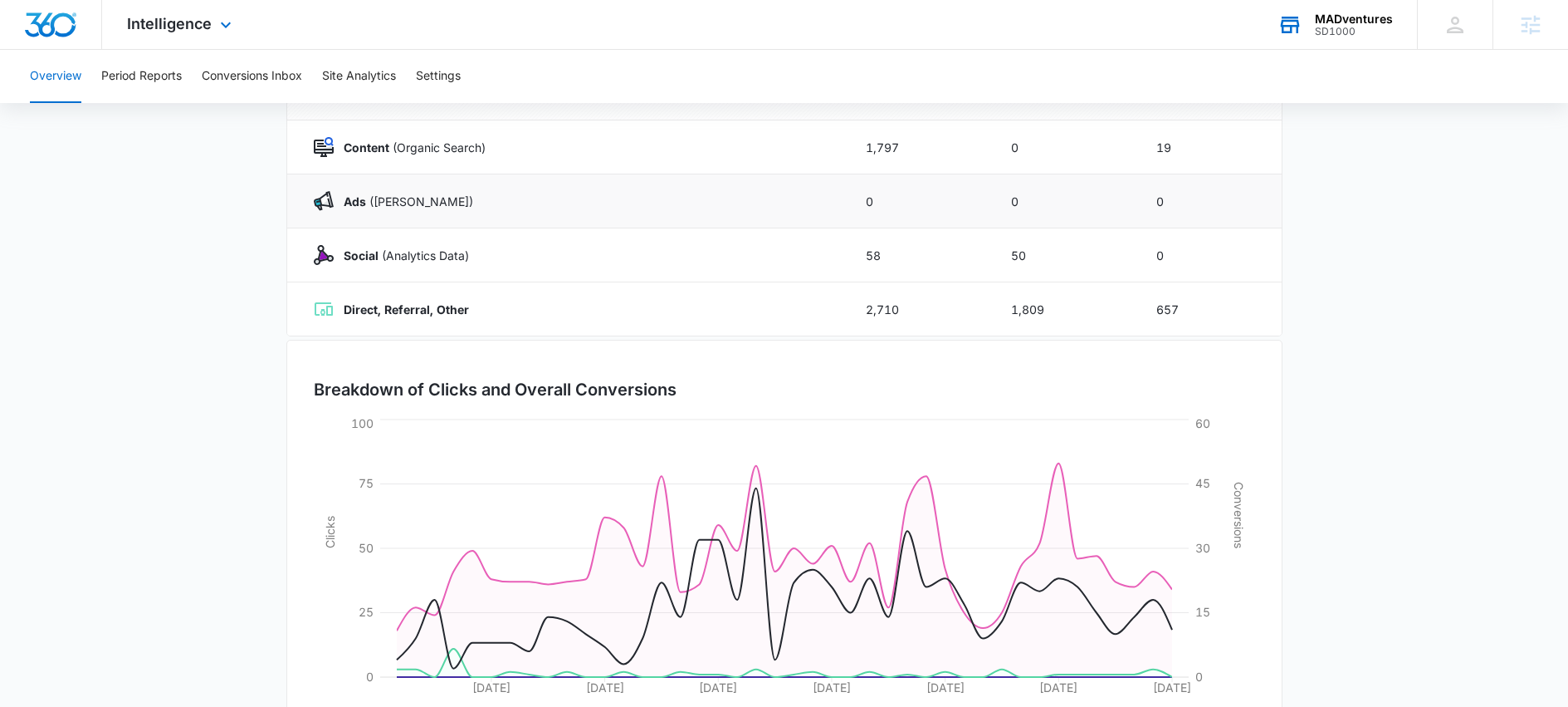
scroll to position [322, 0]
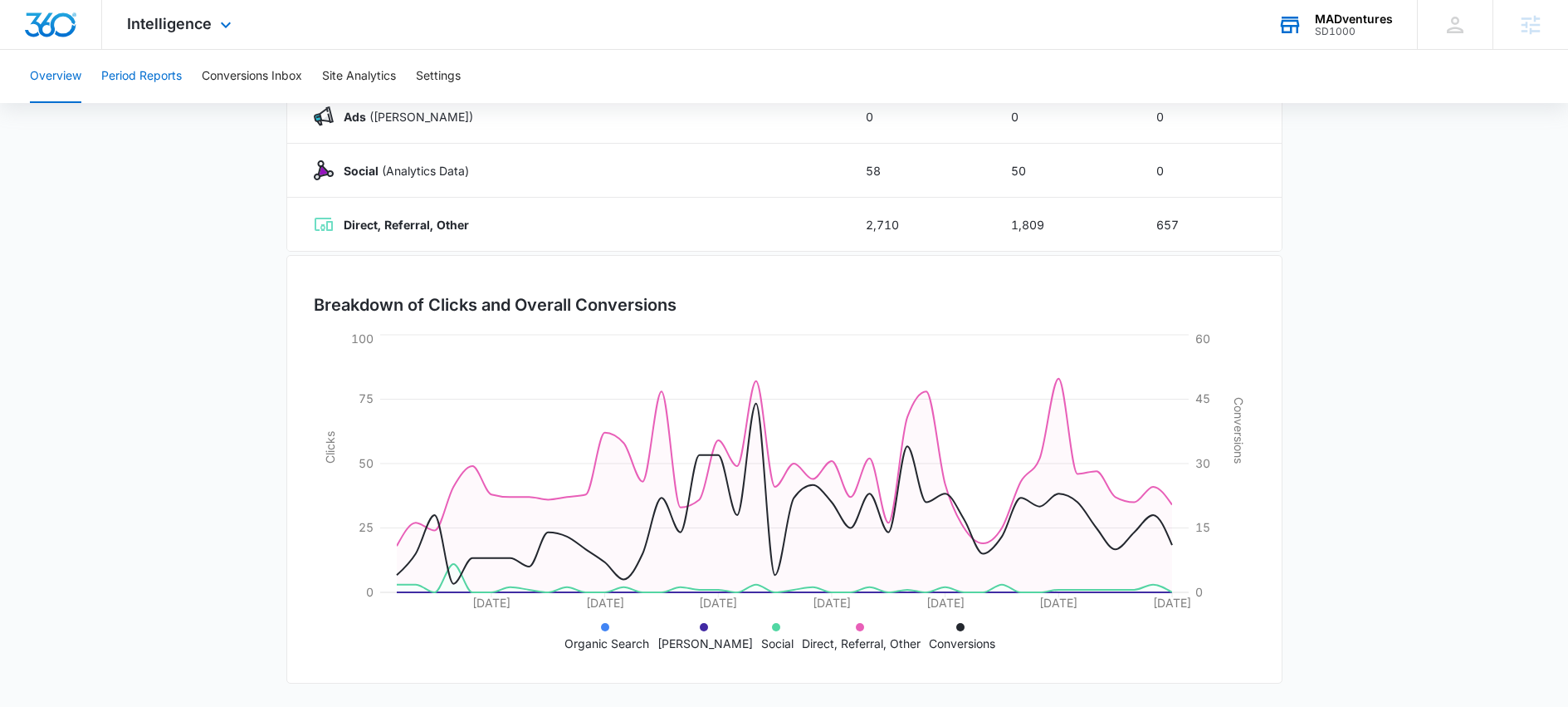
click at [136, 76] on button "Period Reports" at bounding box center [142, 77] width 81 height 53
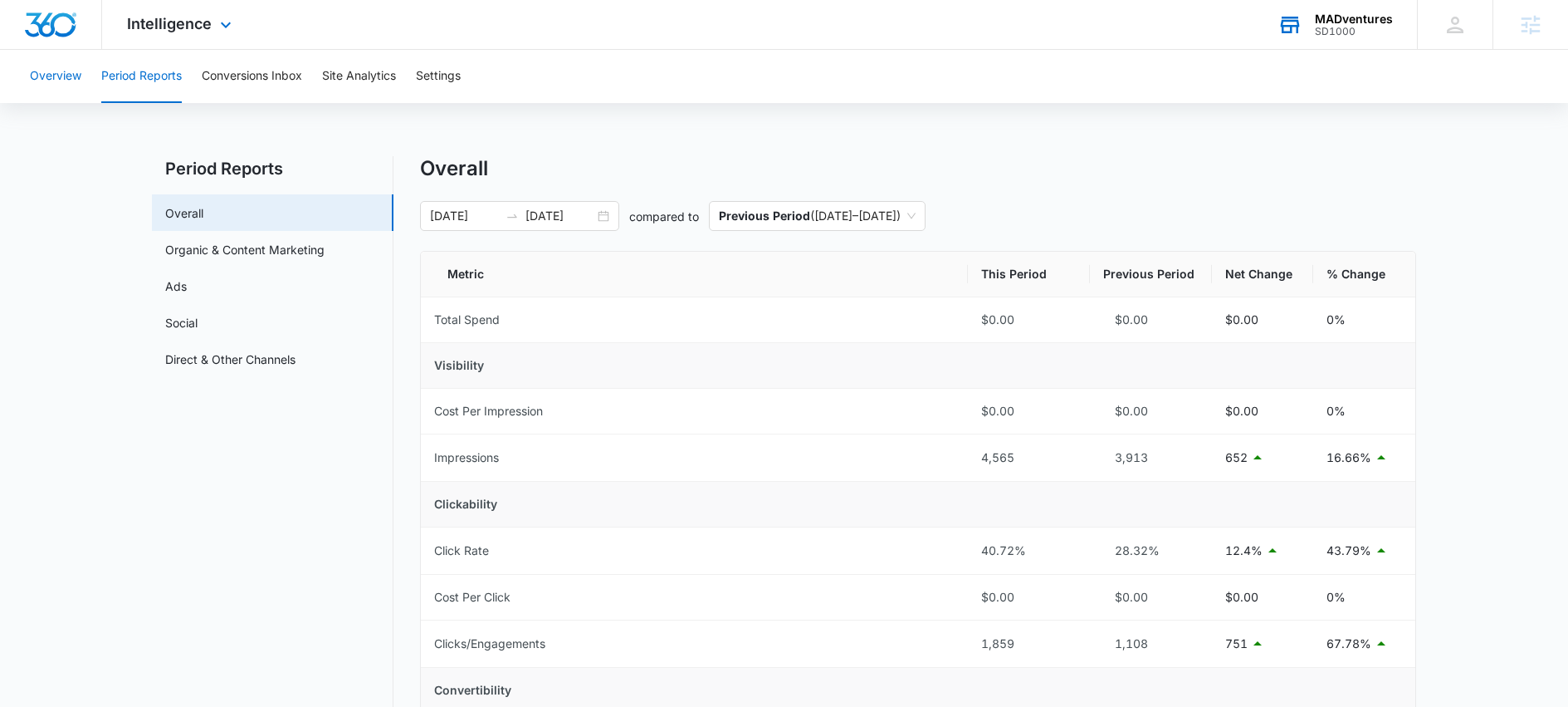
click at [57, 69] on button "Overview" at bounding box center [55, 77] width 52 height 53
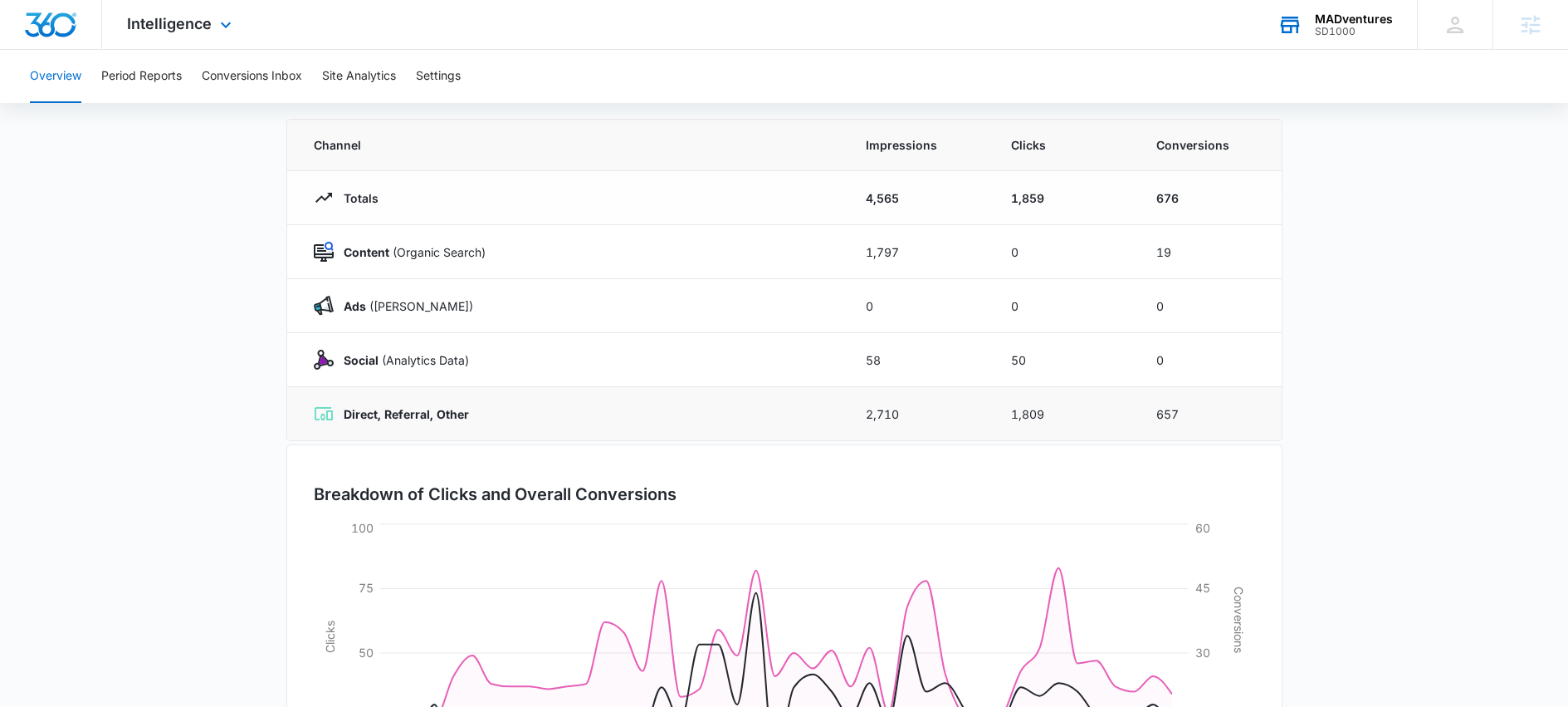
scroll to position [322, 0]
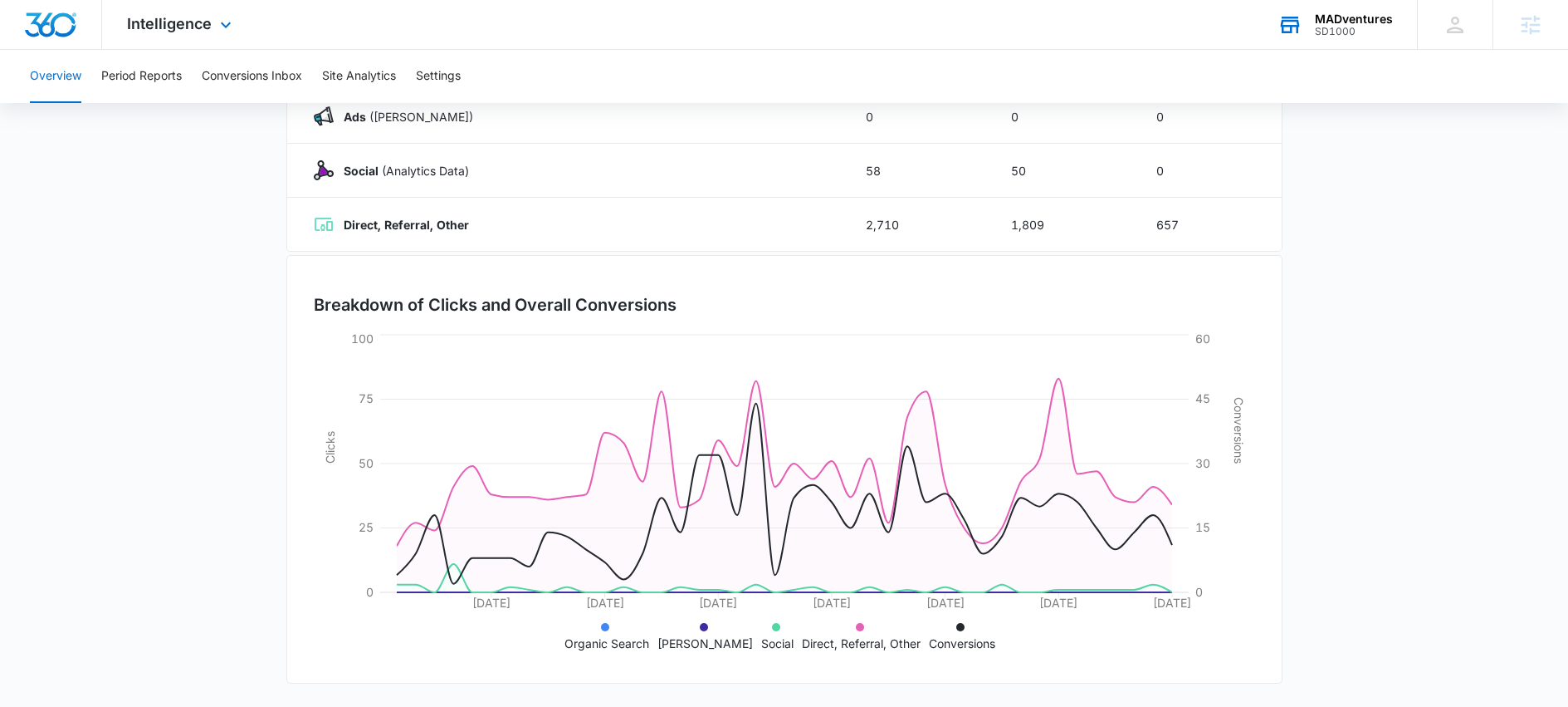
click at [606, 632] on li "Organic Search" at bounding box center [606, 635] width 84 height 35
click at [609, 630] on icon at bounding box center [605, 626] width 8 height 8
click at [701, 628] on icon at bounding box center [703, 626] width 8 height 8
click at [702, 628] on icon at bounding box center [703, 626] width 8 height 8
click at [856, 624] on icon at bounding box center [860, 626] width 8 height 8
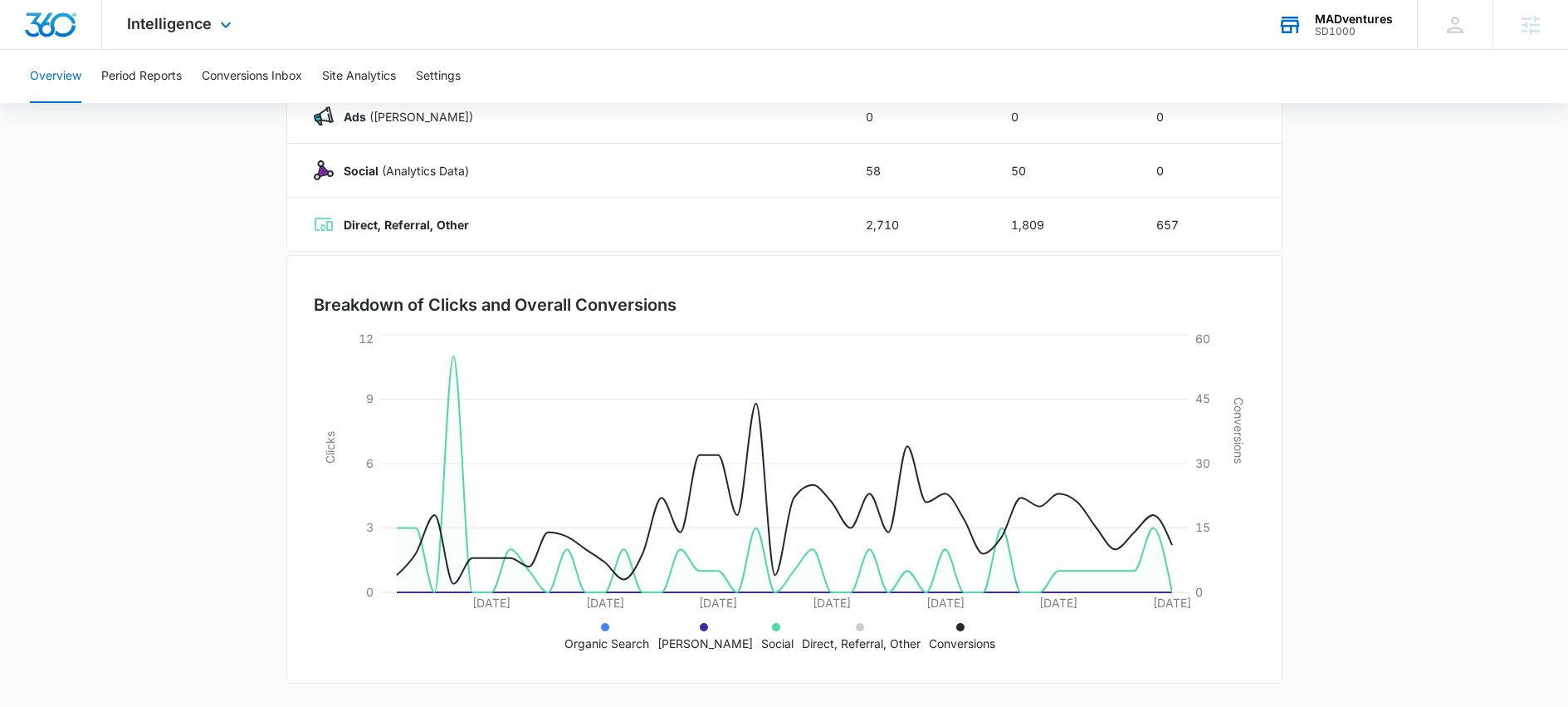
click at [856, 623] on icon at bounding box center [860, 626] width 8 height 8
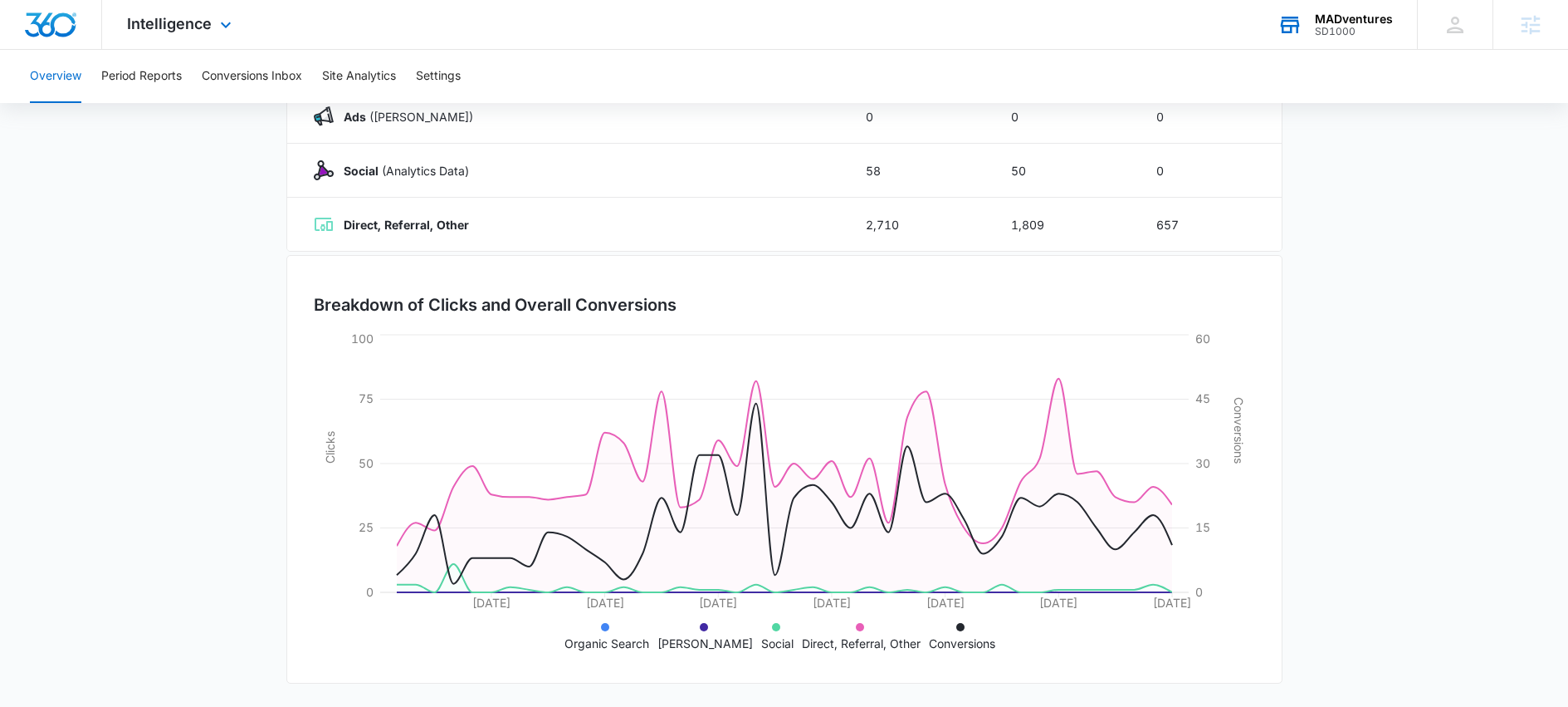
click at [772, 629] on icon at bounding box center [775, 626] width 8 height 8
click at [772, 627] on icon at bounding box center [775, 626] width 8 height 8
click at [960, 628] on li "Conversions" at bounding box center [962, 635] width 67 height 35
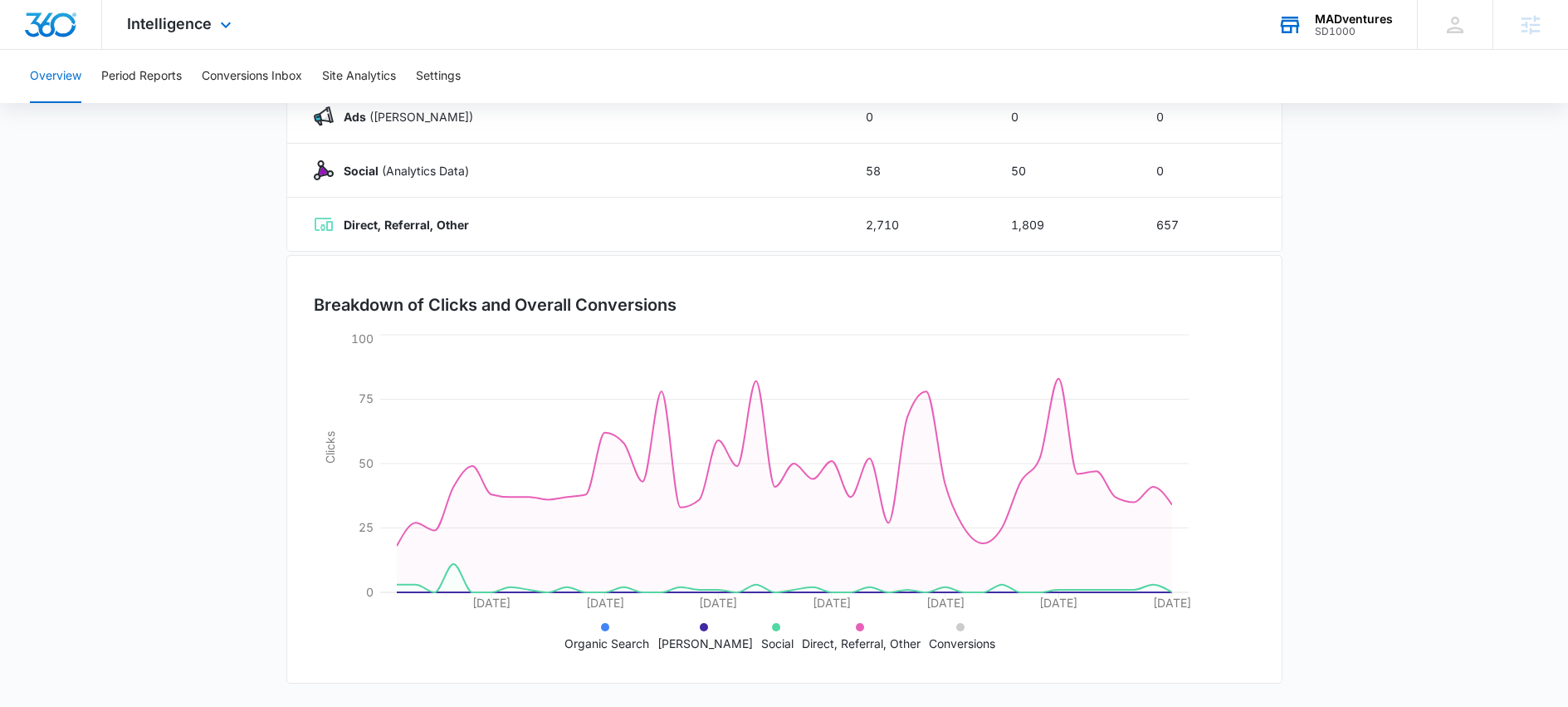
click at [958, 627] on li "Conversions" at bounding box center [962, 635] width 67 height 35
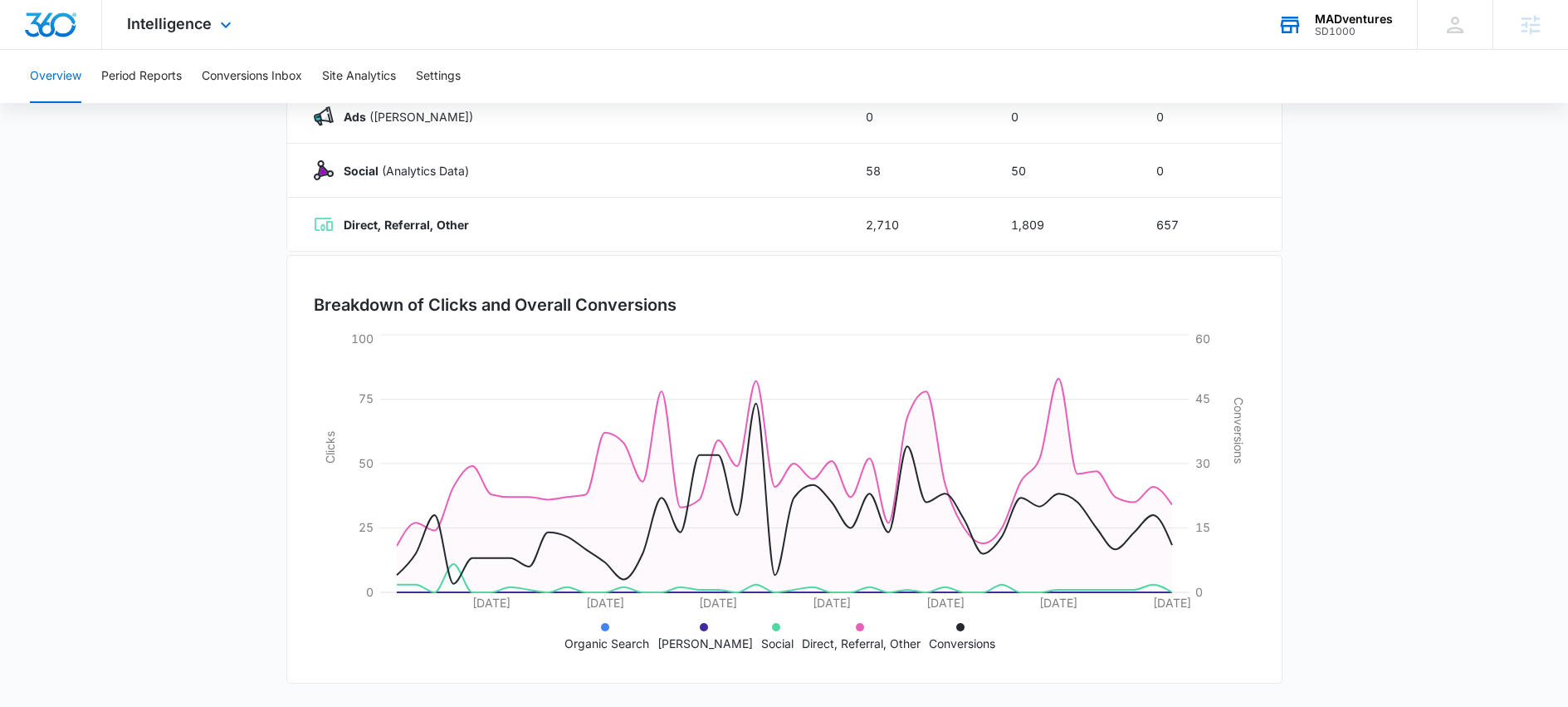
click at [856, 624] on icon at bounding box center [860, 626] width 8 height 8
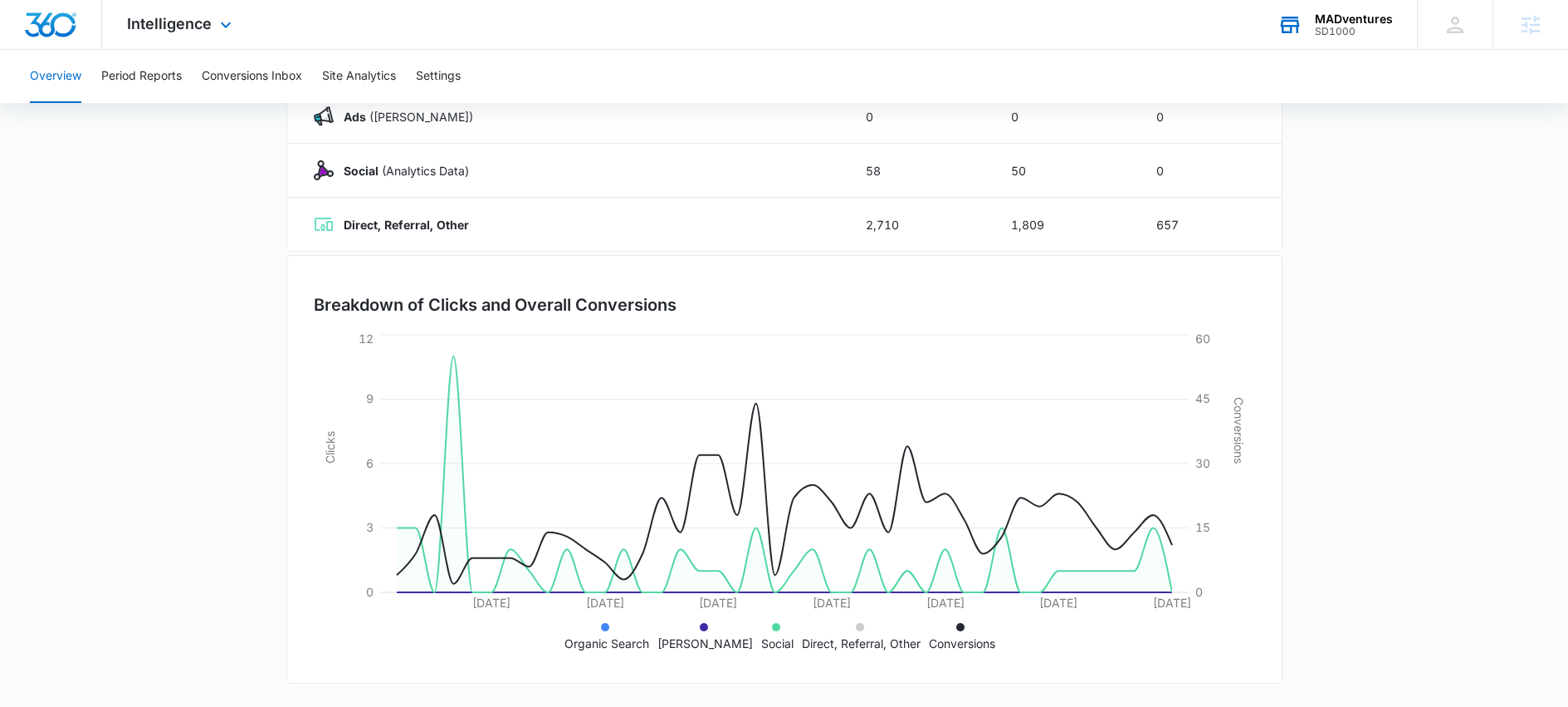
click at [856, 630] on icon at bounding box center [860, 626] width 8 height 8
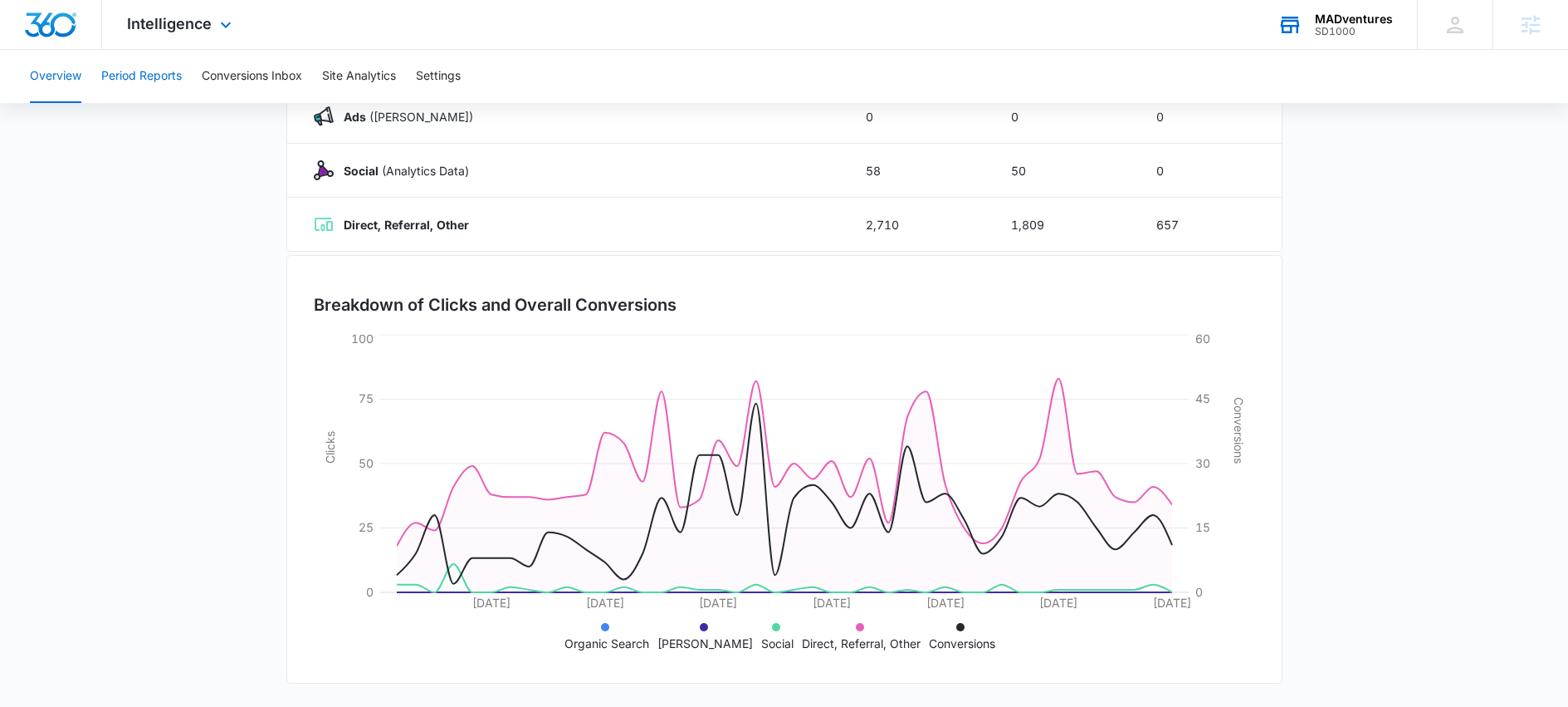
click at [154, 69] on button "Period Reports" at bounding box center [142, 77] width 81 height 53
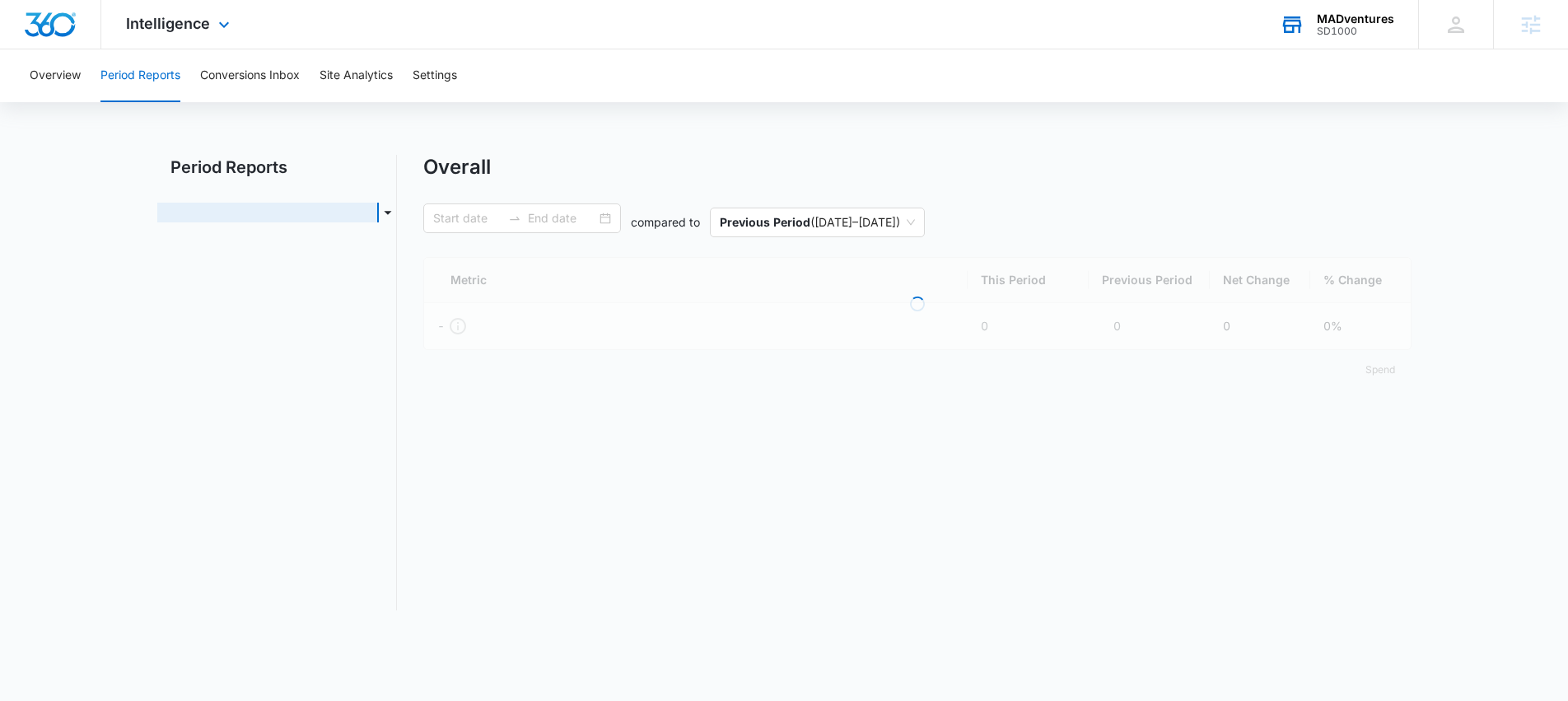
type input "[DATE]"
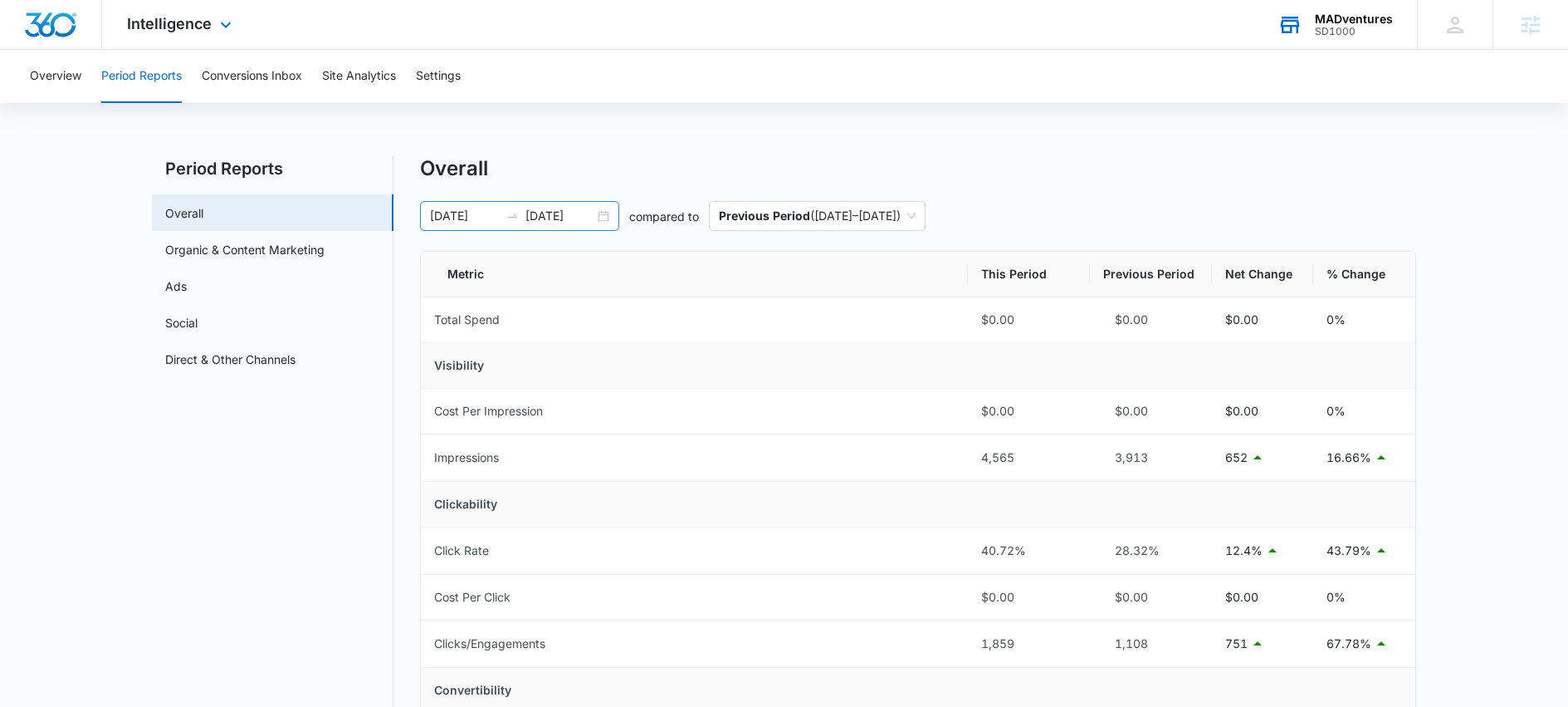
click at [606, 210] on div "[DATE] [DATE]" at bounding box center [519, 216] width 200 height 30
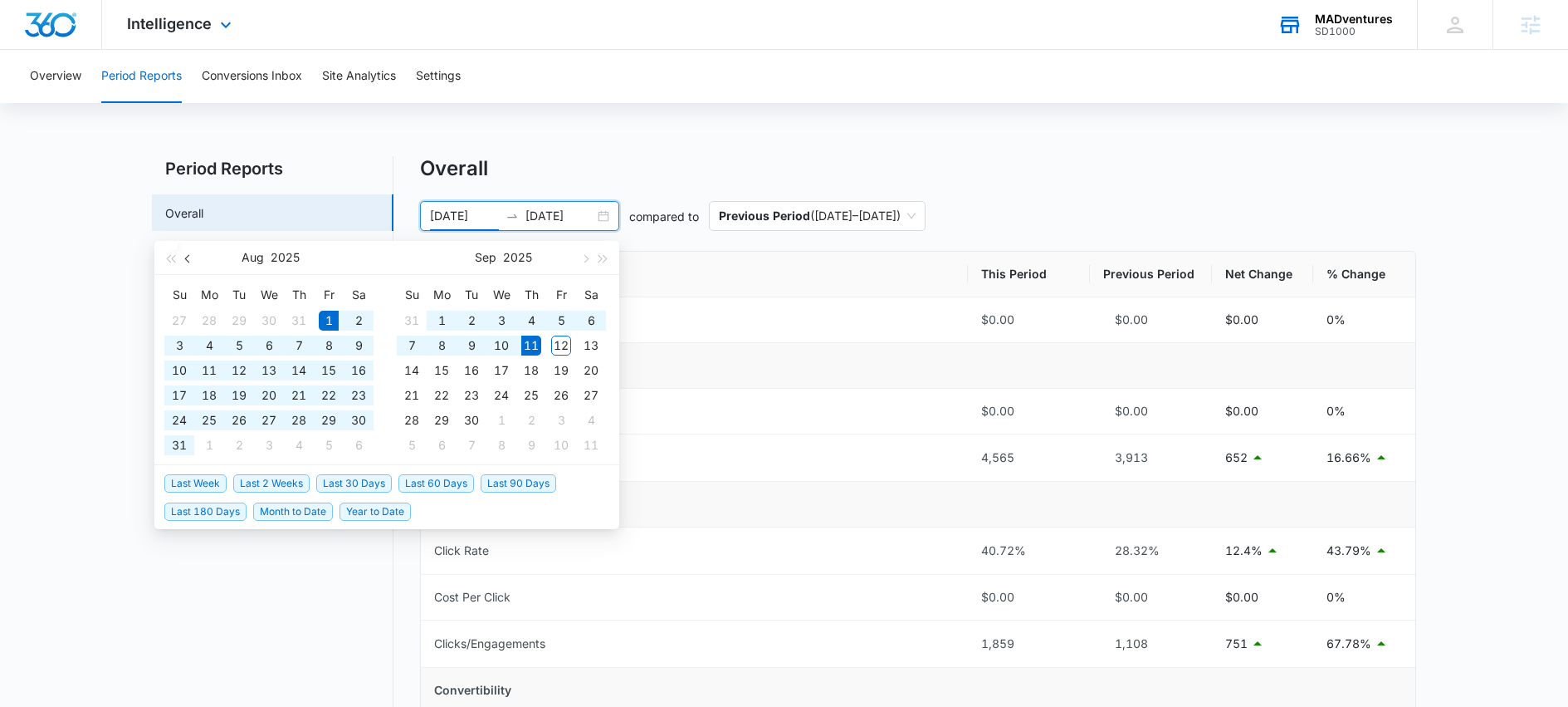
click at [192, 261] on button "button" at bounding box center [188, 258] width 18 height 33
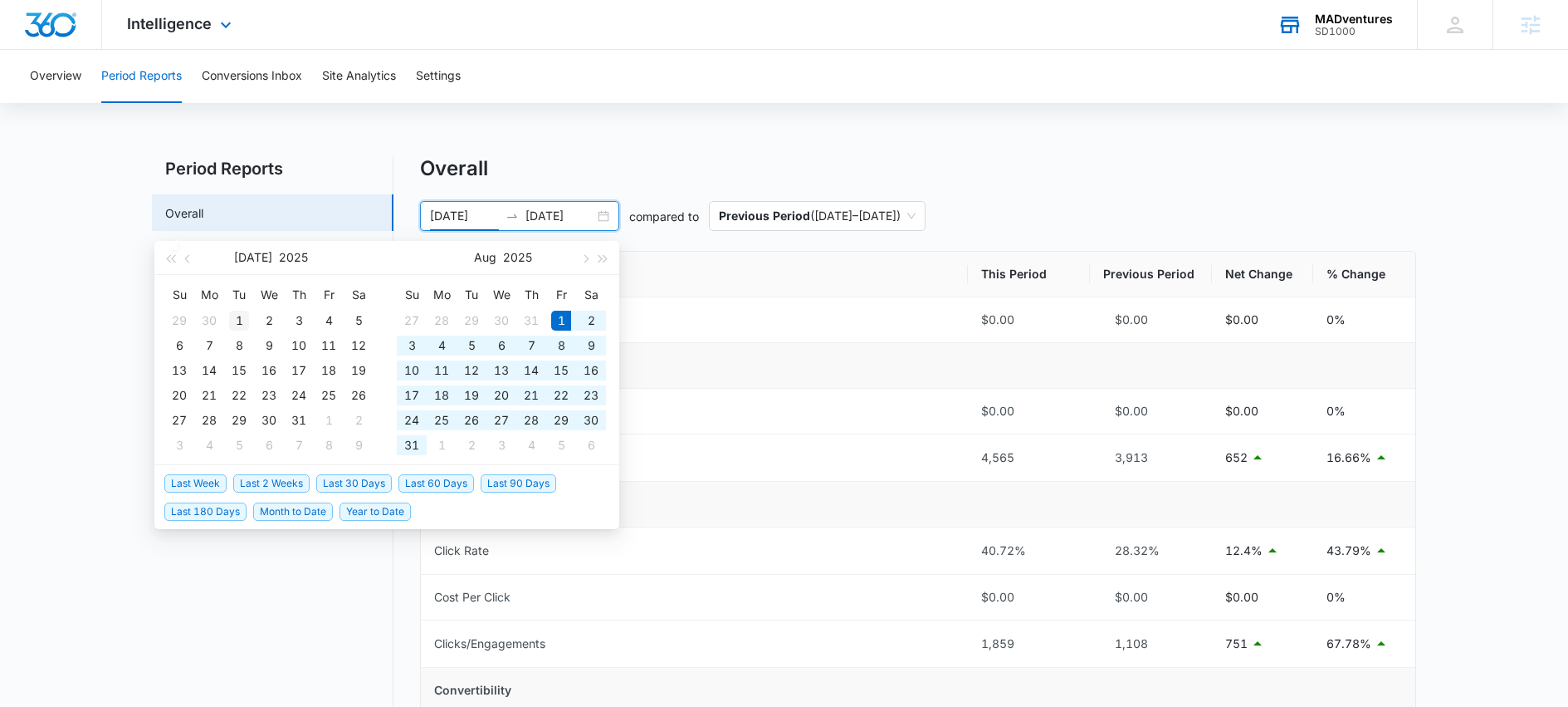
type input "[DATE]"
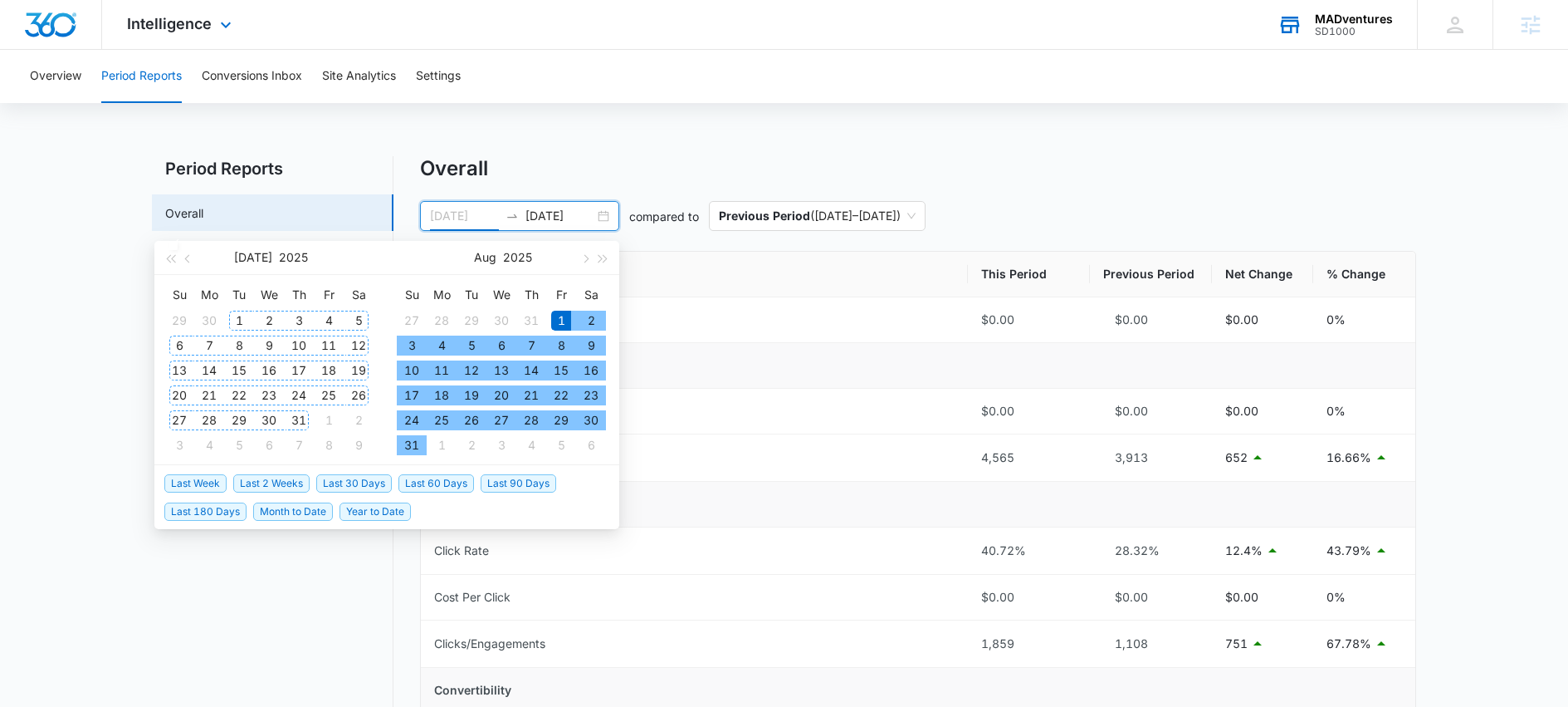
click at [237, 321] on div "1" at bounding box center [239, 320] width 20 height 20
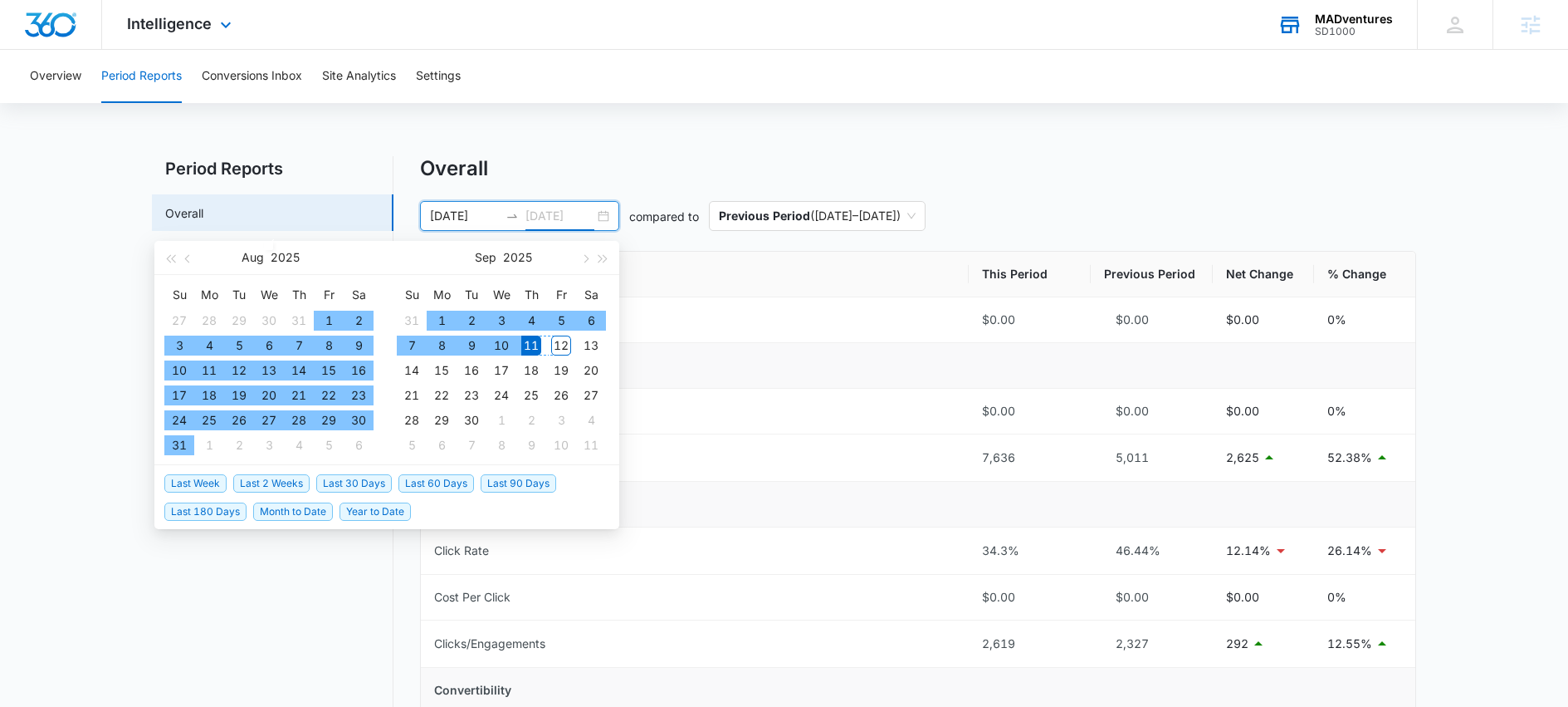
type input "[DATE]"
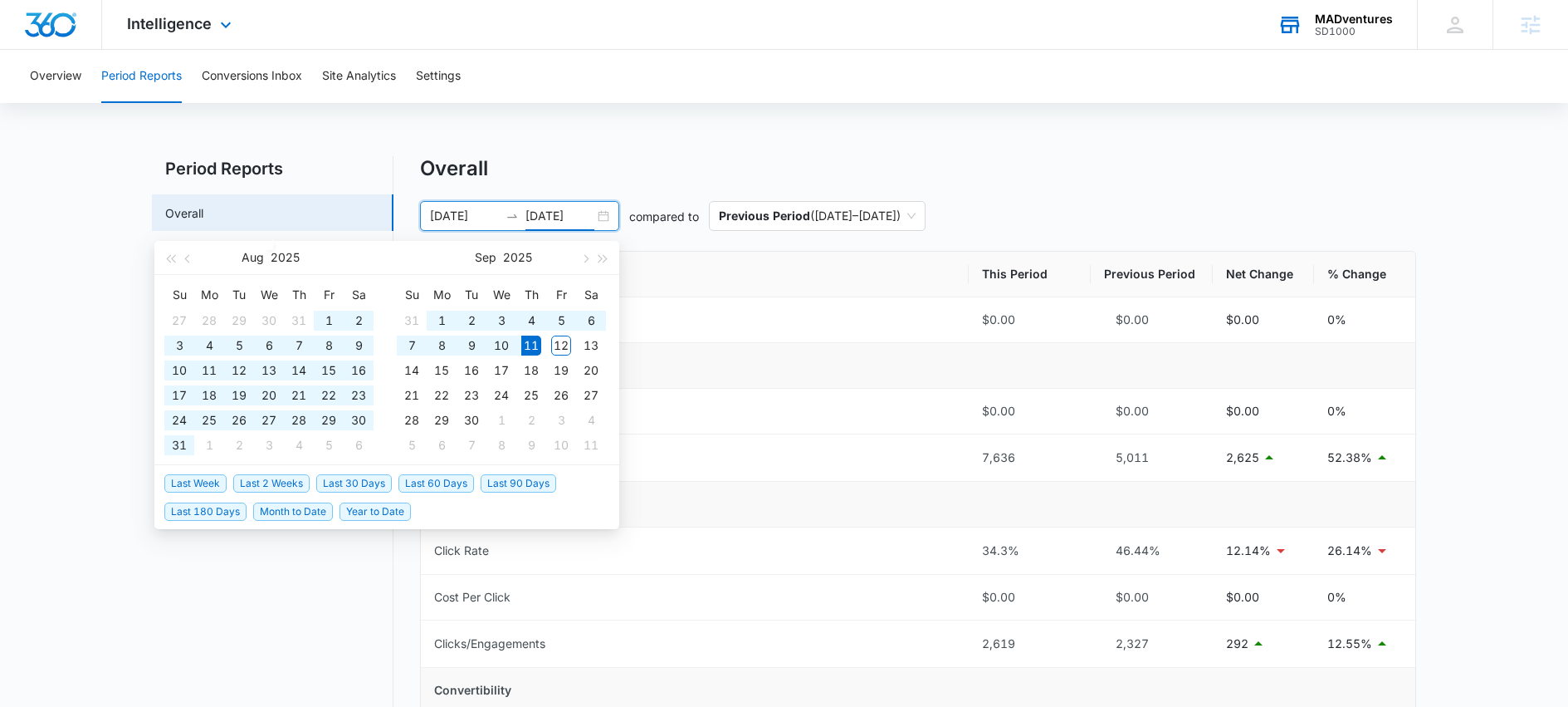
click at [737, 175] on div "Overall" at bounding box center [918, 169] width 996 height 25
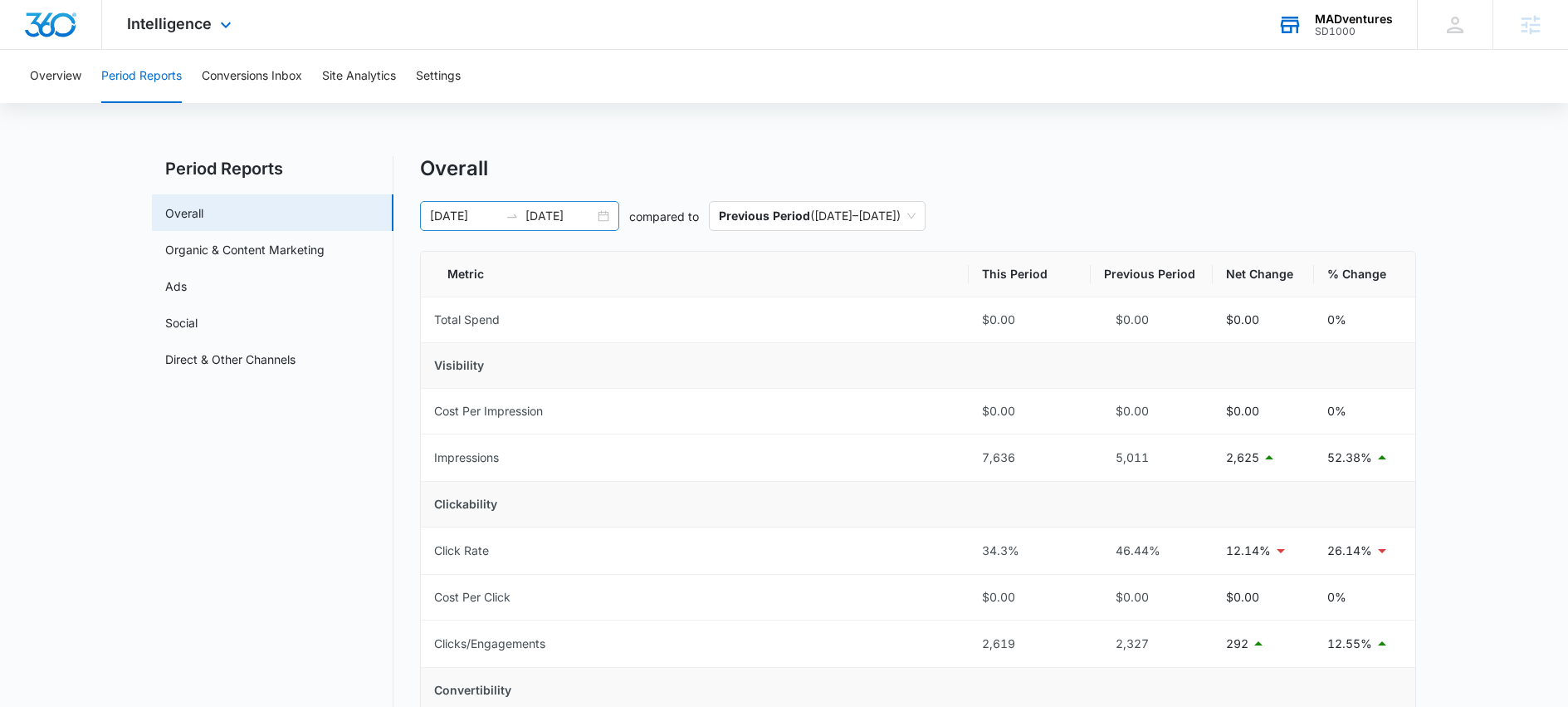
click at [606, 220] on div "[DATE] [DATE]" at bounding box center [519, 216] width 200 height 30
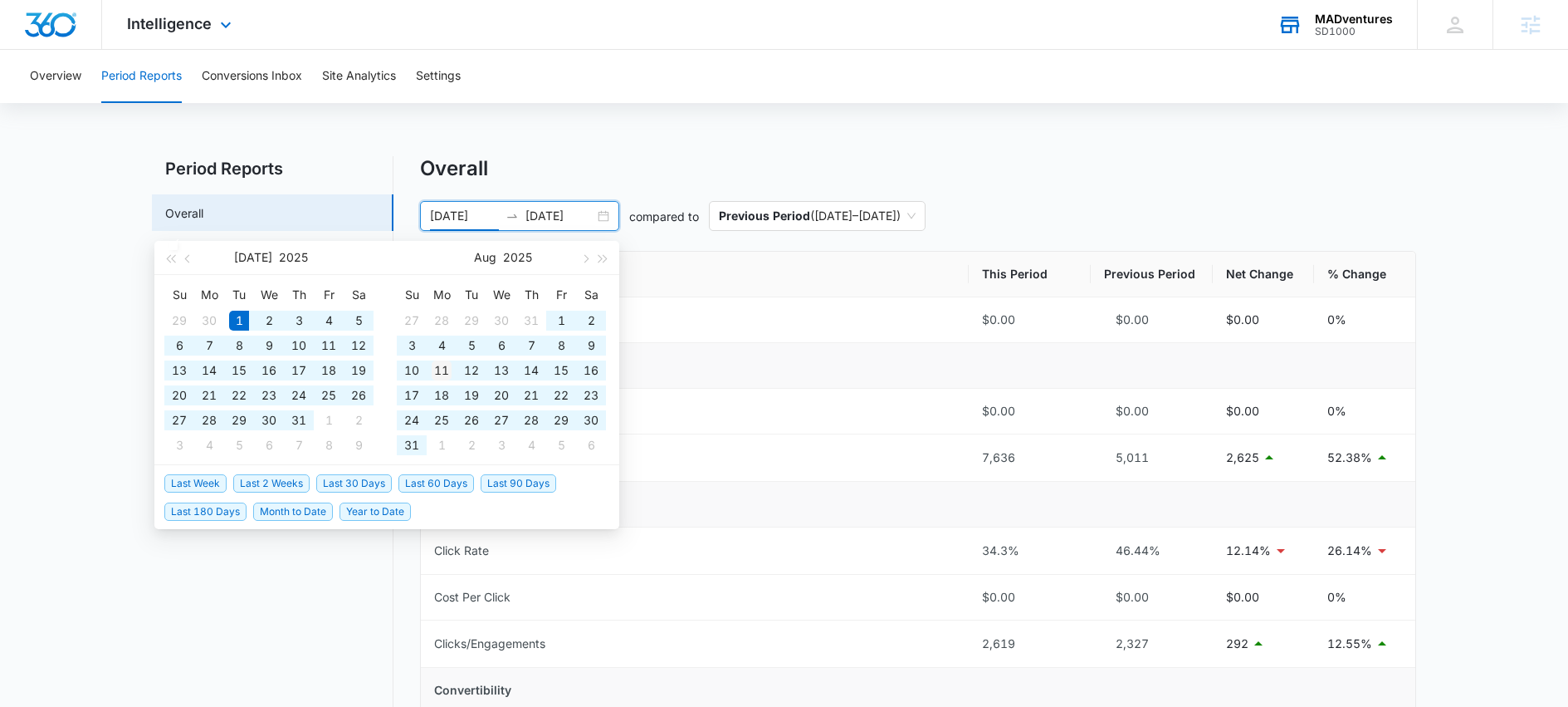
type input "[DATE]"
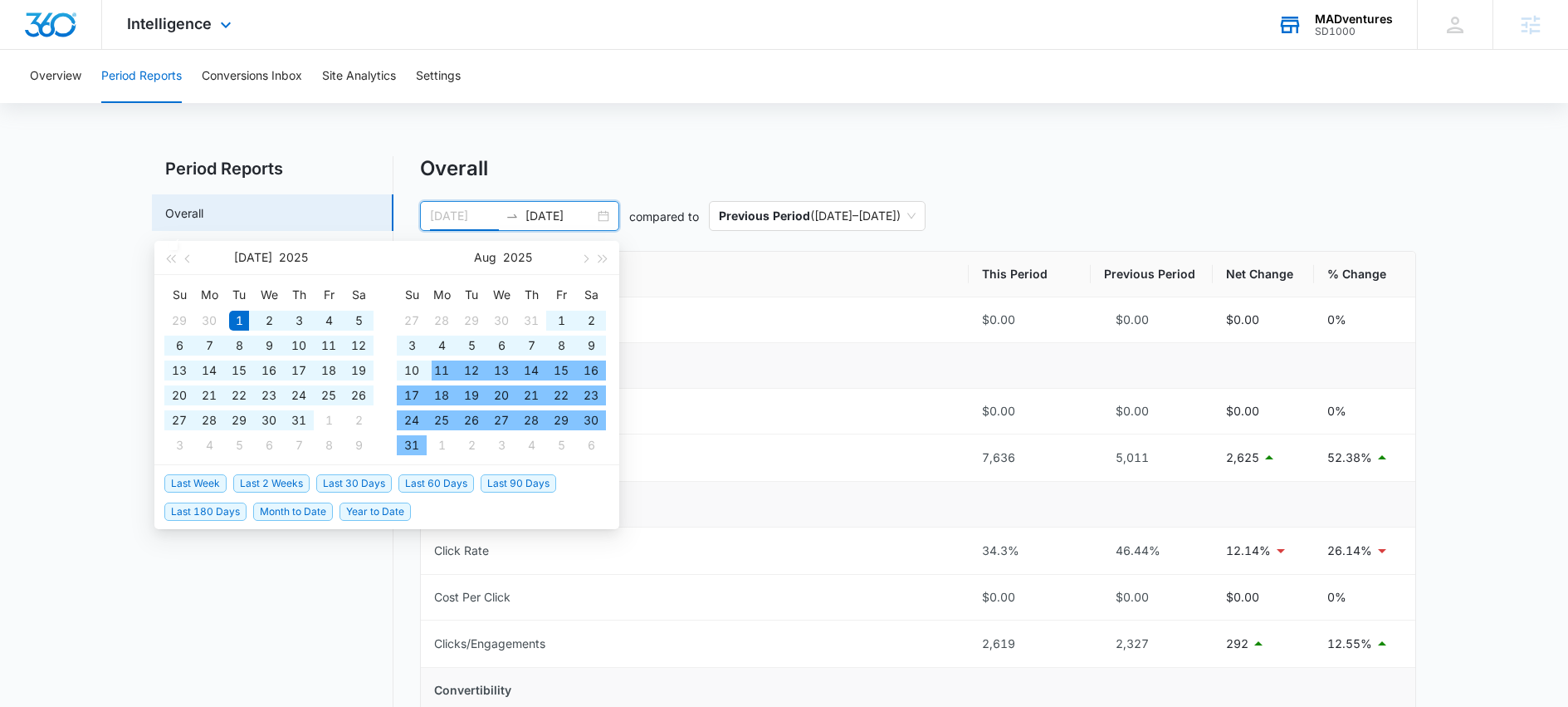
click at [440, 368] on div "11" at bounding box center [441, 370] width 20 height 20
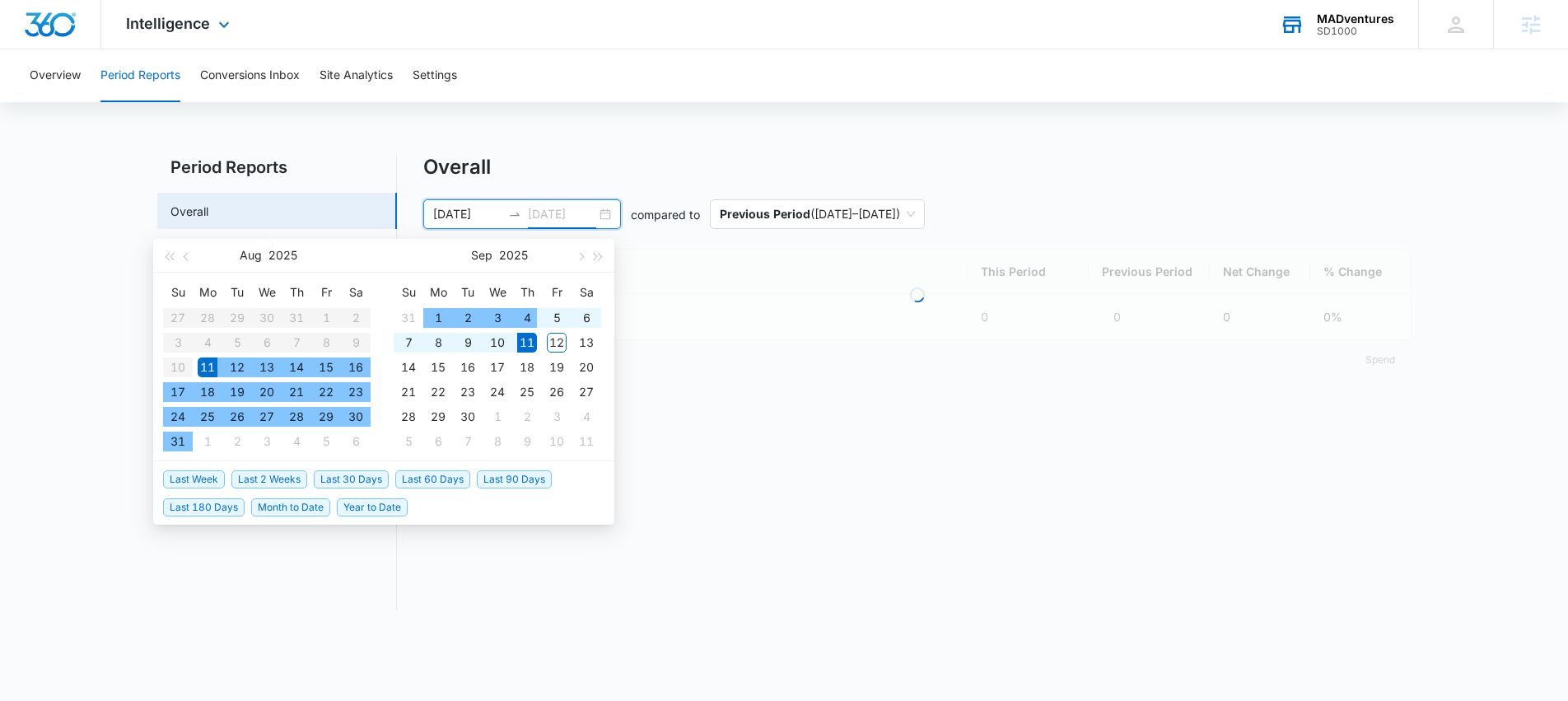
type input "[DATE]"
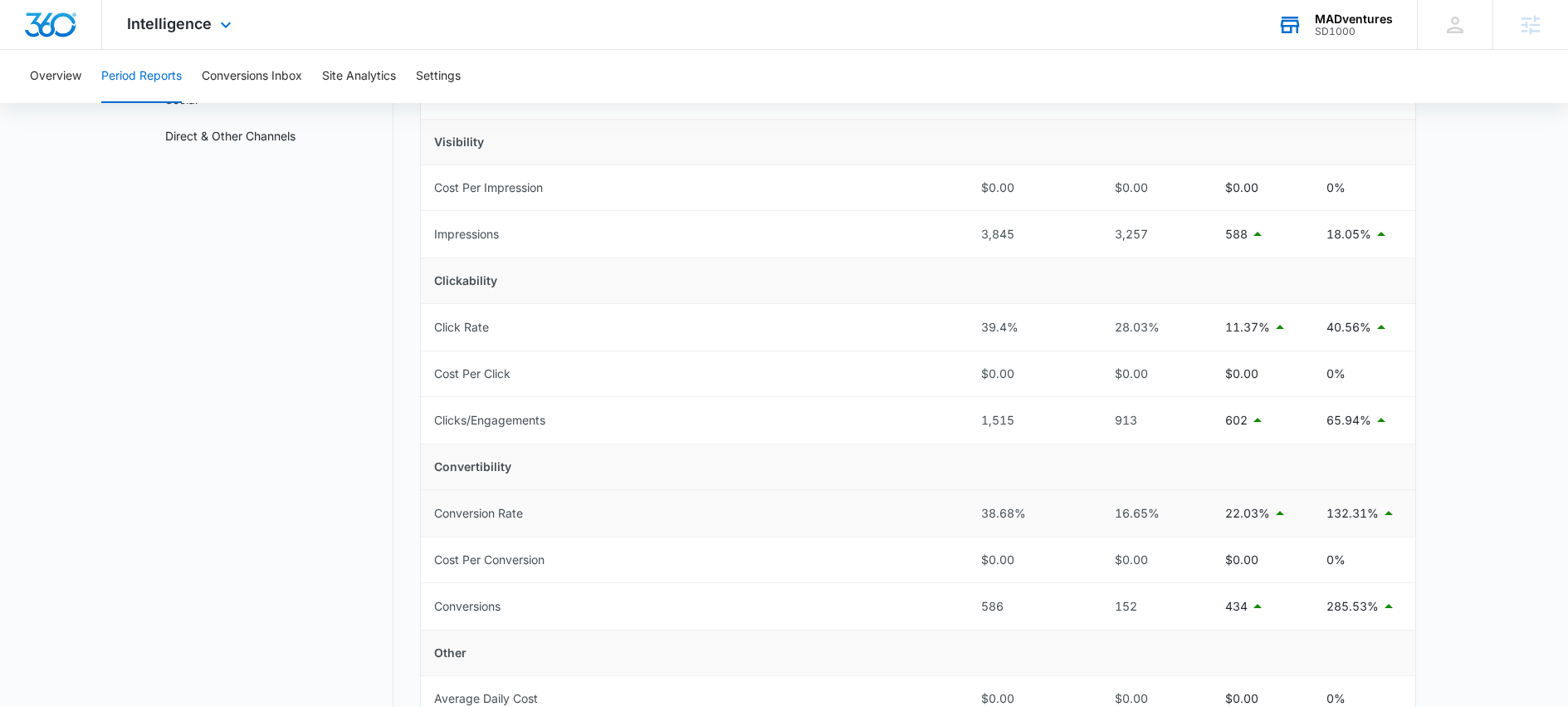
scroll to position [27, 0]
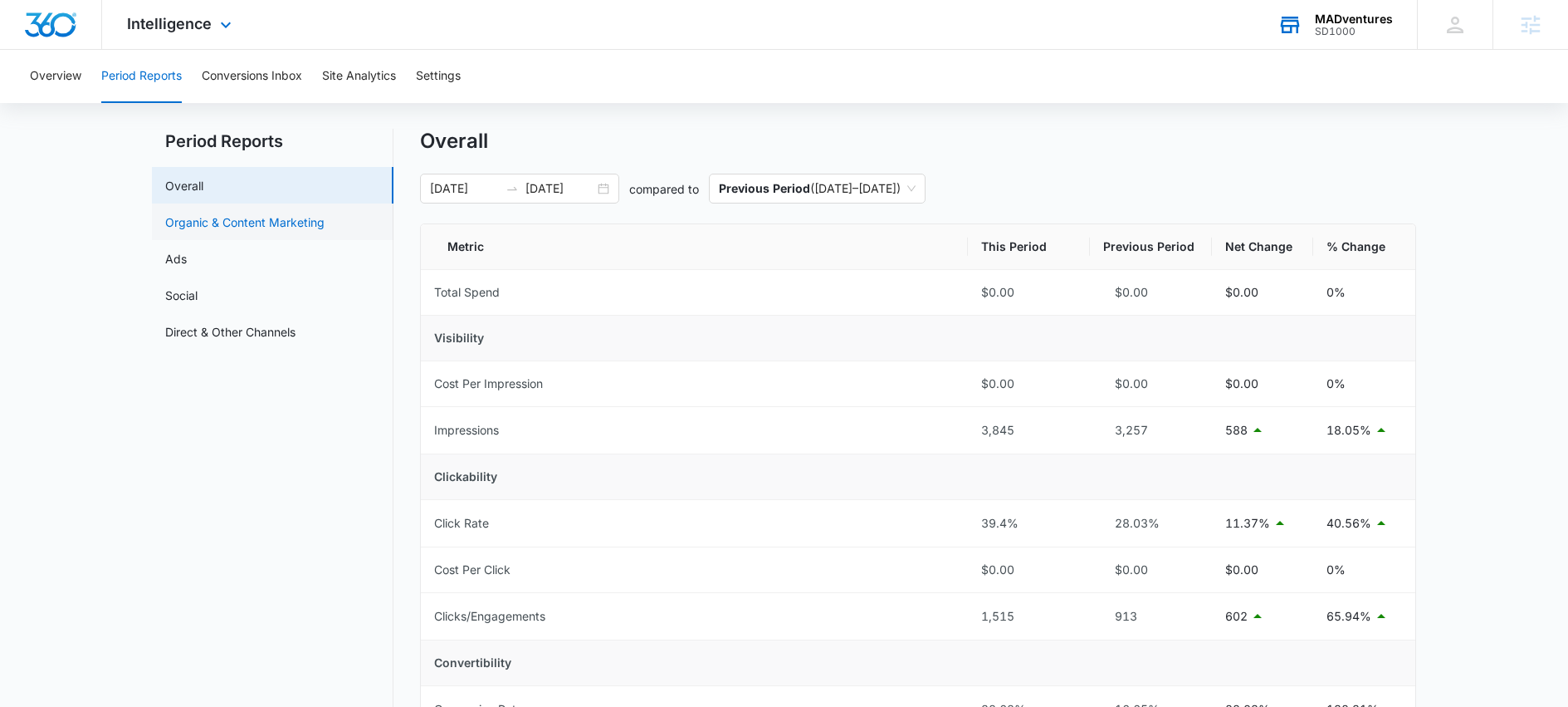
click at [259, 224] on link "Organic & Content Marketing" at bounding box center [244, 222] width 159 height 18
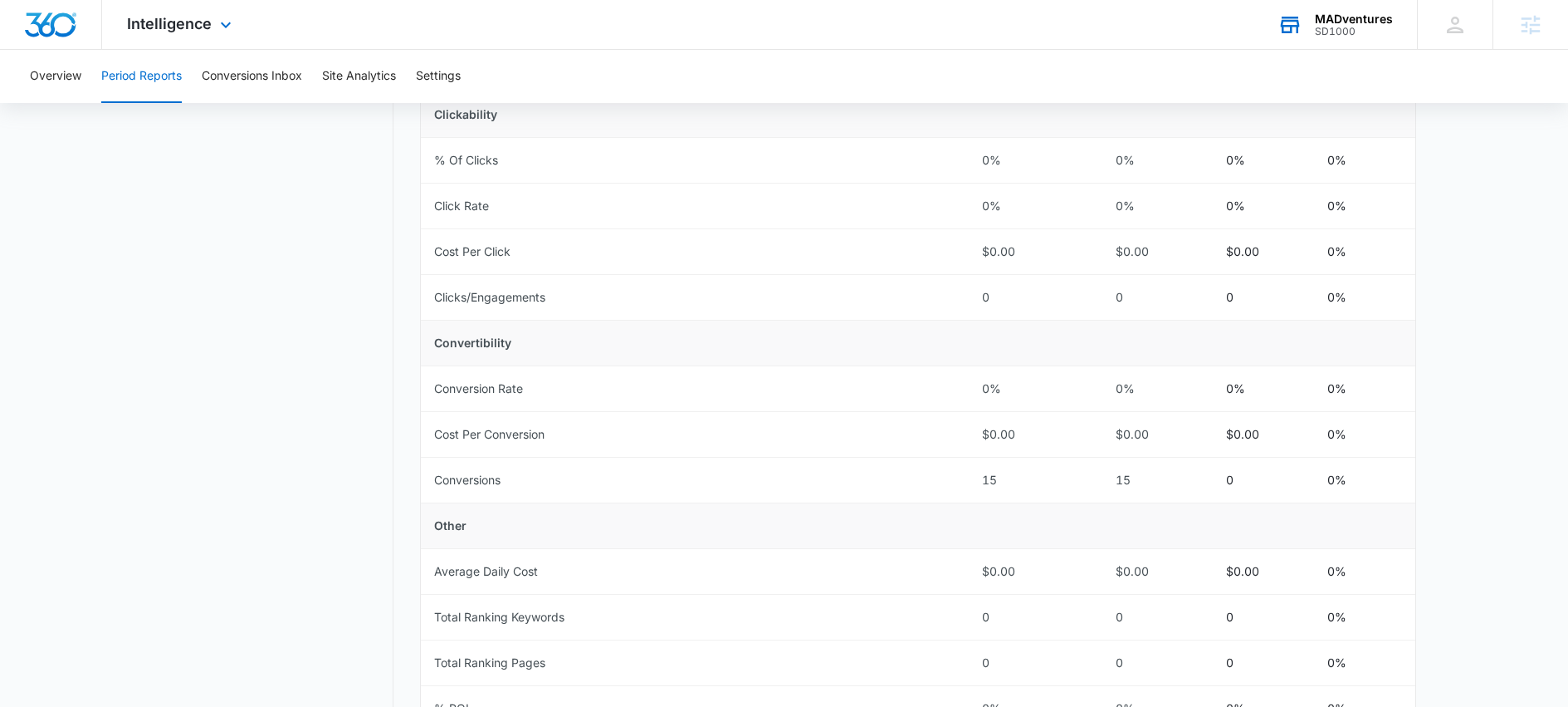
scroll to position [47, 0]
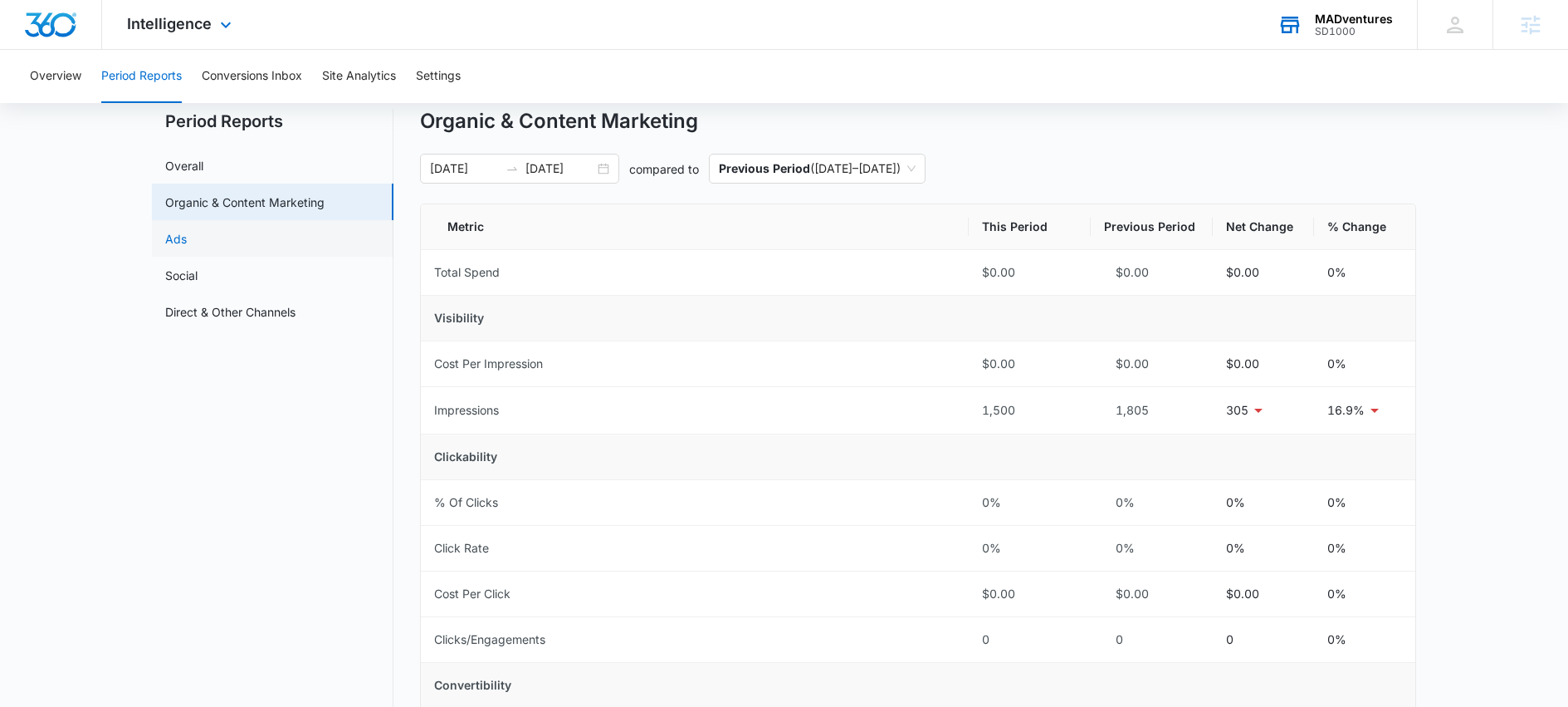
click at [187, 239] on link "Ads" at bounding box center [176, 239] width 22 height 18
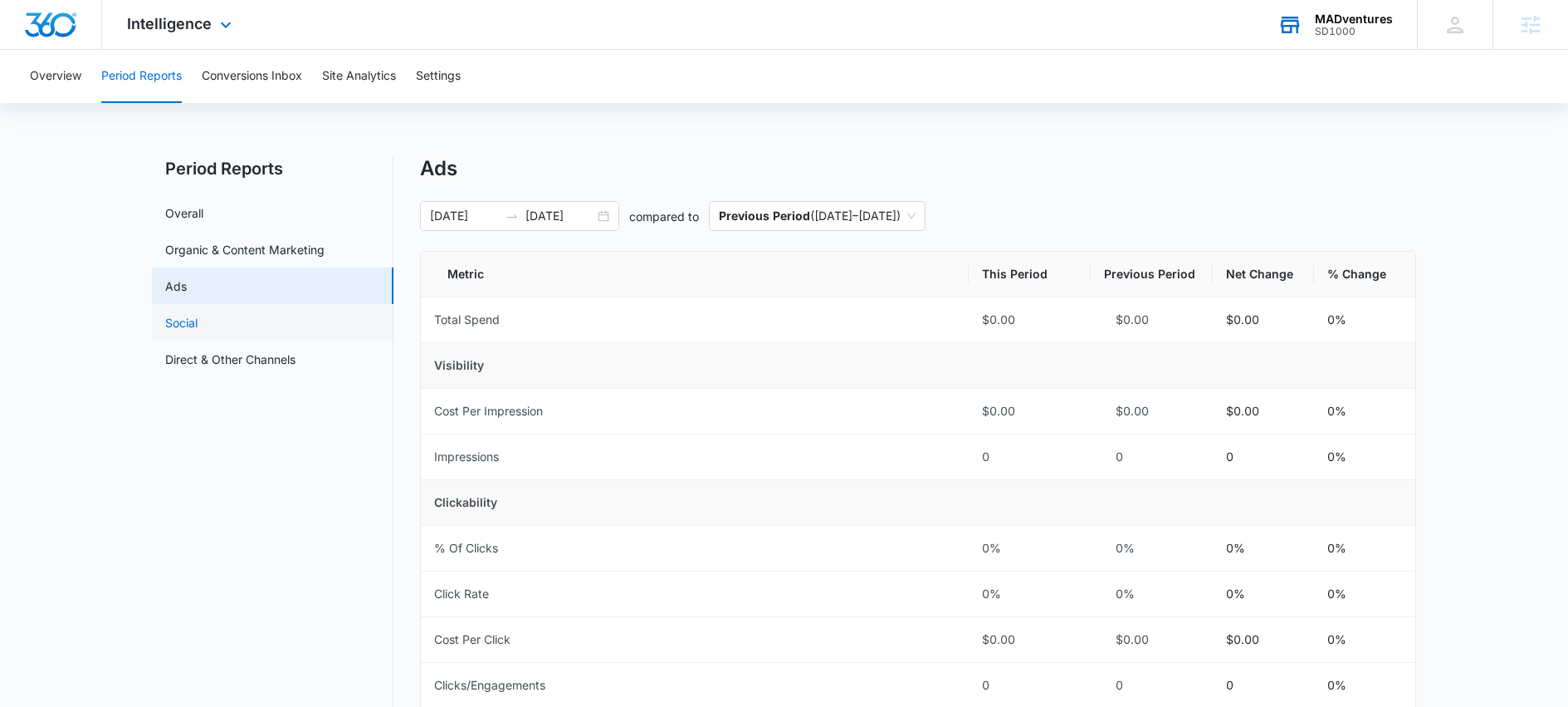
click at [198, 320] on link "Social" at bounding box center [181, 323] width 33 height 18
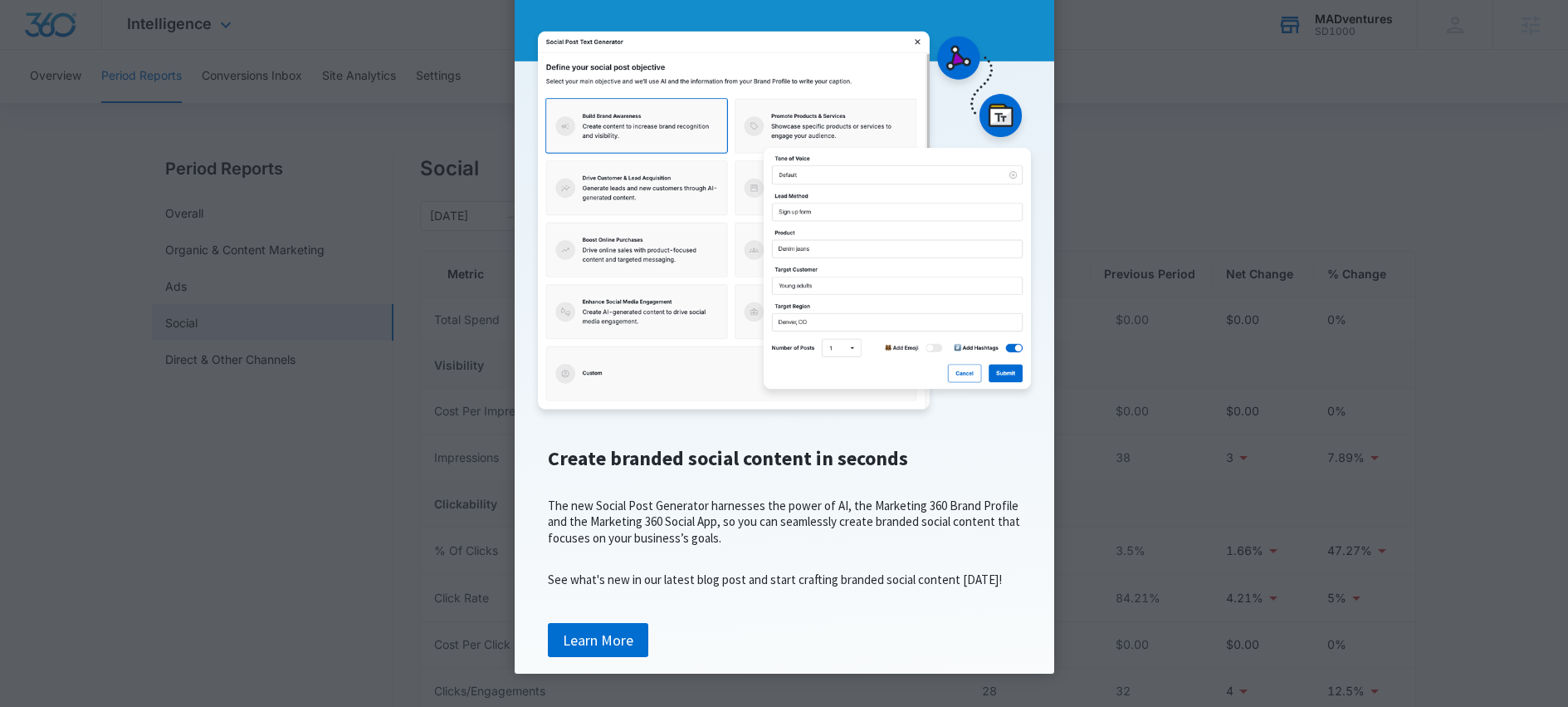
scroll to position [171, 0]
click at [599, 635] on link "Learn More" at bounding box center [598, 640] width 100 height 35
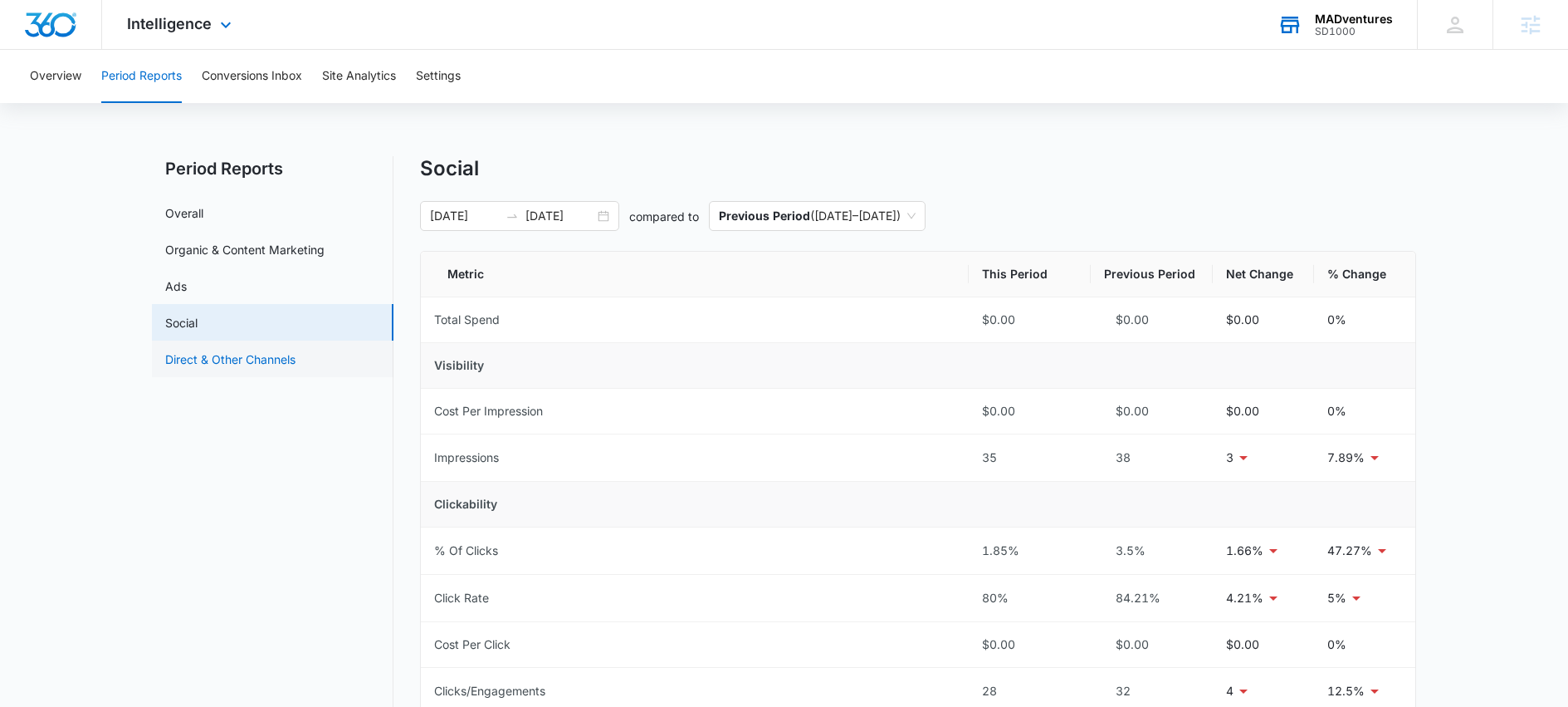
click at [240, 354] on link "Direct & Other Channels" at bounding box center [230, 360] width 130 height 18
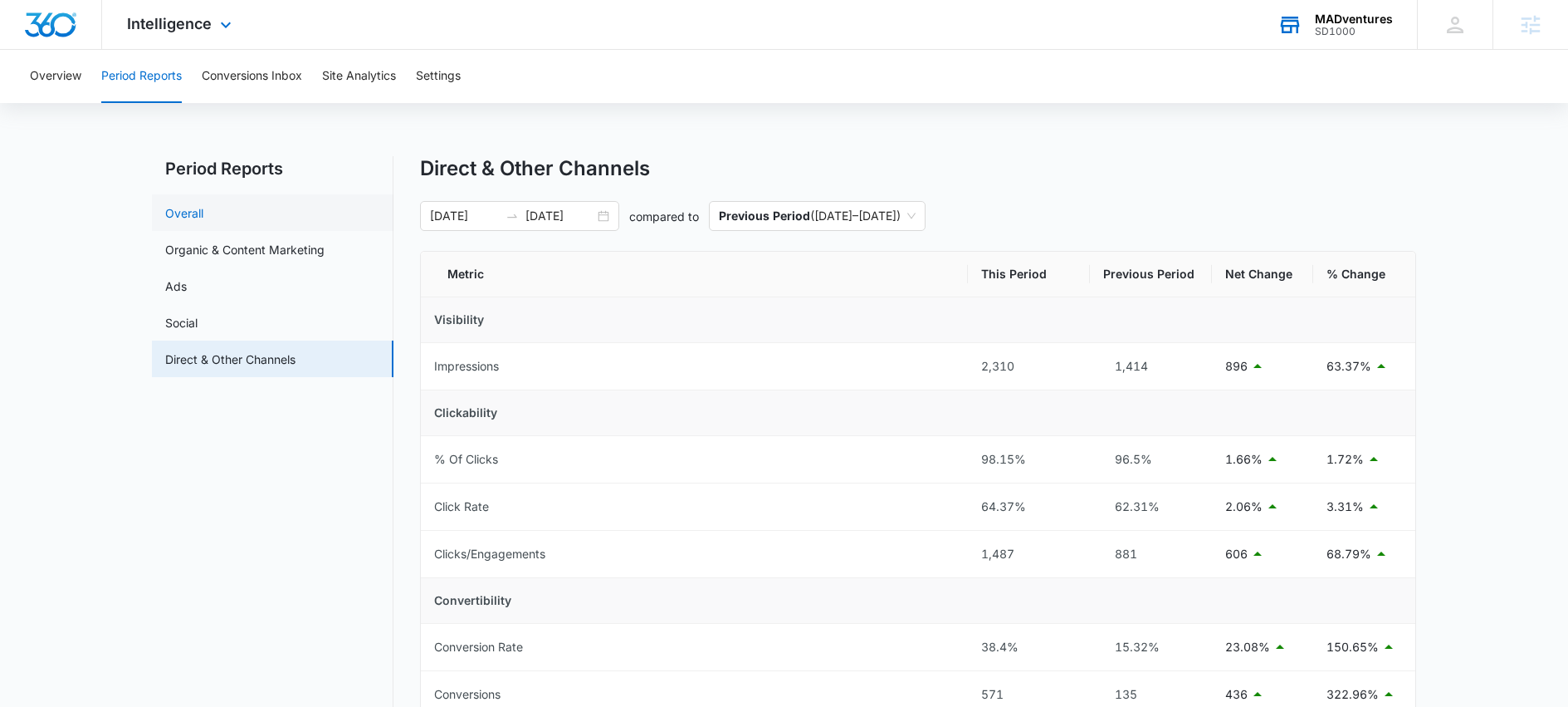
click at [187, 210] on link "Overall" at bounding box center [184, 213] width 38 height 18
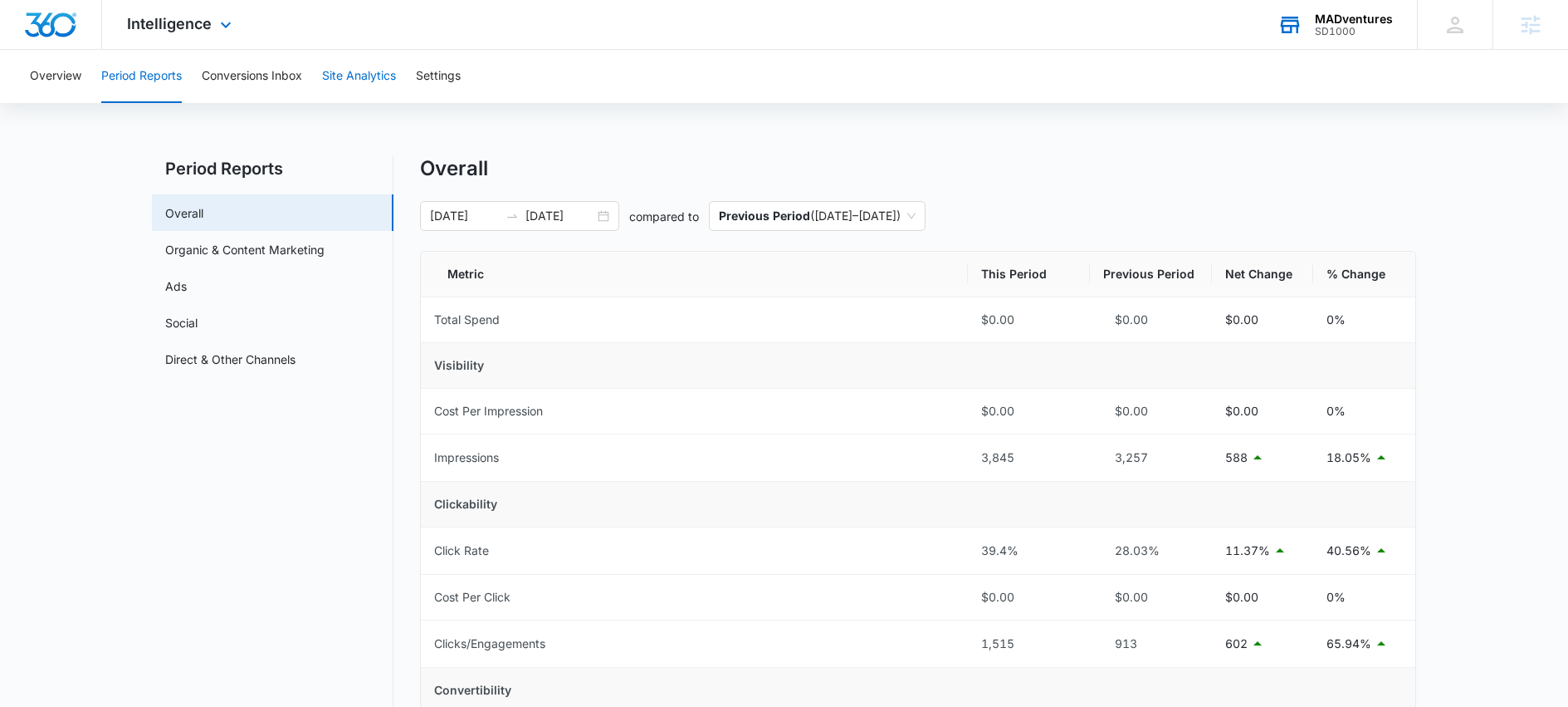
click at [333, 78] on button "Site Analytics" at bounding box center [359, 77] width 74 height 53
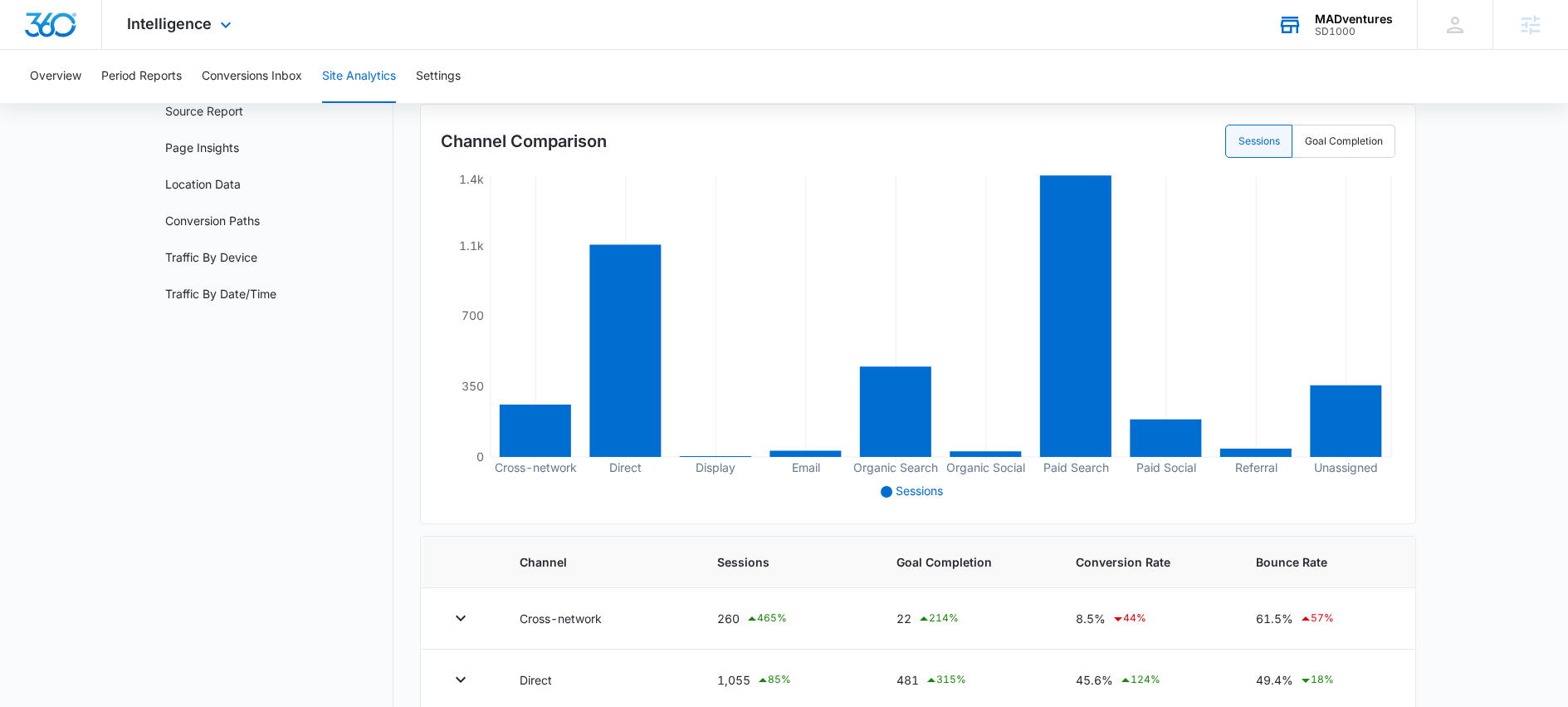
scroll to position [329, 0]
